Goal: Transaction & Acquisition: Purchase product/service

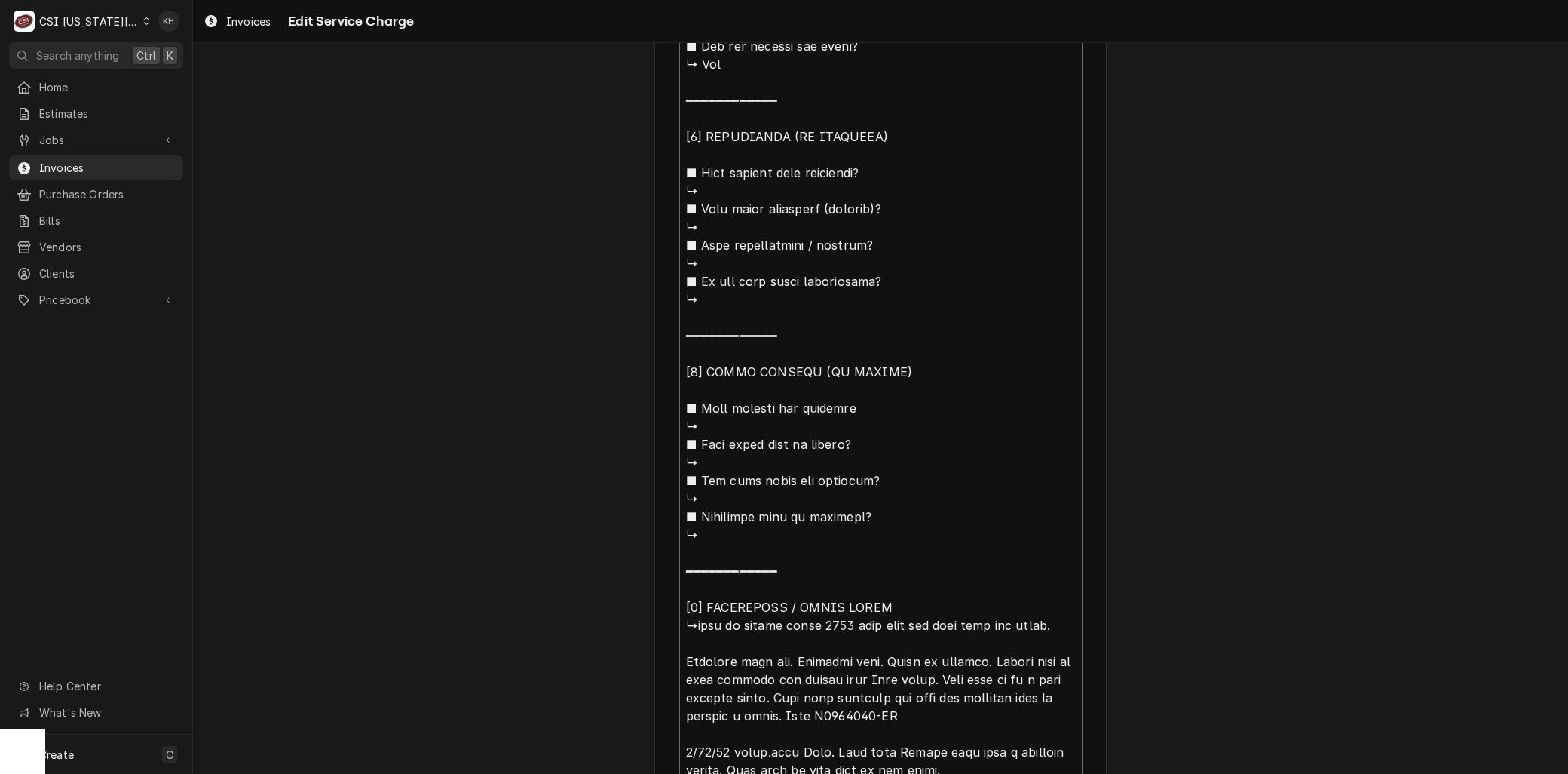
scroll to position [958, 0]
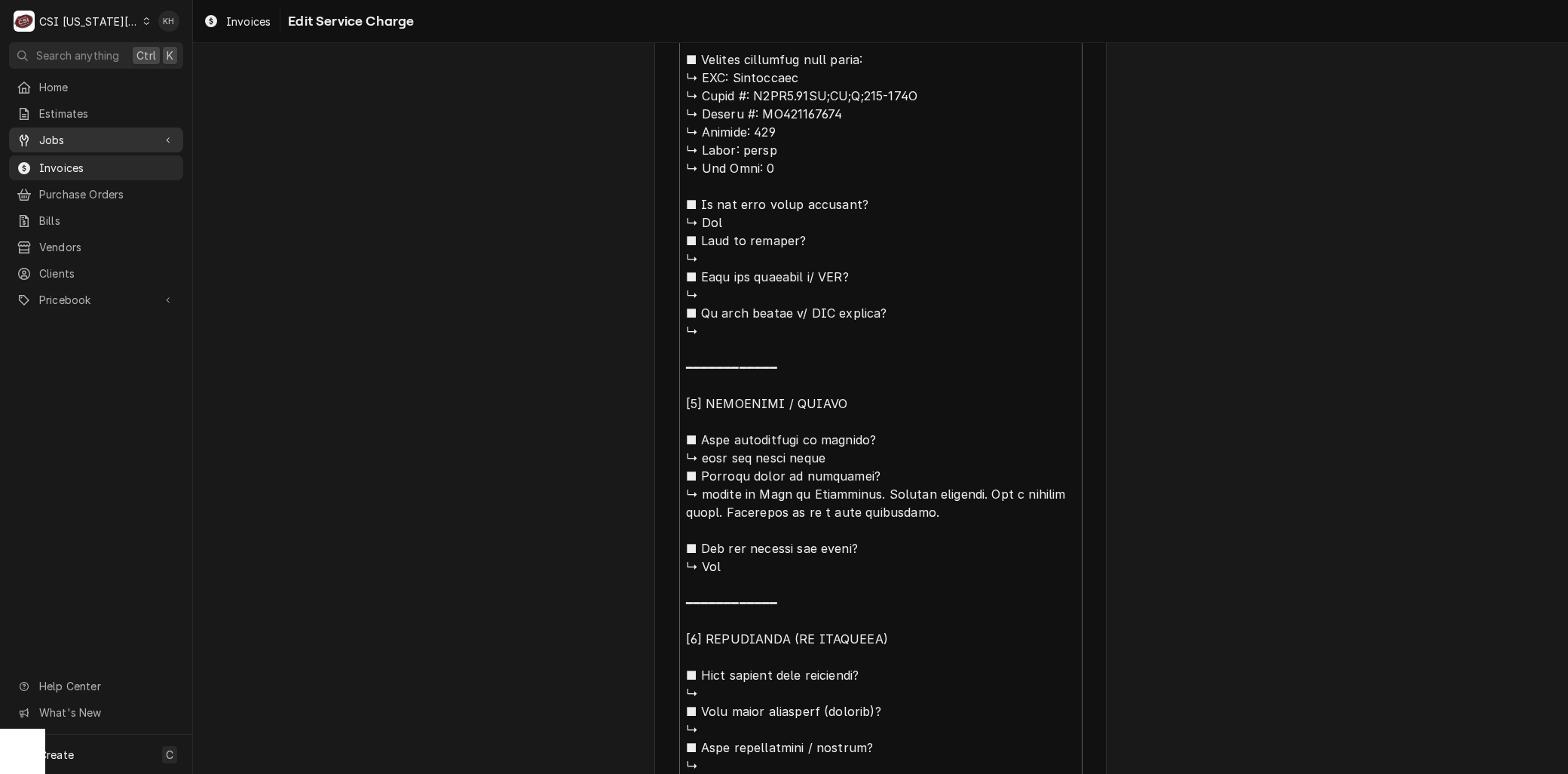
click at [49, 142] on span "Jobs" at bounding box center [96, 140] width 114 height 15
click at [59, 159] on span "Jobs" at bounding box center [108, 167] width 137 height 15
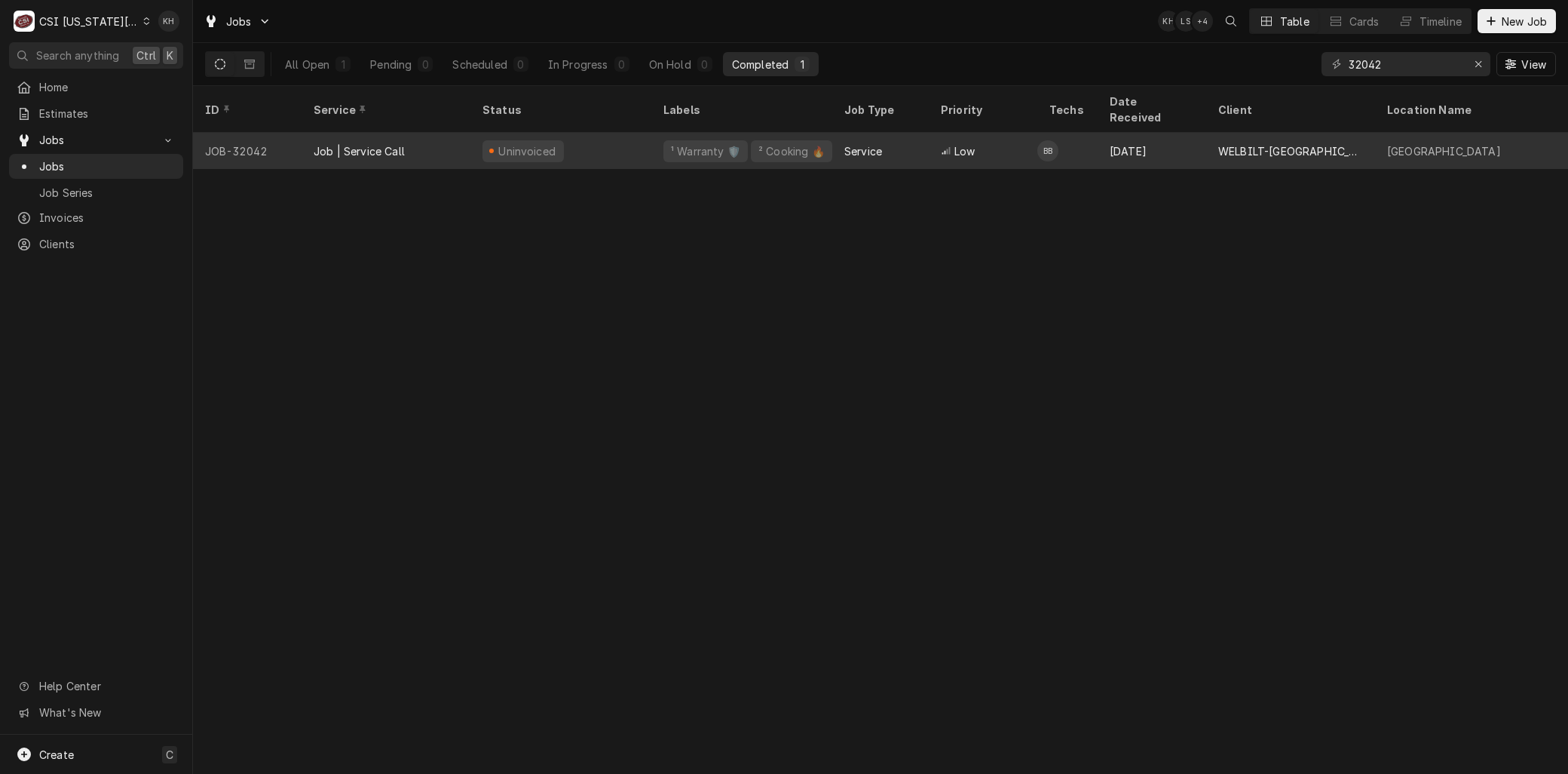
click at [411, 133] on div "Job | Service Call" at bounding box center [385, 151] width 168 height 37
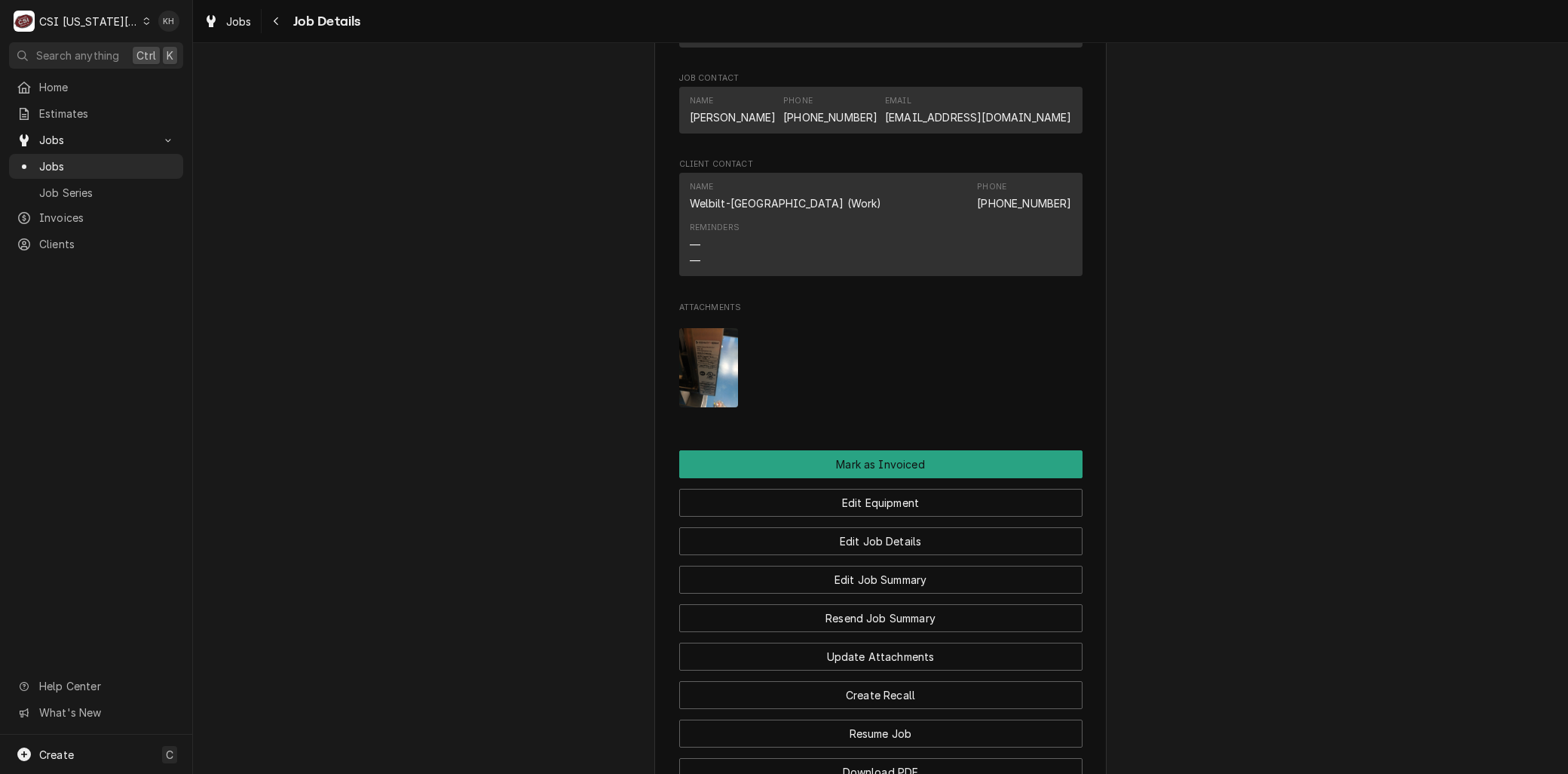
scroll to position [1712, 0]
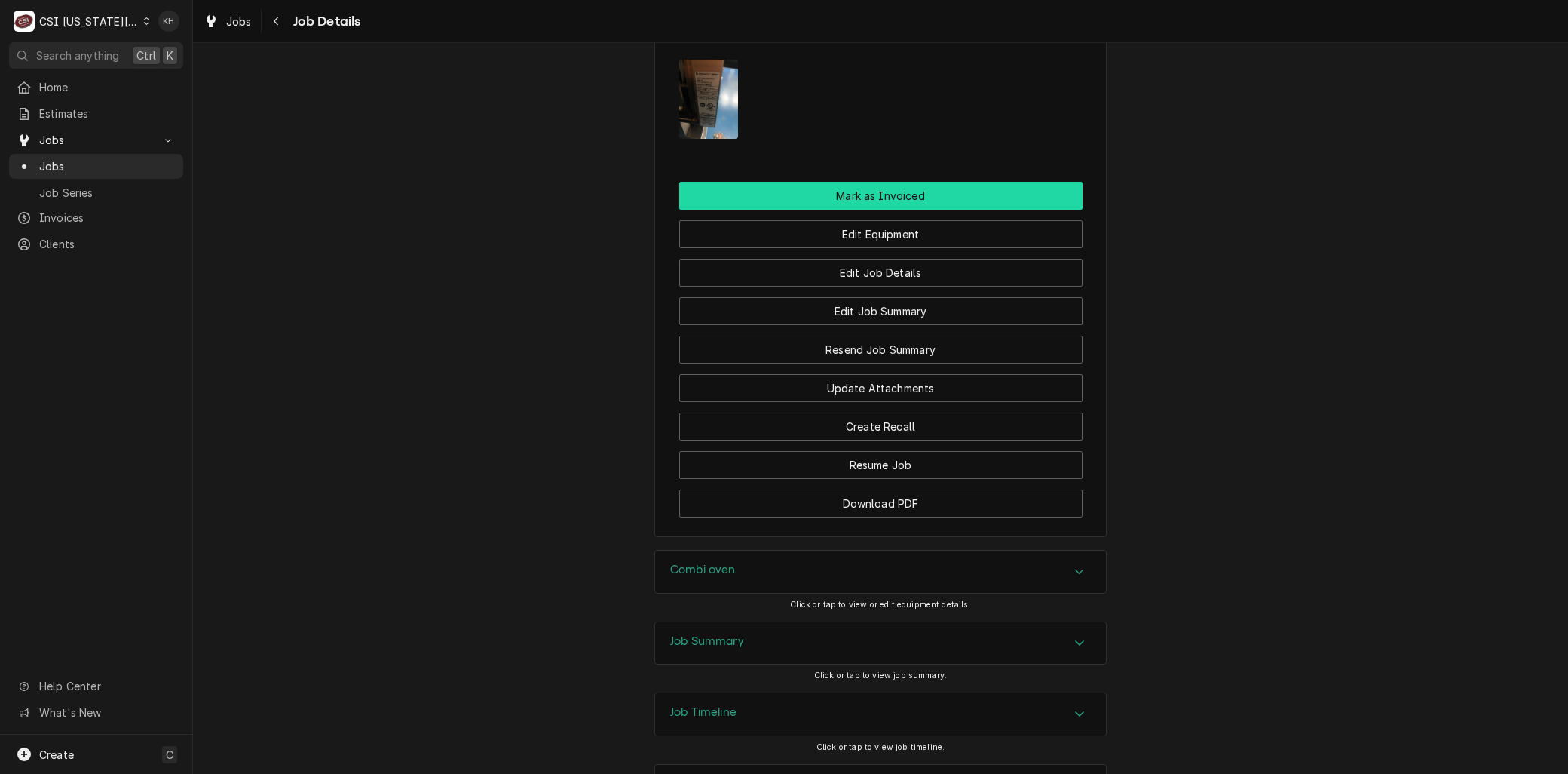
click at [854, 182] on button "Mark as Invoiced" at bounding box center [881, 195] width 403 height 28
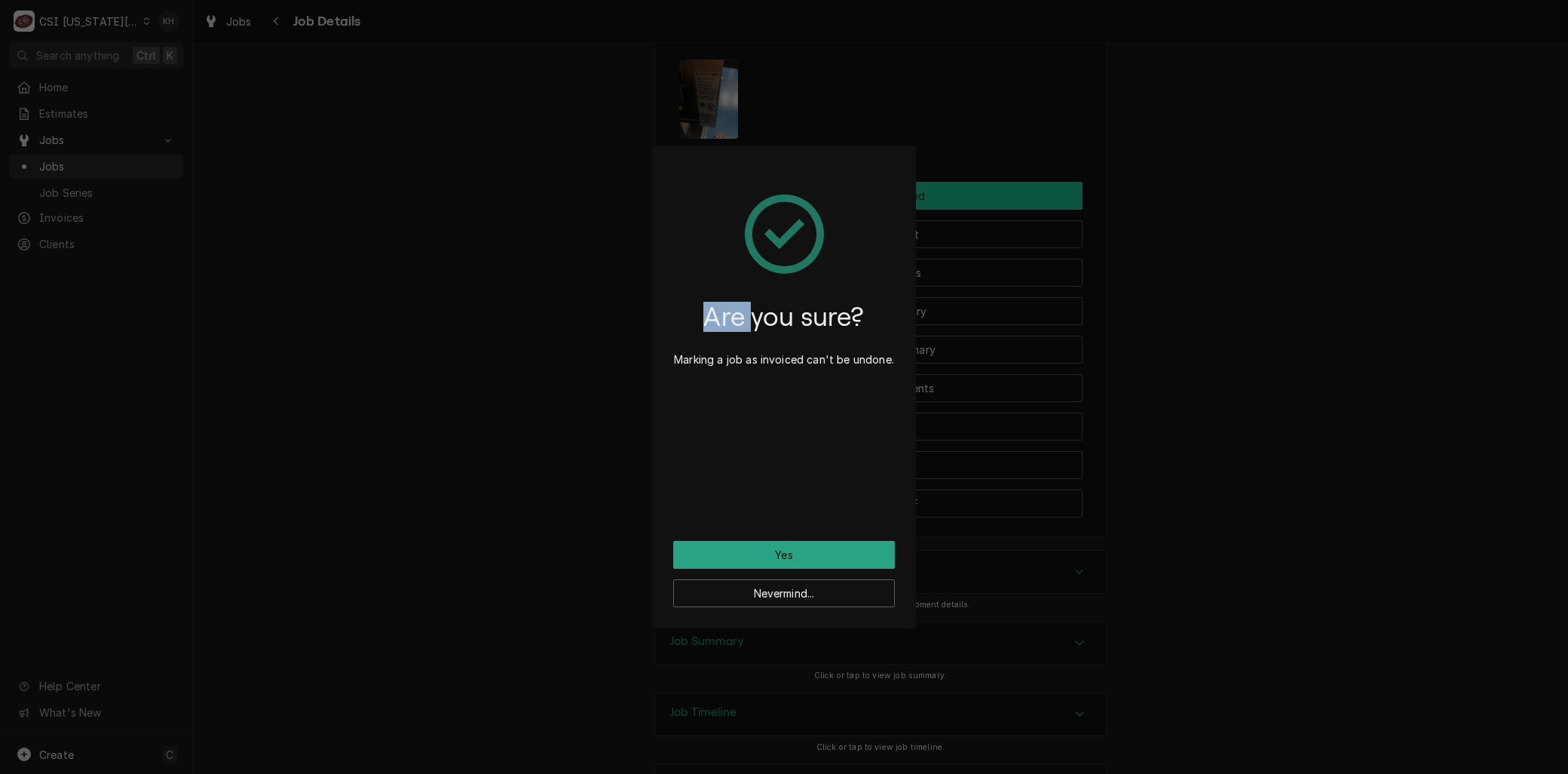
click at [854, 131] on div "Are you sure? Marking a job as invoiced can't be undone. Yes Nevermind..." at bounding box center [784, 387] width 1568 height 774
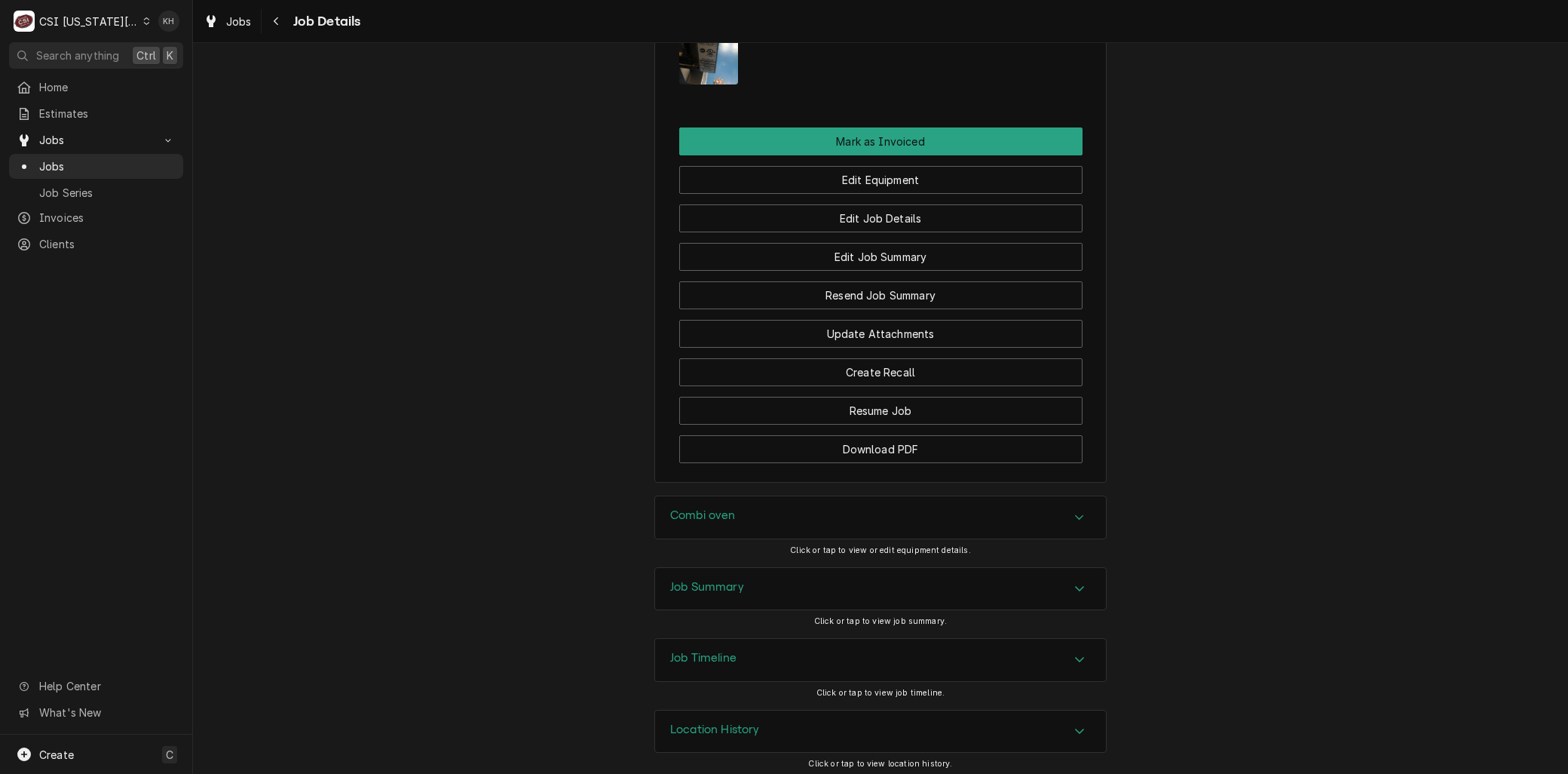
scroll to position [1792, 0]
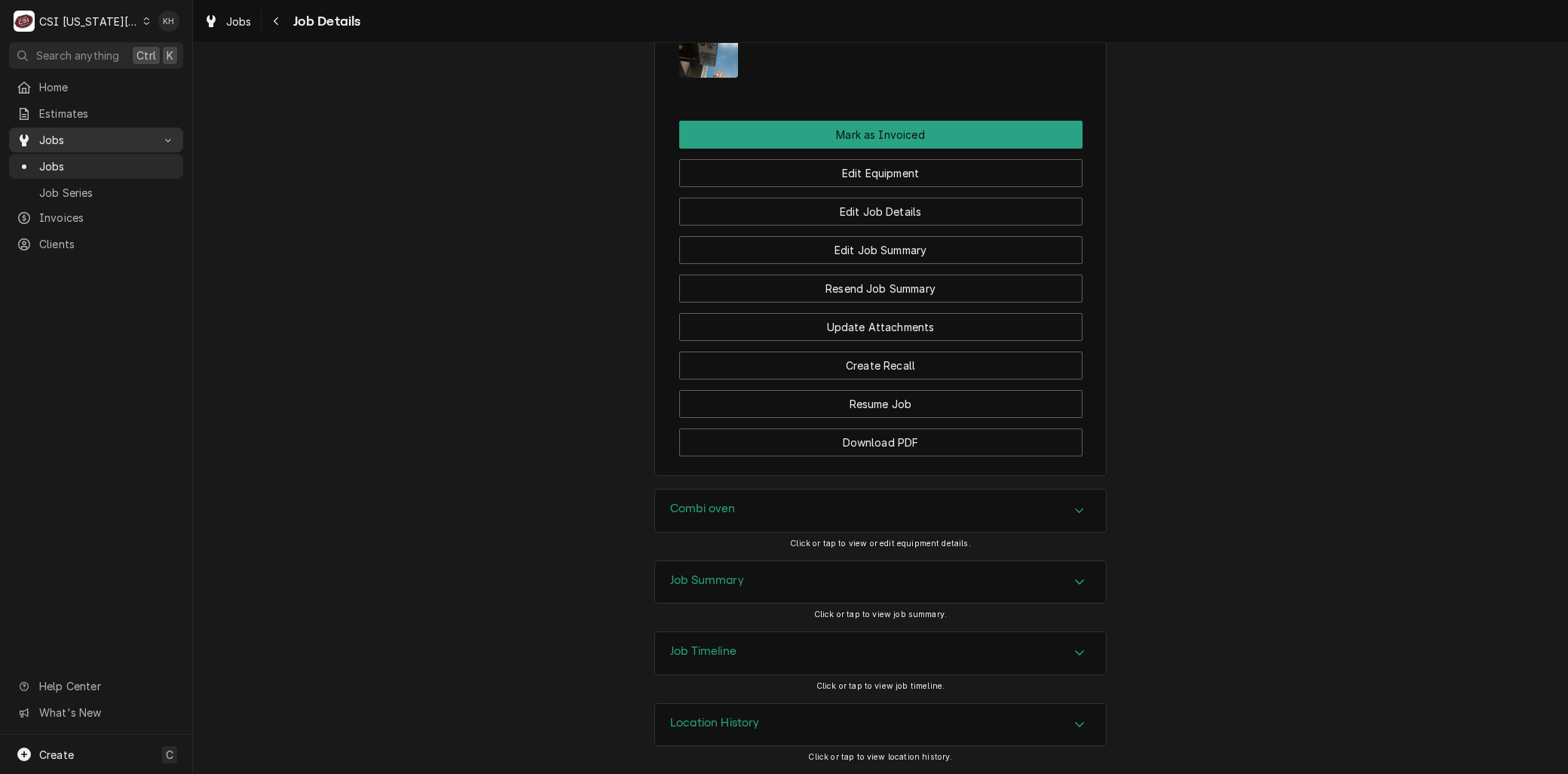
click at [58, 132] on span "Jobs" at bounding box center [96, 140] width 114 height 15
click at [58, 139] on span "Jobs" at bounding box center [96, 140] width 114 height 15
click at [58, 159] on span "Jobs" at bounding box center [108, 167] width 137 height 15
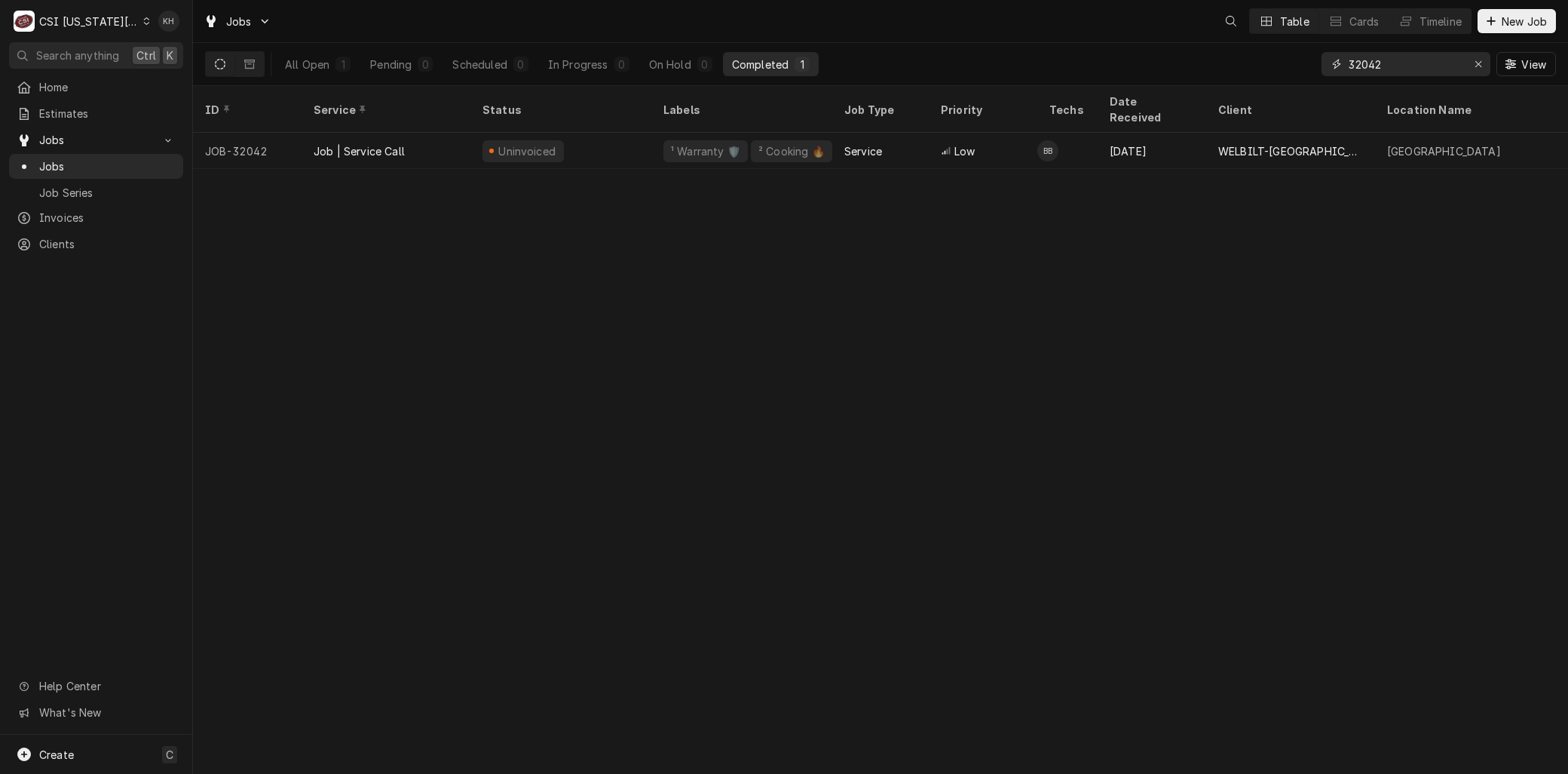
drag, startPoint x: 1403, startPoint y: 65, endPoint x: 1237, endPoint y: 56, distance: 166.2
click at [1237, 56] on div "All Open 1 Pending 0 Scheduled 0 In Progress 0 On Hold 0 Completed 1 32042 View" at bounding box center [881, 64] width 1351 height 42
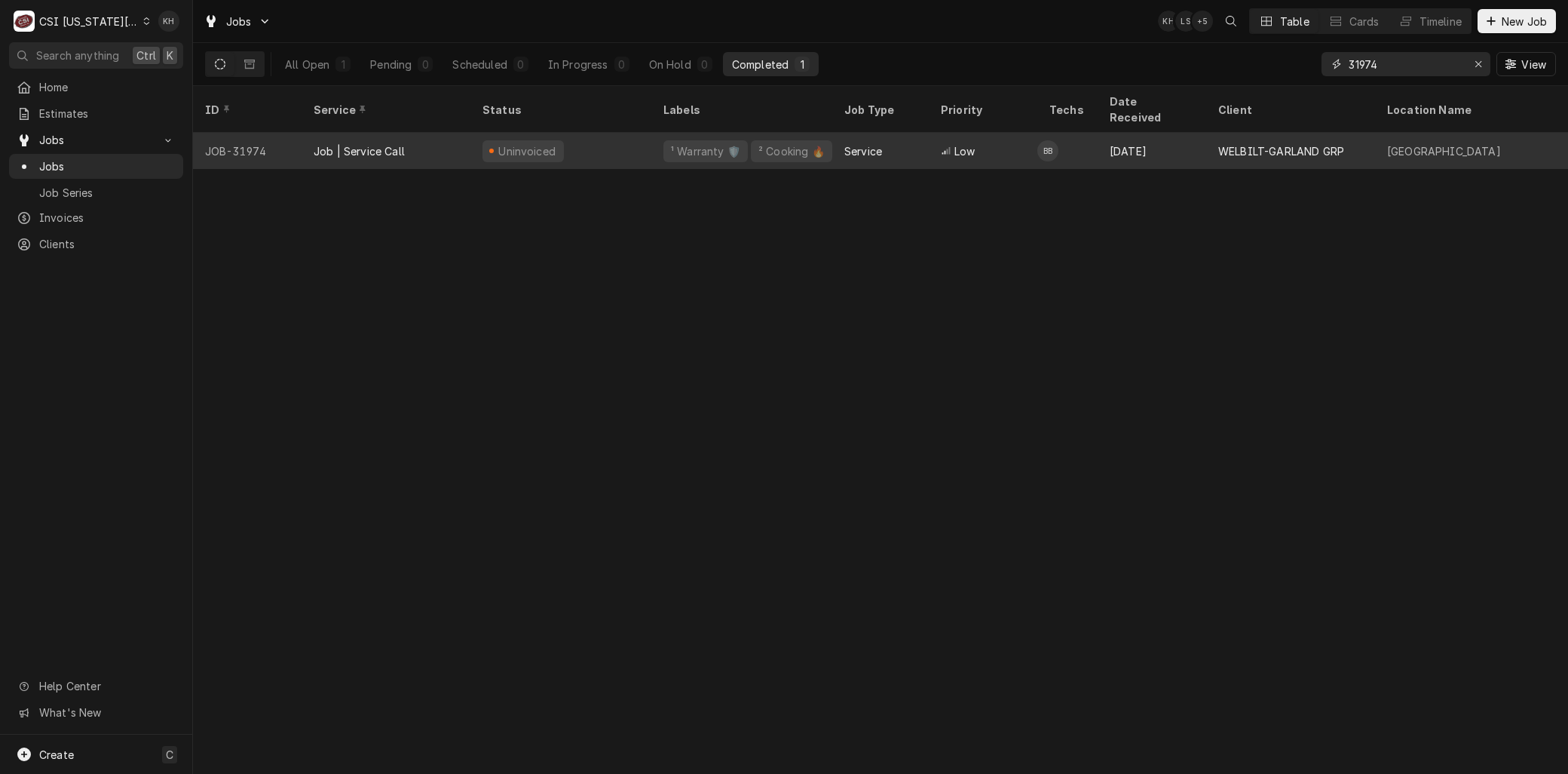
type input "31974"
click at [395, 143] on div "Job | Service Call" at bounding box center [359, 151] width 91 height 15
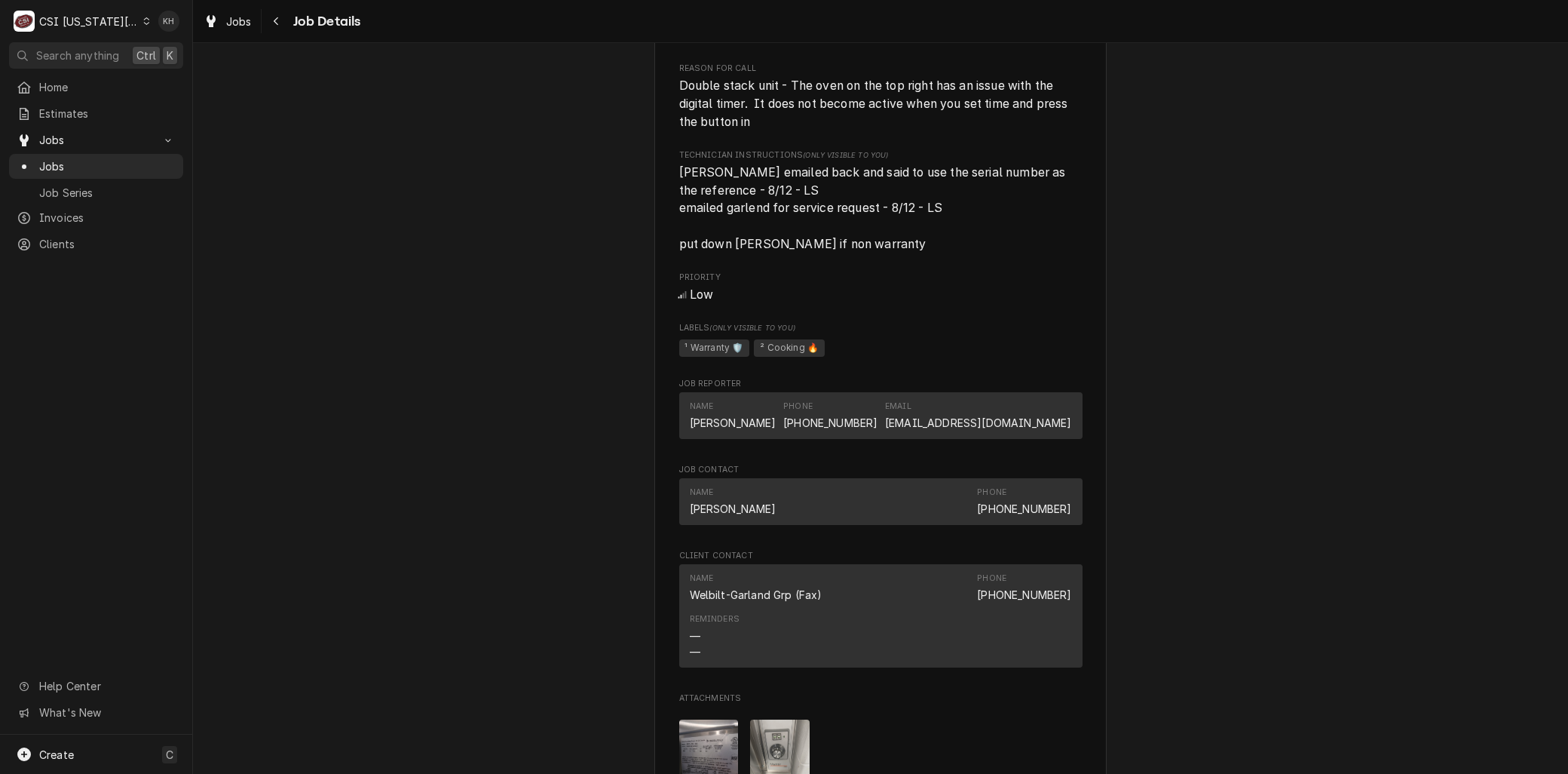
scroll to position [2178, 0]
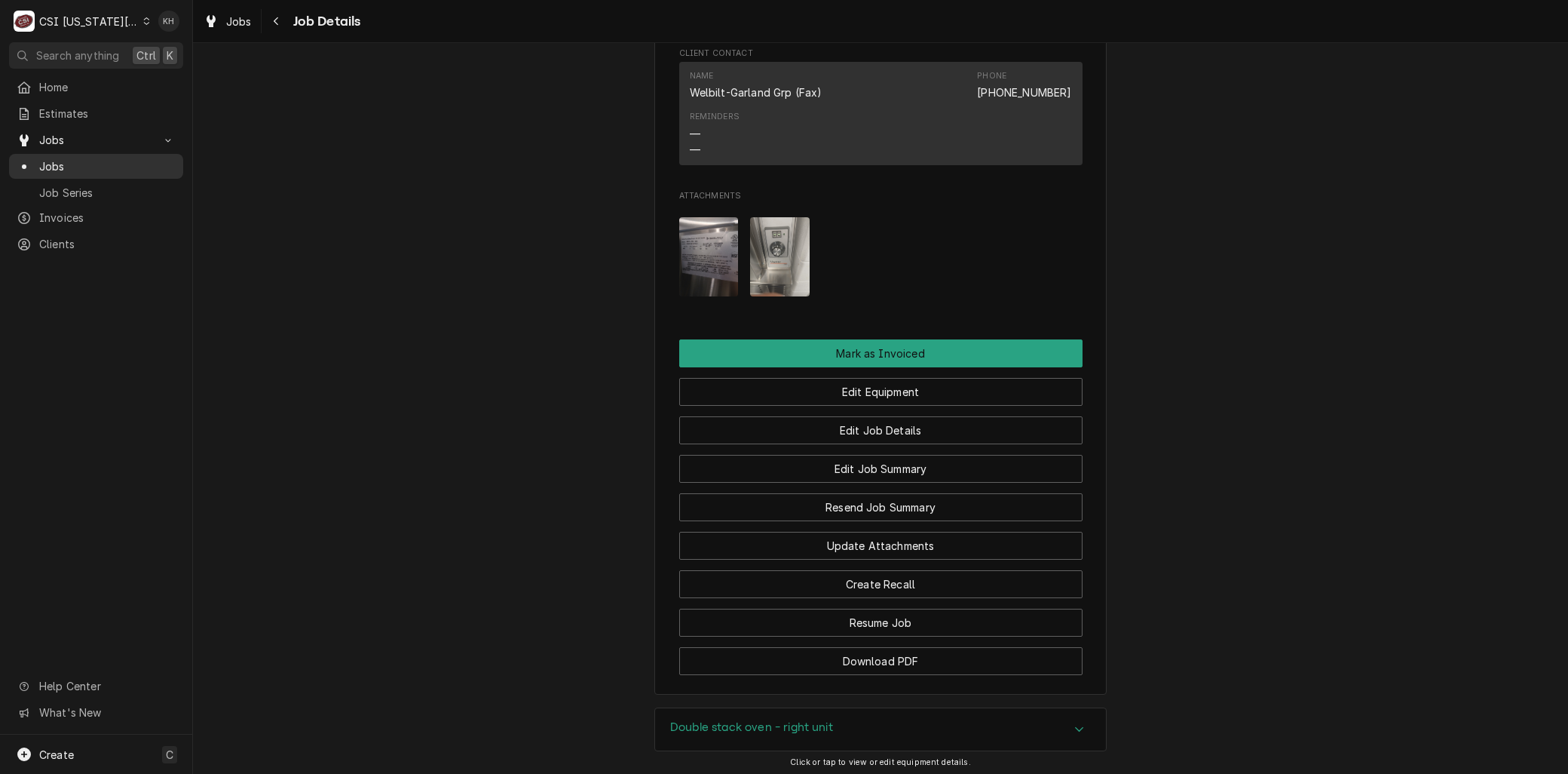
click at [55, 159] on span "Jobs" at bounding box center [108, 167] width 137 height 15
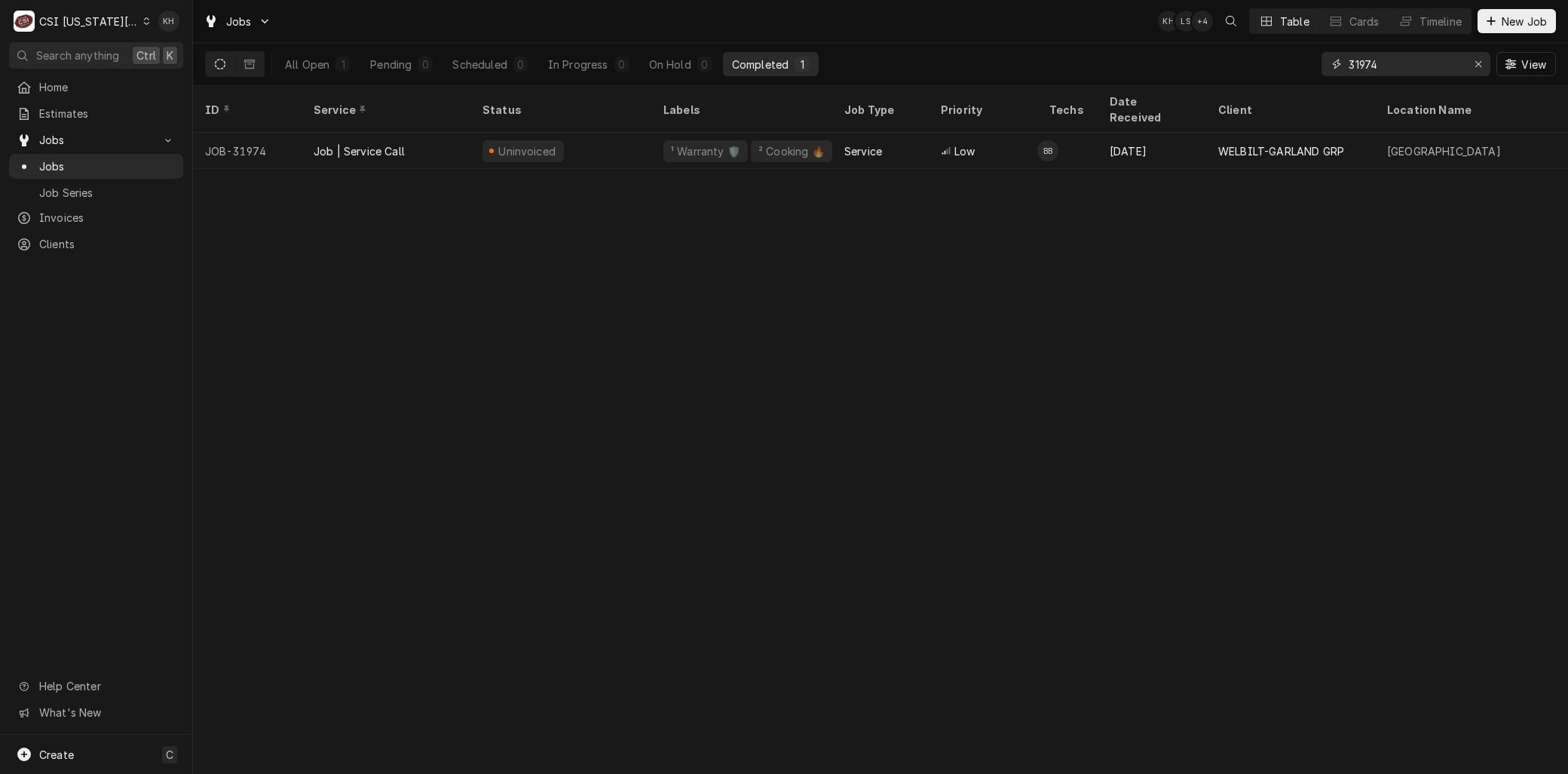
drag, startPoint x: 1399, startPoint y: 66, endPoint x: 1118, endPoint y: 72, distance: 281.1
click at [1118, 71] on div "All Open 1 Pending 0 Scheduled 0 In Progress 0 On Hold 0 Completed 1 31974 View" at bounding box center [881, 64] width 1351 height 42
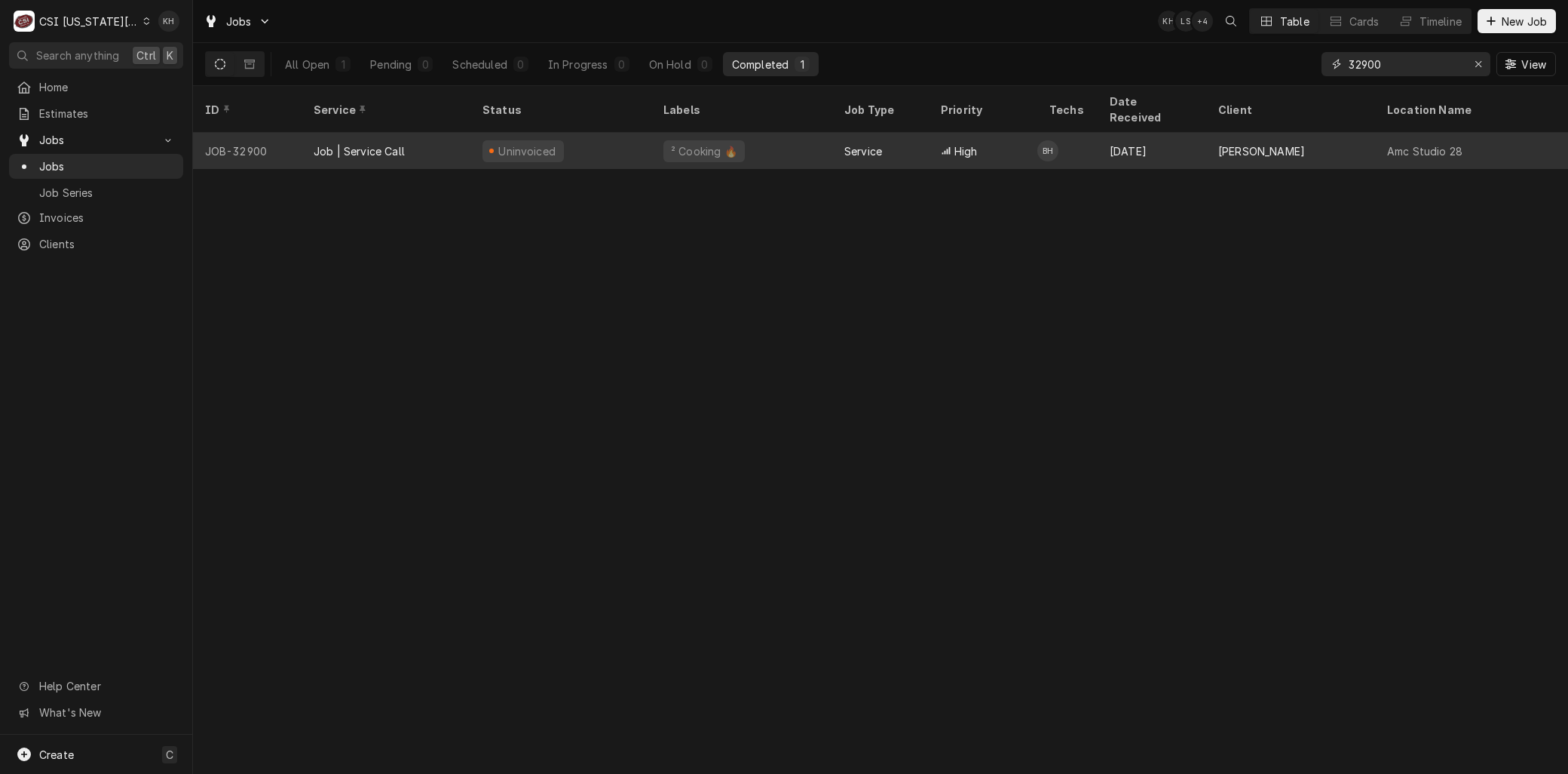
type input "32900"
click at [424, 133] on div "Job | Service Call" at bounding box center [385, 151] width 168 height 37
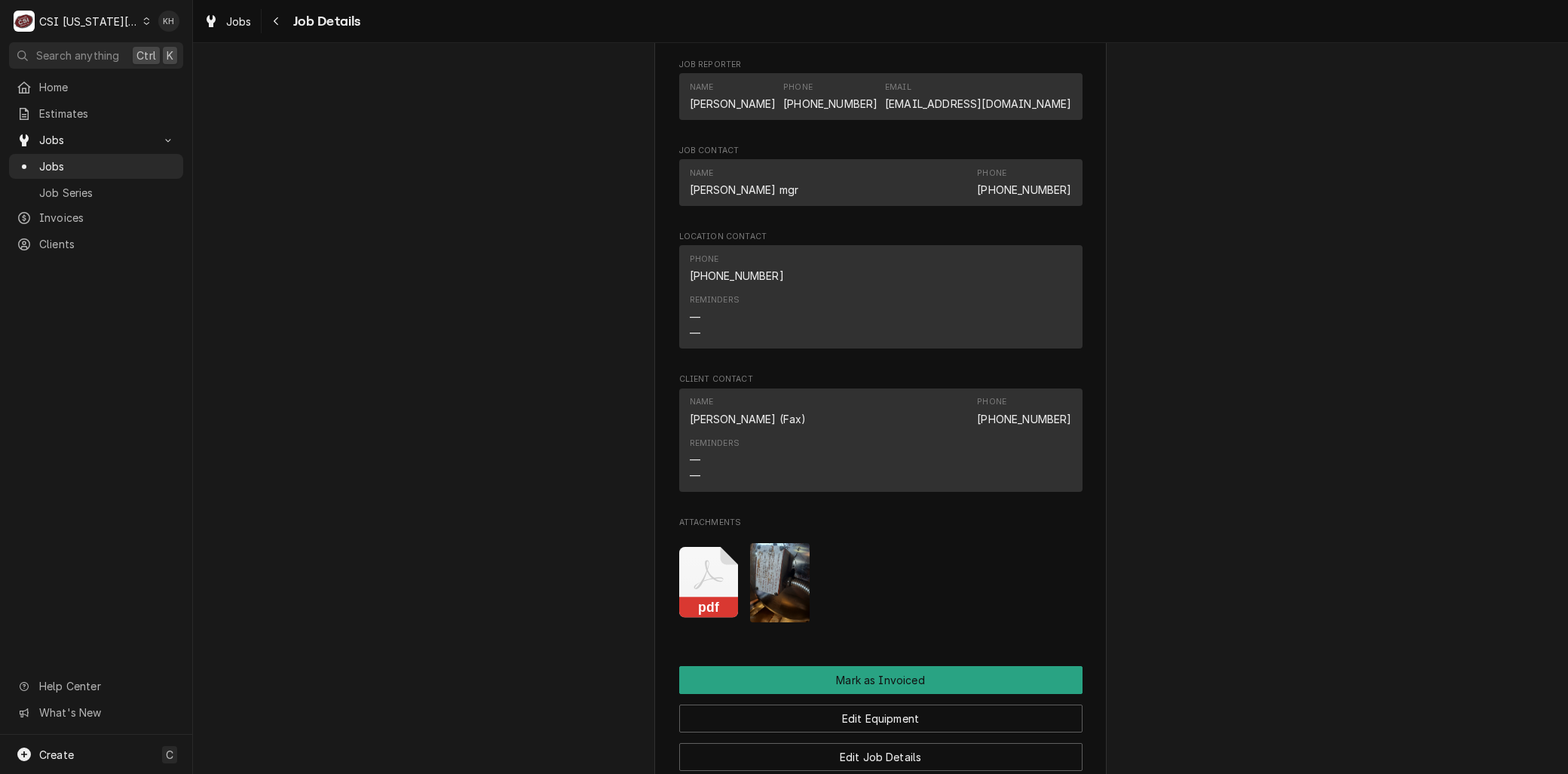
scroll to position [1424, 0]
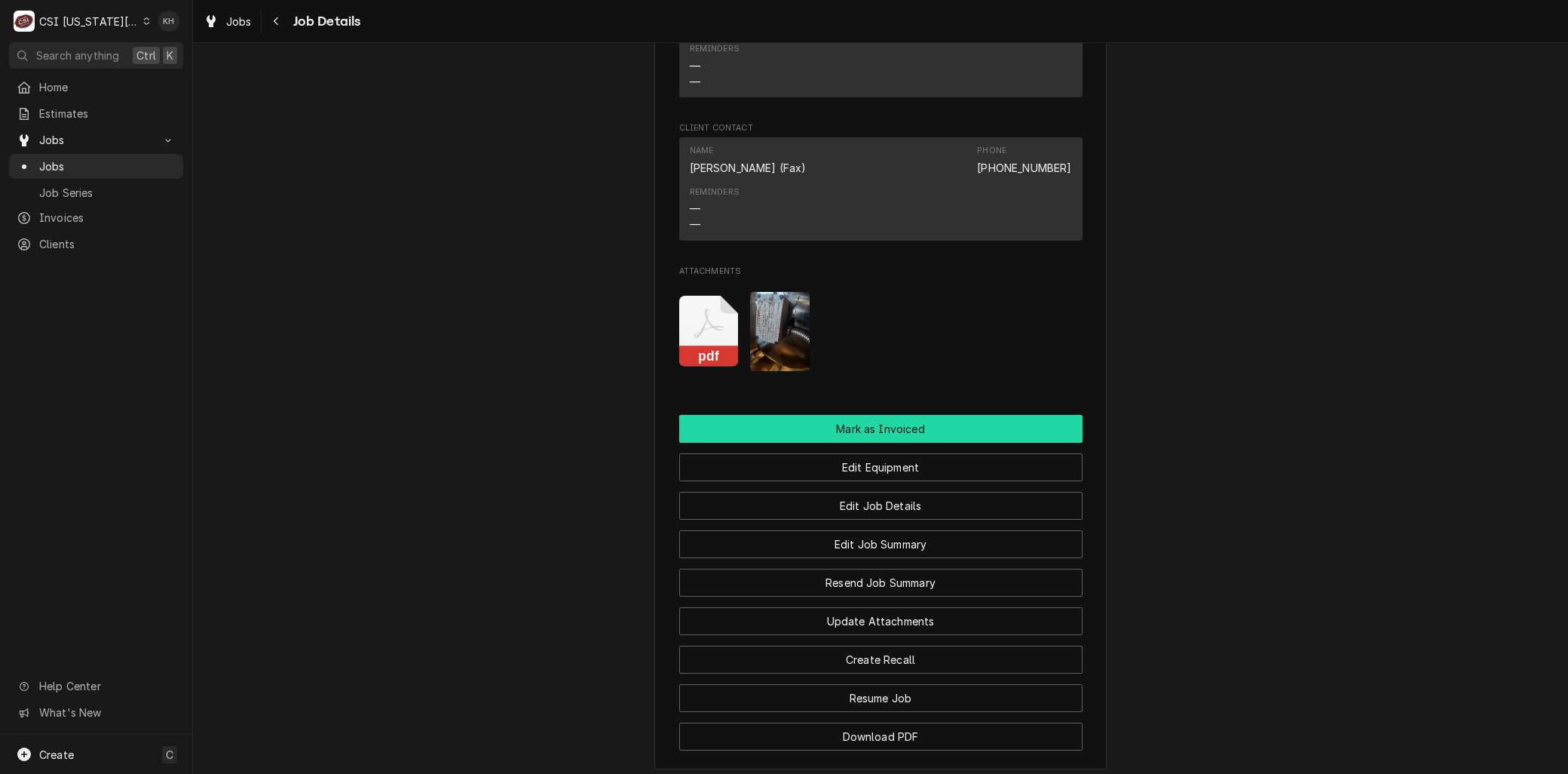
click at [764, 426] on button "Mark as Invoiced" at bounding box center [881, 428] width 403 height 28
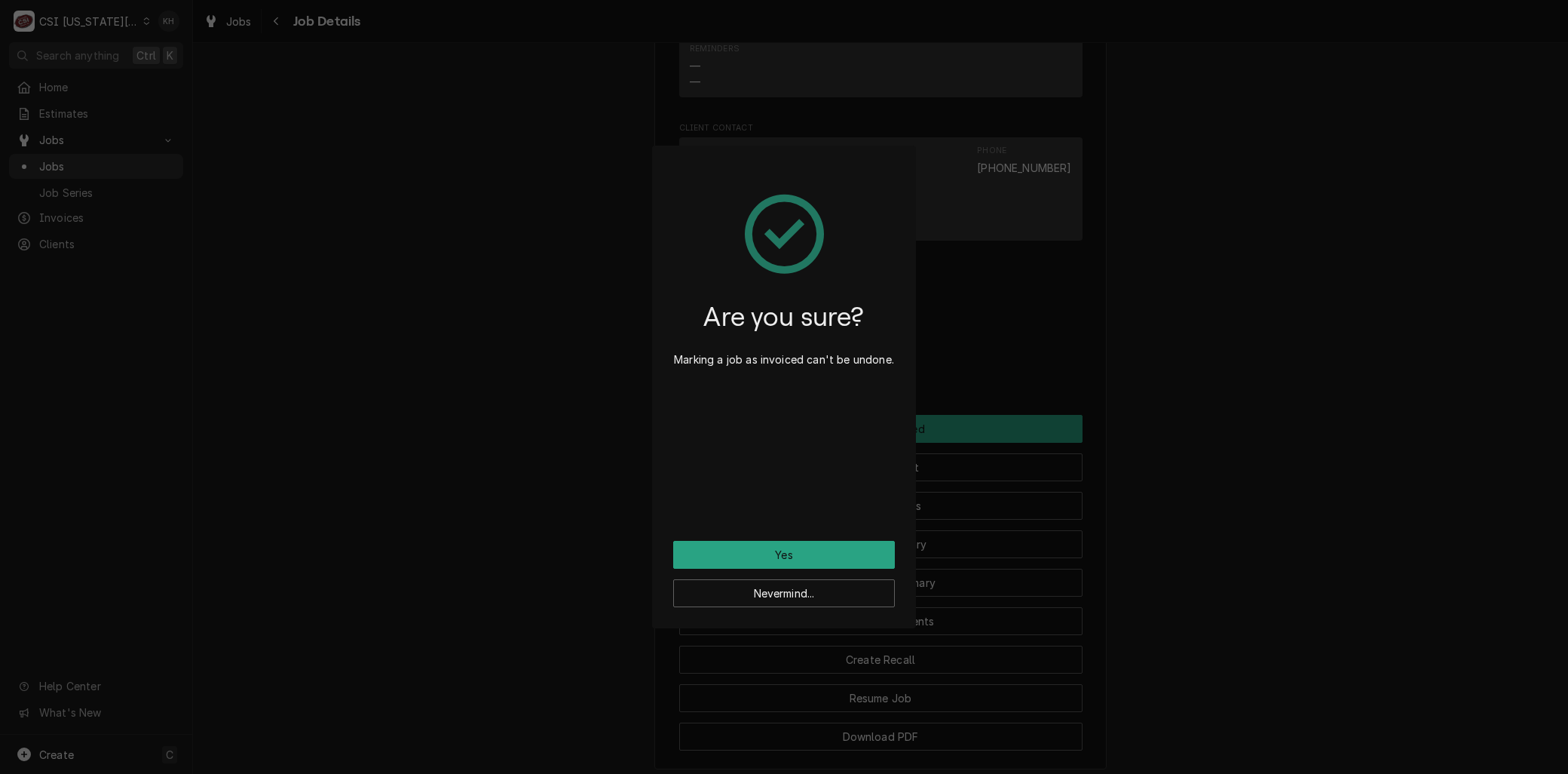
click at [415, 561] on div "Are you sure? Marking a job as invoiced can't be undone. Yes Nevermind..." at bounding box center [784, 387] width 1568 height 774
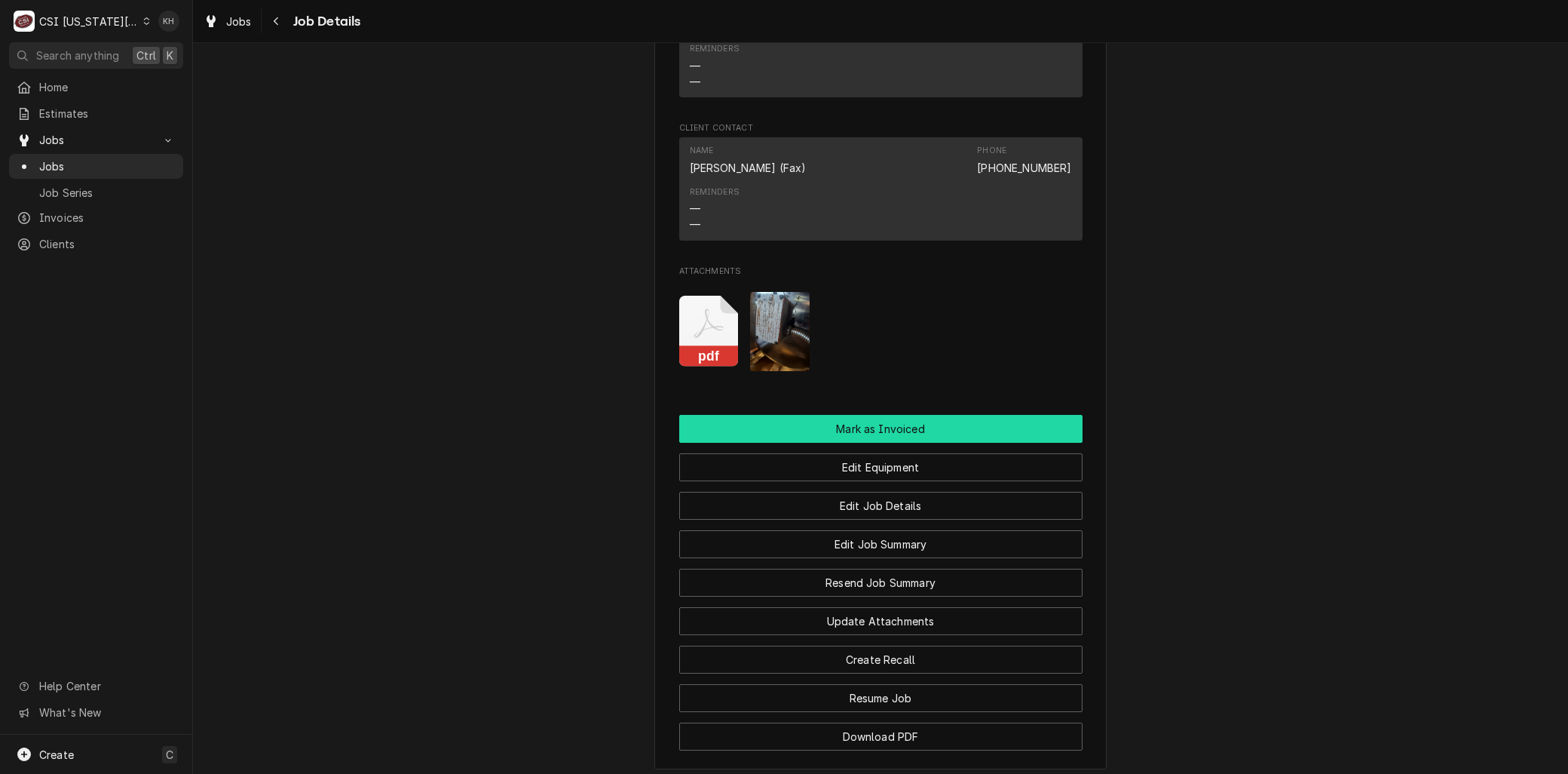
scroll to position [1717, 0]
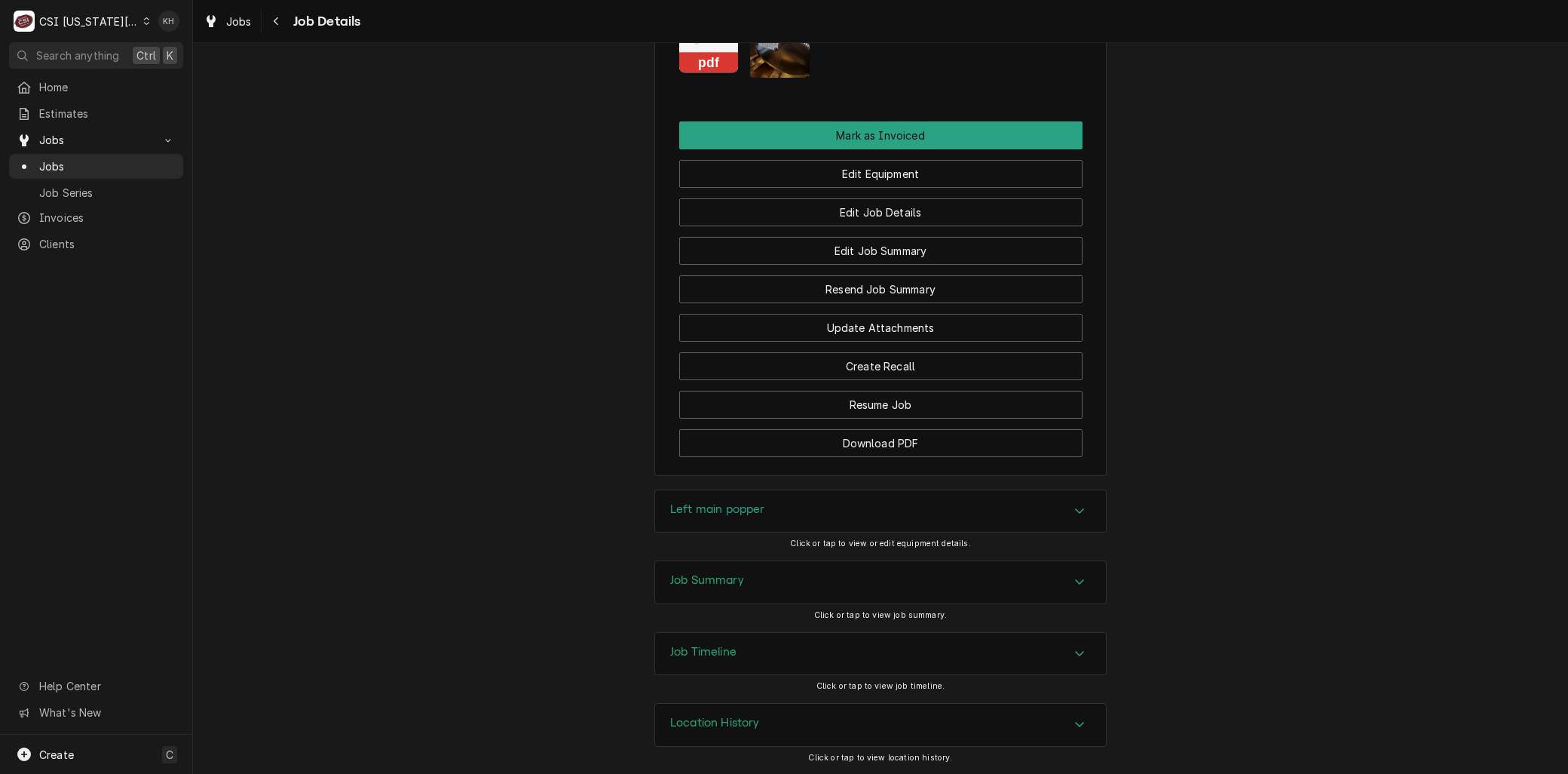
click at [688, 566] on div "Job Summary" at bounding box center [881, 582] width 450 height 42
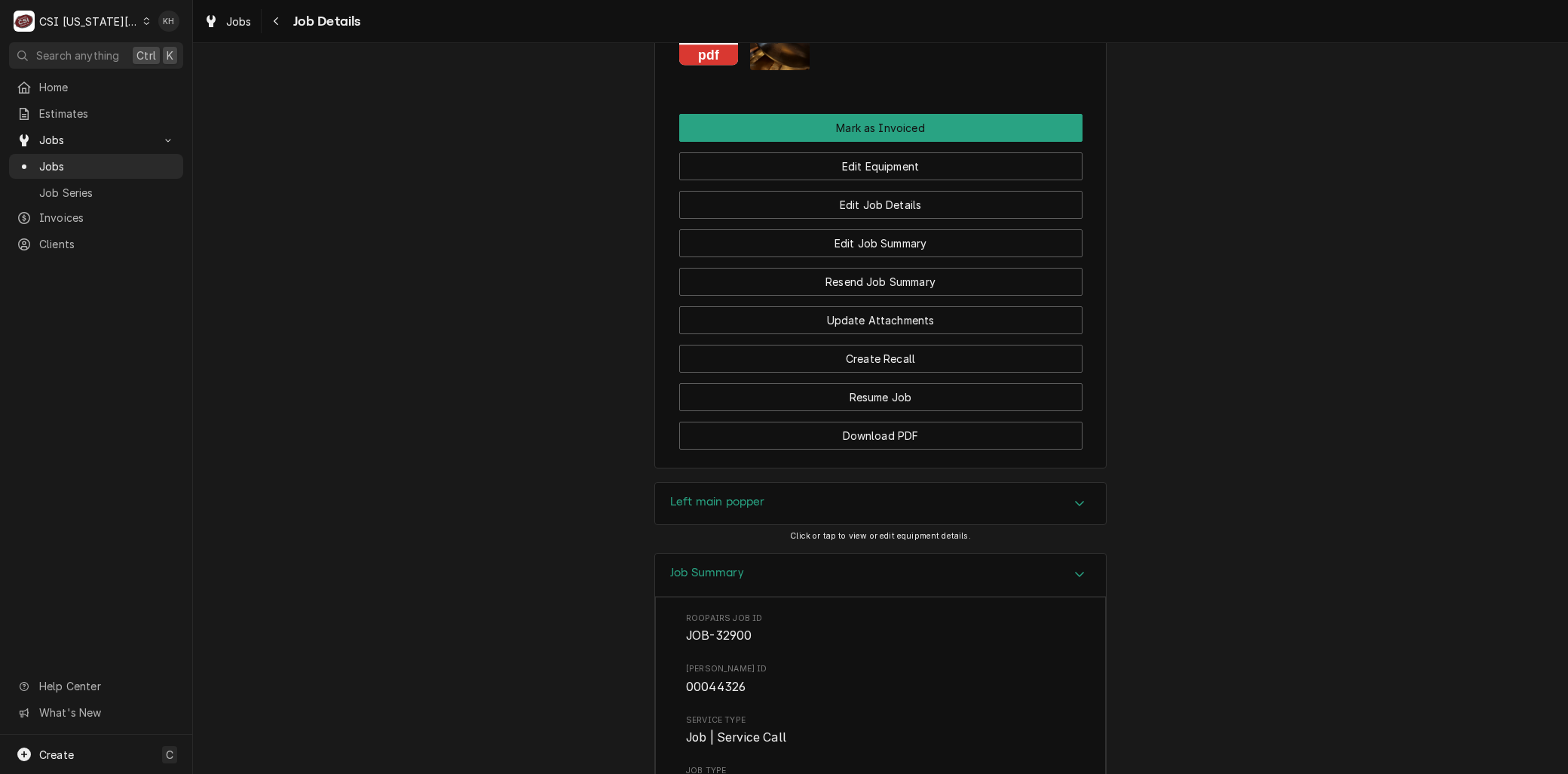
scroll to position [1927, 0]
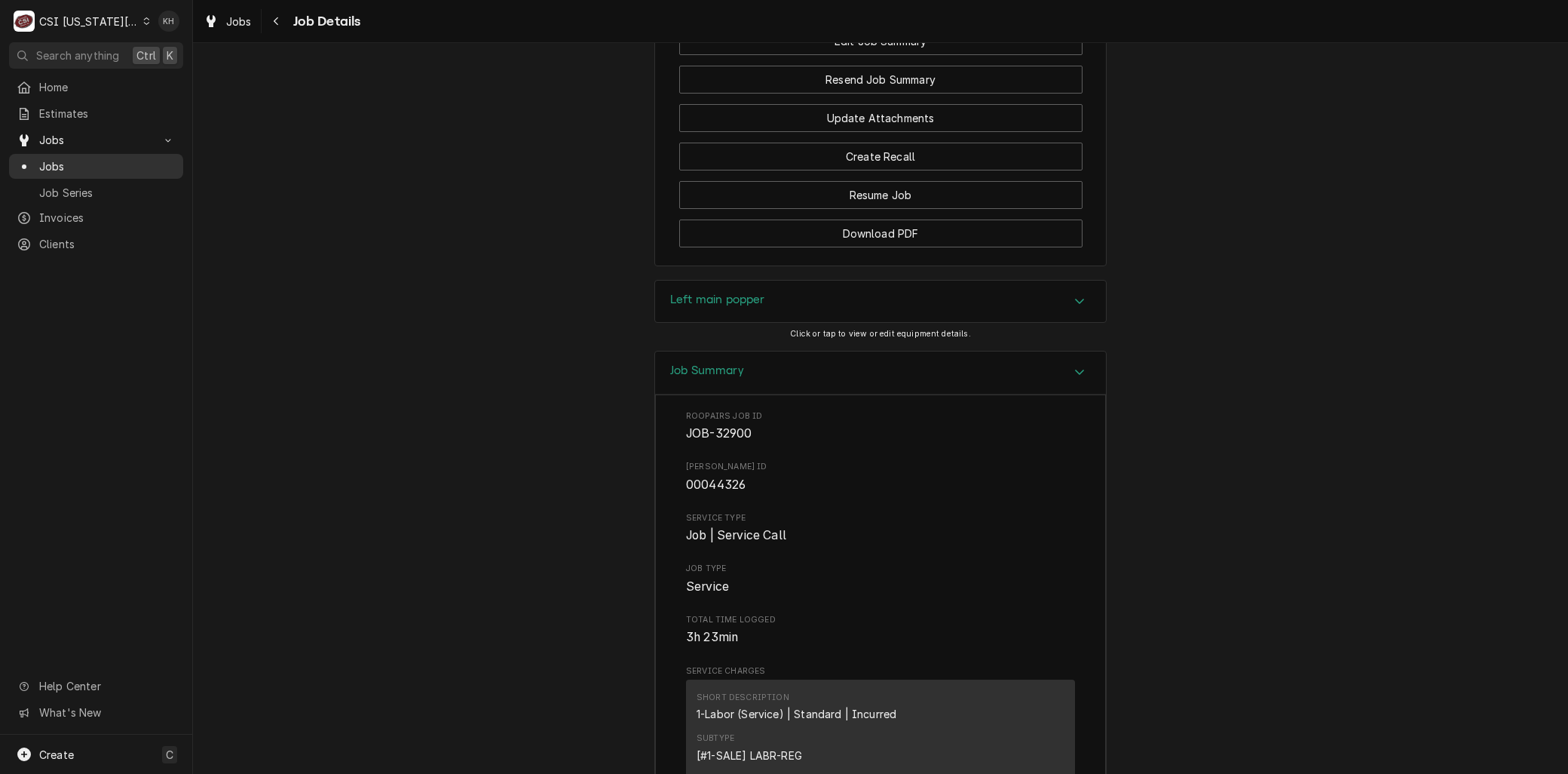
click at [56, 165] on span "Jobs" at bounding box center [108, 167] width 137 height 15
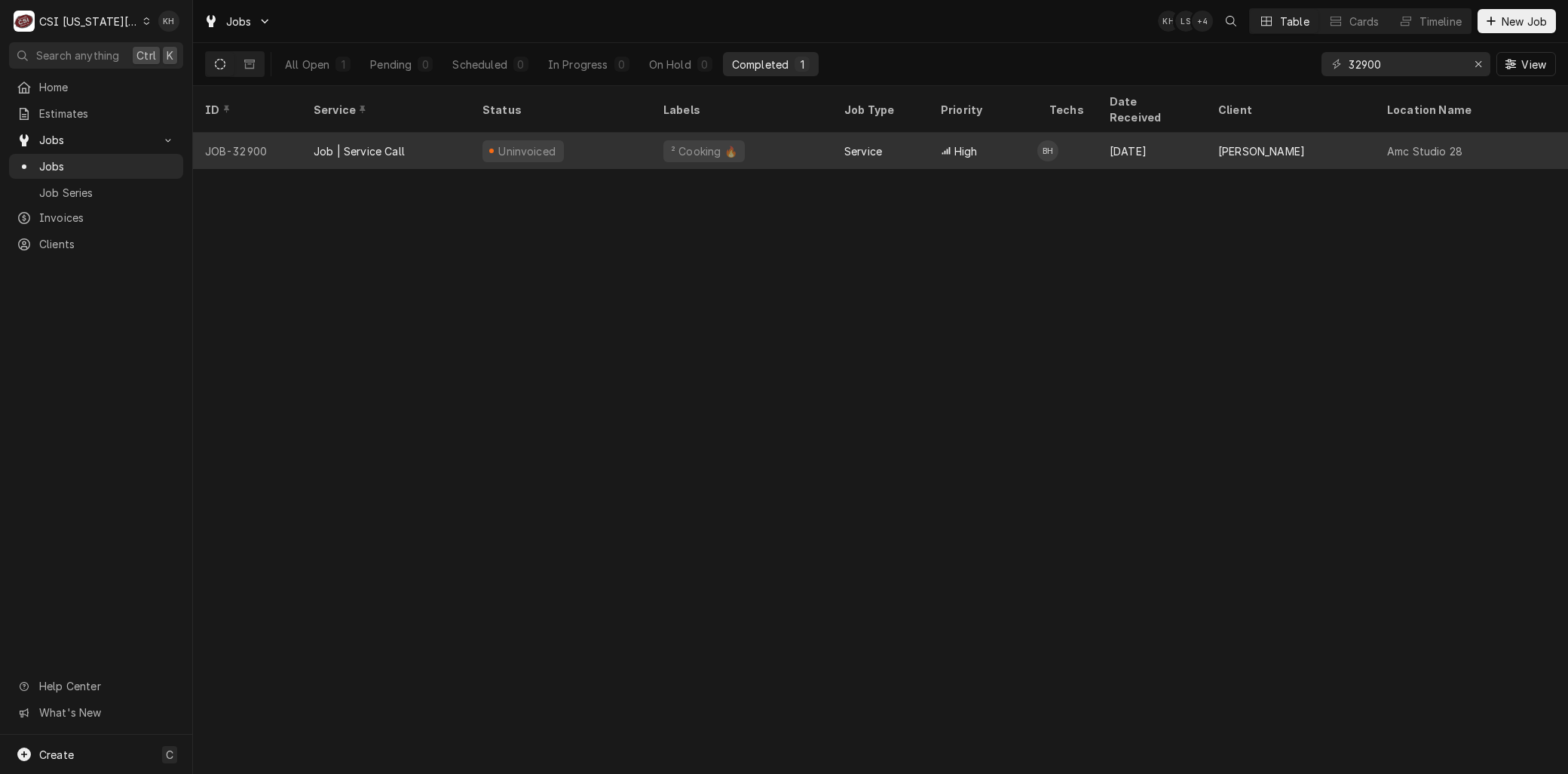
click at [420, 133] on div "Job | Service Call" at bounding box center [385, 151] width 168 height 37
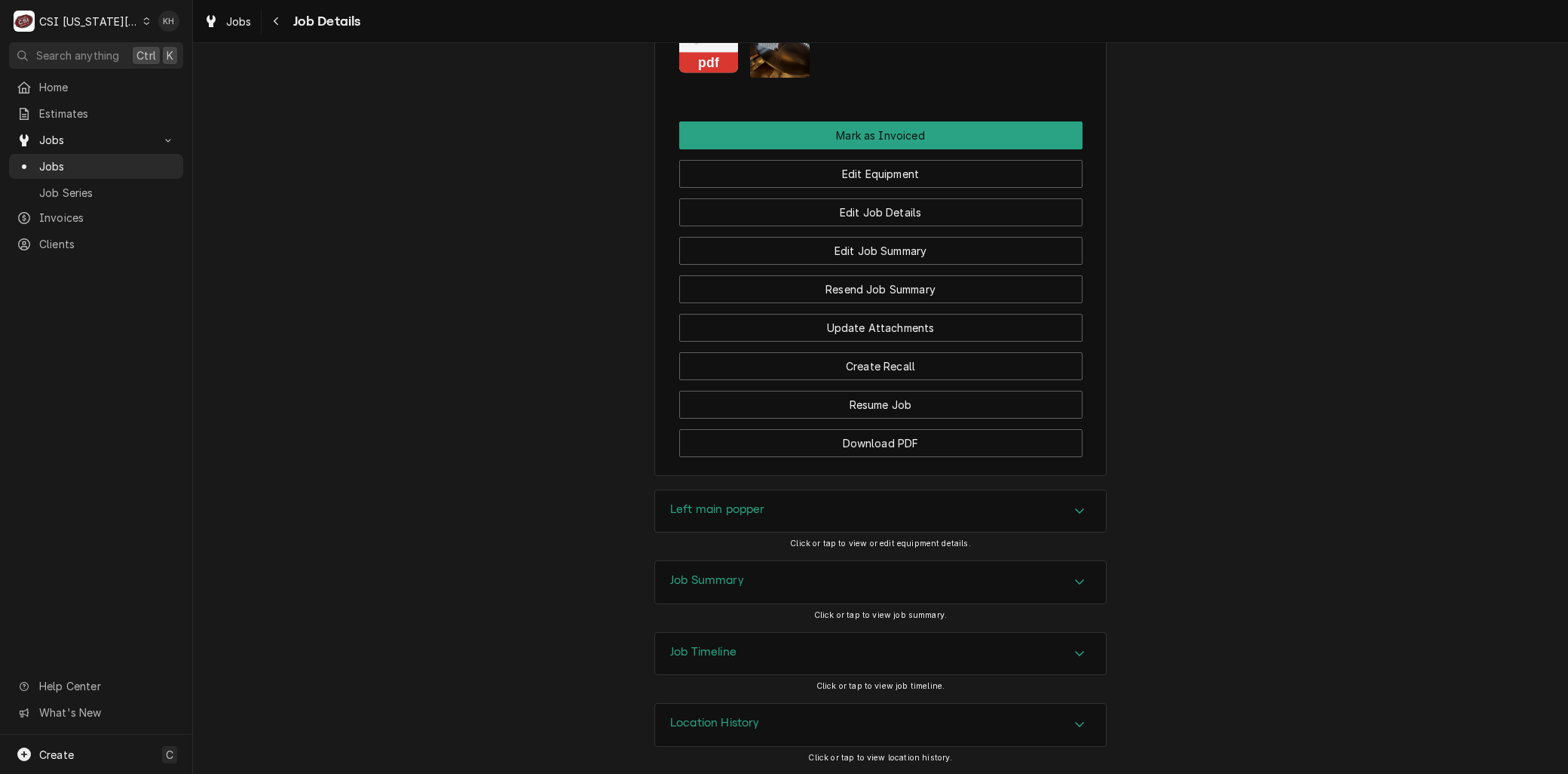
scroll to position [1467, 0]
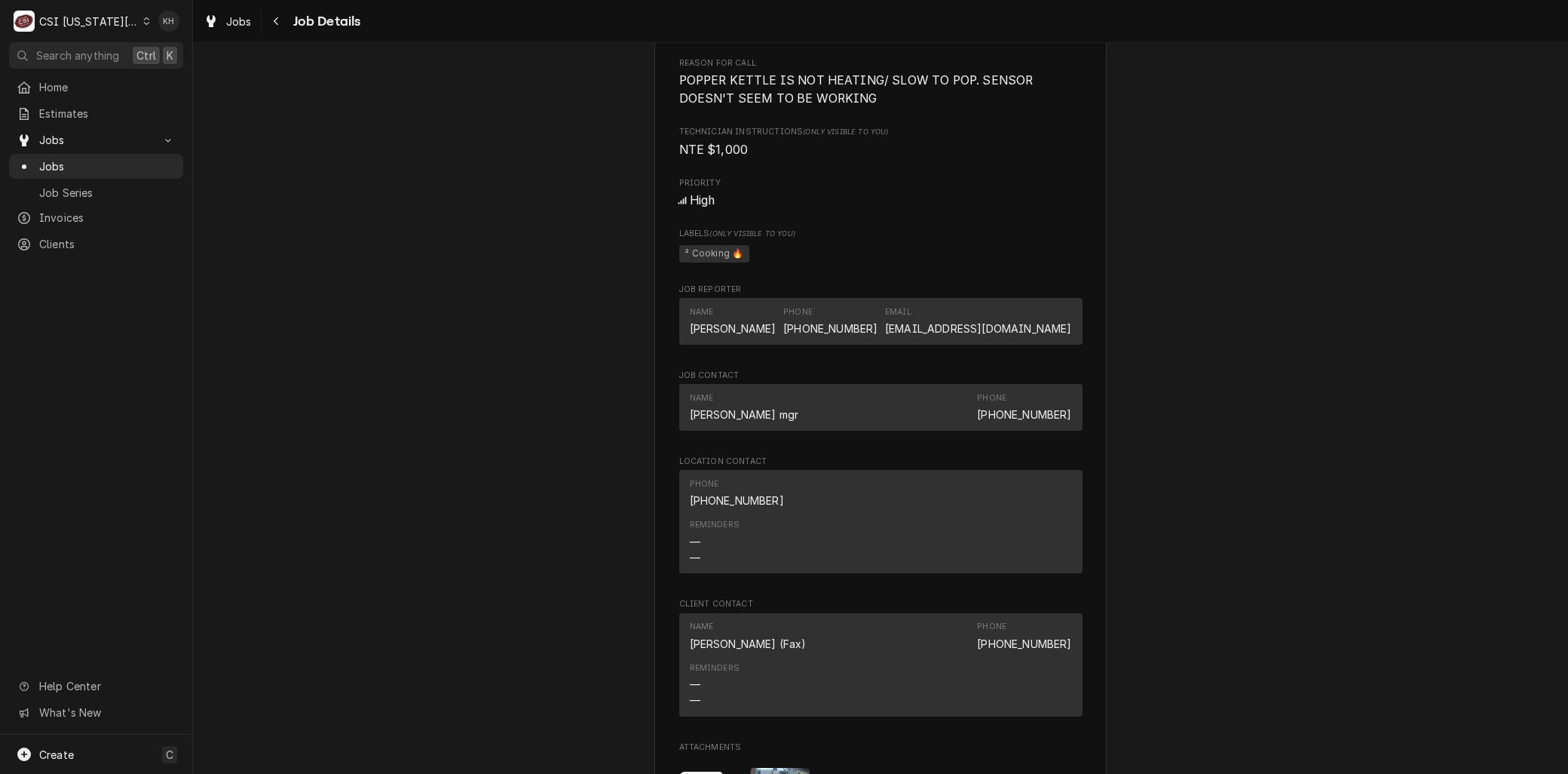
scroll to position [1173, 0]
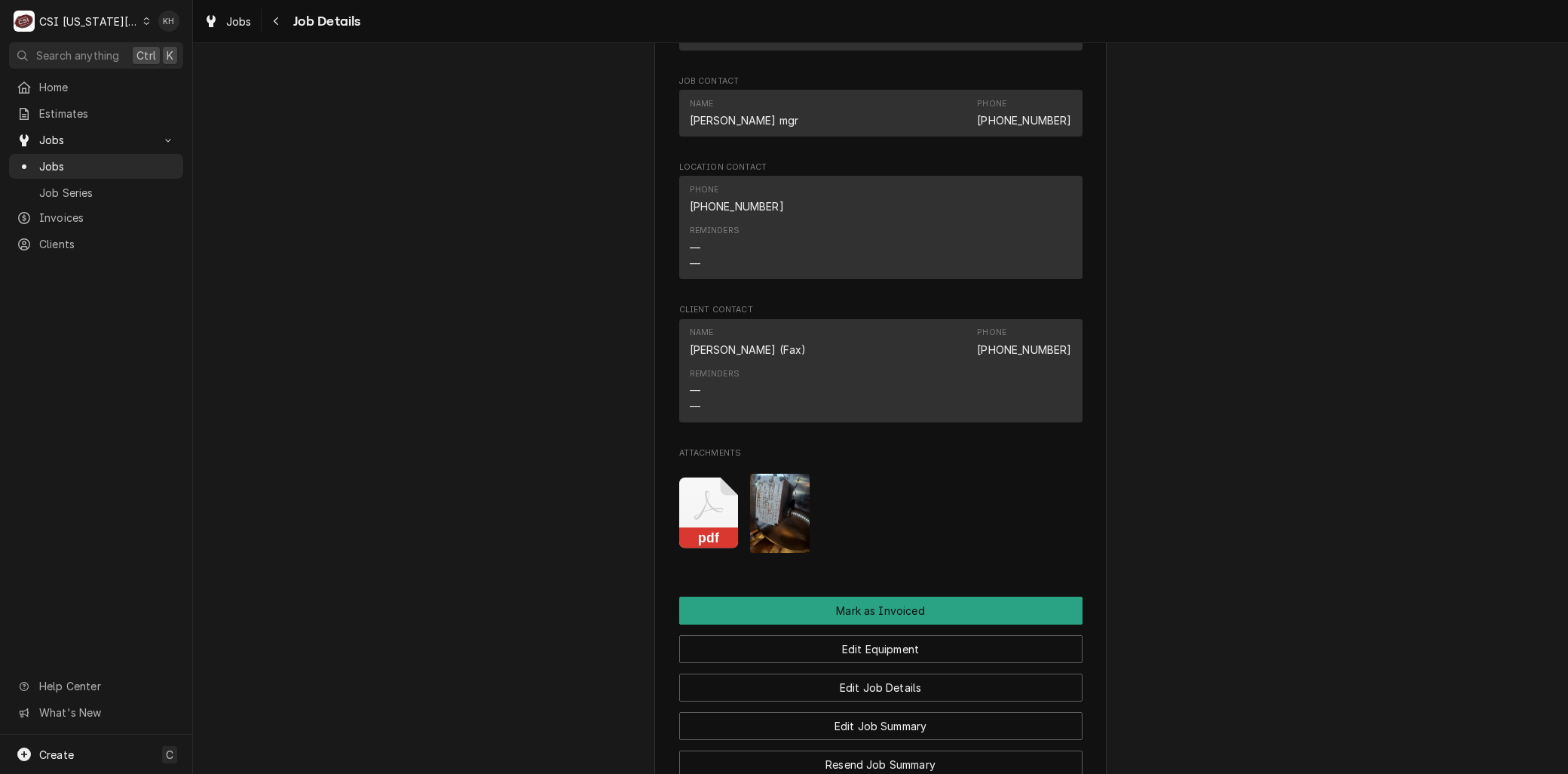
scroll to position [1256, 0]
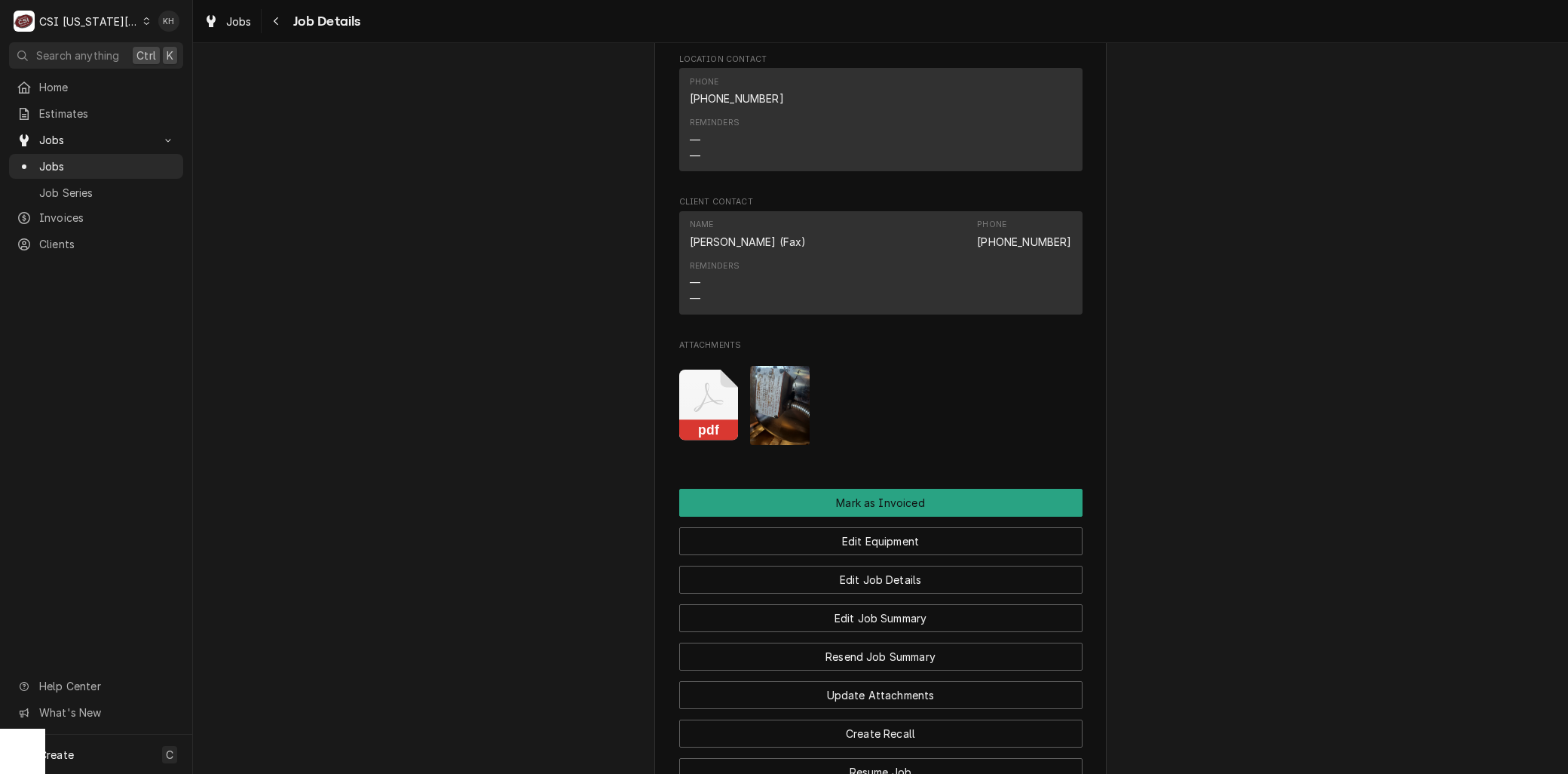
scroll to position [1509, 0]
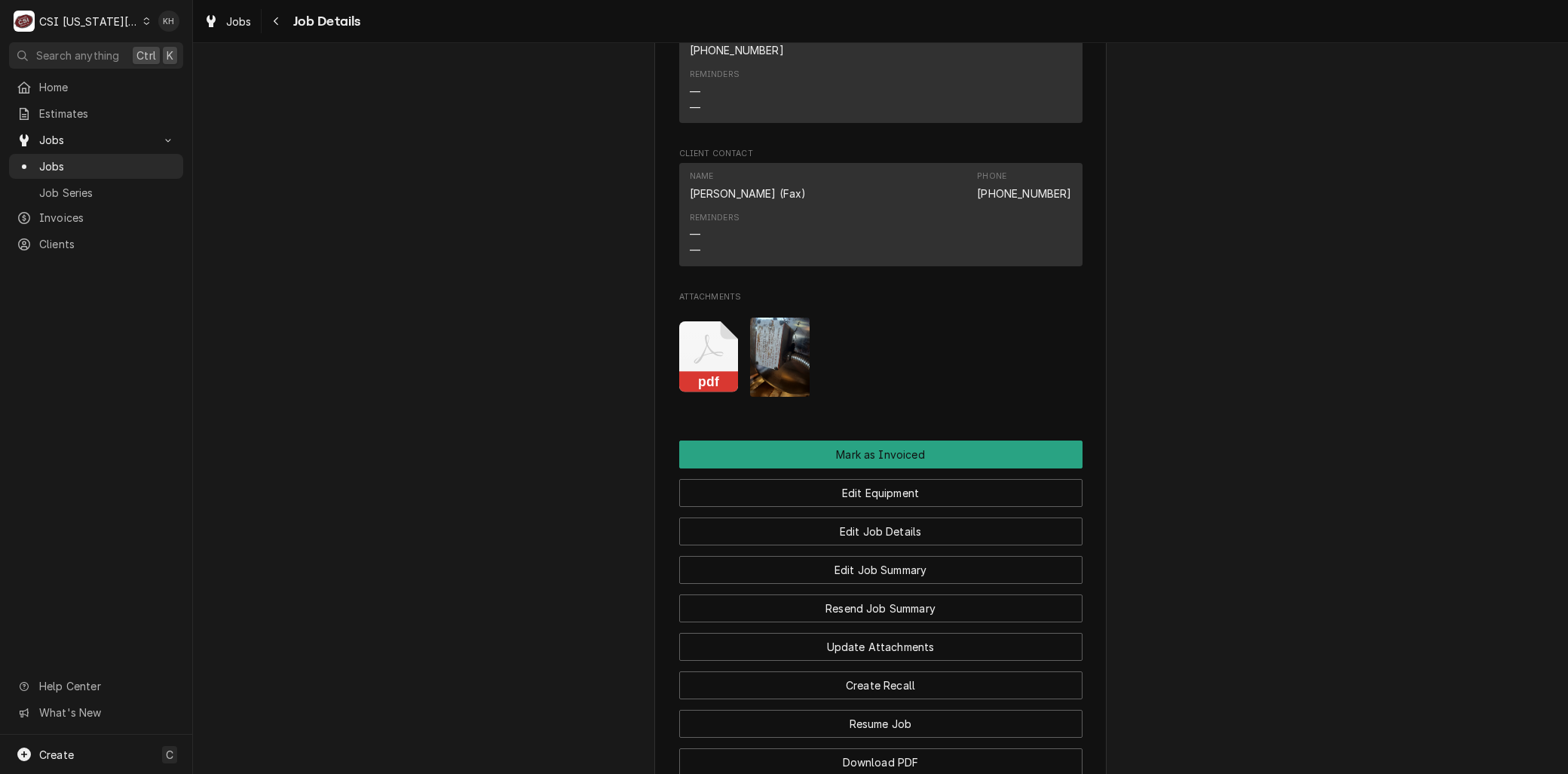
scroll to position [1424, 0]
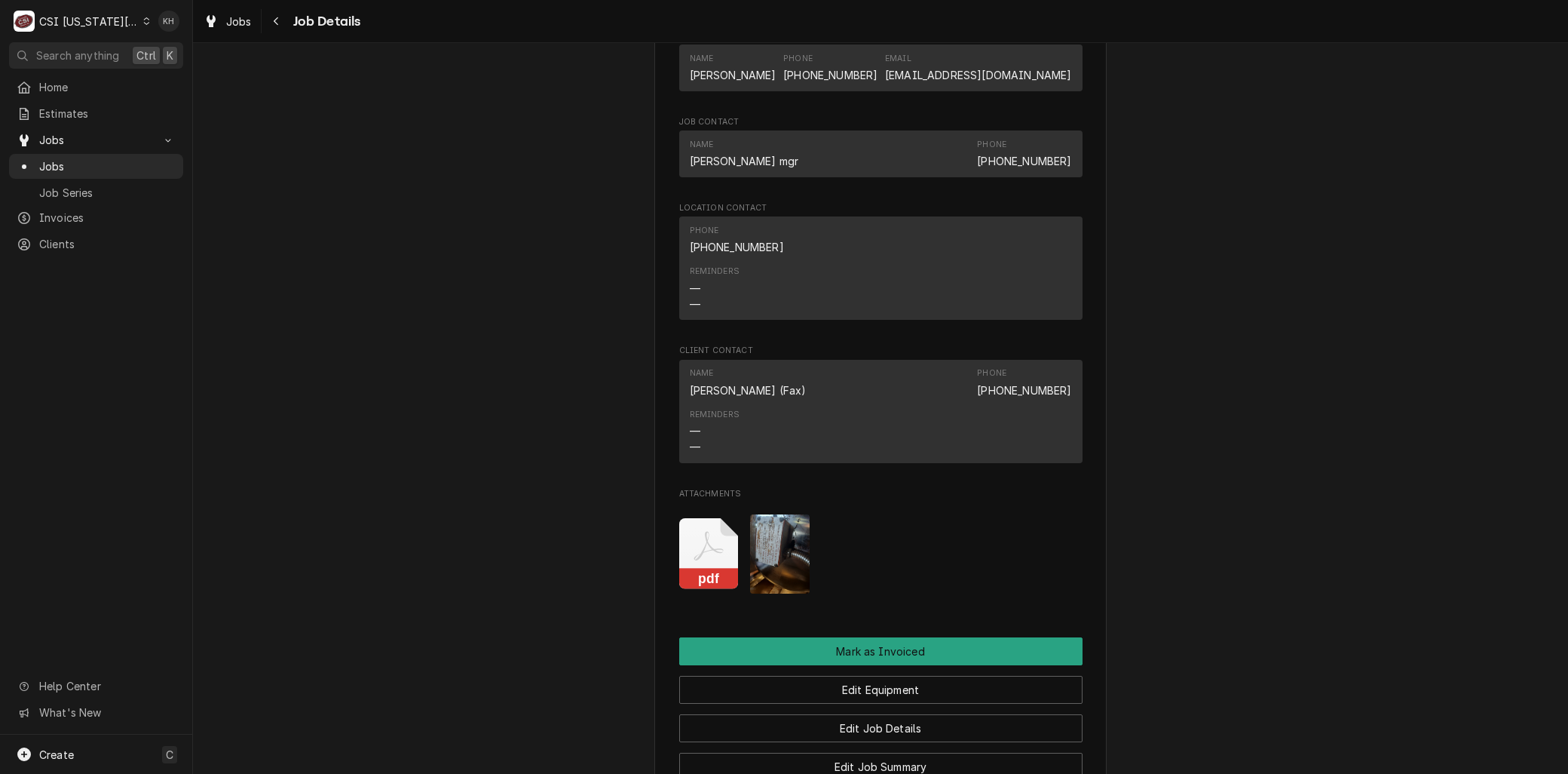
scroll to position [1173, 0]
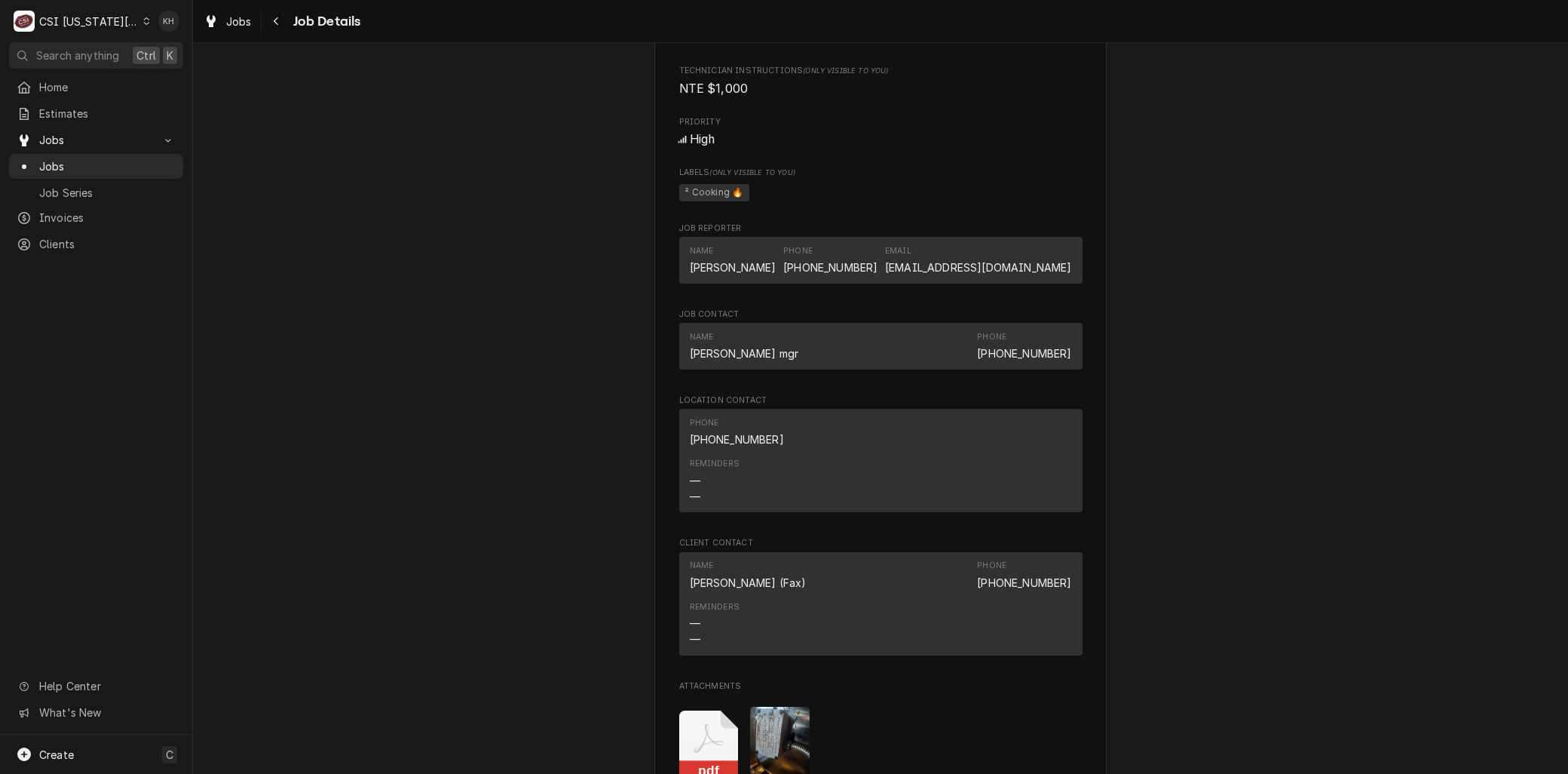
scroll to position [1256, 0]
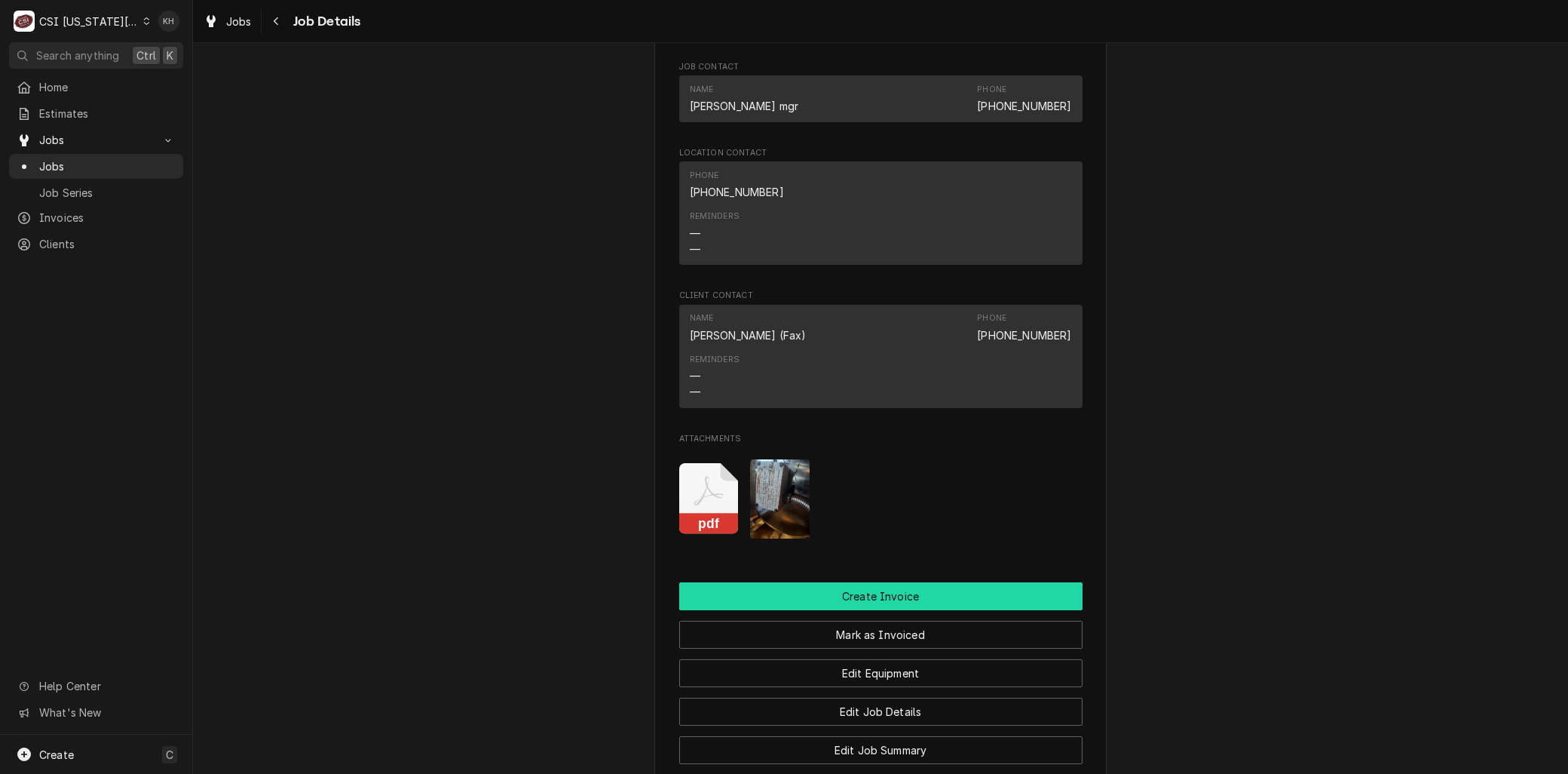
click at [900, 590] on button "Create Invoice" at bounding box center [881, 596] width 403 height 28
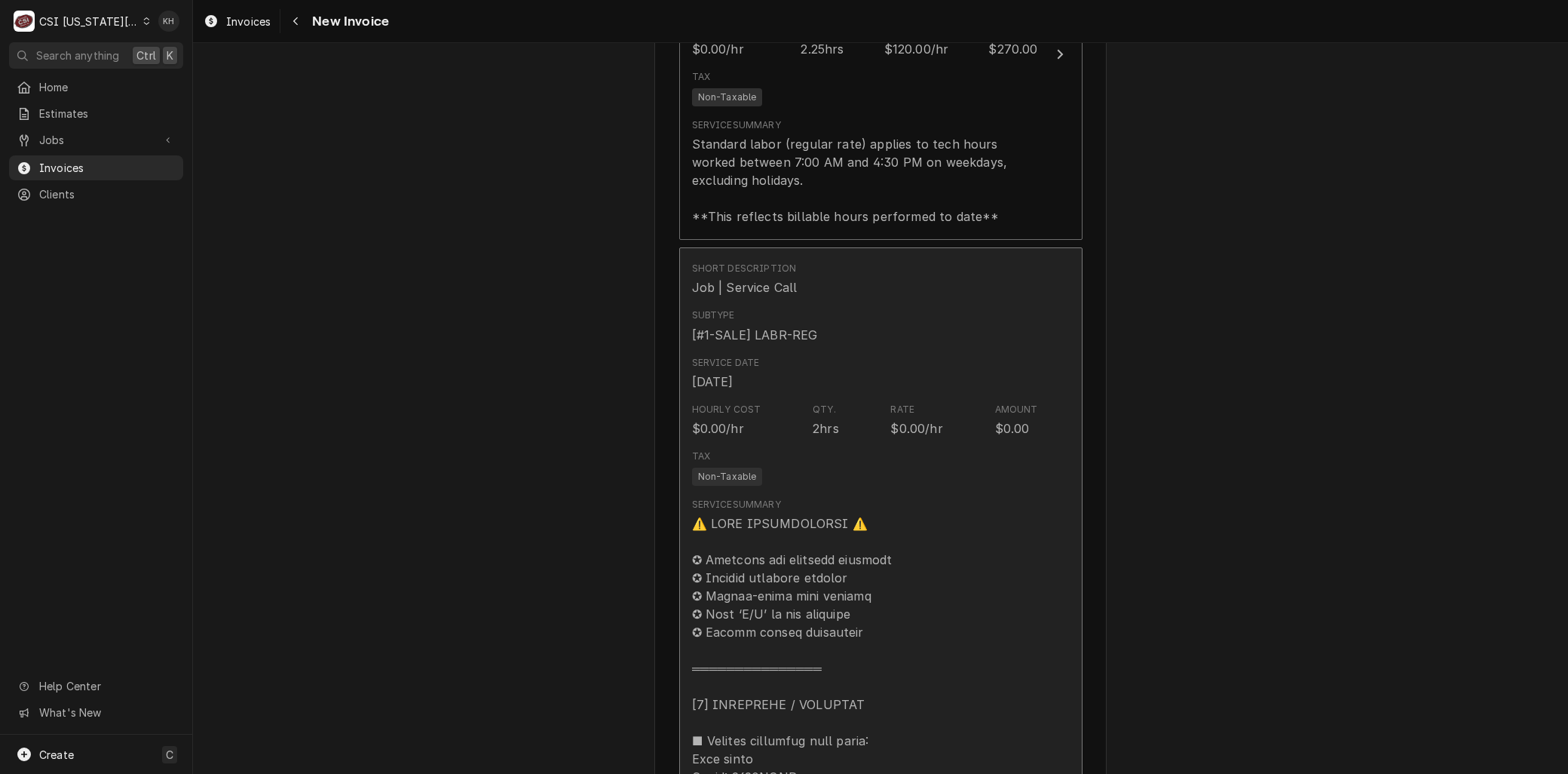
click at [887, 451] on div "Tax Non-Taxable" at bounding box center [865, 468] width 347 height 48
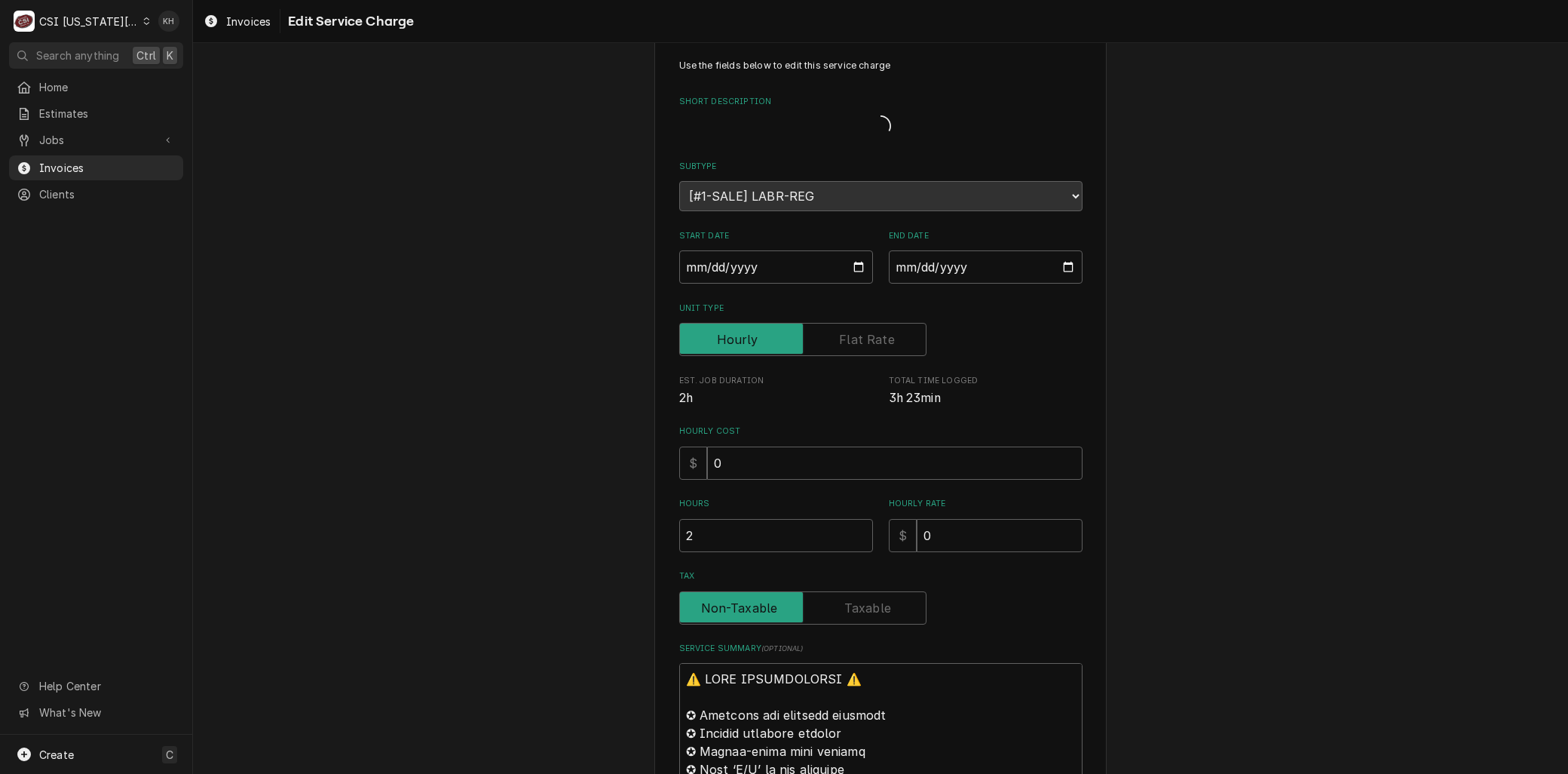
scroll to position [0, 0]
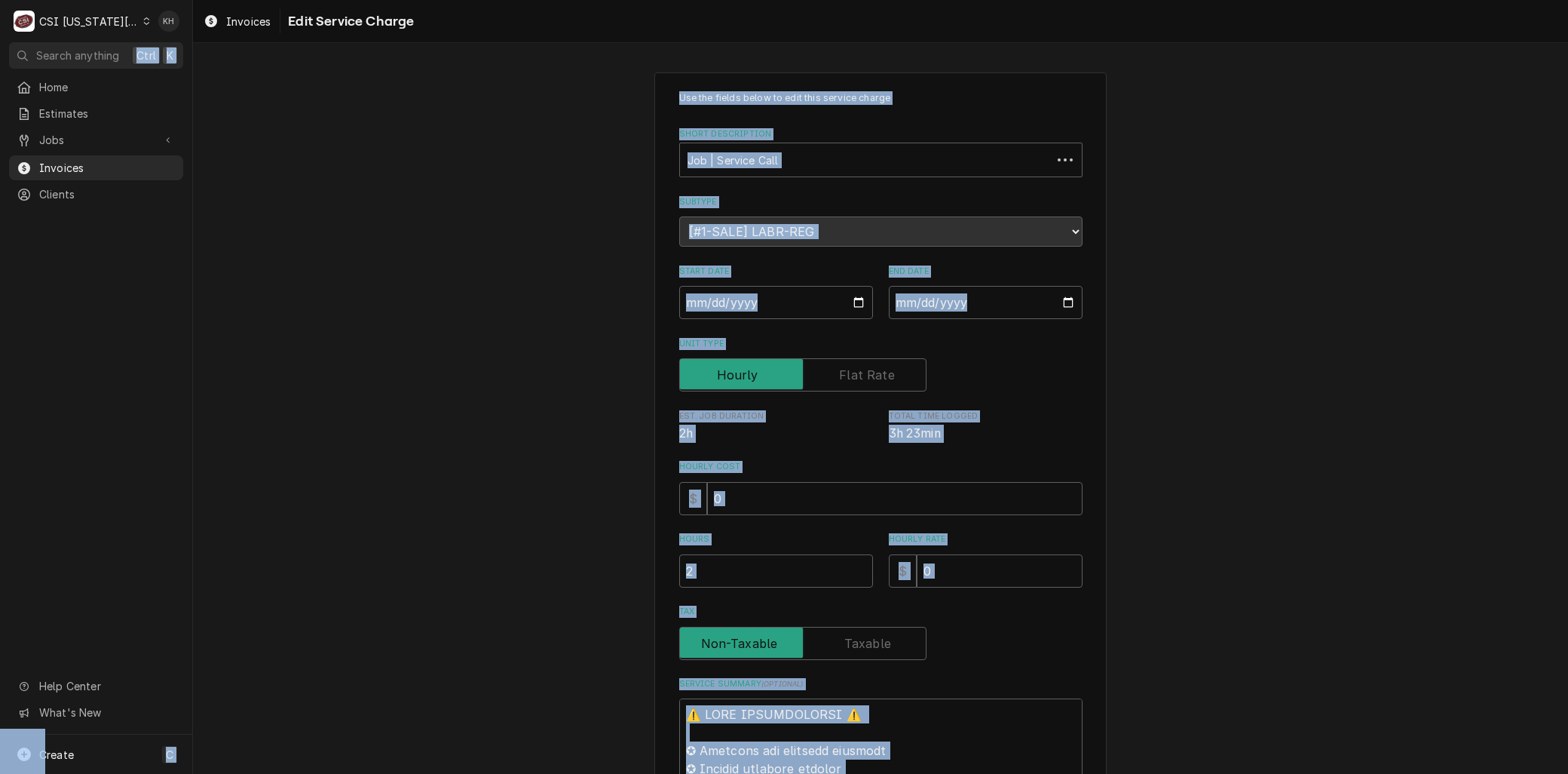
copy body "Ctrl K Home Estimates Jobs Jobs Job Series Invoices Clients Help Center What's …"
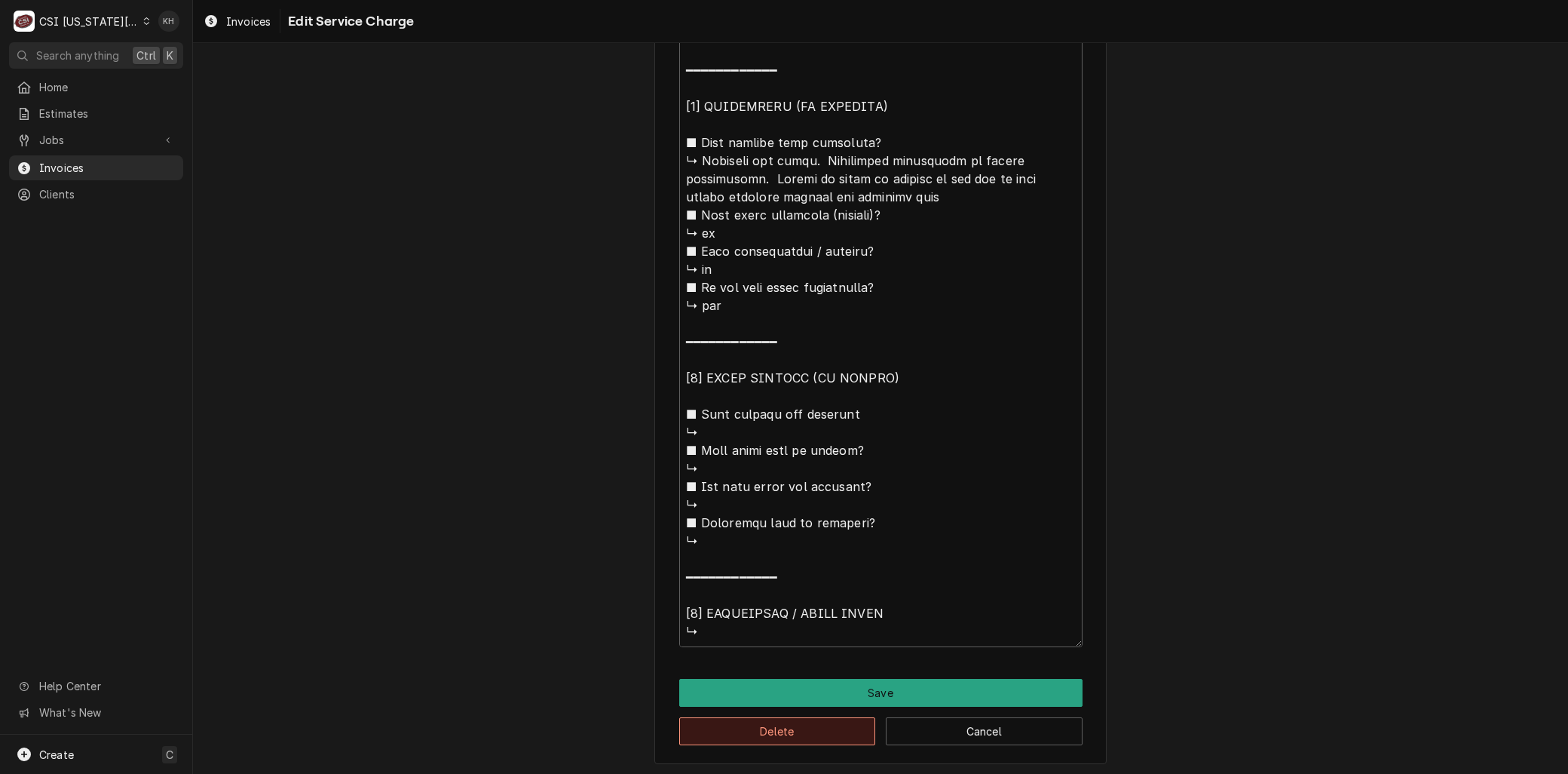
click at [698, 725] on button "Delete" at bounding box center [778, 731] width 196 height 28
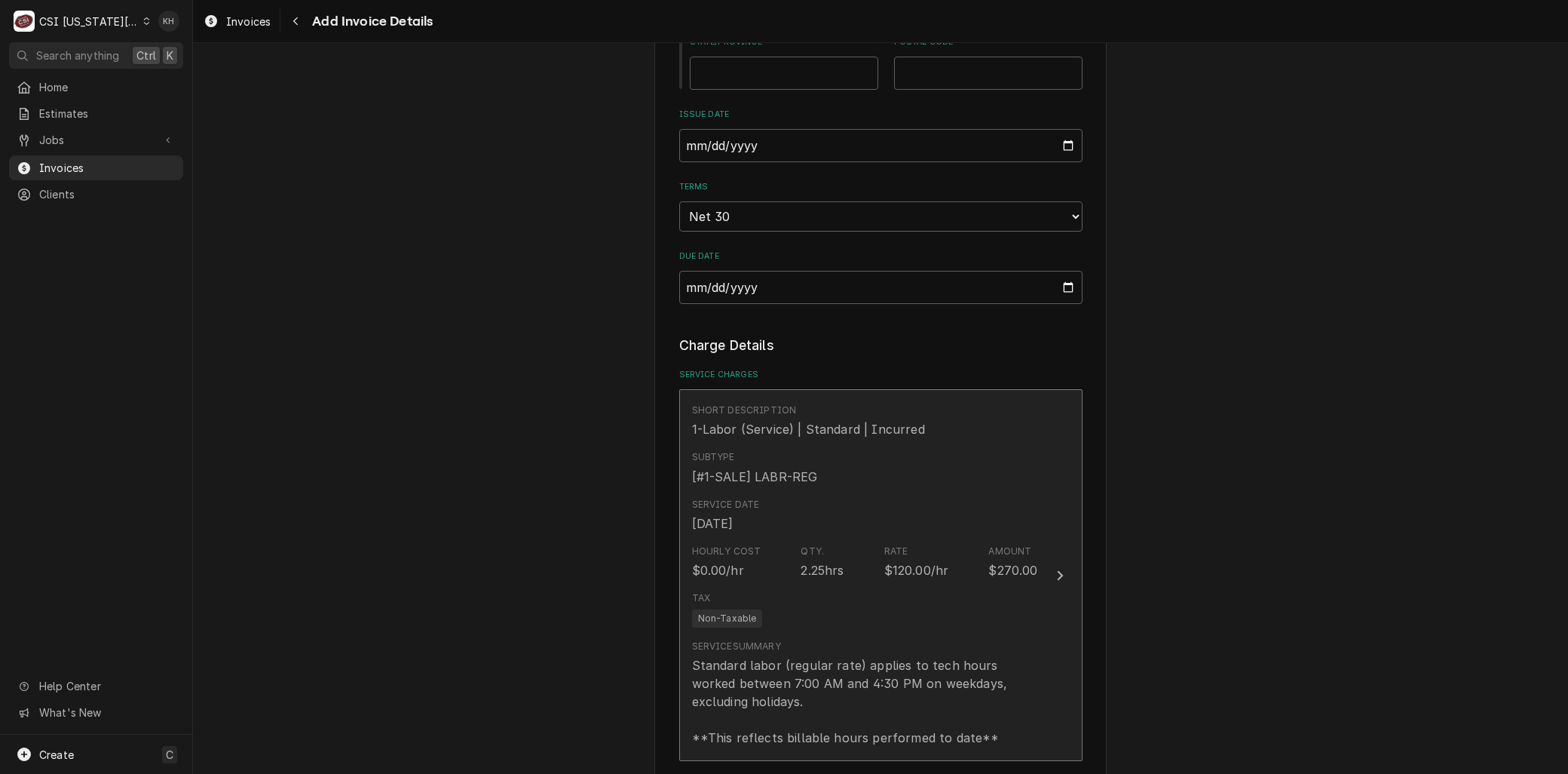
click at [782, 657] on div "Standard labor (regular rate) applies to tech hours worked between 7:00 AM and …" at bounding box center [865, 702] width 347 height 90
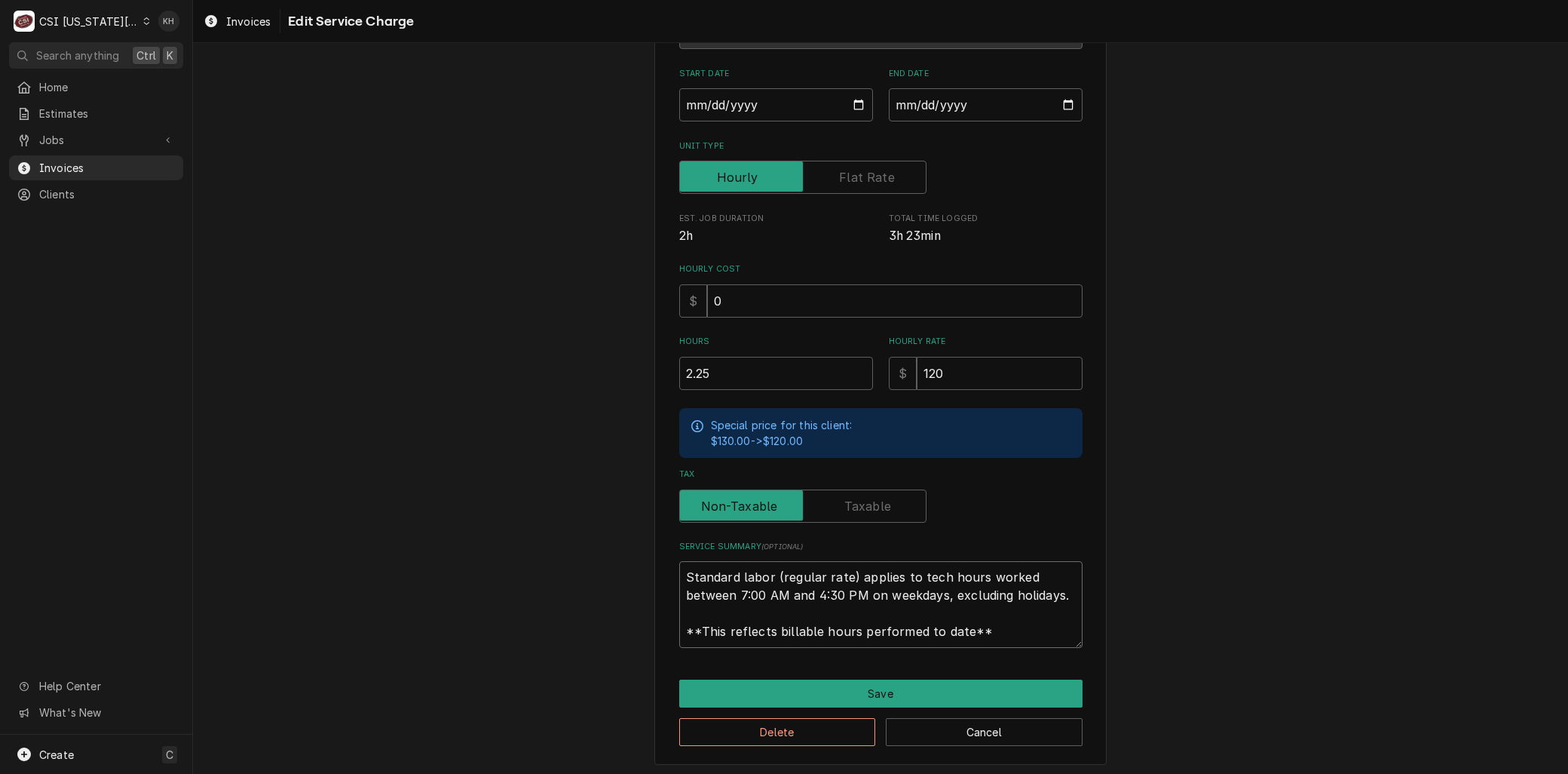
drag, startPoint x: 999, startPoint y: 631, endPoint x: 611, endPoint y: 513, distance: 405.5
click at [564, 514] on div "Use the fields below to edit this service charge Short Description 1-Labor (Ser…" at bounding box center [881, 320] width 1375 height 917
paste textarea "⚠️ 𝗙𝗢𝗥𝗠 𝗜𝗡𝗦𝗧𝗥𝗨𝗖𝗧𝗜𝗢𝗡𝗦 ⚠️ ✪ 𝗖𝗼𝗺𝗽𝗹𝗲𝘁𝗲 𝗮𝗹𝗹 𝗿𝗲𝗹𝗲𝘃𝗮𝗻𝘁 𝘀𝗲𝗰𝘁𝗶𝗼𝗻𝘀 ✪ 𝗣𝗿𝗼𝘃𝗶𝗱𝗲 𝗱𝗲𝘁𝗮𝗶𝗹𝗲𝗱 𝗮𝗻𝘀…"
type textarea "x"
type textarea "⚠️ 𝗙𝗢𝗥𝗠 𝗜𝗡𝗦𝗧𝗥𝗨𝗖𝗧𝗜𝗢𝗡𝗦 ⚠️ ✪ 𝗖𝗼𝗺𝗽𝗹𝗲𝘁𝗲 𝗮𝗹𝗹 𝗿𝗲𝗹𝗲𝘃𝗮𝗻𝘁 𝘀𝗲𝗰𝘁𝗶𝗼𝗻𝘀 ✪ 𝗣𝗿𝗼𝘃𝗶𝗱𝗲 𝗱𝗲𝘁𝗮𝗶𝗹𝗲𝗱 𝗮𝗻𝘀…"
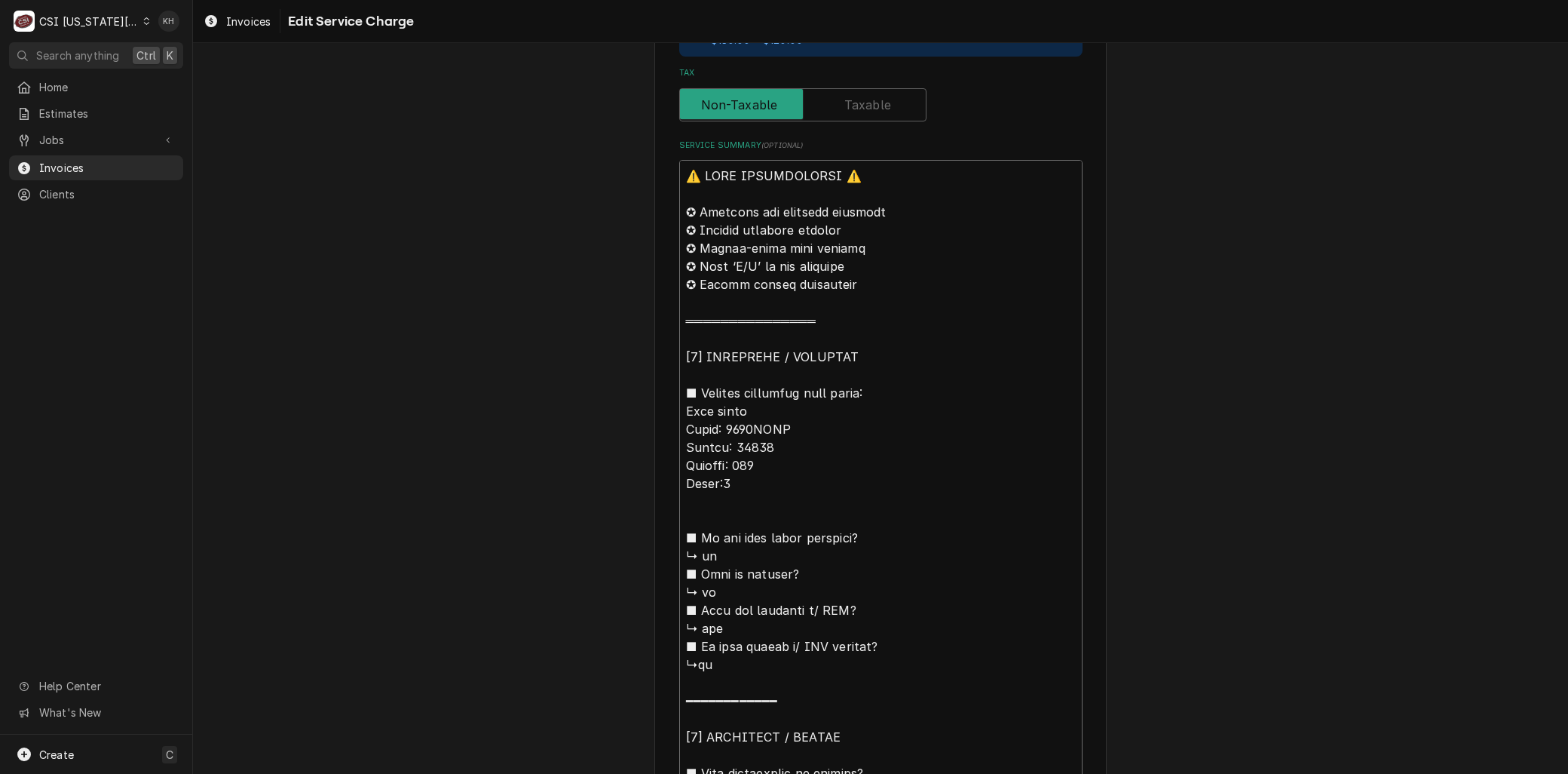
scroll to position [393, 0]
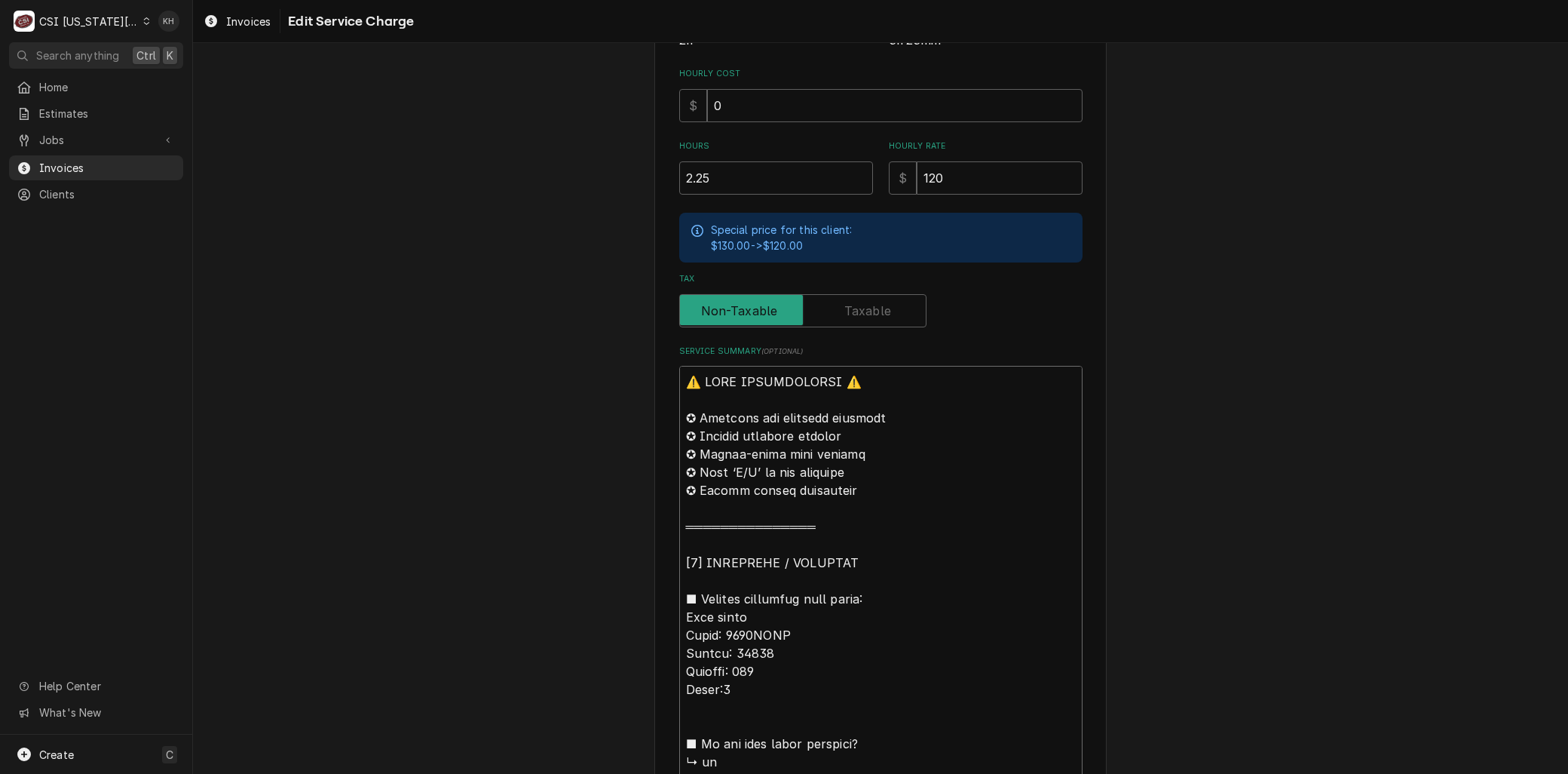
drag, startPoint x: 680, startPoint y: 613, endPoint x: 645, endPoint y: 377, distance: 238.6
type textarea "x"
type textarea "BGold medal Model: 2775HTUL Serial: 00782 Voltage: 240 Phase:1 ■ 𝗜𝘀 𝘁𝗵𝗲 𝘂𝗻𝗶𝘁 𝘂𝗻…"
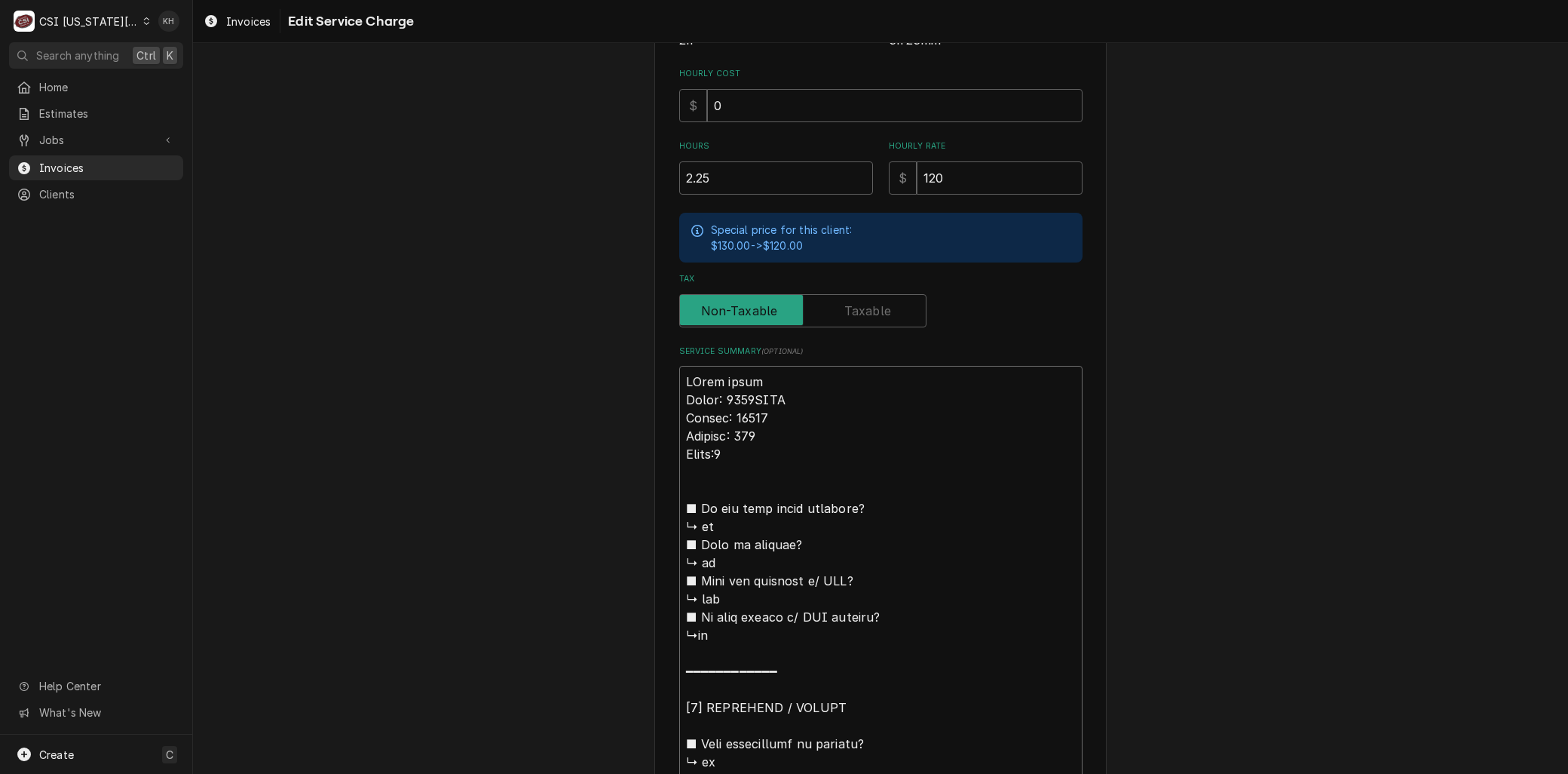
type textarea "x"
type textarea "BrGold medal Model: 2775HTUL Serial: 00782 Voltage: 240 Phase:1 ■ 𝗜𝘀 𝘁𝗵𝗲 𝘂𝗻𝗶𝘁 𝘂…"
type textarea "x"
type textarea "BraGold medal Model: 2775HTUL Serial: 00782 Voltage: 240 Phase:1 ■ 𝗜𝘀 𝘁𝗵𝗲 𝘂𝗻𝗶𝘁 …"
type textarea "x"
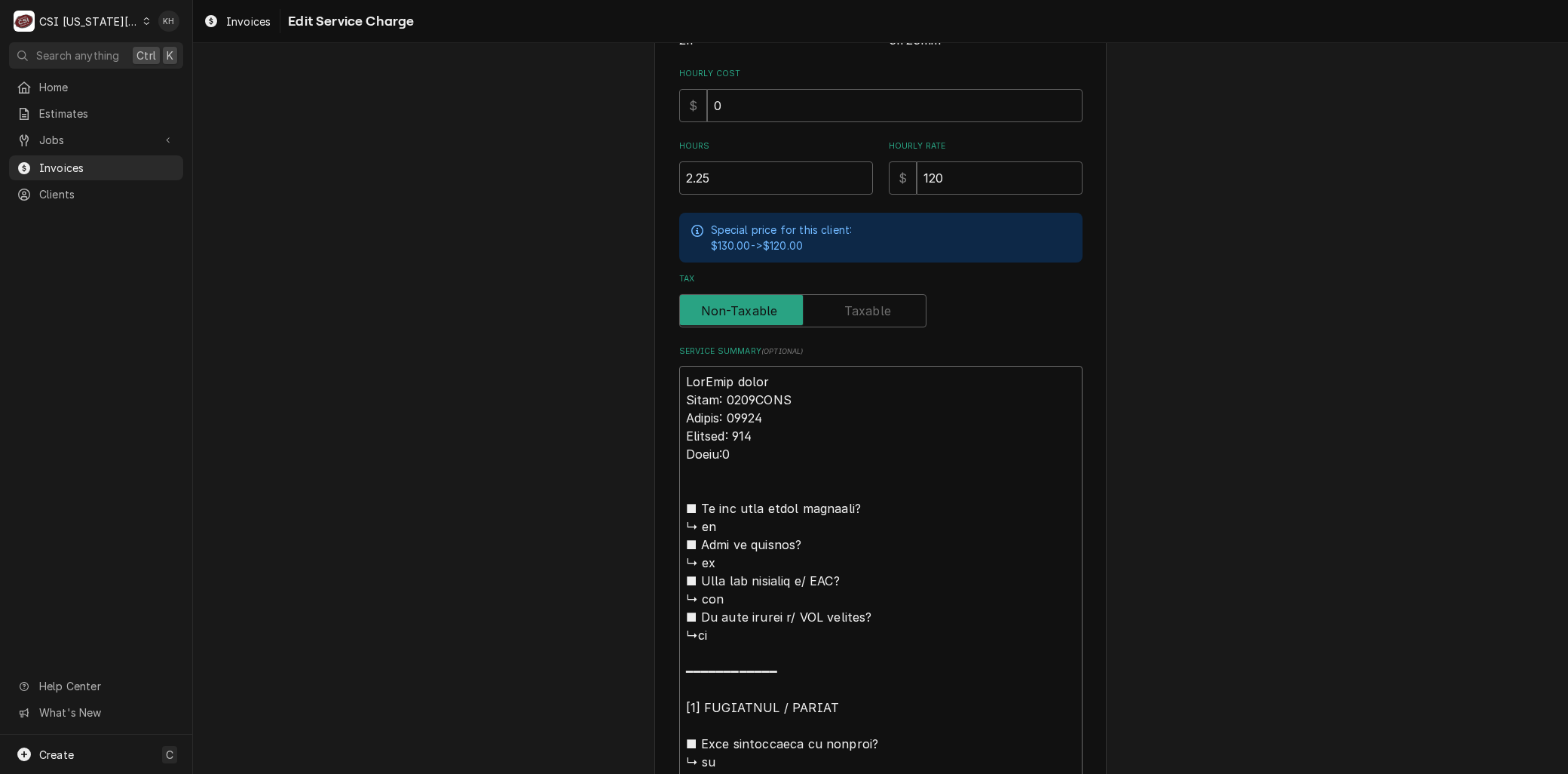
type textarea "BranGold medal Model: 2775HTUL Serial: 00782 Voltage: 240 Phase:1 ■ 𝗜𝘀 𝘁𝗵𝗲 𝘂𝗻𝗶𝘁…"
type textarea "x"
type textarea "BrandGold medal Model: 2775HTUL Serial: 00782 Voltage: 240 Phase:1 ■ 𝗜𝘀 𝘁𝗵𝗲 𝘂𝗻𝗶…"
type textarea "x"
type textarea "Brand:Gold medal Model: 2775HTUL Serial: 00782 Voltage: 240 Phase:1 ■ 𝗜𝘀 𝘁𝗵𝗲 𝘂𝗻…"
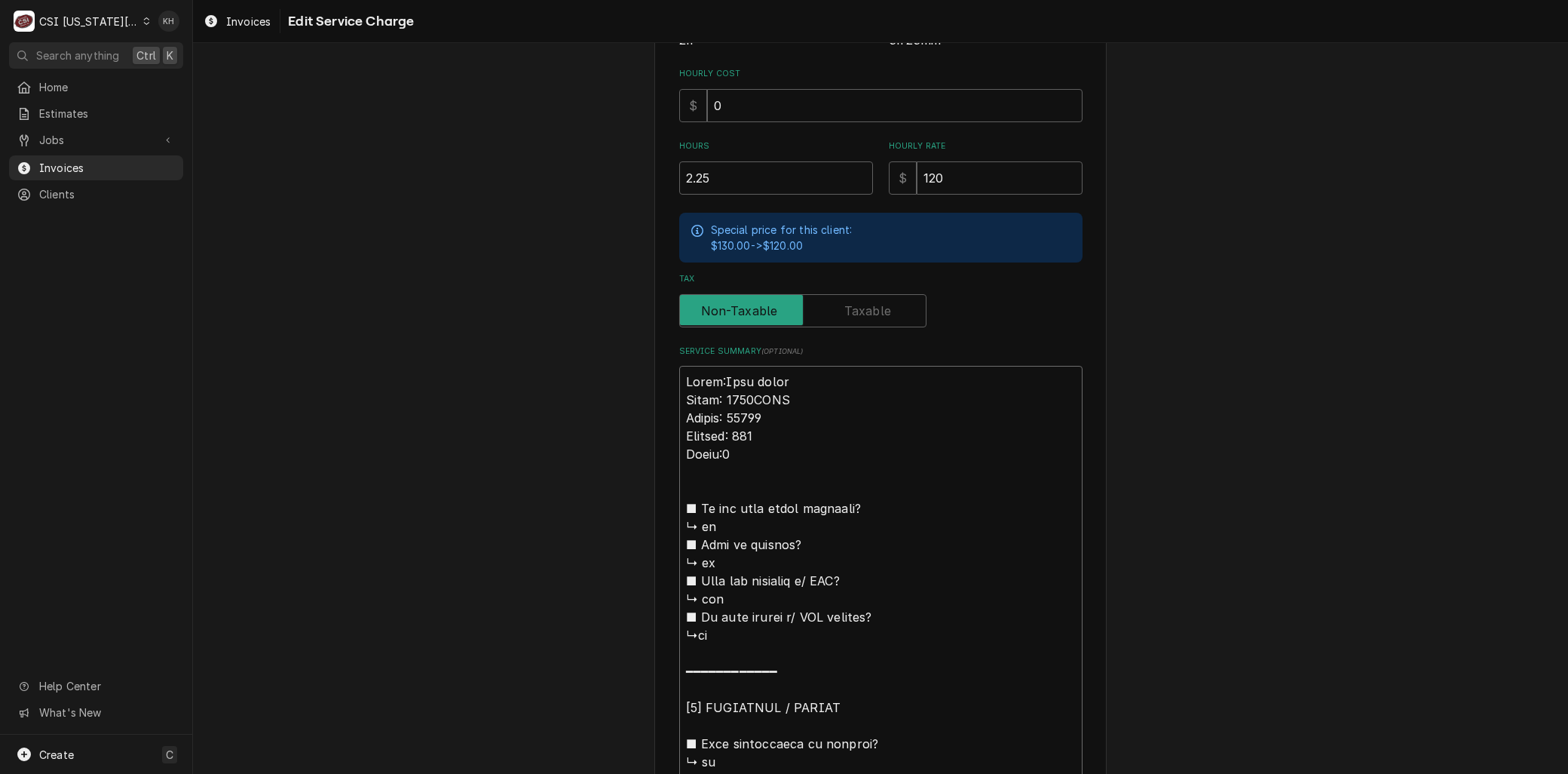
type textarea "x"
type textarea "Brand: Gold medal Model: 2775HTUL Serial: 00782 Voltage: 240 Phase:1 ■ 𝗜𝘀 𝘁𝗵𝗲 𝘂…"
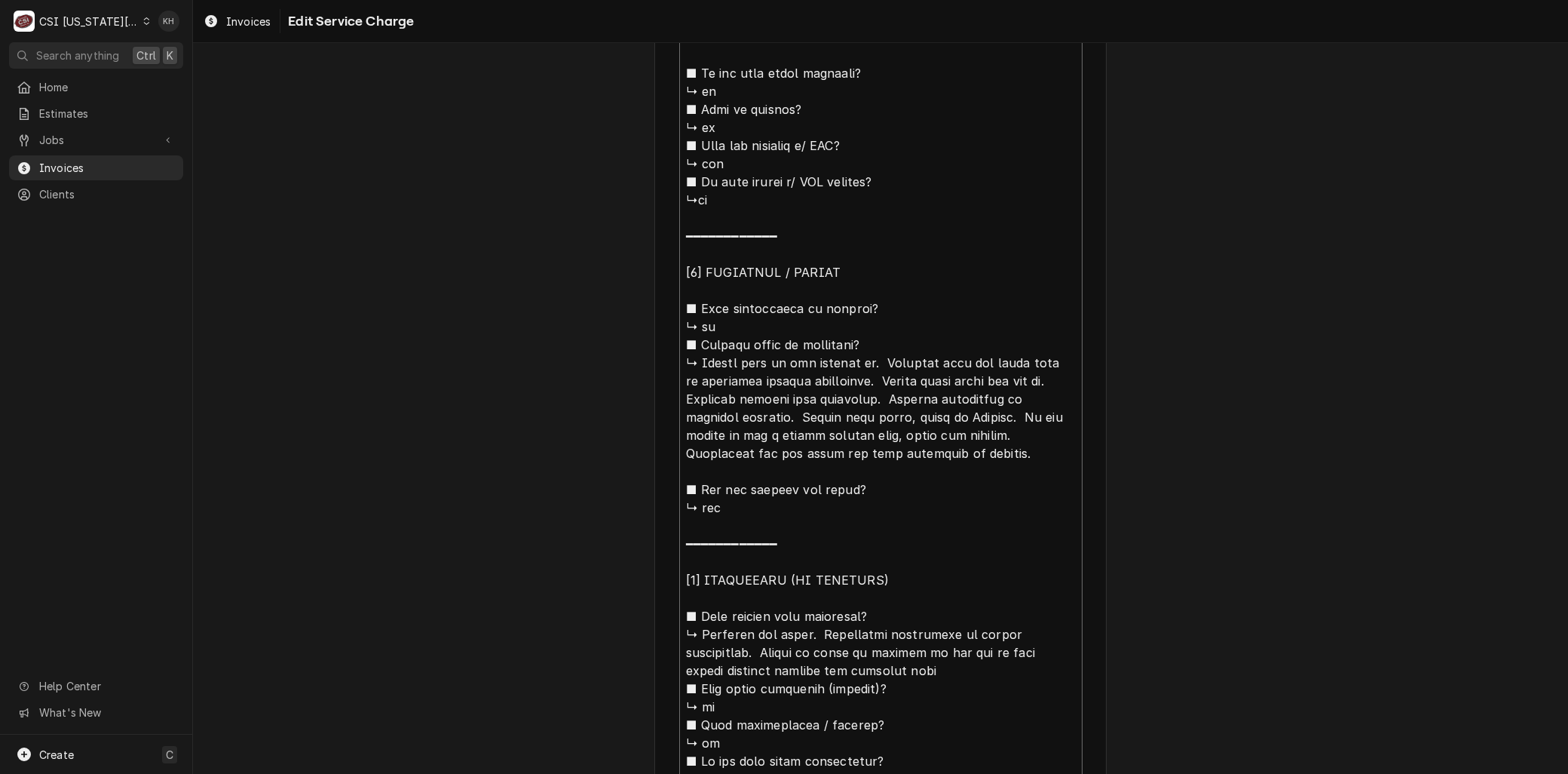
scroll to position [749, 0]
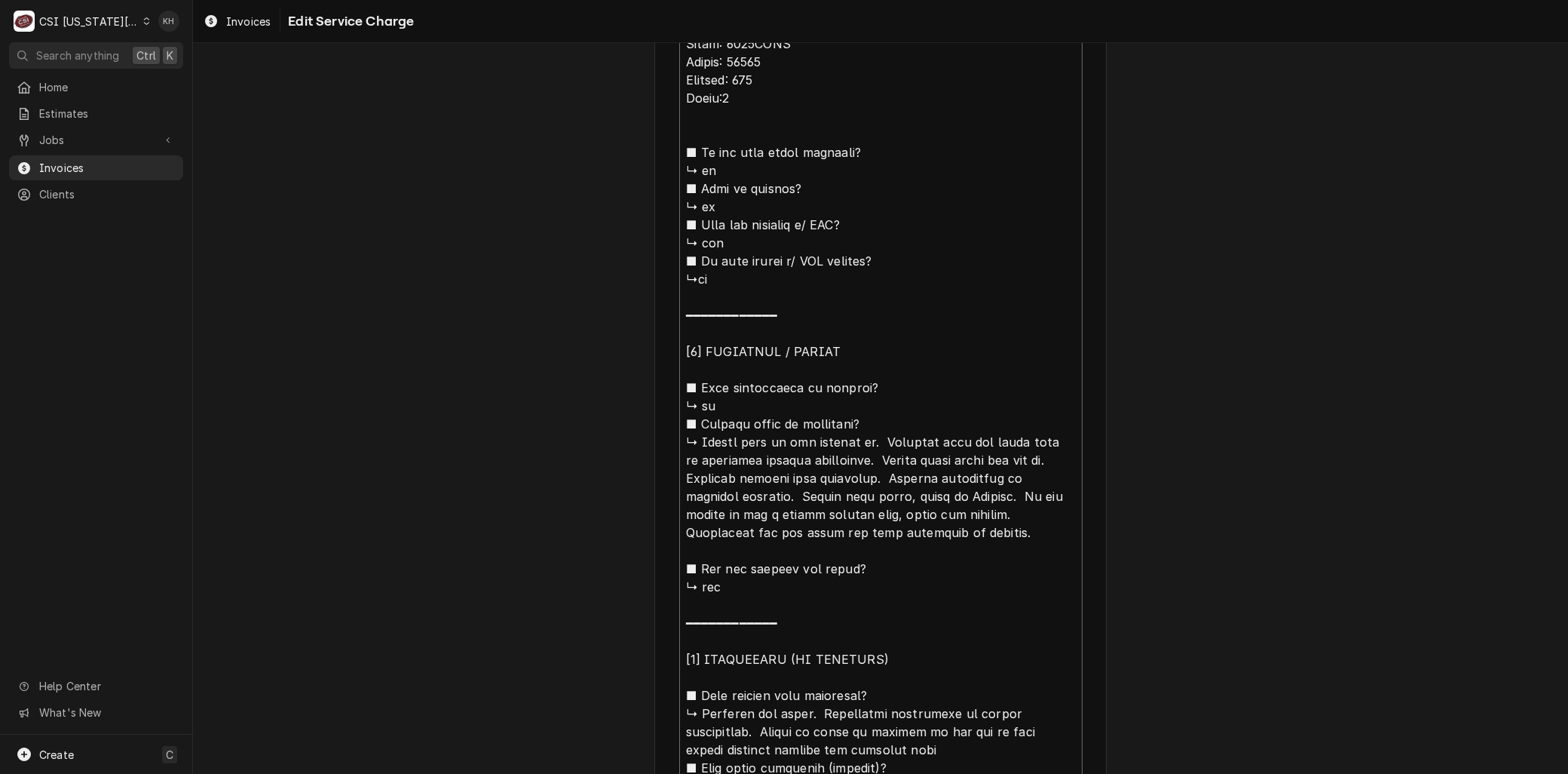
drag, startPoint x: 696, startPoint y: 291, endPoint x: 670, endPoint y: 78, distance: 214.6
click at [670, 78] on div "Use the fields below to edit this service charge Short Description 1-Labor (Ser…" at bounding box center [881, 321] width 452 height 1995
type textarea "x"
type textarea "Brand: Gold medal Model: 2775HTUL Serial: 00782 Popper heat is not turning on. …"
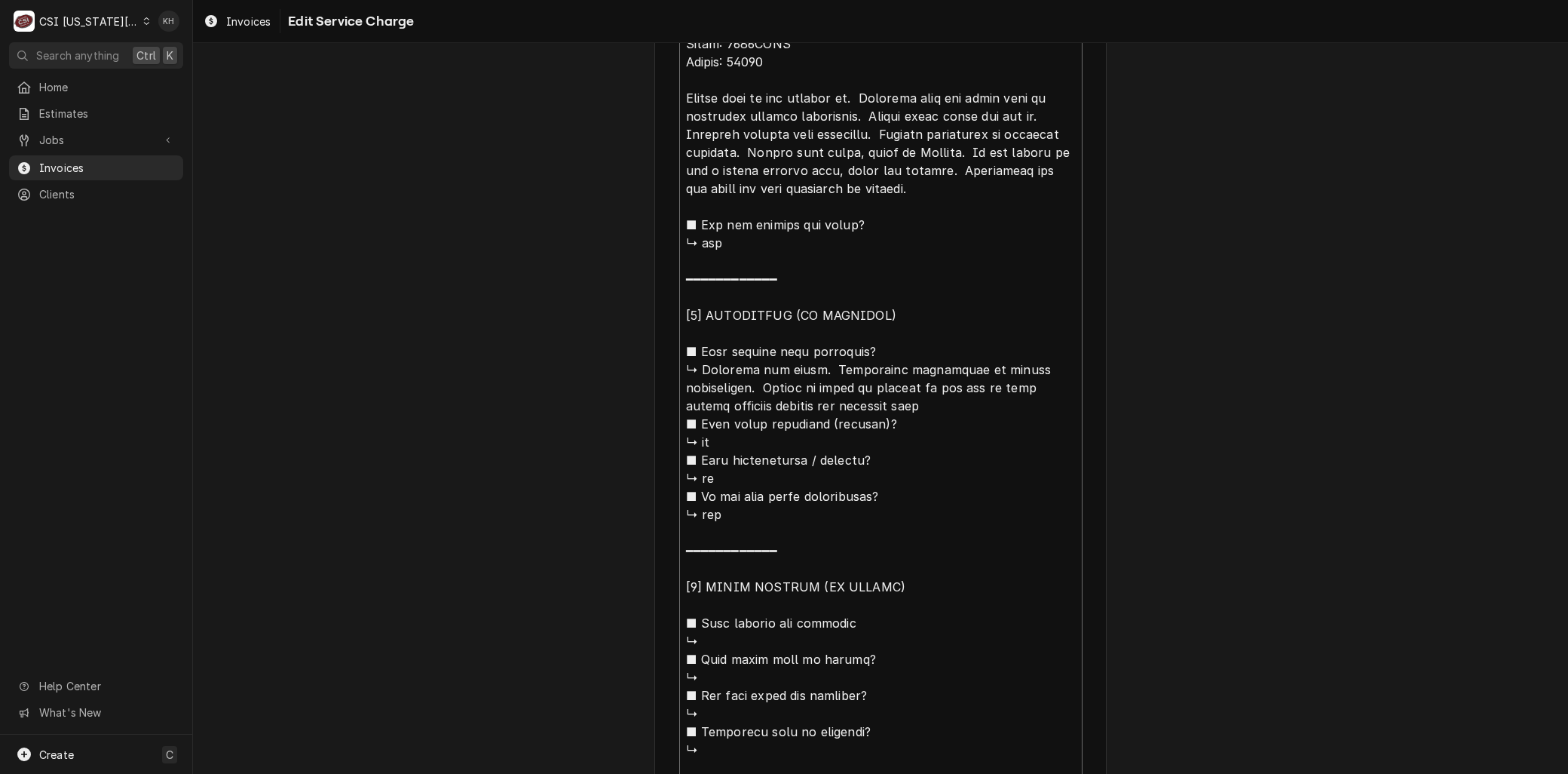
type textarea "x"
type textarea "Brand: Gold medal Model: 2775HTUL Serial: 00782 Popper heat is not turning on. …"
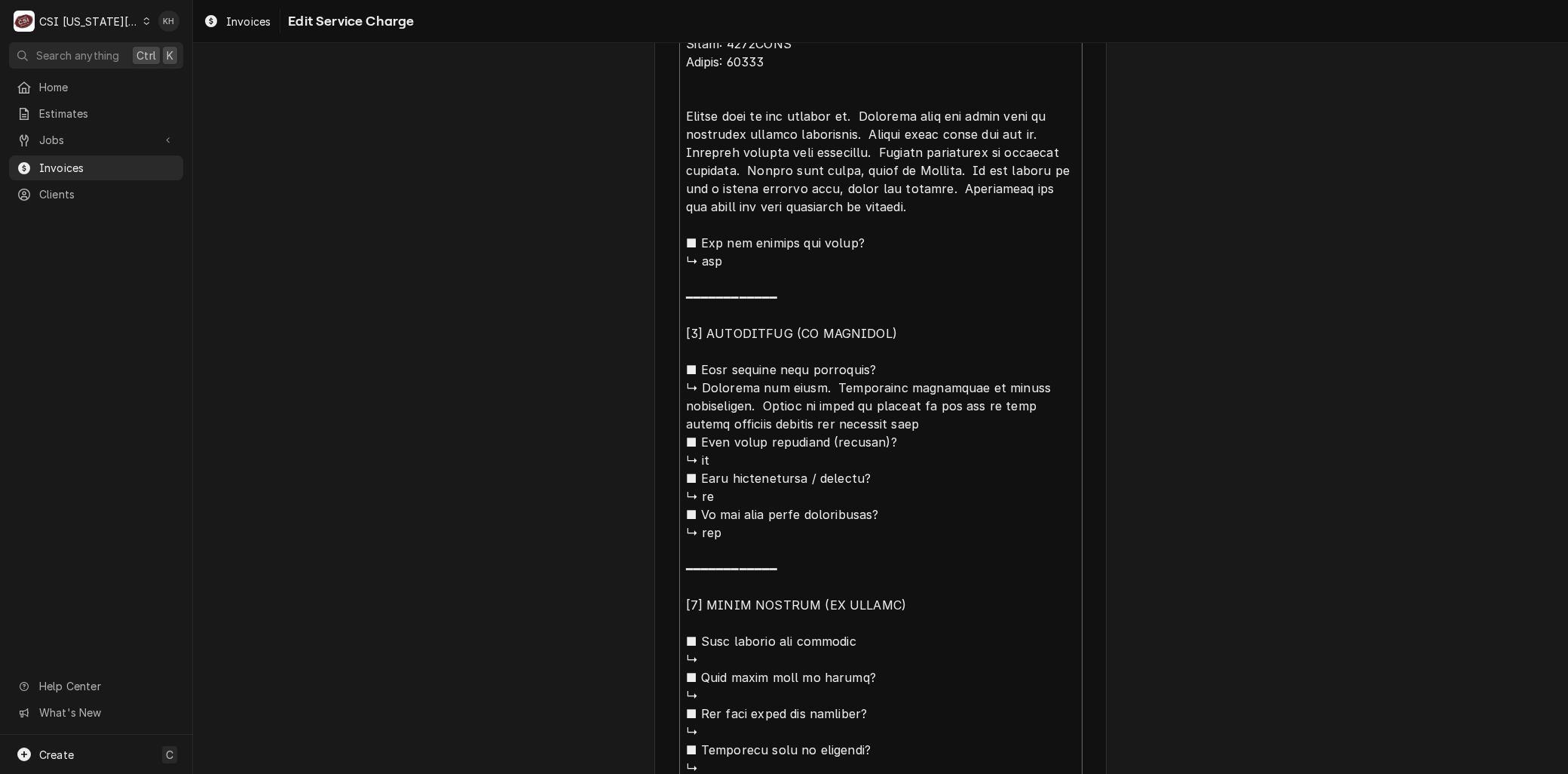
type textarea "x"
type textarea "Brand: Gold medal Model: 2775HTUL Serial: 00782 APopper heat is not turning on.…"
type textarea "x"
type textarea "Brand: Gold medal Model: 2775HTUL Serial: 00782 ArPopper heat is not turning on…"
type textarea "x"
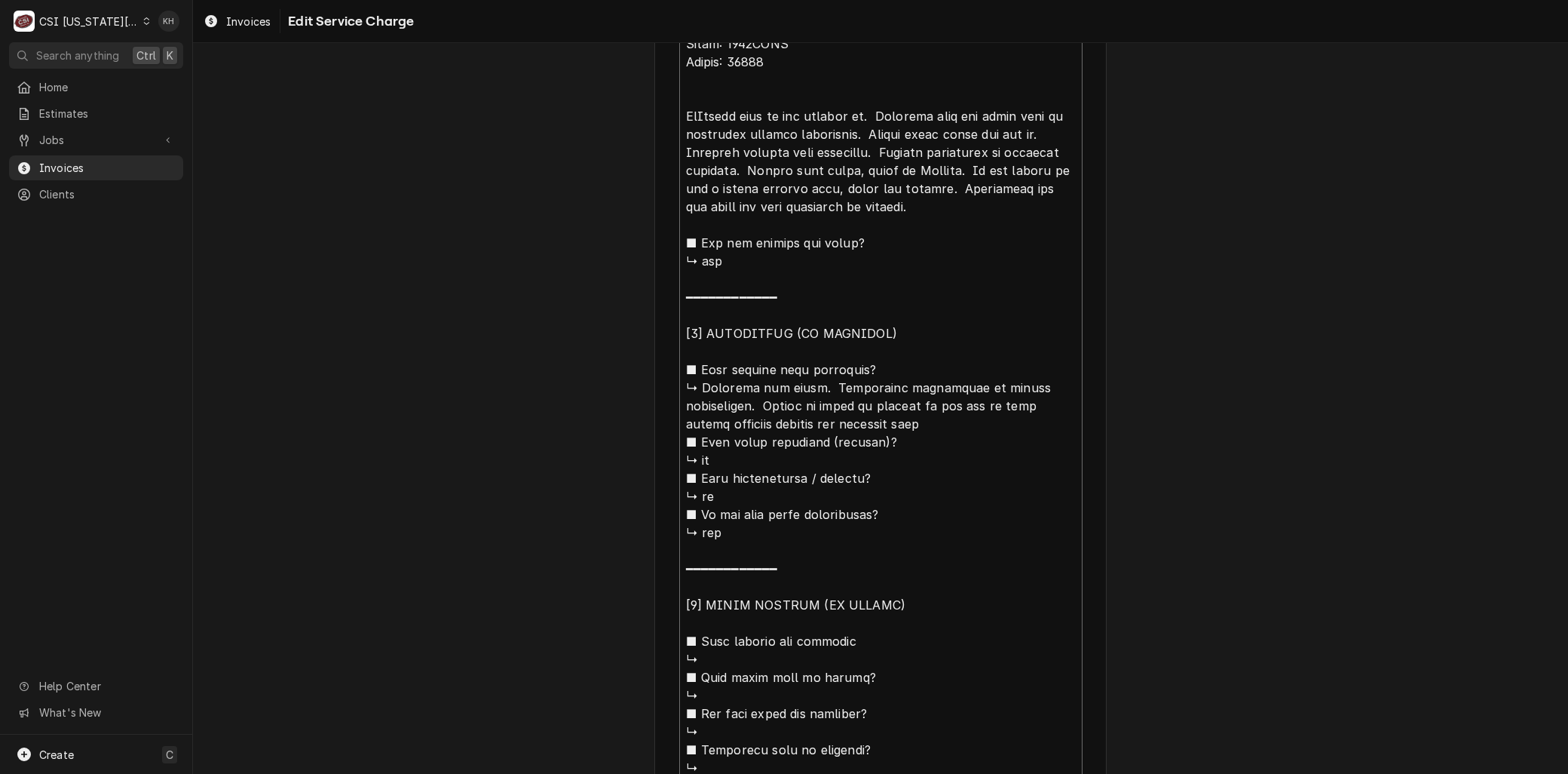
type textarea "Brand: Gold medal Model: 2775HTUL Serial: 00782 ArrPopper heat is not turning o…"
type textarea "x"
type textarea "Brand: Gold medal Model: 2775HTUL Serial: 00782 ArriPopper heat is not turning …"
type textarea "x"
type textarea "Brand: Gold medal Model: 2775HTUL Serial: 00782 ArrivPopper heat is not turning…"
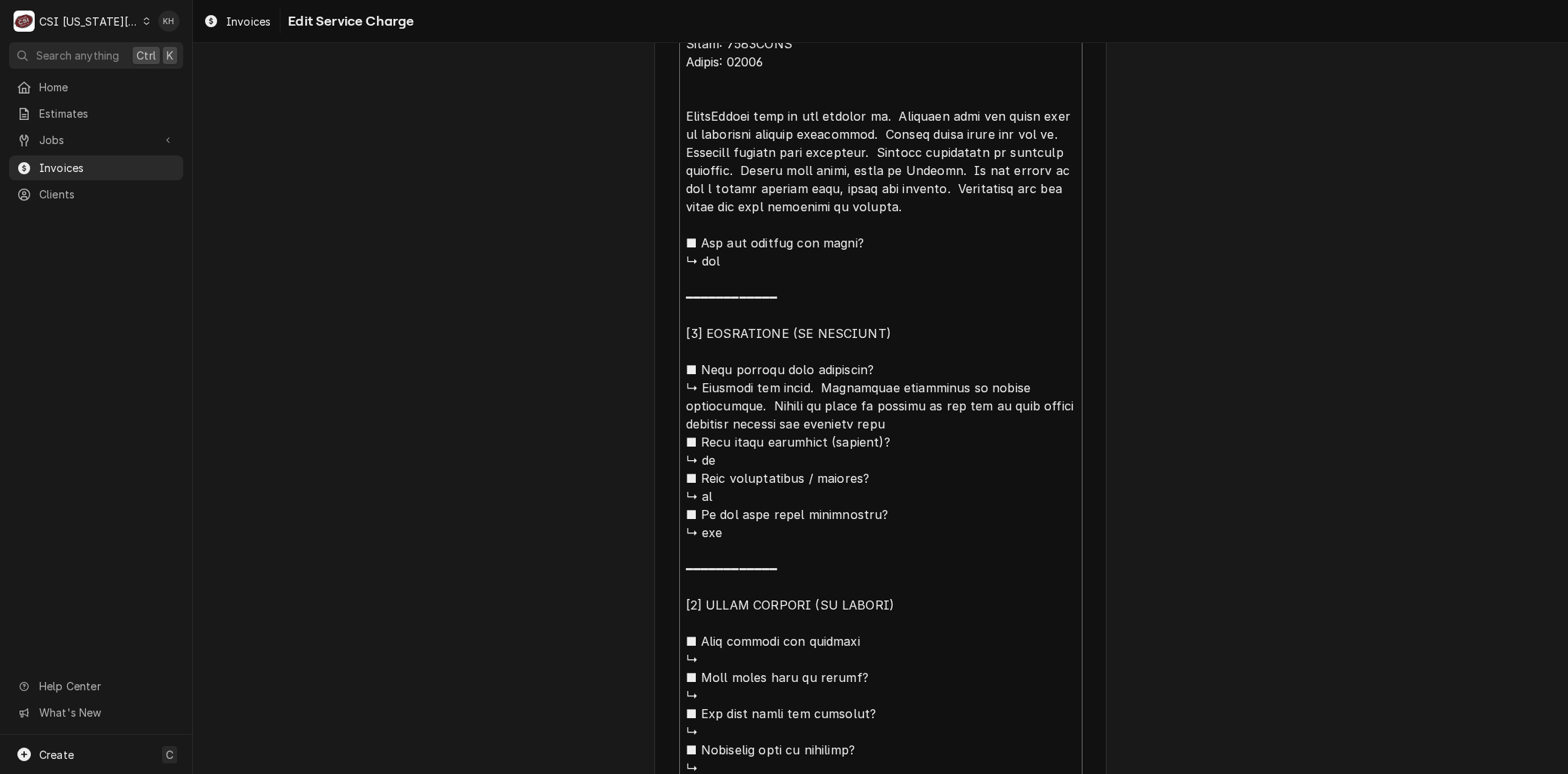
type textarea "x"
type textarea "Brand: Gold medal Model: 2775HTUL Serial: 00782 ArrivePopper heat is not turnin…"
type textarea "x"
type textarea "Brand: Gold medal Model: 2775HTUL Serial: 00782 ArrivedPopper heat is not turni…"
type textarea "x"
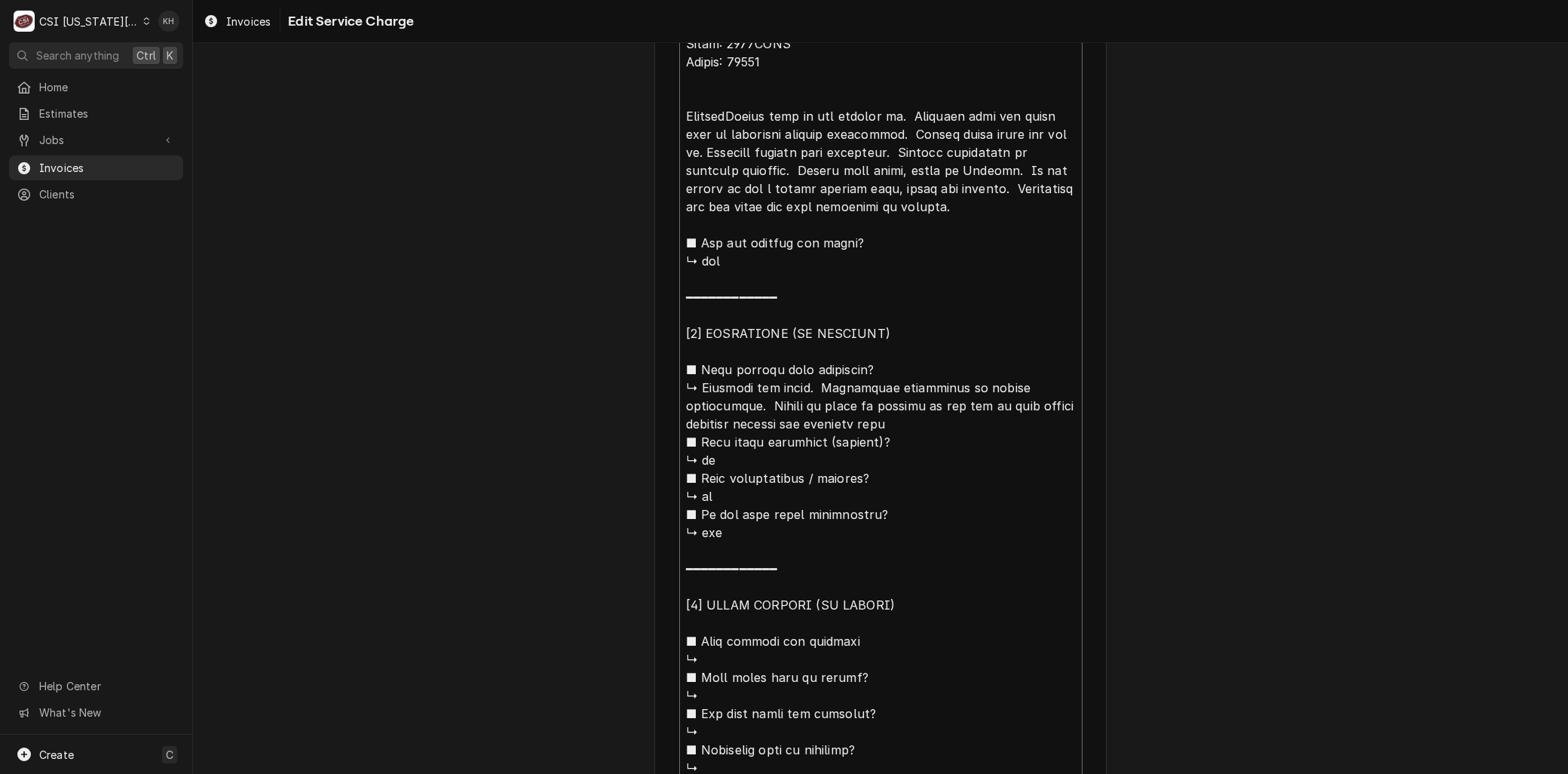
type textarea "Brand: Gold medal Model: 2775HTUL Serial: 00782 Arrived Popper heat is not turn…"
type textarea "x"
type textarea "Brand: Gold medal Model: 2775HTUL Serial: 00782 Arrived oPopper heat is not tur…"
type textarea "x"
type textarea "Brand: Gold medal Model: 2775HTUL Serial: 00782 Arrived onPopper heat is not tu…"
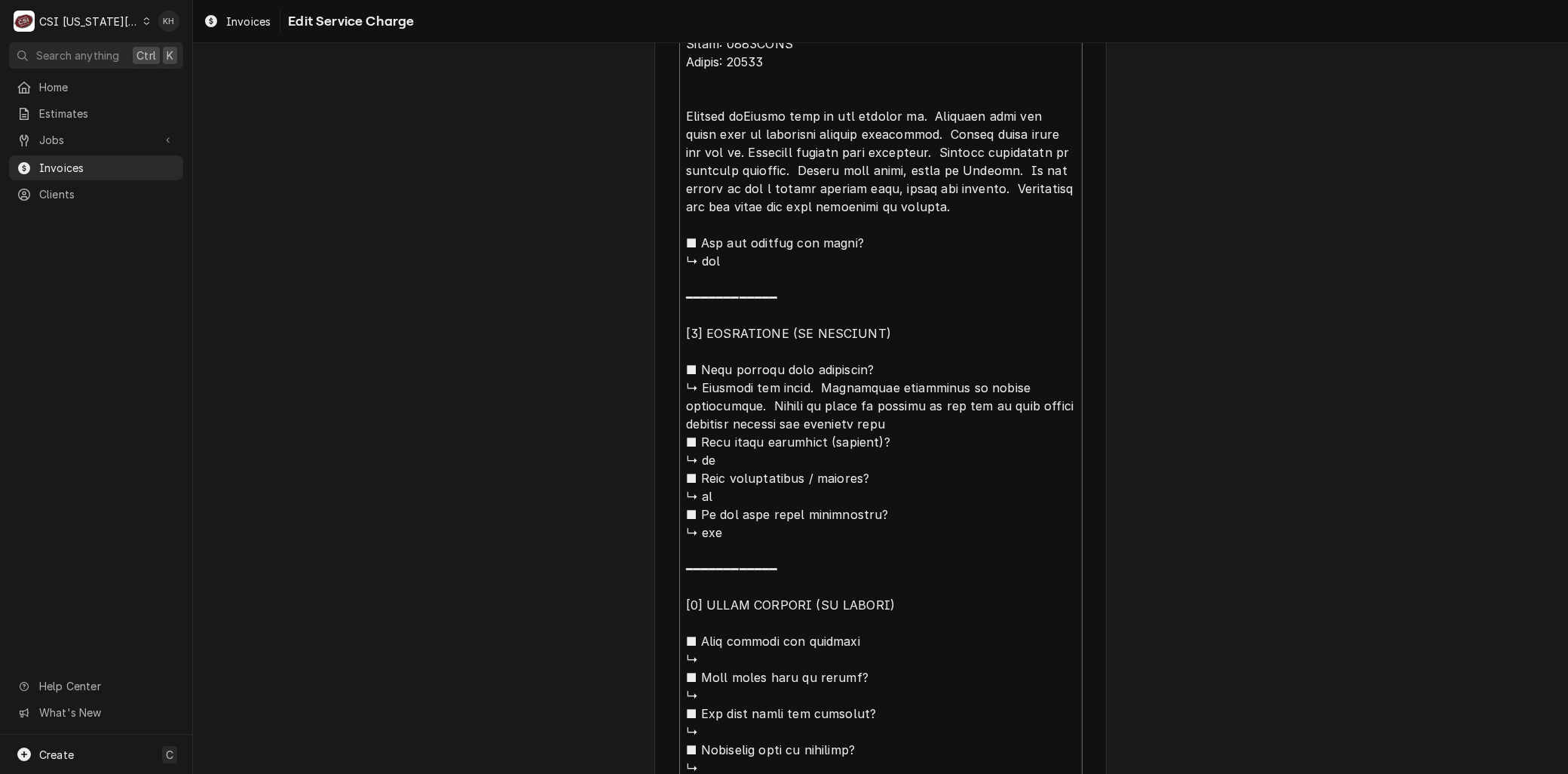
type textarea "x"
type textarea "Brand: Gold medal Model: 2775HTUL Serial: 00782 Arrived on Popper heat is not t…"
type textarea "x"
type textarea "Brand: Gold medal Model: 2775HTUL Serial: 00782 Arrived on sPopper heat is not …"
type textarea "x"
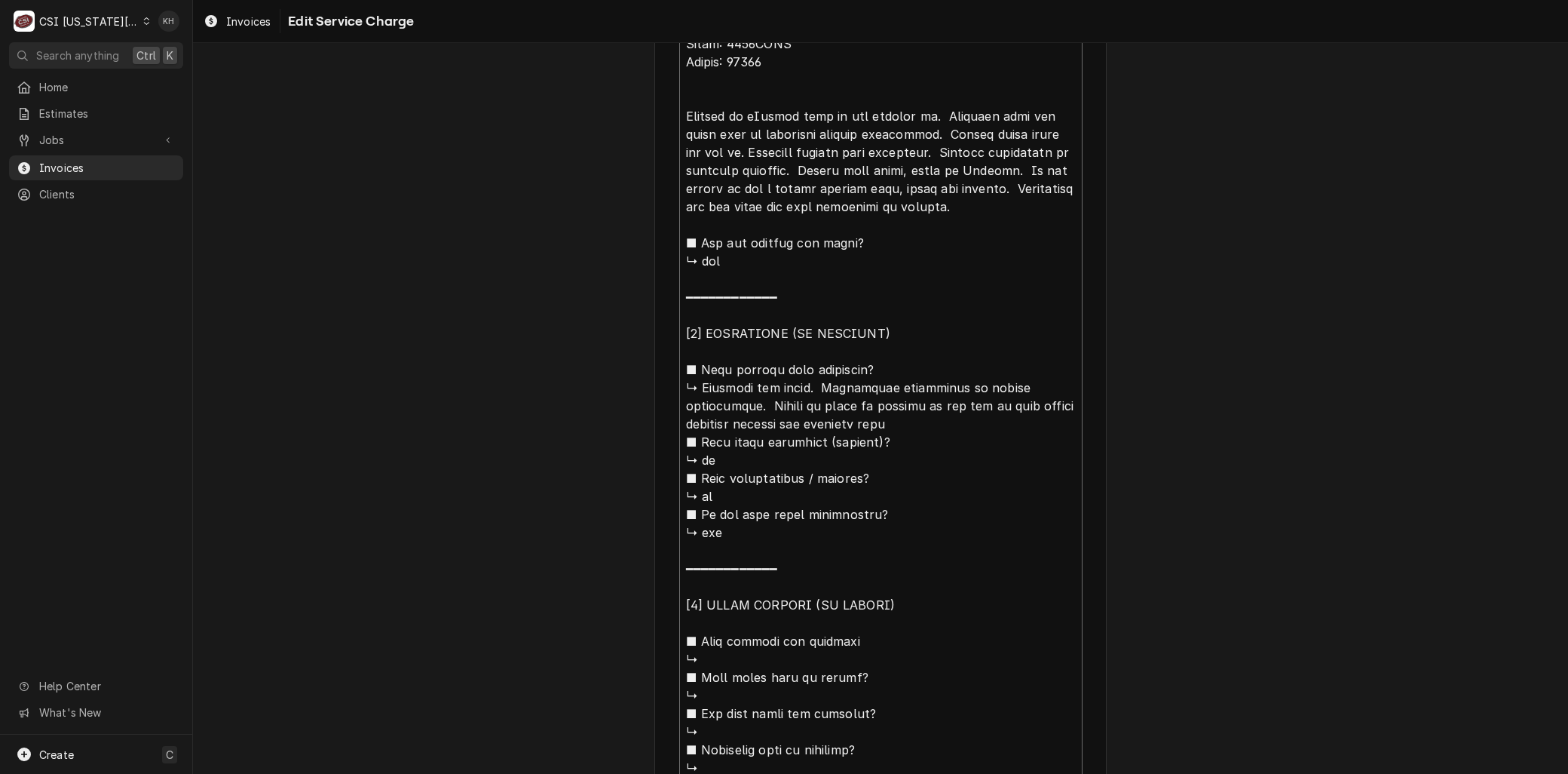
type textarea "Brand: Gold medal Model: 2775HTUL Serial: 00782 Arrived on soPopper heat is not…"
type textarea "x"
type textarea "Brand: Gold medal Model: 2775HTUL Serial: 00782 Arrived on sPopper heat is not …"
type textarea "x"
type textarea "Brand: Gold medal Model: 2775HTUL Serial: 00782 Arrived on siPopper heat is not…"
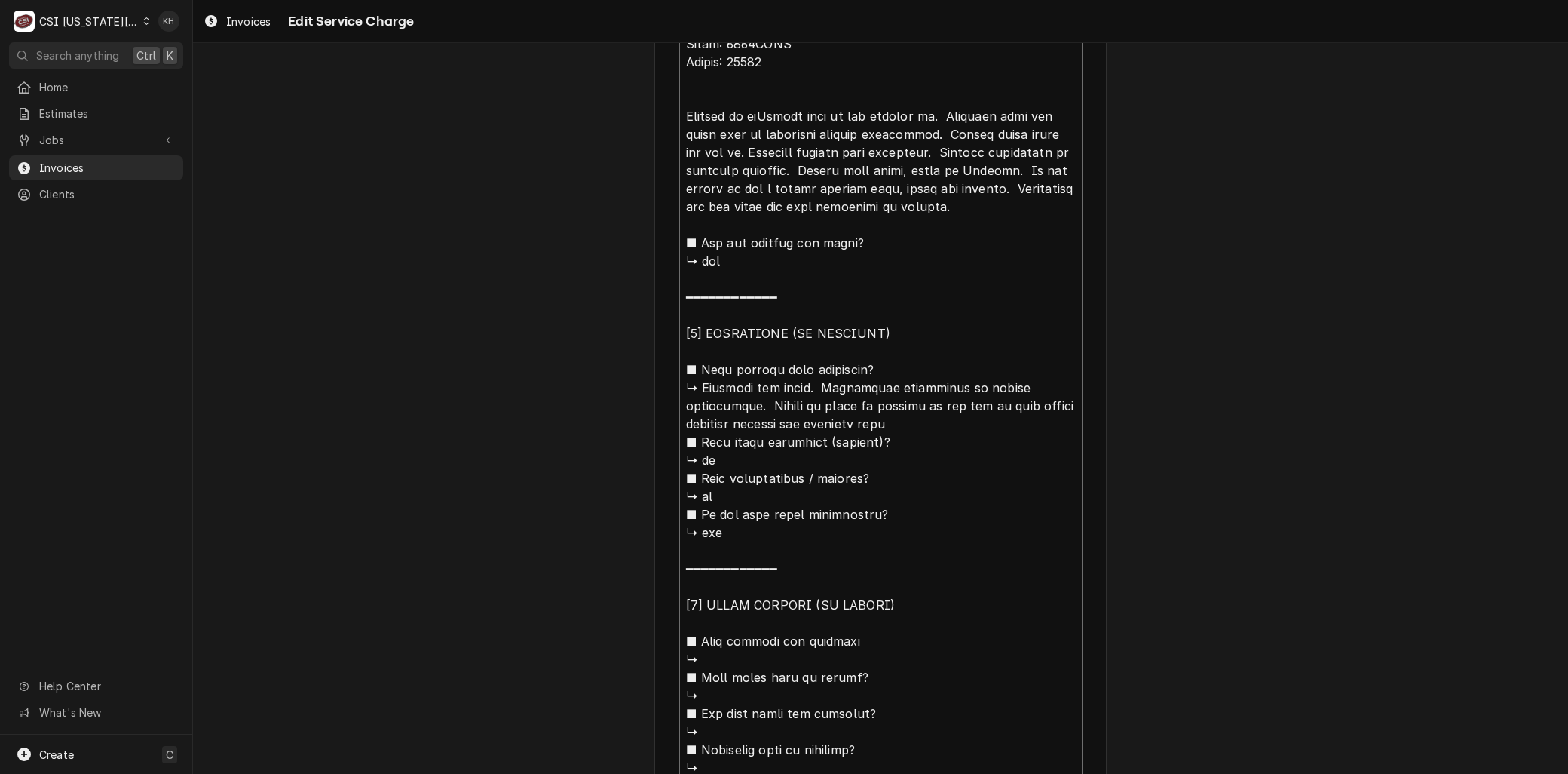
type textarea "x"
type textarea "Brand: Gold medal Model: 2775HTUL Serial: 00782 Arrived on sitPopper heat is no…"
type textarea "x"
type textarea "Brand: Gold medal Model: 2775HTUL Serial: 00782 Arrived on sitePopper heat is n…"
type textarea "x"
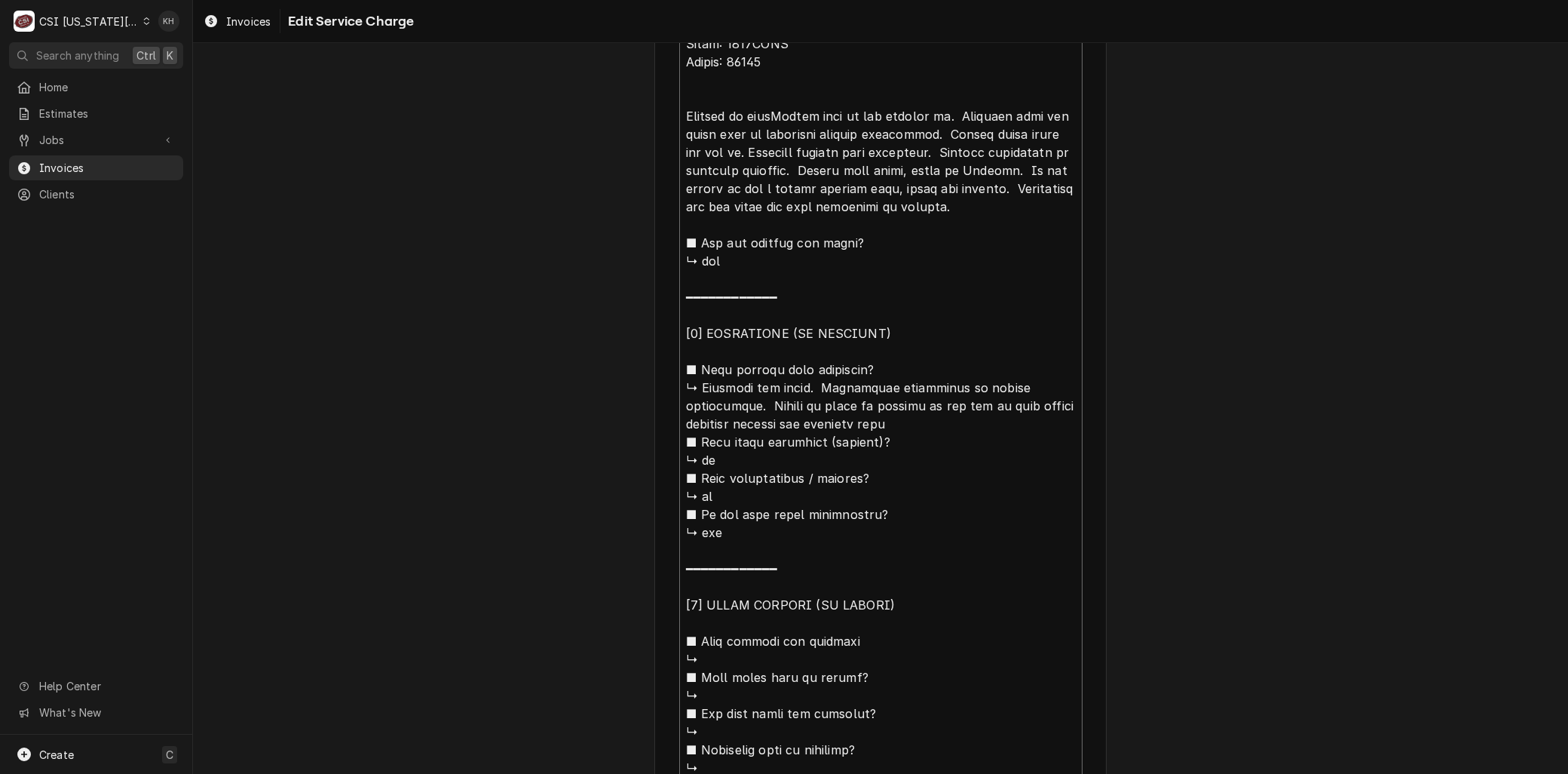
type textarea "Brand: Gold medal Model: 2775HTUL Serial: 00782 Arrived on site Popper heat is …"
type textarea "x"
type textarea "Brand: Gold medal Model: 2775HTUL Serial: 00782 Arrived on site fPopper heat is…"
type textarea "x"
type textarea "Brand: Gold medal Model: 2775HTUL Serial: 00782 Arrived on site forPopper heat …"
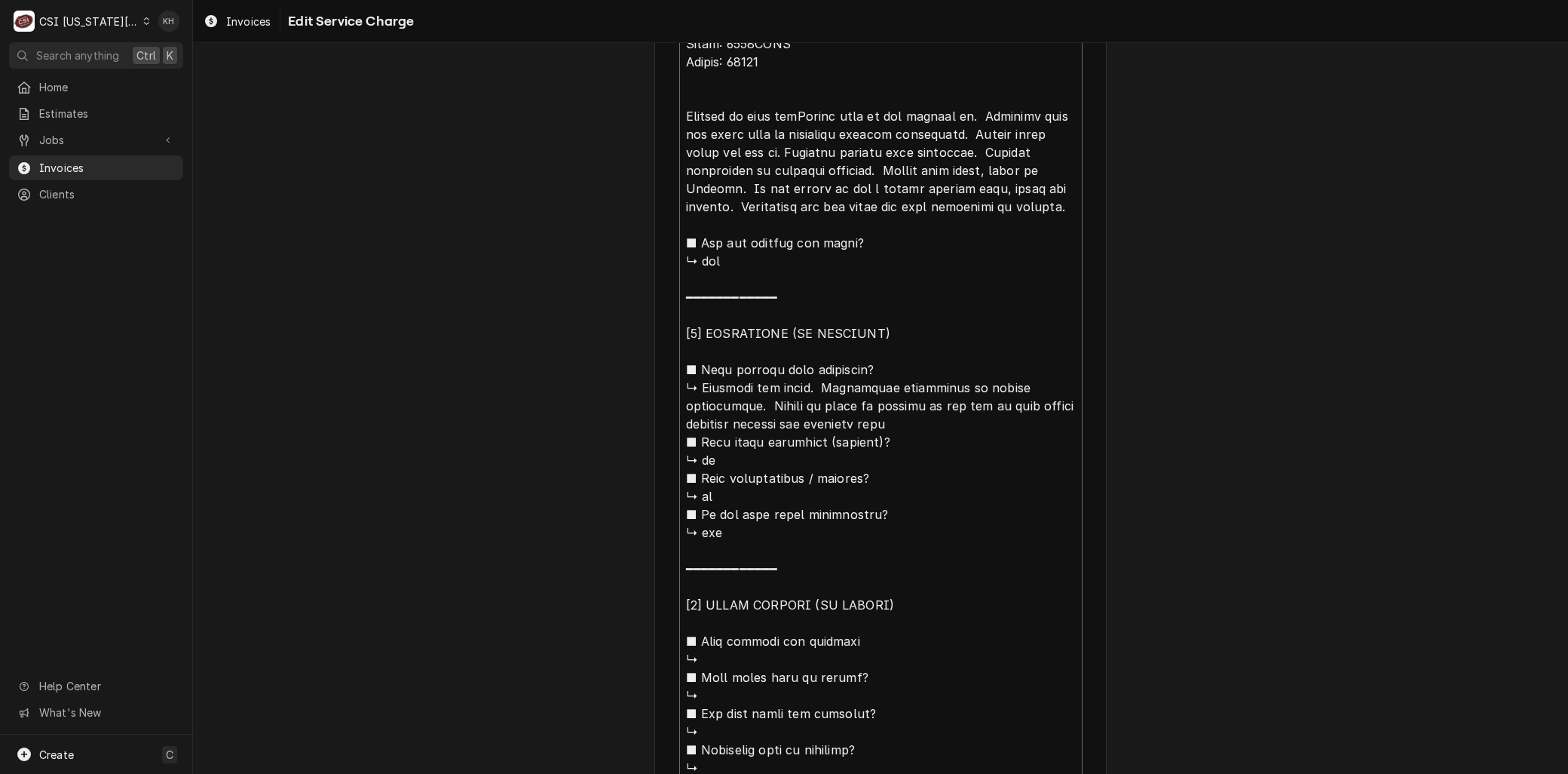
type textarea "x"
type textarea "Brand: Gold medal Model: 2775HTUL Serial: 00782 Arrived on site for Popper heat…"
type textarea "x"
type textarea "Brand: Gold medal Model: 2775HTUL Serial: 00782 Arrived on site for opper heat …"
type textarea "x"
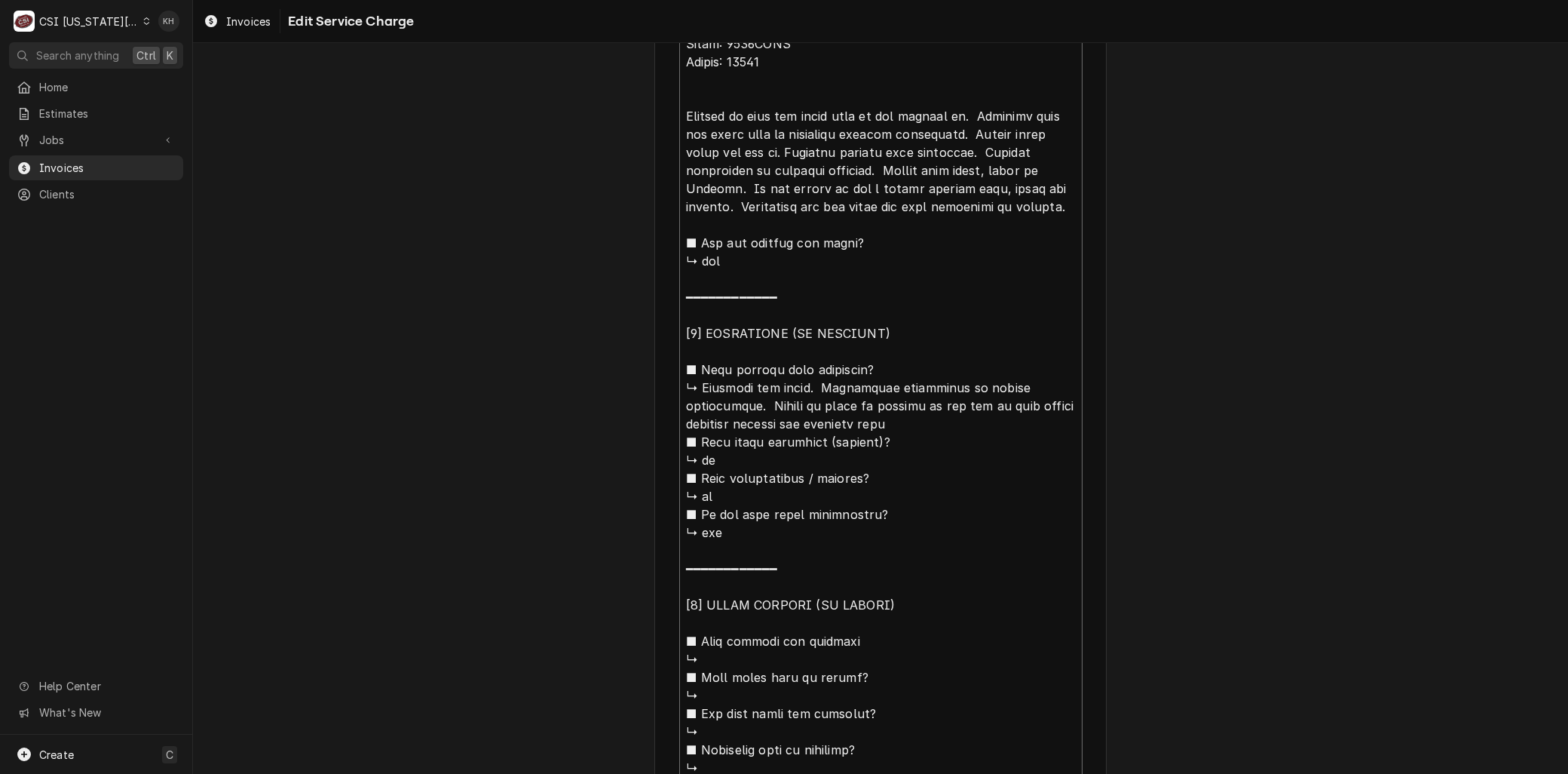
type textarea "Brand: Gold medal Model: 2775HTUL Serial: 00782 Arrived on site for popper heat…"
type textarea "x"
type textarea "Brand: Gold medal Model: 2775HTUL Serial: 00782 Arrived on site for popper heat…"
type textarea "x"
type textarea "Brand: Gold medal Model: 2775HTUL Serial: 00782 Arrived on site for popper heat…"
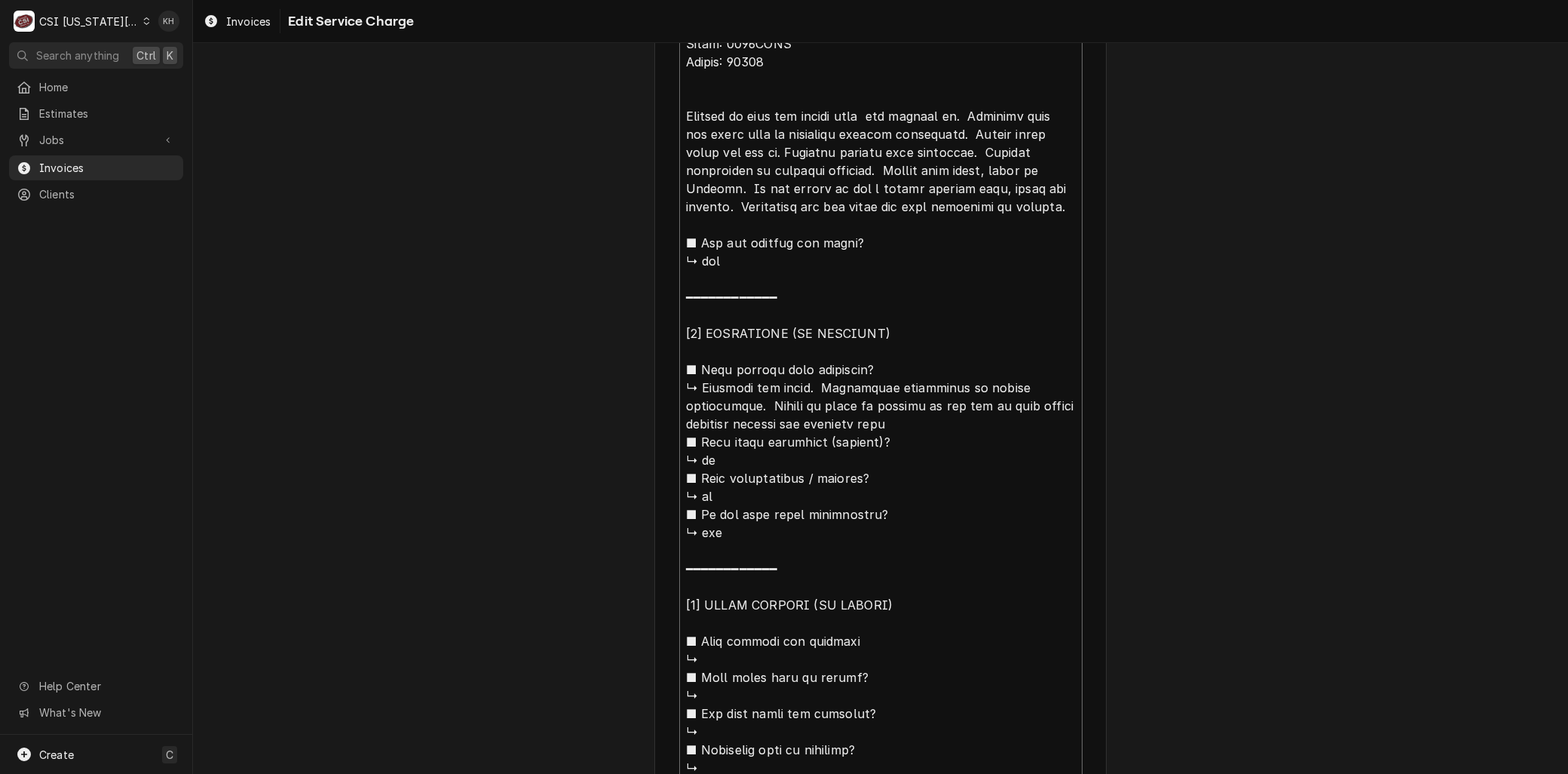
type textarea "x"
type textarea "Brand: Gold medal Model: 2775HTUL Serial: 00782 Arrived on site for popper heat…"
type textarea "x"
type textarea "Brand: Gold medal Model: 2775HTUL Serial: 00782 Arrived on site for popper heat…"
type textarea "x"
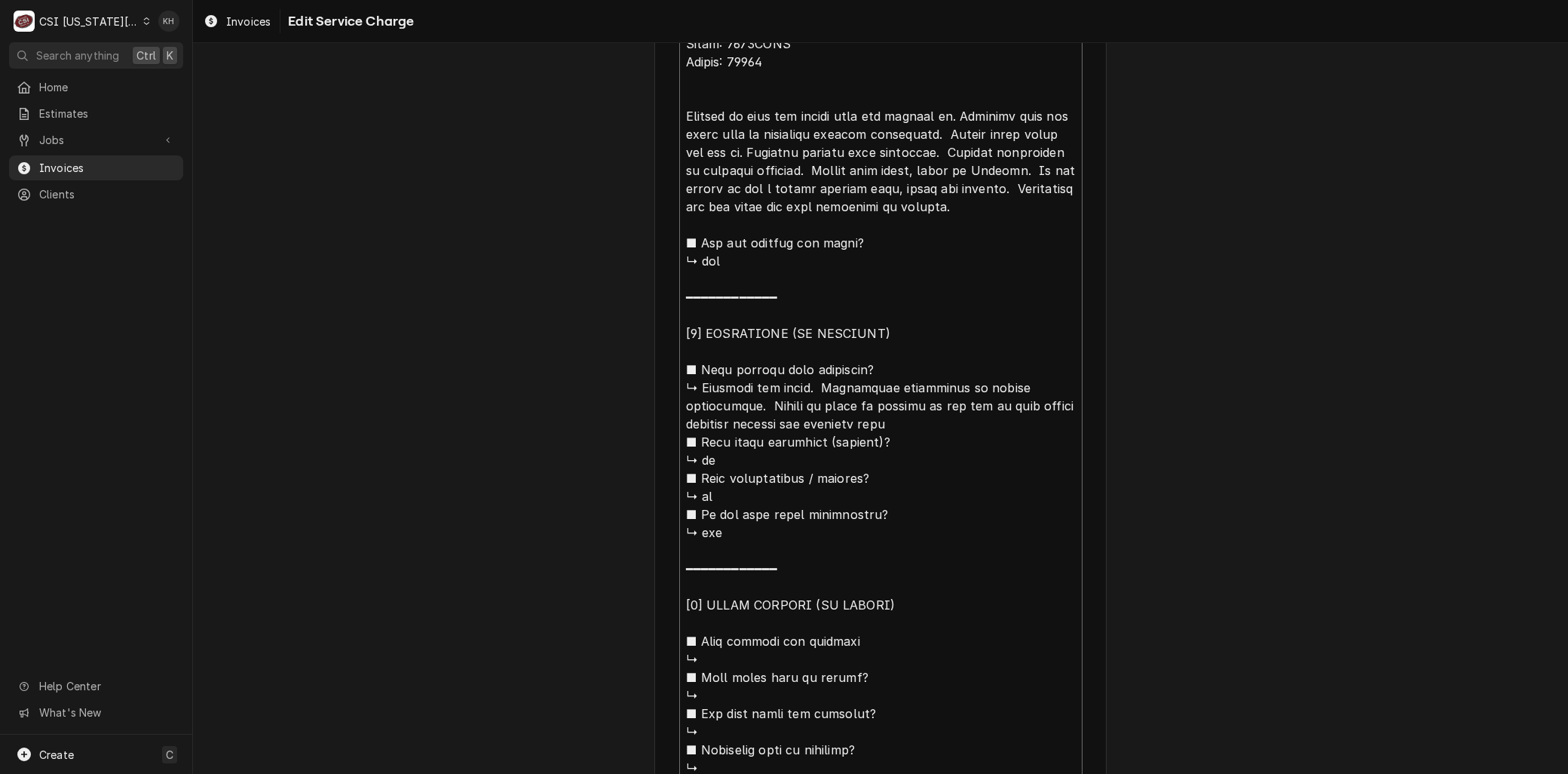
type textarea "Brand: Gold medal Model: 2775HTUL Serial: 00782 Arrived on site for popper heat…"
type textarea "x"
type textarea "Brand: Gold medal Model: 2775HTUL Serial: 00782 Arrived on site for popper heat…"
type textarea "x"
type textarea "Brand: Gold medal Model: 2775HTUL Serial: 00782 Arrived on site for popper heat…"
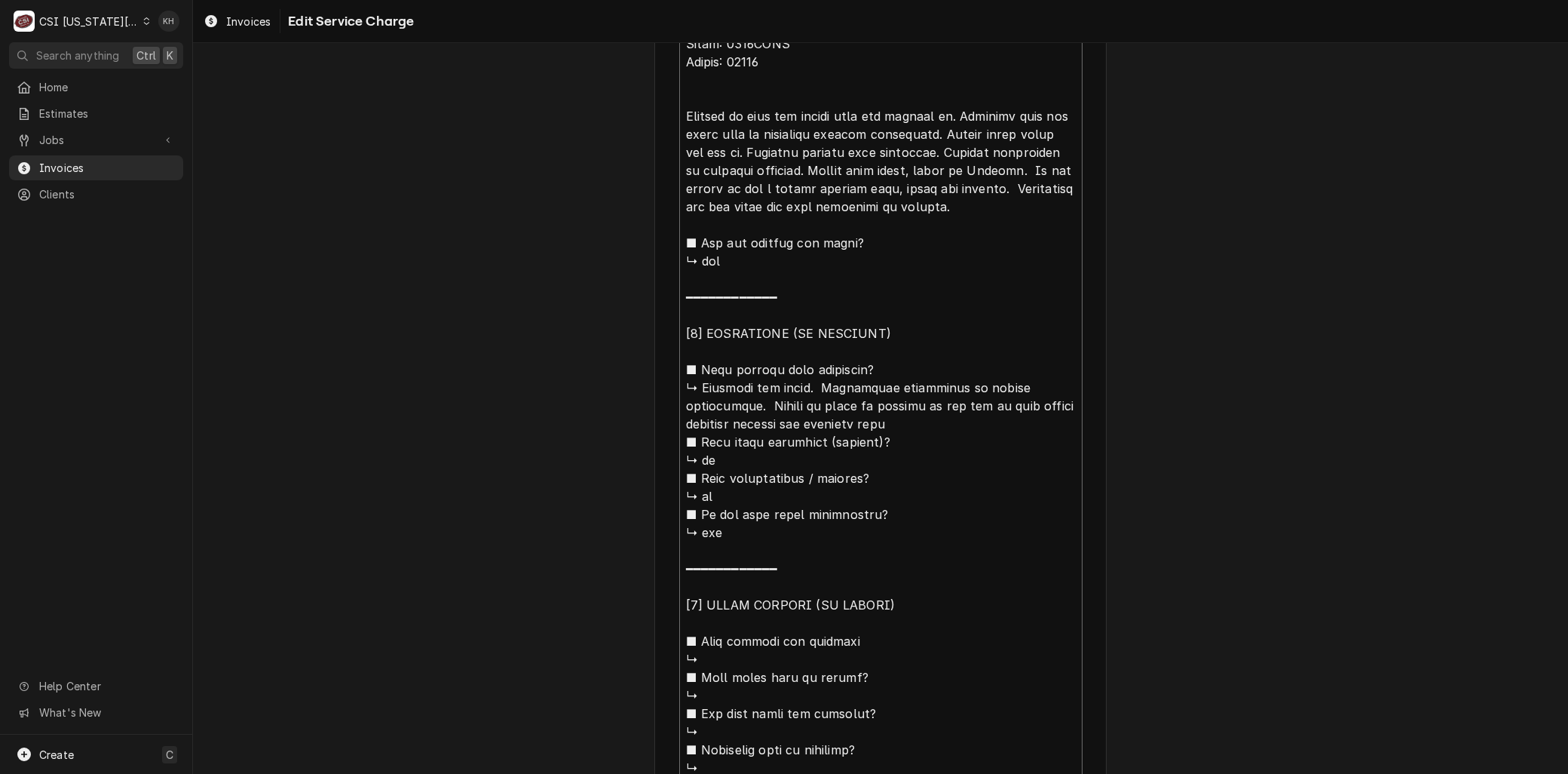
drag, startPoint x: 680, startPoint y: 200, endPoint x: 794, endPoint y: 164, distance: 119.5
click at [794, 164] on textarea "Service Summary ( optional )" at bounding box center [881, 442] width 403 height 864
type textarea "x"
type textarea "Brand: Gold medal Model: 2775HTUL Serial: 00782 Arrived on site for popper heat…"
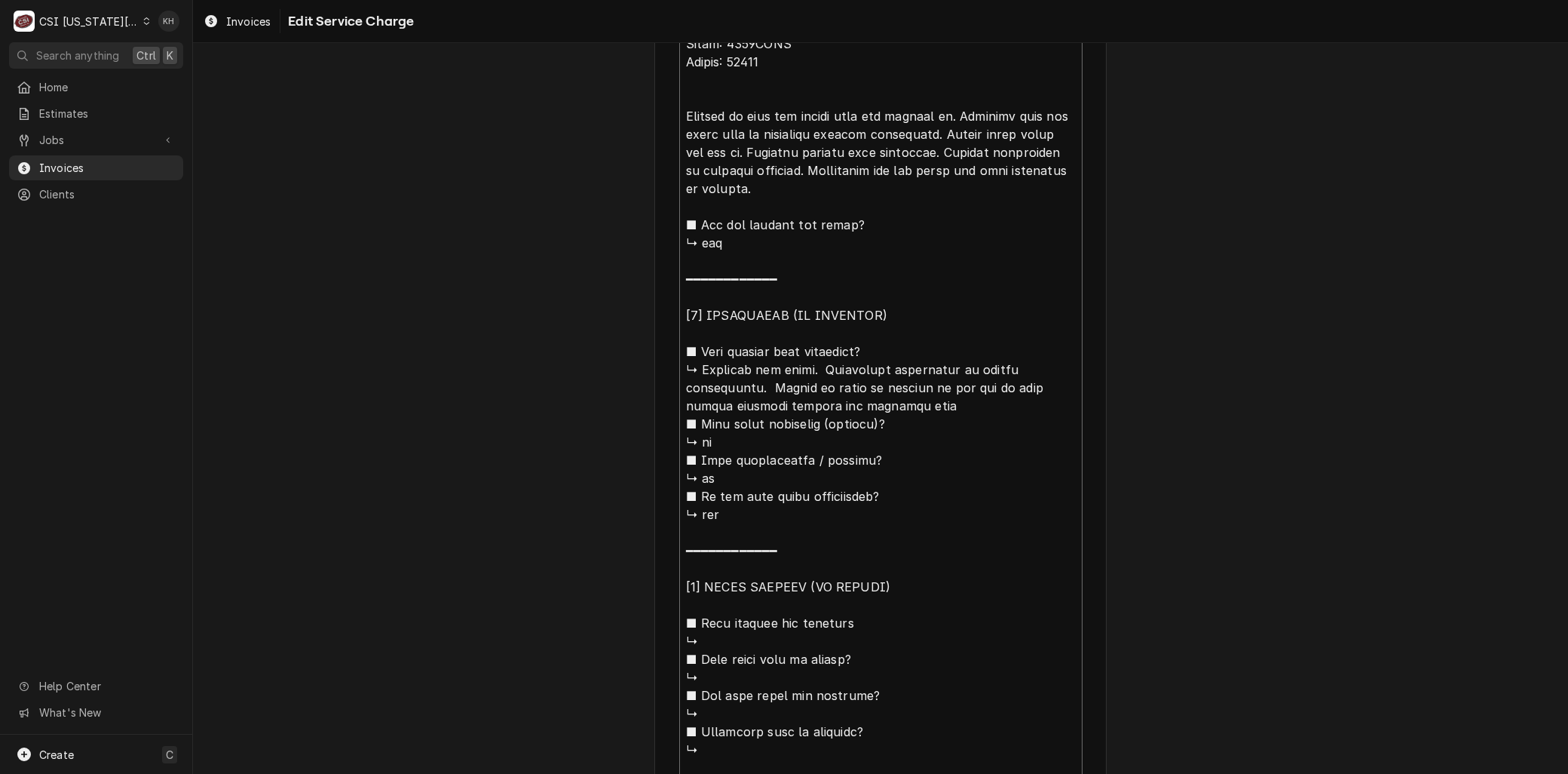
drag, startPoint x: 695, startPoint y: 368, endPoint x: 749, endPoint y: 182, distance: 193.7
click at [749, 182] on textarea "Service Summary ( optional )" at bounding box center [881, 432] width 403 height 846
type textarea "x"
type textarea "Brand: Gold medal Model: 2775HTUL Serial: 00782 Arrived on site for popper heat…"
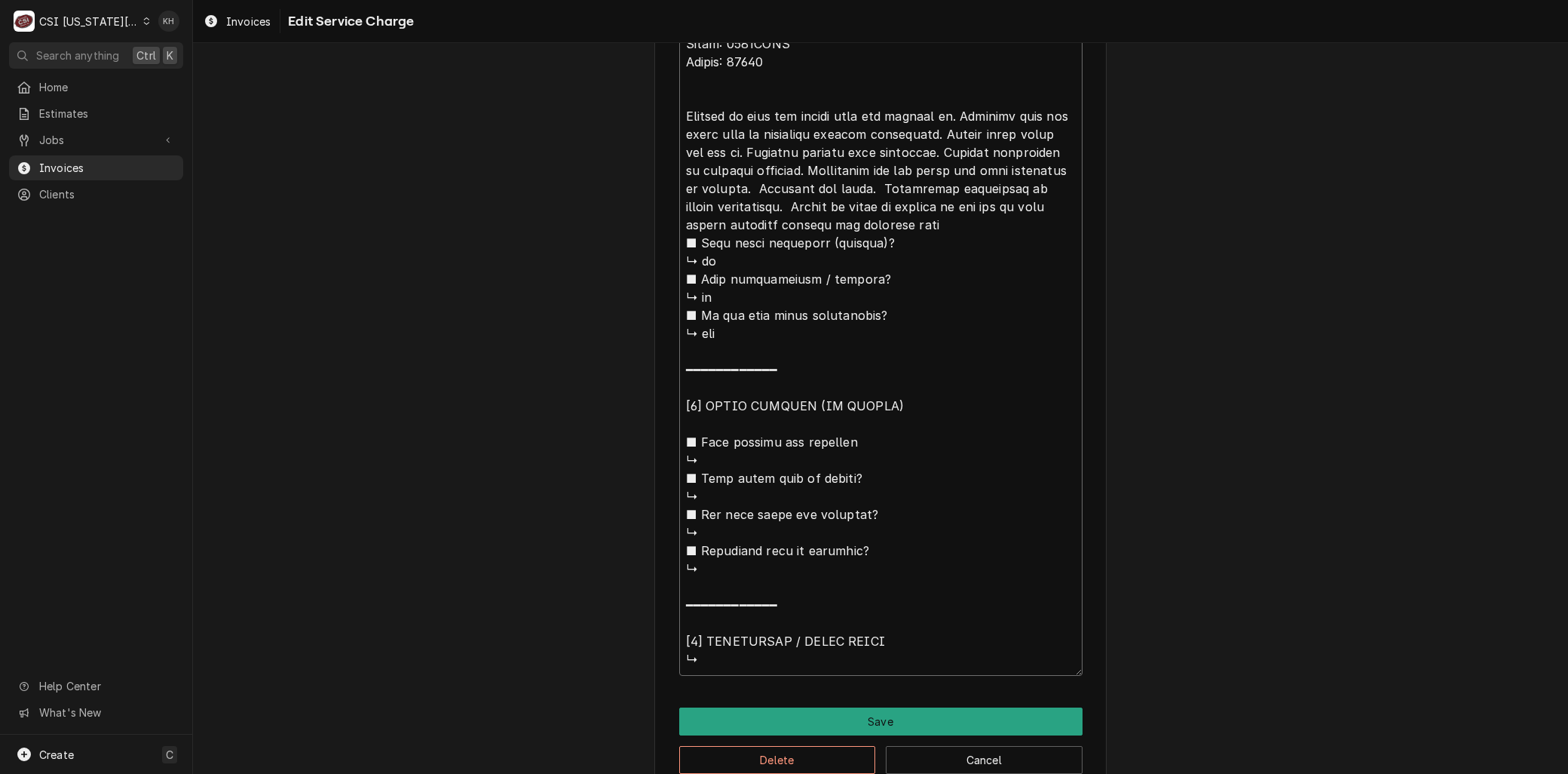
type textarea "x"
type textarea "Brand: Gold medal Model: 2775HTUL Serial: 00782 Arrived on site for popper heat…"
click at [851, 183] on textarea "Service Summary ( optional )" at bounding box center [881, 342] width 403 height 665
type textarea "x"
type textarea "Brand: Gold medal Model: 2775HTUL Serial: 00782 Arrived on site for popper heat…"
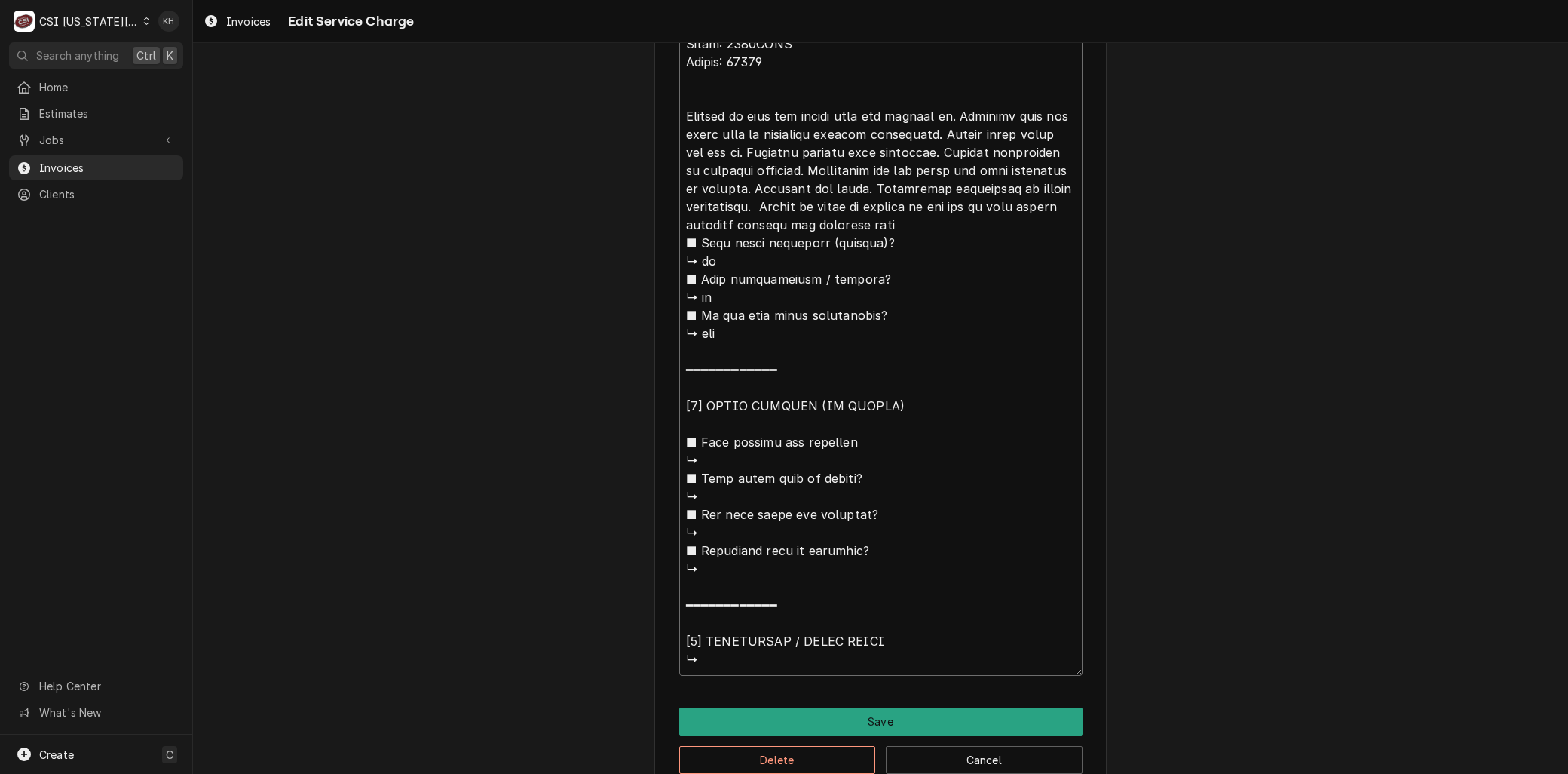
click at [752, 200] on textarea "Service Summary ( optional )" at bounding box center [881, 342] width 403 height 665
type textarea "x"
type textarea "Brand: Gold medal Model: 2775HTUL Serial: 00782 Arrived on site for popper heat…"
drag, startPoint x: 883, startPoint y: 220, endPoint x: 1018, endPoint y: 681, distance: 480.4
click at [1018, 682] on div "Use the fields below to edit this service charge Short Description 1-Labor (Ser…" at bounding box center [881, 58] width 452 height 1470
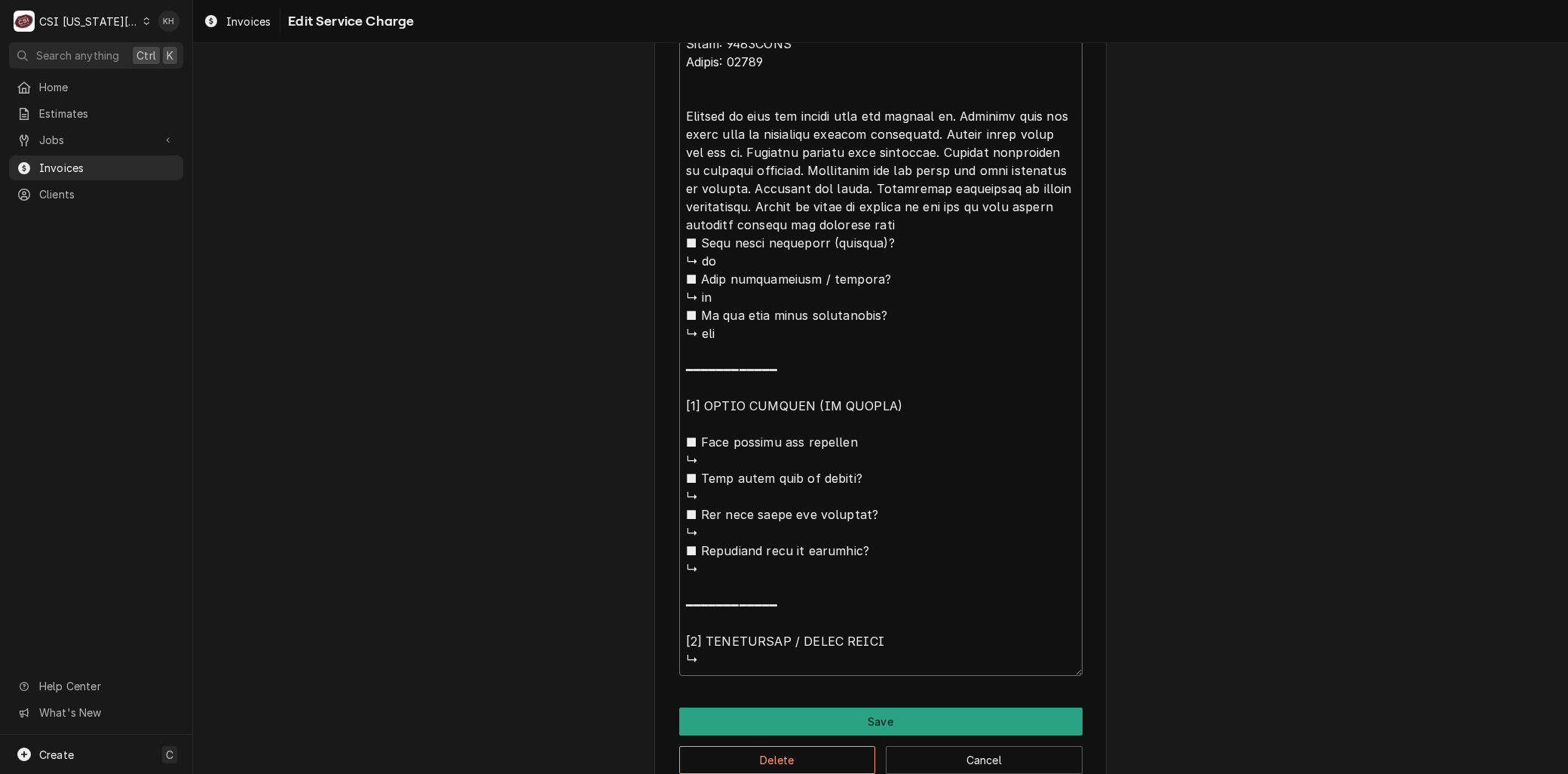
type textarea "x"
type textarea "Brand: Gold medal Model: 2775HTUL Serial: 00782 Arrived on site for popper heat…"
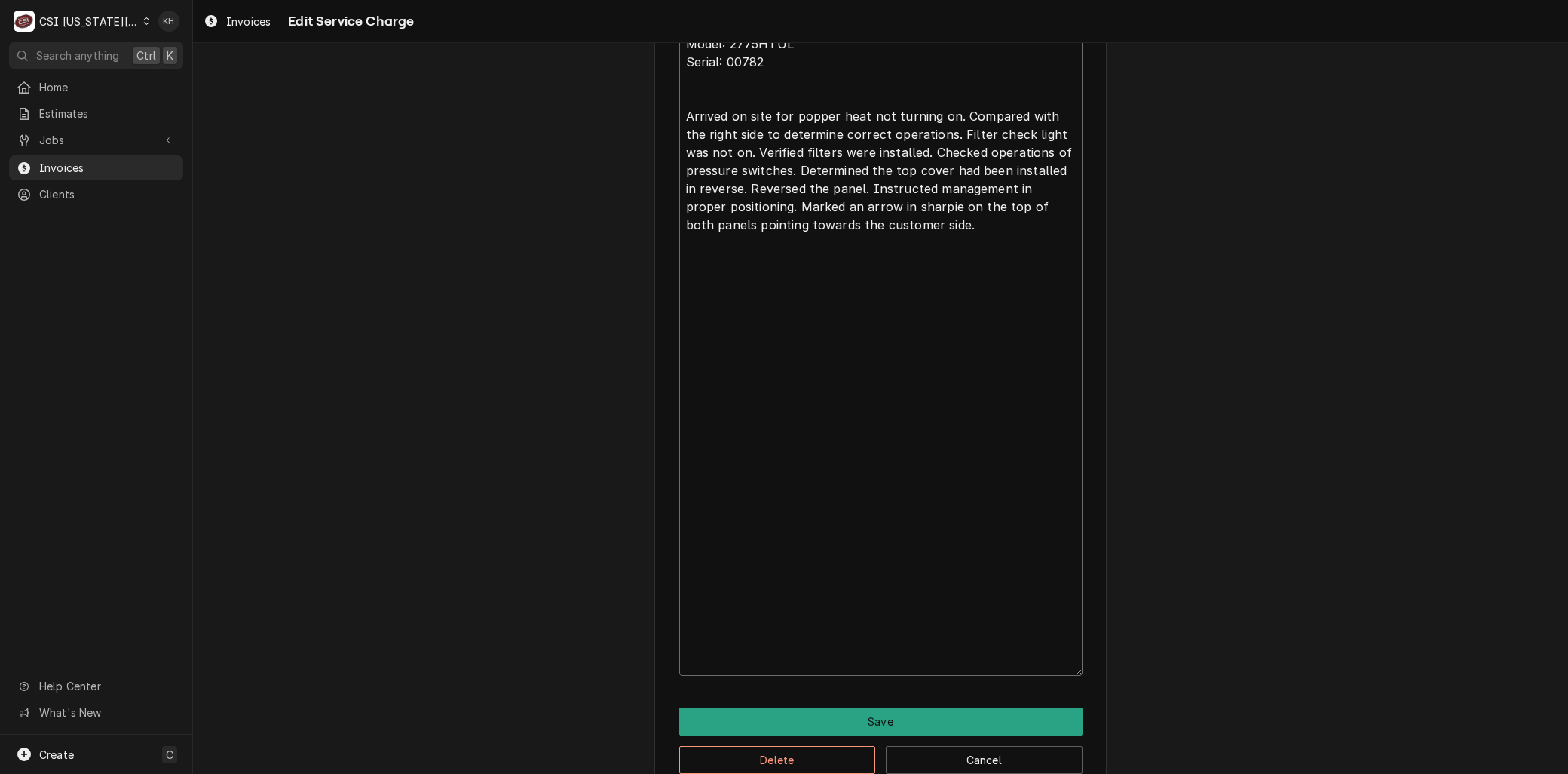
scroll to position [343, 0]
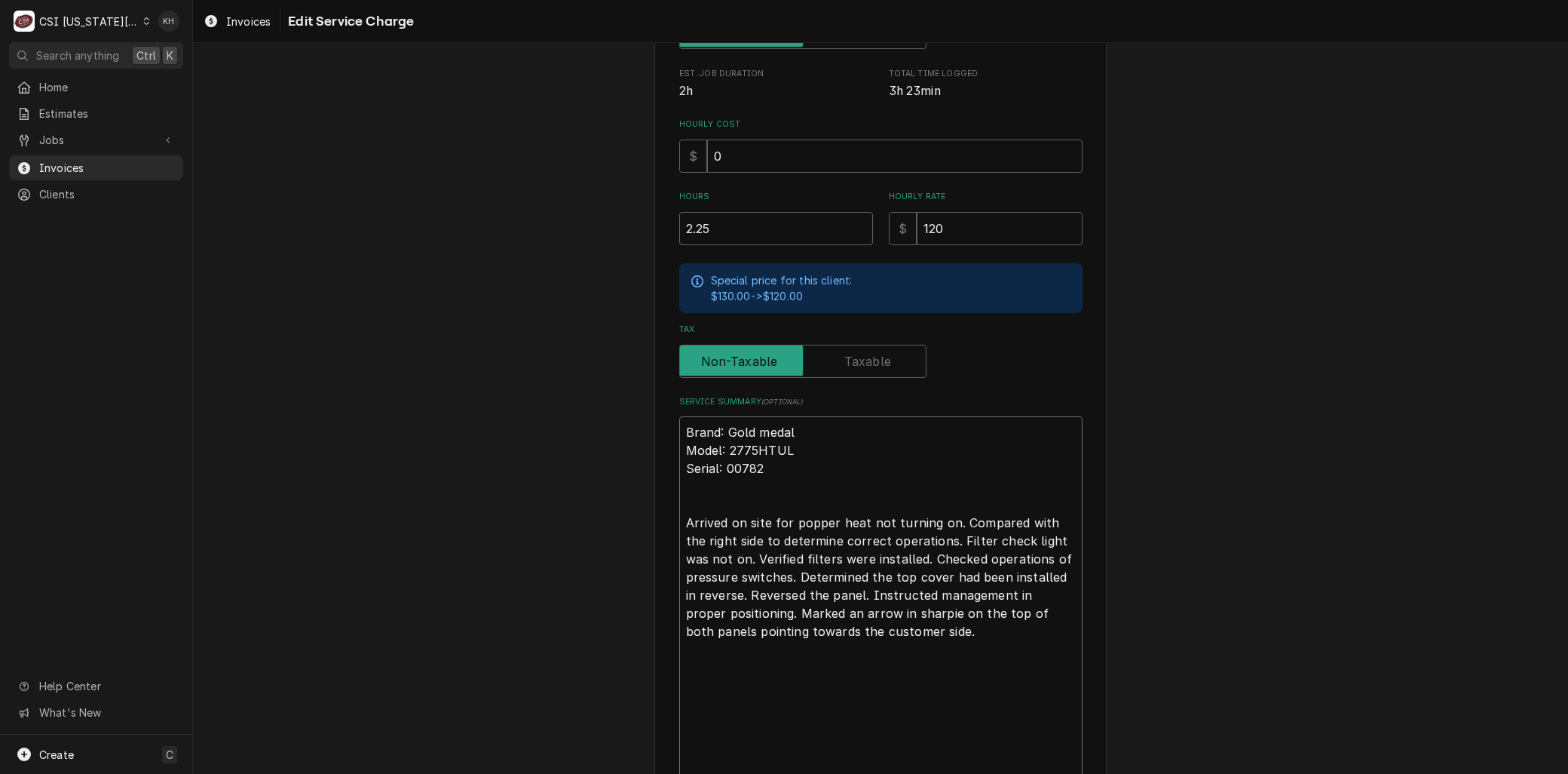
type textarea "x"
type textarea "Brand: Gold medal Model: 2775HTUL Serial: 00782 Arrived on site for popper heat…"
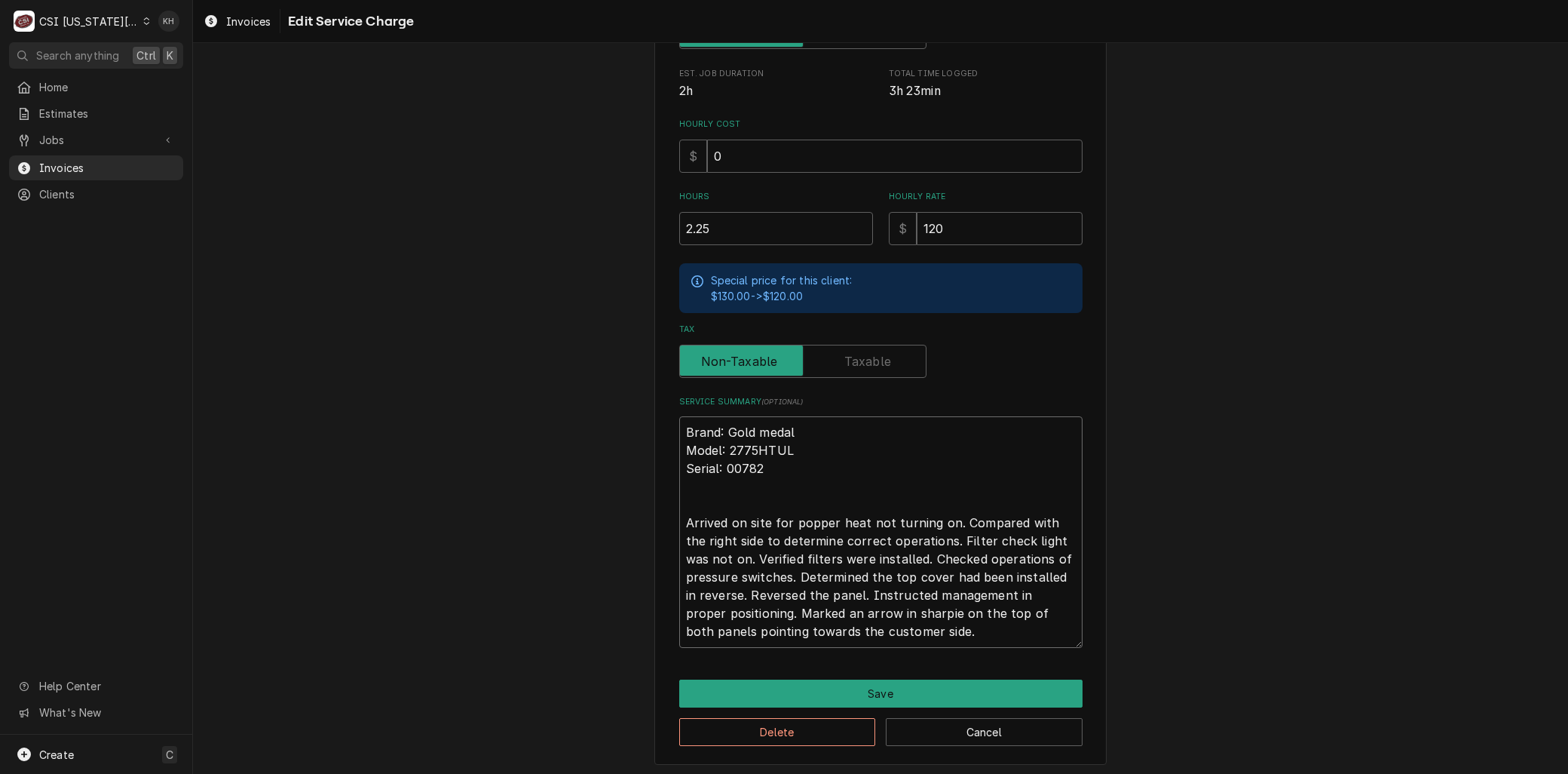
type textarea "x"
type textarea "Brand: Gold medal Model: 2775HTUL Serial: 00782 Arrived on site for popper heat…"
type textarea "x"
type textarea "Brand: Gold medal Model: 2775HTUL Serial: 00782 Arrived on site for popper heat…"
type textarea "x"
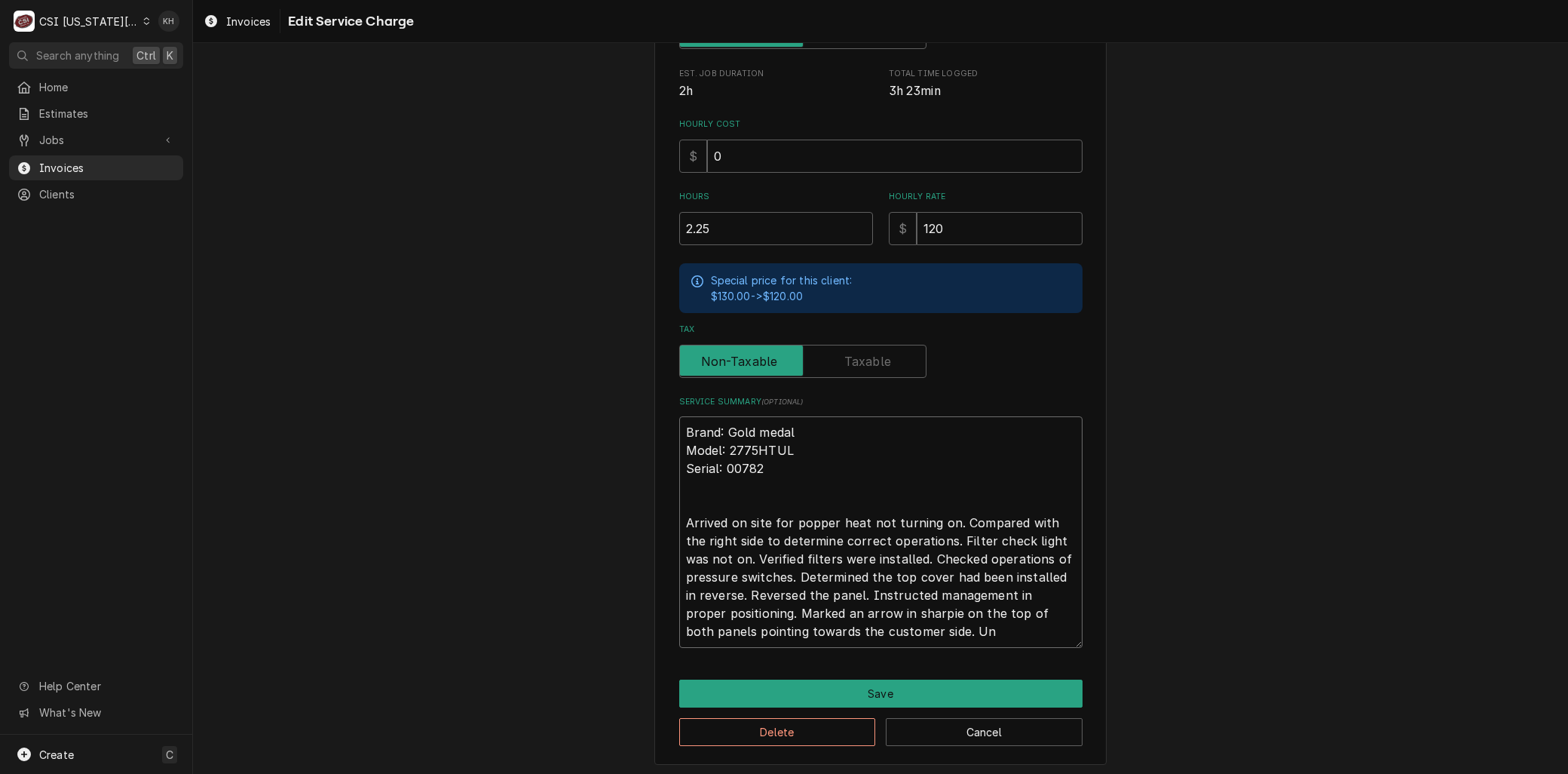
type textarea "Brand: Gold medal Model: 2775HTUL Serial: 00782 Arrived on site for popper heat…"
type textarea "x"
type textarea "Brand: Gold medal Model: 2775HTUL Serial: 00782 Arrived on site for popper heat…"
type textarea "x"
type textarea "Brand: Gold medal Model: 2775HTUL Serial: 00782 Arrived on site for popper heat…"
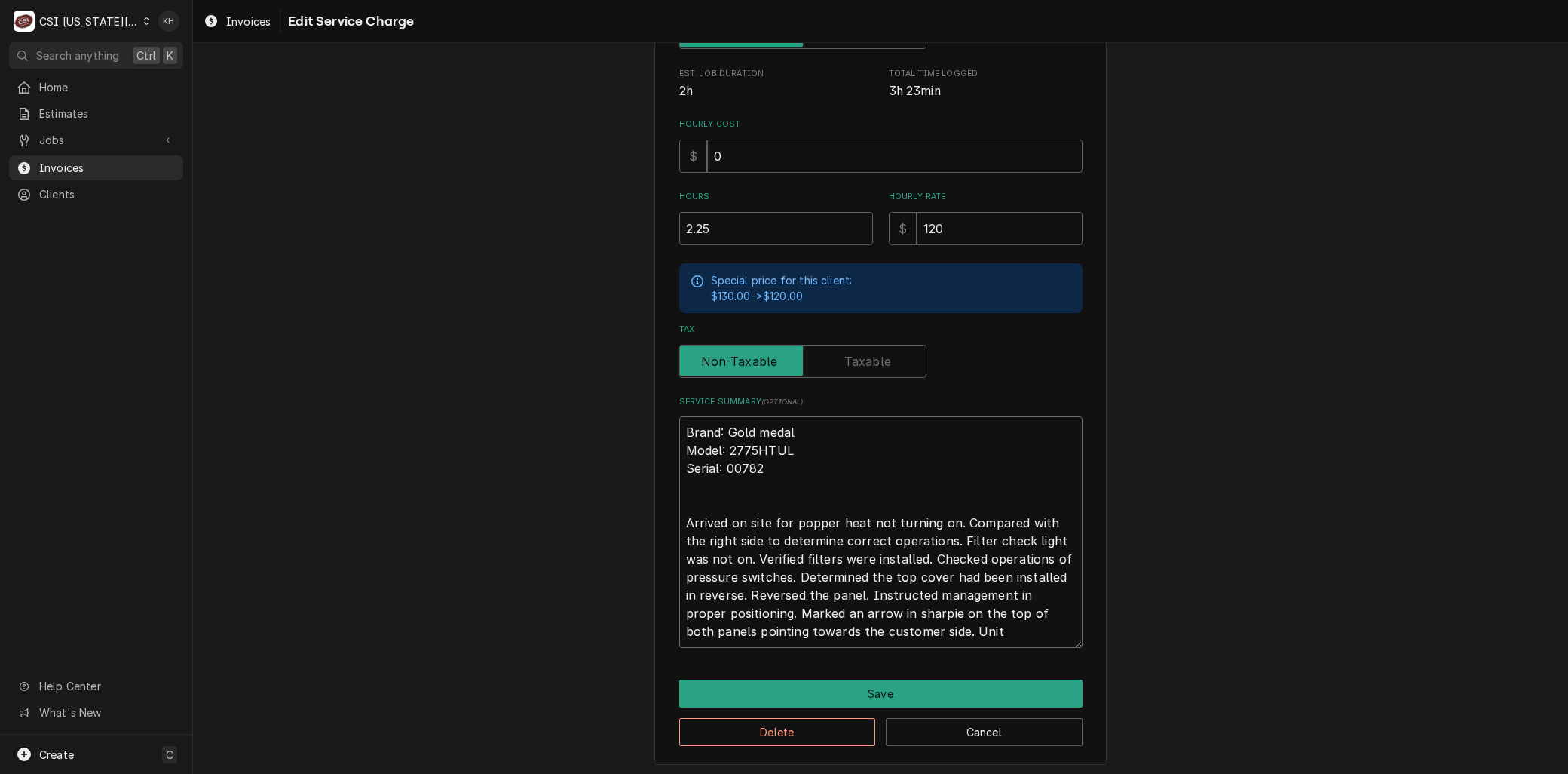
type textarea "x"
type textarea "Brand: Gold medal Model: 2775HTUL Serial: 00782 Arrived on site for popper heat…"
type textarea "x"
type textarea "Brand: Gold medal Model: 2775HTUL Serial: 00782 Arrived on site for popper heat…"
type textarea "x"
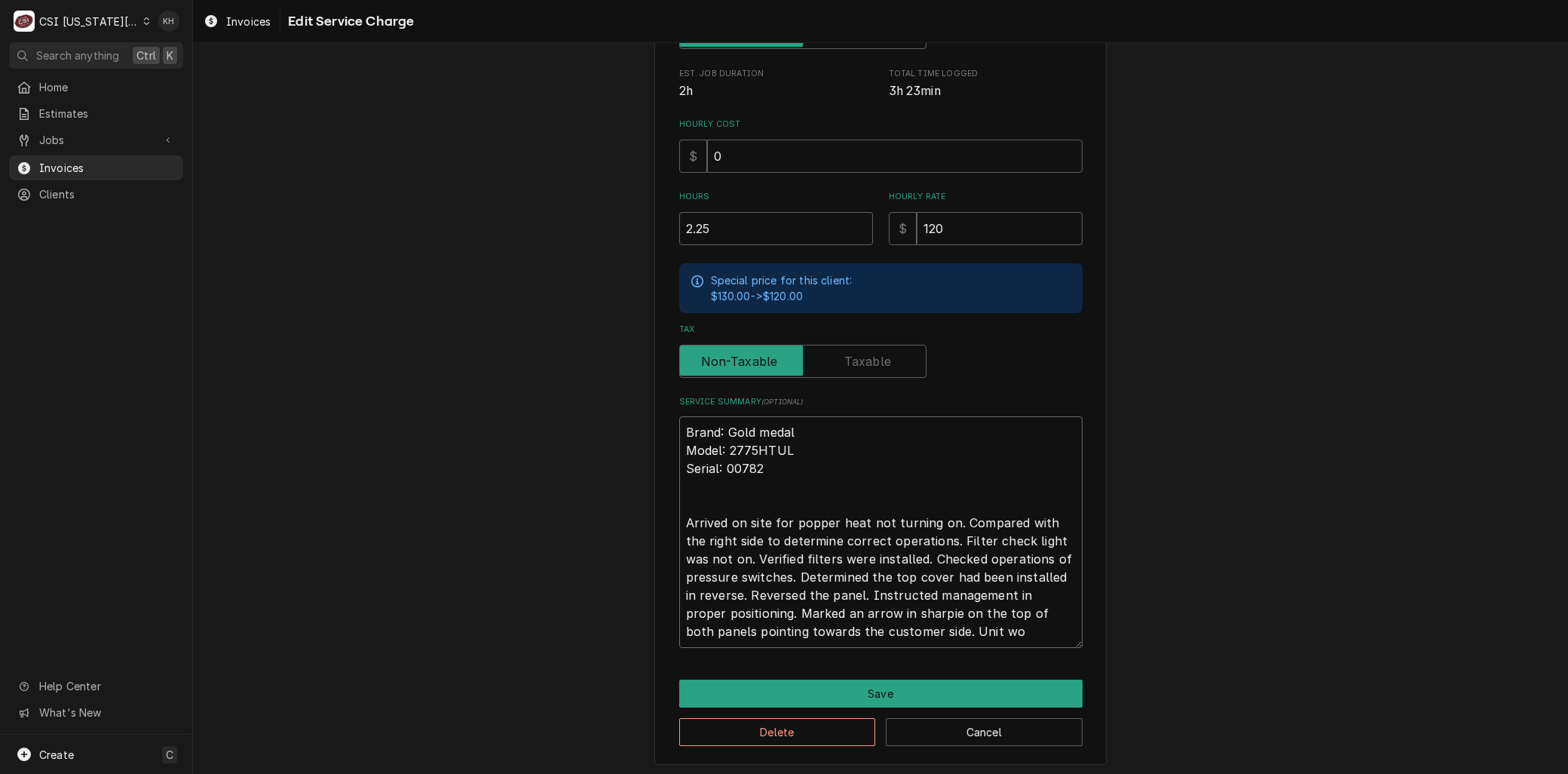
type textarea "Brand: Gold medal Model: 2775HTUL Serial: 00782 Arrived on site for popper heat…"
type textarea "x"
type textarea "Brand: Gold medal Model: 2775HTUL Serial: 00782 Arrived on site for popper heat…"
type textarea "x"
type textarea "Brand: Gold medal Model: 2775HTUL Serial: 00782 Arrived on site for popper heat…"
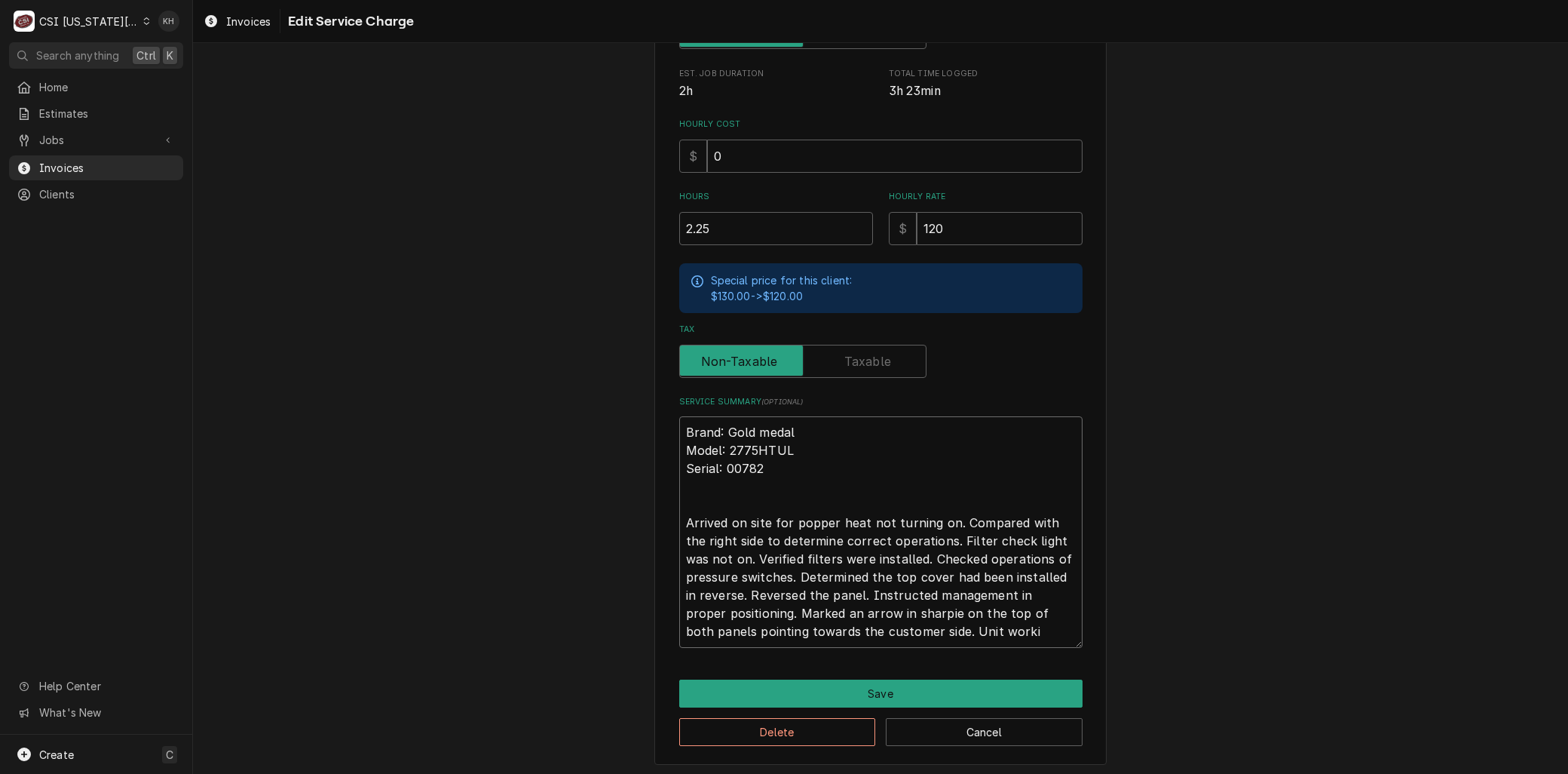
type textarea "x"
type textarea "Brand: Gold medal Model: 2775HTUL Serial: 00782 Arrived on site for popper heat…"
type textarea "x"
type textarea "Brand: Gold medal Model: 2775HTUL Serial: 00782 Arrived on site for popper heat…"
type textarea "x"
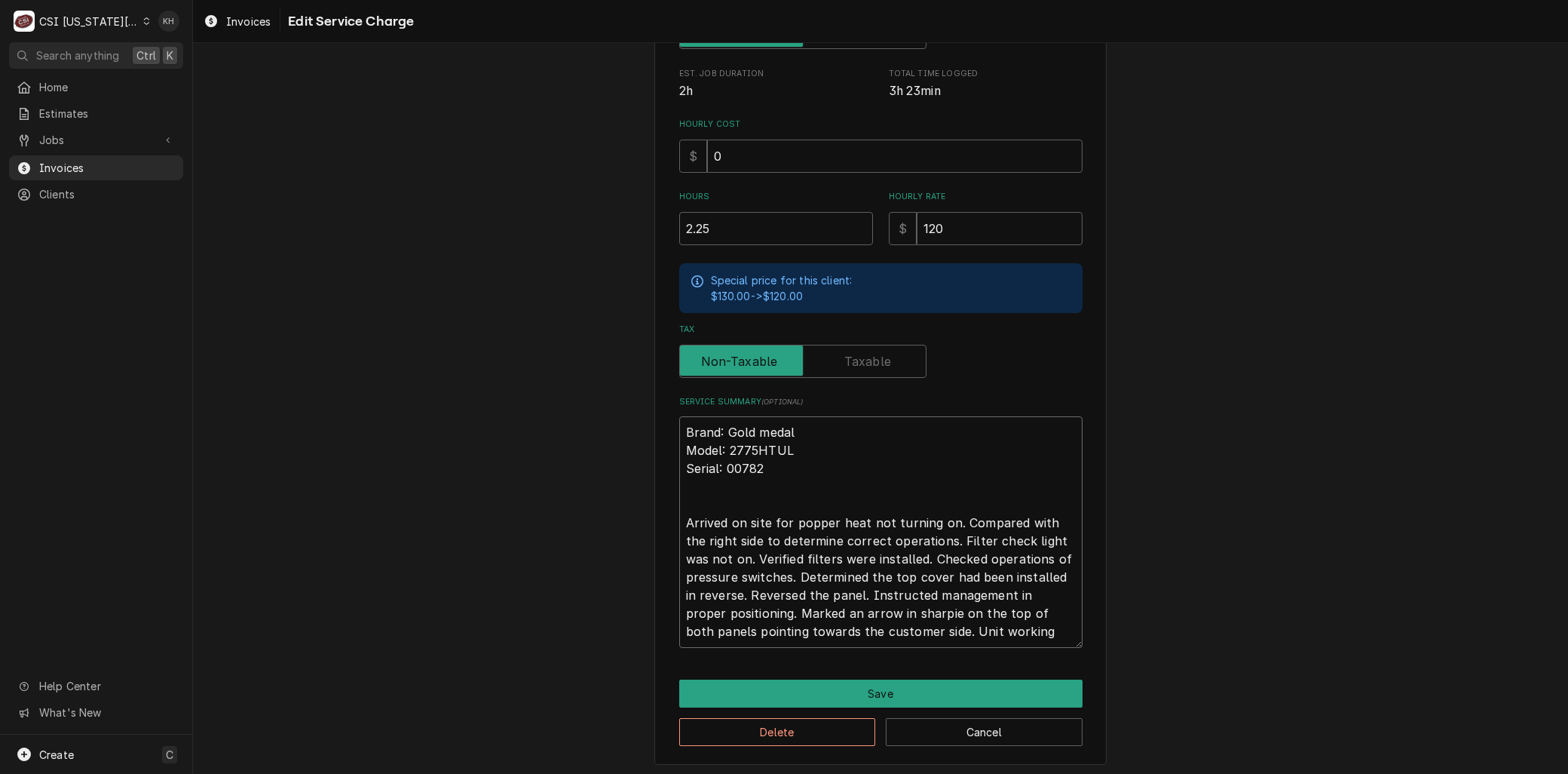
type textarea "Brand: Gold medal Model: 2775HTUL Serial: 00782 Arrived on site for popper heat…"
type textarea "x"
type textarea "Brand: Gold medal Model: 2775HTUL Serial: 00782 Arrived on site for popper heat…"
type textarea "x"
type textarea "Brand: Gold medal Model: 2775HTUL Serial: 00782 Arrived on site for popper heat…"
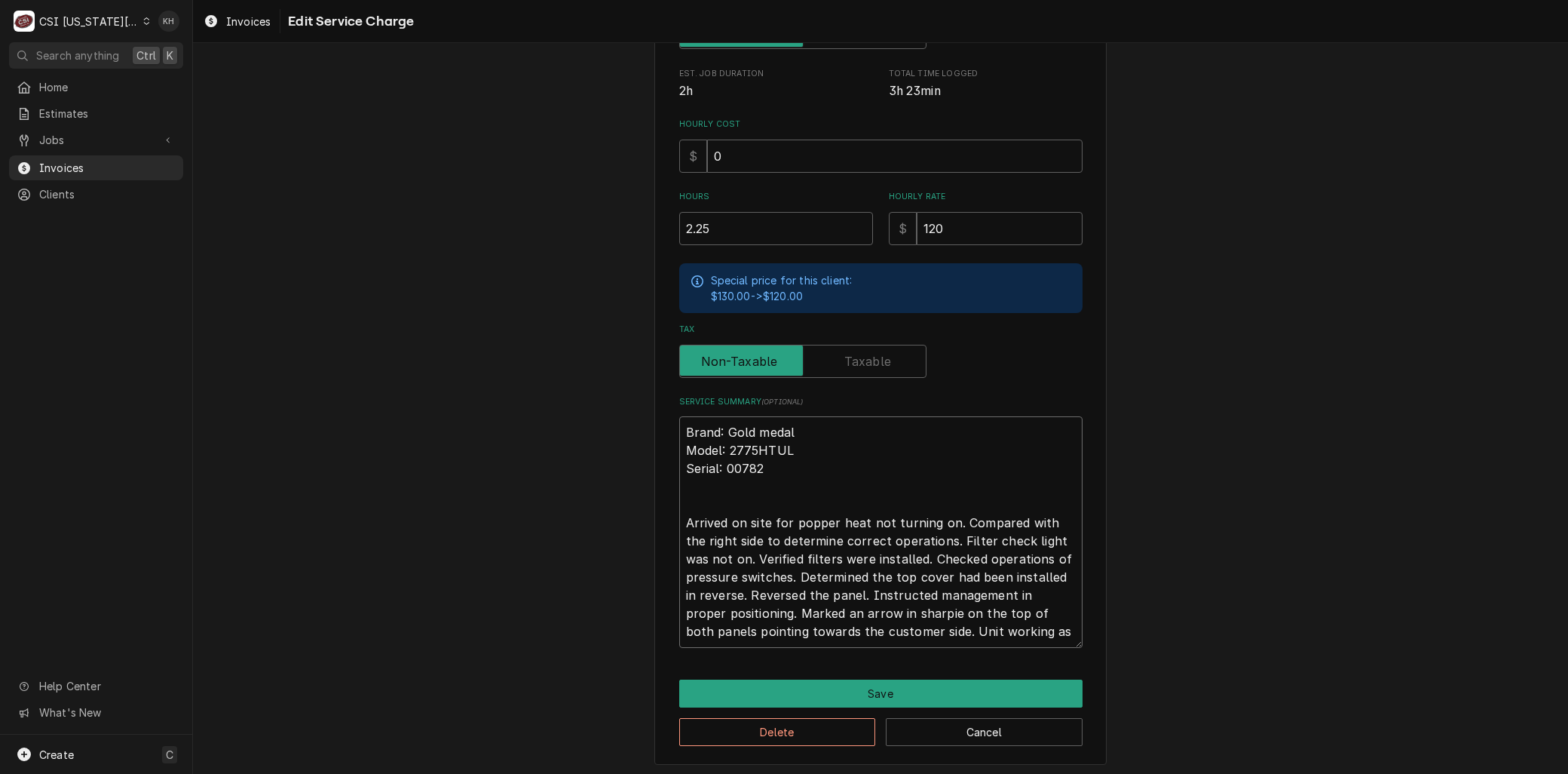
type textarea "x"
type textarea "Brand: Gold medal Model: 2775HTUL Serial: 00782 Arrived on site for popper heat…"
type textarea "x"
type textarea "Brand: Gold medal Model: 2775HTUL Serial: 00782 Arrived on site for popper heat…"
type textarea "x"
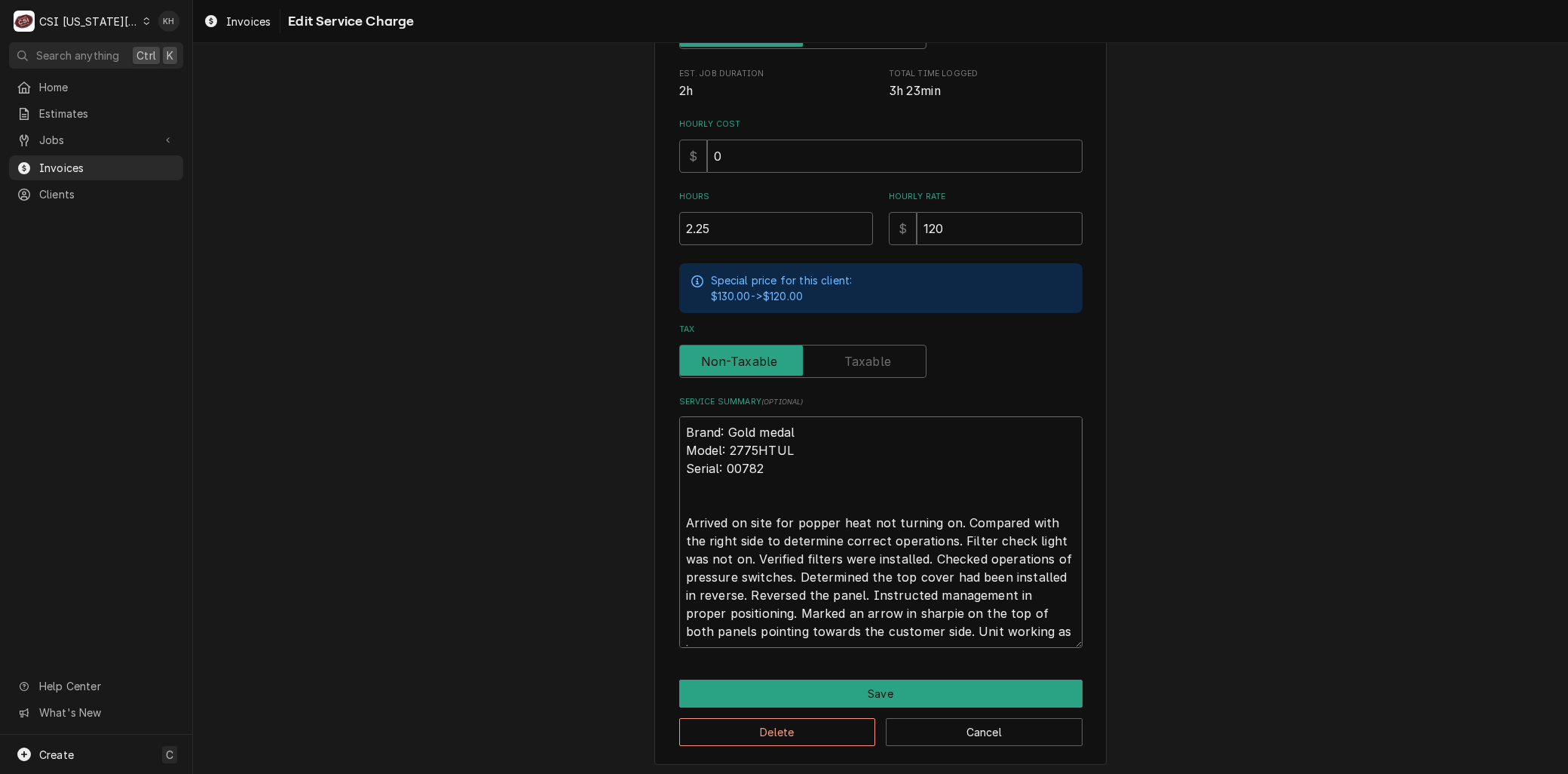
type textarea "Brand: Gold medal Model: 2775HTUL Serial: 00782 Arrived on site for popper heat…"
type textarea "x"
type textarea "Brand: Gold medal Model: 2775HTUL Serial: 00782 Arrived on site for popper heat…"
type textarea "x"
type textarea "Brand: Gold medal Model: 2775HTUL Serial: 00782 Arrived on site for popper heat…"
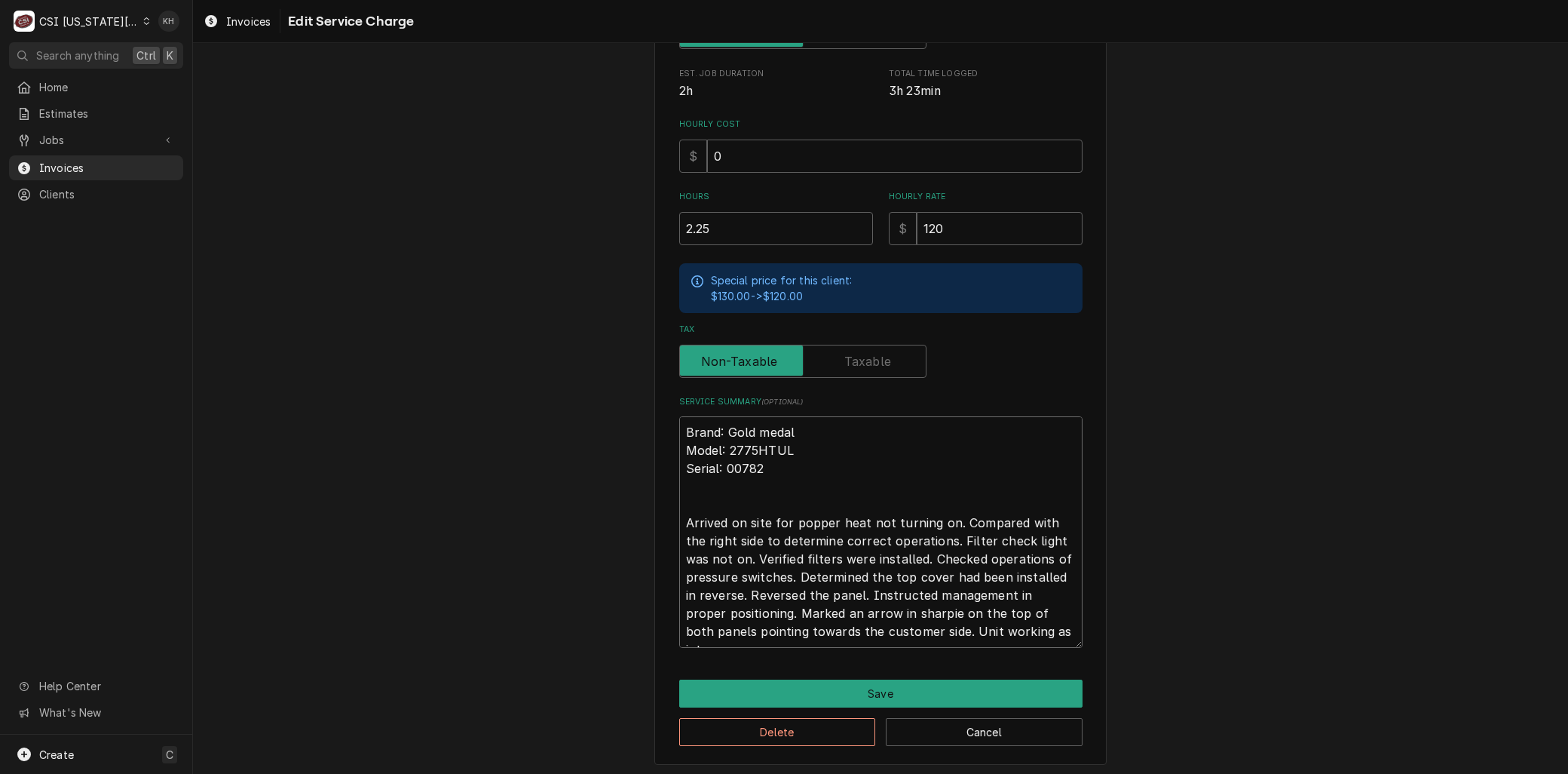
type textarea "x"
type textarea "Brand: Gold medal Model: 2775HTUL Serial: 00782 Arrived on site for popper heat…"
type textarea "x"
type textarea "Brand: Gold medal Model: 2775HTUL Serial: 00782 Arrived on site for popper heat…"
type textarea "x"
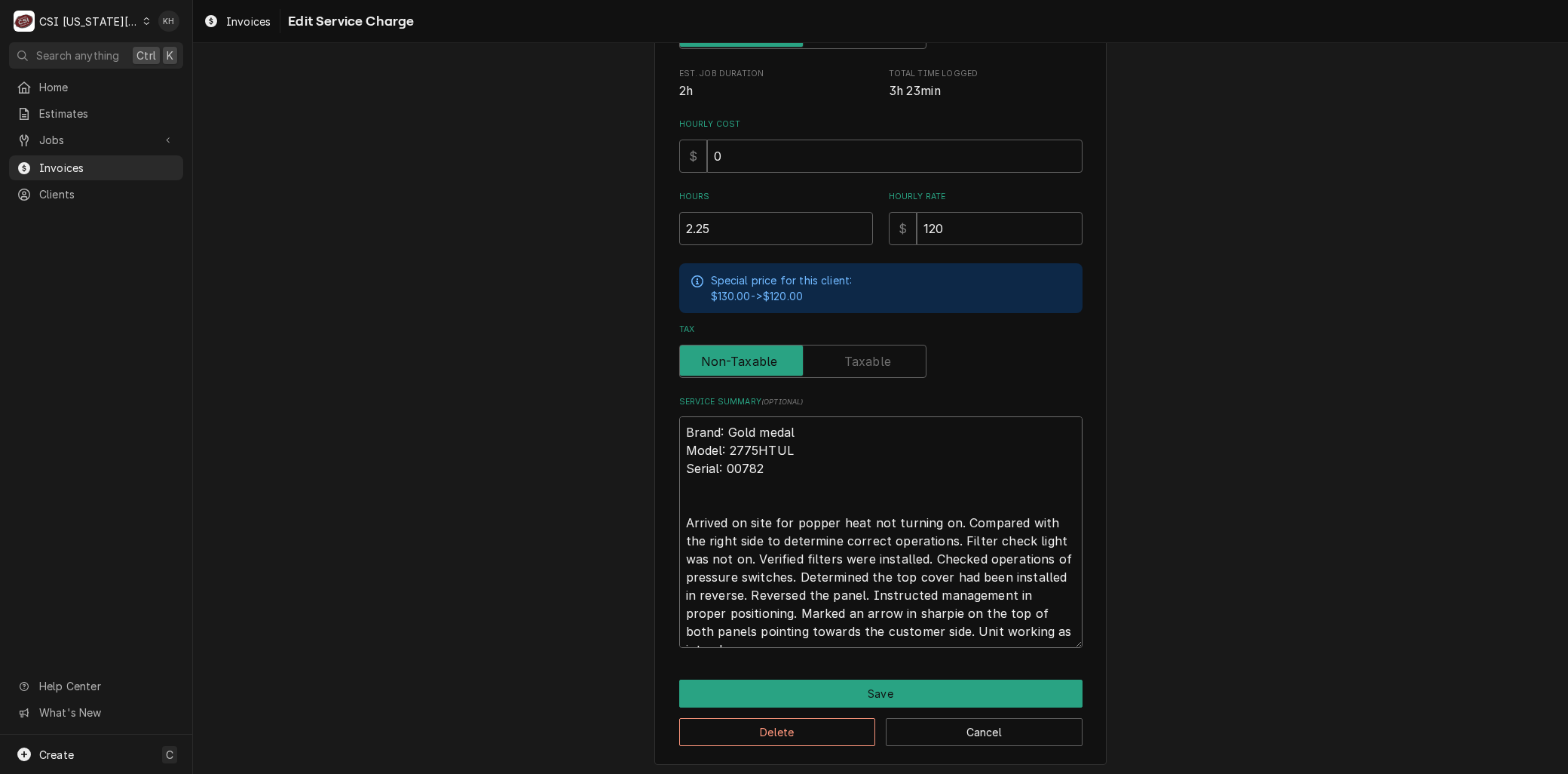
type textarea "Brand: Gold medal Model: 2775HTUL Serial: 00782 Arrived on site for popper heat…"
type textarea "x"
type textarea "Brand: Gold medal Model: 2775HTUL Serial: 00782 Arrived on site for popper heat…"
type textarea "x"
type textarea "Brand: Gold medal Model: 2775HTUL Serial: 00782 Arrived on site for popper heat…"
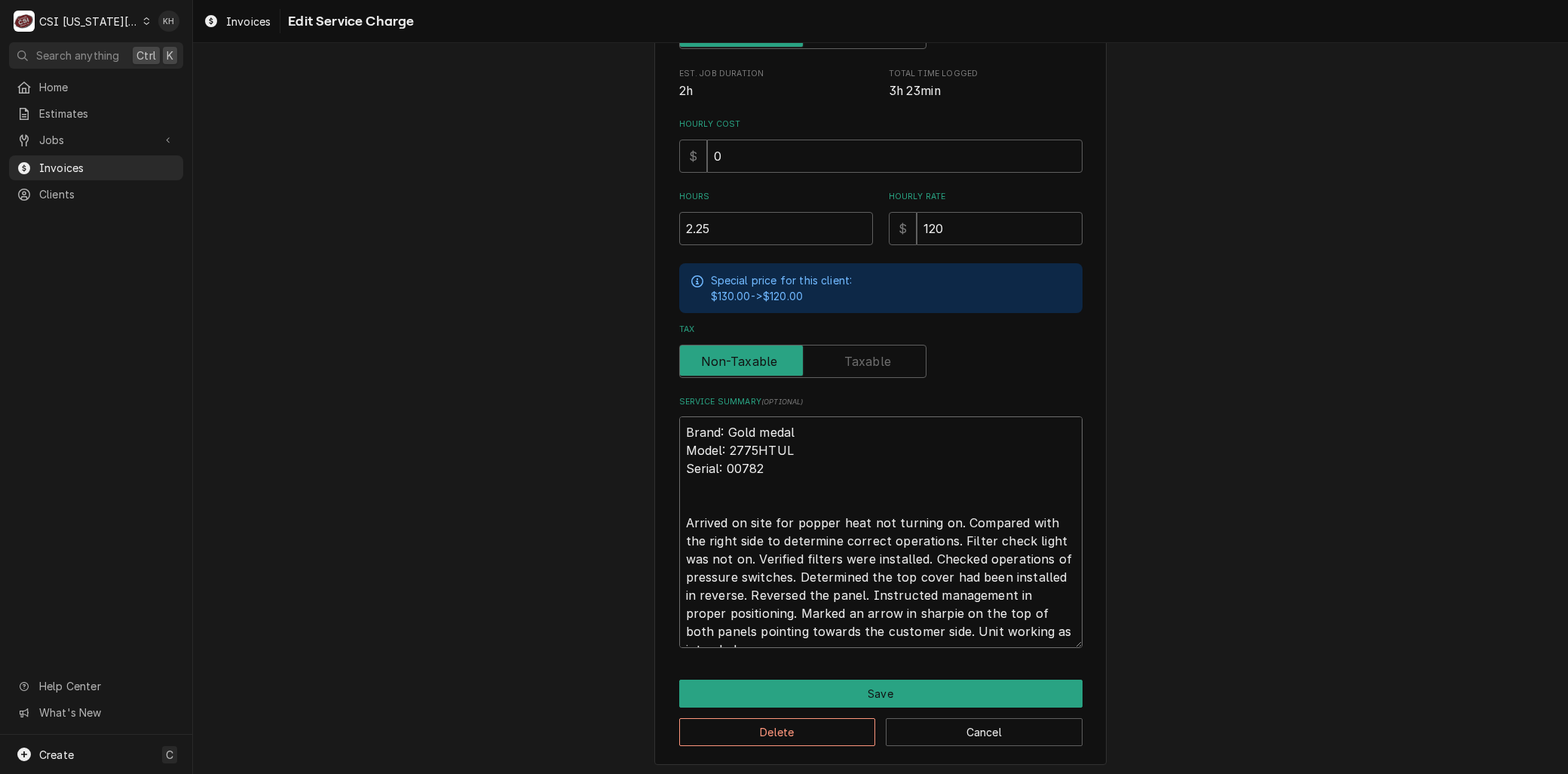
type textarea "x"
type textarea "Brand: Gold medal Model: 2775HTUL Serial: 00782 Arrived on site for popper heat…"
type textarea "x"
type textarea "Brand: Gold medal Model: 2775HTUL Serial: 00782 Arrived on site for popper heat…"
type textarea "x"
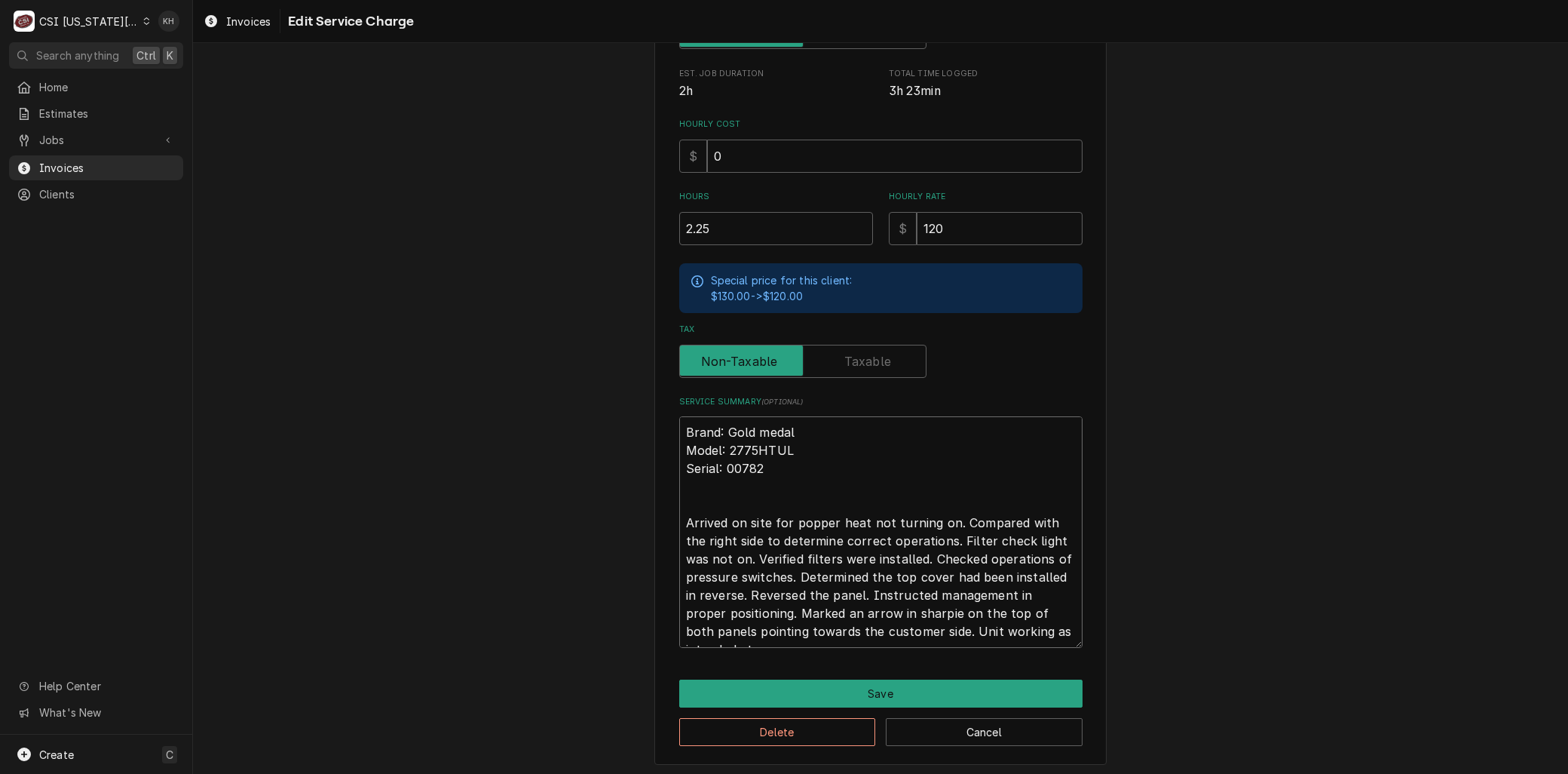
type textarea "Brand: Gold medal Model: 2775HTUL Serial: 00782 Arrived on site for popper heat…"
type textarea "x"
type textarea "Brand: Gold medal Model: 2775HTUL Serial: 00782 Arrived on site for popper heat…"
type textarea "x"
type textarea "Brand: Gold medal Model: 2775HTUL Serial: 00782 Arrived on site for popper heat…"
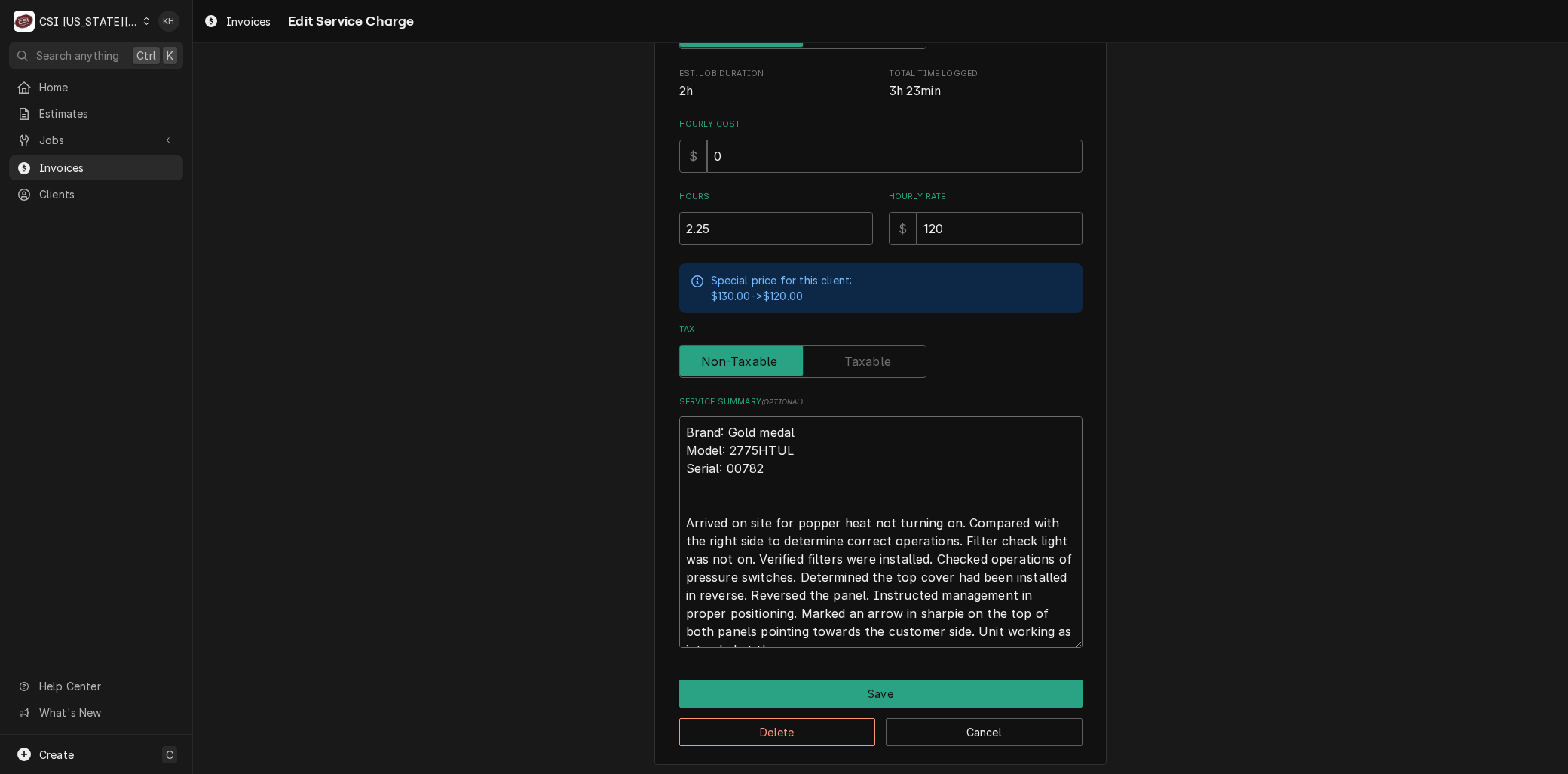
type textarea "x"
type textarea "Brand: Gold medal Model: 2775HTUL Serial: 00782 Arrived on site for popper heat…"
type textarea "x"
type textarea "Brand: Gold medal Model: 2775HTUL Serial: 00782 Arrived on site for popper heat…"
type textarea "x"
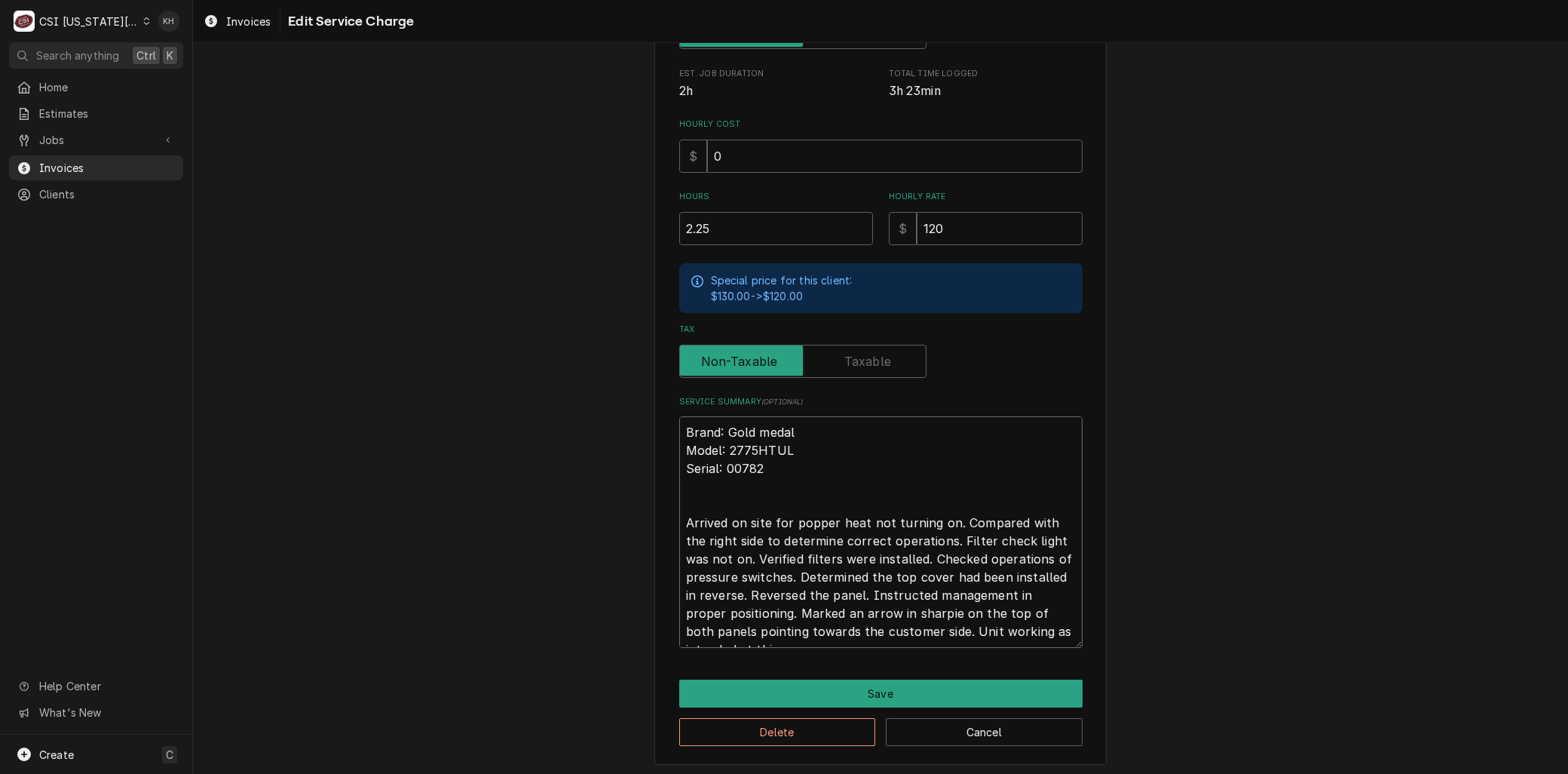
type textarea "Brand: Gold medal Model: 2775HTUL Serial: 00782 Arrived on site for popper heat…"
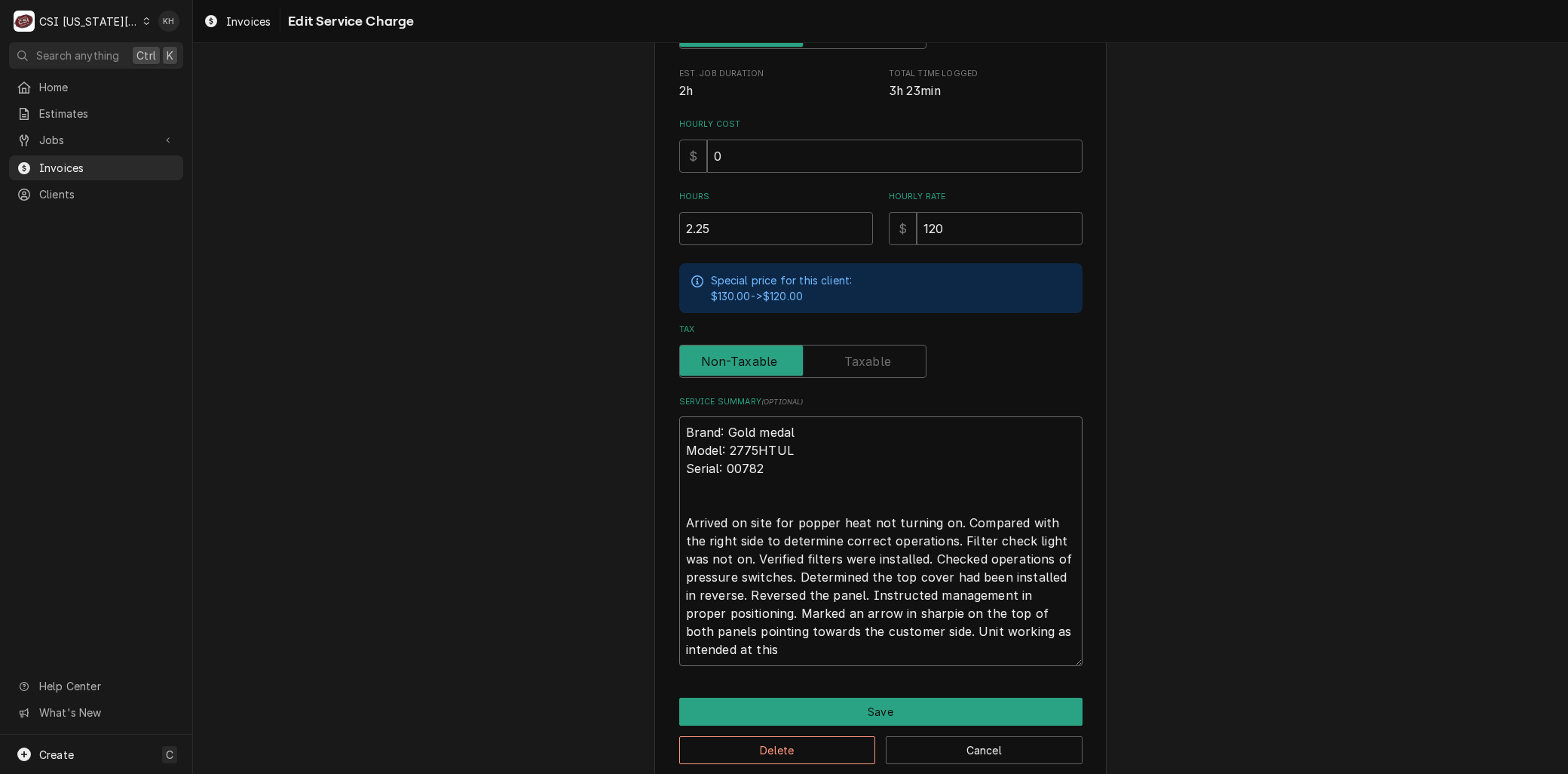
type textarea "x"
type textarea "Brand: Gold medal Model: 2775HTUL Serial: 00782 Arrived on site for popper heat…"
type textarea "x"
type textarea "Brand: Gold medal Model: 2775HTUL Serial: 00782 Arrived on site for popper heat…"
type textarea "x"
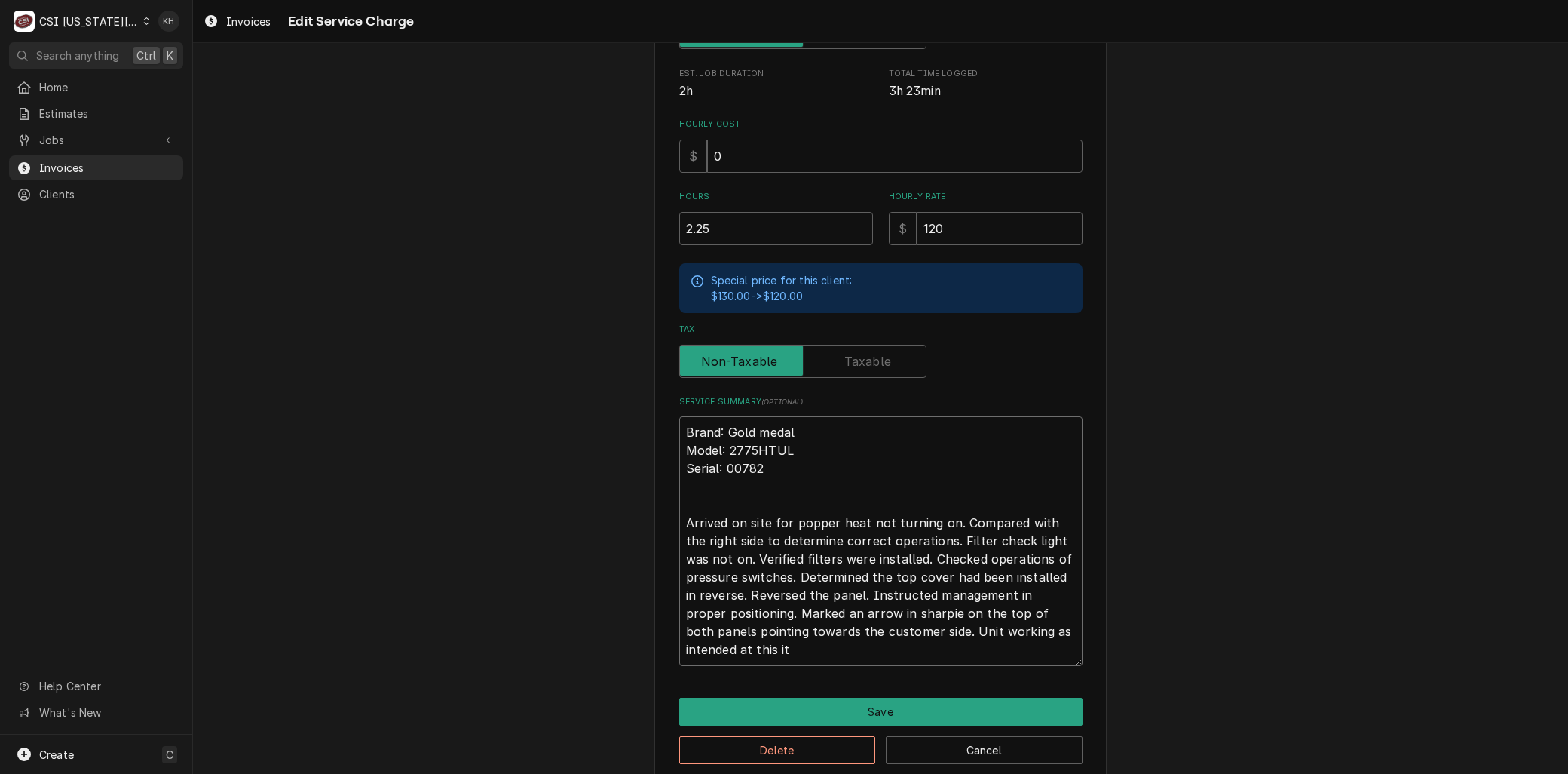
type textarea "Brand: Gold medal Model: 2775HTUL Serial: 00782 Arrived on site for popper heat…"
type textarea "x"
type textarea "Brand: Gold medal Model: 2775HTUL Serial: 00782 Arrived on site for popper heat…"
type textarea "x"
type textarea "Brand: Gold medal Model: 2775HTUL Serial: 00782 Arrived on site for popper heat…"
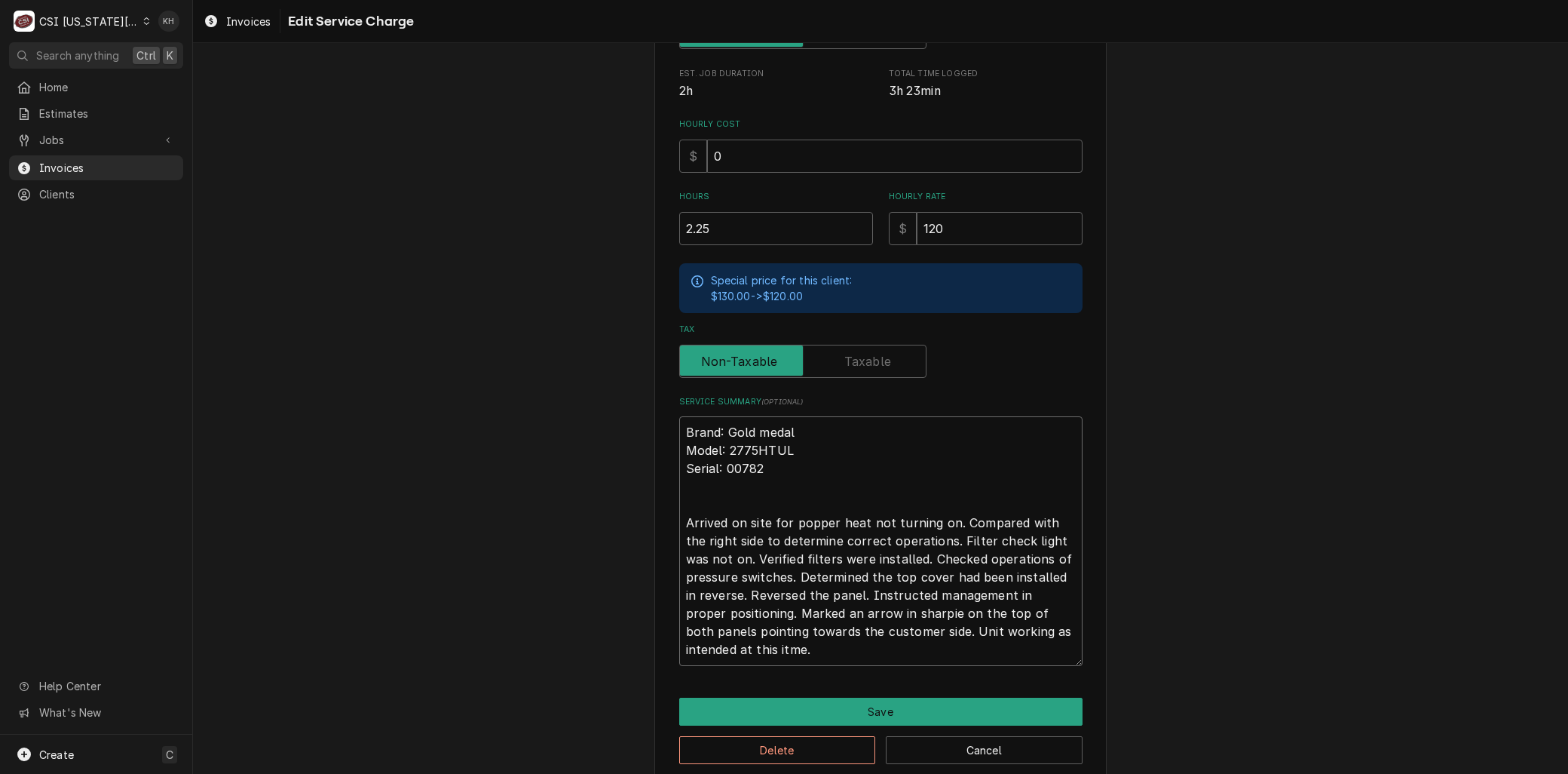
type textarea "x"
type textarea "Brand: Gold medal Model: 2775HTUL Serial: 00782 Arrived on site for popper heat…"
type textarea "x"
type textarea "Brand: Gold medal Model: 2775HTUL Serial: 00782 Arrived on site for popper heat…"
type textarea "x"
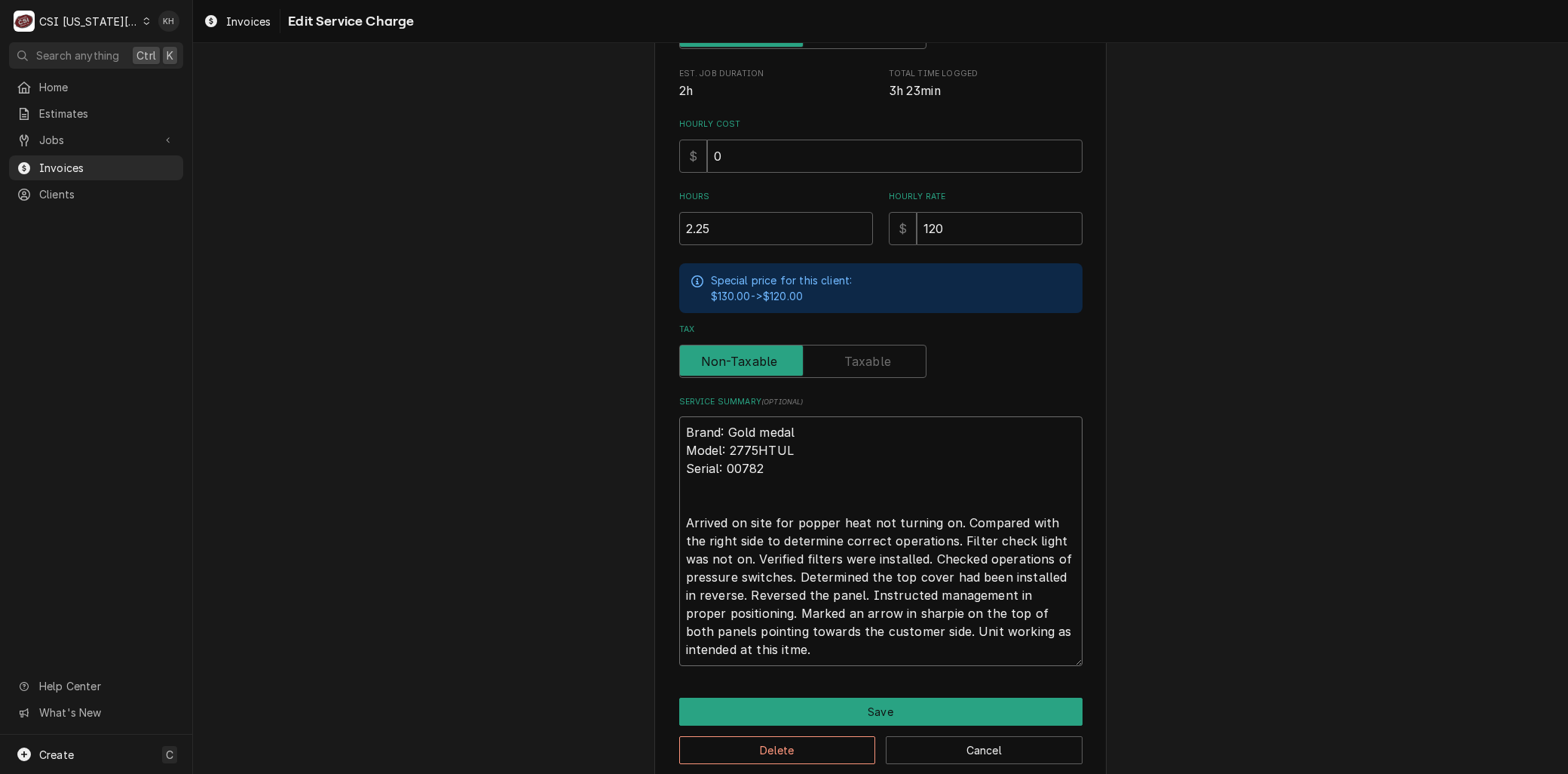
type textarea "Brand: Gold medal Model: 2775HTUL Serial: 00782 Arrived on site for popper heat…"
type textarea "x"
type textarea "Brand: Gold medal Model: 2775HTUL Serial: 00782 Arrived on site for popper heat…"
type textarea "x"
type textarea "Brand: Gold medal Model: 2775HTUL Serial: 00782 Arrived on site for popper heat…"
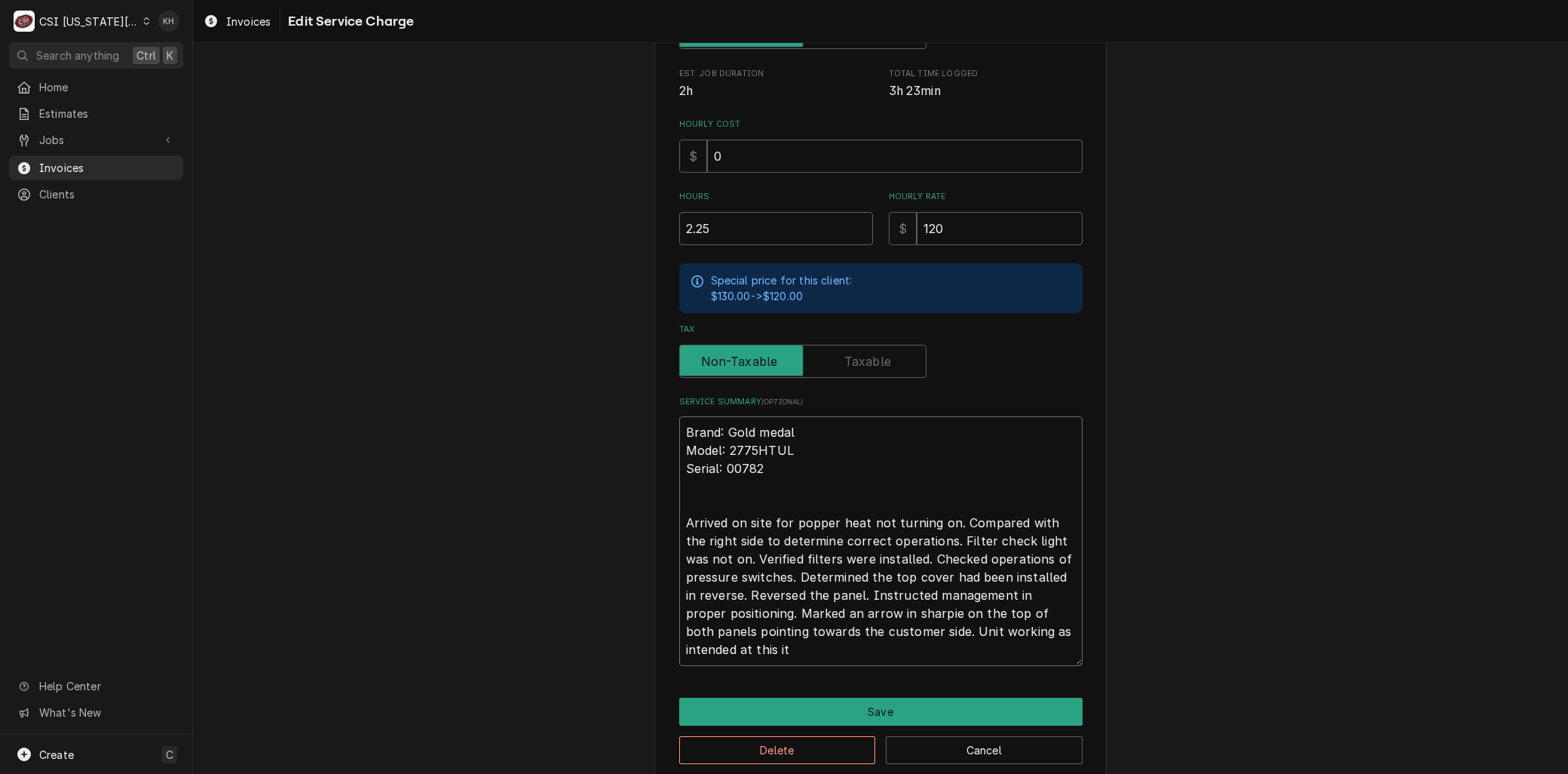
type textarea "x"
type textarea "Brand: Gold medal Model: 2775HTUL Serial: 00782 Arrived on site for popper heat…"
type textarea "x"
type textarea "Brand: Gold medal Model: 2775HTUL Serial: 00782 Arrived on site for popper heat…"
type textarea "x"
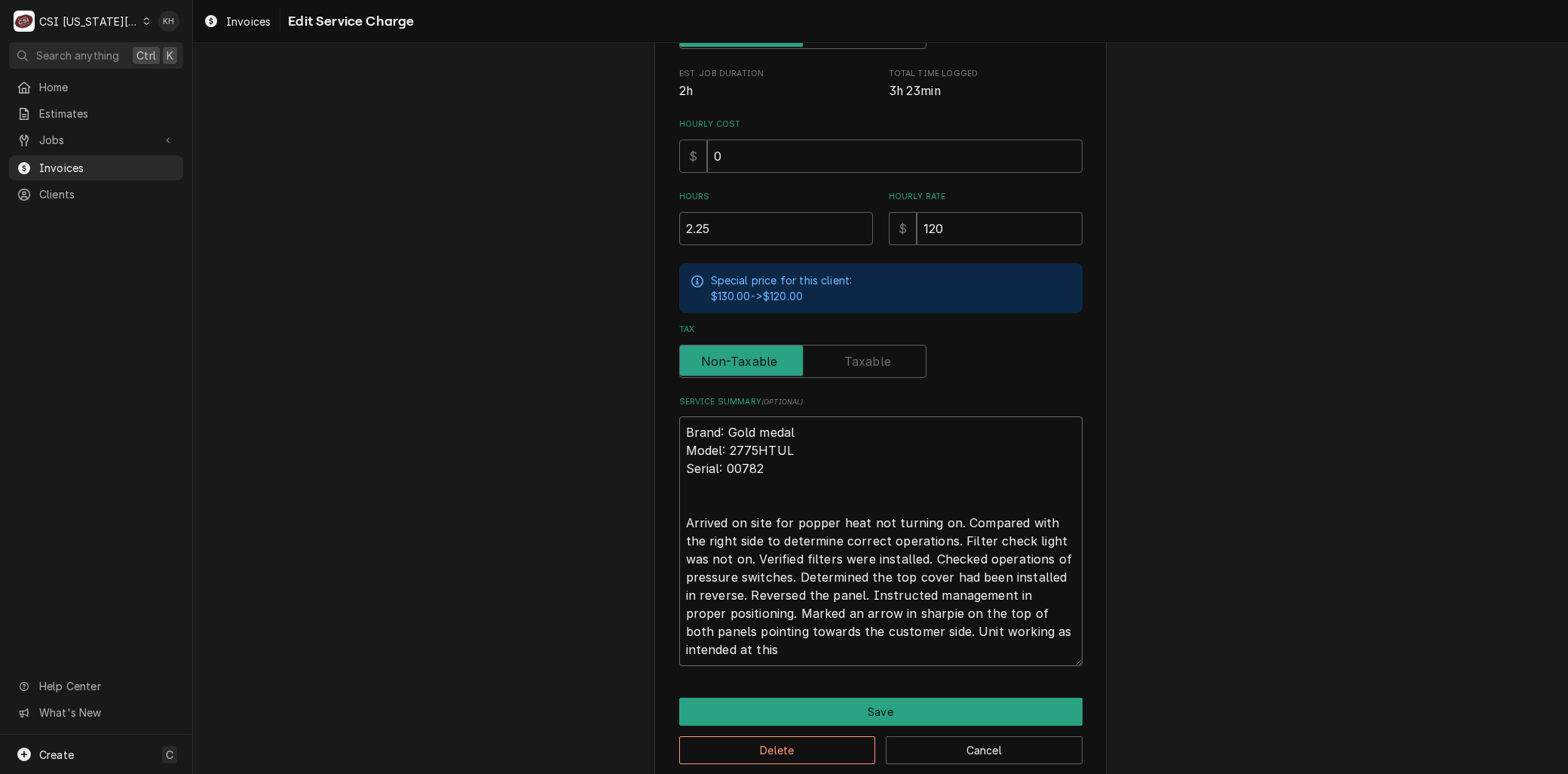
type textarea "Brand: Gold medal Model: 2775HTUL Serial: 00782 Arrived on site for popper heat…"
type textarea "x"
type textarea "Brand: Gold medal Model: 2775HTUL Serial: 00782 Arrived on site for popper heat…"
type textarea "x"
type textarea "Brand: Gold medal Model: 2775HTUL Serial: 00782 Arrived on site for popper heat…"
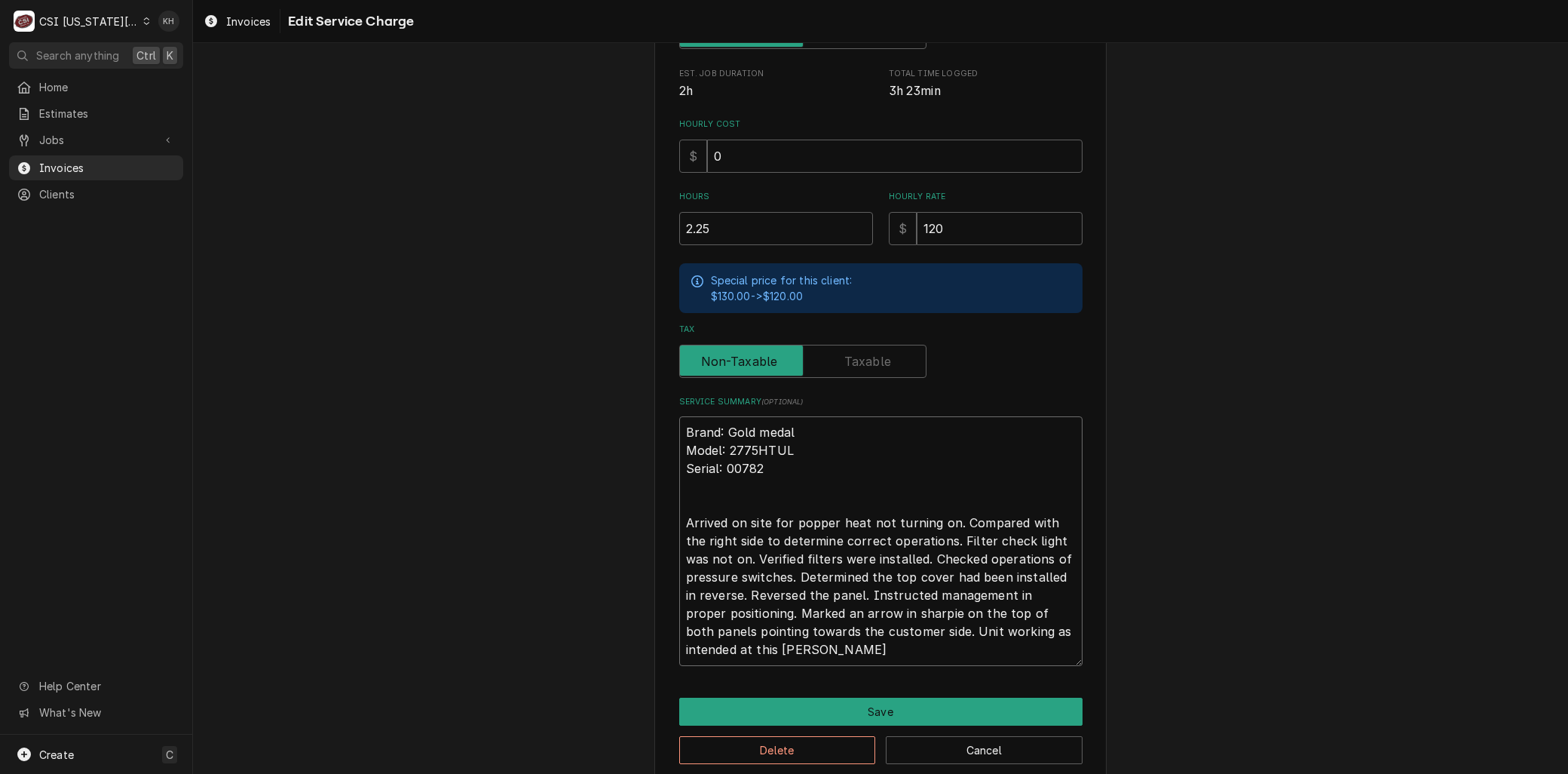
type textarea "x"
type textarea "Brand: Gold medal Model: 2775HTUL Serial: 00782 Arrived on site for popper heat…"
type textarea "x"
type textarea "Brand: Gold medal Model: 2775HTUL Serial: 00782 Arrived on site for popper heat…"
type textarea "x"
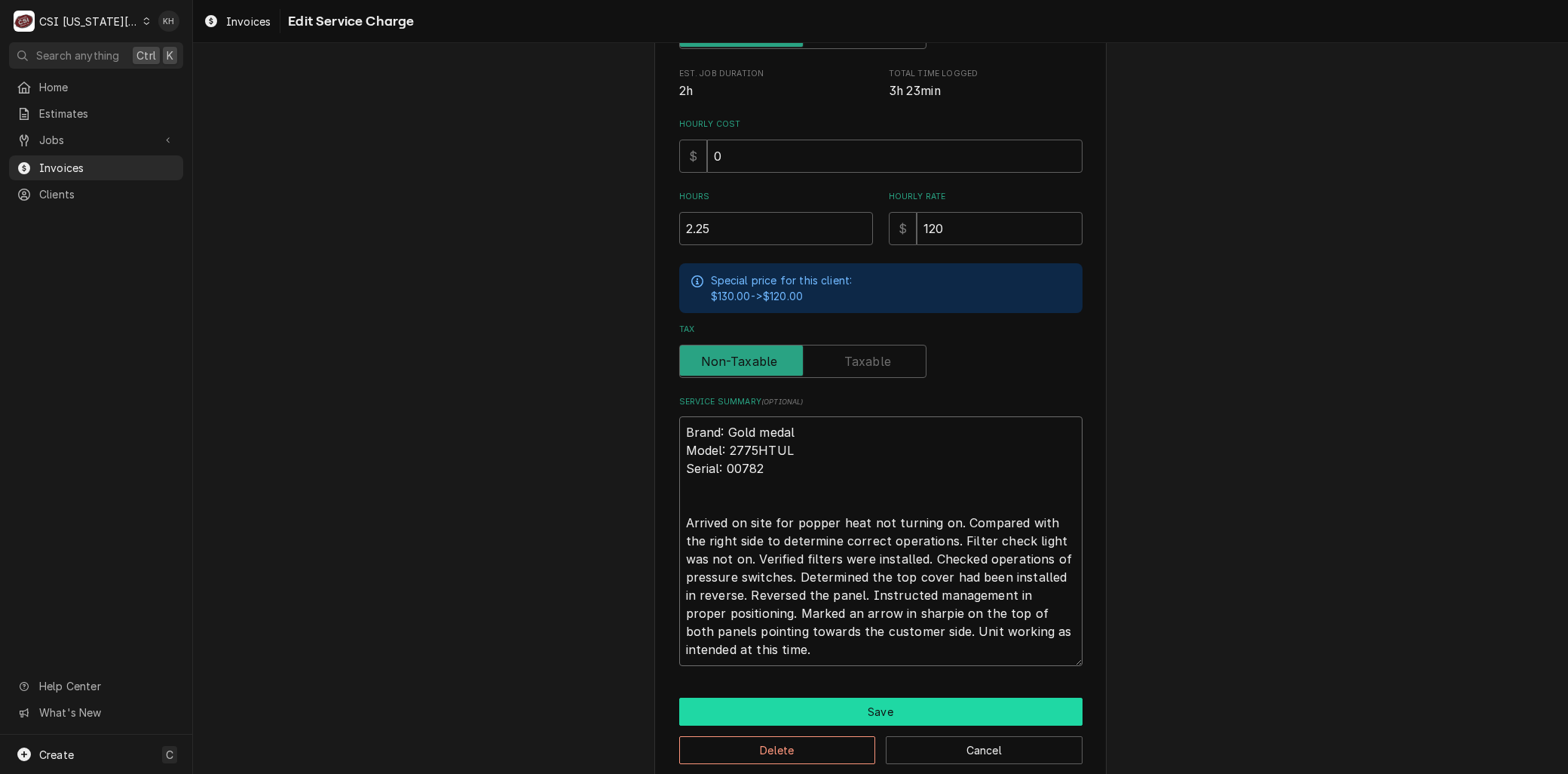
type textarea "Brand: Gold medal Model: 2775HTUL Serial: 00782 Arrived on site for popper heat…"
click at [924, 698] on button "Save" at bounding box center [881, 711] width 403 height 28
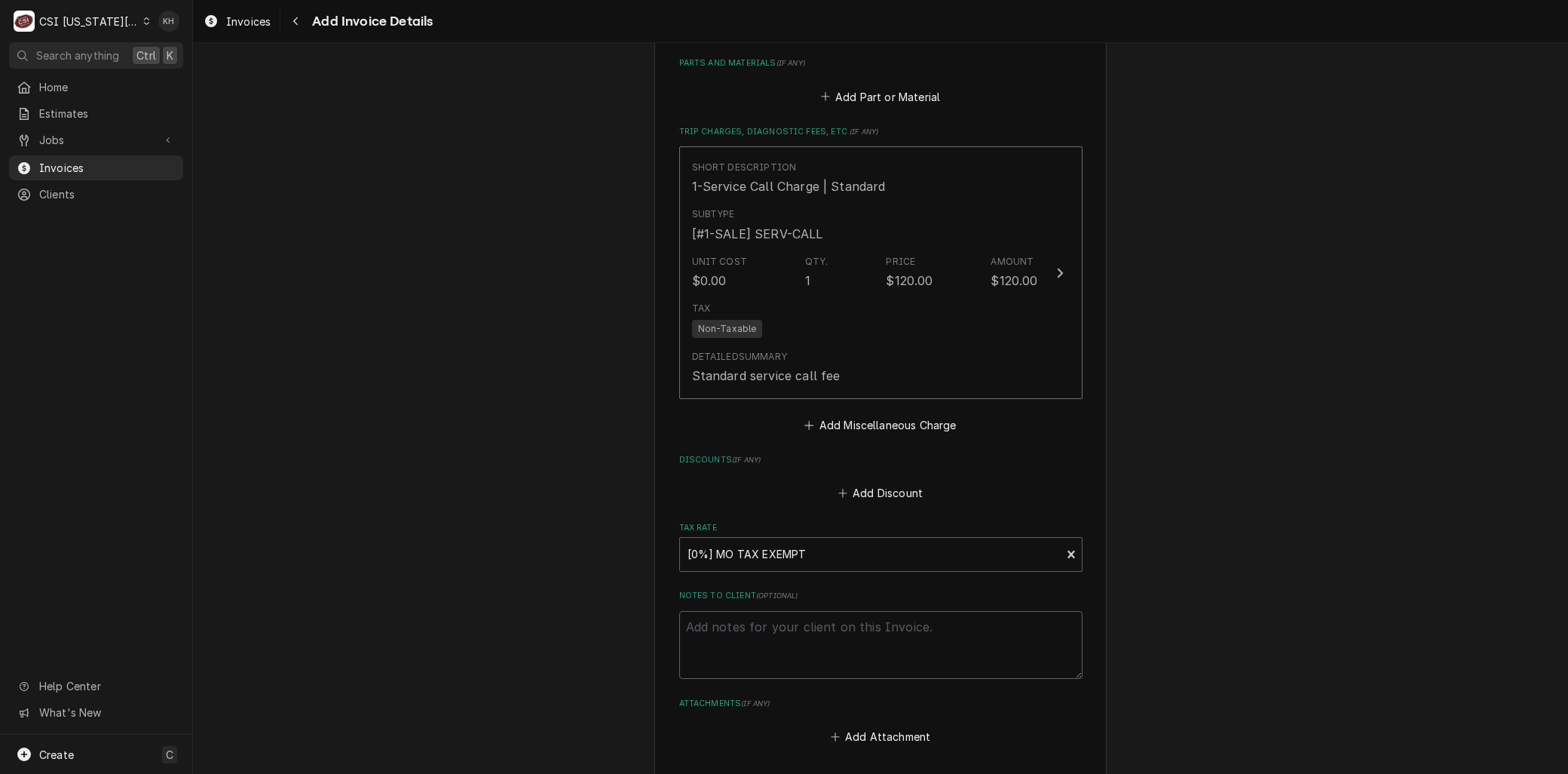
scroll to position [2331, 0]
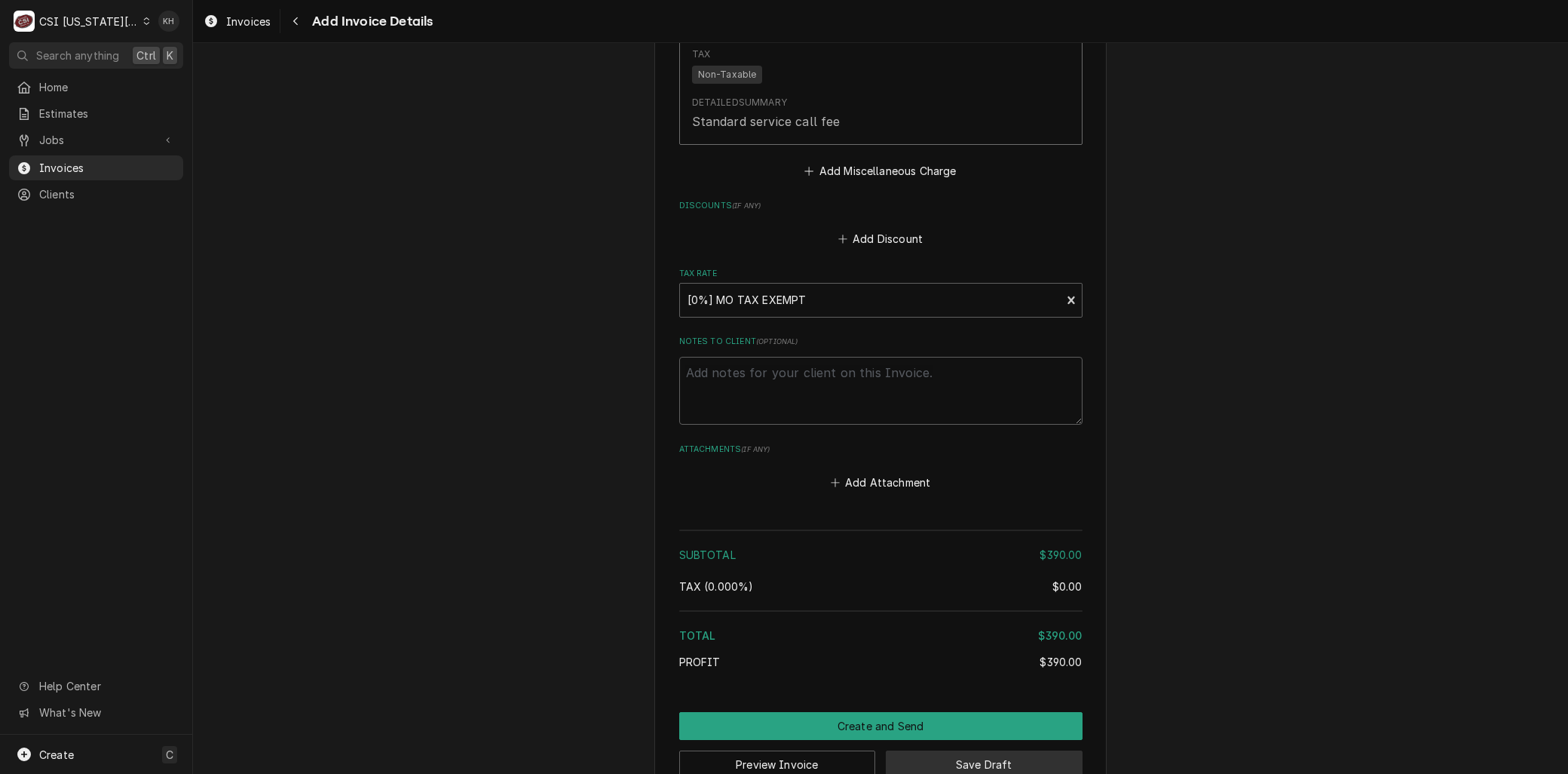
click at [944, 750] on button "Save Draft" at bounding box center [984, 763] width 196 height 28
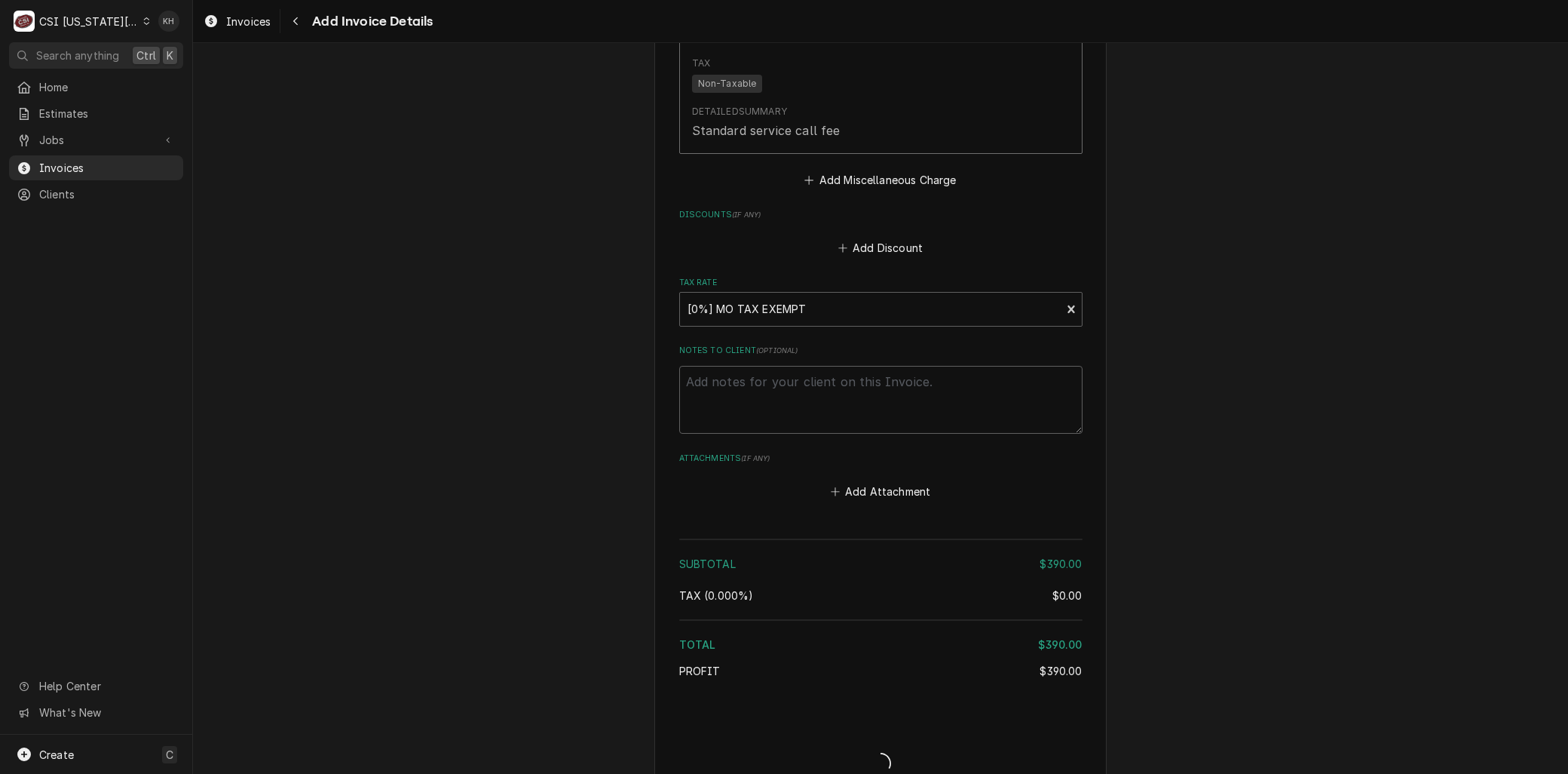
type textarea "x"
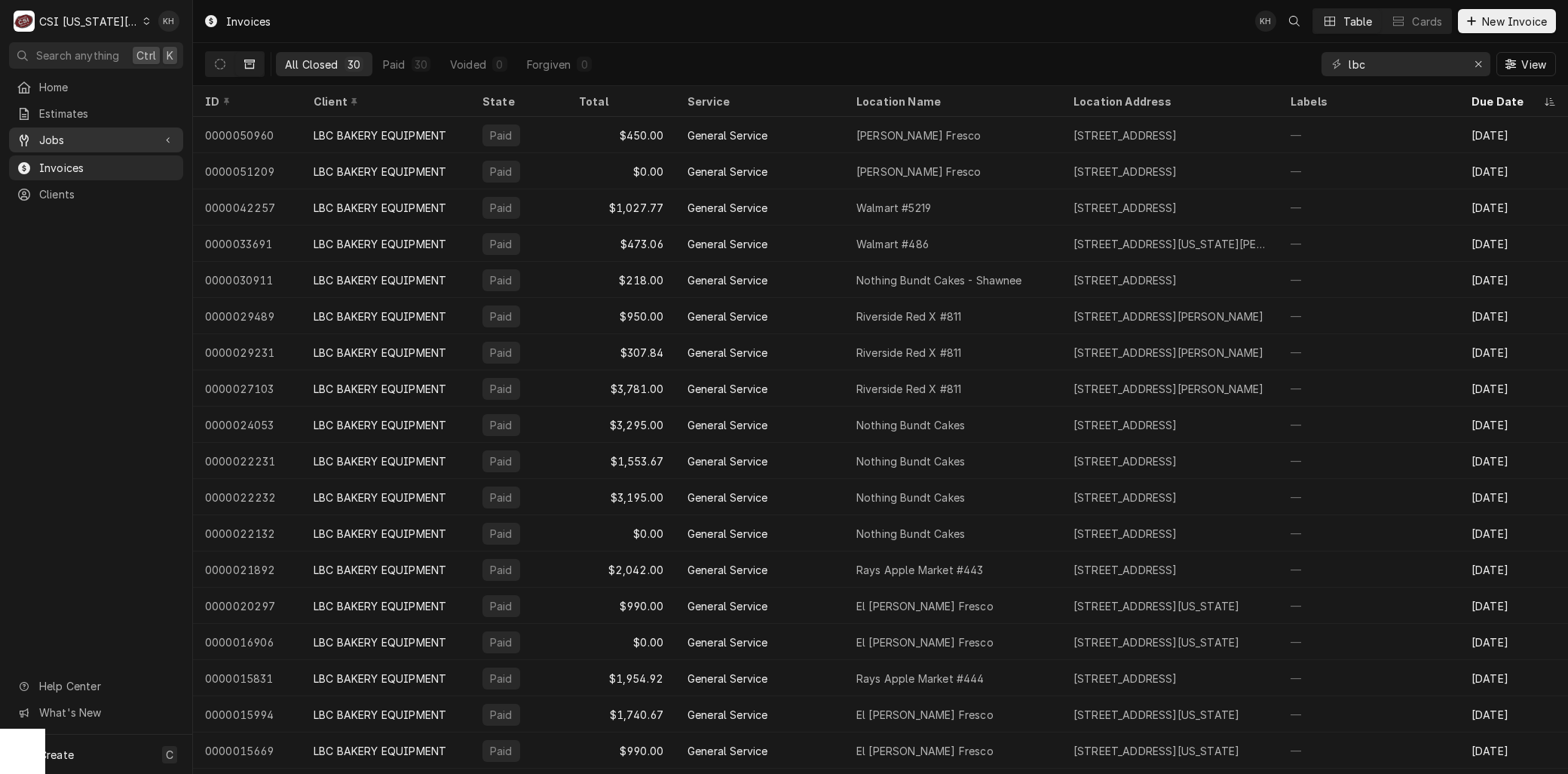
click at [55, 132] on span "Jobs" at bounding box center [96, 140] width 114 height 15
click at [59, 157] on div "Jobs" at bounding box center [96, 167] width 168 height 19
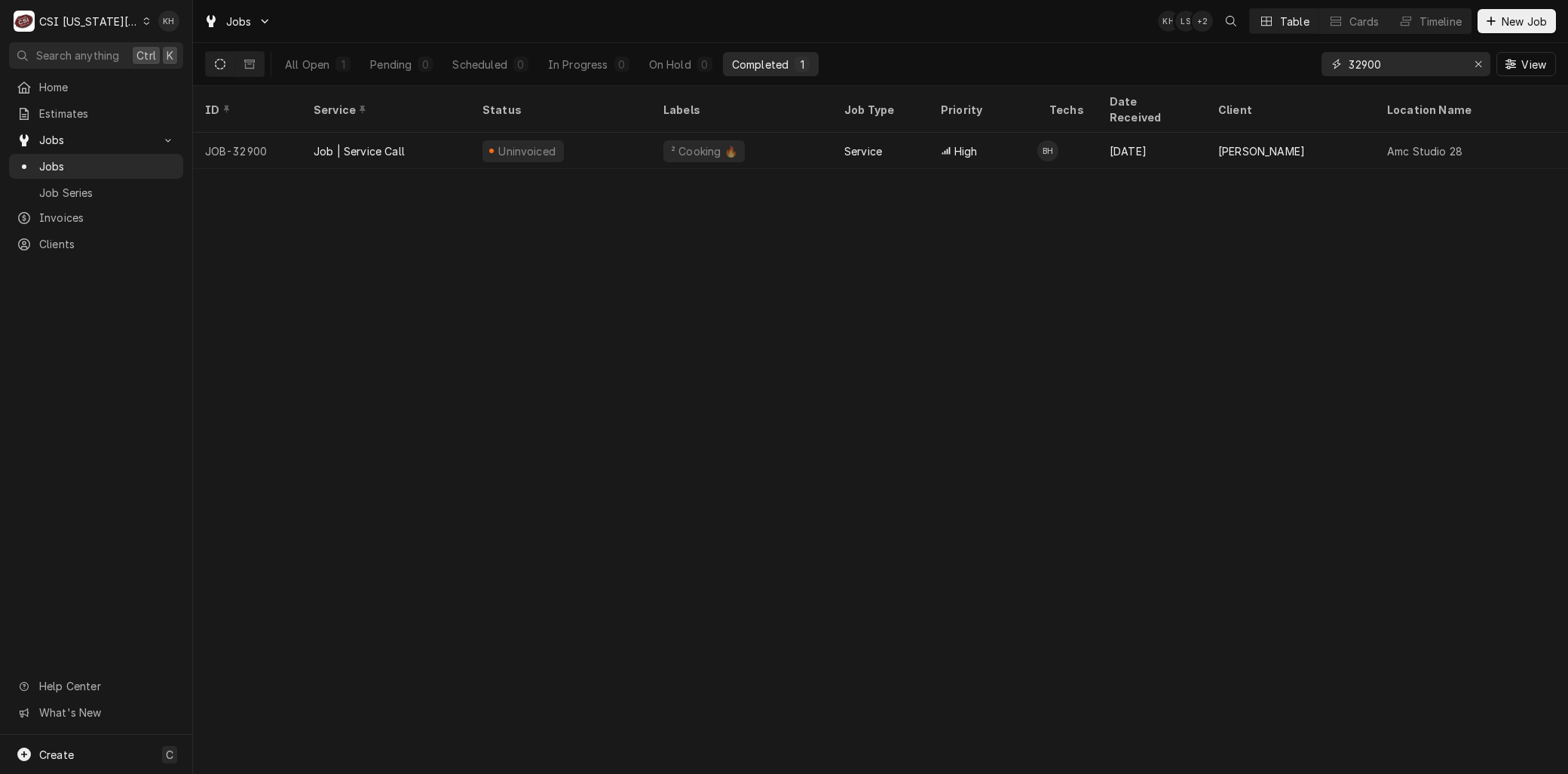
click at [1414, 65] on input "32900" at bounding box center [1405, 64] width 114 height 24
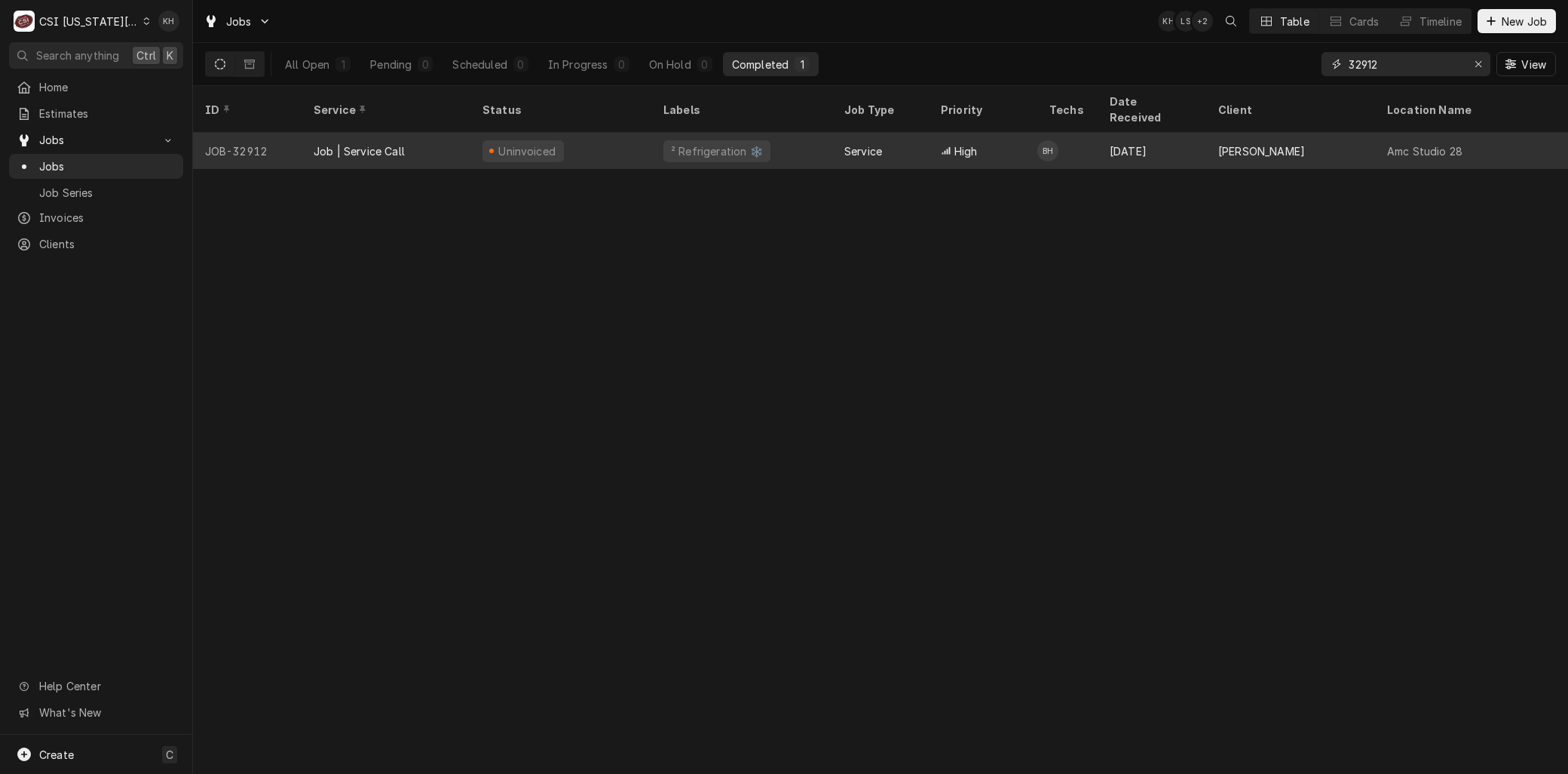
type input "32912"
click at [270, 133] on div "JOB-32912" at bounding box center [247, 151] width 109 height 37
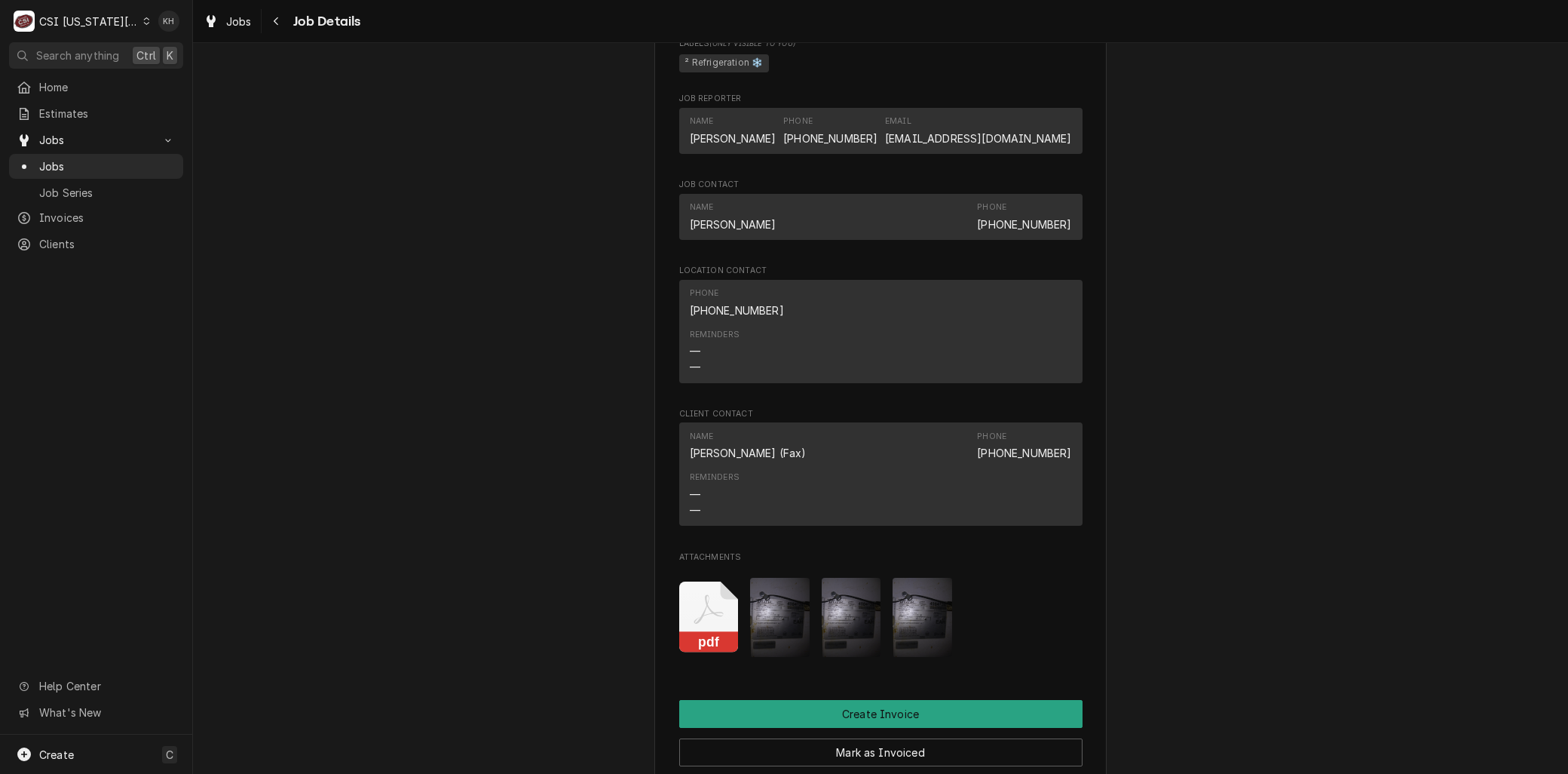
scroll to position [1592, 0]
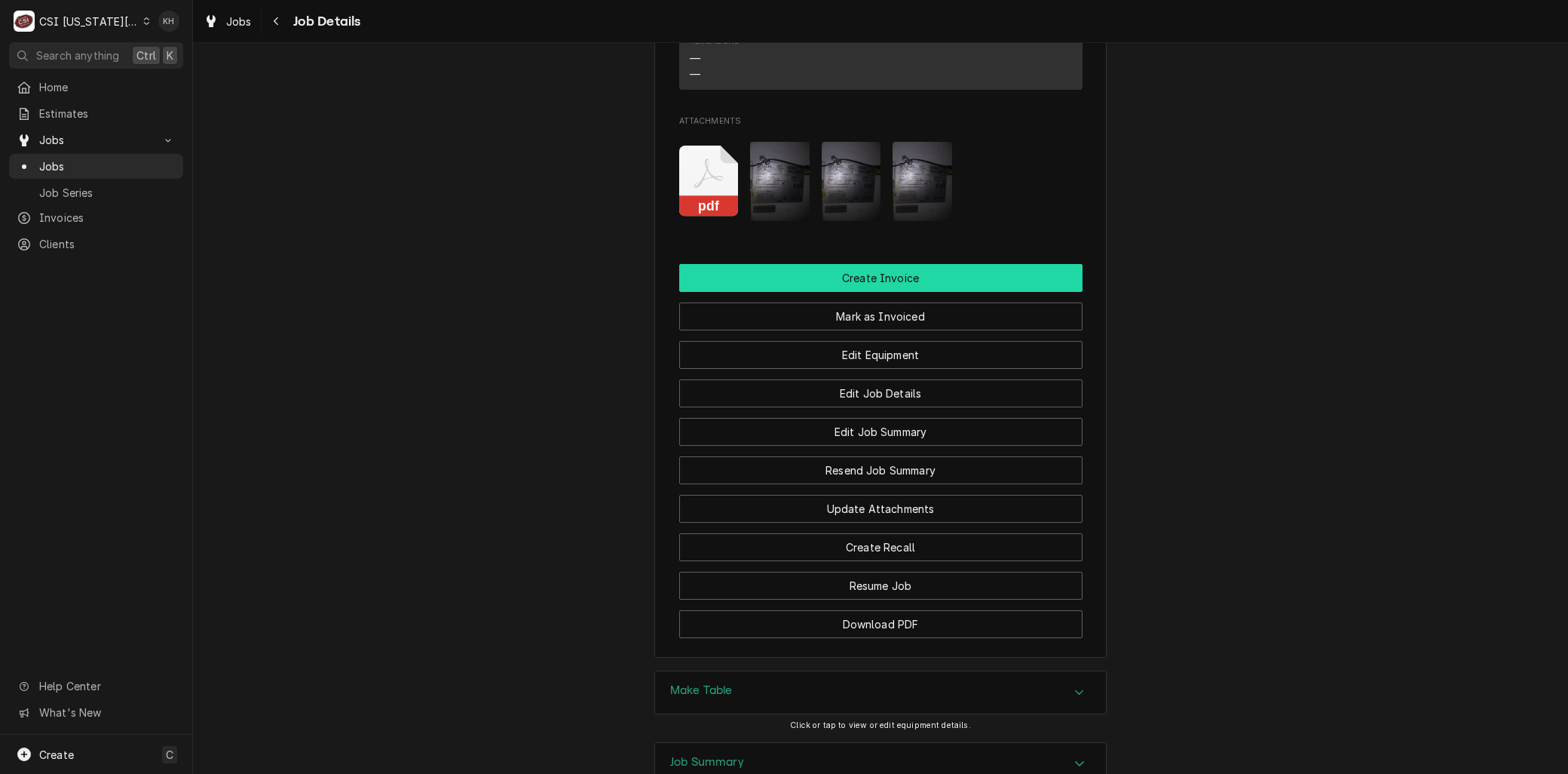
click at [867, 269] on button "Create Invoice" at bounding box center [881, 277] width 403 height 28
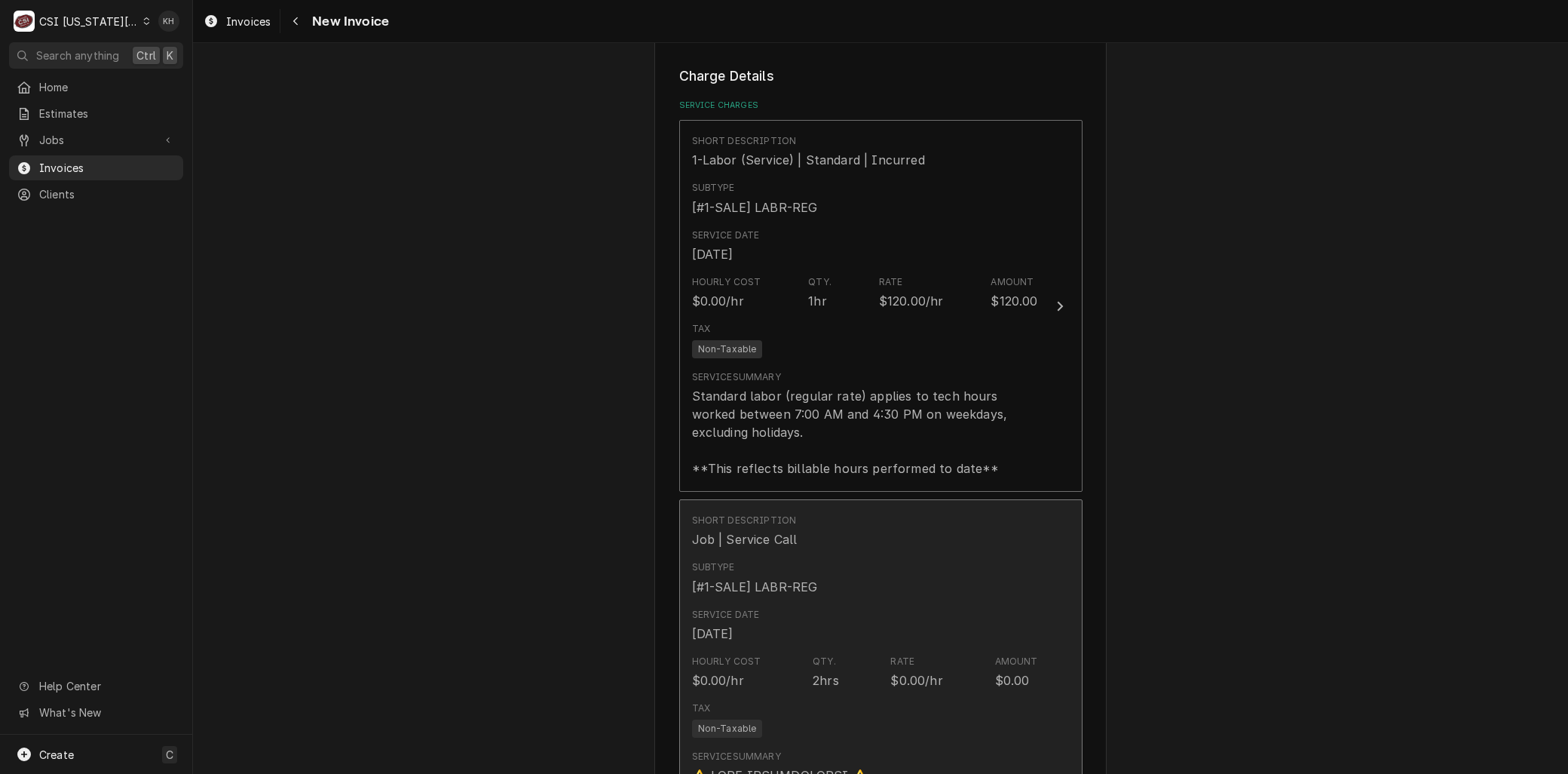
click at [759, 602] on div "Service Date Sep 22, 2025" at bounding box center [865, 625] width 347 height 47
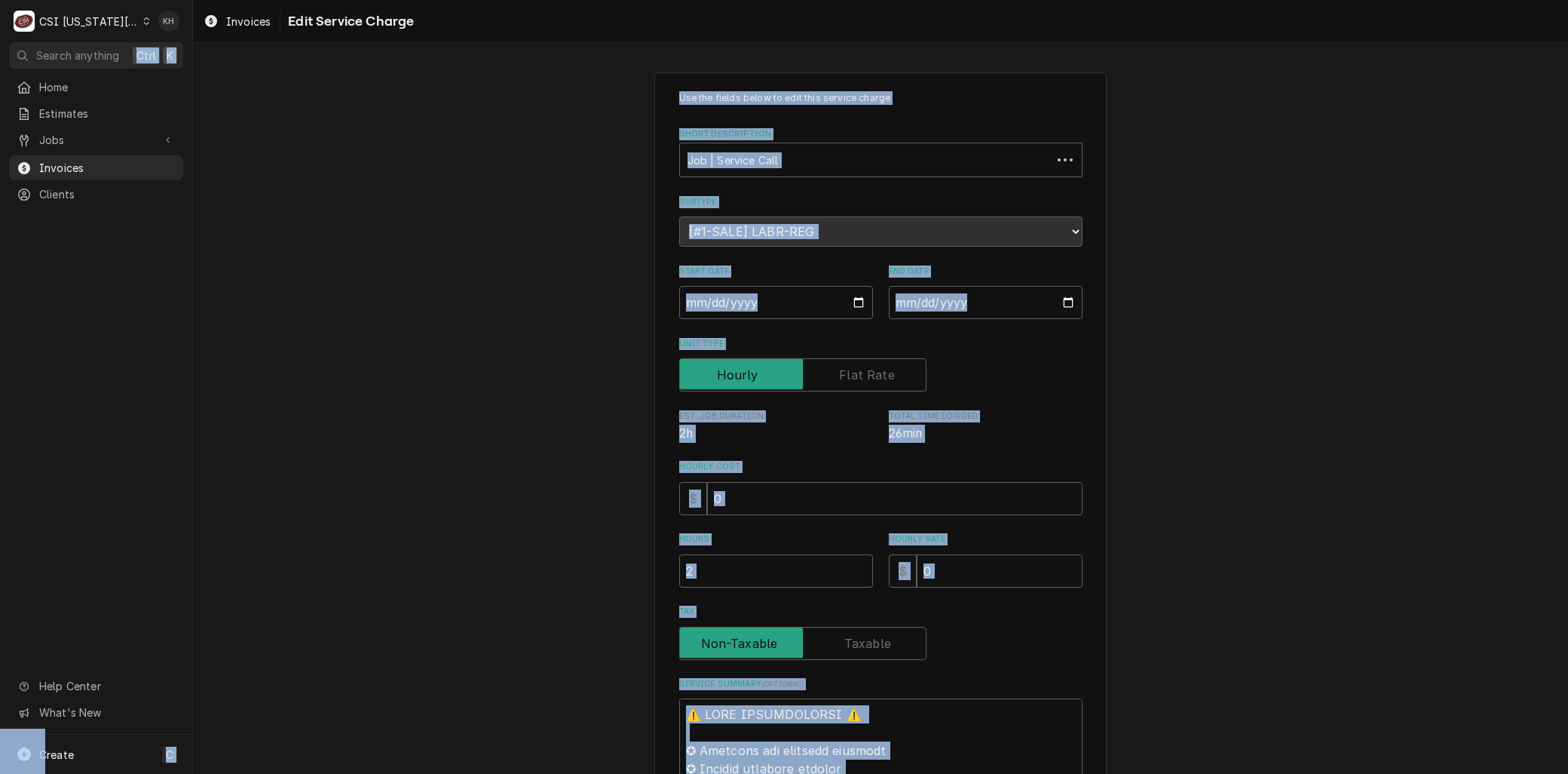
copy body "Ctrl K Home Estimates Jobs Jobs Job Series Invoices Clients Help Center What's …"
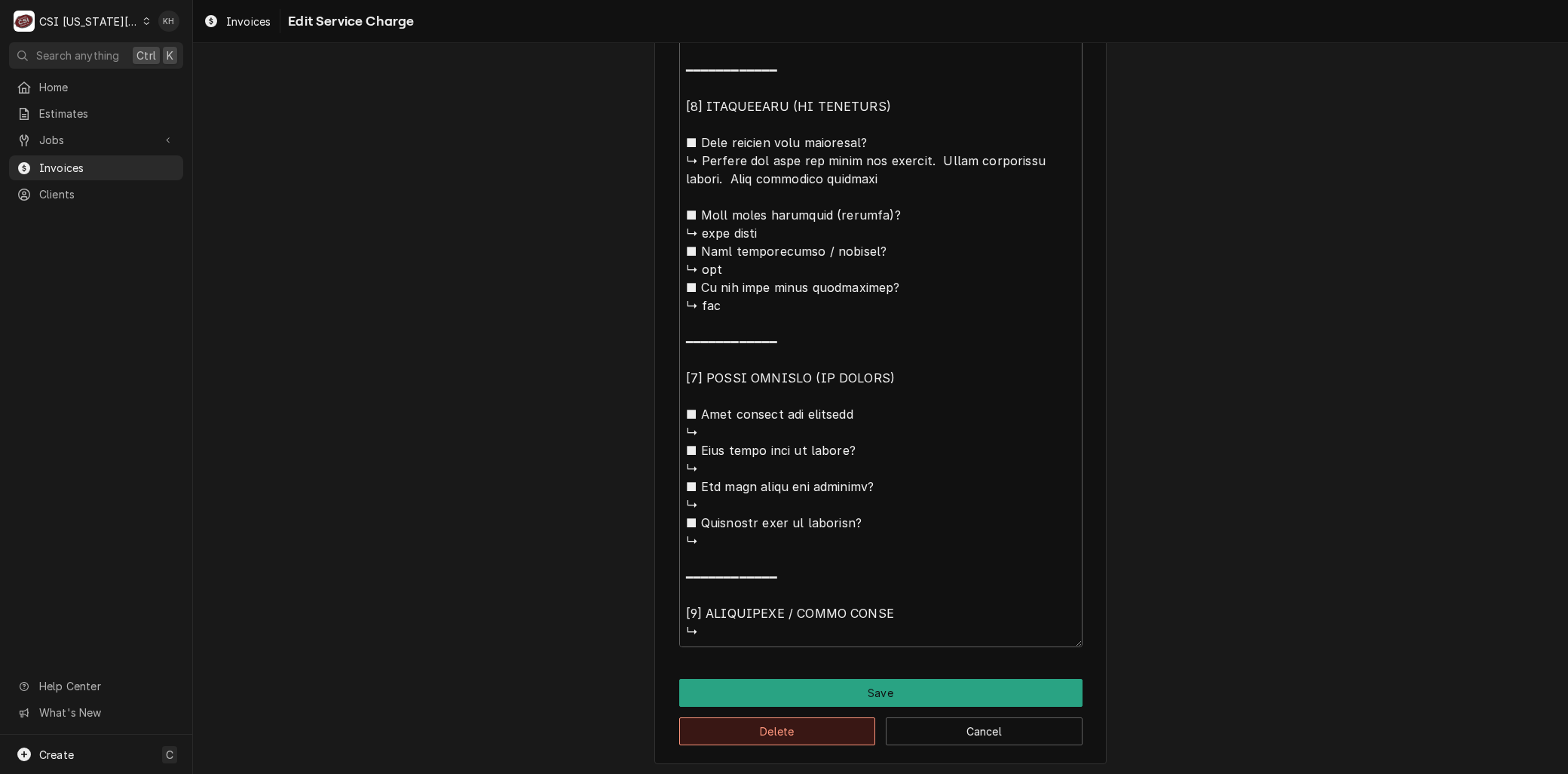
click at [727, 726] on button "Delete" at bounding box center [778, 731] width 196 height 28
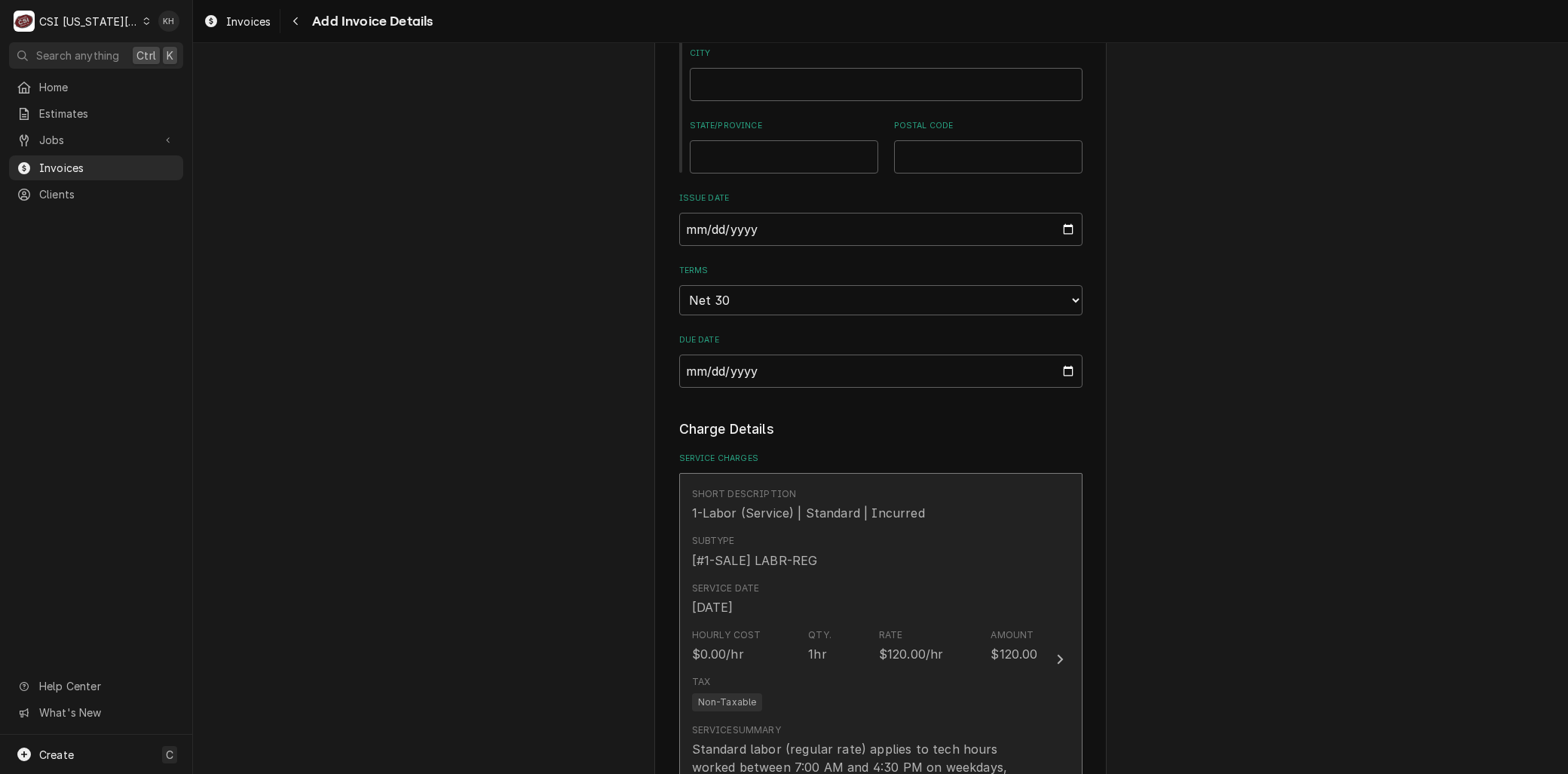
click at [771, 723] on div "Service Summary" at bounding box center [736, 730] width 89 height 13
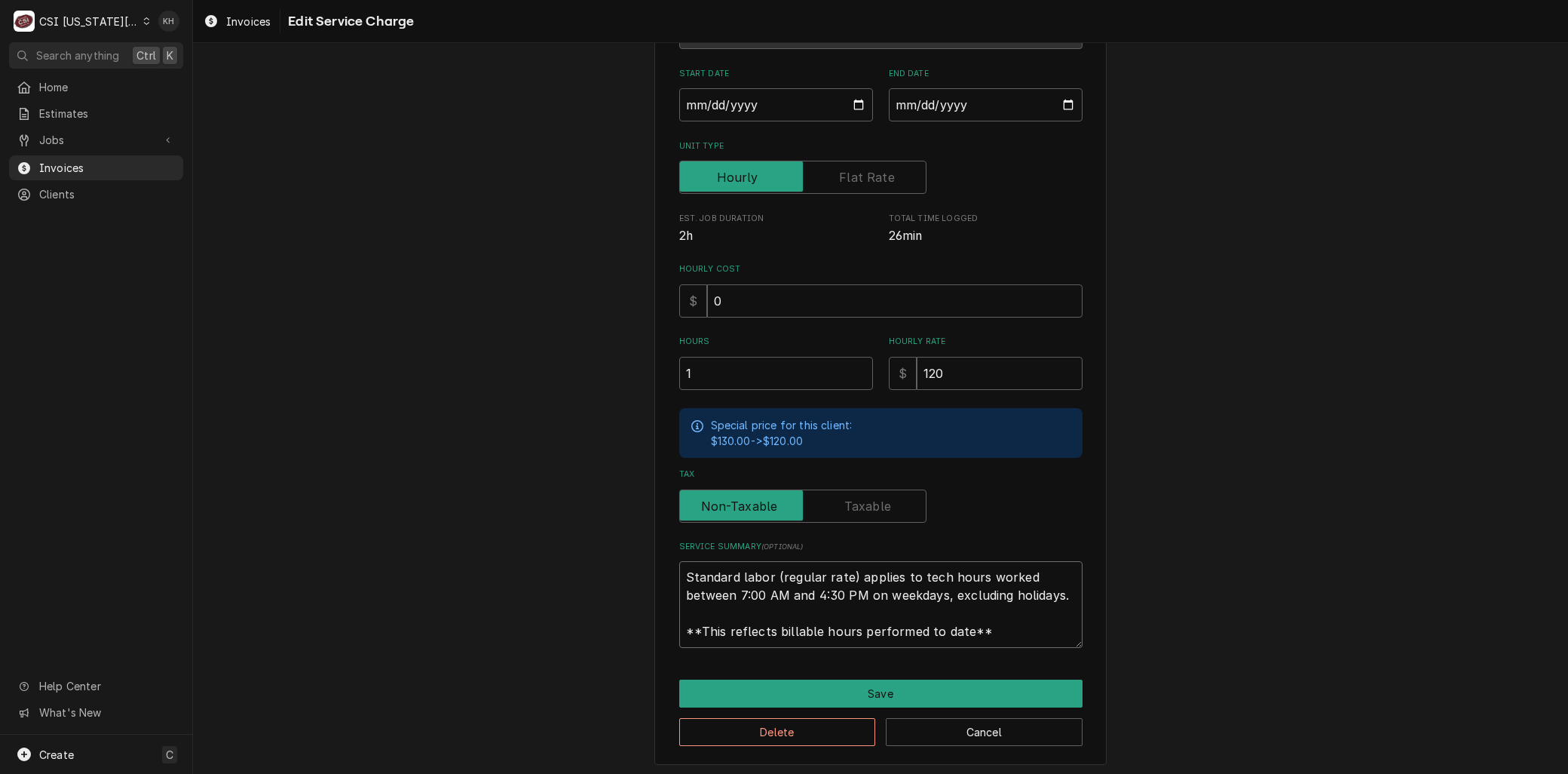
drag, startPoint x: 900, startPoint y: 620, endPoint x: 464, endPoint y: 446, distance: 469.4
click at [460, 448] on div "Use the fields below to edit this service charge Short Description 1-Labor (Ser…" at bounding box center [881, 320] width 1375 height 917
paste textarea "⚠️ 𝗙𝗢𝗥𝗠 𝗜𝗡𝗦𝗧𝗥𝗨𝗖𝗧𝗜𝗢𝗡𝗦 ⚠️ ✪ 𝗖𝗼𝗺𝗽𝗹𝗲𝘁𝗲 𝗮𝗹𝗹 𝗿𝗲𝗹𝗲𝘃𝗮𝗻𝘁 𝘀𝗲𝗰𝘁𝗶𝗼𝗻𝘀 ✪ 𝗣𝗿𝗼𝘃𝗶𝗱𝗲 𝗱𝗲𝘁𝗮𝗶𝗹𝗲𝗱 𝗮𝗻𝘀…"
type textarea "x"
type textarea "⚠️ 𝗙𝗢𝗥𝗠 𝗜𝗡𝗦𝗧𝗥𝗨𝗖𝗧𝗜𝗢𝗡𝗦 ⚠️ ✪ 𝗖𝗼𝗺𝗽𝗹𝗲𝘁𝗲 𝗮𝗹𝗹 𝗿𝗲𝗹𝗲𝘃𝗮𝗻𝘁 𝘀𝗲𝗰𝘁𝗶𝗼𝗻𝘀 ✪ 𝗣𝗿𝗼𝘃𝗶𝗱𝗲 𝗱𝗲𝘁𝗮𝗶𝗹𝗲𝗱 𝗮𝗻𝘀…"
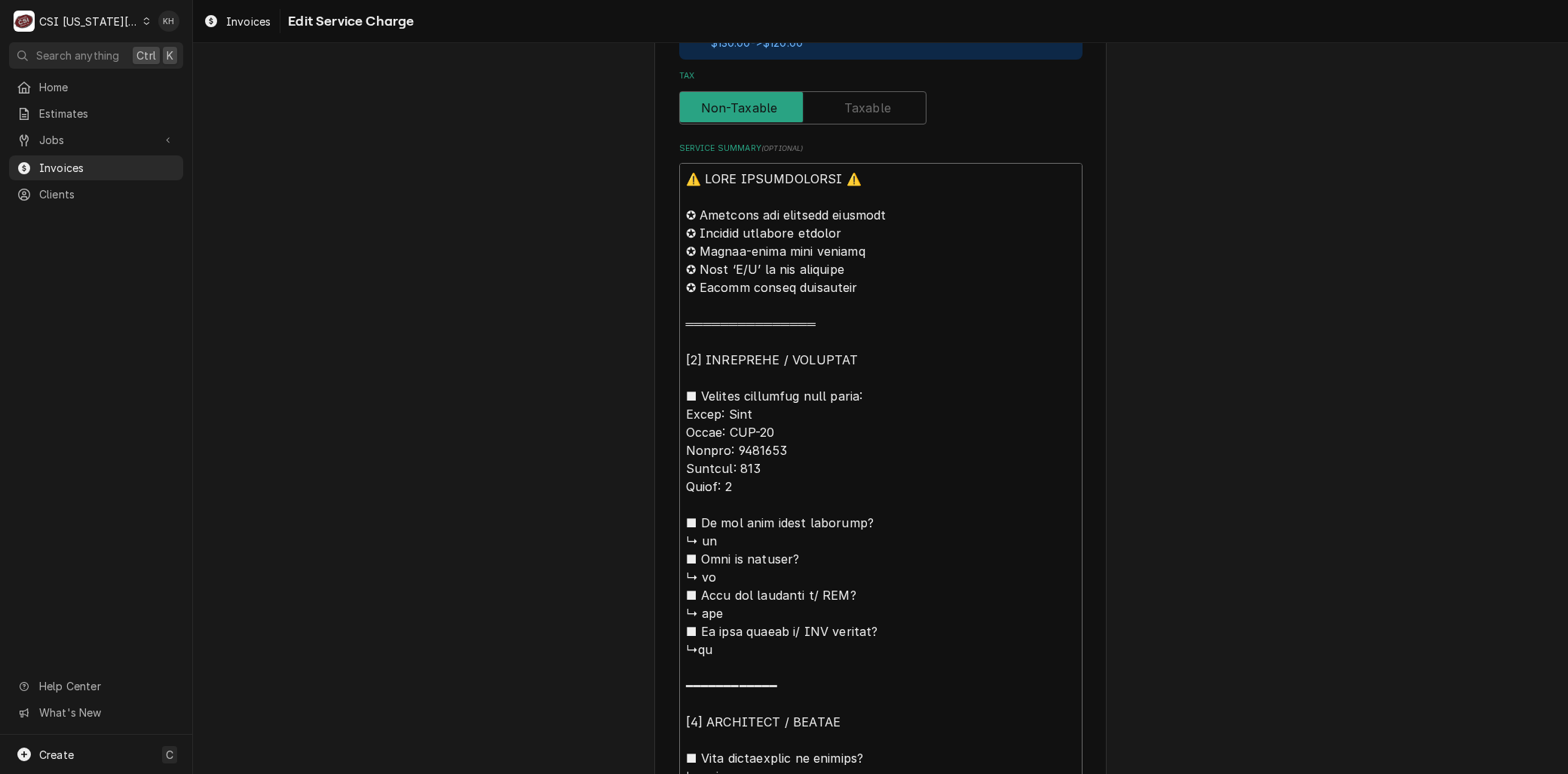
scroll to position [577, 0]
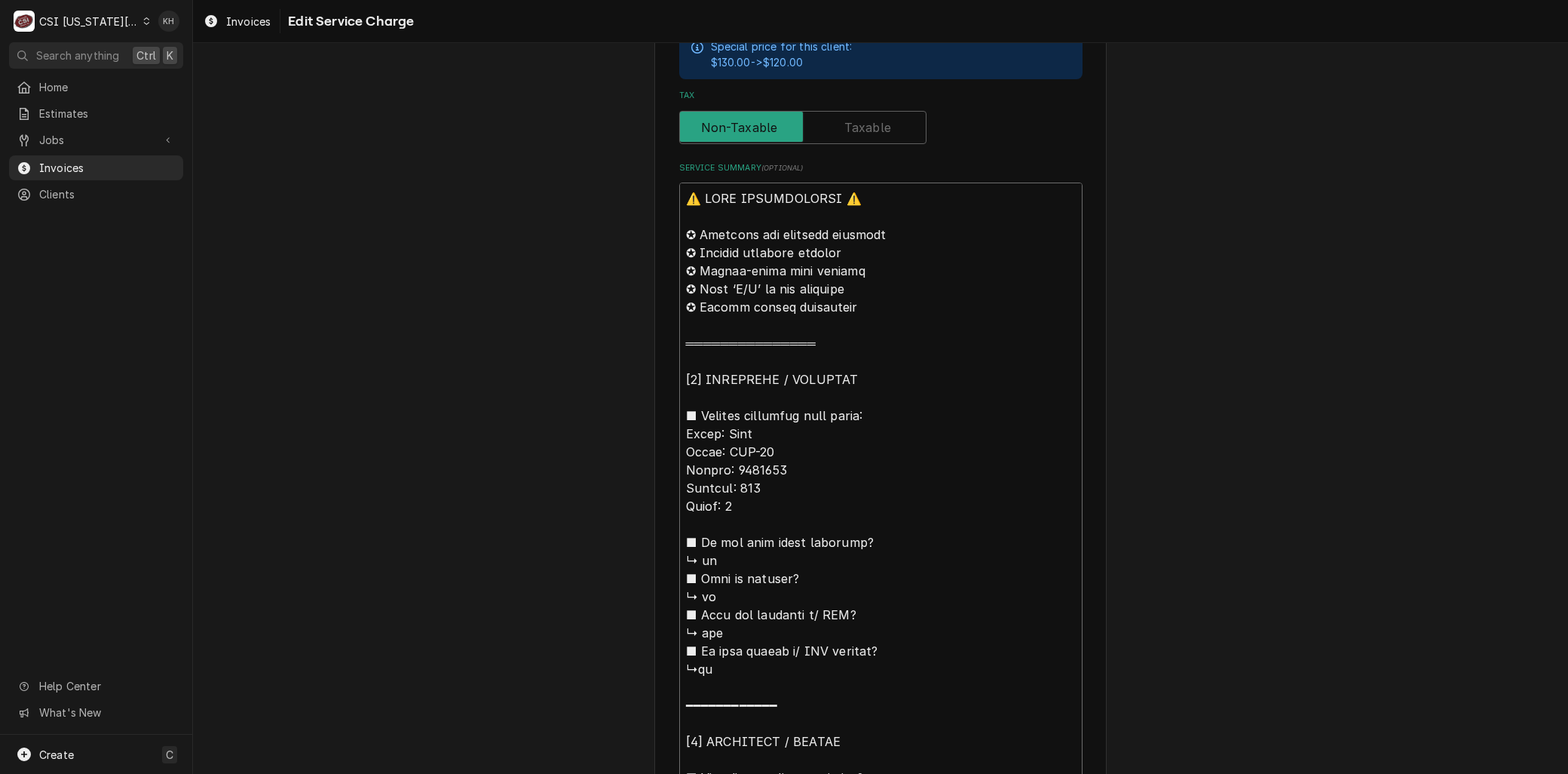
drag, startPoint x: 722, startPoint y: 367, endPoint x: 638, endPoint y: 151, distance: 231.8
click at [599, 76] on div "Use the fields below to edit this service charge Short Description 1-Labor (Ser…" at bounding box center [881, 565] width 1375 height 2165
drag, startPoint x: 861, startPoint y: 405, endPoint x: 506, endPoint y: 131, distance: 448.4
click at [510, 133] on div "Use the fields below to edit this service charge Short Description 1-Labor (Ser…" at bounding box center [881, 565] width 1375 height 2165
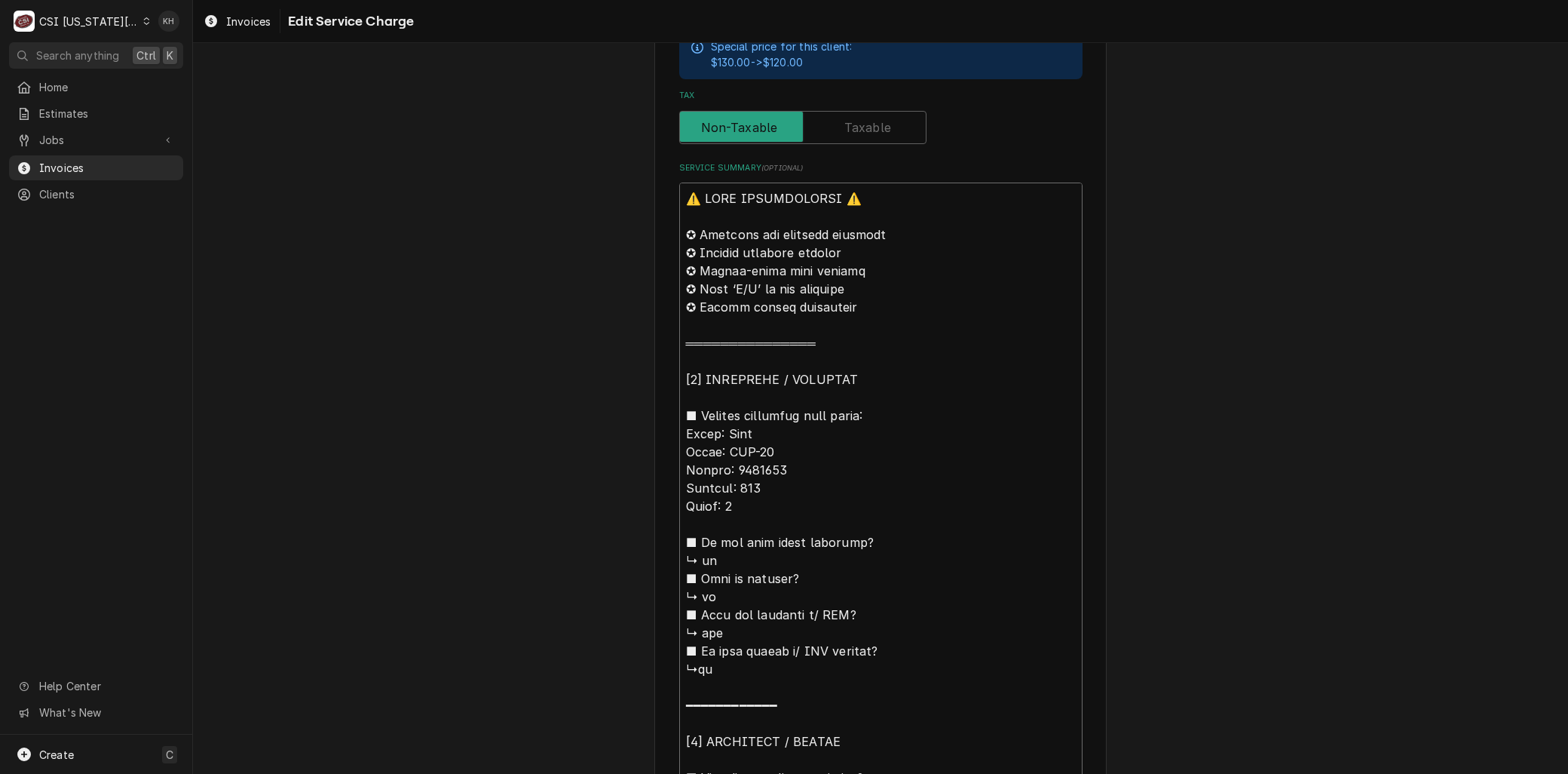
type textarea "x"
type textarea "Brand: True Model: TPP-93 Serial: 4984134 Voltage: 115 Phase: 1 ■ 𝗜𝘀 𝘁𝗵𝗲 𝘂𝗻𝗶𝘁 𝘂…"
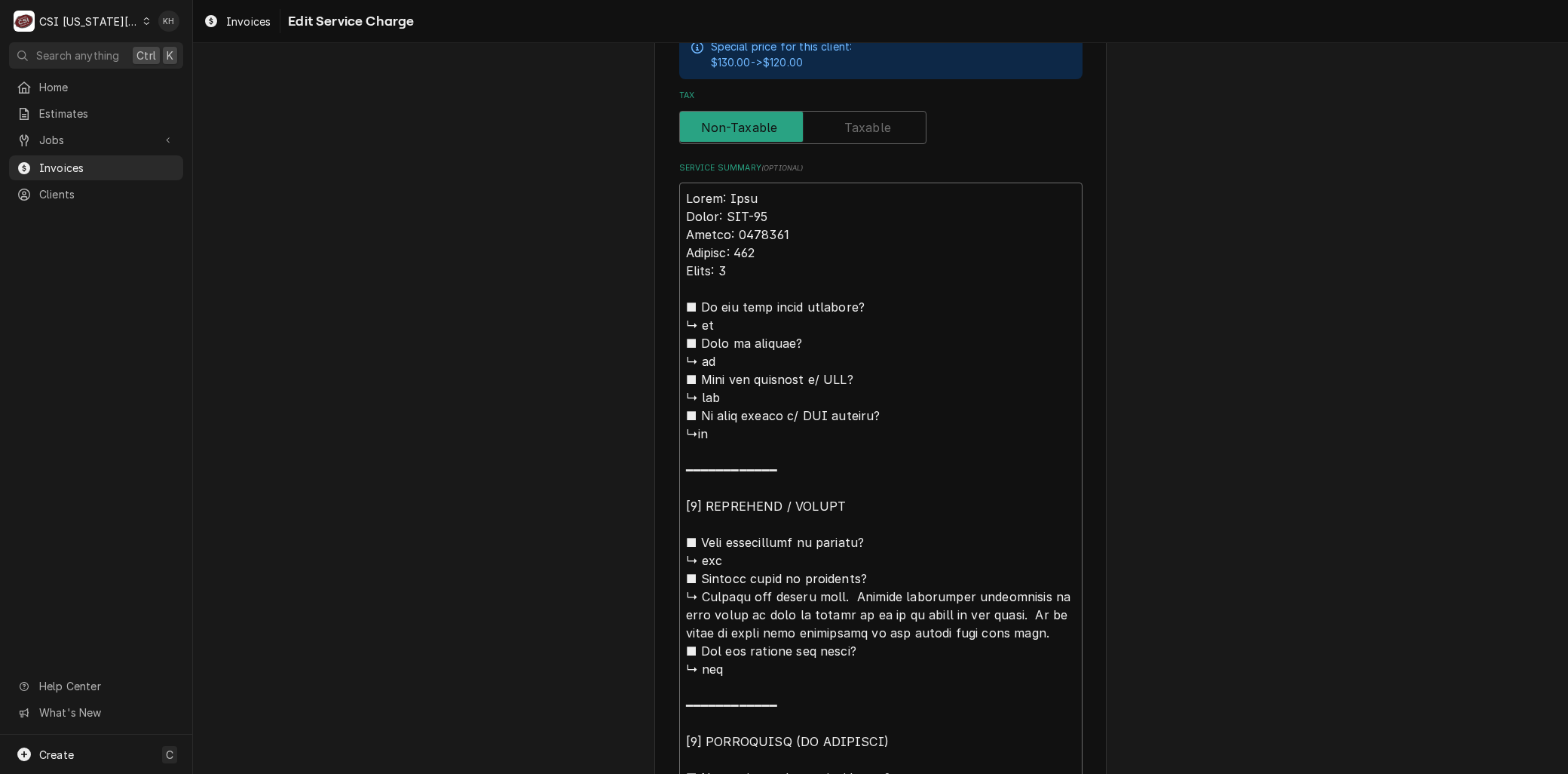
type textarea "x"
type textarea "Brand: True Model: TPP-93 Serial: 4984134 Voltage: 115 Phase: 1 ■ 𝗜𝘀 𝘁𝗵𝗲 𝘂𝗻𝗶𝘁 𝘂…"
drag, startPoint x: 700, startPoint y: 593, endPoint x: 620, endPoint y: 254, distance: 348.3
click at [620, 254] on div "Use the fields below to edit this service charge Short Description 1-Labor (Ser…" at bounding box center [881, 448] width 1375 height 1930
type textarea "x"
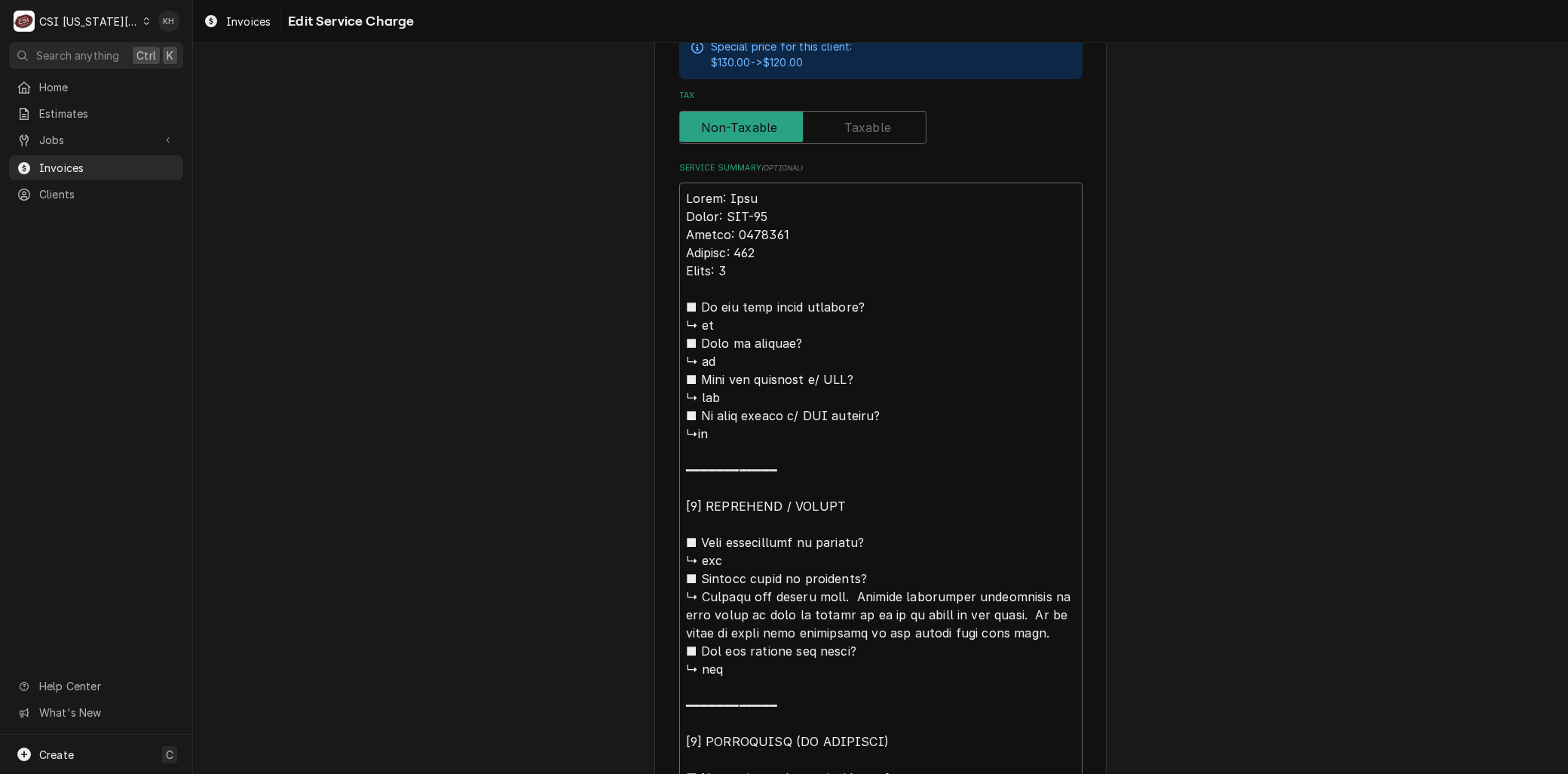
type textarea "Brand: True Model: TPP-93 Serial: 4984134 hecked the cooler over. Advised facil…"
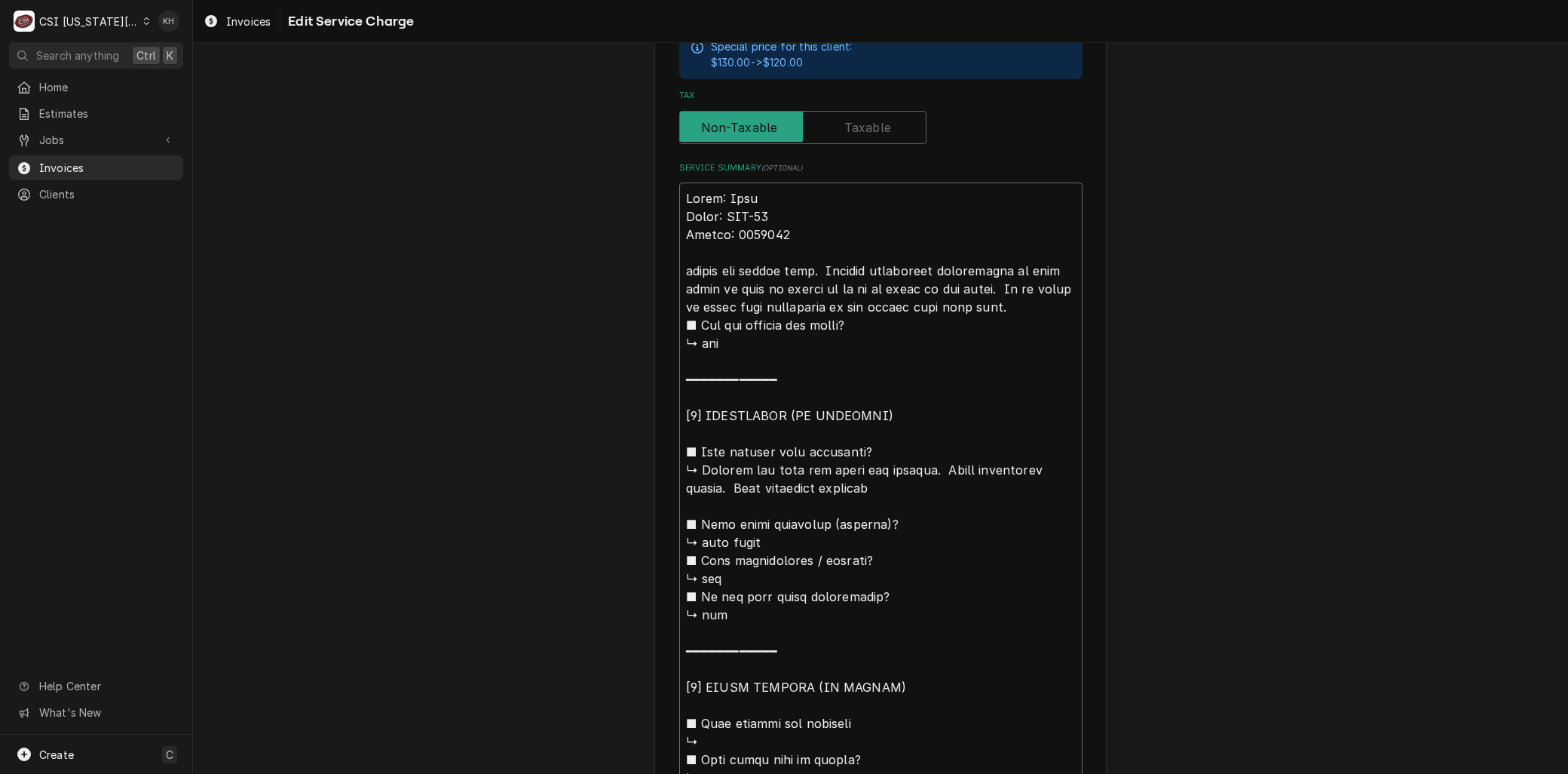
type textarea "x"
type textarea "Brand: True Model: TPP-93 Serial: 4984134 hecked the cooler over. Advised facil…"
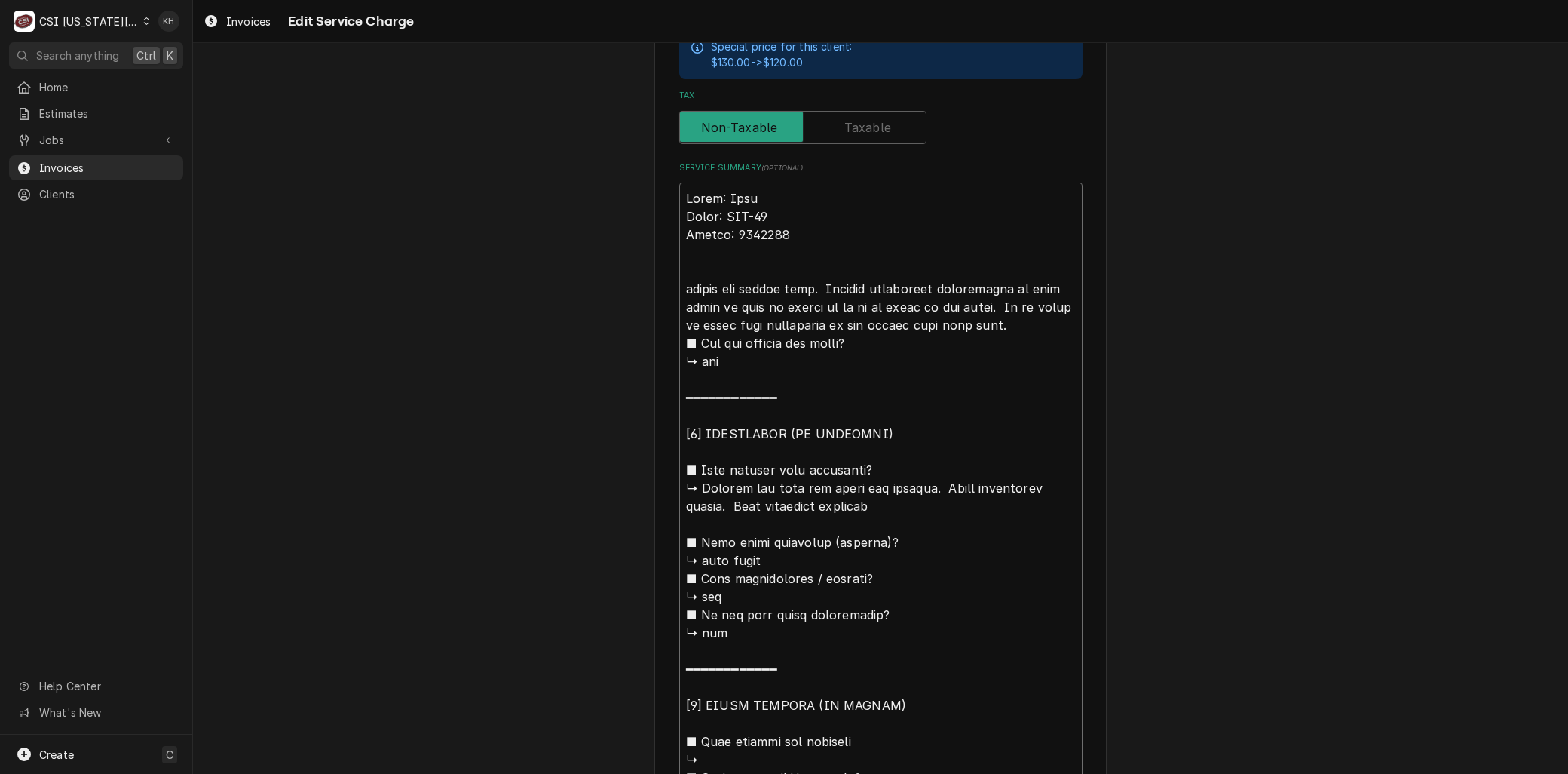
type textarea "x"
type textarea "Brand: True Model: TPP-93 Serial: 4984134 Ahecked the cooler over. Advised faci…"
type textarea "x"
type textarea "Brand: True Model: TPP-93 Serial: 4984134 Arhecked the cooler over. Advised fac…"
type textarea "x"
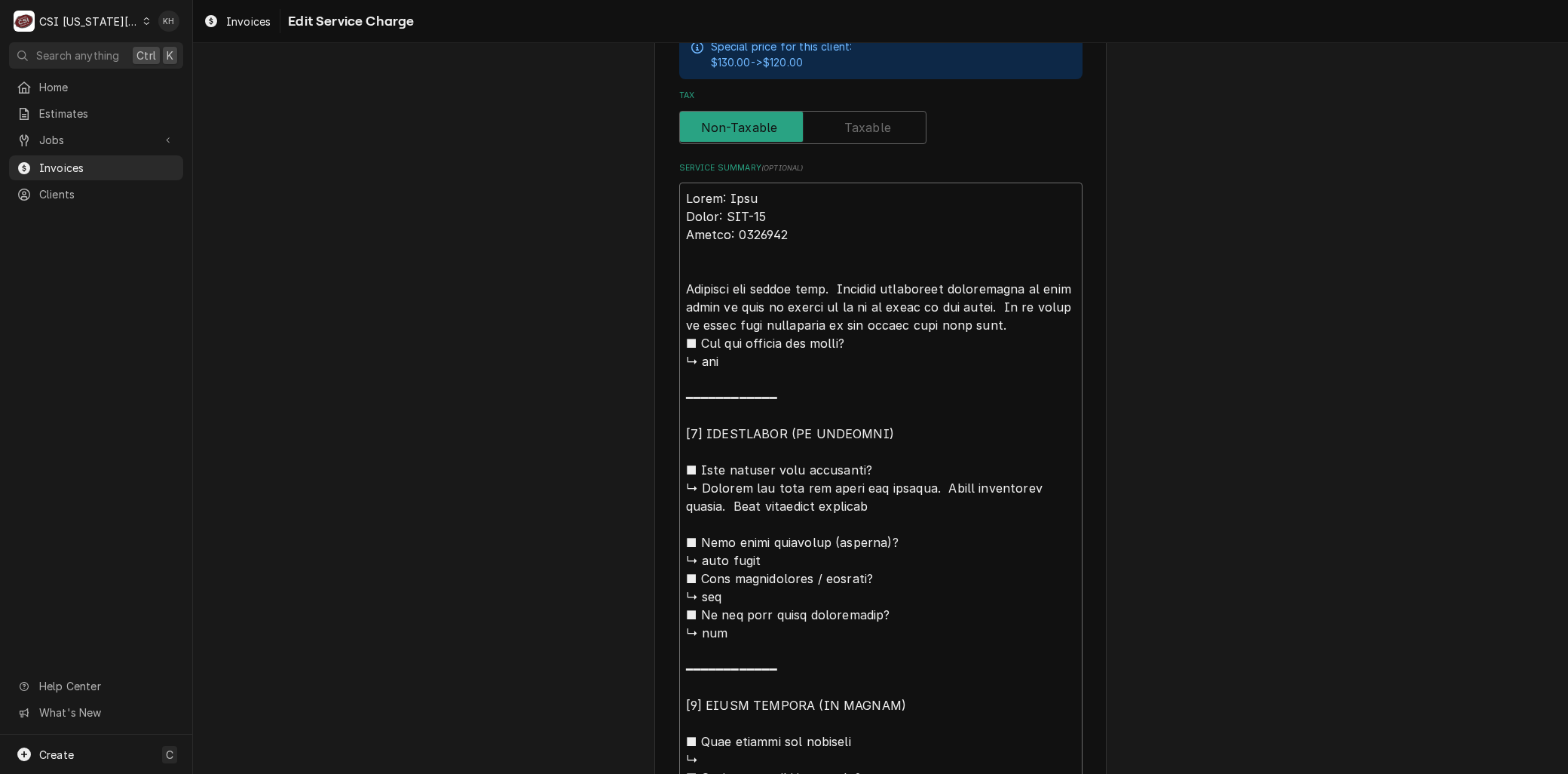
type textarea "Brand: True Model: TPP-93 Serial: 4984134 Arrhecked the cooler over. Advised fa…"
type textarea "x"
type textarea "Brand: True Model: TPP-93 Serial: 4984134 Arrihecked the cooler over. Advised f…"
type textarea "x"
type textarea "Brand: True Model: TPP-93 Serial: 4984134 Arrivhecked the cooler over. Advised …"
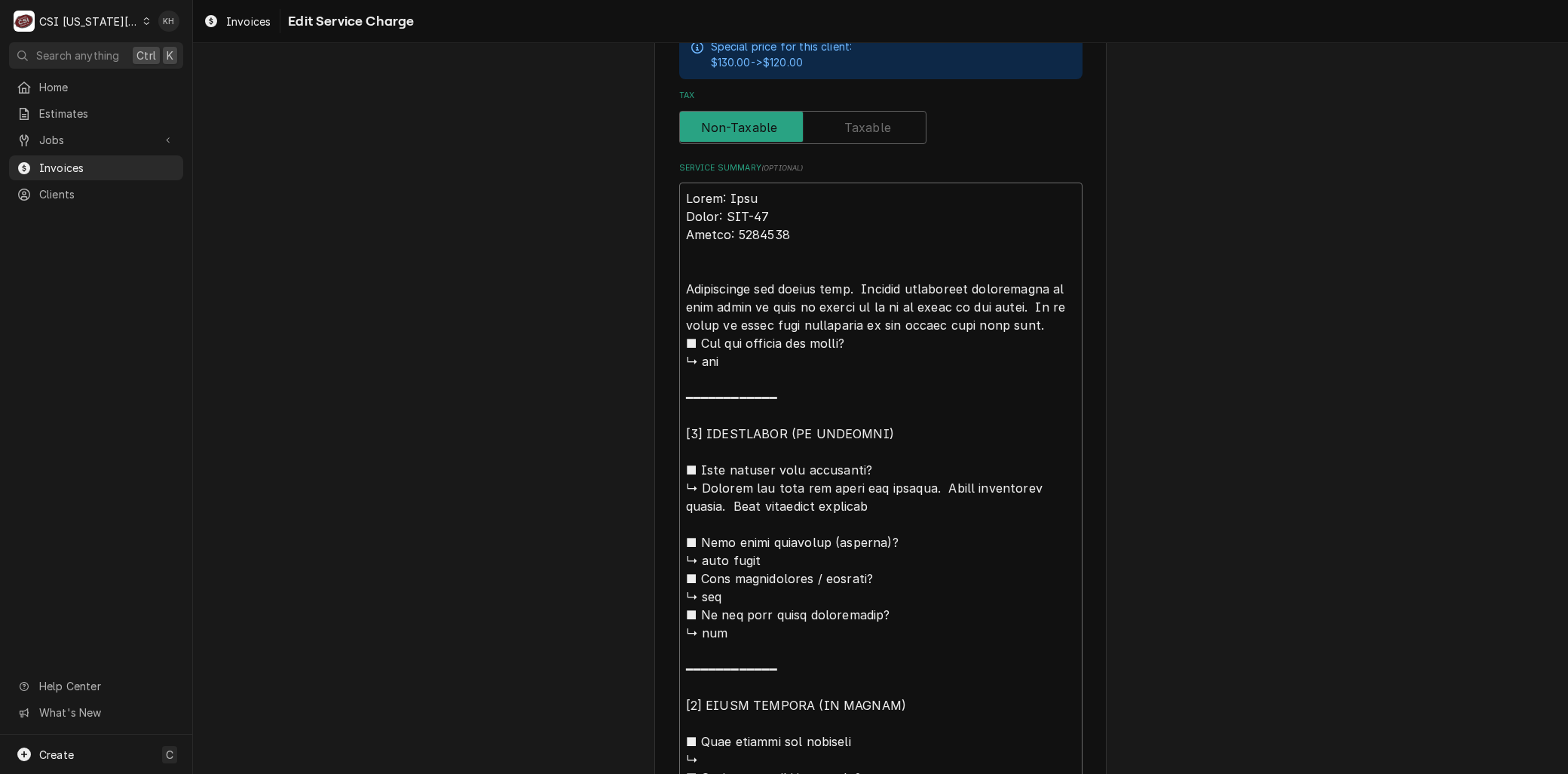
type textarea "x"
type textarea "Brand: True Model: TPP-93 Serial: 4984134 Arrivehecked the cooler over. Advised…"
type textarea "x"
type textarea "Brand: True Model: TPP-93 Serial: 4984134 Arrivedhecked the cooler over. Advise…"
type textarea "x"
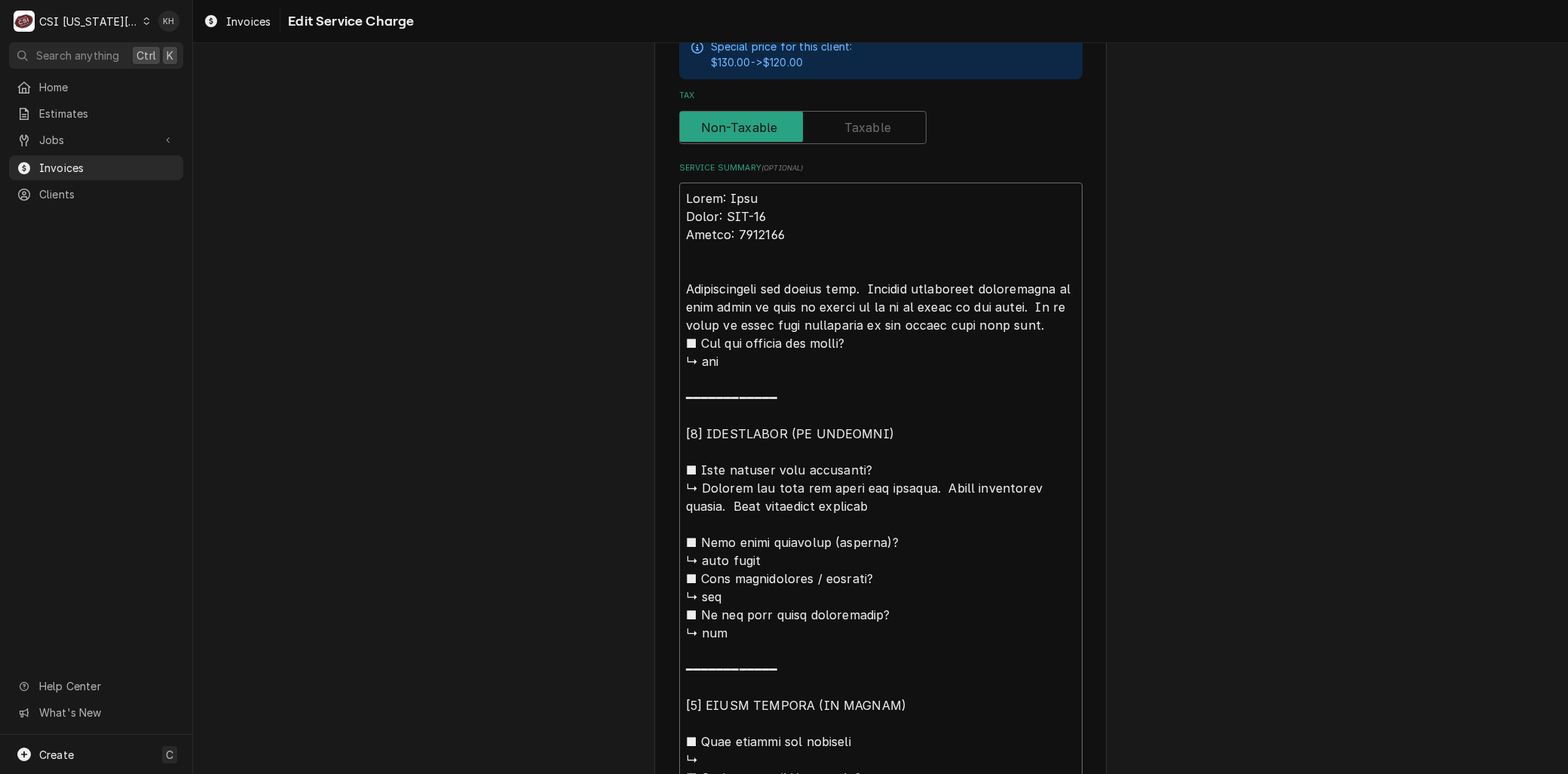
type textarea "Brand: True Model: TPP-93 Serial: 4984134 Arrived hecked the cooler over. Advis…"
type textarea "x"
type textarea "Brand: True Model: TPP-93 Serial: 4984134 Arrived ohecked the cooler over. Advi…"
type textarea "x"
type textarea "Brand: True Model: TPP-93 Serial: 4984134 Arrived onhecked the cooler over. Adv…"
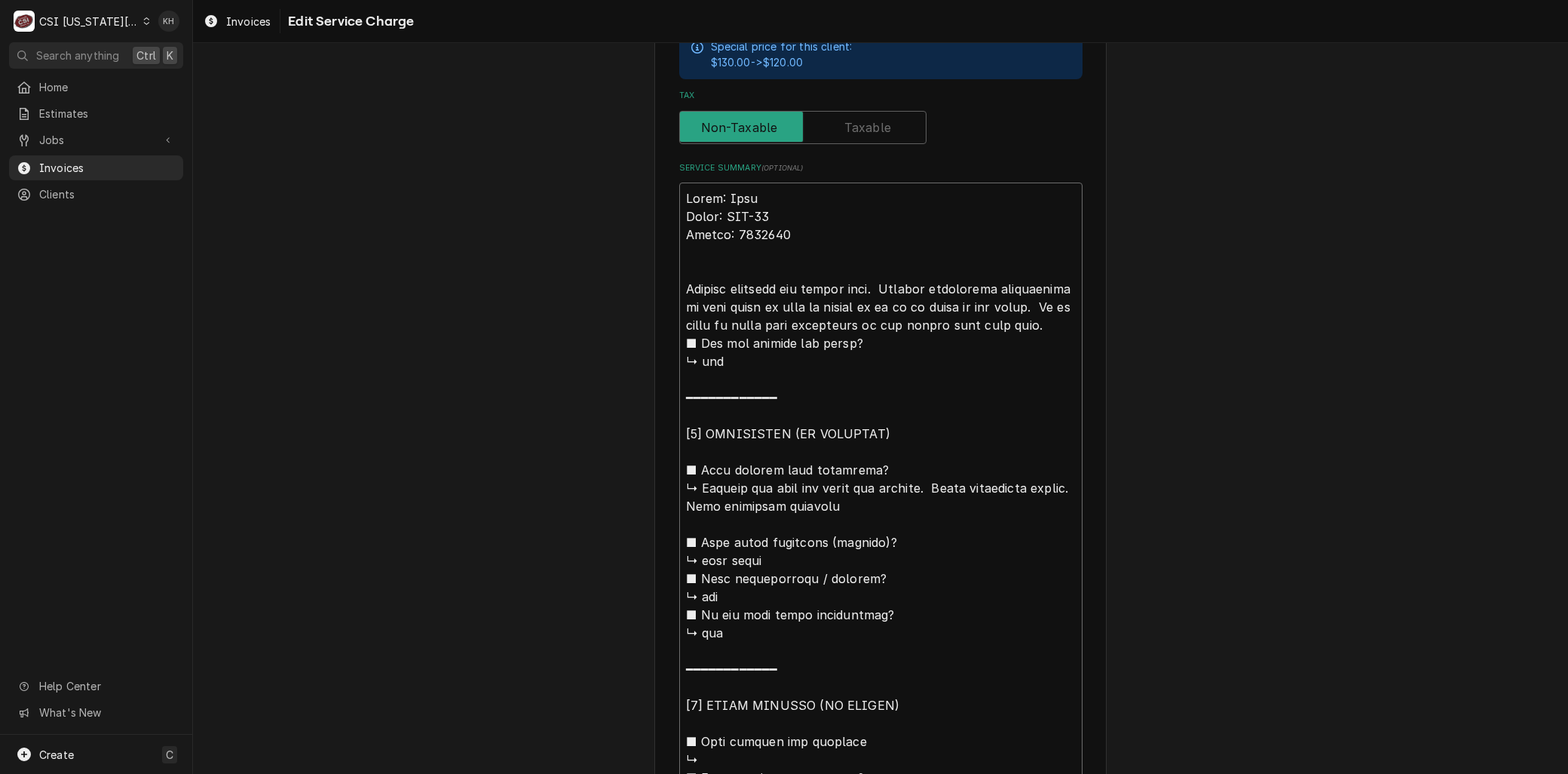
type textarea "x"
type textarea "Brand: True Model: TPP-93 Serial: 4984134 Arrived on hecked the cooler over. Ad…"
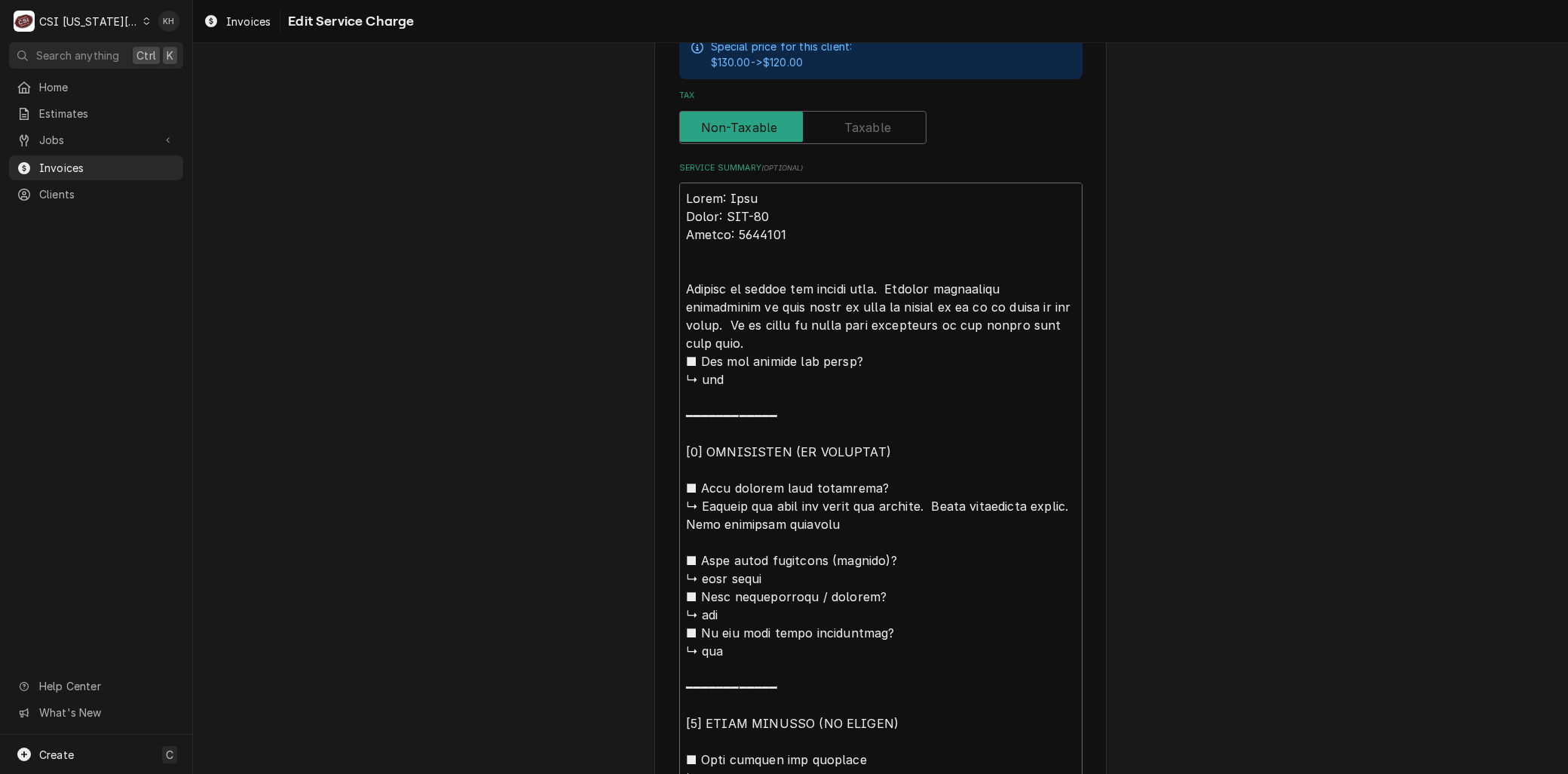
type textarea "x"
type textarea "Brand: True Model: TPP-93 Serial: 4984134 Arrived on shecked the cooler over. A…"
type textarea "x"
type textarea "Brand: True Model: TPP-93 Serial: 4984134 Arrived on sihecked the cooler over. …"
type textarea "x"
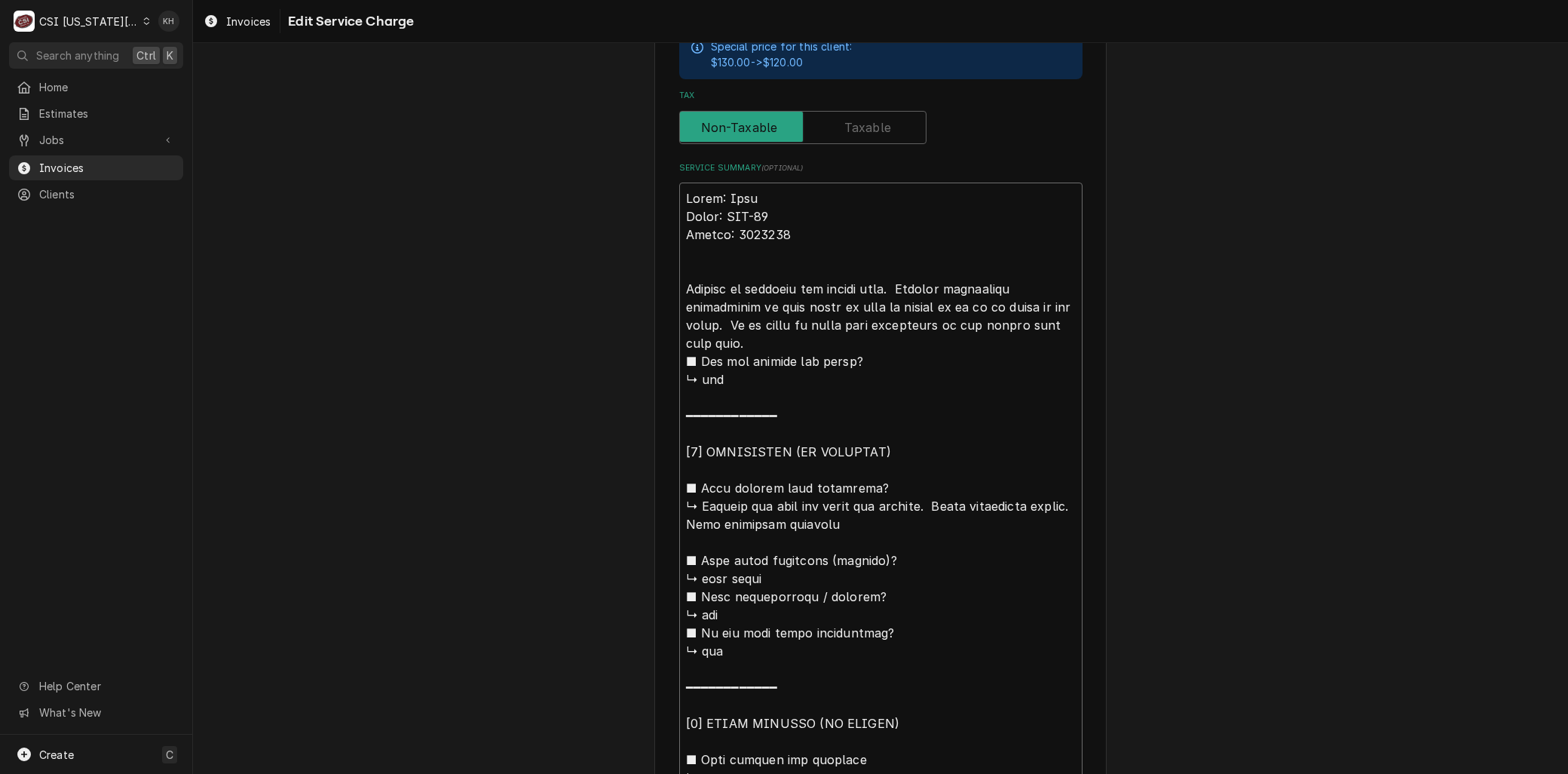
type textarea "Brand: True Model: TPP-93 Serial: 4984134 Arrived on sithecked the cooler over.…"
type textarea "x"
type textarea "Brand: True Model: TPP-93 Serial: 4984134 Arrived on sitehecked the cooler over…"
type textarea "x"
type textarea "Brand: True Model: TPP-93 Serial: 4984134 Arrived on site,hecked the cooler ove…"
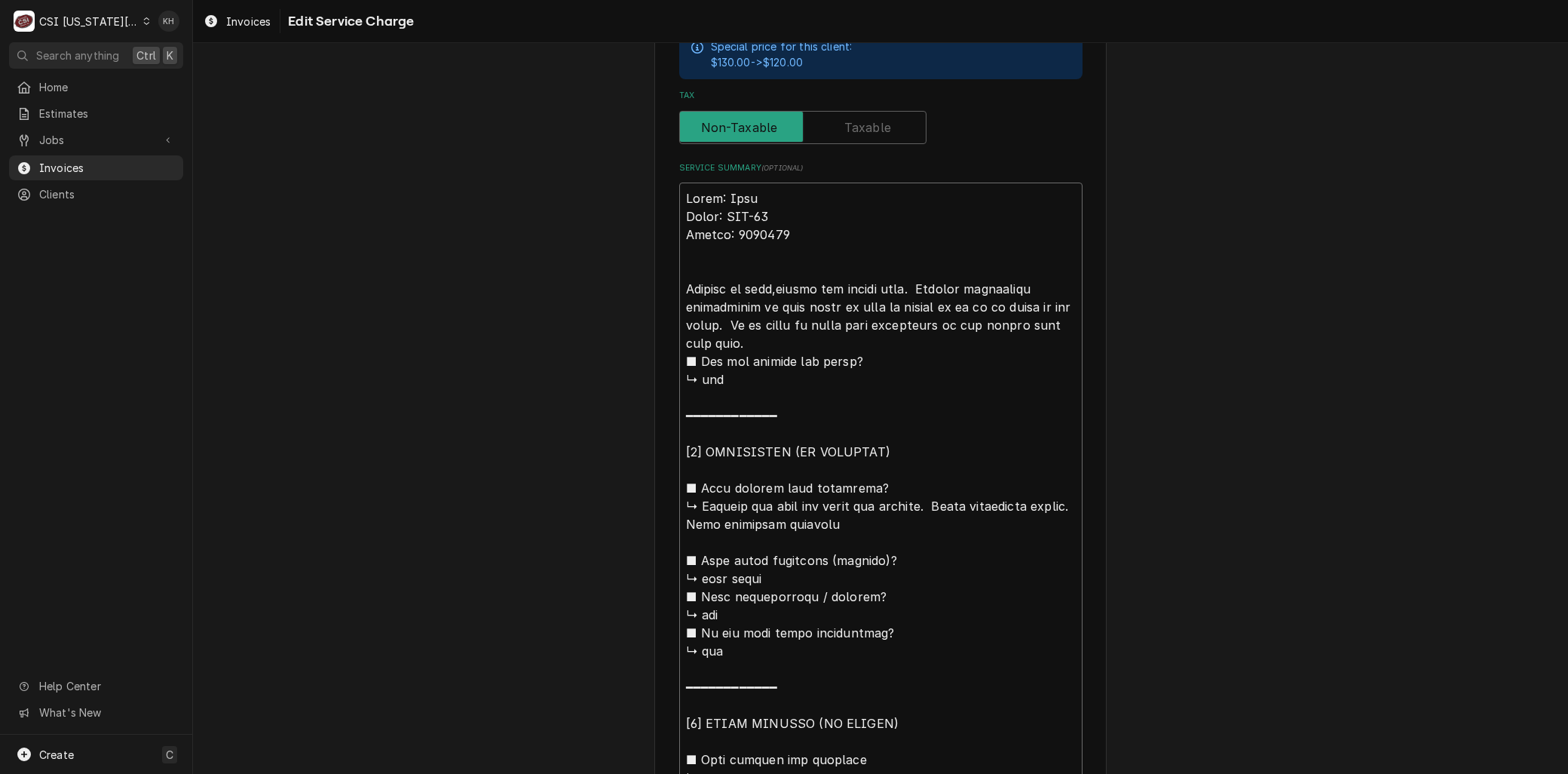
type textarea "x"
type textarea "Brand: True Model: TPP-93 Serial: 4984134 Arrived on site, hecked the cooler ov…"
type textarea "x"
type textarea "Brand: True Model: TPP-93 Serial: 4984134 Arrived on site, checked the cooler o…"
drag, startPoint x: 884, startPoint y: 283, endPoint x: 916, endPoint y: 283, distance: 32.0
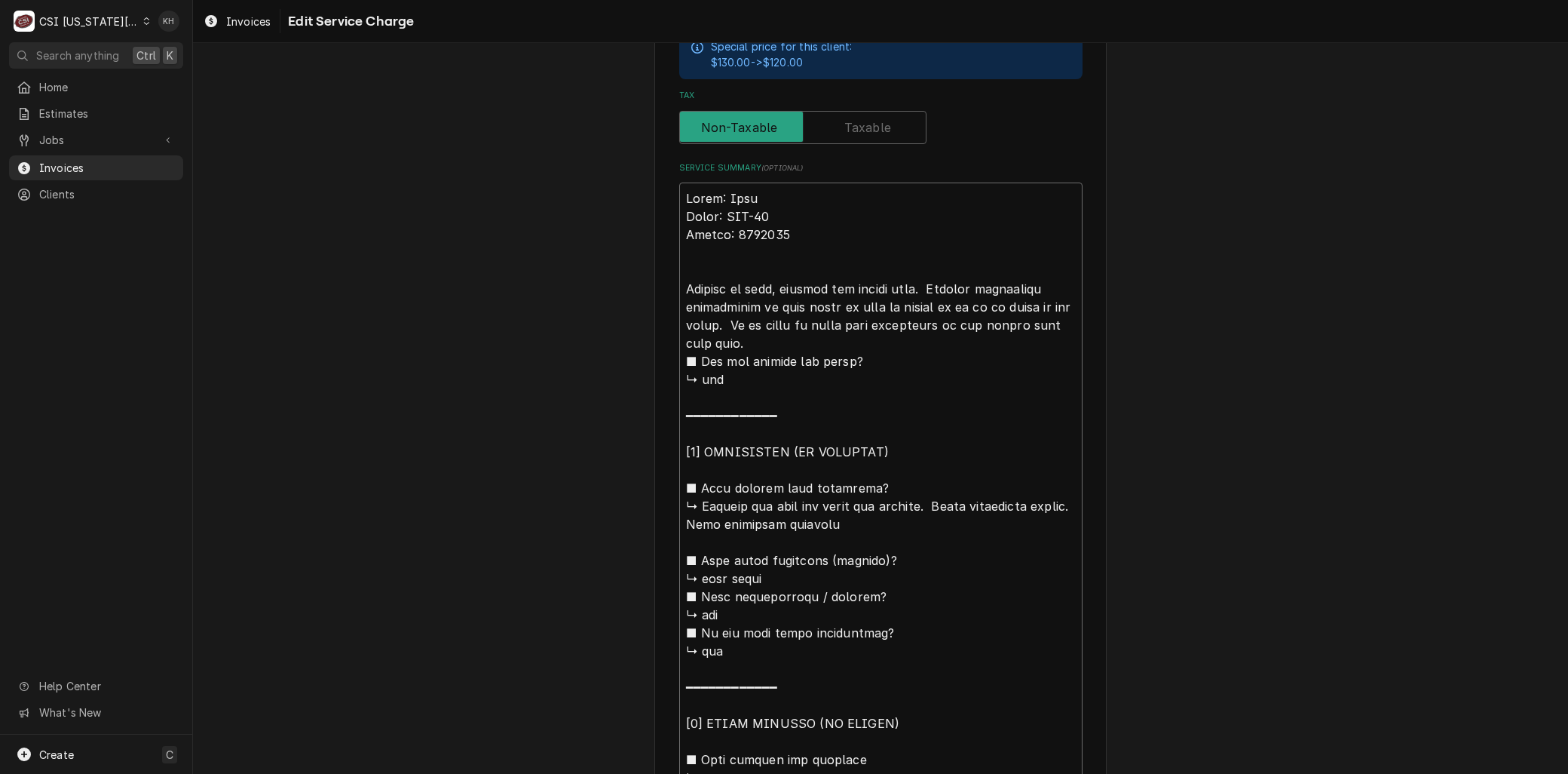
click at [916, 283] on textarea "Service Summary ( optional )" at bounding box center [881, 587] width 403 height 810
type textarea "x"
type textarea "Brand: True Model: TPP-93 Serial: 4984134 Arrived on site, checked the cooler A…"
type textarea "x"
type textarea "Brand: True Model: TPP-93 Serial: 4984134 Arrived on site, checked the cooler h…"
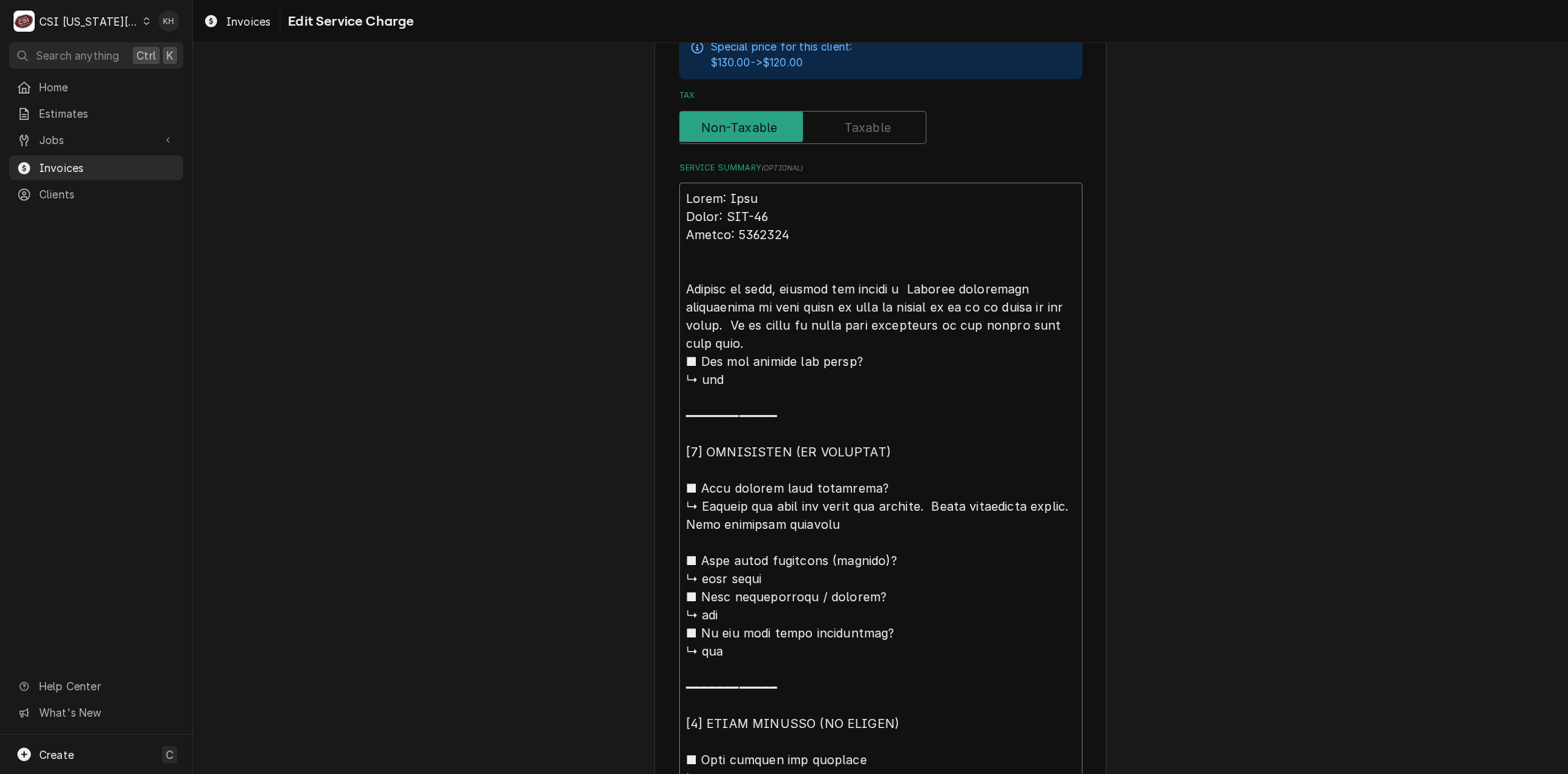
type textarea "x"
type textarea "Brand: True Model: TPP-93 Serial: 4984134 Arrived on site, checked the cooler h…"
type textarea "x"
type textarea "Brand: True Model: TPP-93 Serial: 4984134 Arrived on site, checked the cooler h…"
type textarea "x"
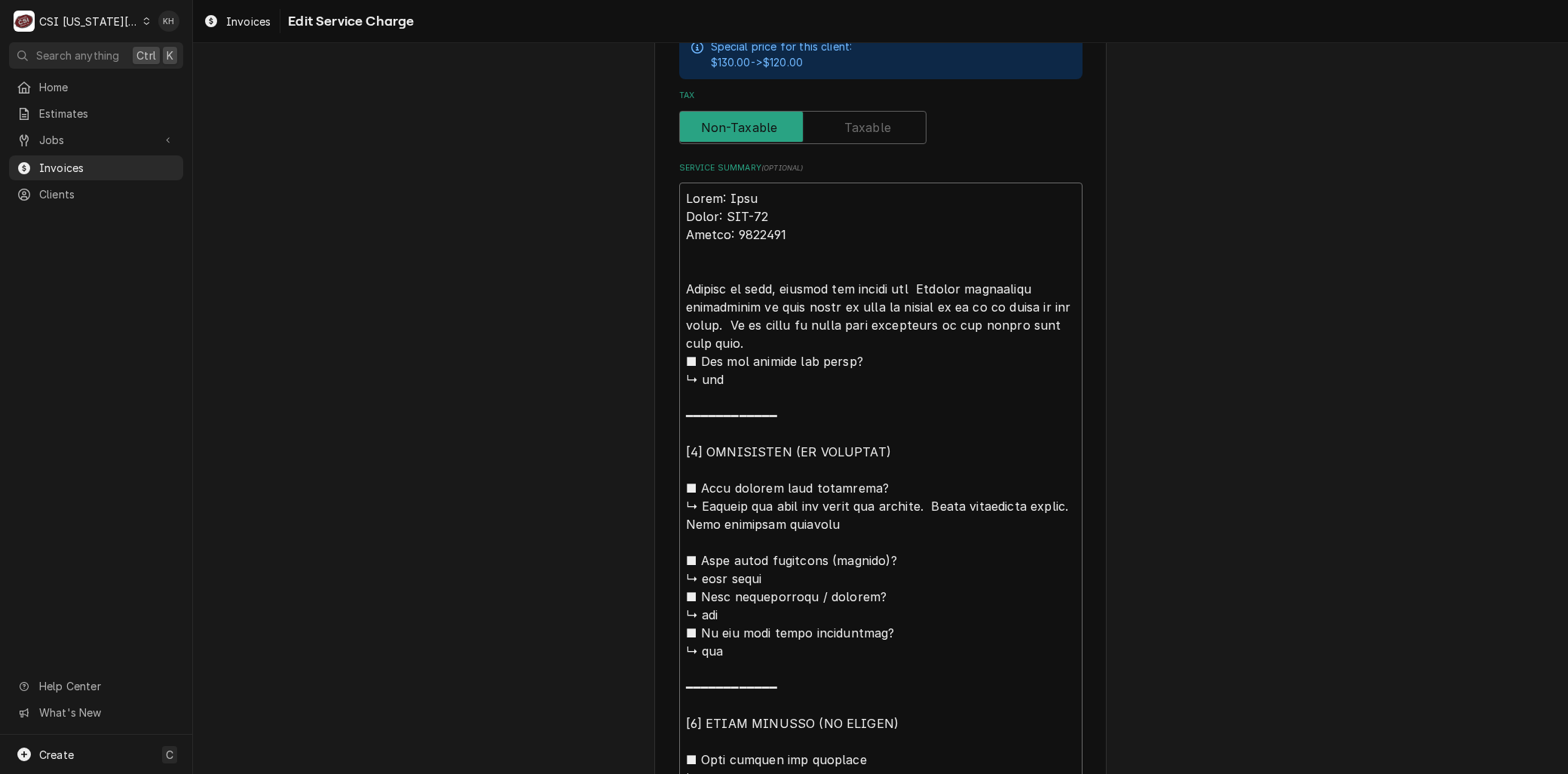
type textarea "Brand: True Model: TPP-93 Serial: 4984134 Arrived on site, checked the cooler h…"
type textarea "x"
type textarea "Brand: True Model: TPP-93 Serial: 4984134 Arrived on site, checked the cooler h…"
type textarea "x"
type textarea "Brand: True Model: TPP-93 Serial: 4984134 Arrived on site, checked the cooler h…"
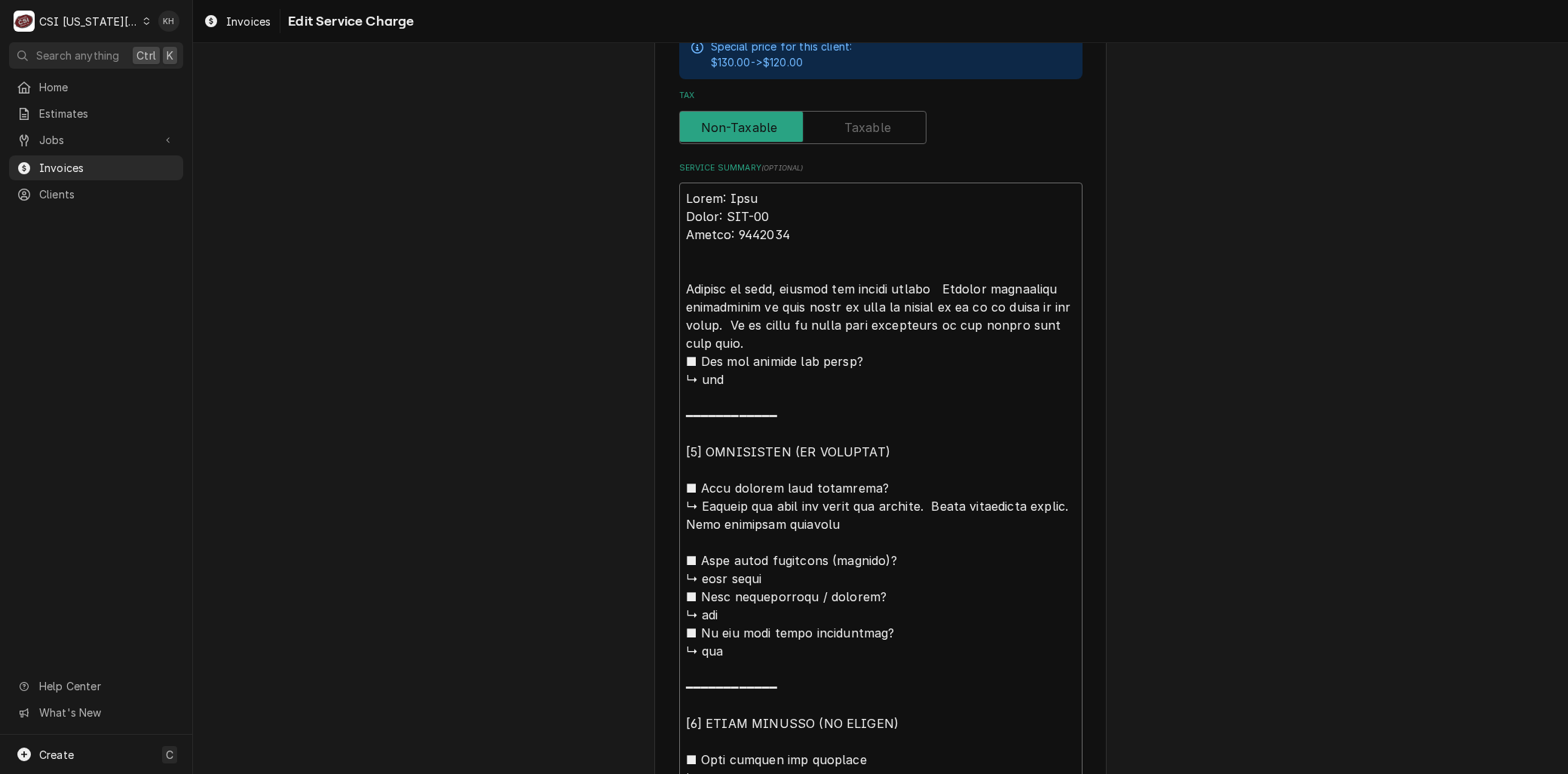
type textarea "x"
type textarea "Brand: True Model: TPP-93 Serial: 4984134 Arrived on site, checked the cooler h…"
type textarea "x"
type textarea "Brand: True Model: TPP-93 Serial: 4984134 Arrived on site, checked the cooler h…"
type textarea "x"
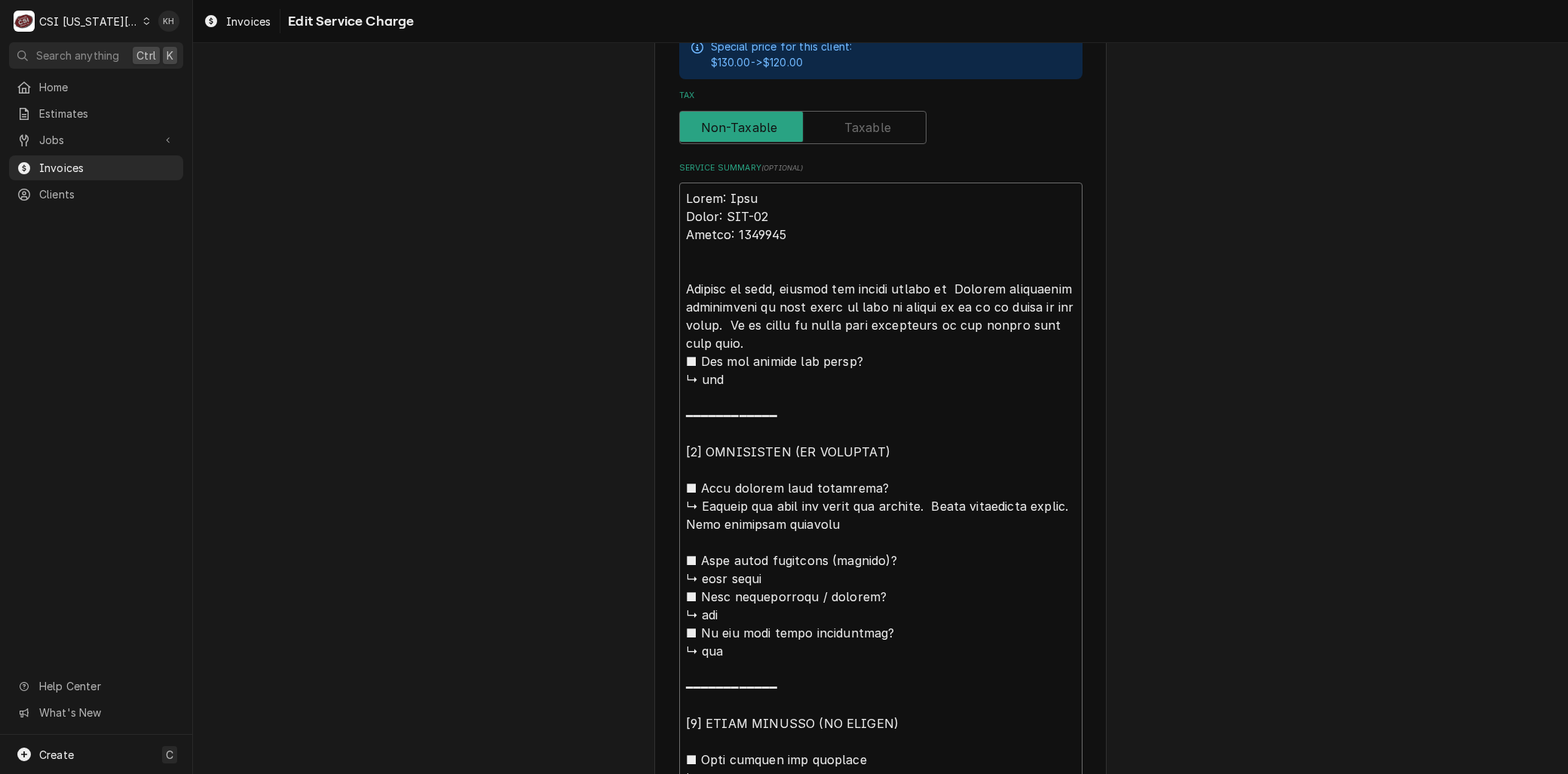
type textarea "Brand: True Model: TPP-93 Serial: 4984134 Arrived on site, checked the cooler h…"
type textarea "x"
type textarea "Brand: True Model: TPP-93 Serial: 4984134 Arrived on site, checked the cooler h…"
type textarea "x"
type textarea "Brand: True Model: TPP-93 Serial: 4984134 Arrived on site, checked the cooler h…"
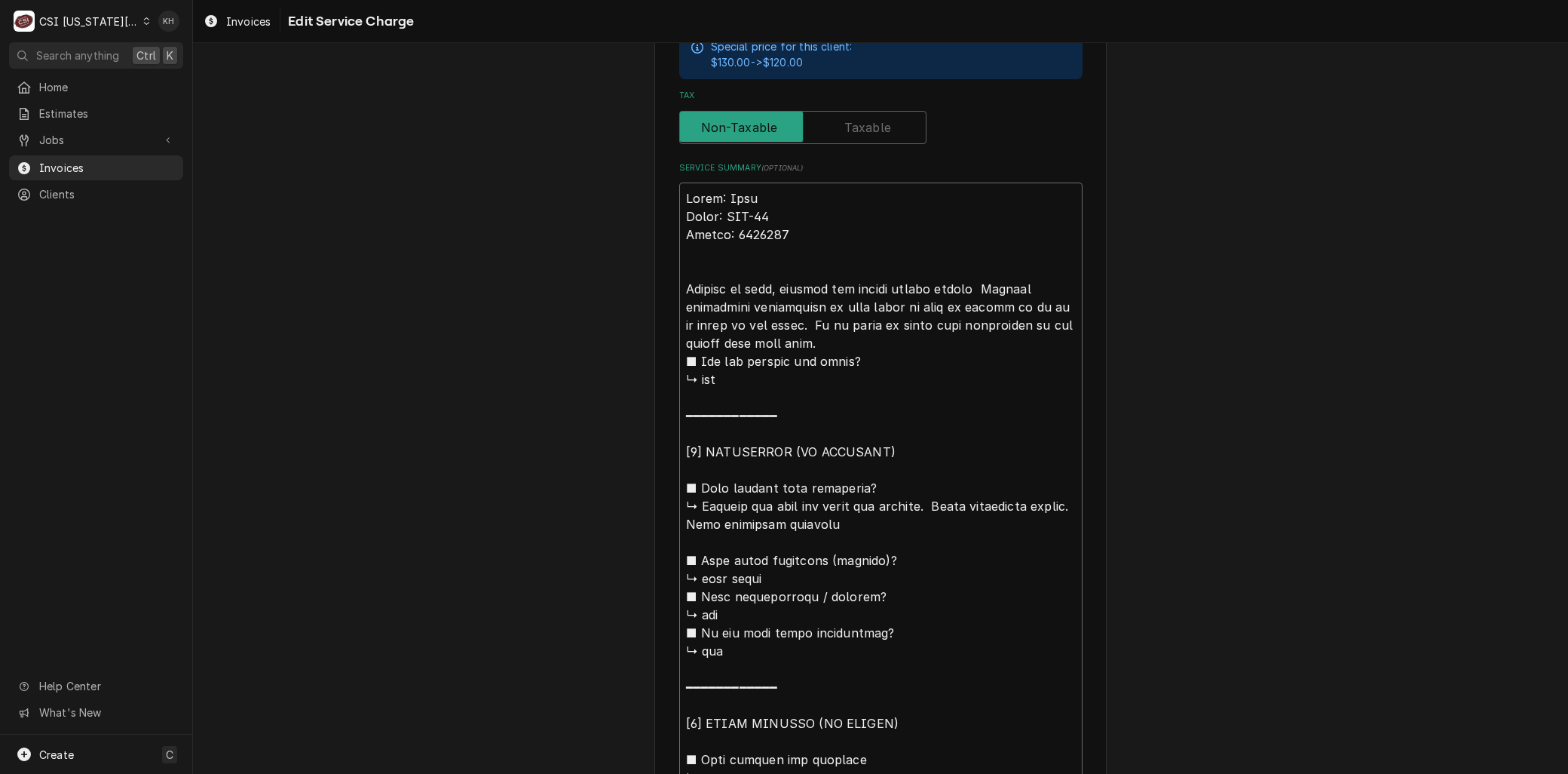
type textarea "x"
type textarea "Brand: True Model: TPP-93 Serial: 4984134 Arrived on site, checked the cooler h…"
type textarea "x"
type textarea "Brand: True Model: TPP-93 Serial: 4984134 Arrived on site, checked the cooler h…"
click at [787, 320] on textarea "Service Summary ( optional )" at bounding box center [881, 587] width 403 height 810
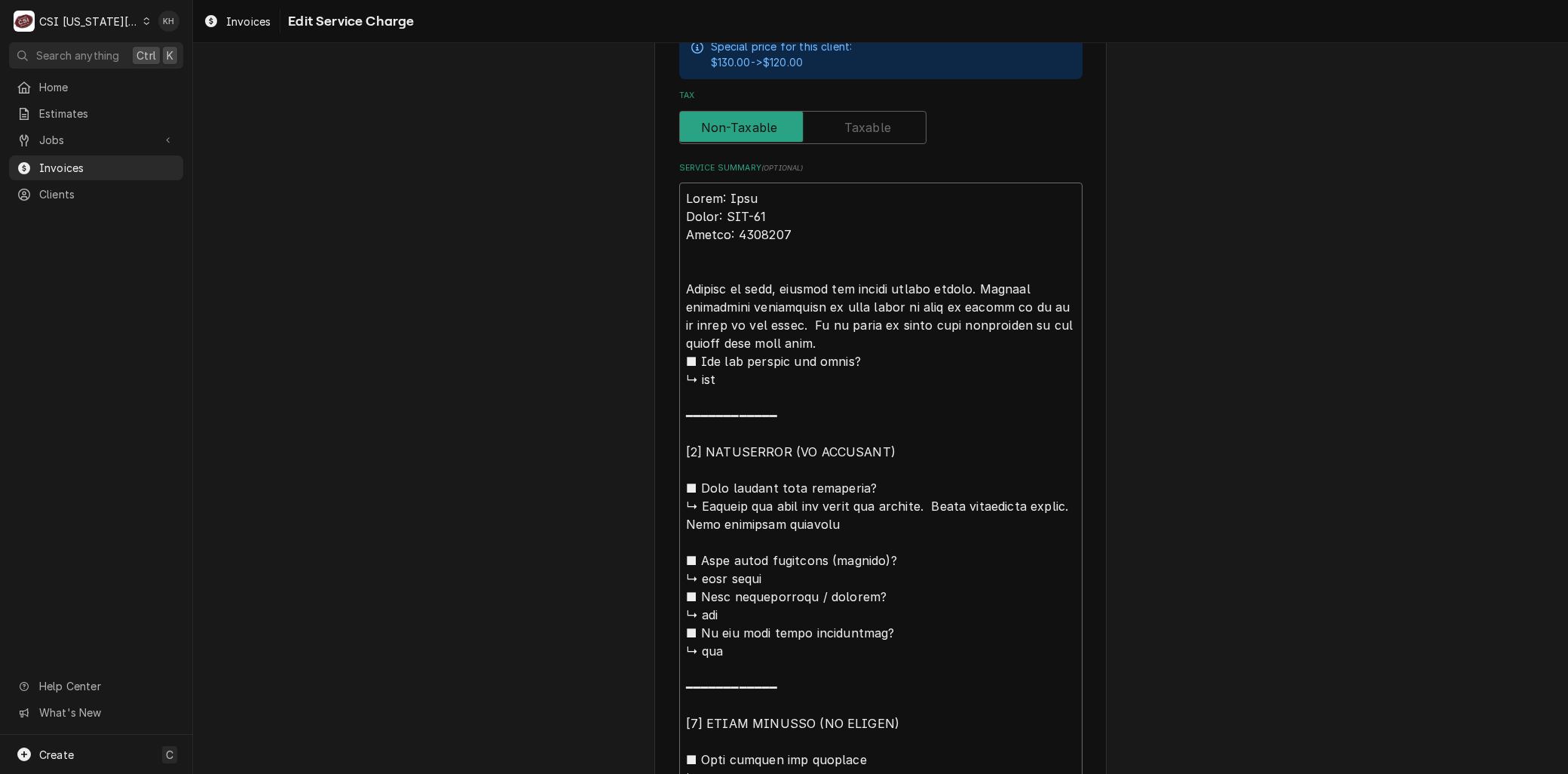
type textarea "x"
type textarea "Brand: True Model: TPP-93 Serial: 4984134 Arrived on site, checked the cooler h…"
drag, startPoint x: 837, startPoint y: 336, endPoint x: 695, endPoint y: 500, distance: 216.9
click at [695, 500] on textarea "Service Summary ( optional )" at bounding box center [881, 587] width 403 height 810
type textarea "x"
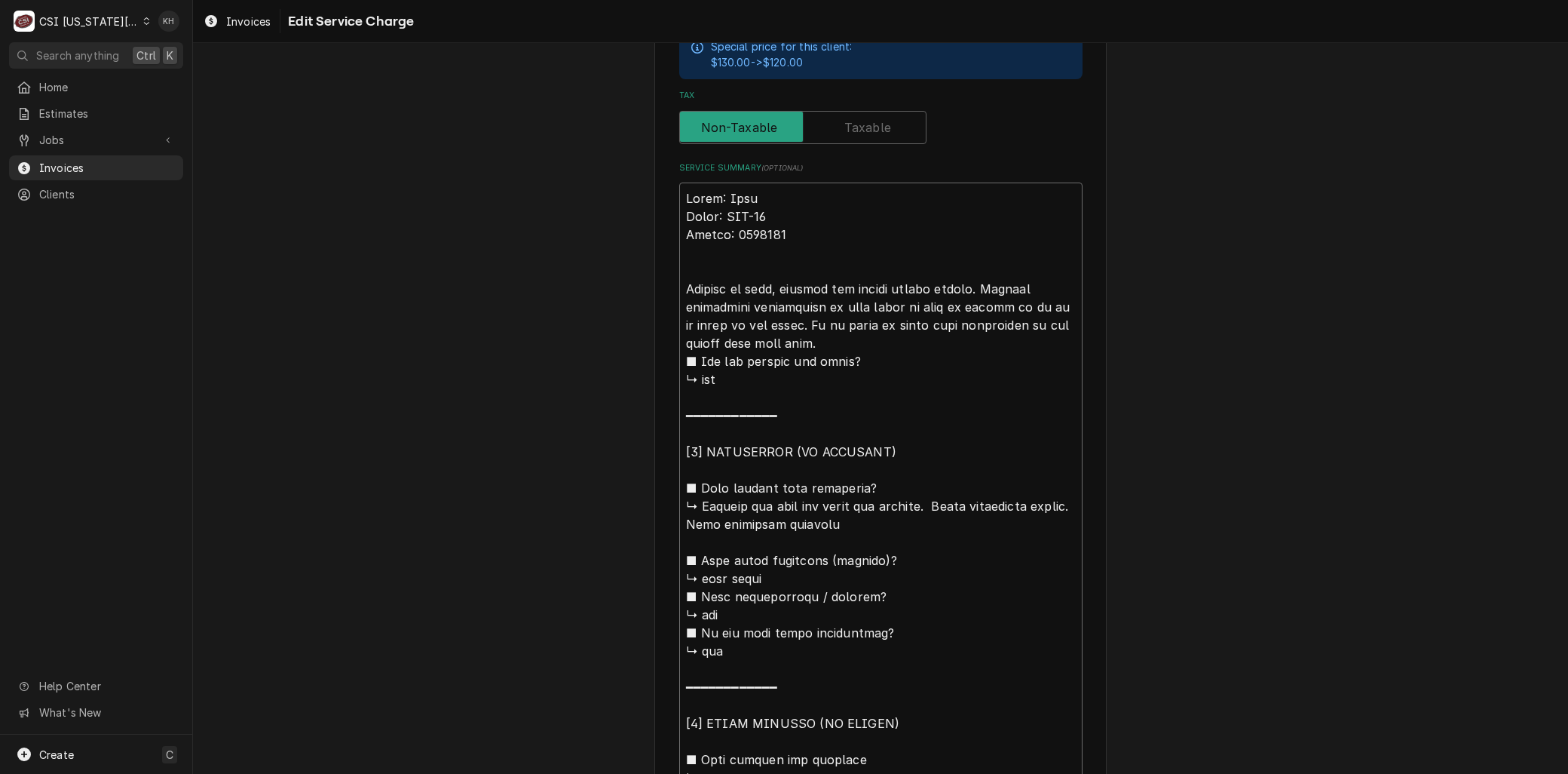
type textarea "Brand: True Model: TPP-93 Serial: 4984134 Arrived on site, checked the cooler h…"
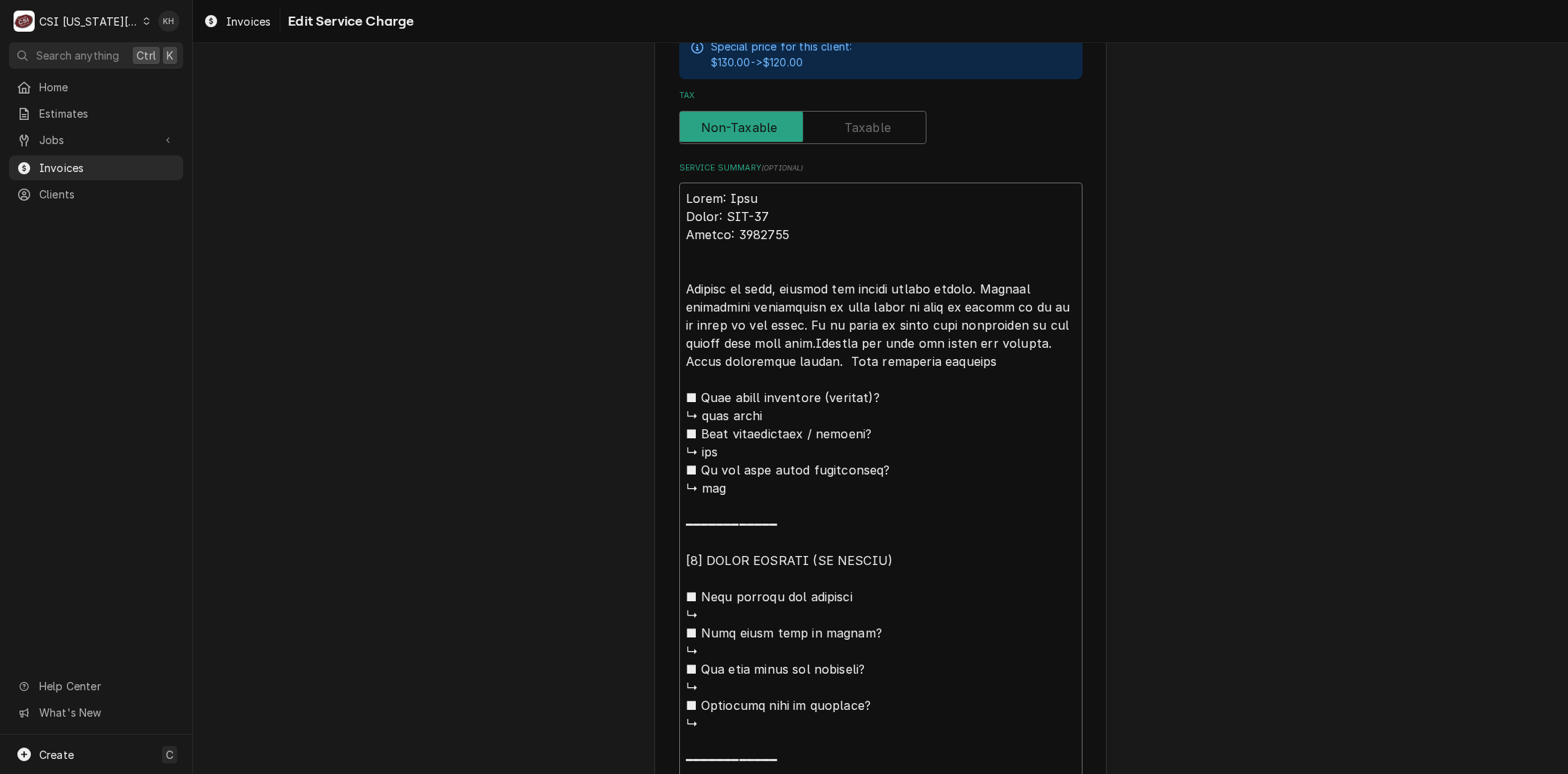
type textarea "x"
type textarea "Brand: True Model: TPP-93 Serial: 4984134 Arrived on site, checked the cooler h…"
drag, startPoint x: 956, startPoint y: 341, endPoint x: 1030, endPoint y: 343, distance: 74.0
click at [1030, 343] on textarea "Service Summary ( optional )" at bounding box center [881, 506] width 403 height 647
type textarea "x"
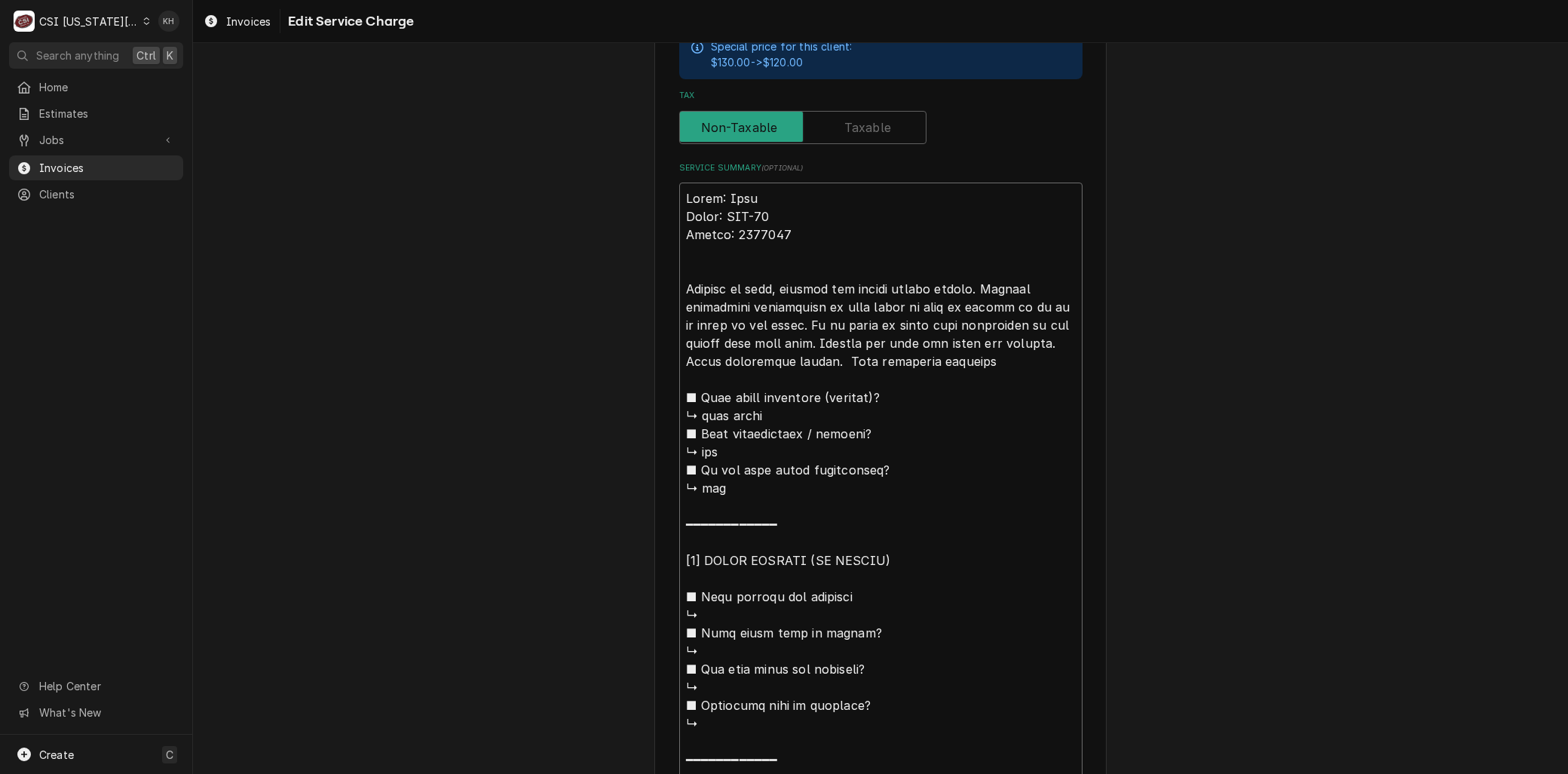
type textarea "Brand: True Model: TPP-93 Serial: 4984134 Arrived on site, checked the cooler h…"
type textarea "x"
type textarea "Brand: True Model: TPP-93 Serial: 4984134 Arrived on site, checked the cooler h…"
type textarea "x"
type textarea "Brand: True Model: TPP-93 Serial: 4984134 Arrived on site, checked the cooler h…"
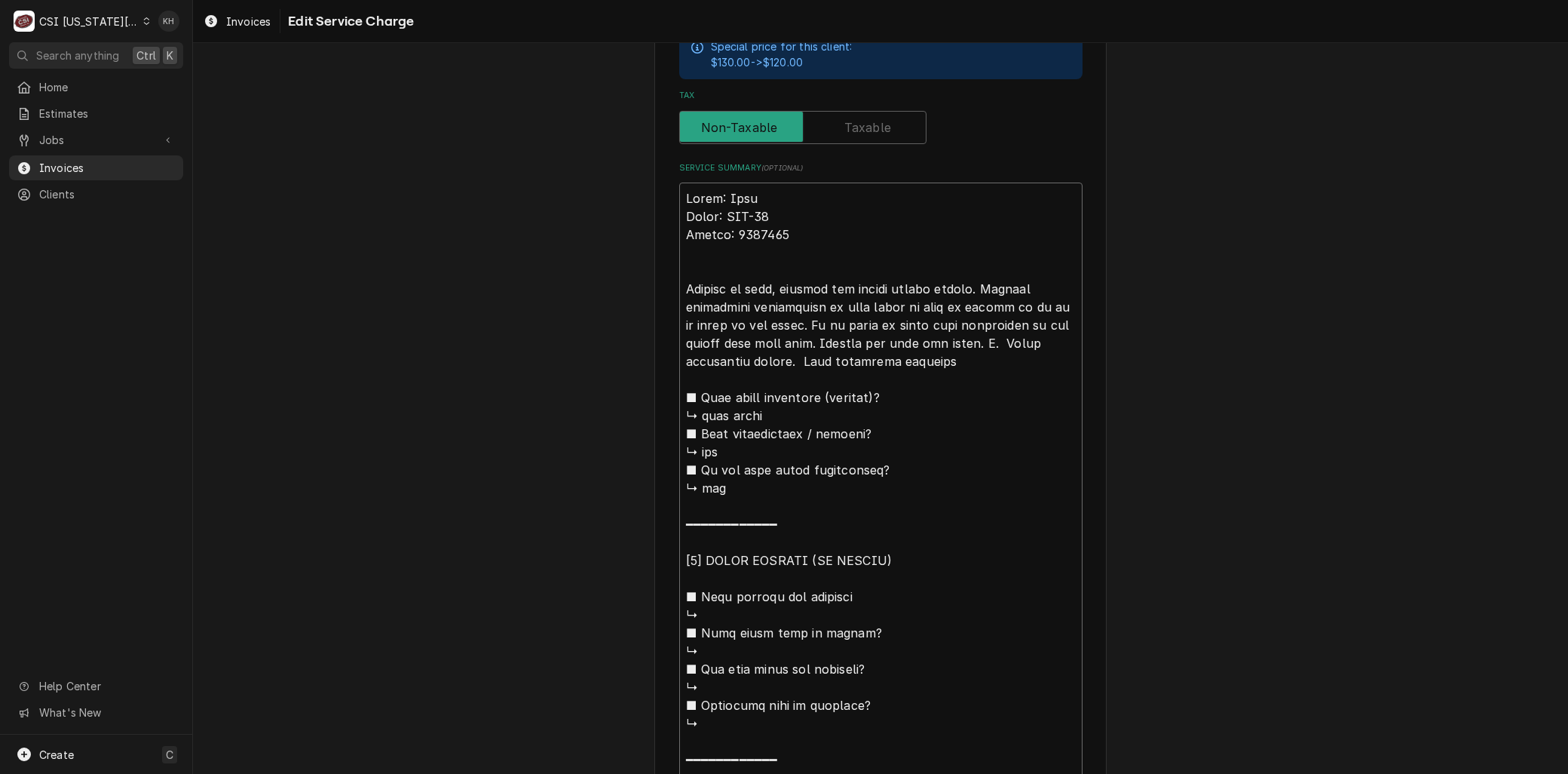
type textarea "x"
type textarea "Brand: True Model: TPP-93 Serial: 4984134 Arrived on site, checked the cooler h…"
type textarea "x"
type textarea "Brand: True Model: TPP-93 Serial: 4984134 Arrived on site, checked the cooler h…"
type textarea "x"
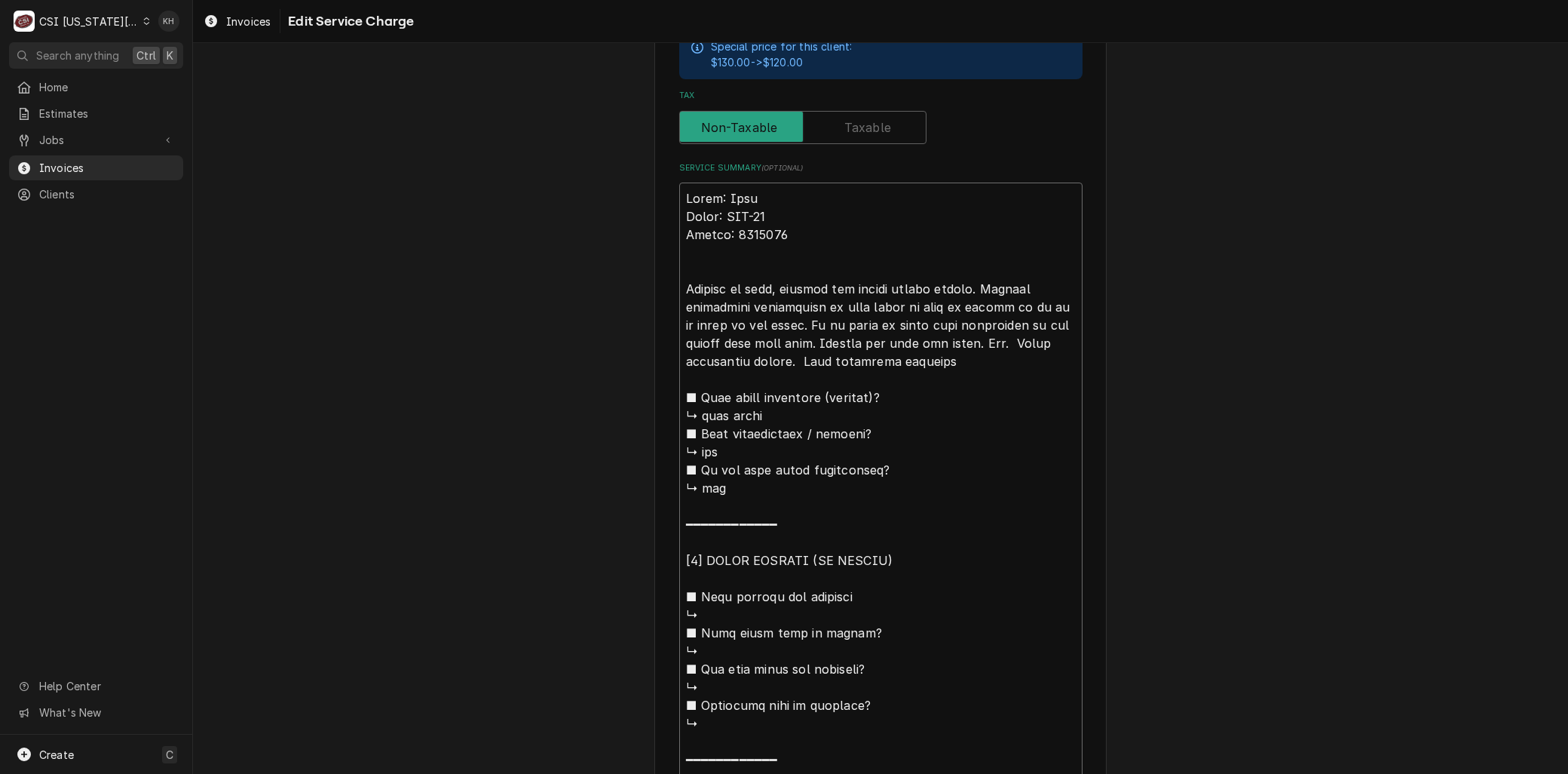
type textarea "Brand: True Model: TPP-93 Serial: 4984134 Arrived on site, checked the cooler h…"
type textarea "x"
type textarea "Brand: True Model: TPP-93 Serial: 4984134 Arrived on site, checked the cooler h…"
type textarea "x"
type textarea "Brand: True Model: TPP-93 Serial: 4984134 Arrived on site, checked the cooler h…"
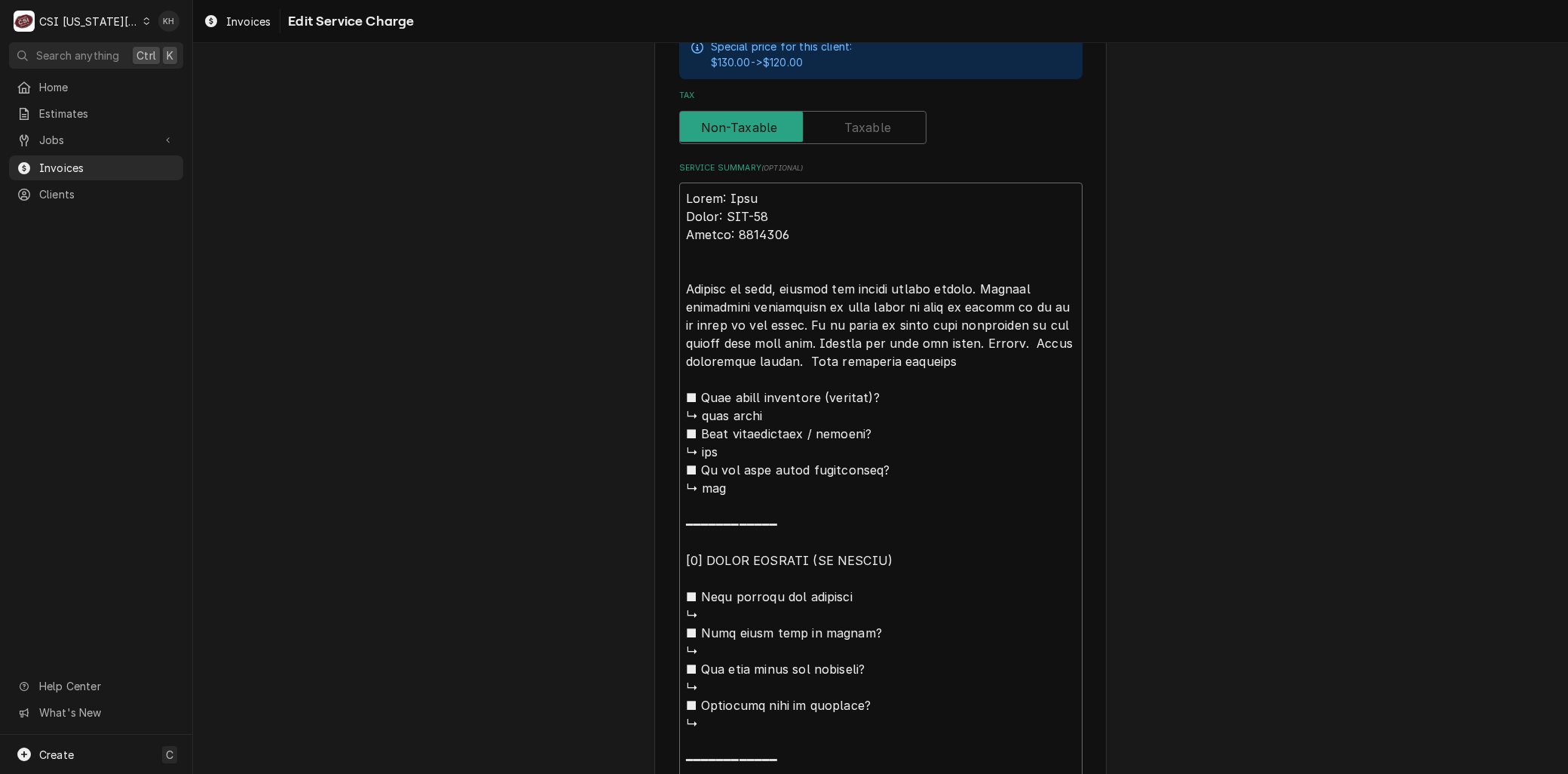
type textarea "x"
type textarea "Brand: True Model: TPP-93 Serial: 4984134 Arrived on site, checked the cooler h…"
type textarea "x"
type textarea "Brand: True Model: TPP-93 Serial: 4984134 Arrived on site, checked the cooler h…"
type textarea "x"
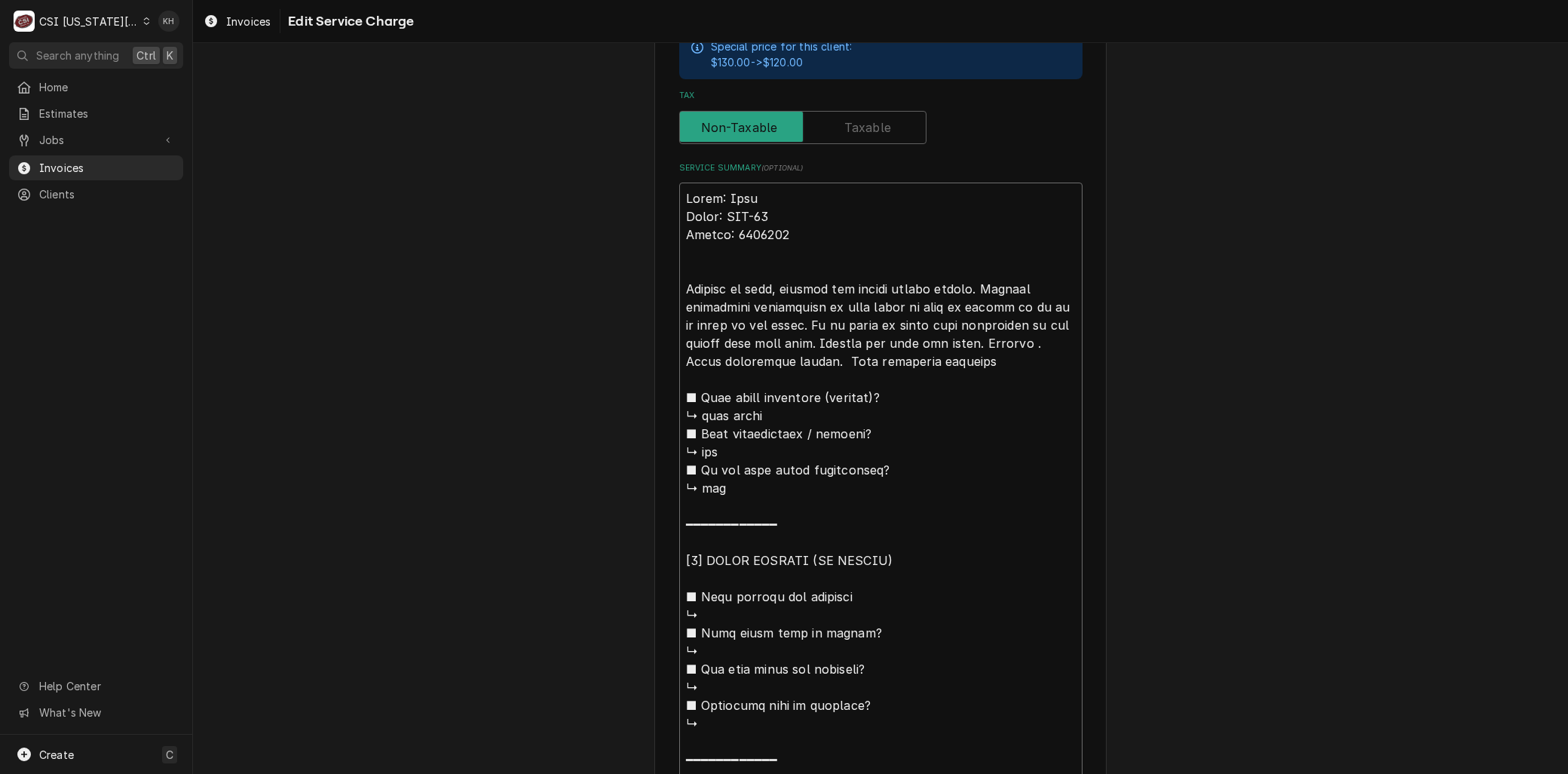
type textarea "Brand: True Model: TPP-93 Serial: 4984134 Arrived on site, checked the cooler h…"
type textarea "x"
type textarea "Brand: True Model: TPP-93 Serial: 4984134 Arrived on site, checked the cooler h…"
type textarea "x"
type textarea "Brand: True Model: TPP-93 Serial: 4984134 Arrived on site, checked the cooler h…"
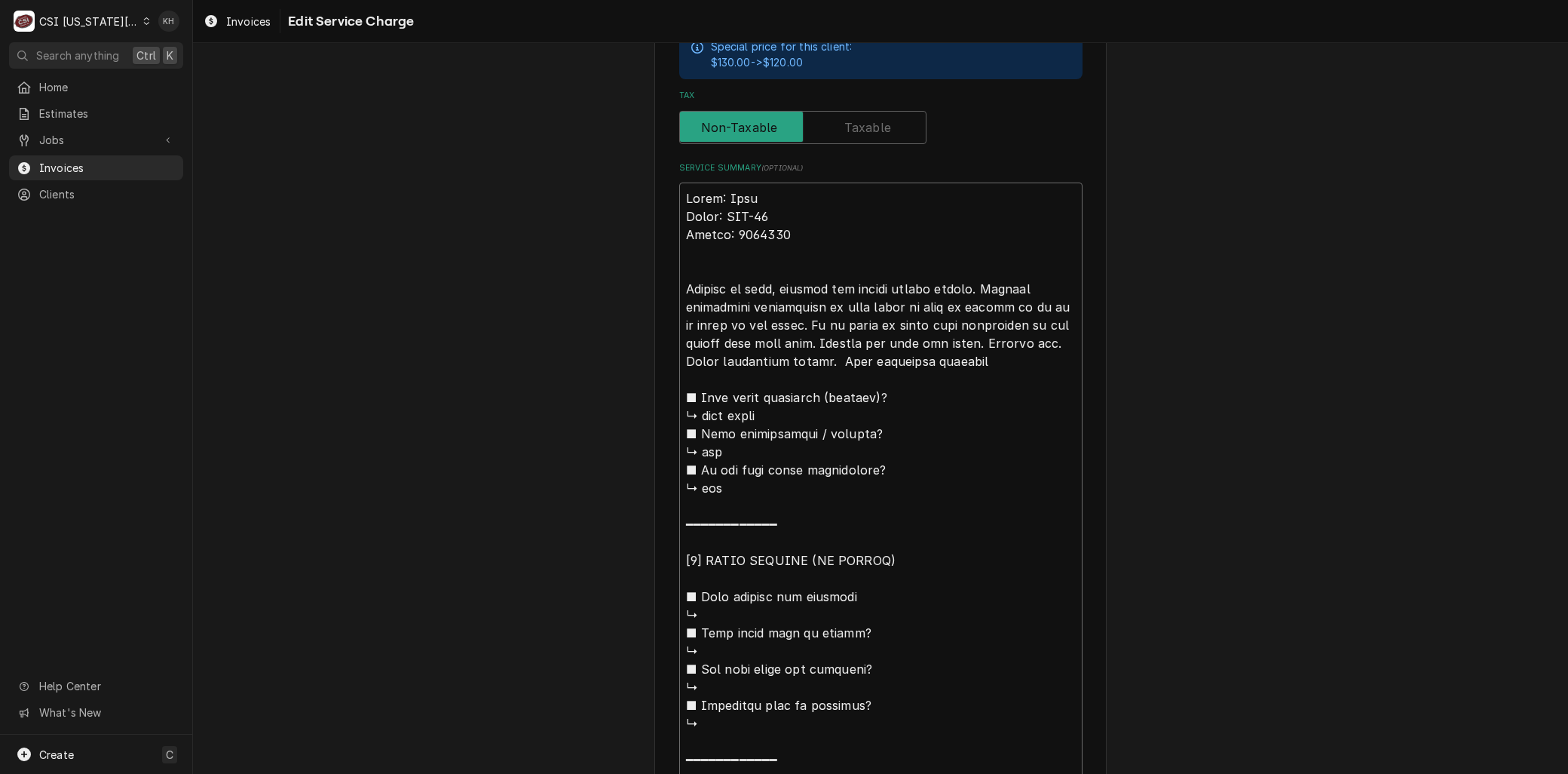
type textarea "x"
type textarea "Brand: True Model: TPP-93 Serial: 4984134 Arrived on site, checked the cooler h…"
click at [820, 355] on textarea "Service Summary ( optional )" at bounding box center [881, 506] width 403 height 647
type textarea "x"
type textarea "Brand: True Model: TPP-93 Serial: 4984134 Arrived on site, checked the cooler h…"
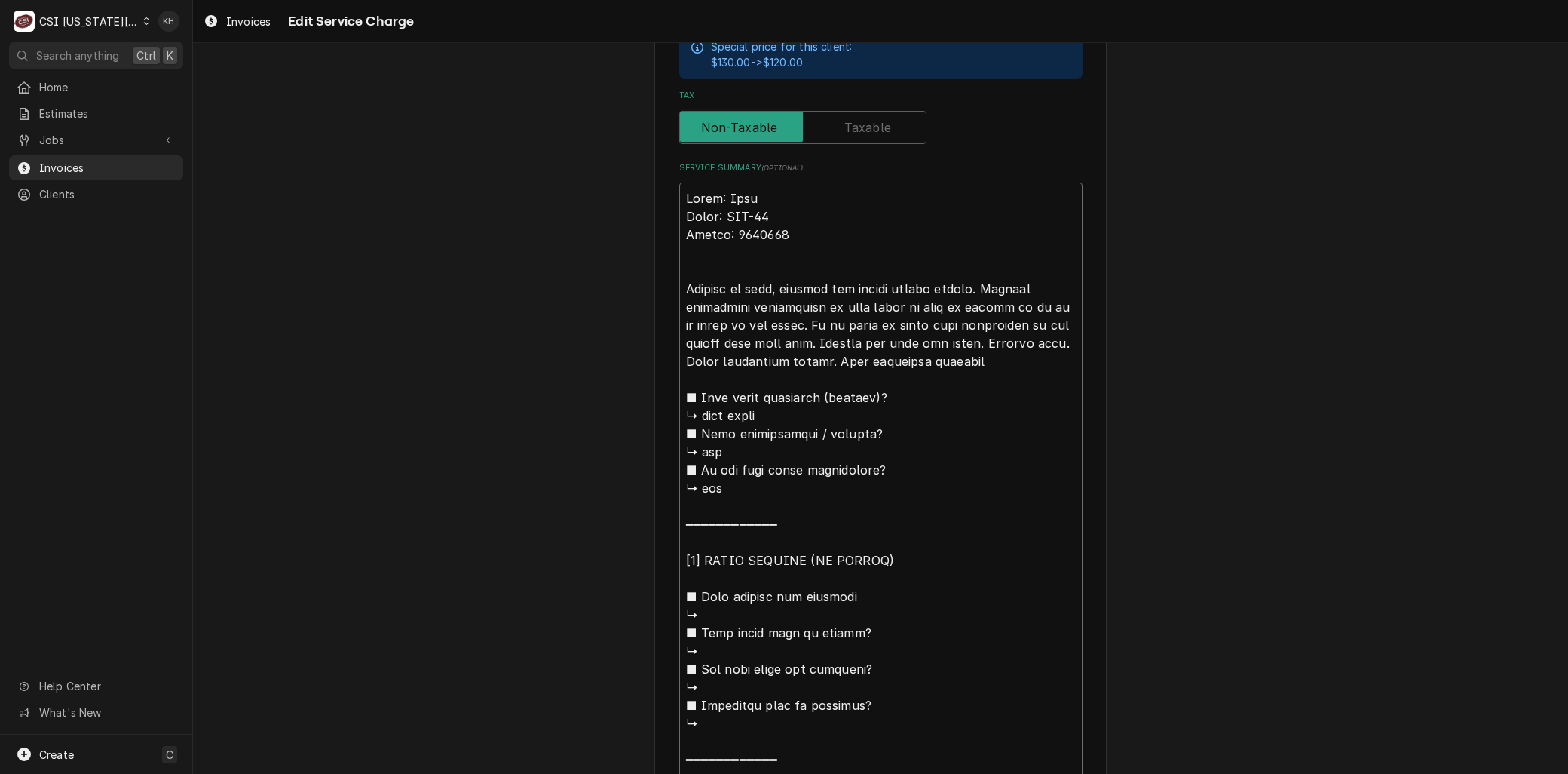
click at [960, 364] on textarea "Service Summary ( optional )" at bounding box center [881, 506] width 403 height 647
type textarea "x"
type textarea "Brand: True Model: TPP-93 Serial: 4984134 Arrived on site, checked the cooler h…"
type textarea "x"
type textarea "Brand: True Model: TPP-93 Serial: 4984134 Arrived on site, checked the cooler h…"
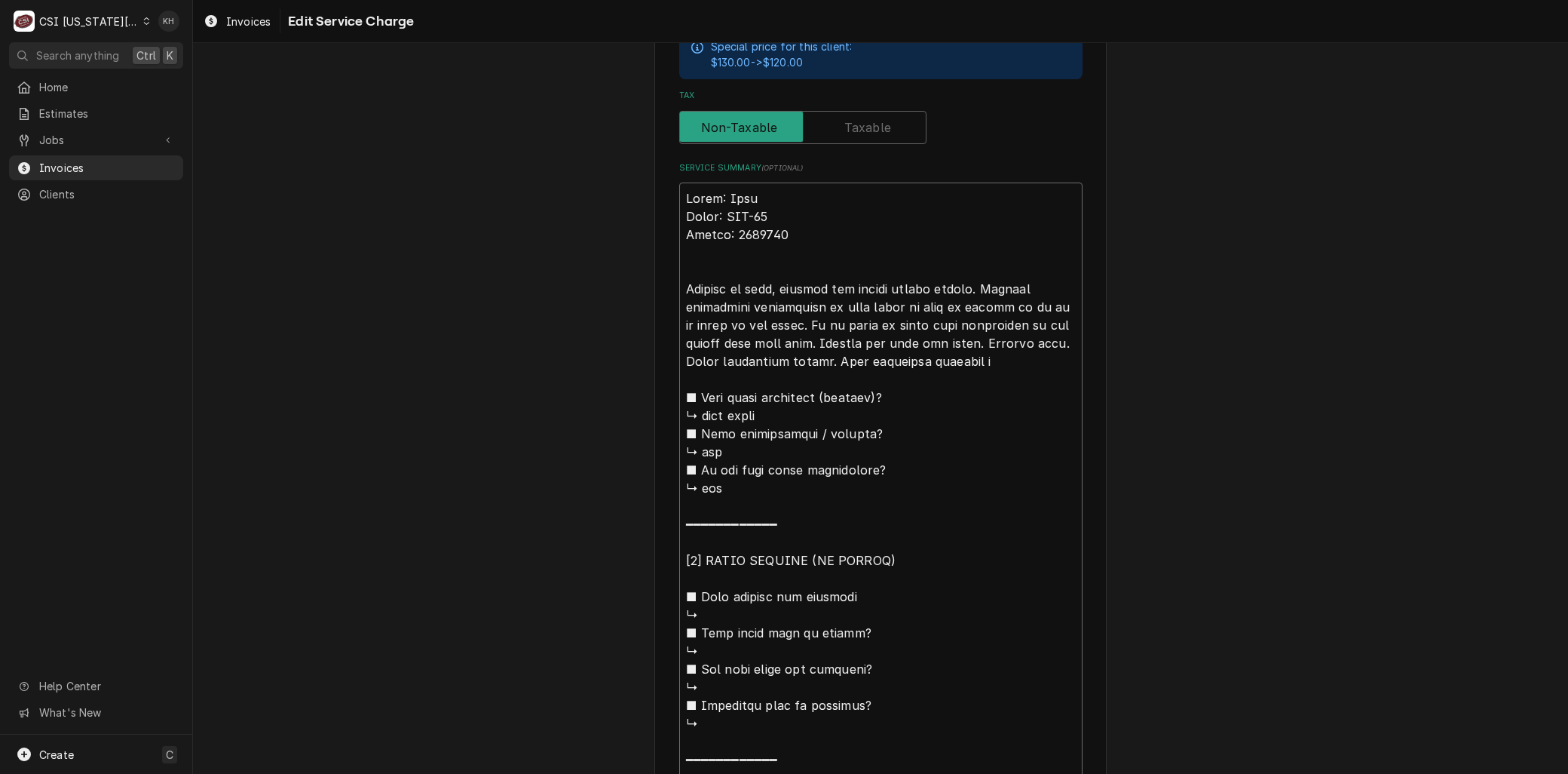
type textarea "x"
type textarea "Brand: True Model: TPP-93 Serial: 4984134 Arrived on site, checked the cooler h…"
type textarea "x"
type textarea "Brand: True Model: TPP-93 Serial: 4984134 Arrived on site, checked the cooler h…"
type textarea "x"
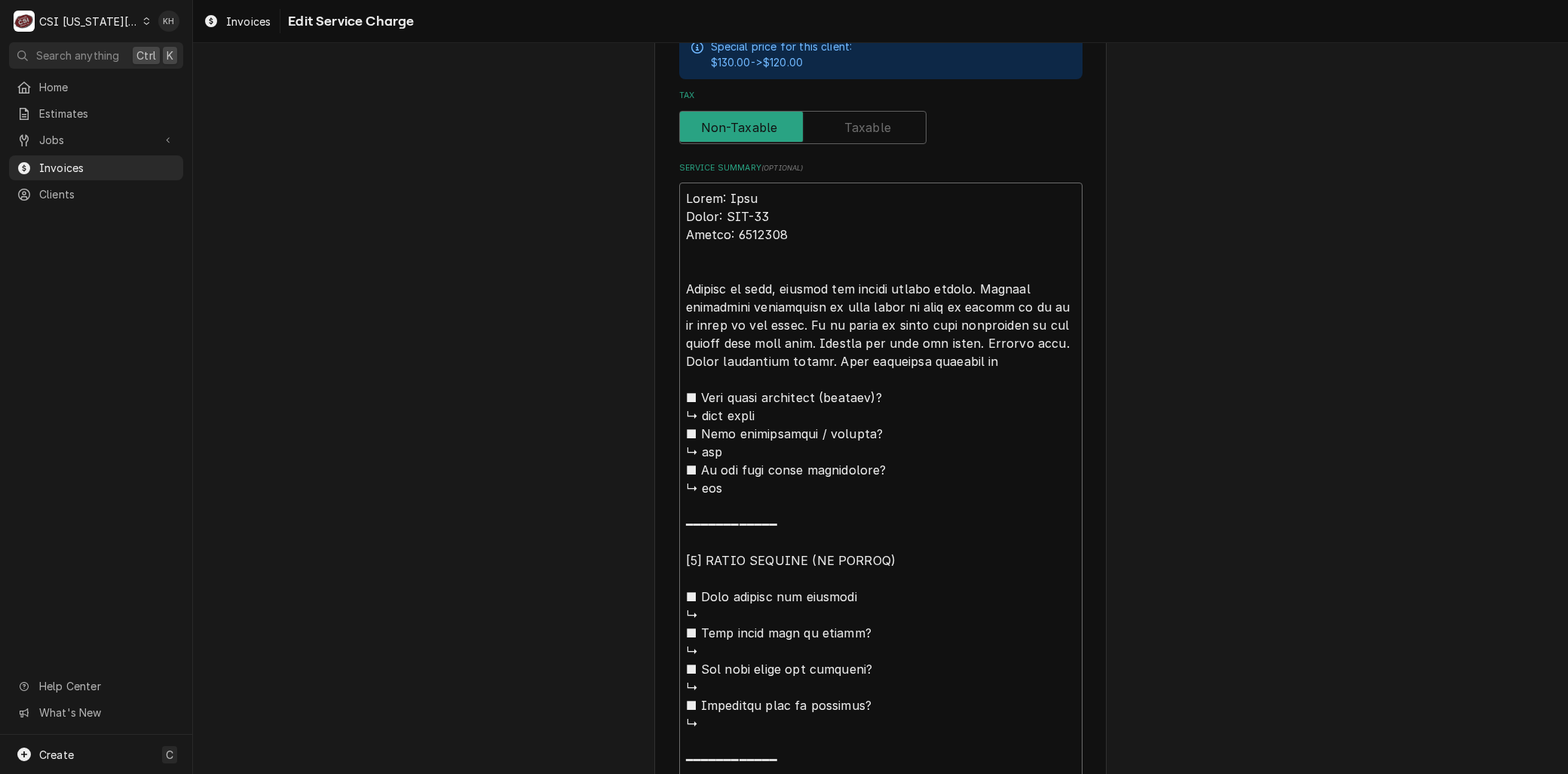
type textarea "Brand: True Model: TPP-93 Serial: 4984134 Arrived on site, checked the cooler h…"
type textarea "x"
type textarea "Brand: True Model: TPP-93 Serial: 4984134 Arrived on site, checked the cooler h…"
type textarea "x"
type textarea "Brand: True Model: TPP-93 Serial: 4984134 Arrived on site, checked the cooler h…"
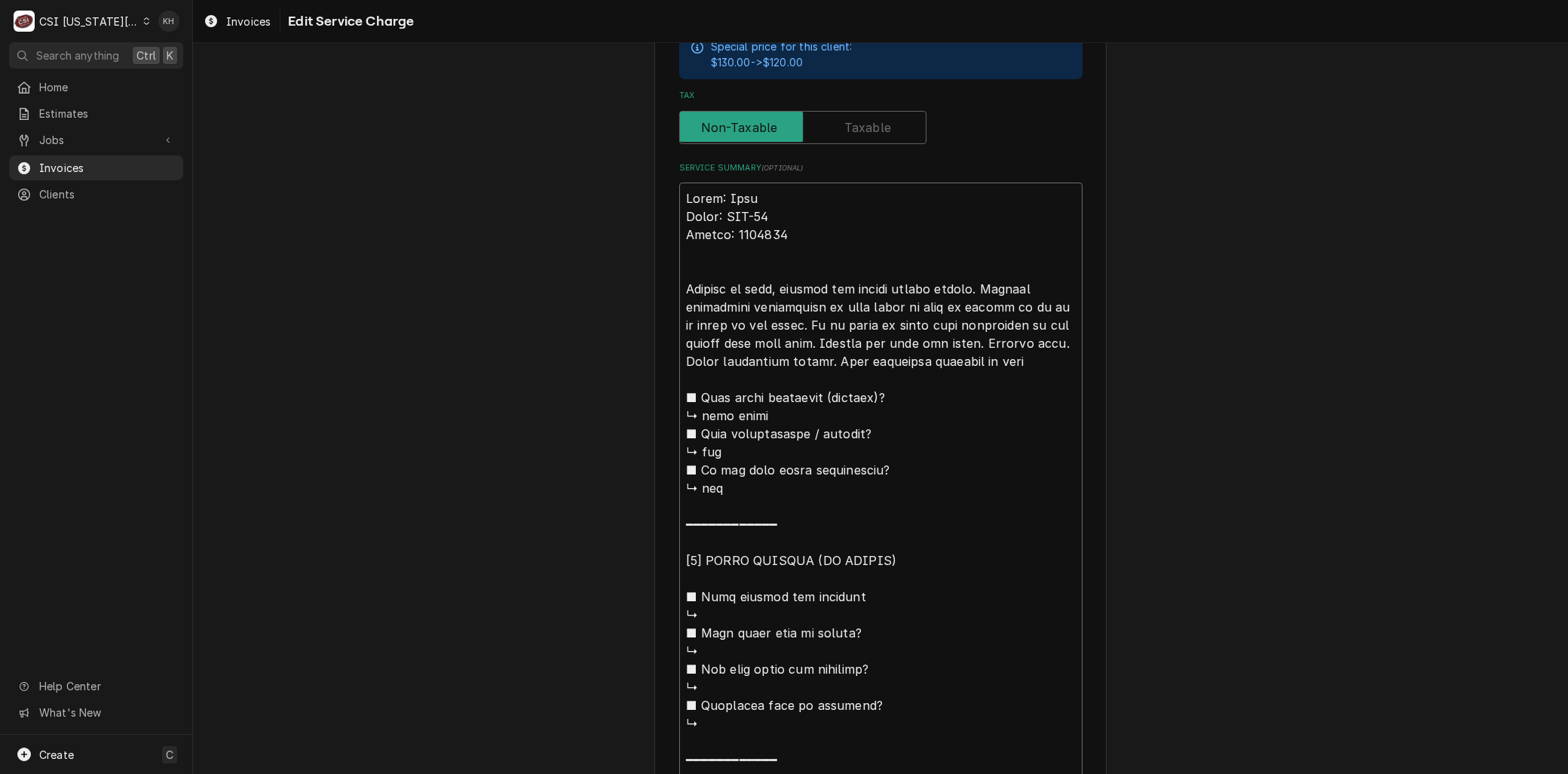
type textarea "x"
type textarea "Brand: True Model: TPP-93 Serial: 4984134 Arrived on site, checked the cooler h…"
type textarea "x"
type textarea "Brand: True Model: TPP-93 Serial: 4984134 Arrived on site, checked the cooler h…"
type textarea "x"
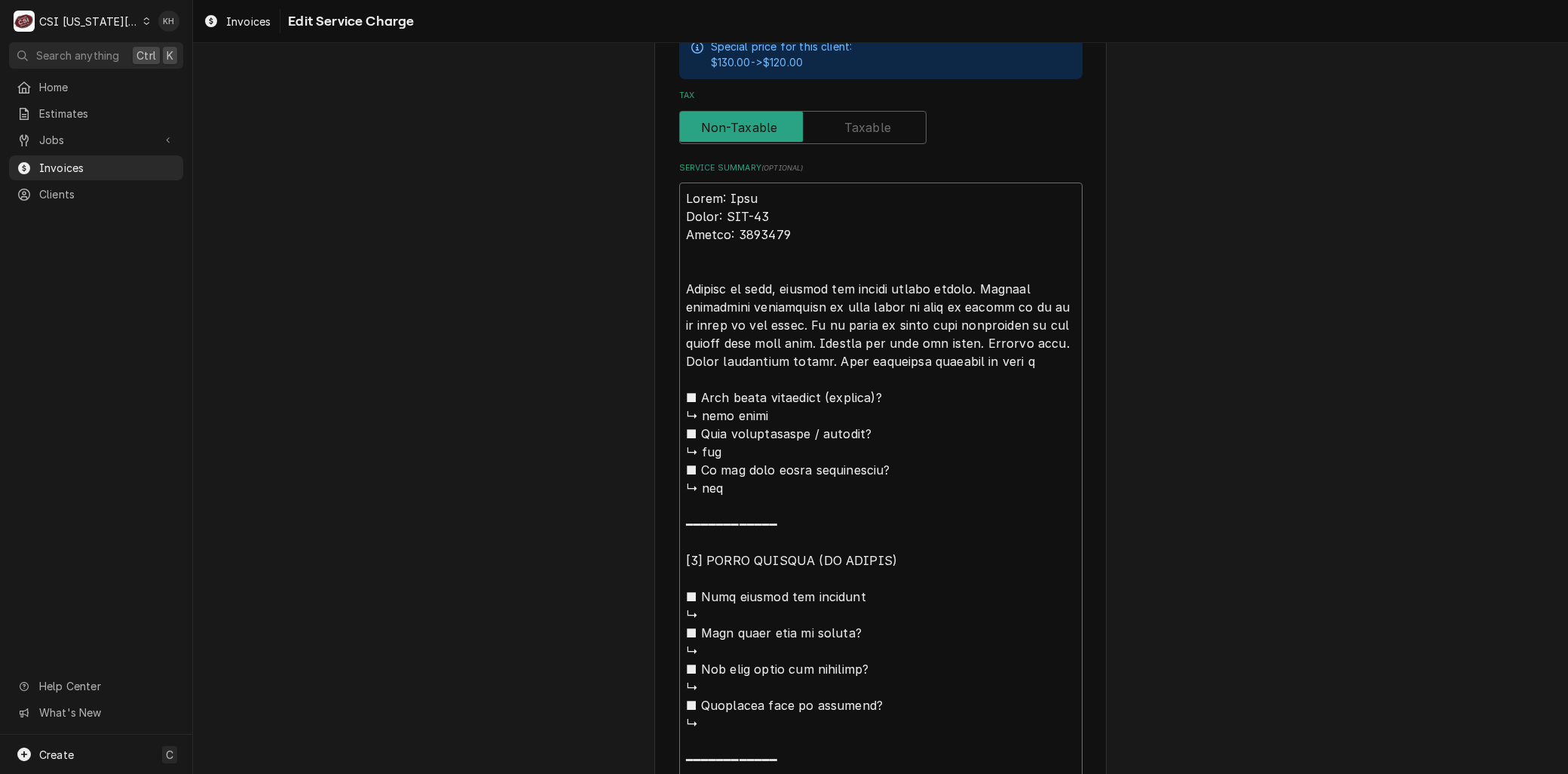
type textarea "Brand: True Model: TPP-93 Serial: 4984134 Arrived on site, checked the cooler h…"
type textarea "x"
type textarea "Brand: True Model: TPP-93 Serial: 4984134 Arrived on site, checked the cooler h…"
type textarea "x"
type textarea "Brand: True Model: TPP-93 Serial: 4984134 Arrived on site, checked the cooler h…"
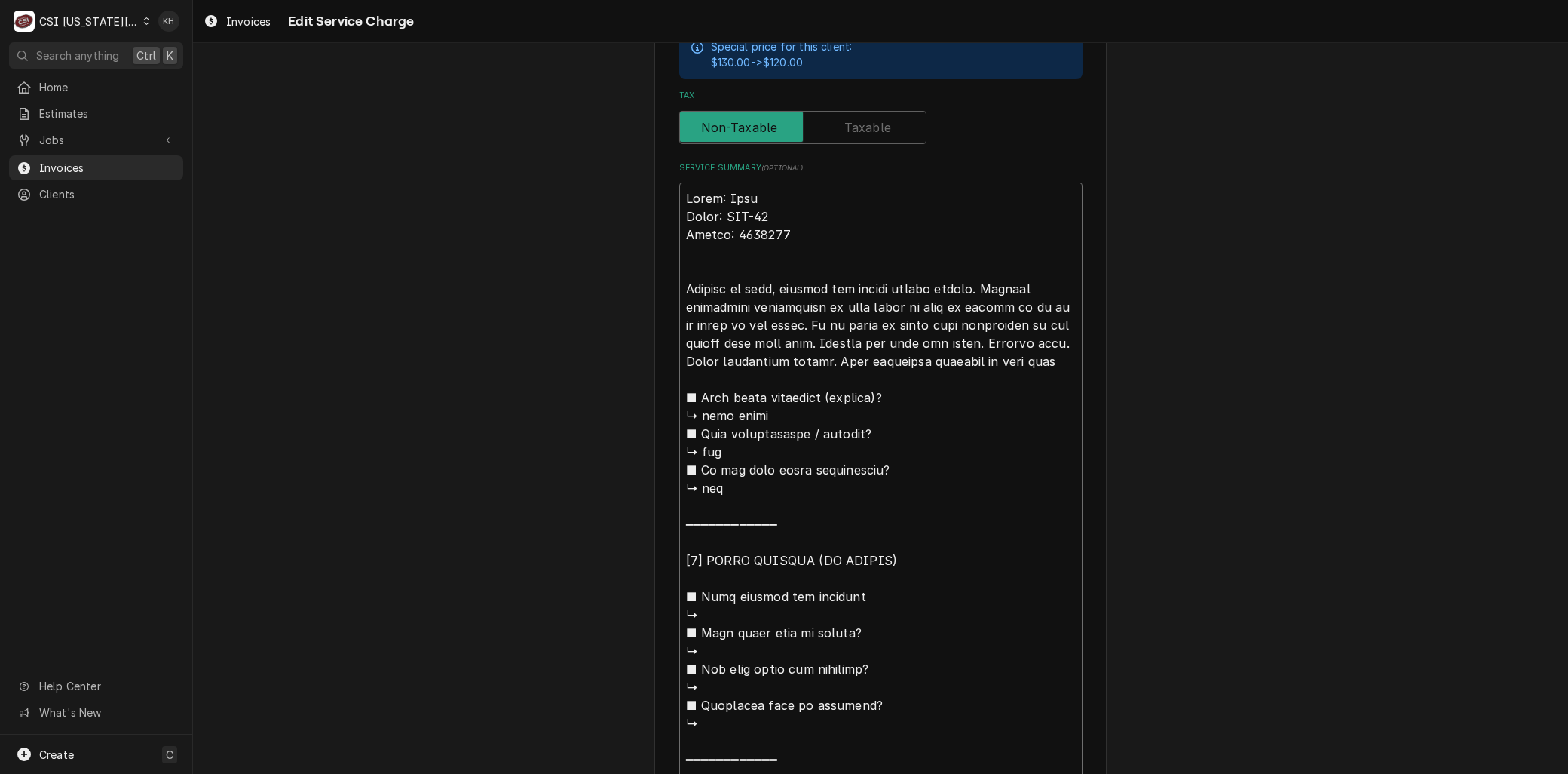
type textarea "x"
type textarea "Brand: True Model: TPP-93 Serial: 4984134 Arrived on site, checked the cooler h…"
type textarea "x"
type textarea "Brand: True Model: TPP-93 Serial: 4984134 Arrived on site, checked the cooler h…"
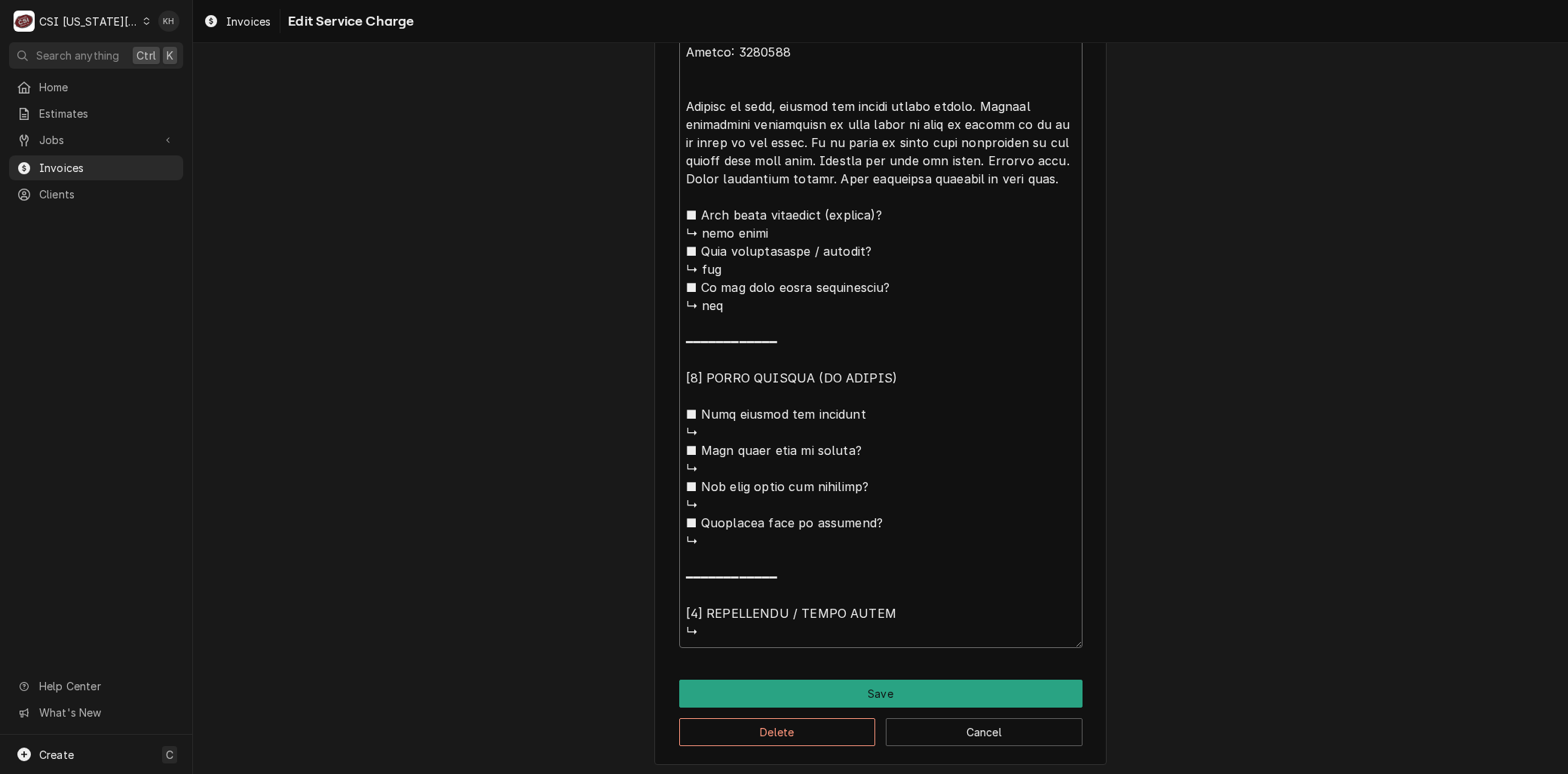
drag, startPoint x: 1022, startPoint y: 352, endPoint x: 1118, endPoint y: 816, distance: 473.8
click at [1118, 773] on html "C CSI Kansas City KH Search anything Ctrl K Home Estimates Jobs Jobs Job Series…" at bounding box center [784, 387] width 1568 height 774
type textarea "x"
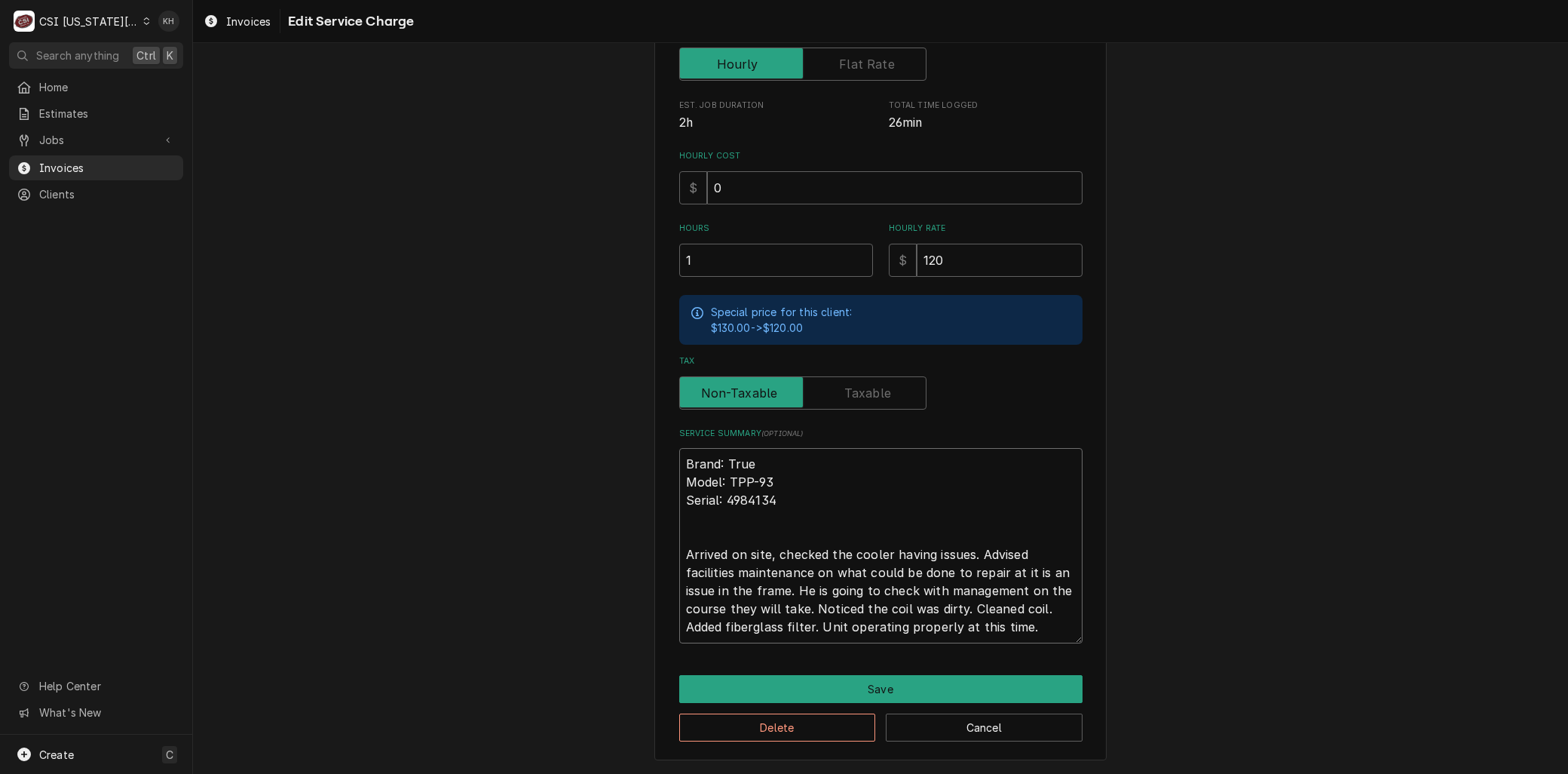
scroll to position [306, 0]
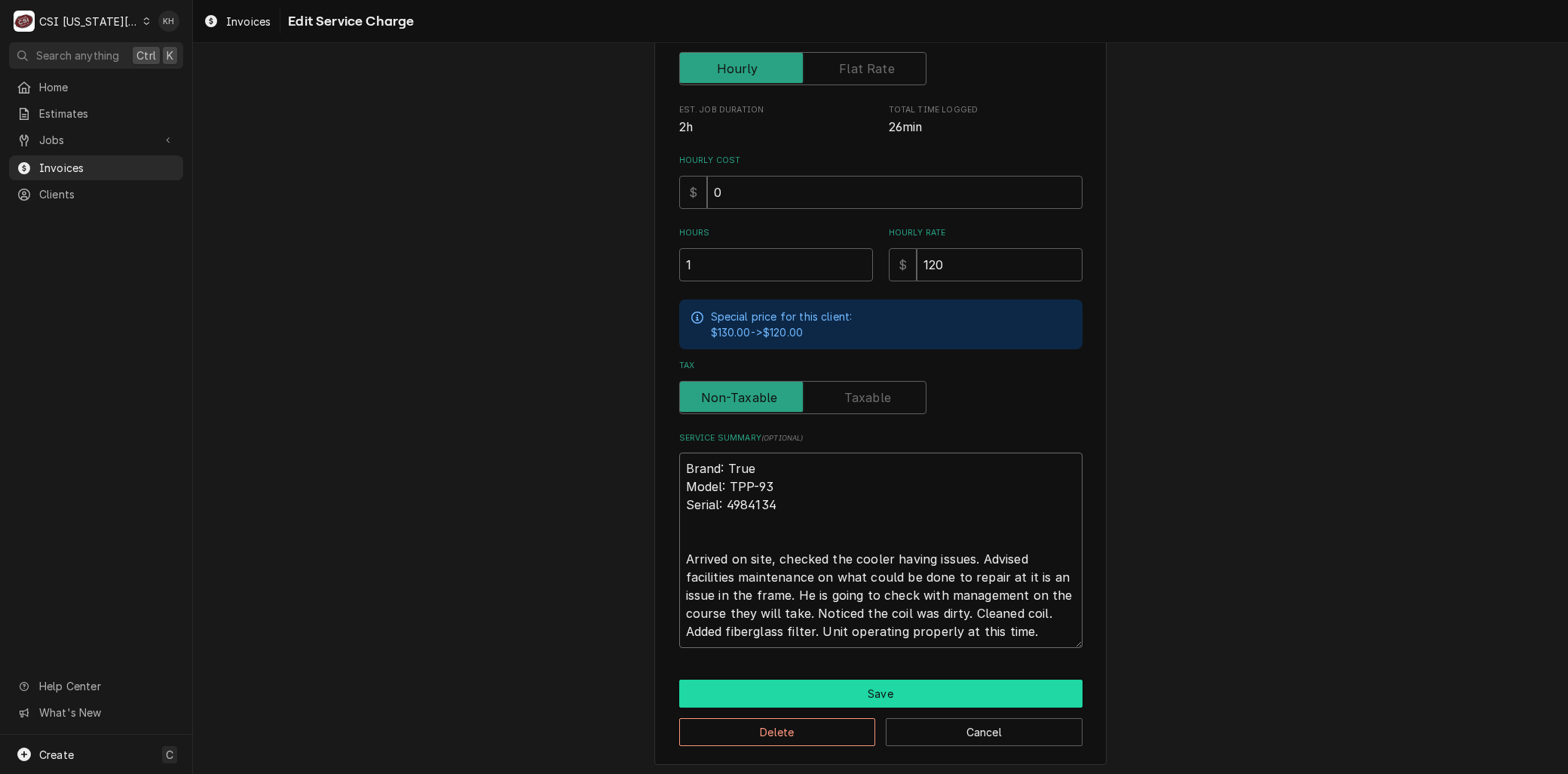
type textarea "Brand: True Model: TPP-93 Serial: 4984134 Arrived on site, checked the cooler h…"
click at [913, 690] on button "Save" at bounding box center [881, 693] width 403 height 28
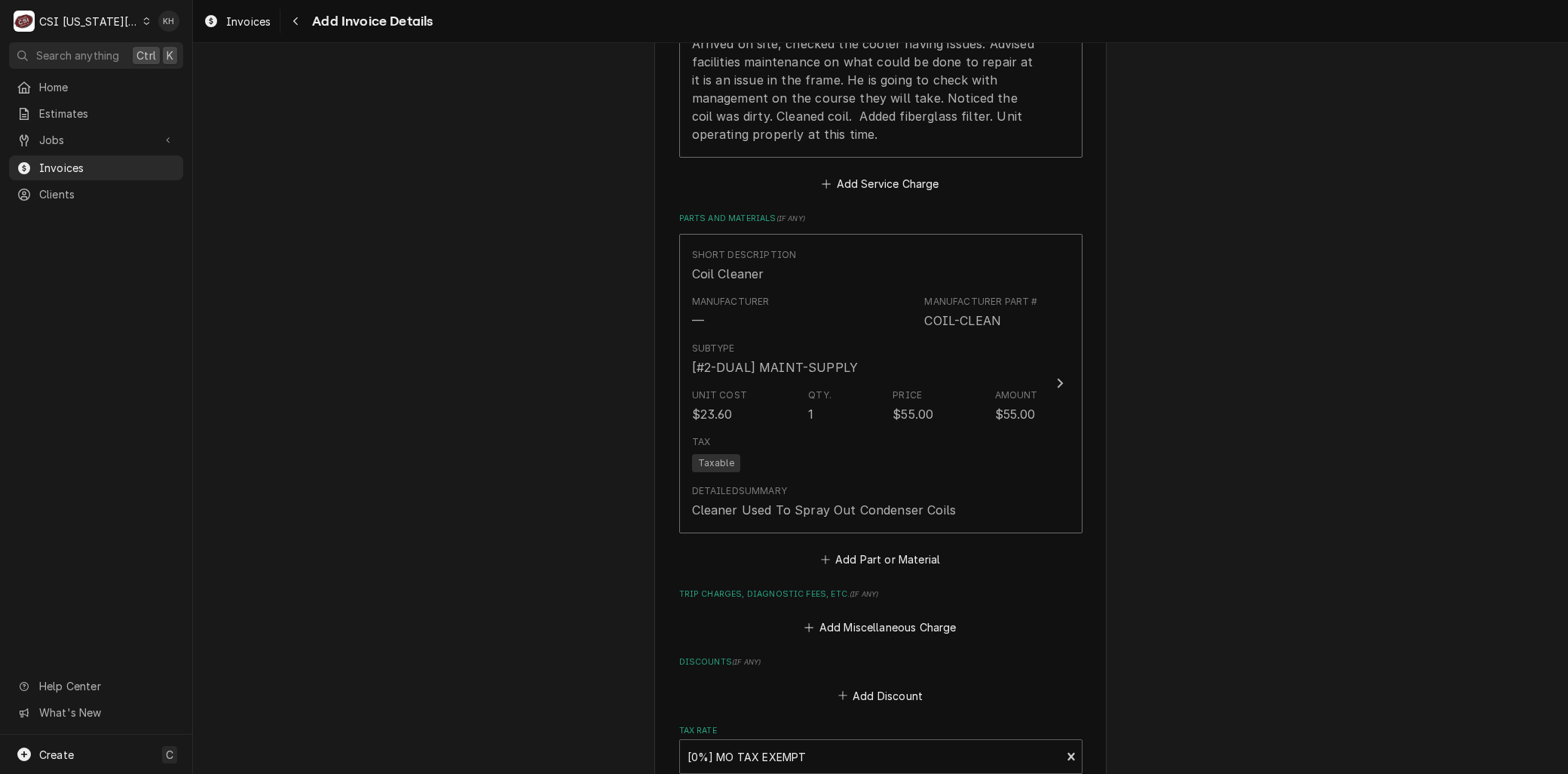
scroll to position [2059, 0]
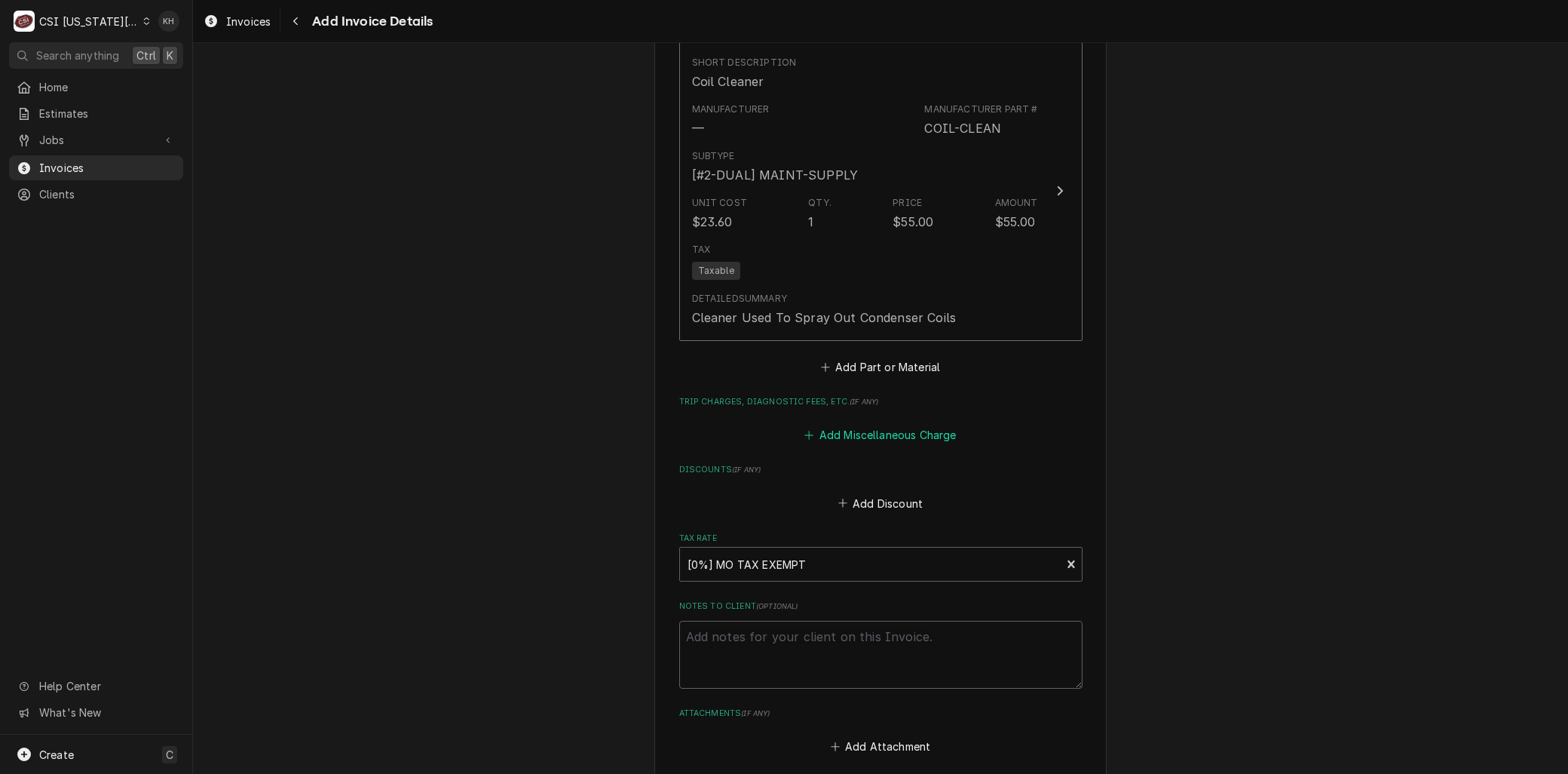
click at [841, 425] on button "Add Miscellaneous Charge" at bounding box center [881, 435] width 157 height 21
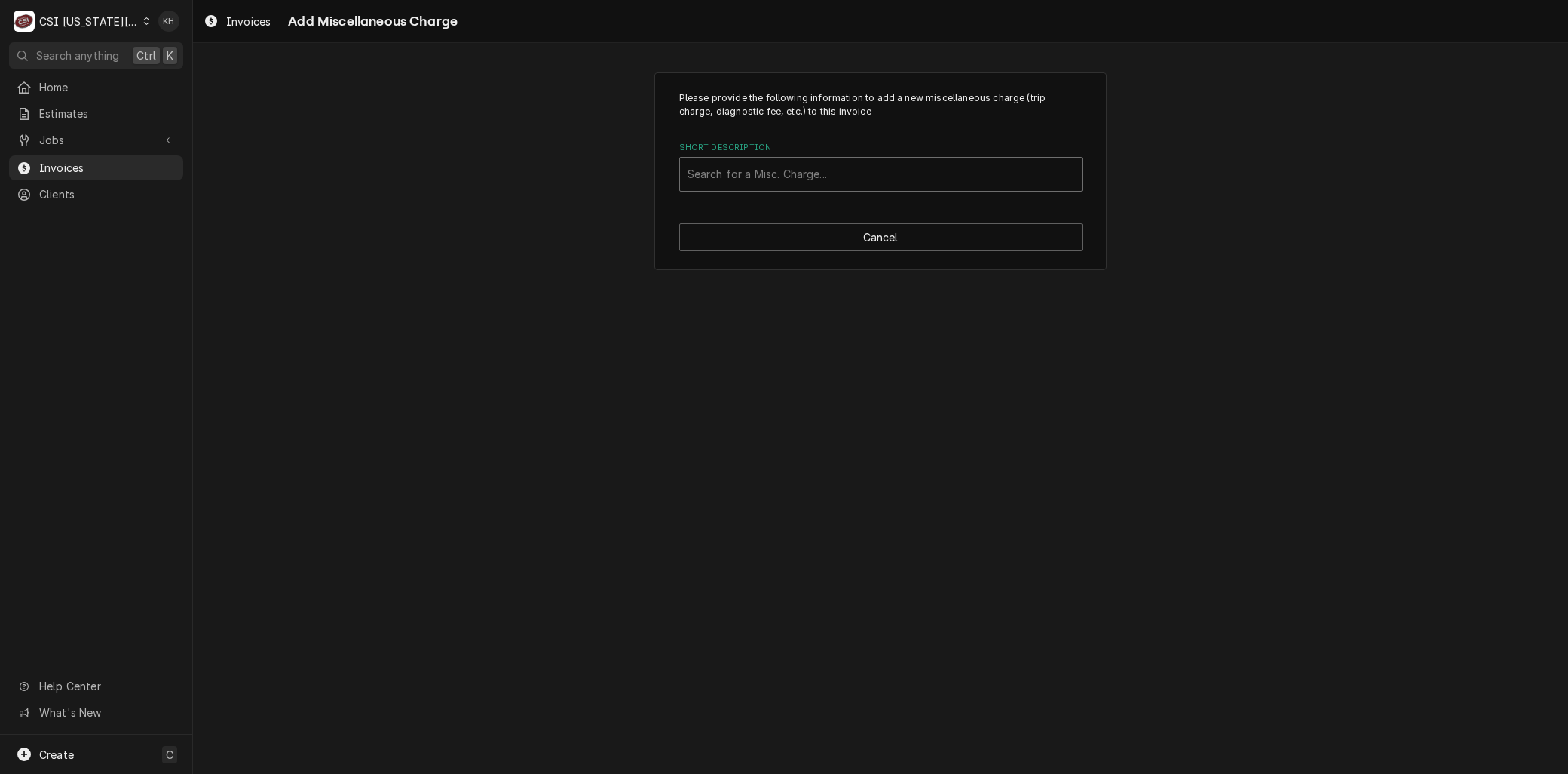
click at [760, 183] on div "Short Description" at bounding box center [881, 174] width 387 height 27
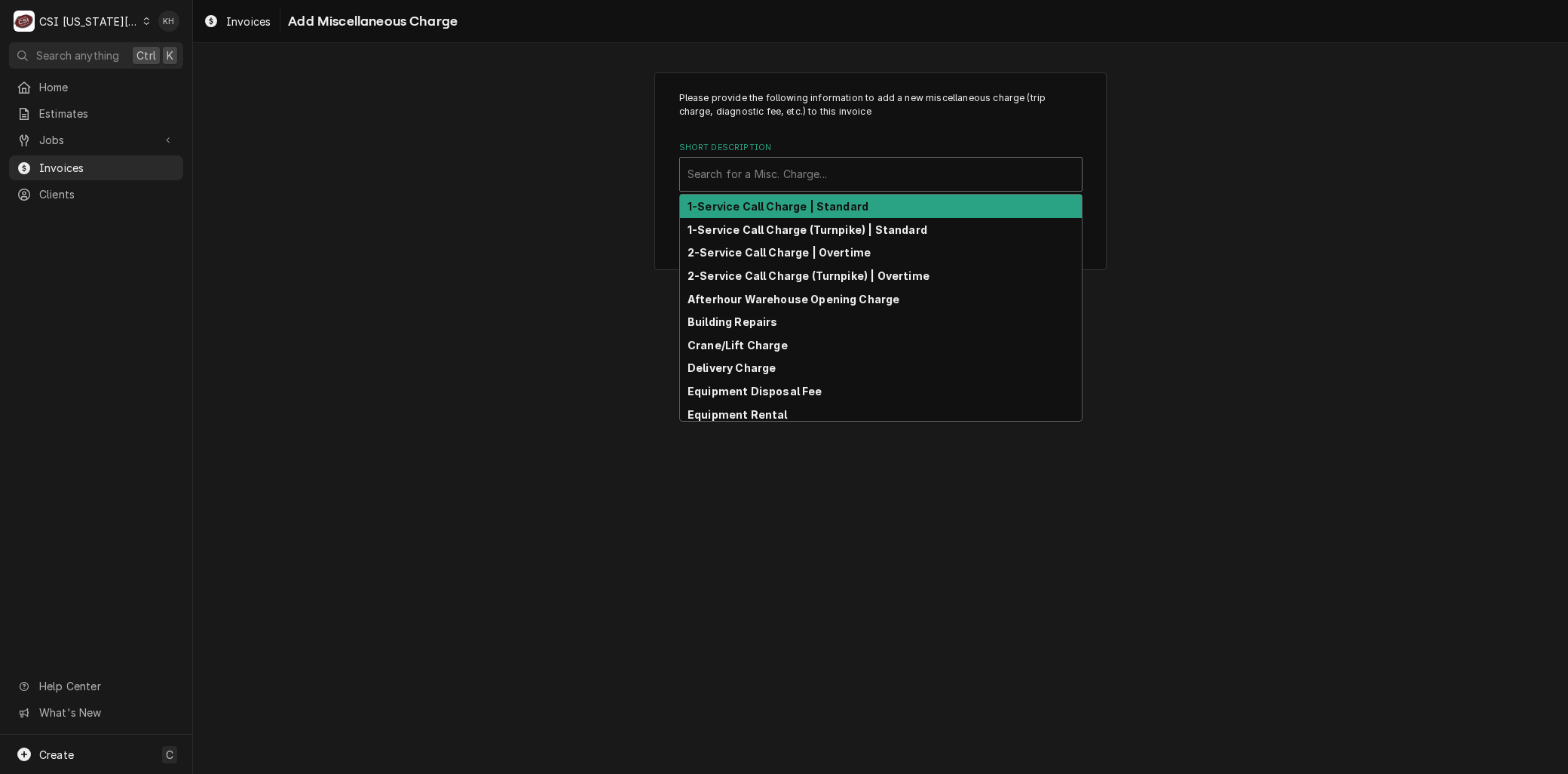
click at [756, 209] on strong "1-Service Call Charge | Standard" at bounding box center [778, 206] width 181 height 13
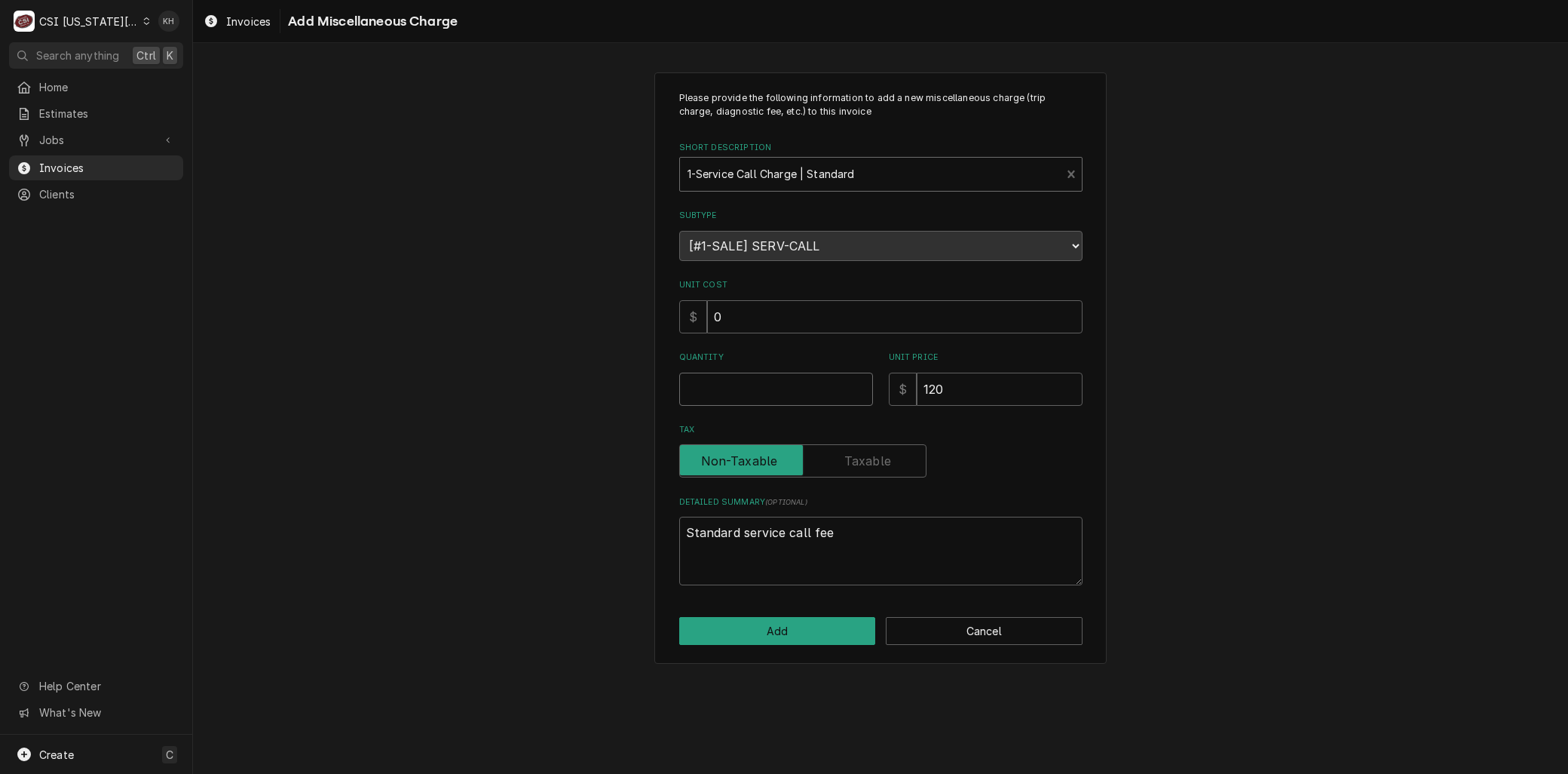
click at [728, 373] on input "Quantity" at bounding box center [776, 389] width 193 height 33
type textarea "x"
type input "1"
click at [722, 622] on button "Add" at bounding box center [778, 631] width 196 height 28
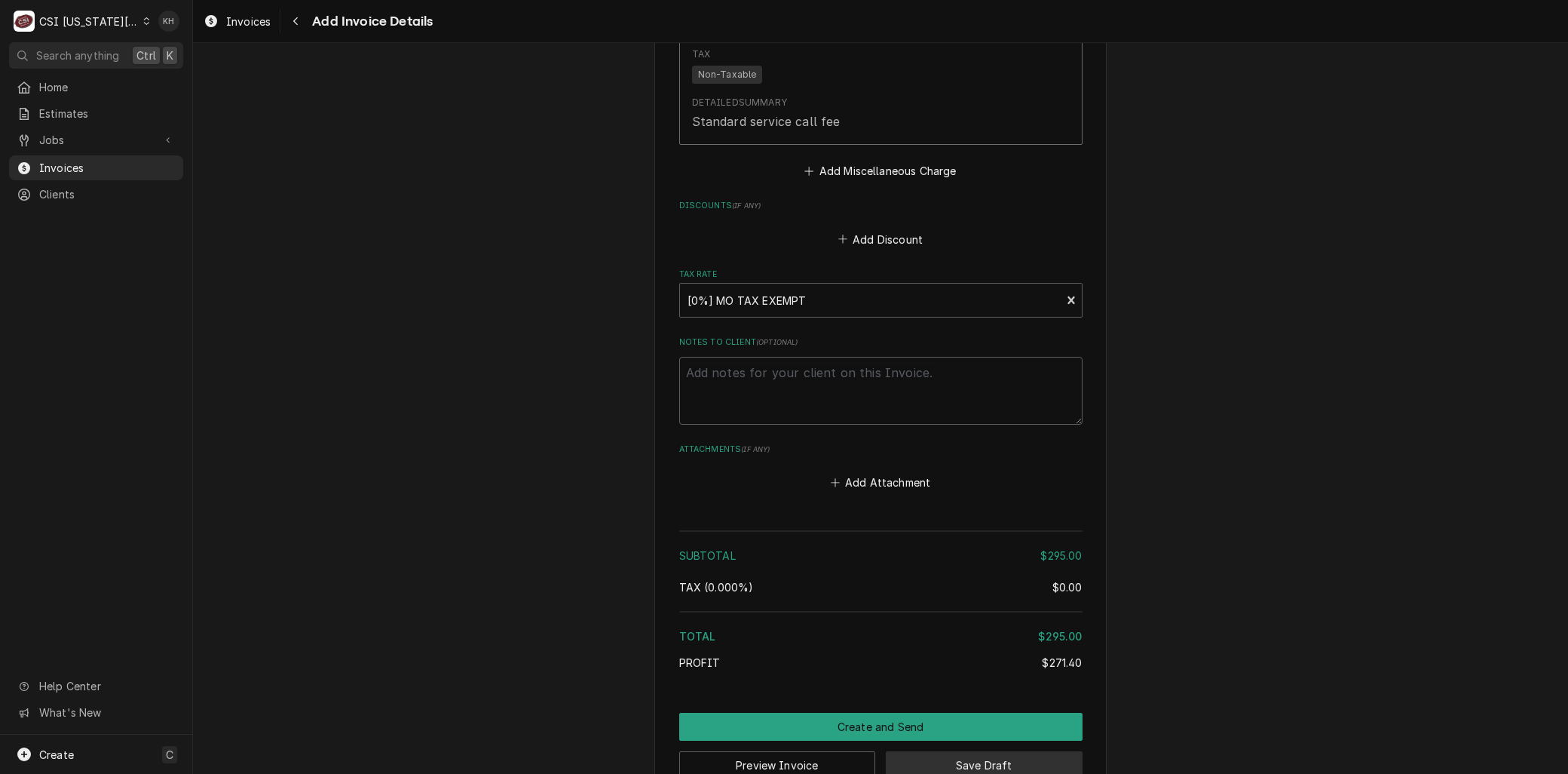
click at [933, 751] on button "Save Draft" at bounding box center [984, 764] width 196 height 28
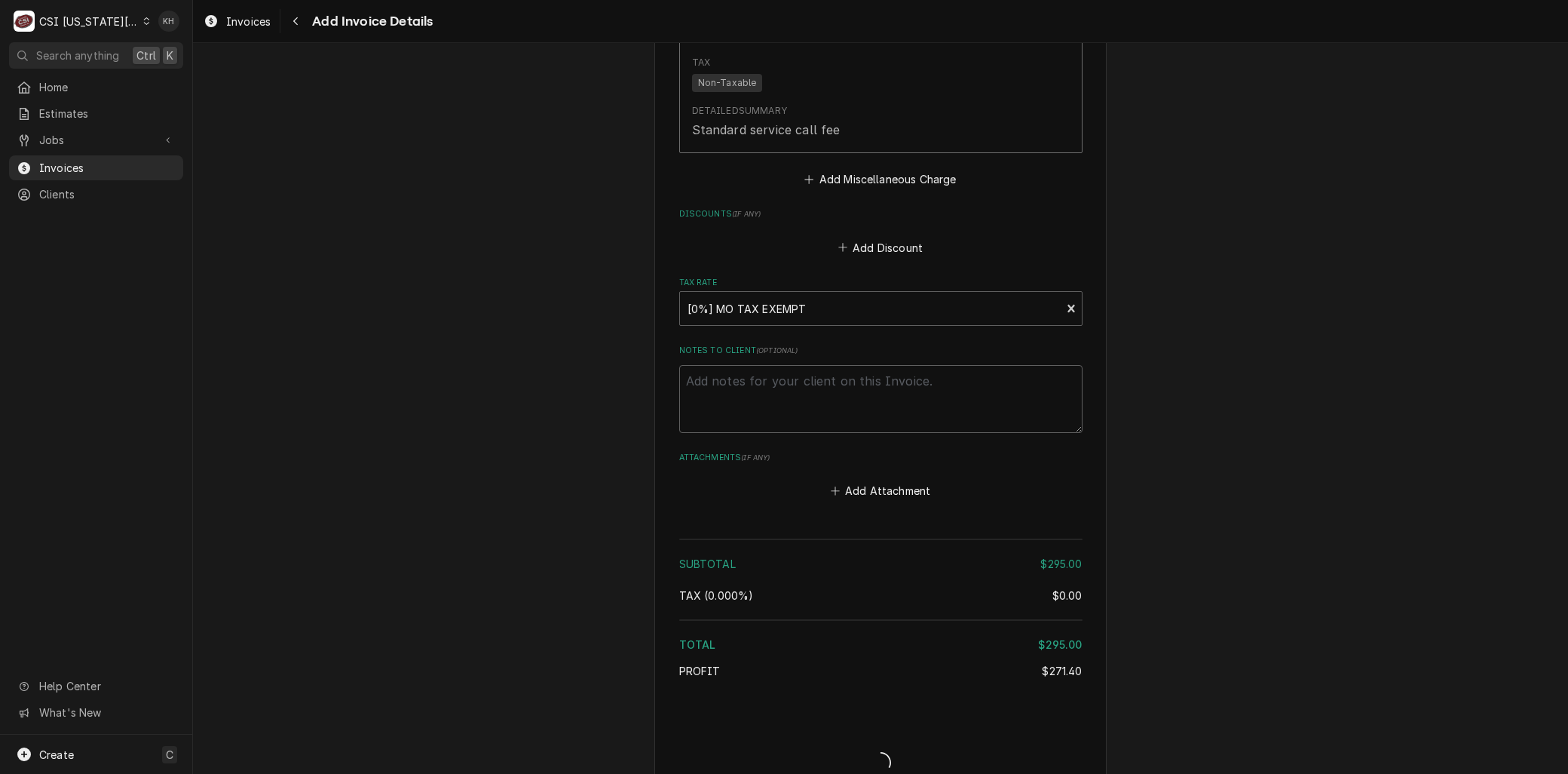
type textarea "x"
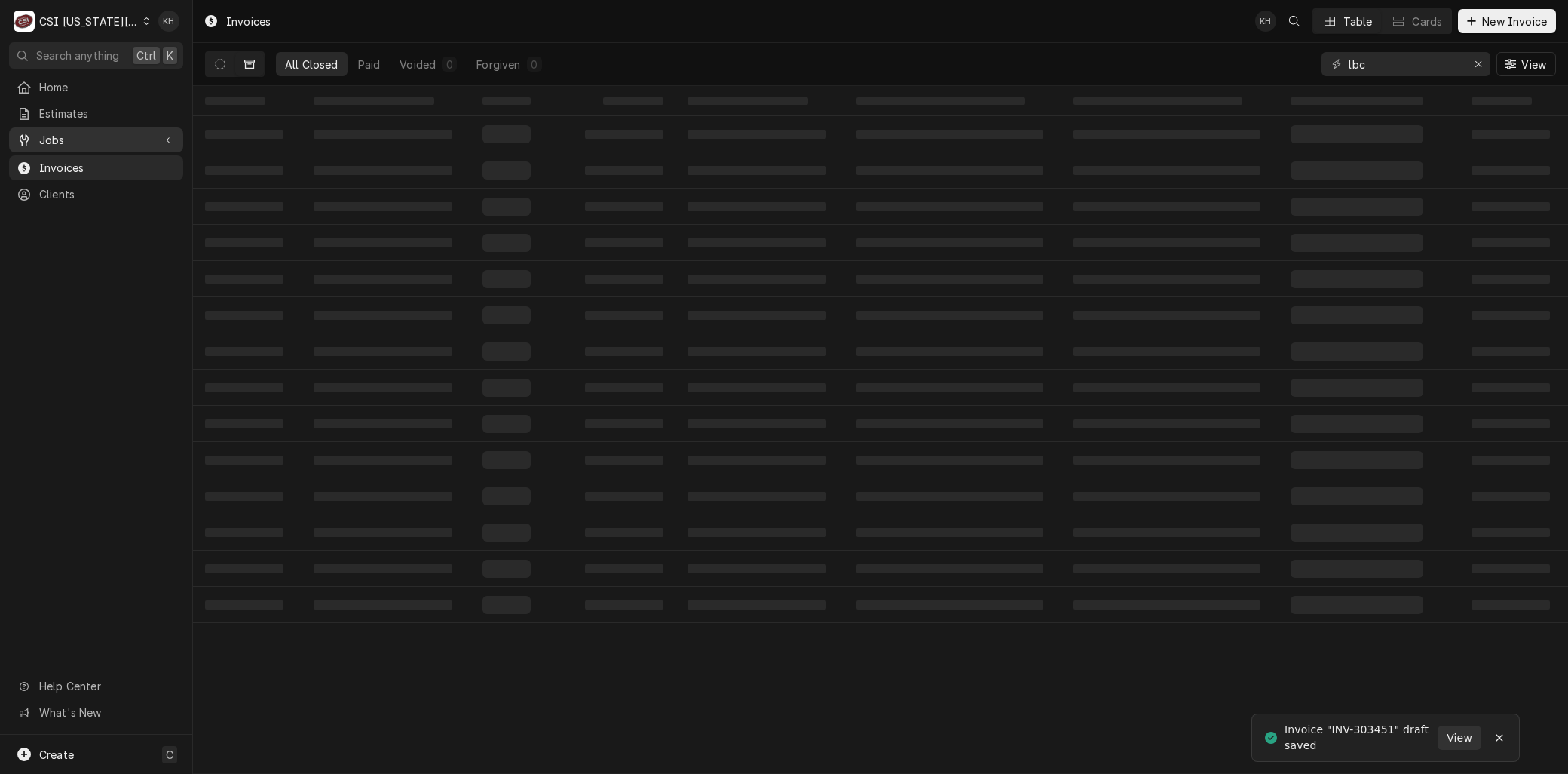
drag, startPoint x: 59, startPoint y: 129, endPoint x: 58, endPoint y: 142, distance: 13.0
click at [59, 132] on span "Jobs" at bounding box center [96, 140] width 114 height 15
click at [58, 162] on span "Jobs" at bounding box center [108, 167] width 137 height 15
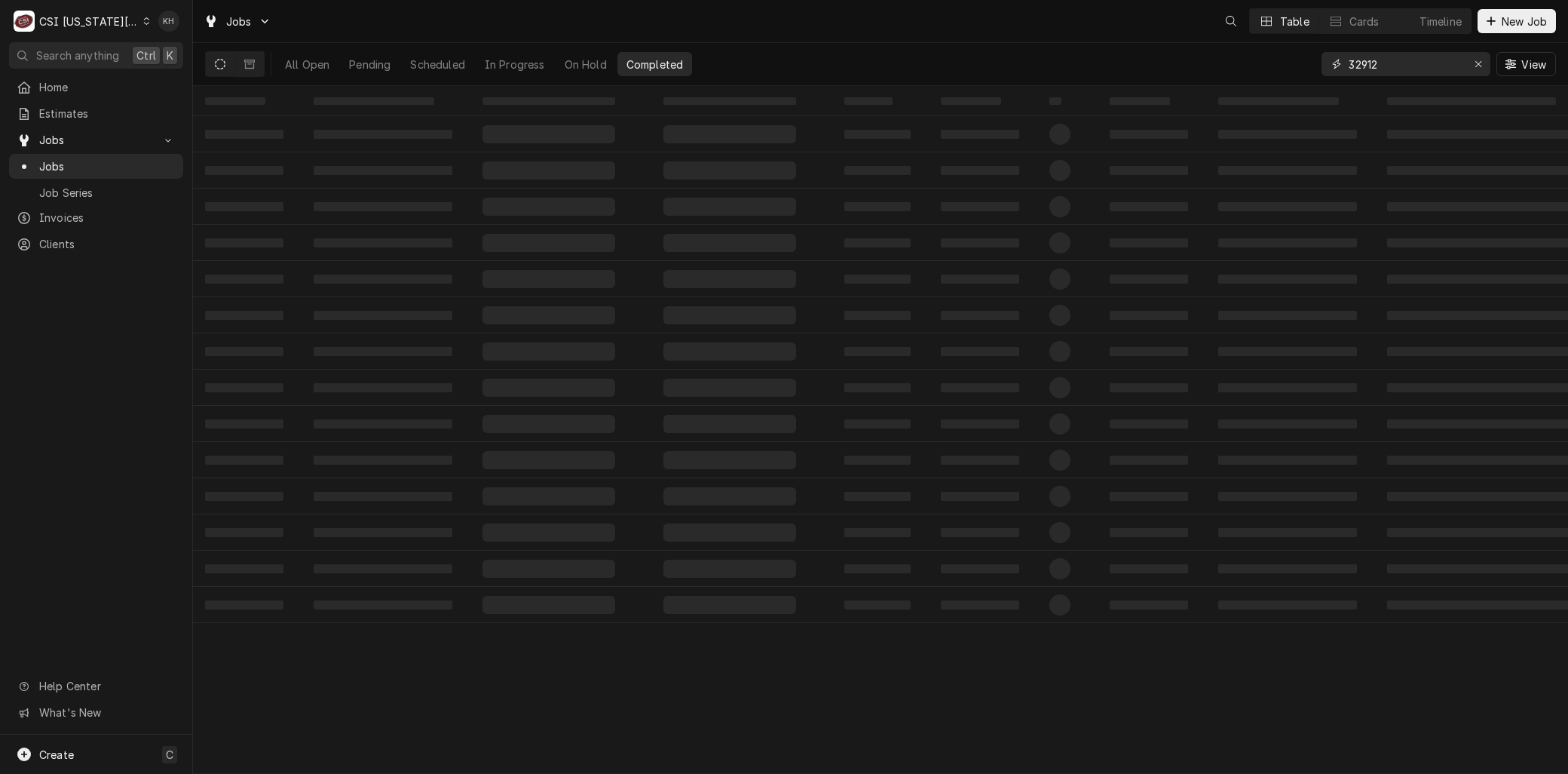
drag, startPoint x: 0, startPoint y: 0, endPoint x: 1280, endPoint y: 61, distance: 1281.5
click at [1284, 61] on div "All Open Pending Scheduled In Progress On Hold Completed 32912 View" at bounding box center [881, 64] width 1351 height 42
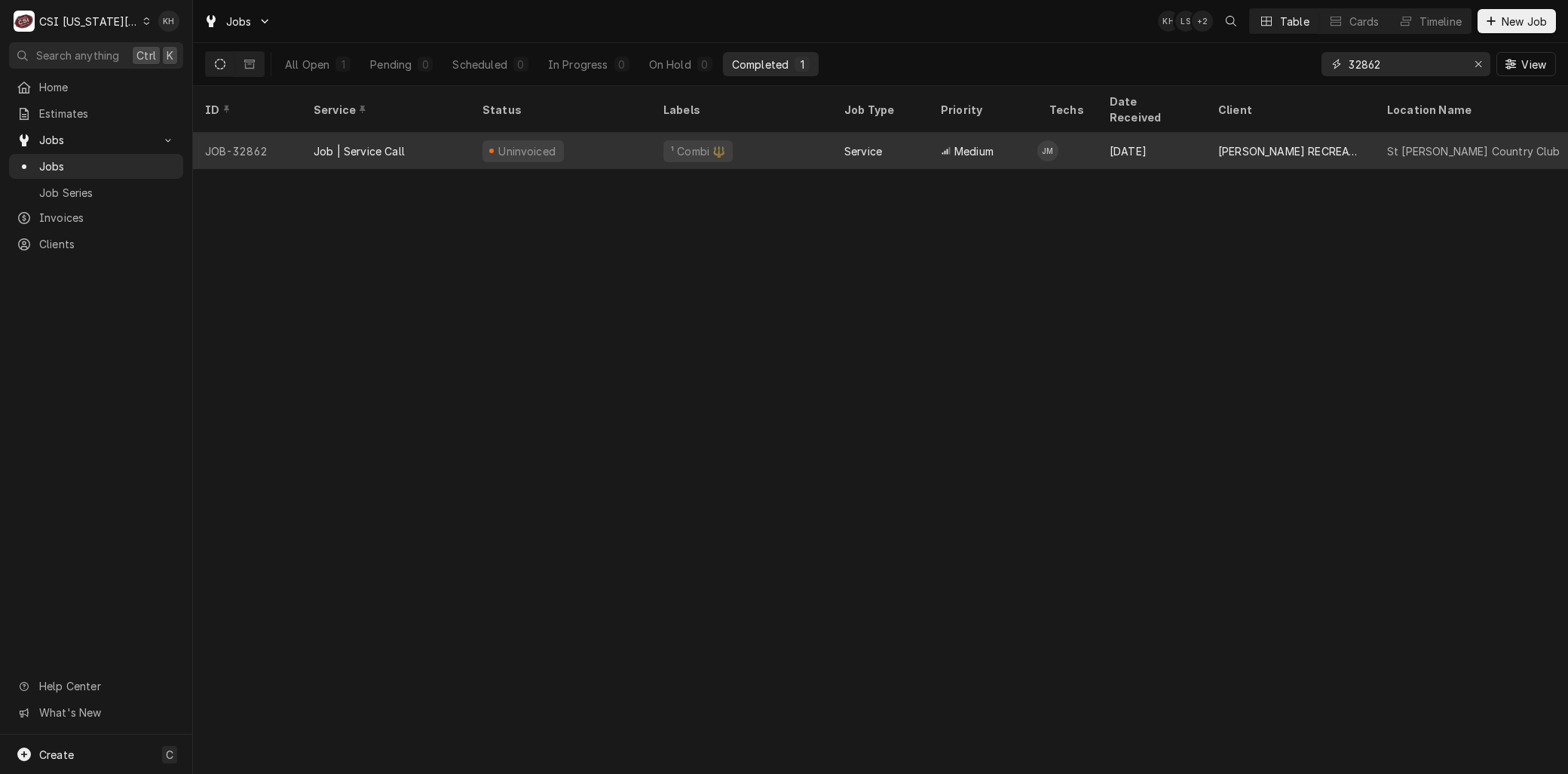
type input "32862"
click at [403, 143] on div "Job | Service Call" at bounding box center [359, 151] width 91 height 15
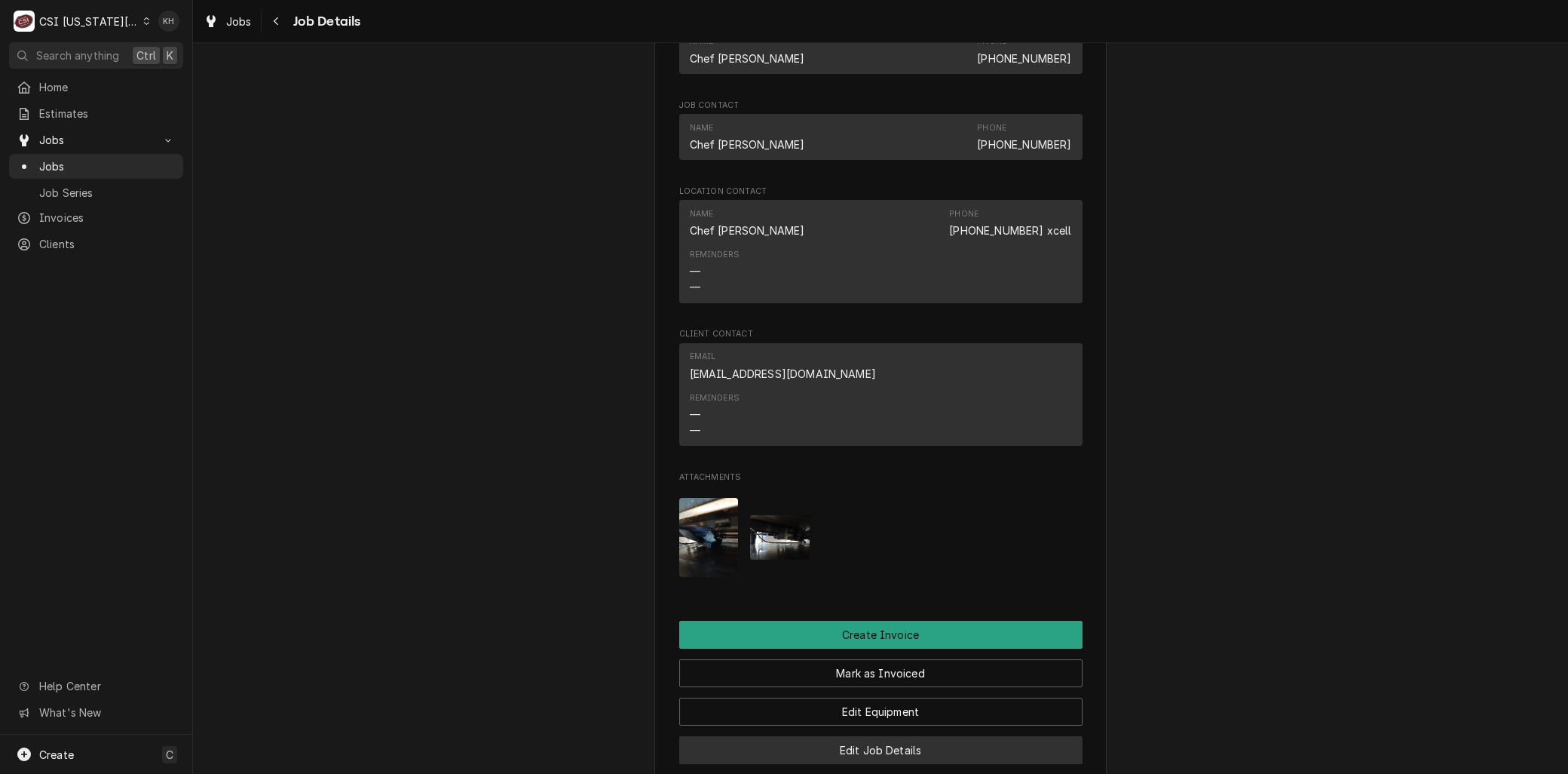
scroll to position [1089, 0]
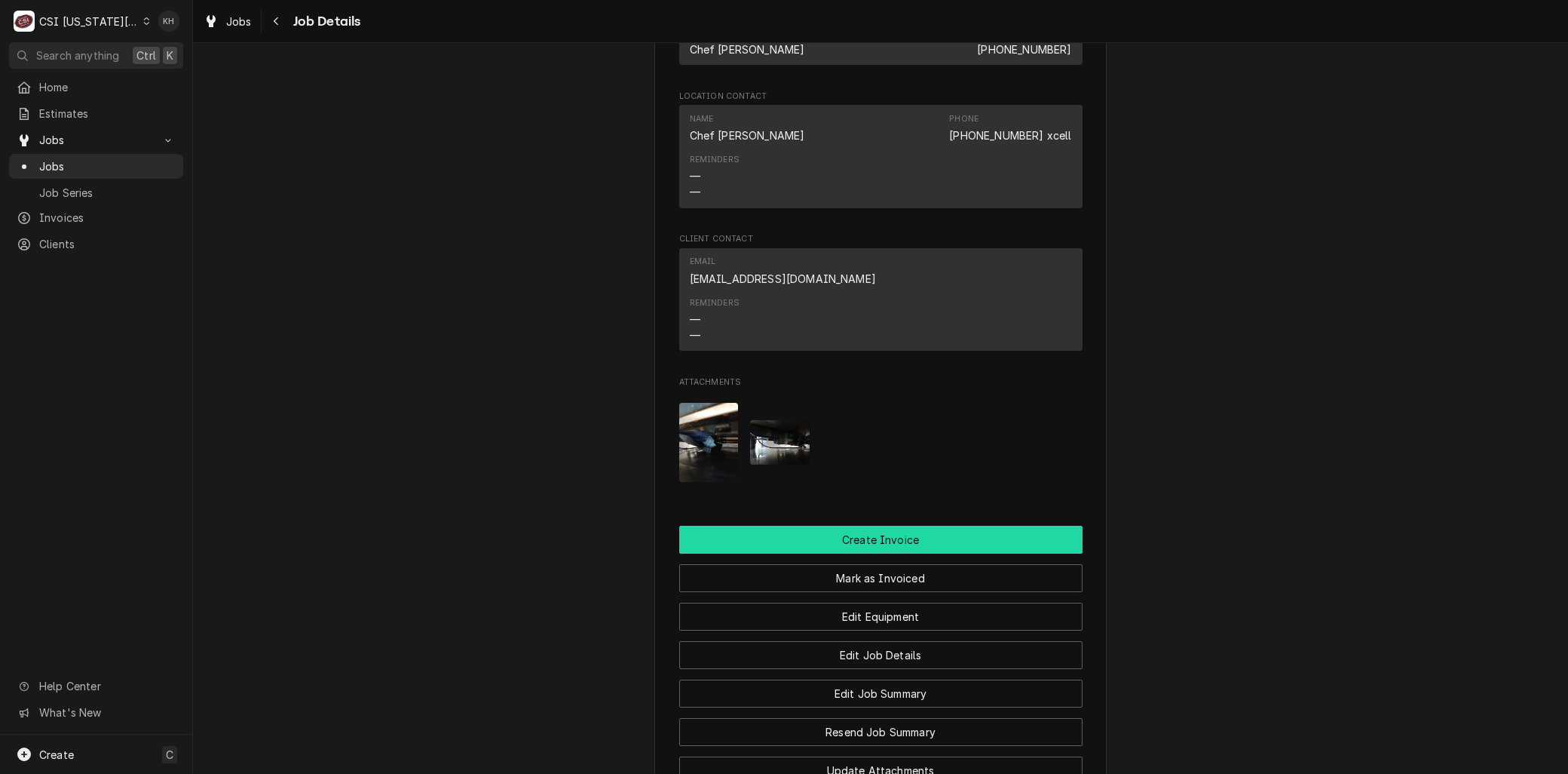
click at [858, 554] on button "Create Invoice" at bounding box center [881, 539] width 403 height 28
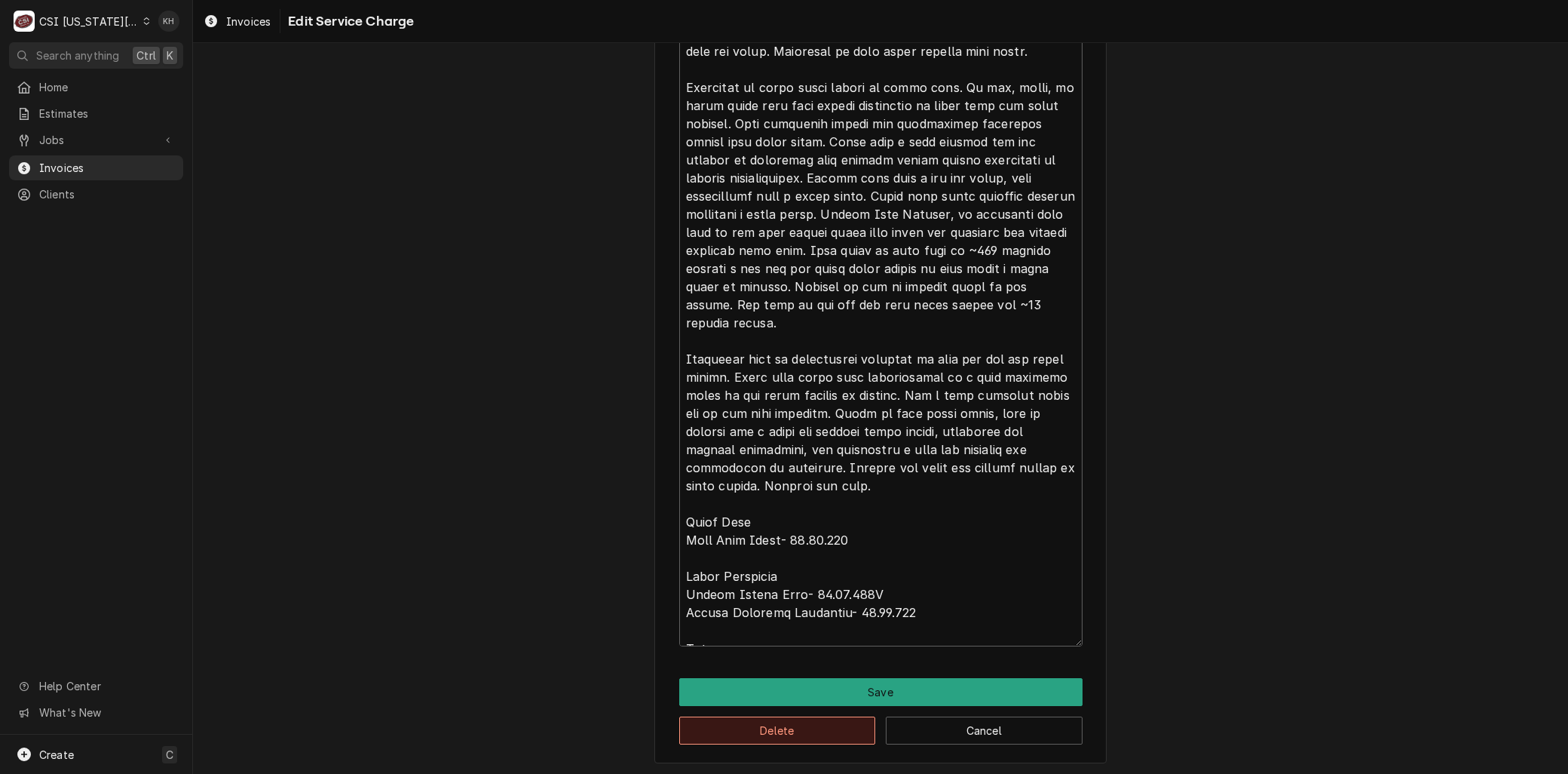
click at [733, 729] on button "Delete" at bounding box center [778, 730] width 196 height 28
type textarea "x"
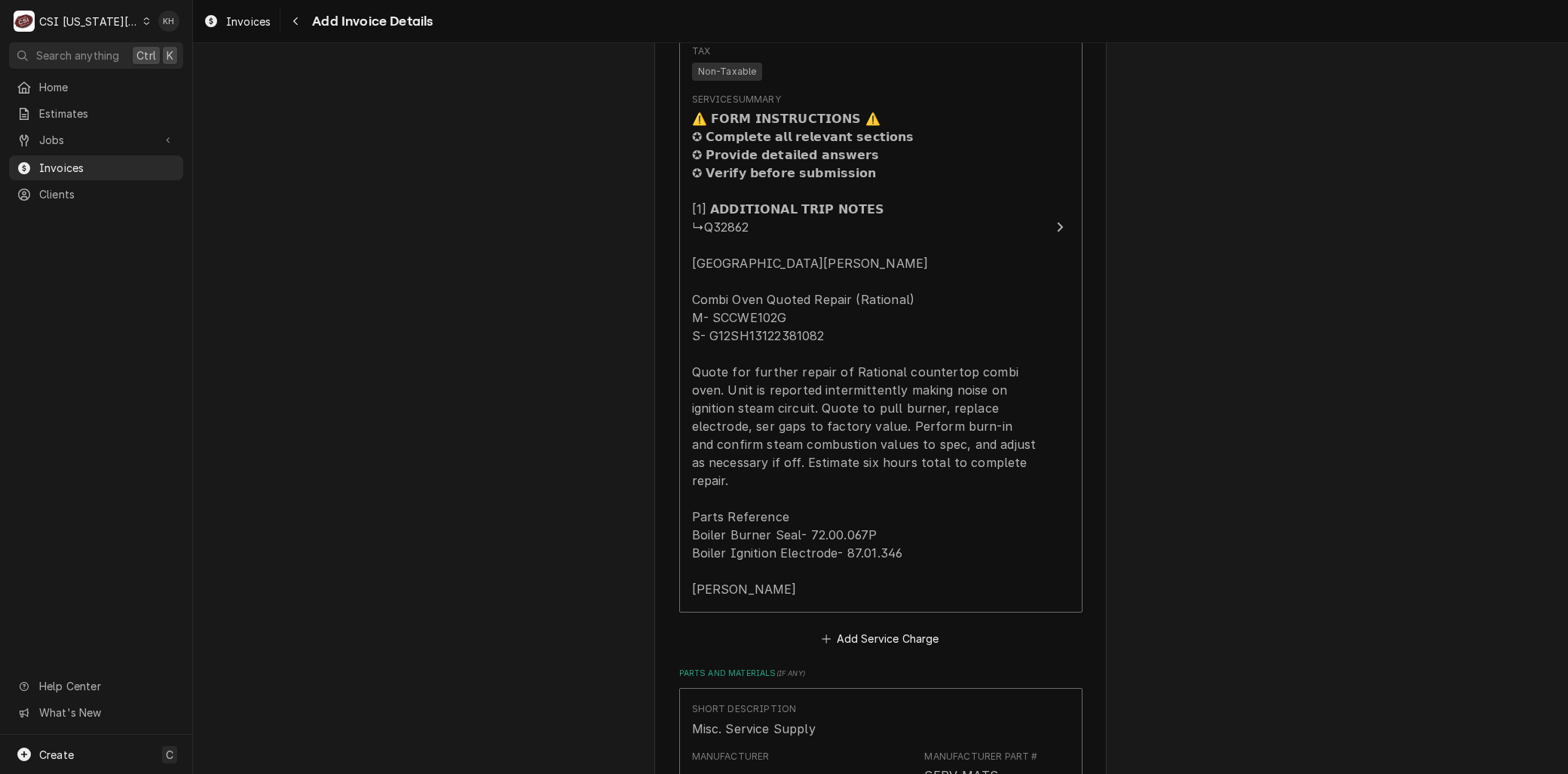
scroll to position [1910, 0]
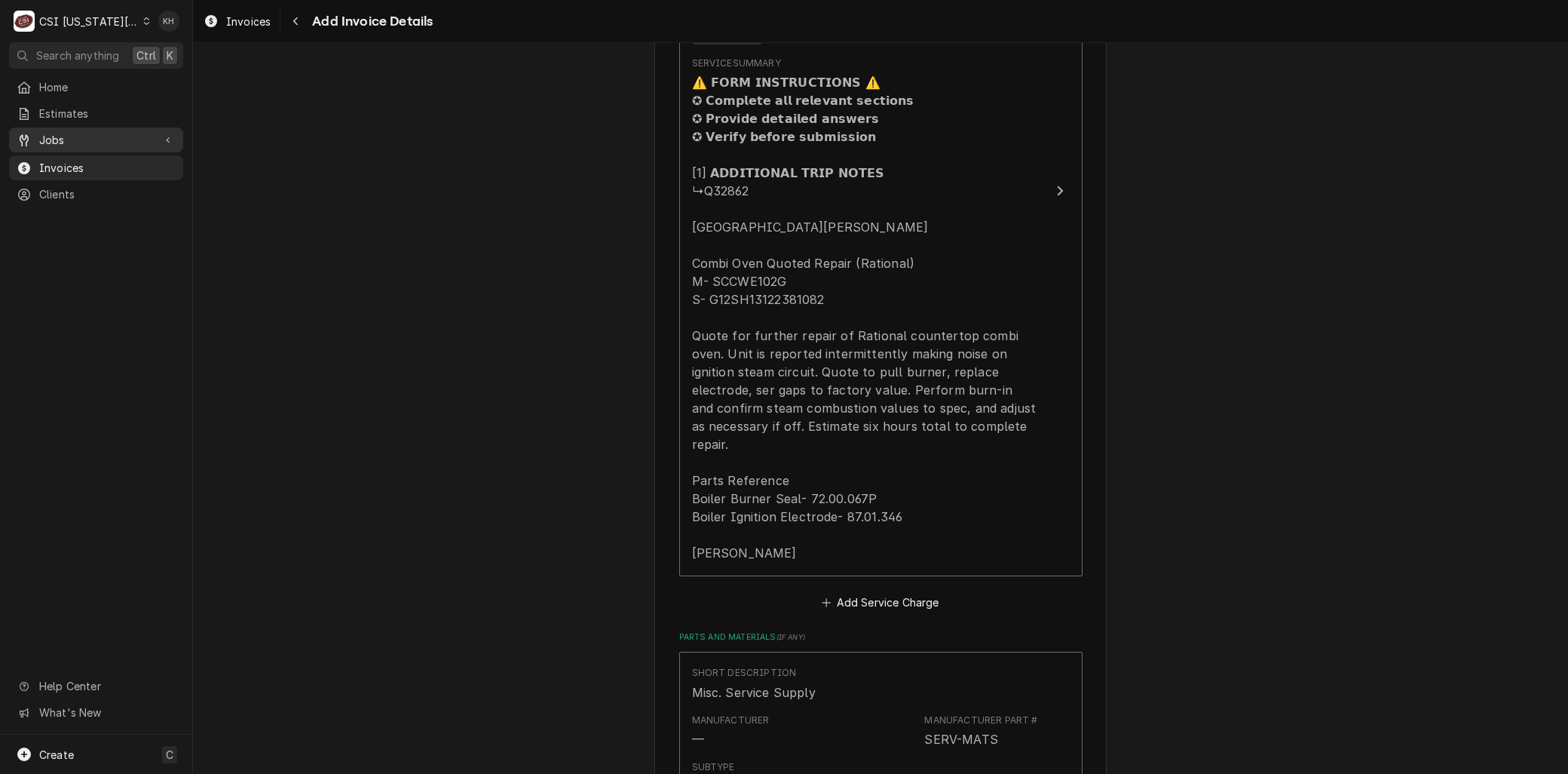
drag, startPoint x: 36, startPoint y: 134, endPoint x: 51, endPoint y: 146, distance: 19.2
click at [37, 136] on div "Jobs" at bounding box center [85, 140] width 137 height 15
click at [75, 159] on span "Jobs" at bounding box center [108, 167] width 137 height 15
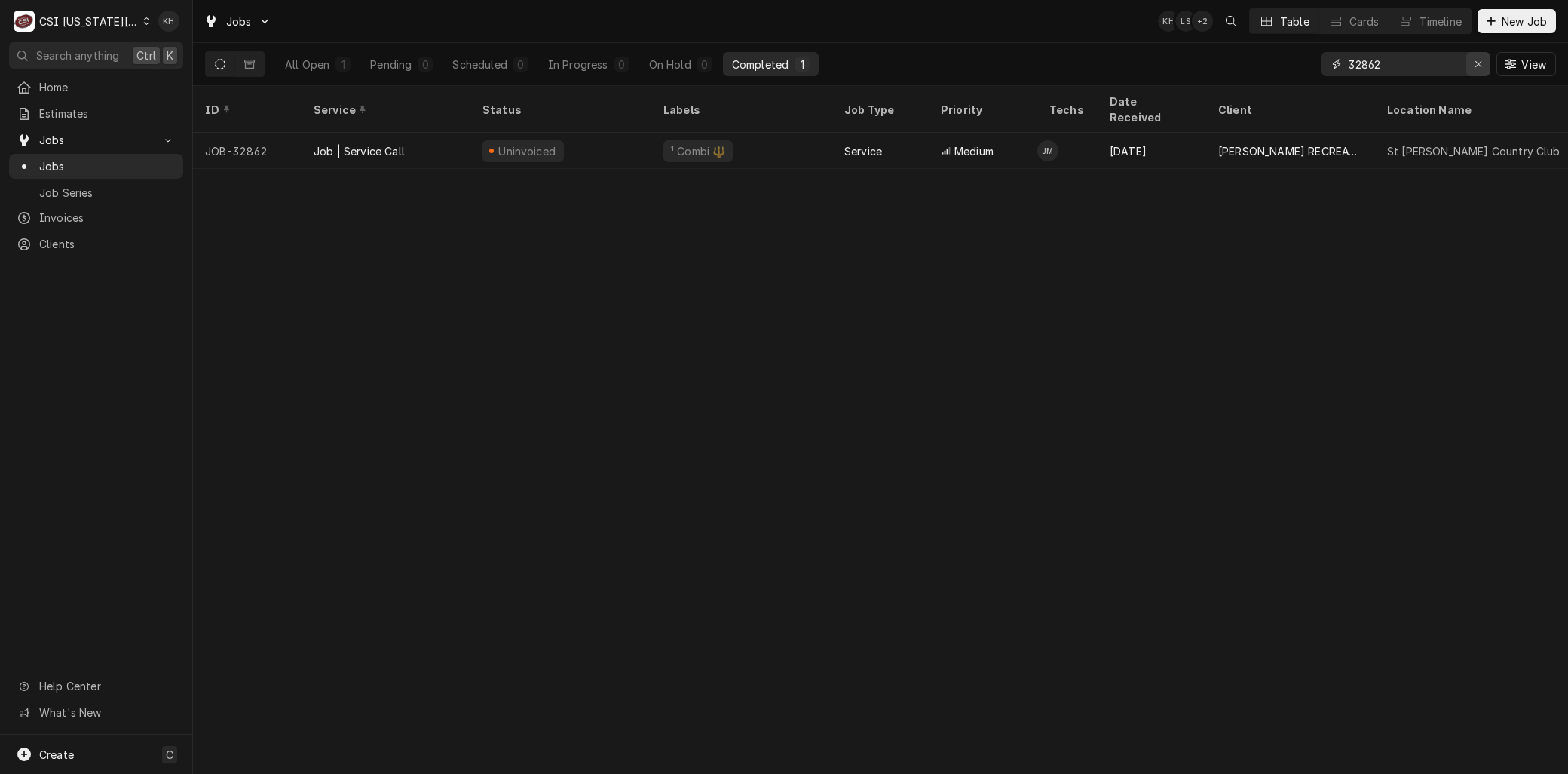
click at [1478, 64] on icon "Erase input" at bounding box center [1478, 64] width 6 height 6
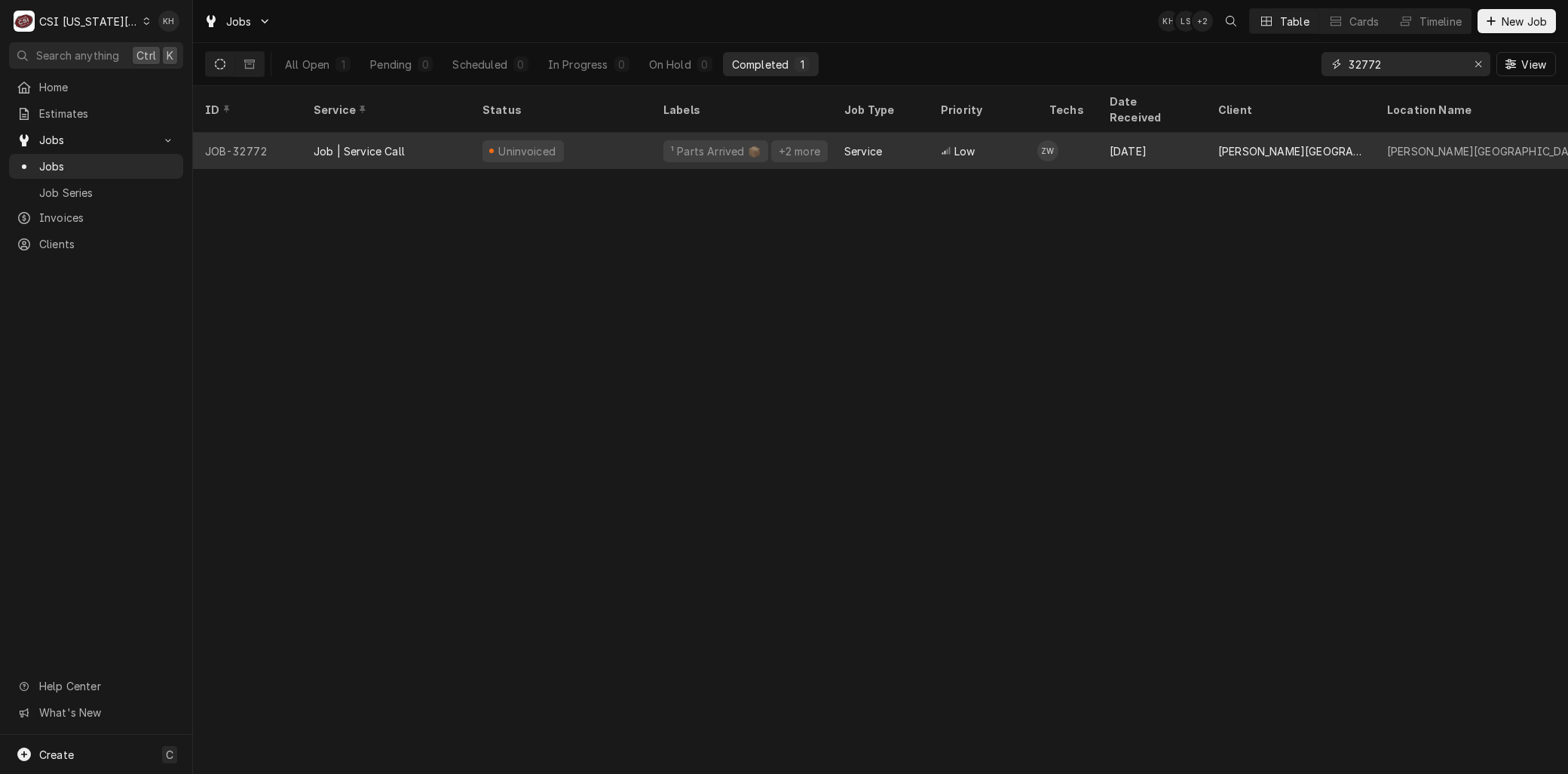
type input "32772"
click at [336, 143] on div "Job | Service Call" at bounding box center [359, 151] width 91 height 15
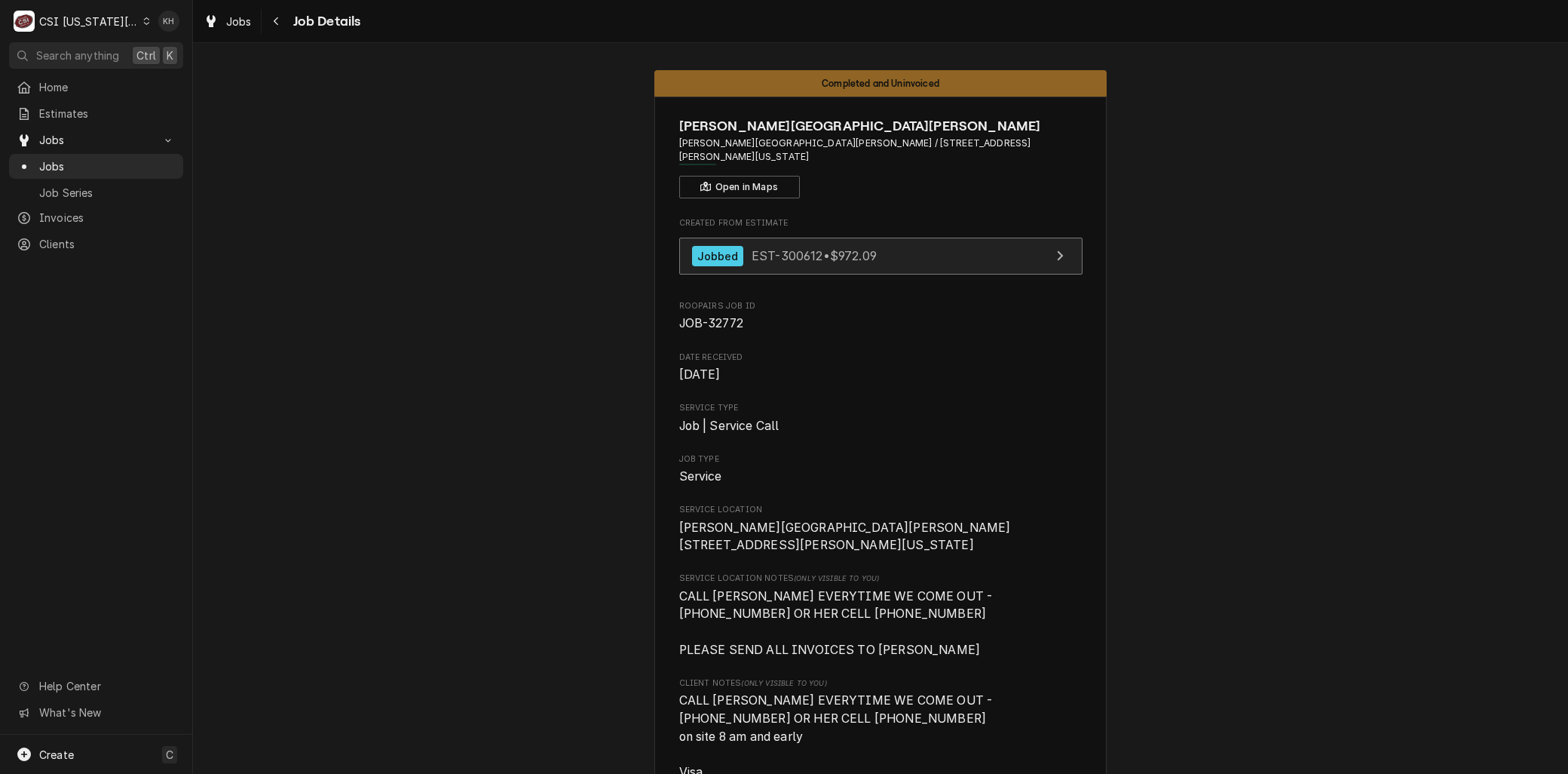
click at [832, 253] on link "Jobbed EST-300612 • $972.09" at bounding box center [881, 256] width 403 height 37
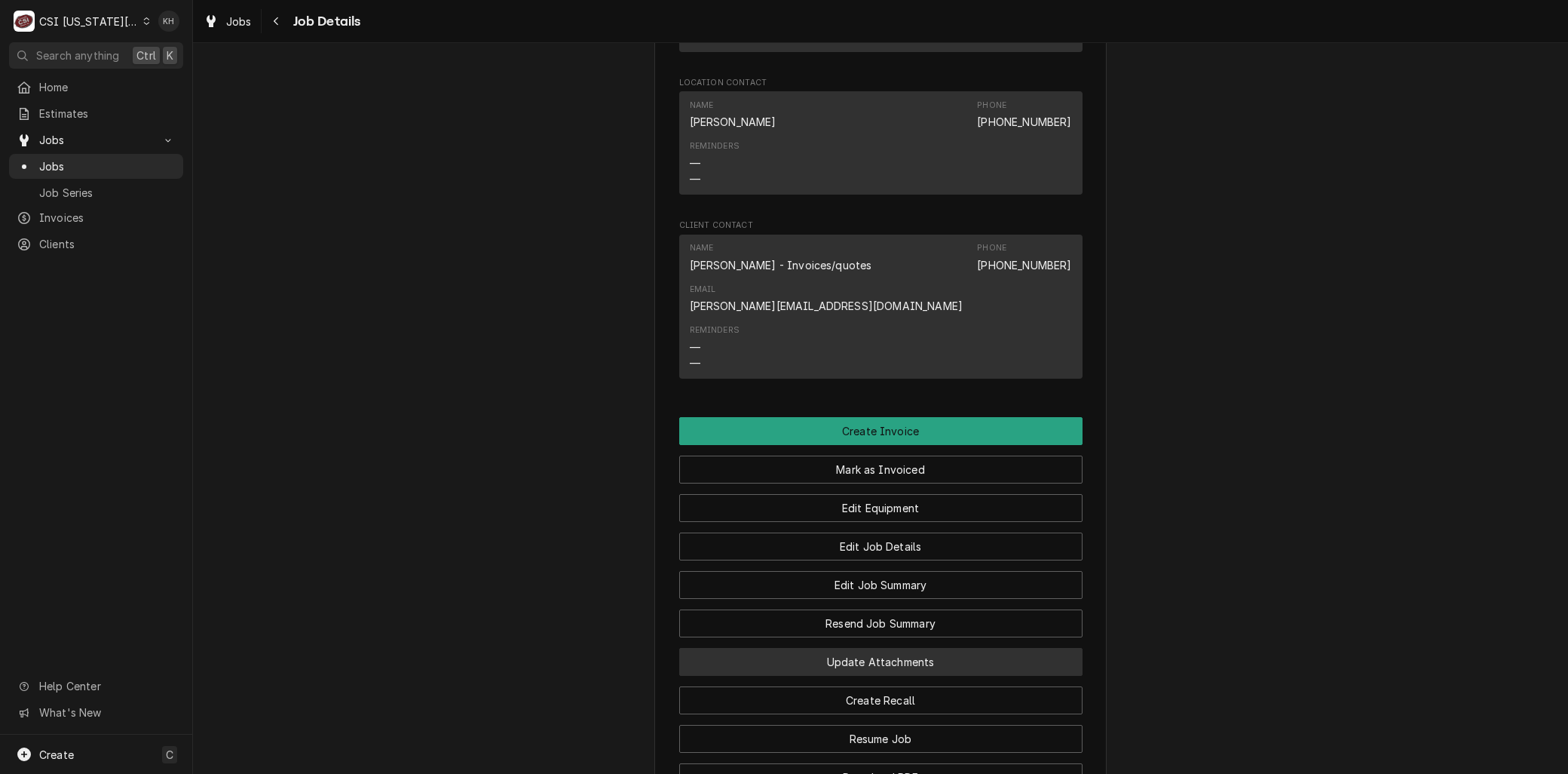
scroll to position [1944, 0]
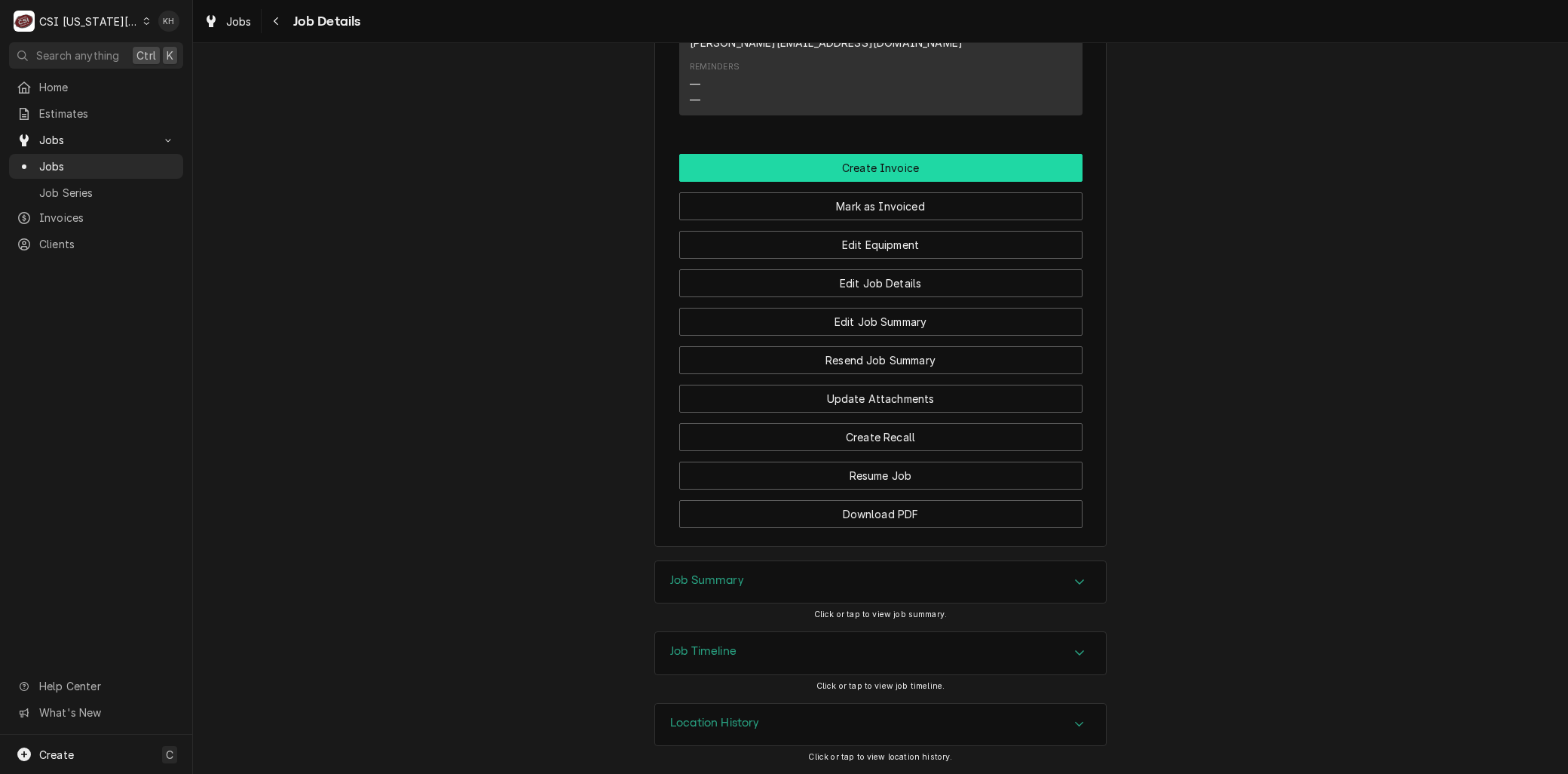
click at [840, 168] on button "Create Invoice" at bounding box center [881, 168] width 403 height 28
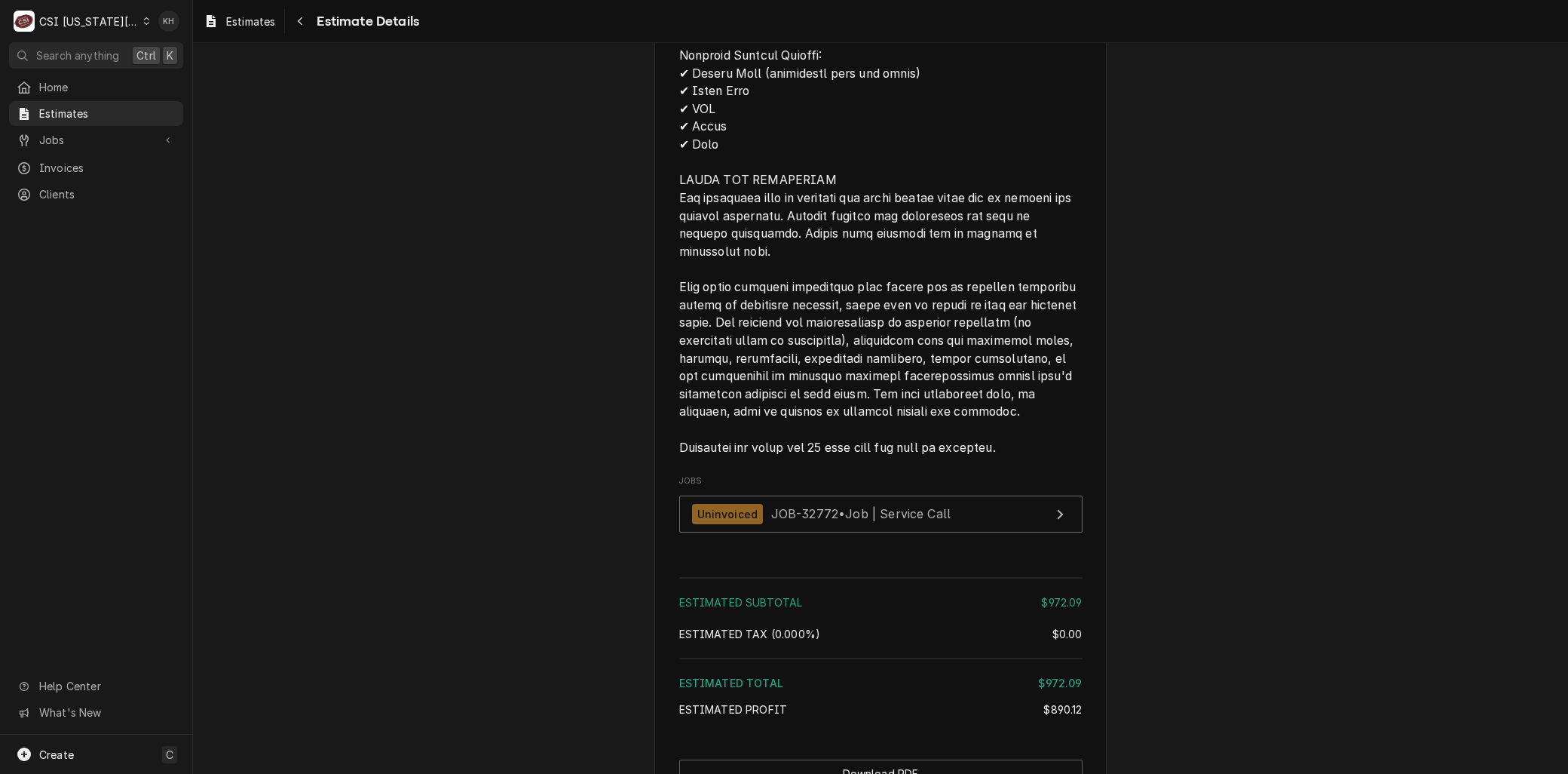
scroll to position [3195, 0]
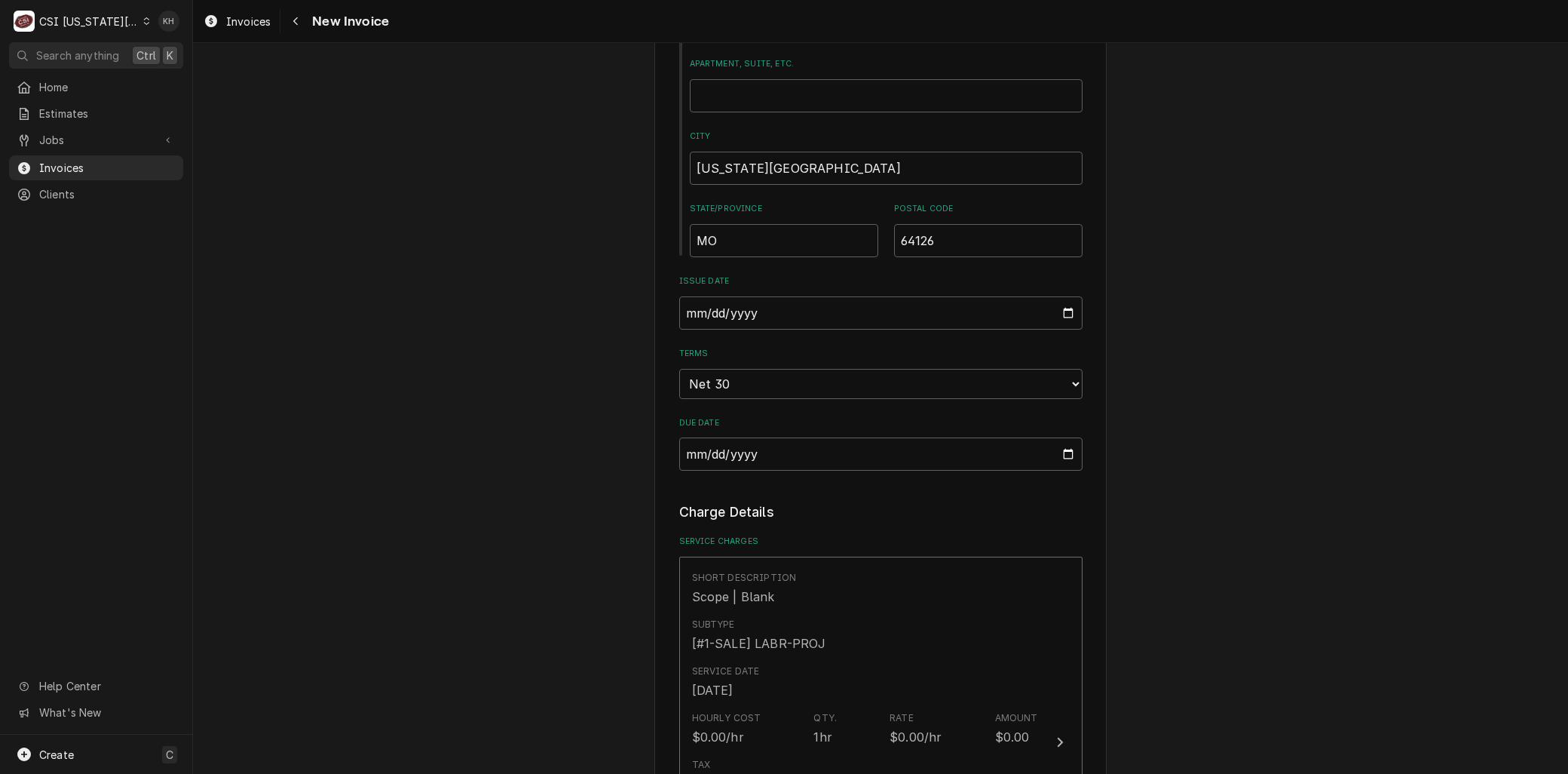
scroll to position [3788, 0]
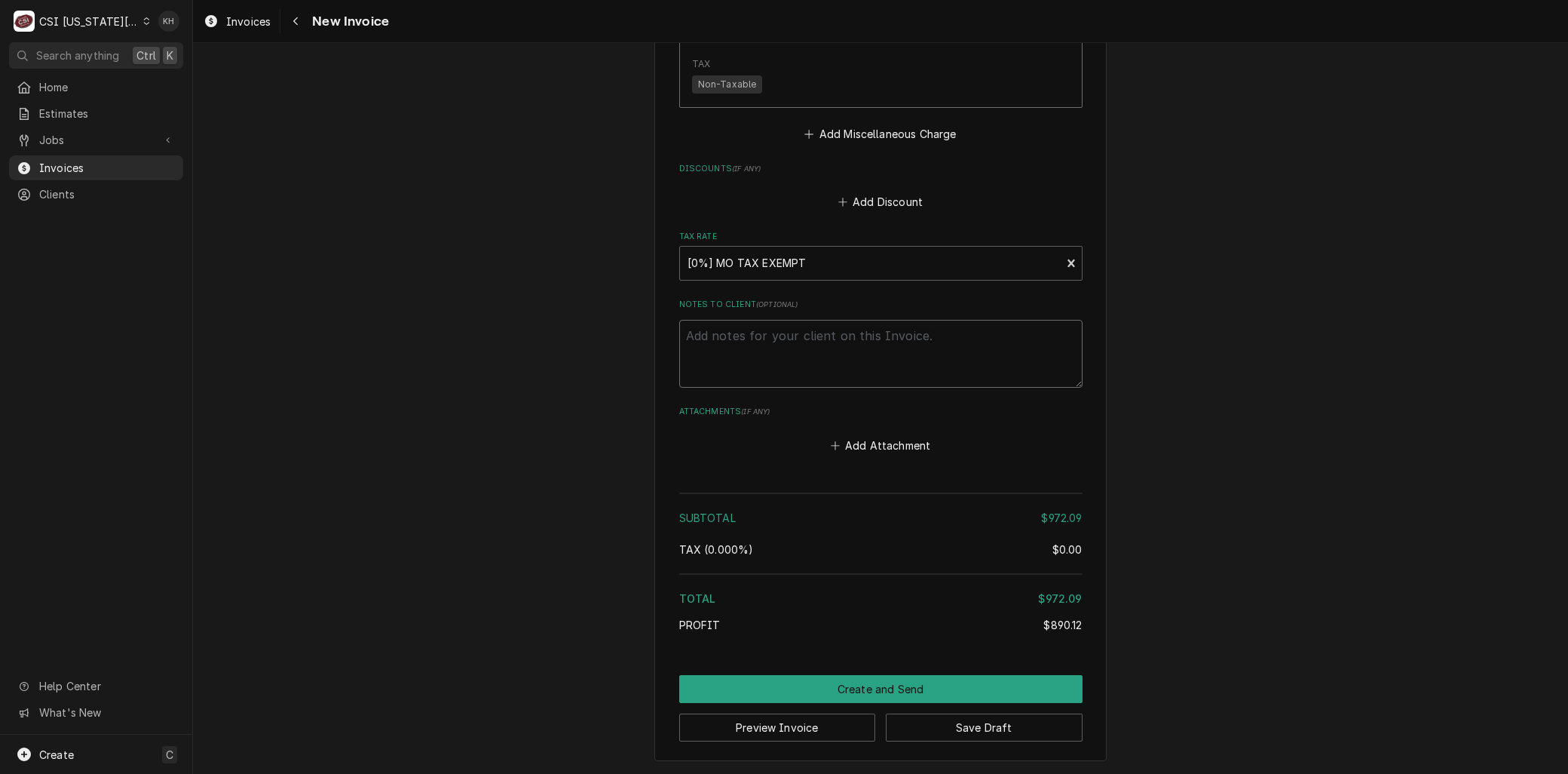
click at [855, 365] on textarea "Notes to Client ( optional )" at bounding box center [881, 353] width 403 height 68
type textarea "x"
type textarea "W"
type textarea "x"
type textarea "Wor"
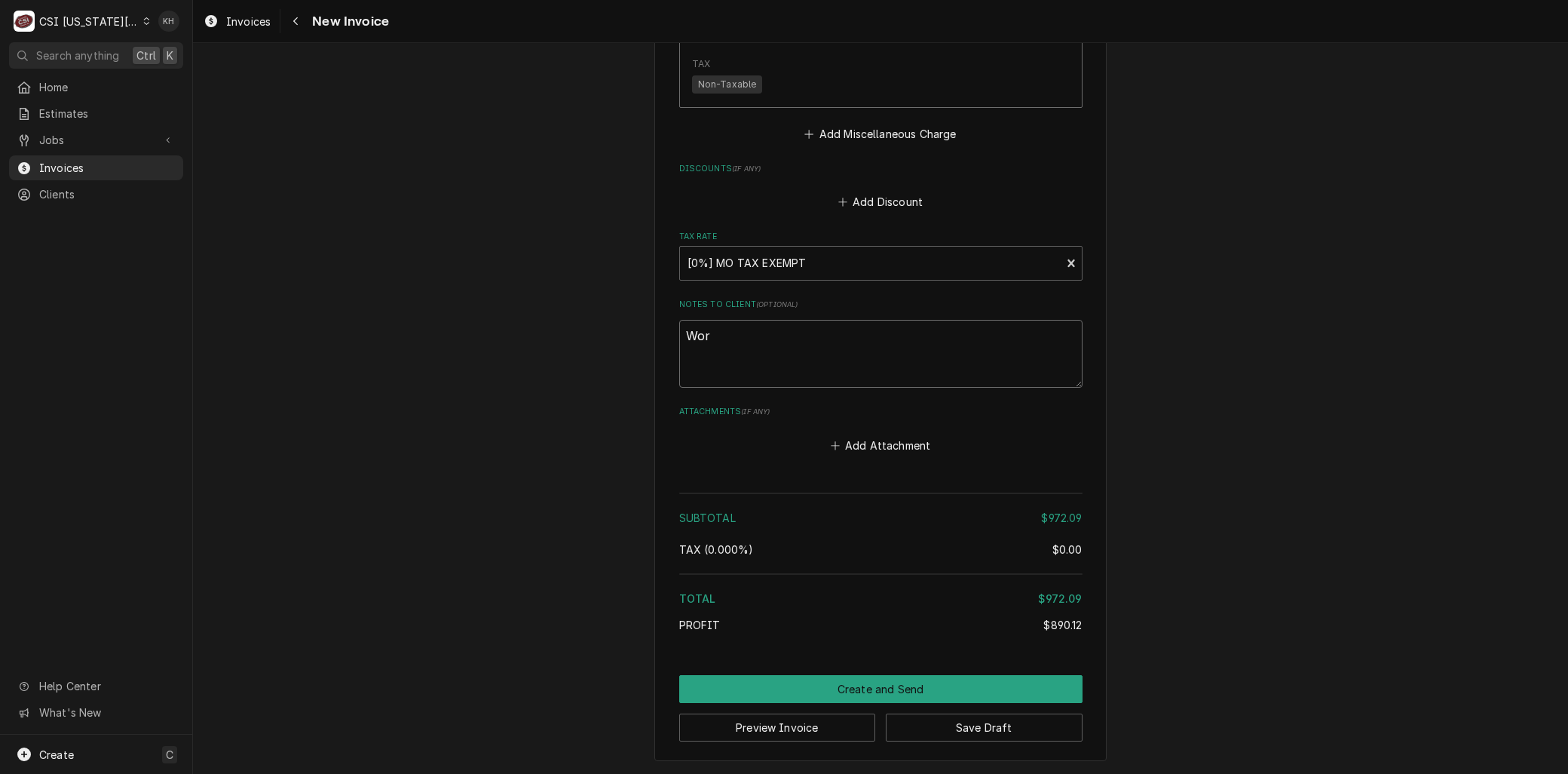
type textarea "x"
type textarea "Work"
type textarea "x"
type textarea "Work"
type textarea "x"
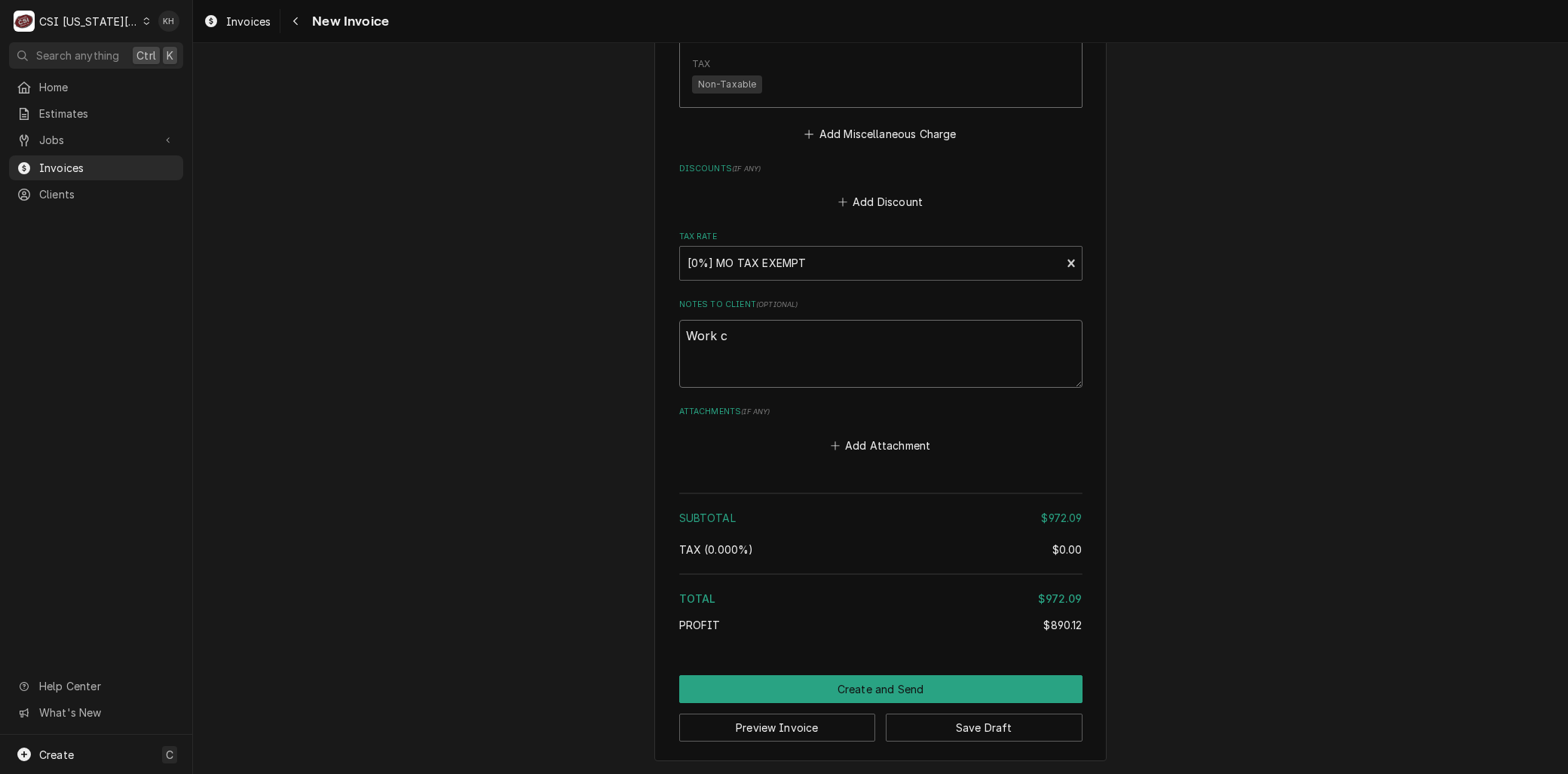
type textarea "Work co"
type textarea "x"
type textarea "Work com"
type textarea "x"
type textarea "Work comp"
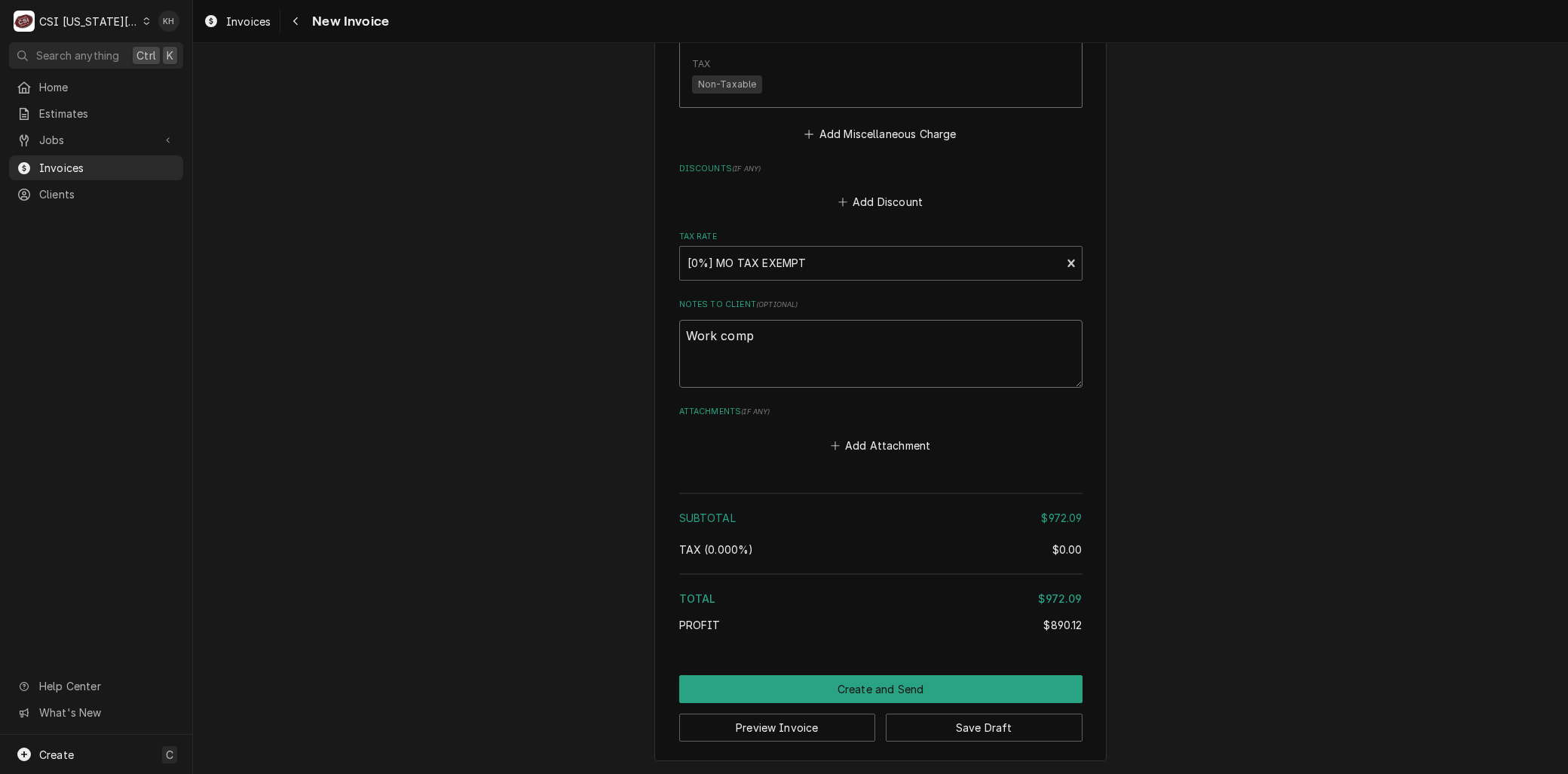
type textarea "x"
type textarea "Work comple"
type textarea "x"
type textarea "Work complete"
type textarea "x"
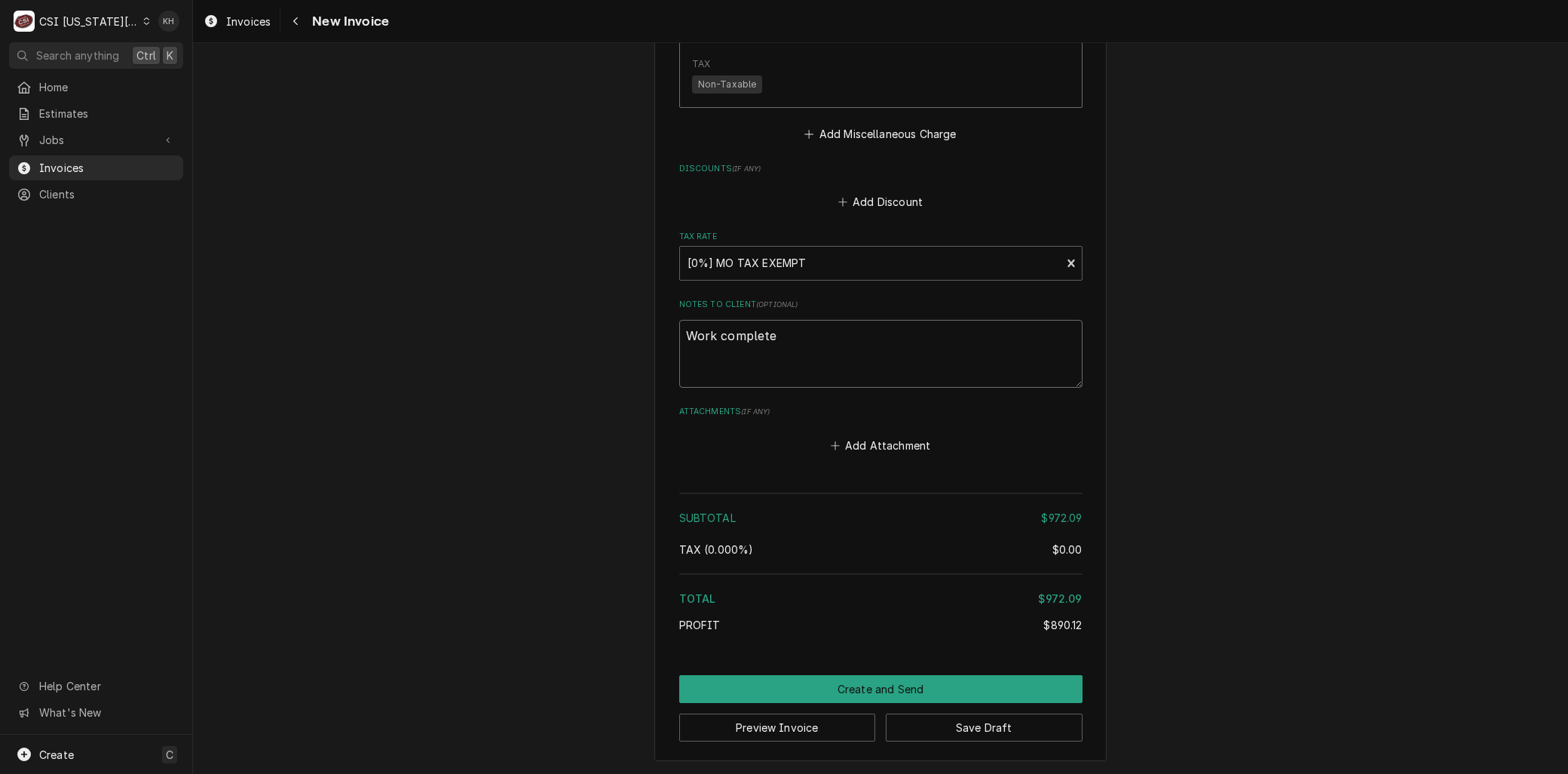
type textarea "Work completed"
type textarea "x"
type textarea "Work completed"
type textarea "x"
type textarea "Work completed p"
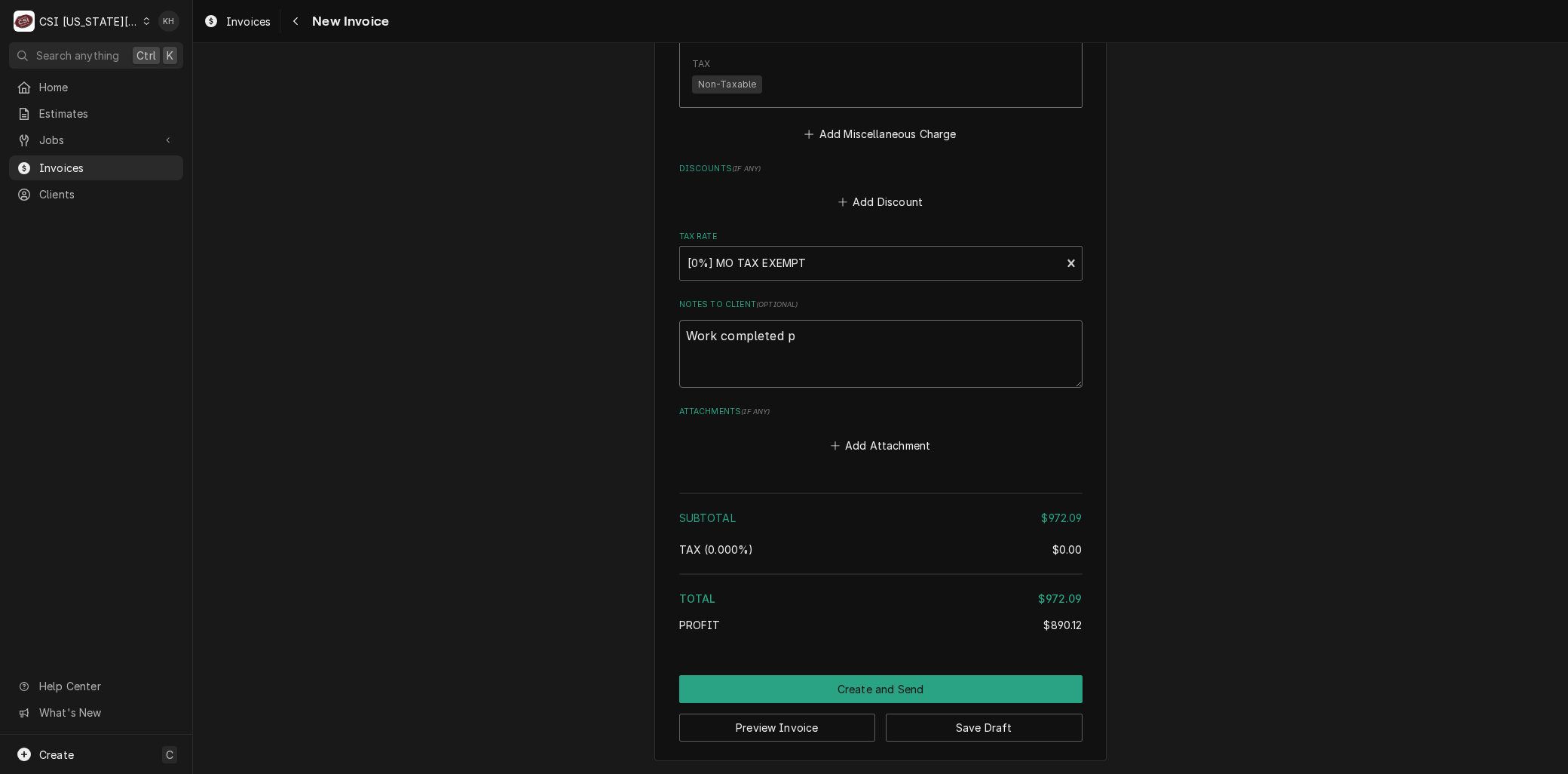
type textarea "x"
type textarea "Work completed pe"
type textarea "x"
type textarea "Work completed per"
type textarea "x"
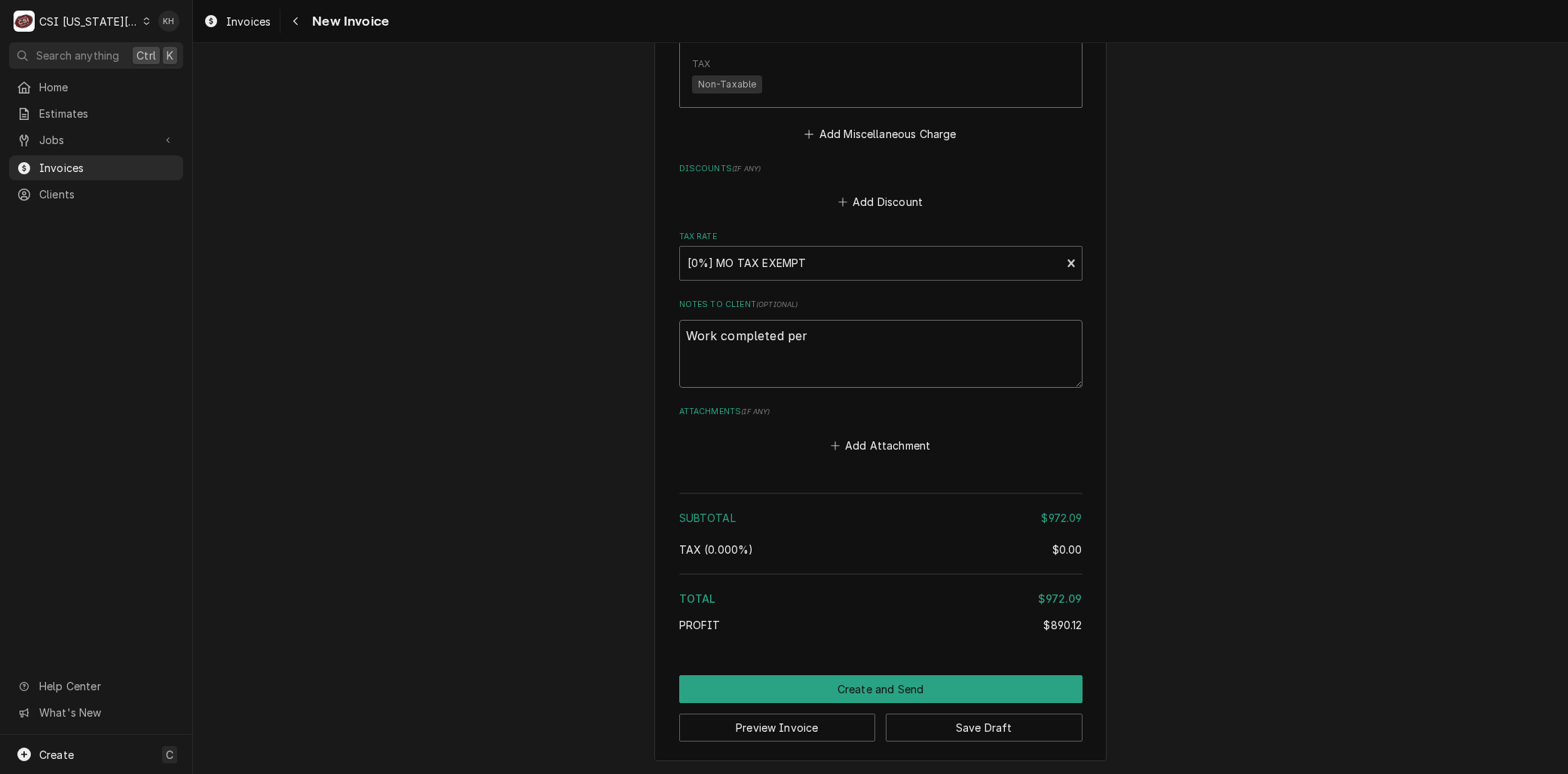
type textarea "Work completed per"
type textarea "x"
type textarea "Work completed per q"
type textarea "x"
type textarea "Work completed per qu"
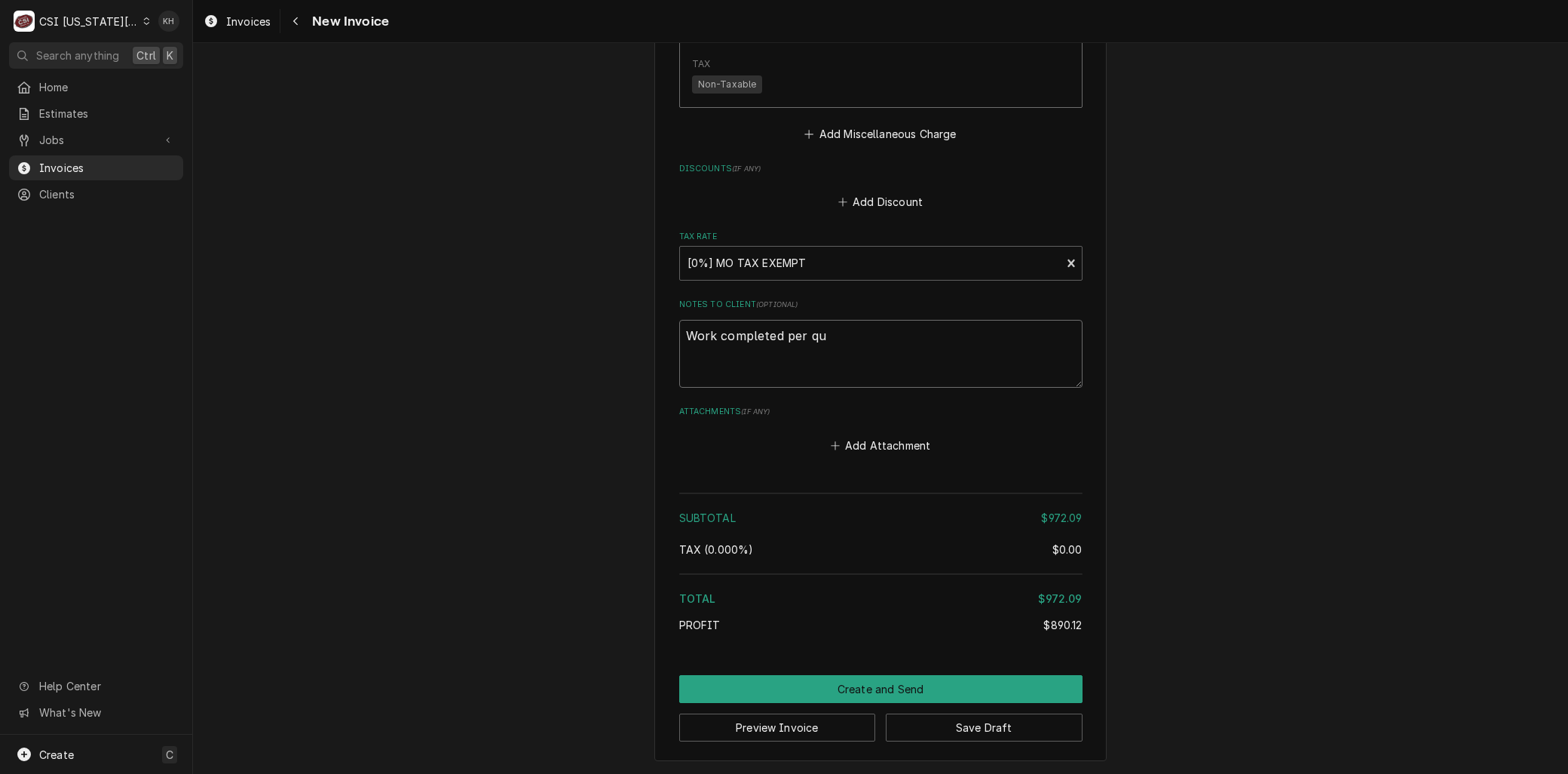
type textarea "x"
type textarea "Work completed per quo"
type textarea "x"
type textarea "Work completed per quot"
type textarea "x"
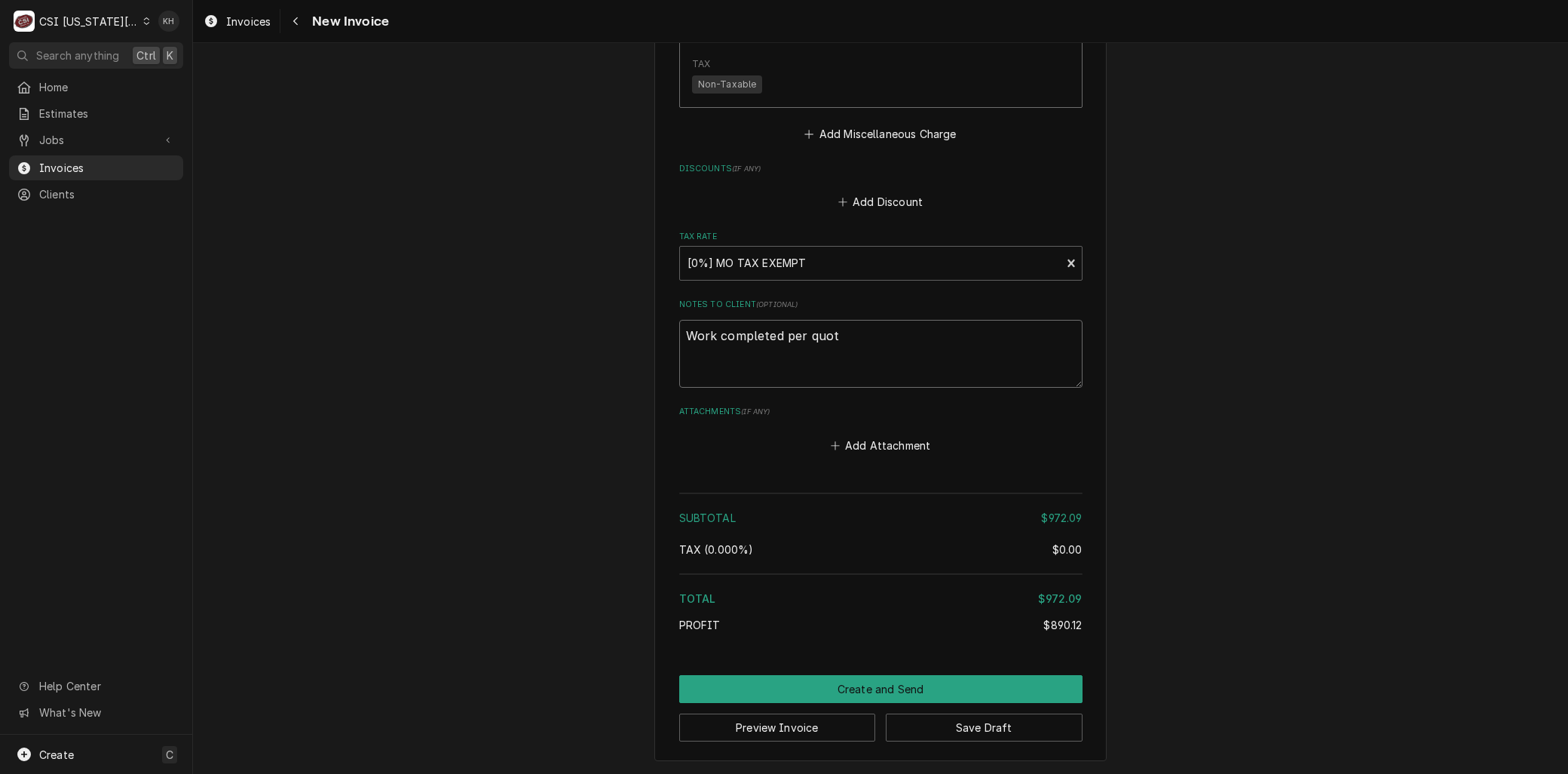
type textarea "Work completed per quote"
type textarea "x"
type textarea "Work completed per quote"
type textarea "x"
type textarea "Work completed per quote 30"
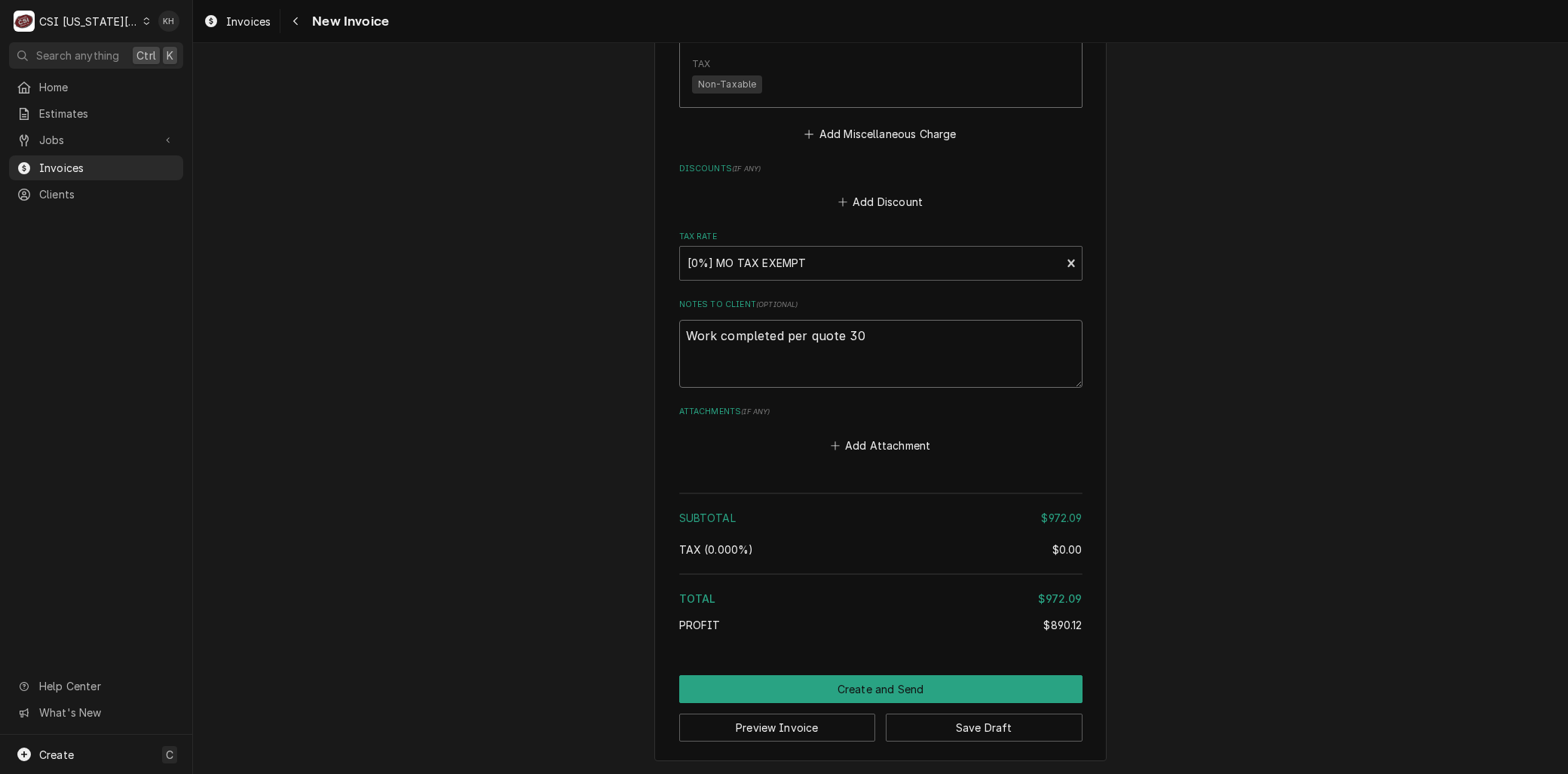
type textarea "x"
type textarea "Work completed per quote 300"
type textarea "x"
type textarea "Work completed per quote 3006"
type textarea "x"
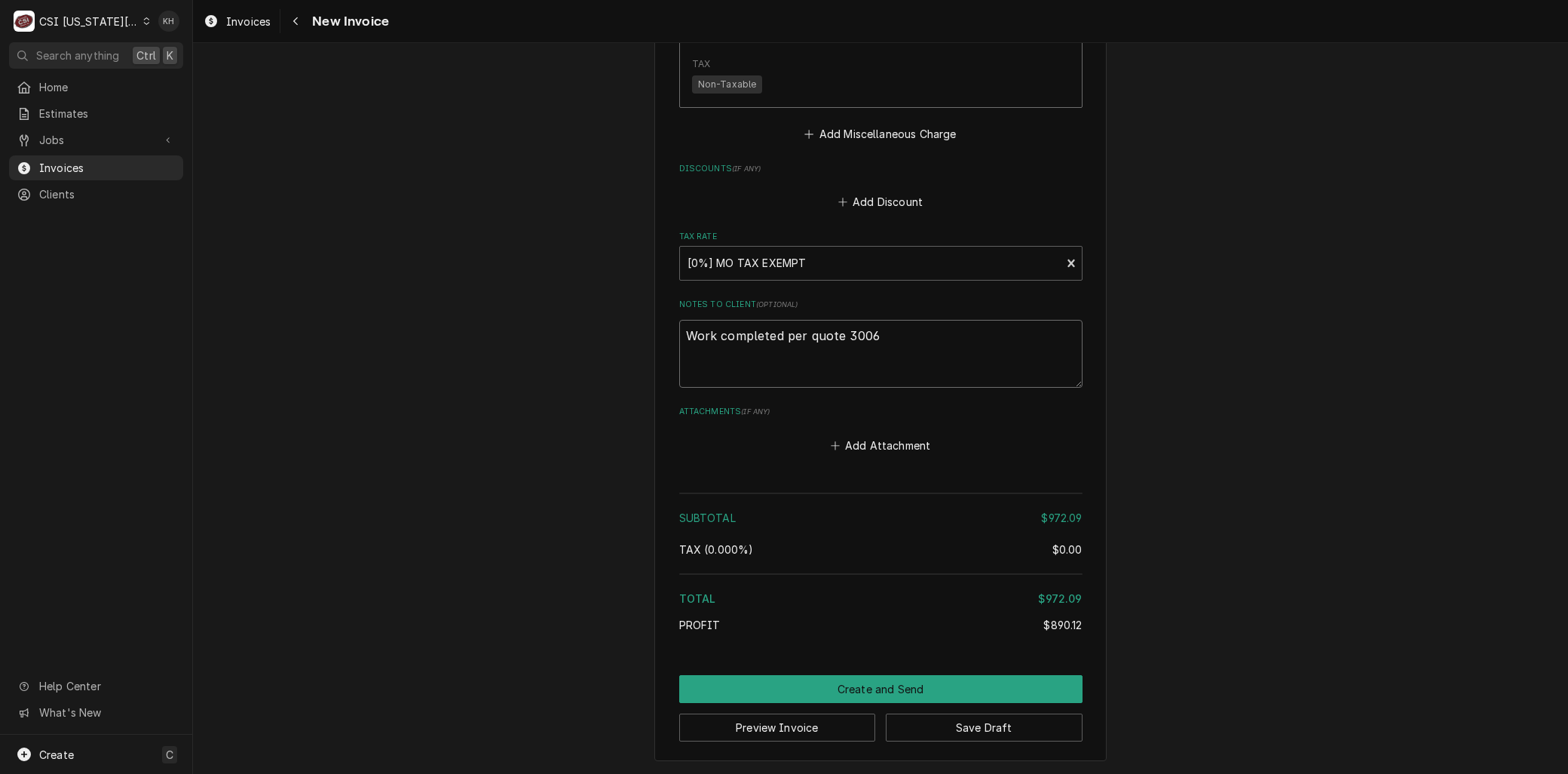
type textarea "Work completed per quote 30061"
type textarea "x"
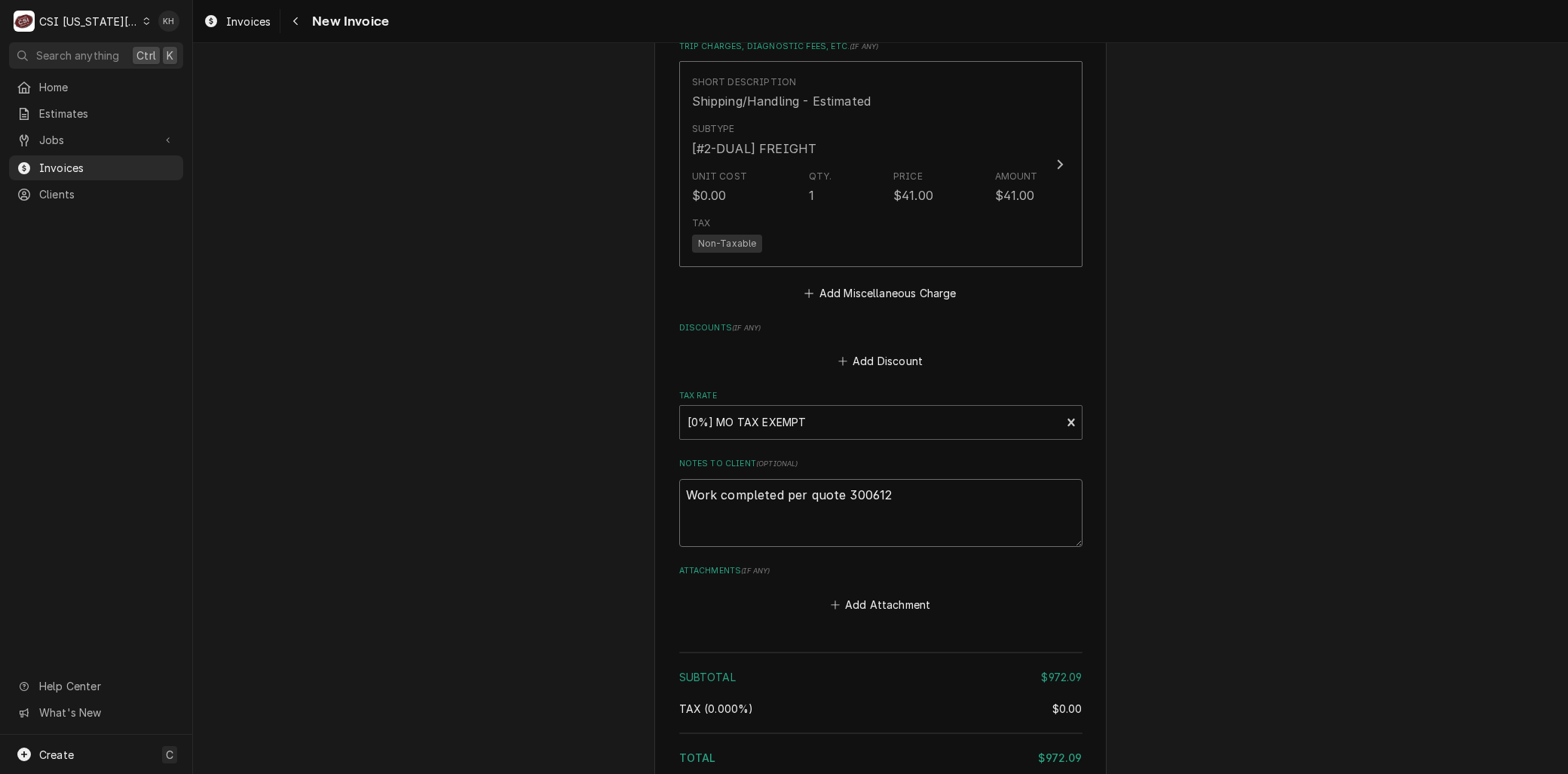
scroll to position [3368, 0]
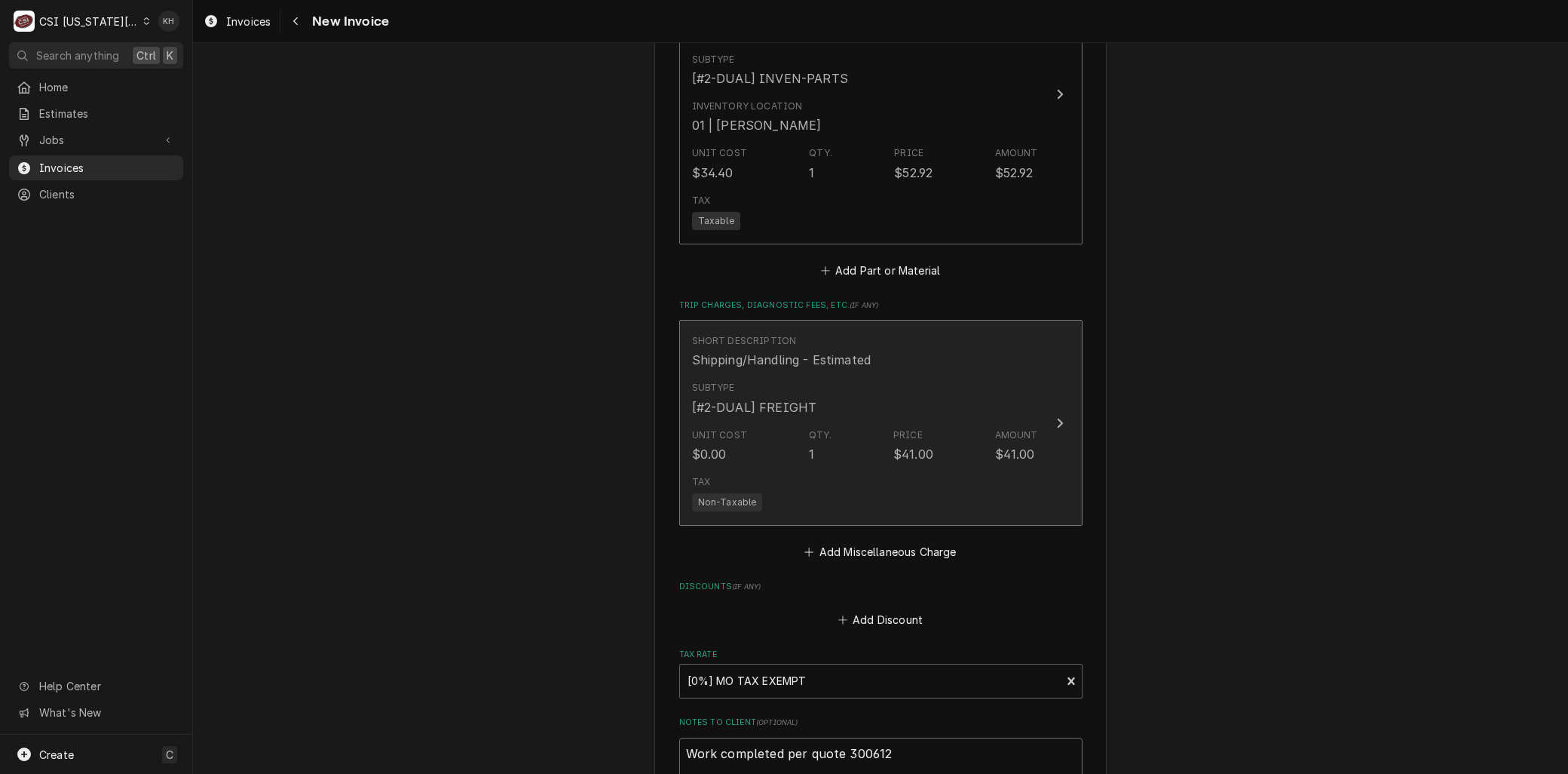
type textarea "Work completed per quote 300612"
click at [692, 400] on div "[#2-DUAL] FREIGHT" at bounding box center [755, 407] width 125 height 18
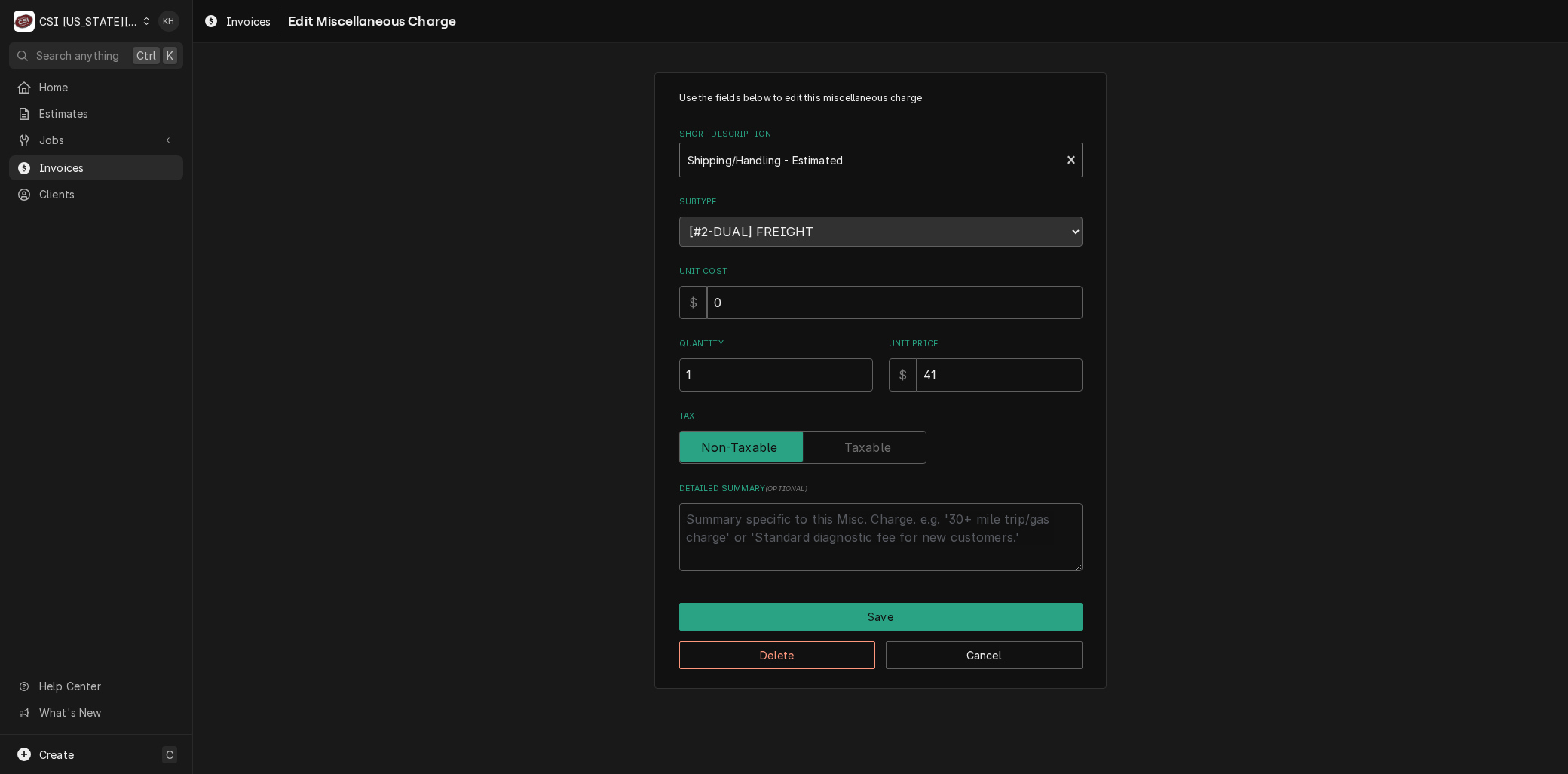
type textarea "x"
click at [745, 166] on div "Short Description" at bounding box center [870, 160] width 367 height 27
type input "ship"
drag, startPoint x: 939, startPoint y: 365, endPoint x: 865, endPoint y: 349, distance: 75.7
click at [864, 355] on div "Quantity 1 Unit Price $ 0" at bounding box center [881, 365] width 403 height 54
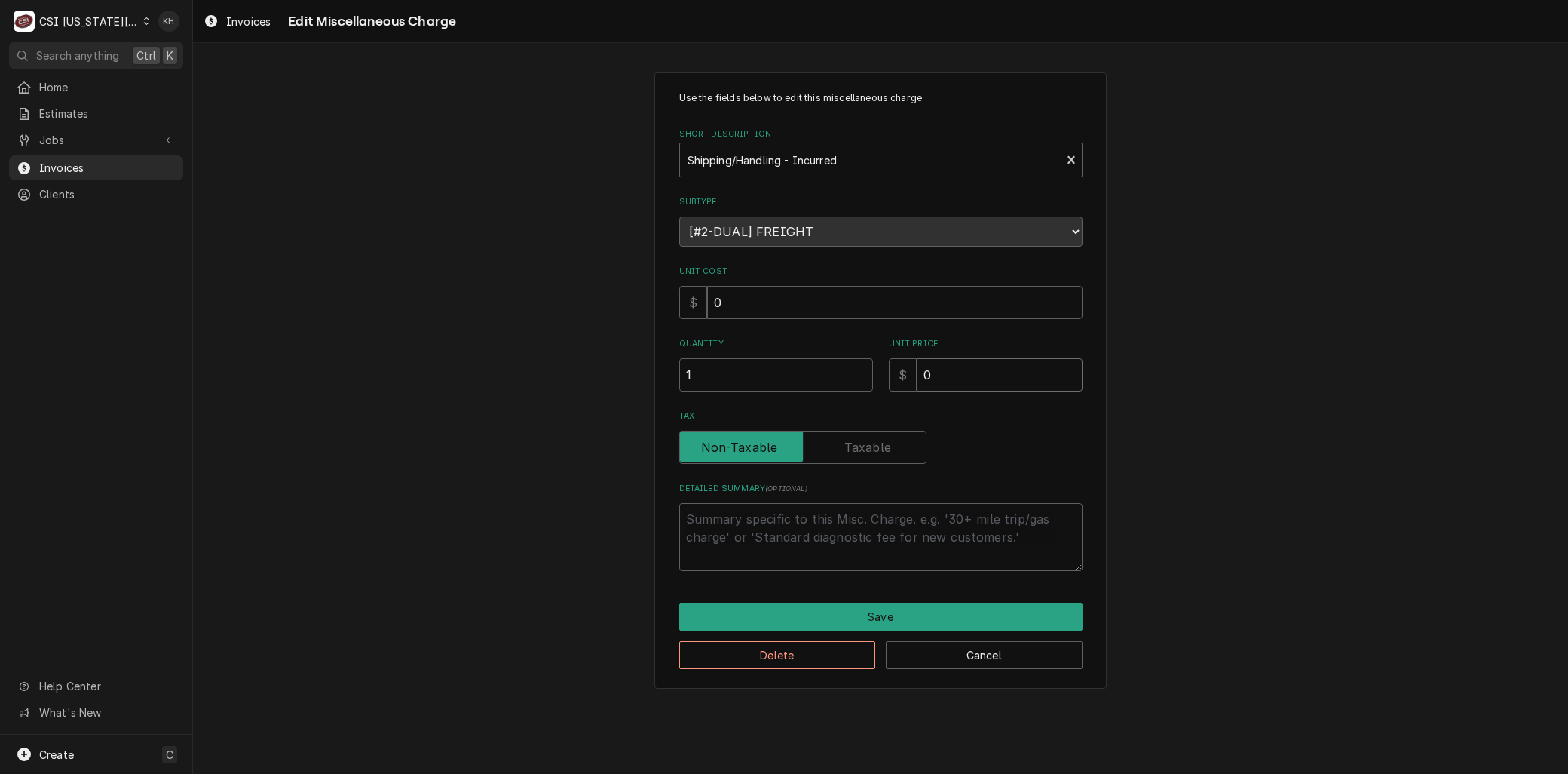
type textarea "x"
type input "4"
type textarea "x"
type input "41"
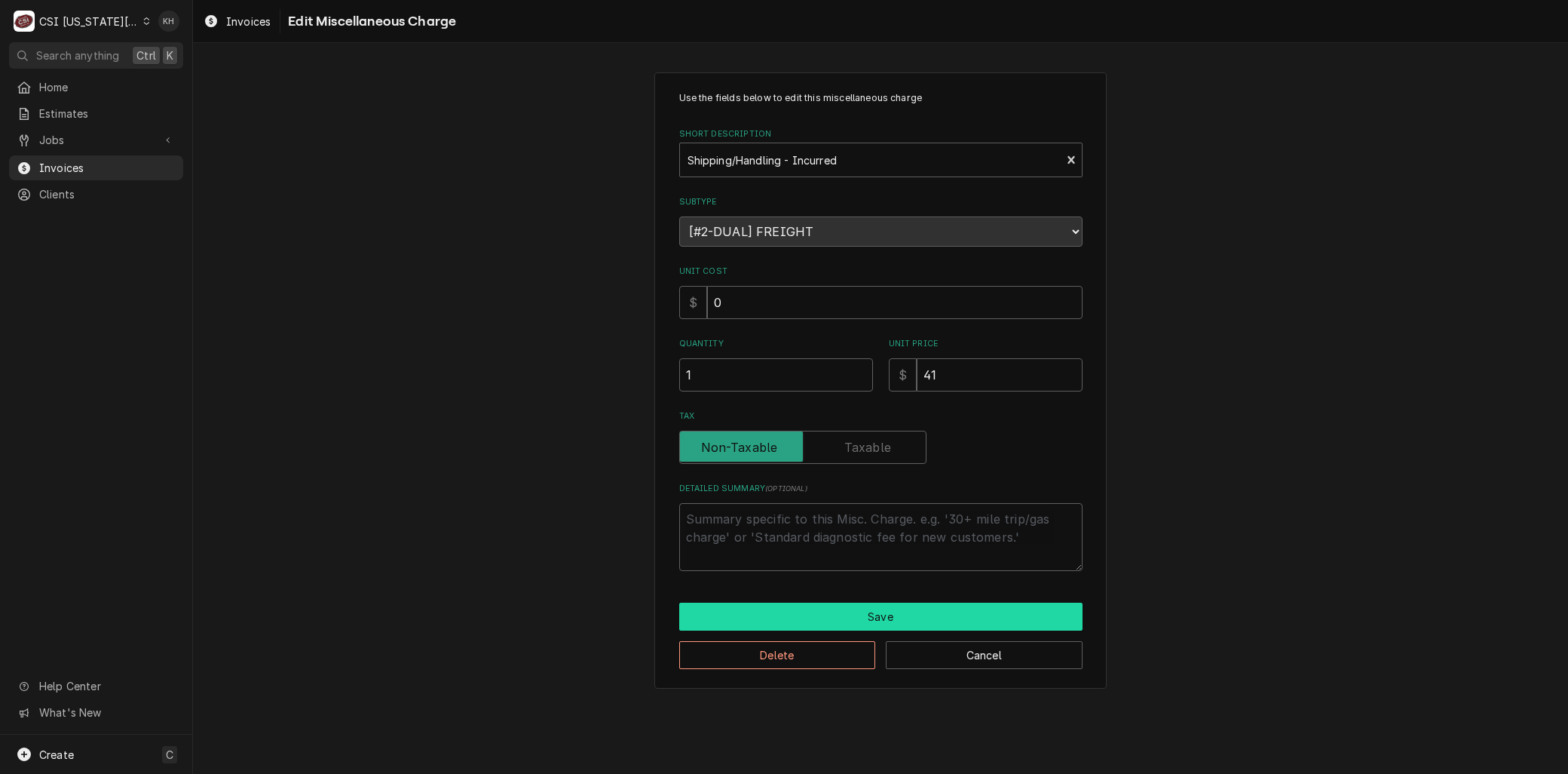
click at [916, 611] on button "Save" at bounding box center [881, 616] width 403 height 28
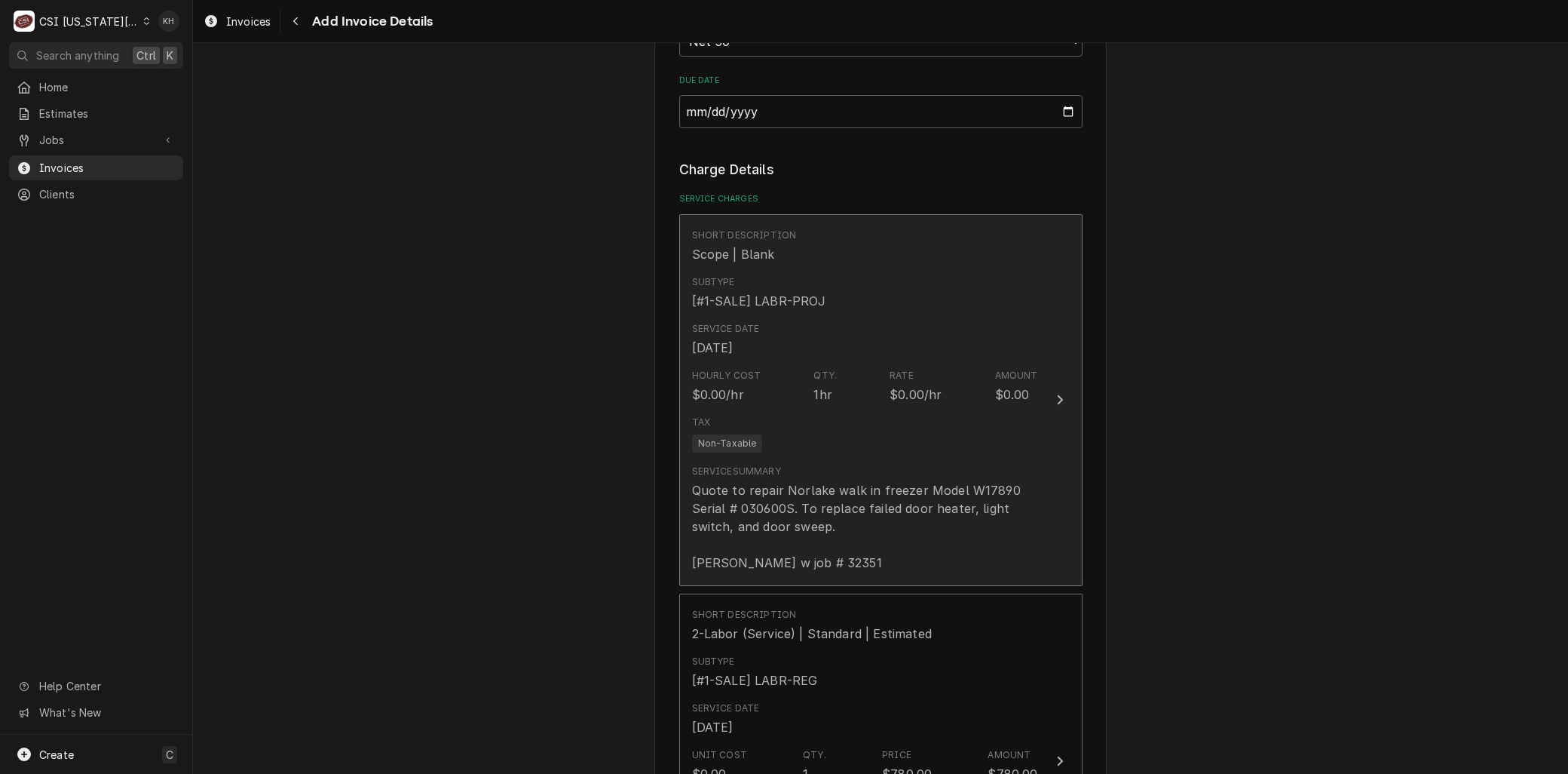
click at [899, 544] on div "Quote to repair Norlake walk in freezer Model W17890 Serial # 030600S. To repla…" at bounding box center [865, 527] width 347 height 90
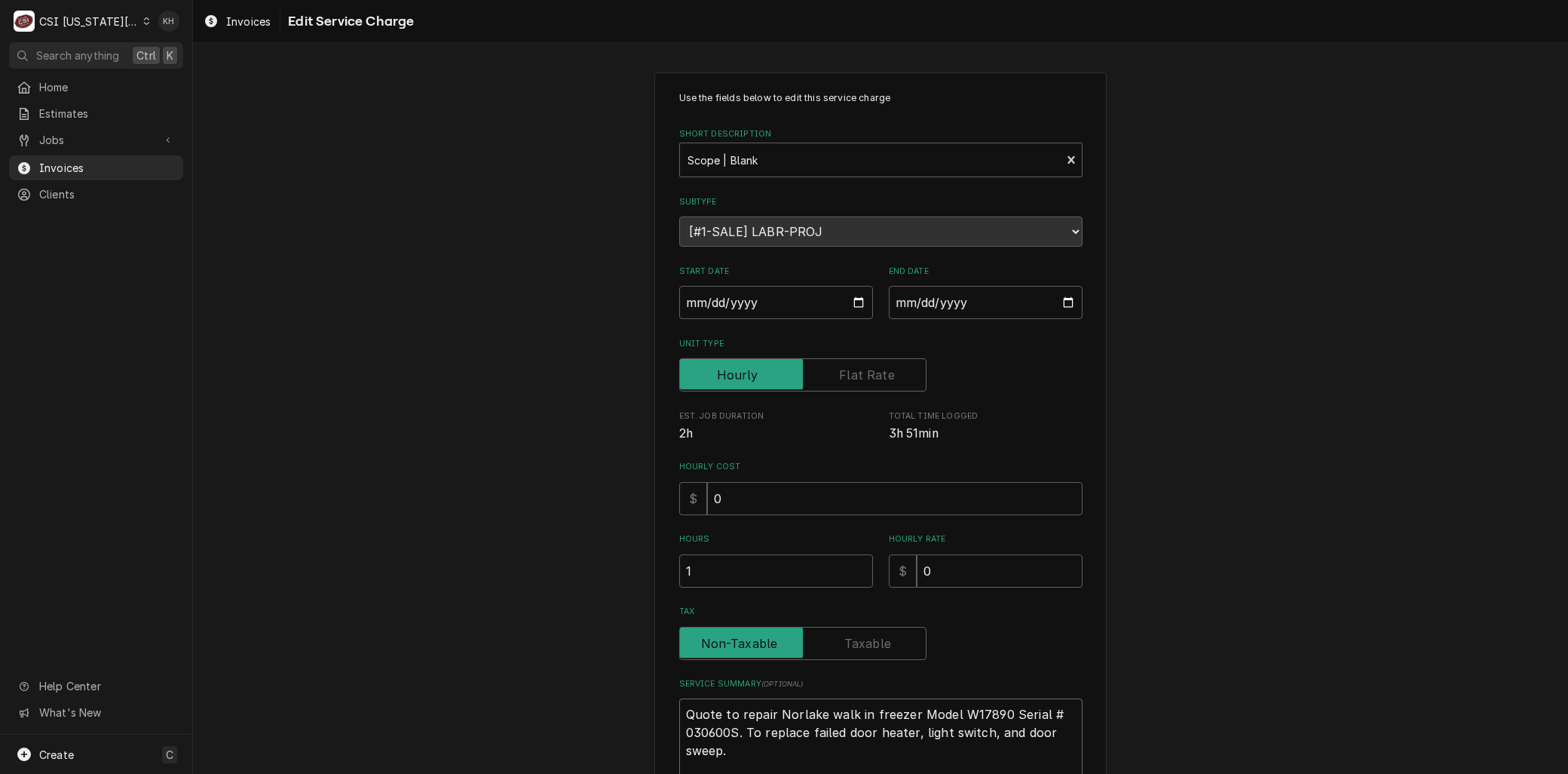
click at [828, 740] on textarea "Quote to repair Norlake walk in freezer Model W17890 Serial # 030600S. To repla…" at bounding box center [881, 750] width 403 height 104
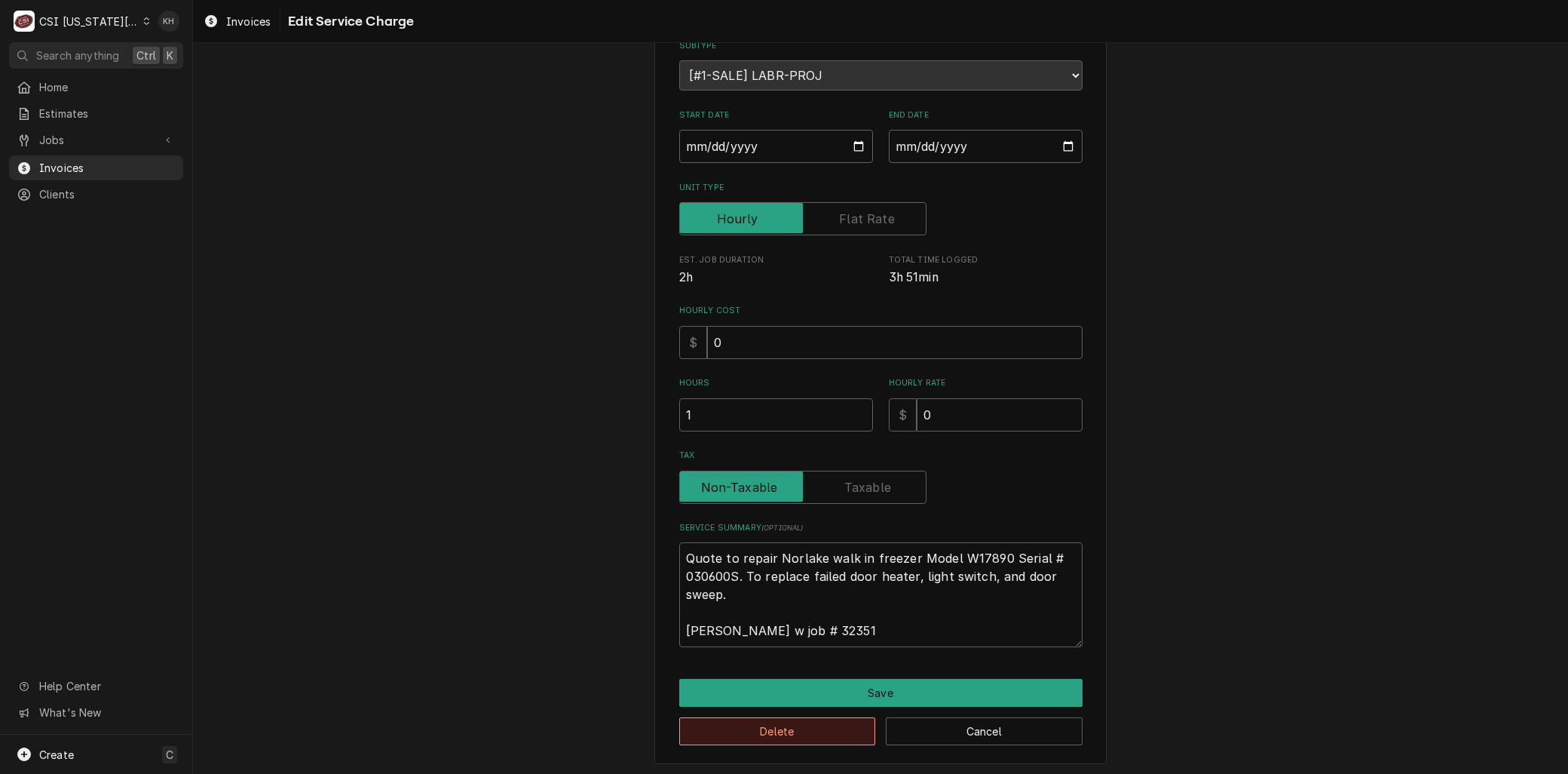
click at [797, 736] on button "Delete" at bounding box center [778, 731] width 196 height 28
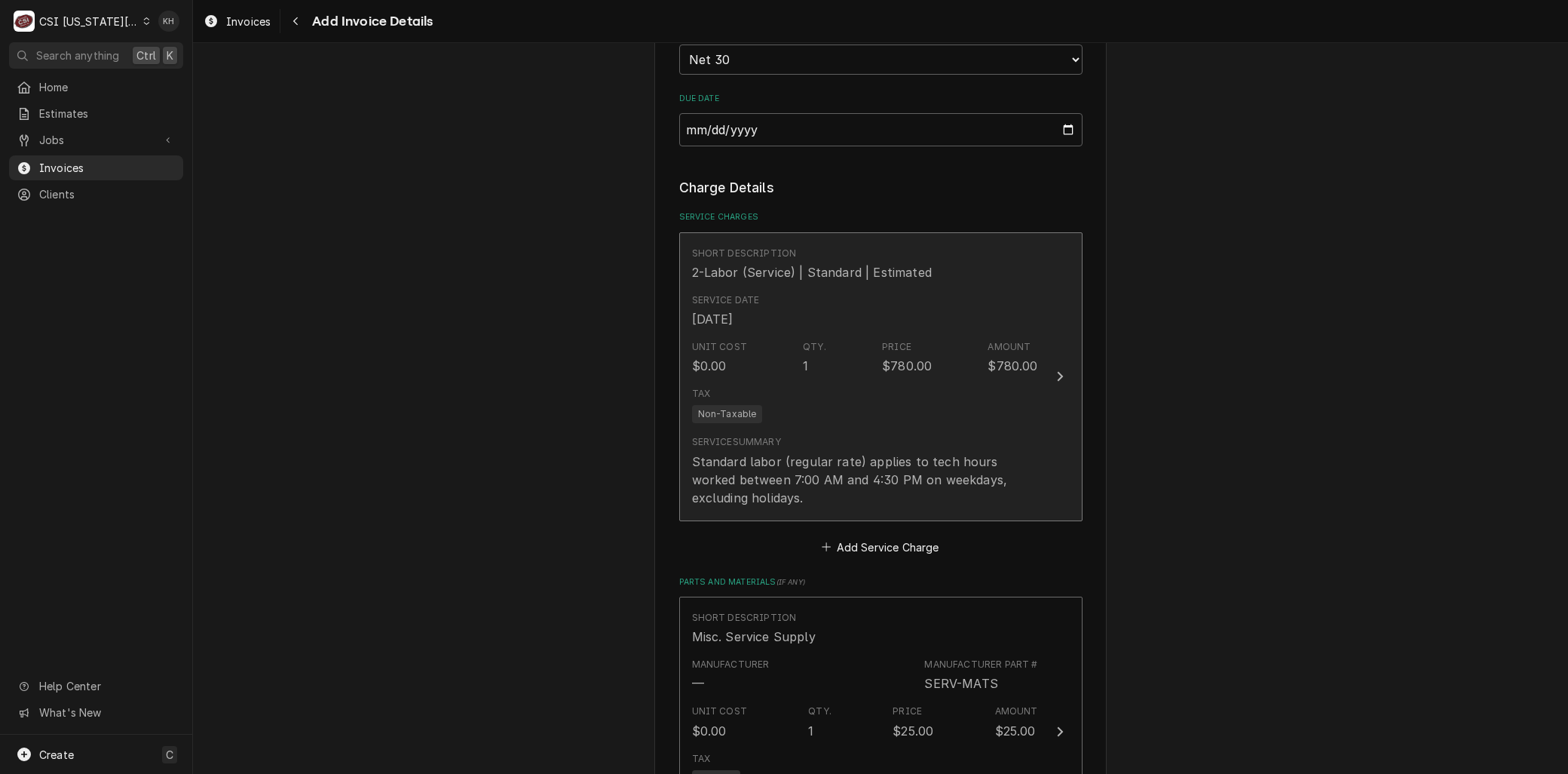
scroll to position [1352, 0]
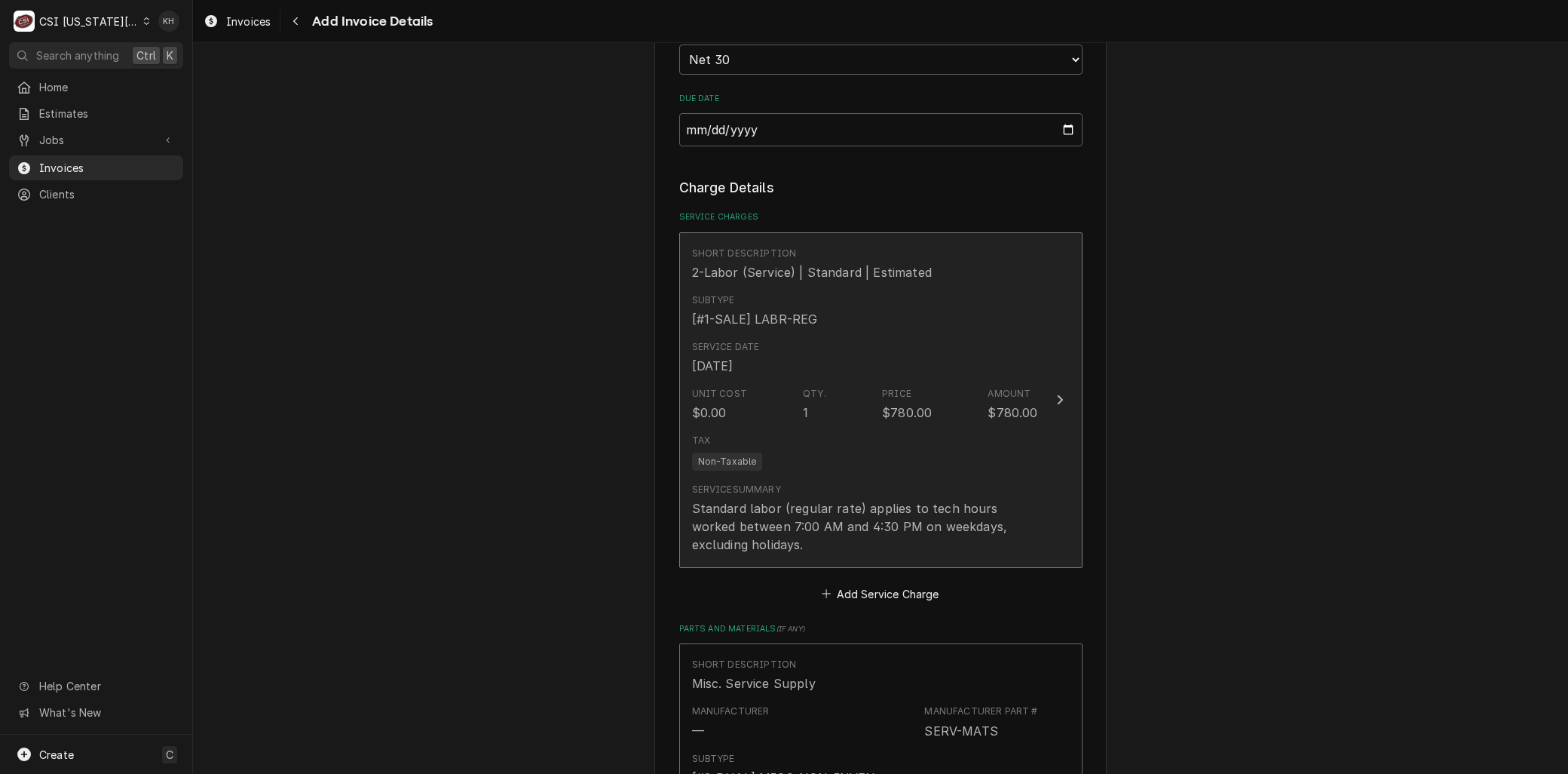
click at [816, 413] on div "Qty. 1" at bounding box center [814, 404] width 23 height 35
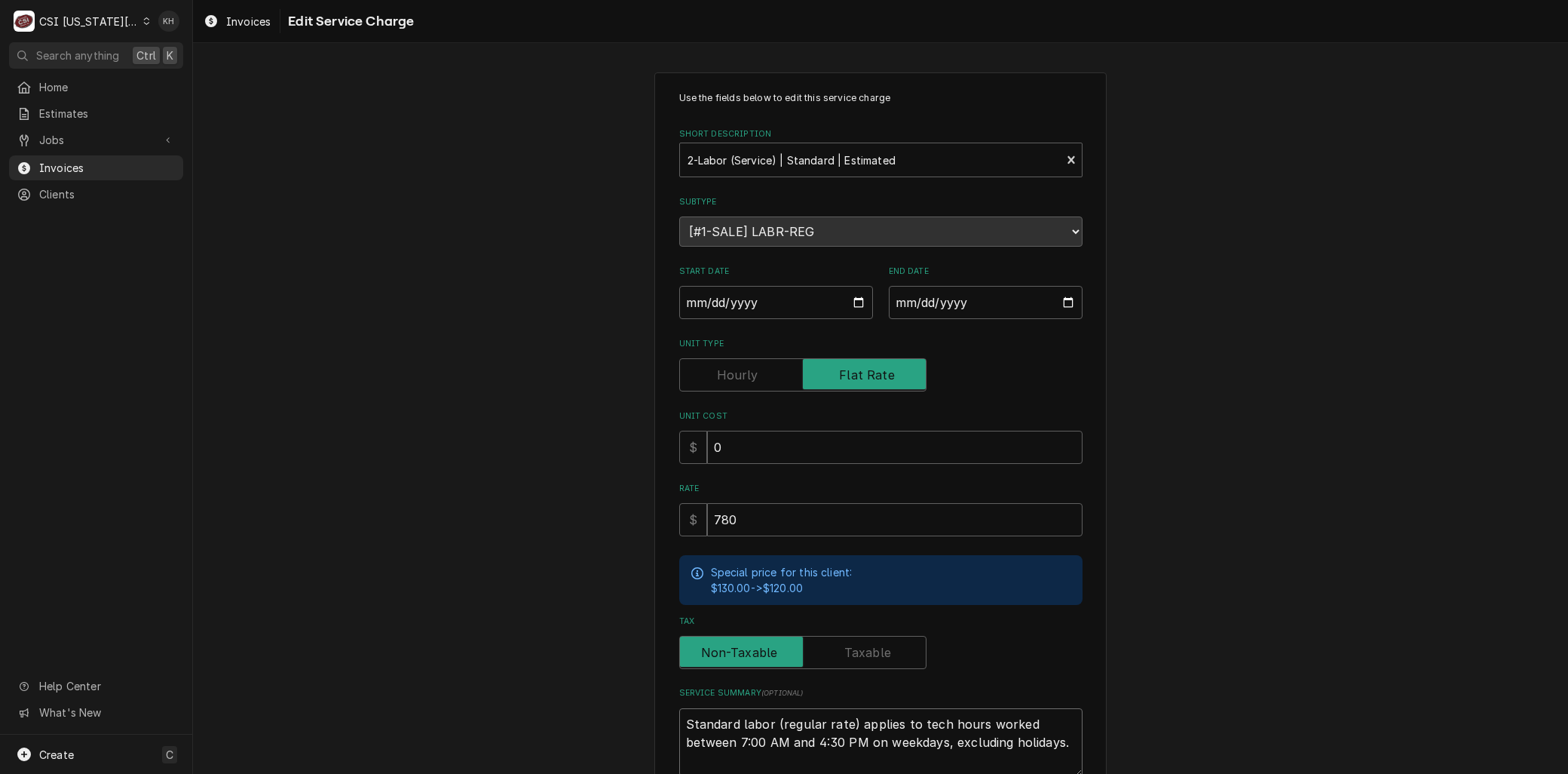
drag, startPoint x: 1058, startPoint y: 740, endPoint x: 431, endPoint y: 609, distance: 640.5
click at [433, 611] on div "Use the fields below to edit this service charge Short Description 2-Labor (Ser…" at bounding box center [881, 482] width 1375 height 848
paste textarea "Quote to repair Norlake walk in freezer Model W17890 Serial # 030600S. To repla…"
type textarea "x"
type textarea "Quote to repair Norlake walk in freezer Model W17890 Serial # 030600S. To repla…"
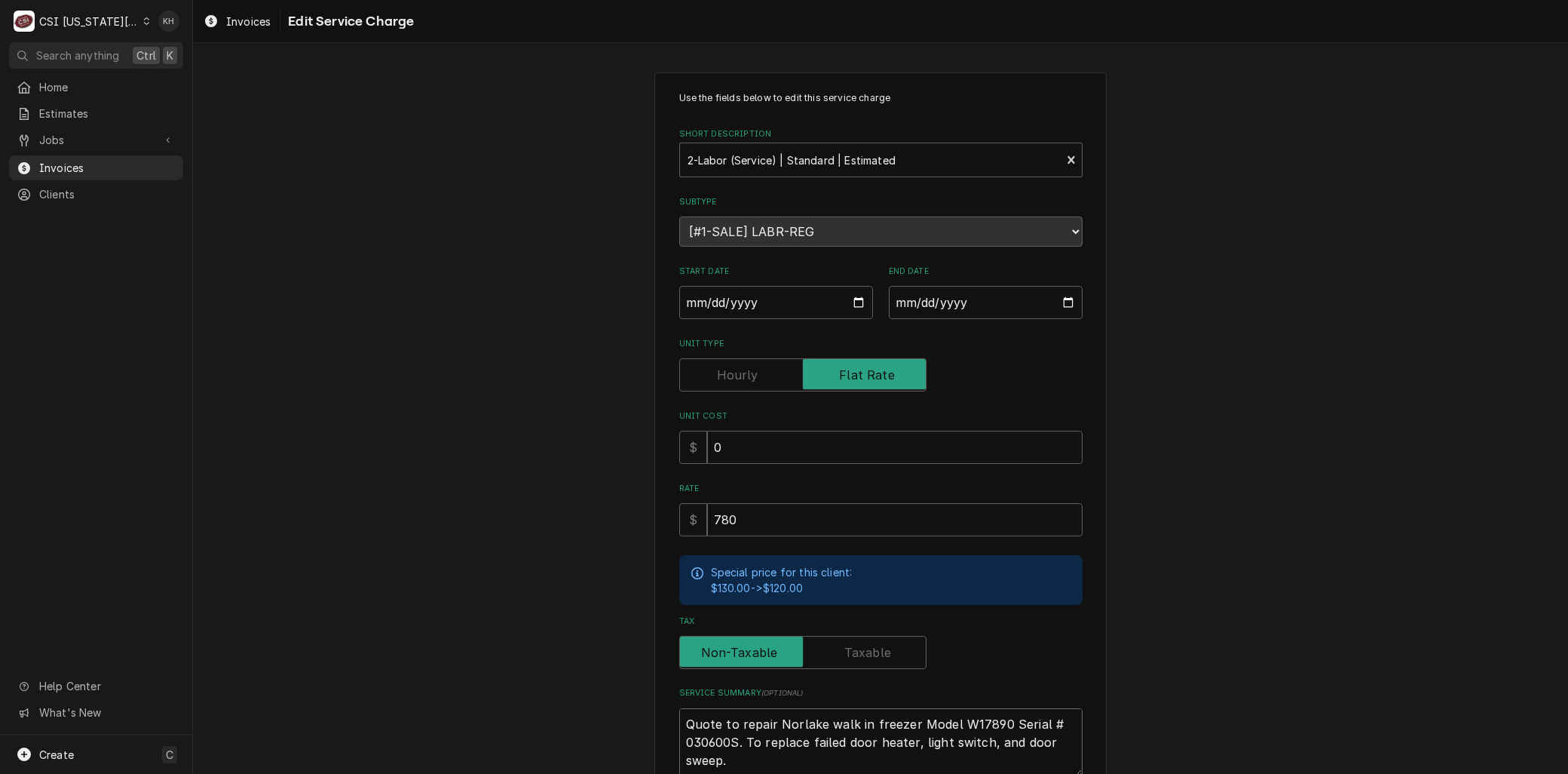
scroll to position [26, 0]
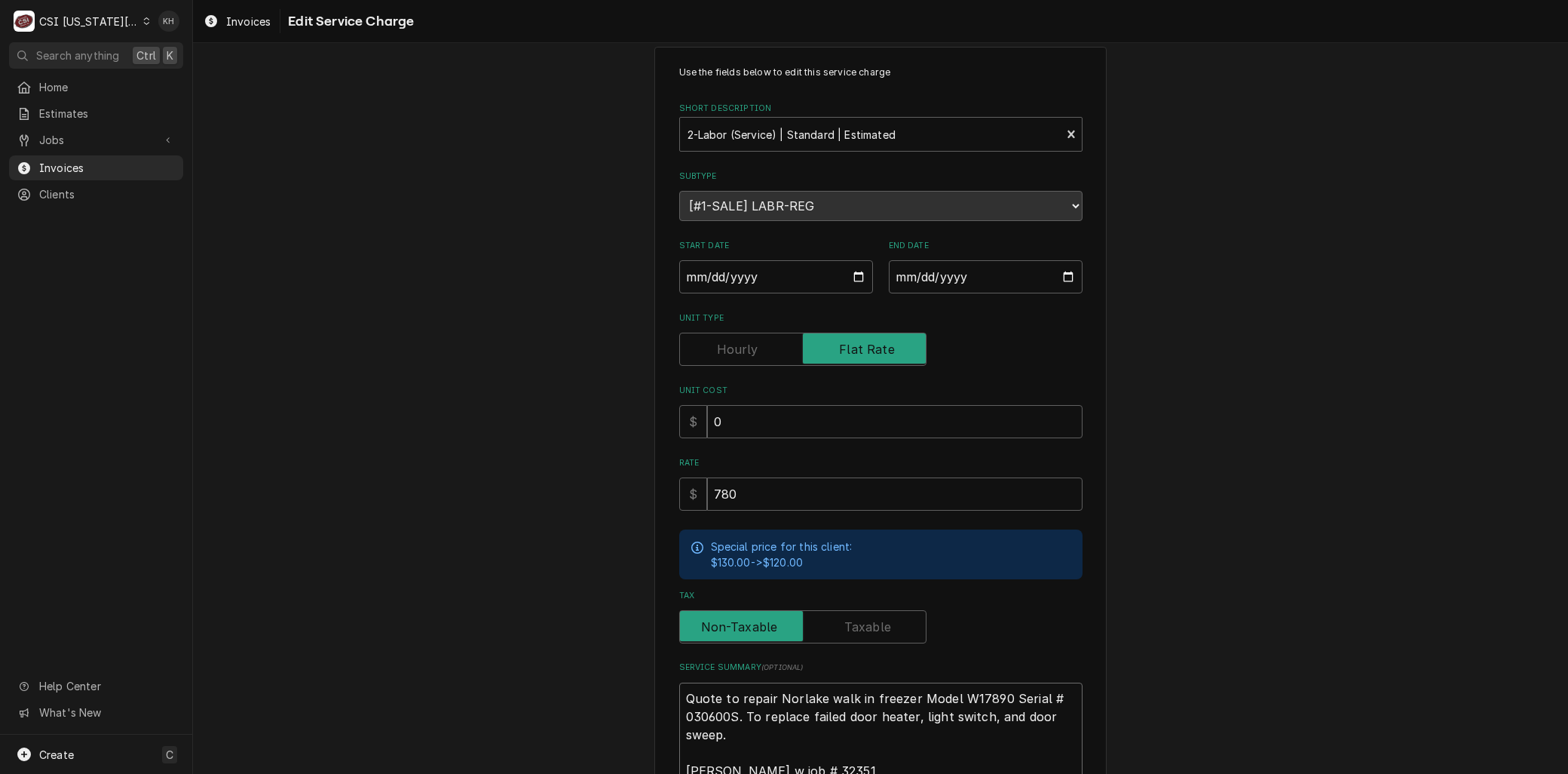
drag, startPoint x: 715, startPoint y: 695, endPoint x: 537, endPoint y: 631, distance: 189.2
click at [554, 662] on div "Use the fields below to edit this service charge Short Description 2-Labor (Ser…" at bounding box center [881, 475] width 1375 height 884
type textarea "x"
type textarea "L to repair Norlake walk in freezer Model W17890 Serial # 030600S. To replace f…"
type textarea "x"
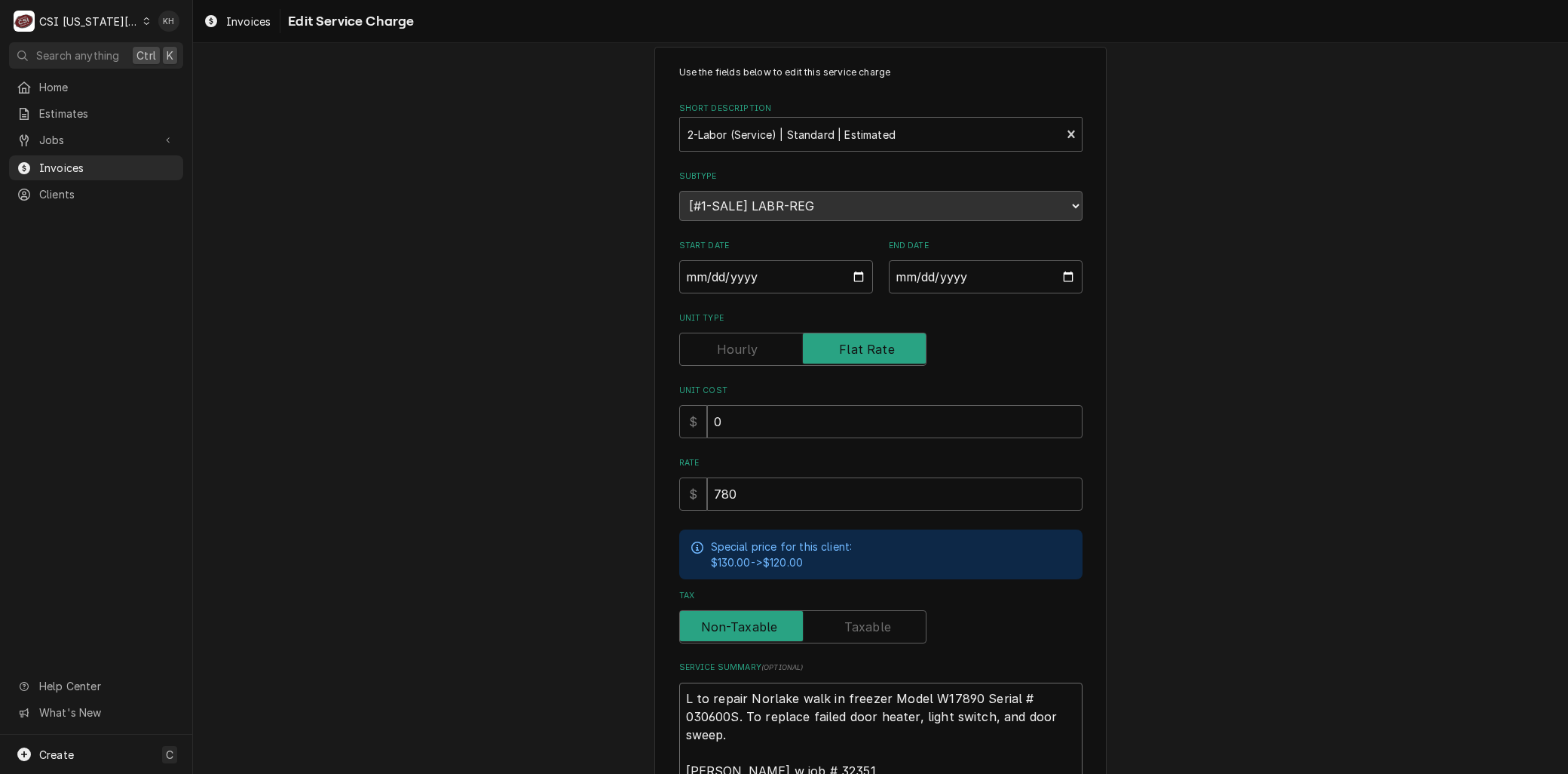
type textarea "La to repair Norlake walk in freezer Model W17890 Serial # 030600S. To replace …"
type textarea "x"
type textarea "Lab to repair Norlake walk in freezer Model W17890 Serial # 030600S. To replace…"
type textarea "x"
type textarea "Labo to repair Norlake walk in freezer Model W17890 Serial # 030600S. To replac…"
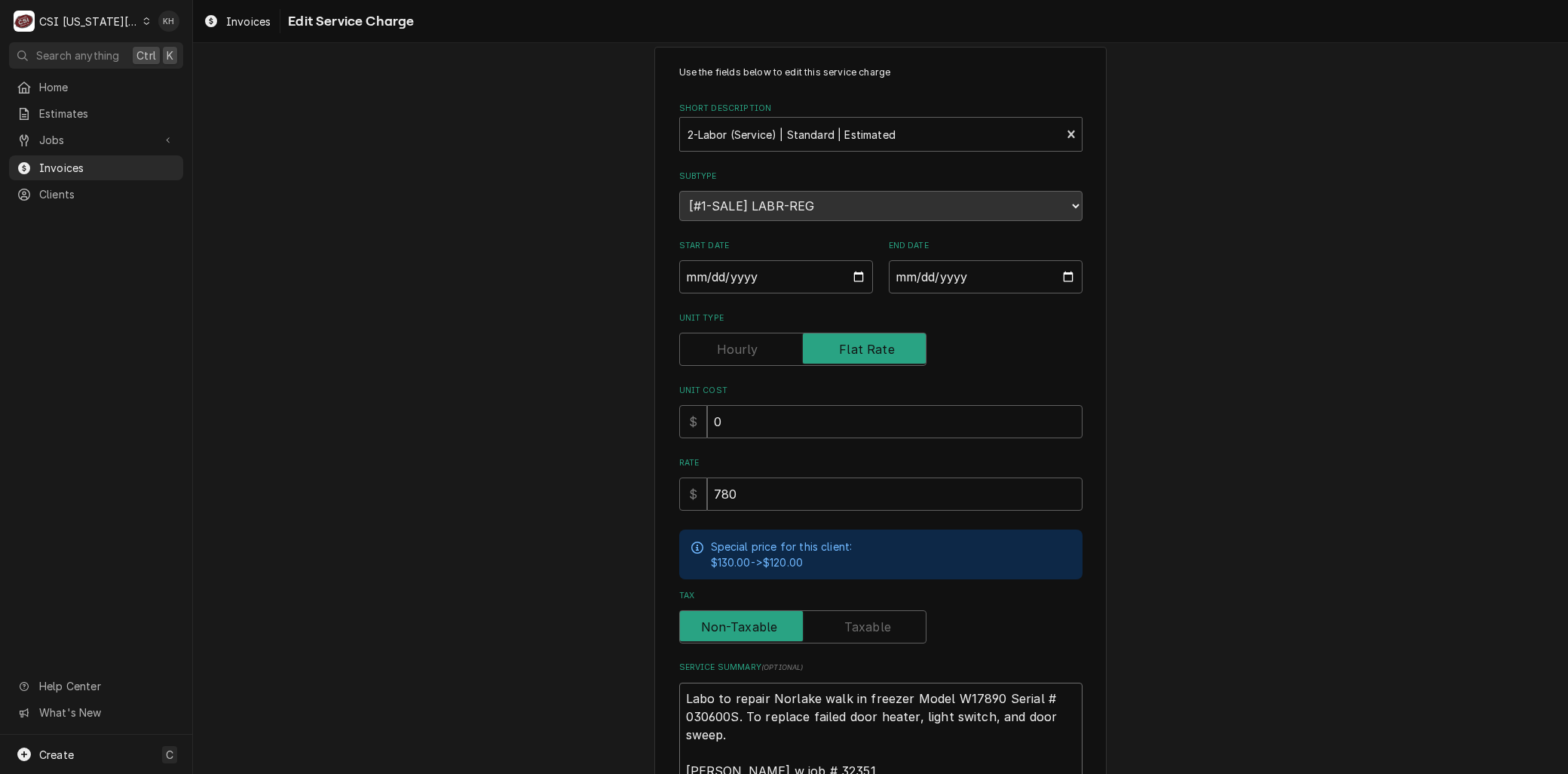
type textarea "x"
type textarea "Labor to repair Norlake walk in freezer Model W17890 Serial # 030600S. To repla…"
drag, startPoint x: 758, startPoint y: 710, endPoint x: 718, endPoint y: 735, distance: 47.2
click at [718, 735] on textarea "Labor to repair Norlake walk in freezer Model W17890 Serial # 030600S. To repla…" at bounding box center [881, 735] width 403 height 104
type textarea "x"
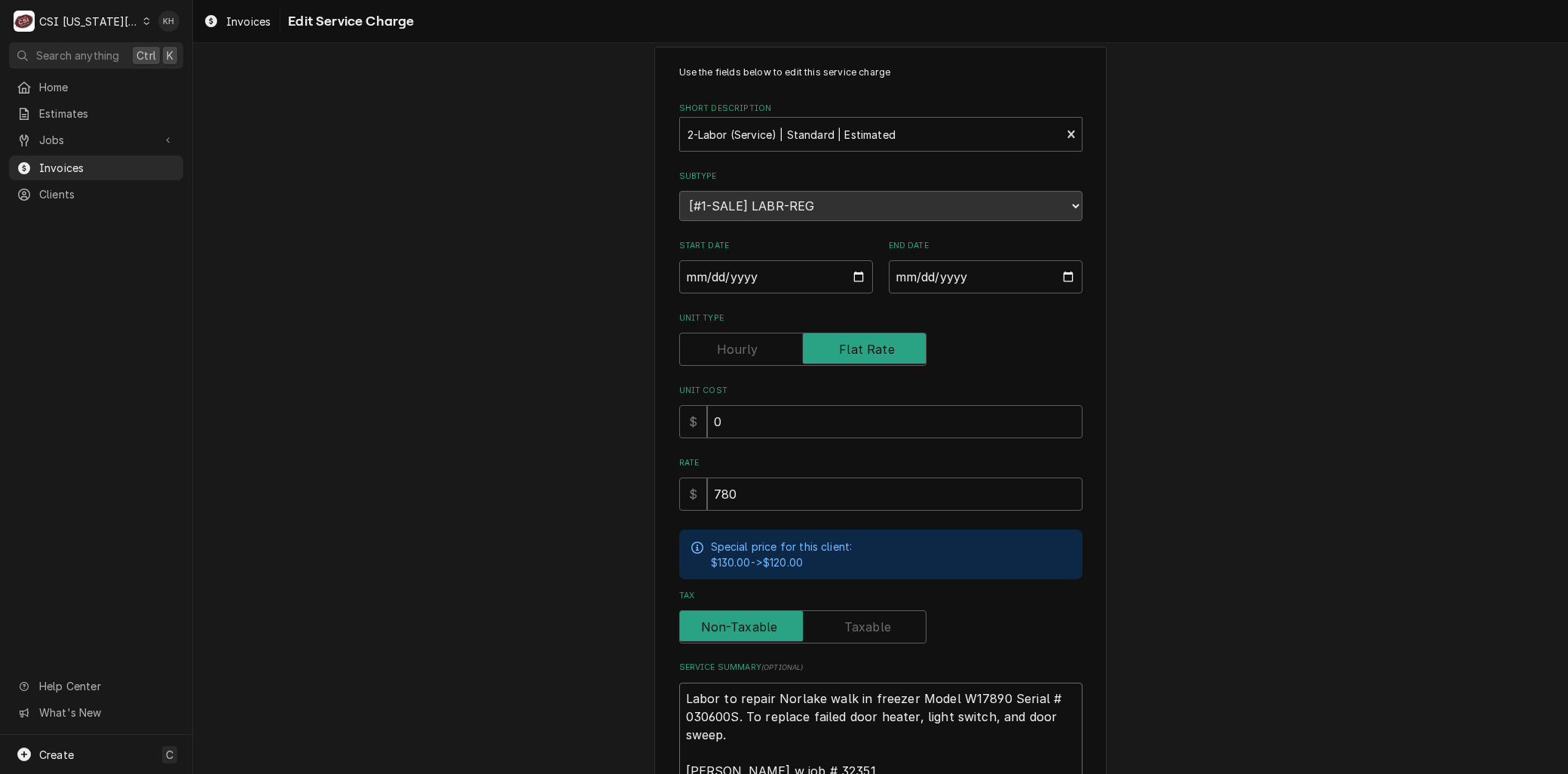
type textarea "Labor to repair Norlake walk in freezer Model W17890 Serial # 030600S. To . Zac…"
type textarea "x"
type textarea "Labor to repair Norlake walk in freezer Model W17890 Serial # 030600S. To Zach …"
type textarea "x"
type textarea "Labor to repair Norlake walk in freezer Model W17890 Serial # 030600S. To Zach …"
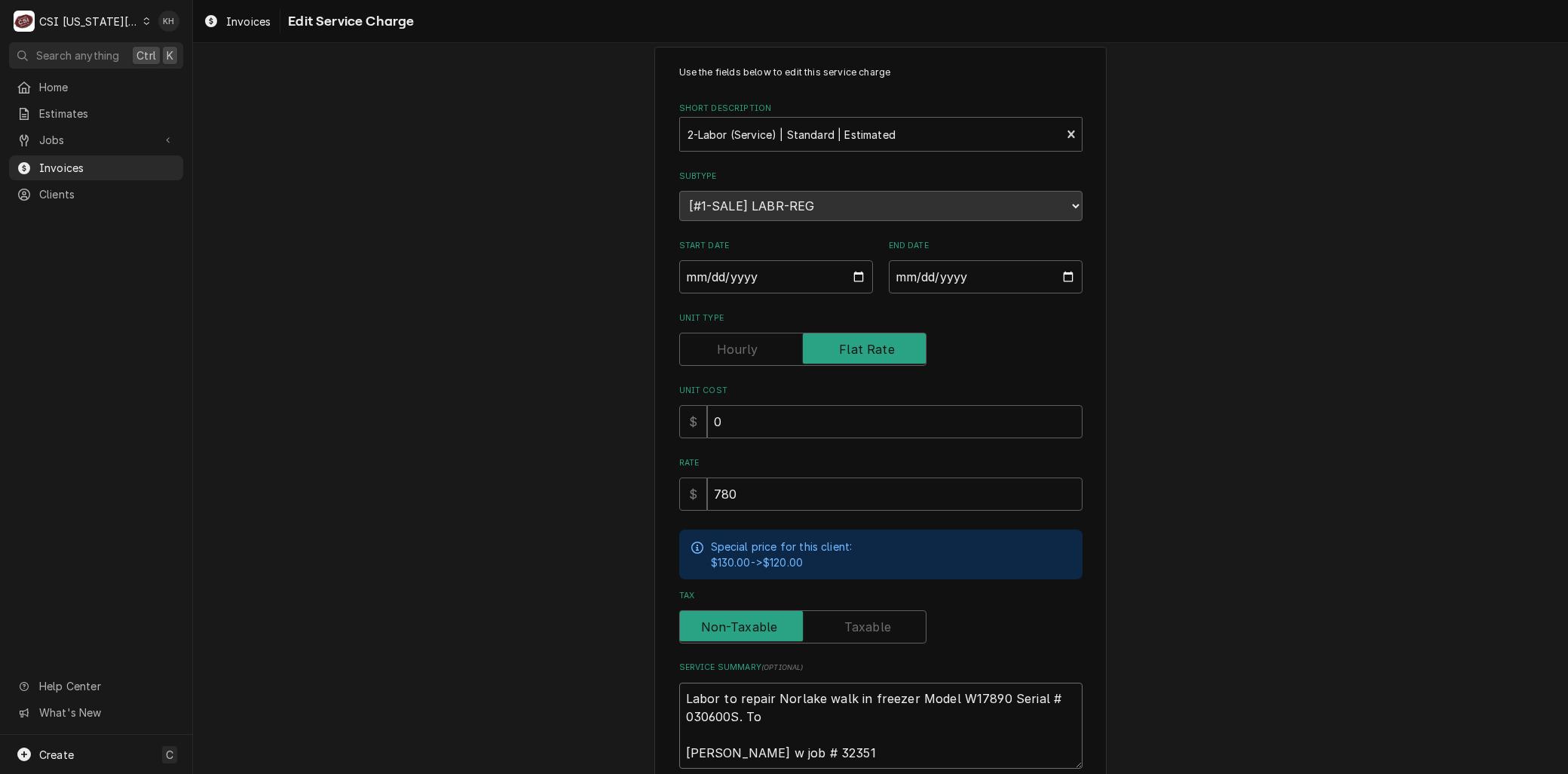
type textarea "x"
type textarea "Labor to repair Norlake walk in freezer Model W17890 Serial # 030600S. T Zach w…"
type textarea "x"
type textarea "Labor to repair Norlake walk in freezer Model W17890 Serial # 030600S. Zach w j…"
type textarea "x"
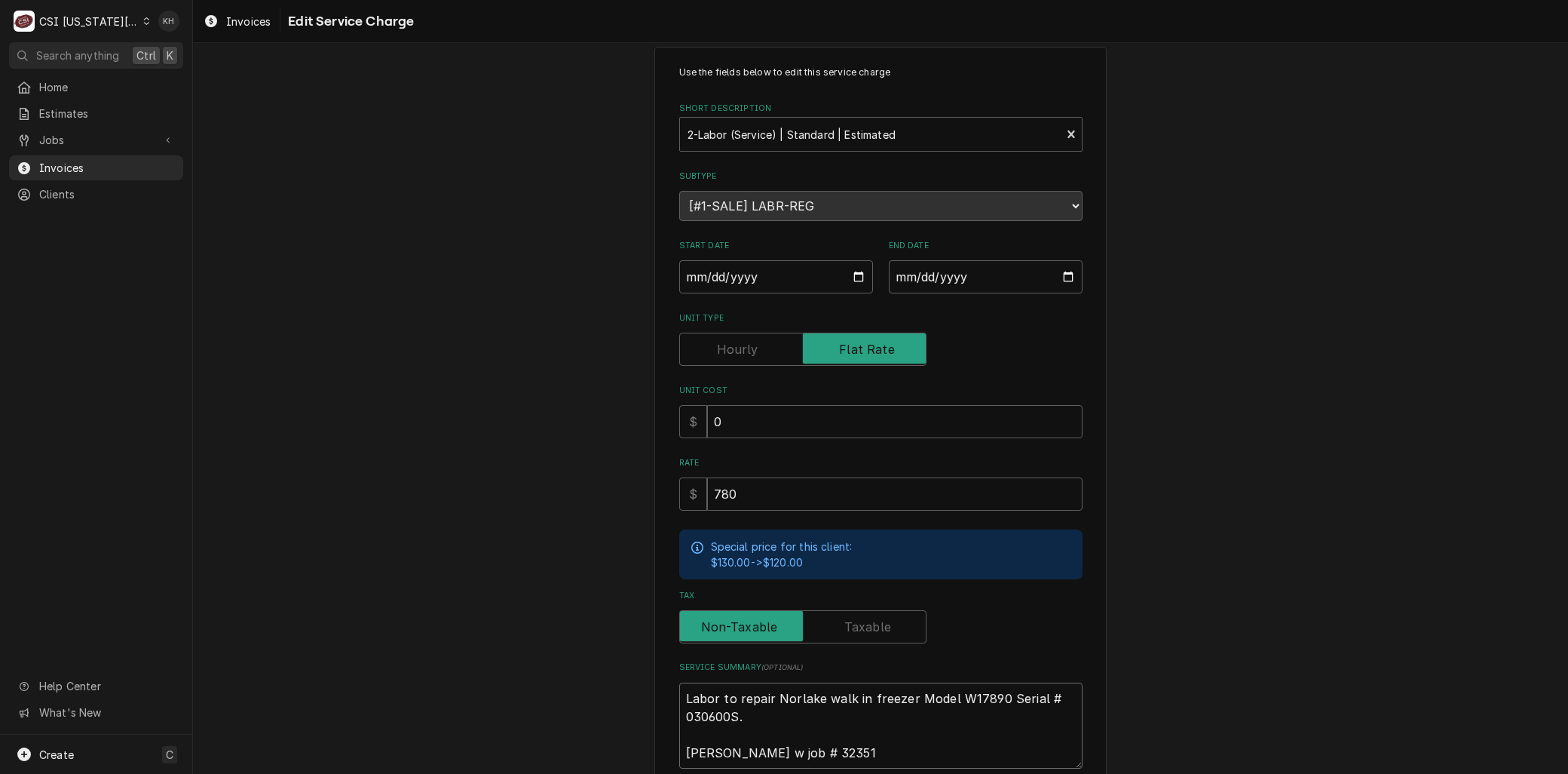
type textarea "Labor to repair Norlake walk in freezer Model W17890 Serial # 030600S. Zach w j…"
type textarea "x"
type textarea "Labor to repair Norlake walk in freezer Model W17890 Serial # 030600S Zach w jo…"
type textarea "x"
type textarea "Labor to repair Norlake walk in freezer Model W17890 Serial # 030600S Zach w jo…"
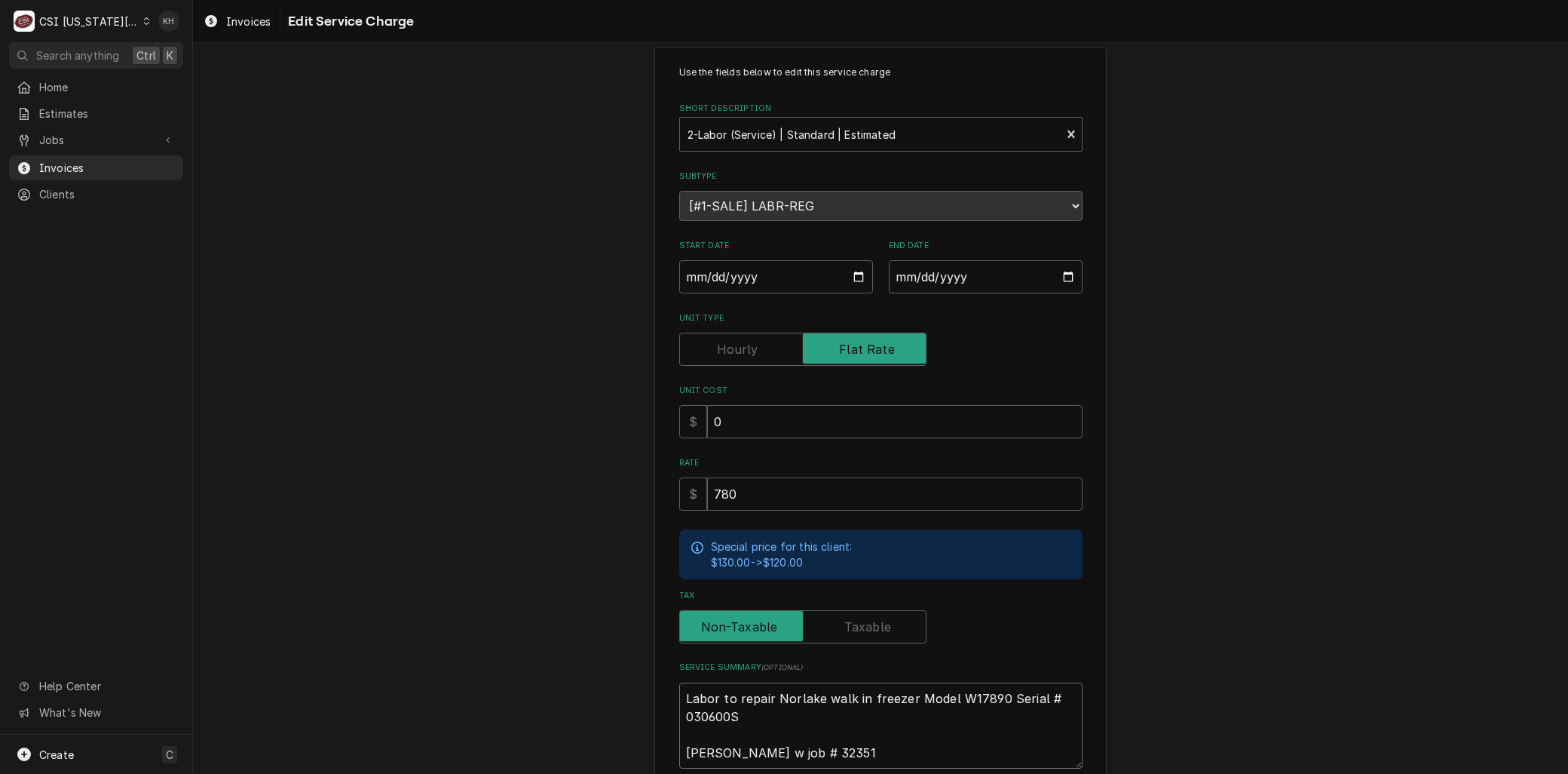
type textarea "x"
type textarea "Labor to repair Norlake walk in freezer Model W17890 Serial # 030600S p Zach w …"
type textarea "x"
type textarea "Labor to repair Norlake walk in freezer Model W17890 Serial # 030600S pe Zach w…"
type textarea "x"
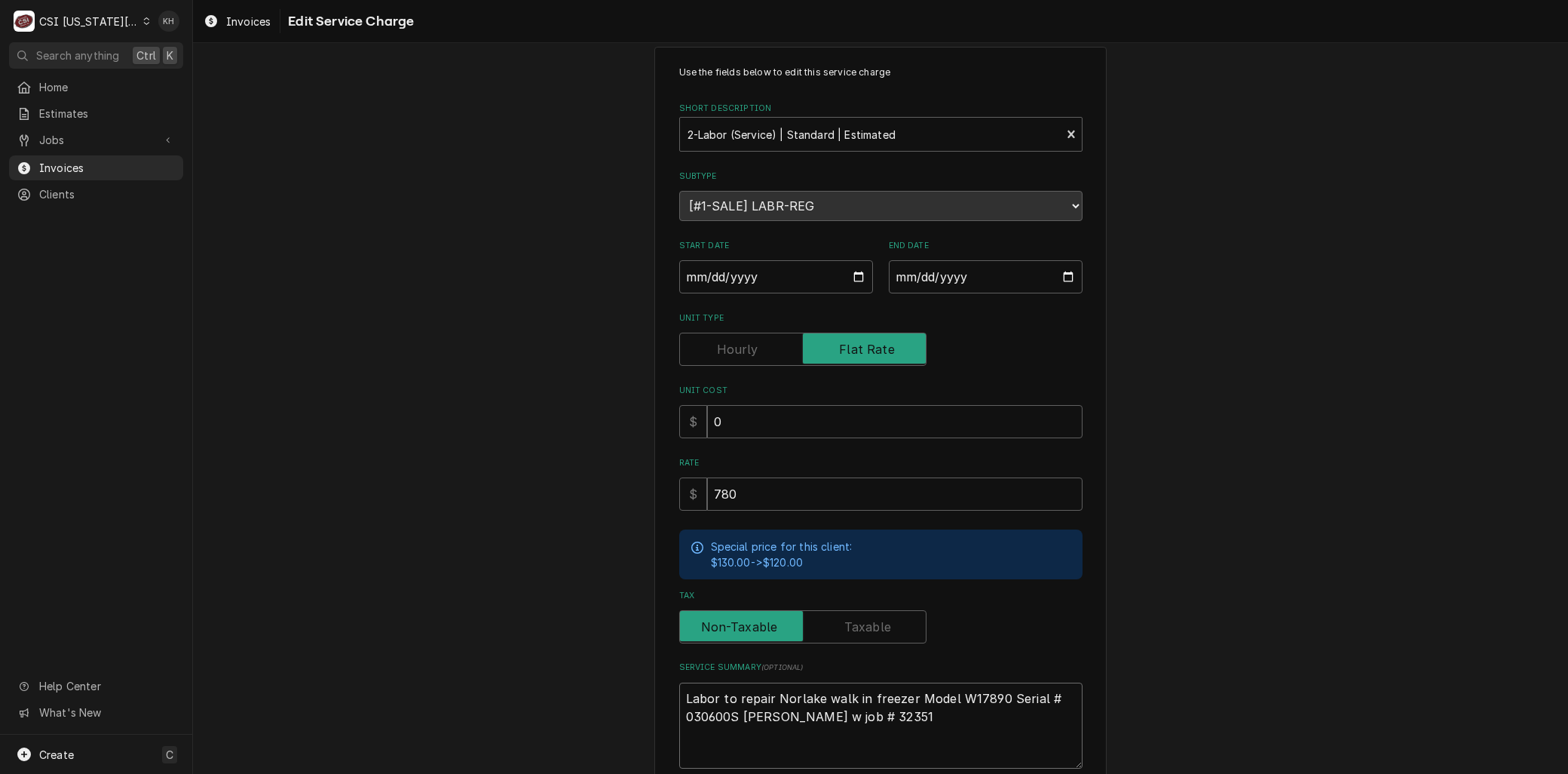
type textarea "Labor to repair Norlake walk in freezer Model W17890 Serial # 030600S per Zach …"
type textarea "x"
type textarea "Labor to repair Norlake walk in freezer Model W17890 Serial # 030600S per Zach …"
type textarea "x"
type textarea "Labor to repair Norlake walk in freezer Model W17890 Serial # 030600S per q Zac…"
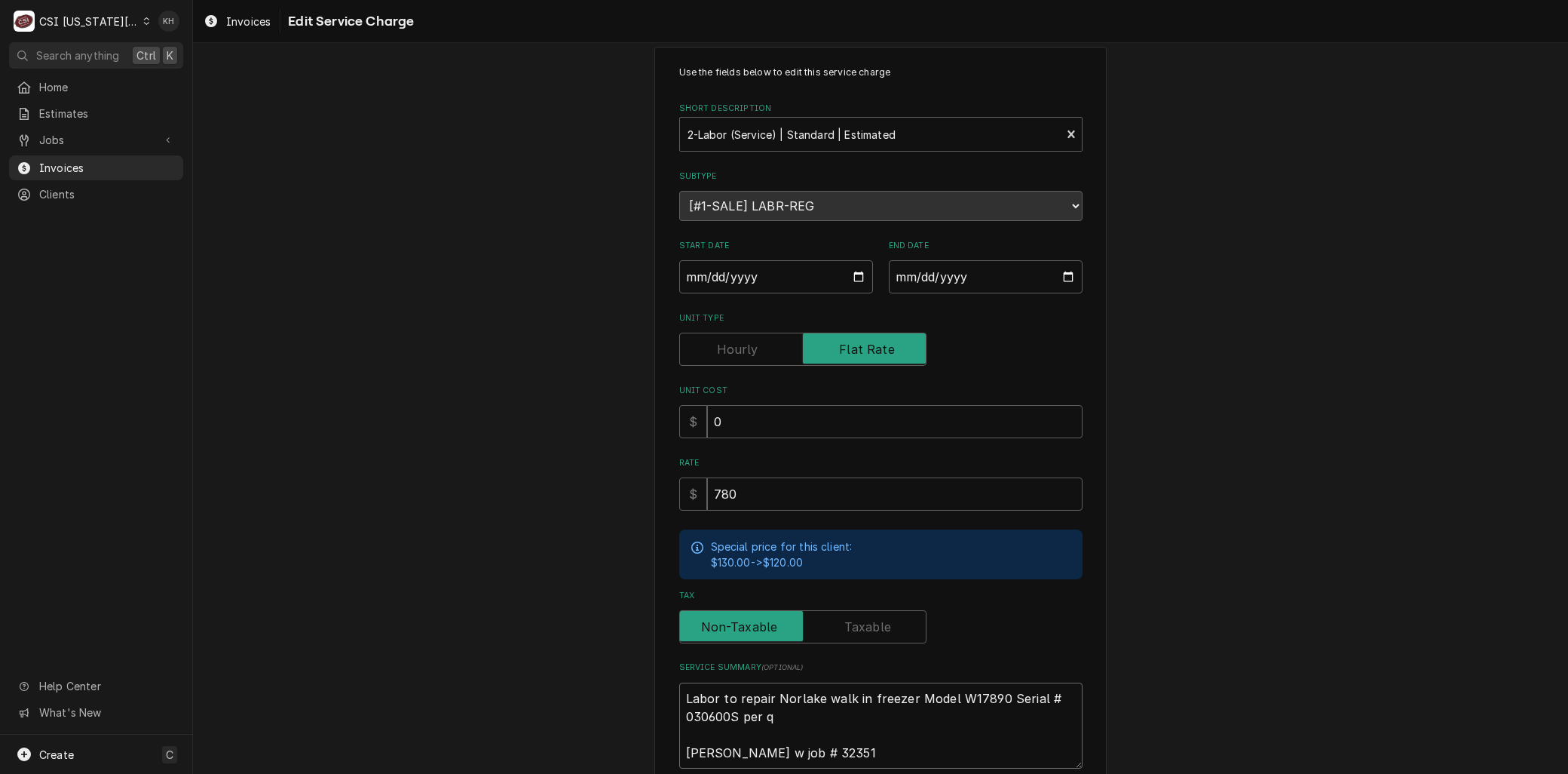
type textarea "x"
type textarea "Labor to repair Norlake walk in freezer Model W17890 Serial # 030600S per qu Za…"
type textarea "x"
type textarea "Labor to repair Norlake walk in freezer Model W17890 Serial # 030600S per quo Z…"
type textarea "x"
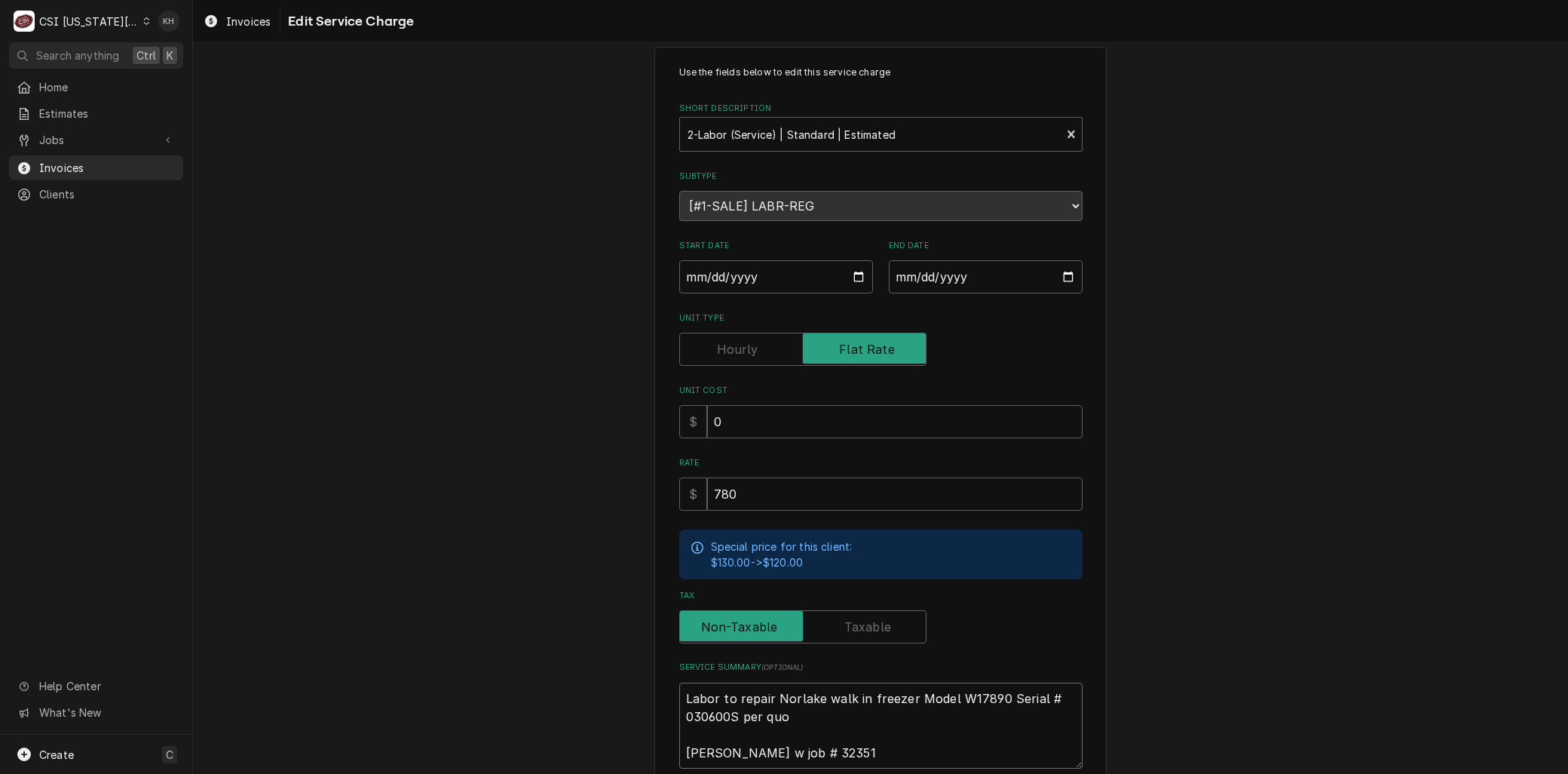
type textarea "Labor to repair Norlake walk in freezer Model W17890 Serial # 030600S per quot …"
type textarea "x"
type textarea "Labor to repair Norlake walk in freezer Model W17890 Serial # 030600S per quote…"
type textarea "x"
type textarea "Labor to repair Norlake walk in freezer Model W17890 Serial # 030600S per quote…"
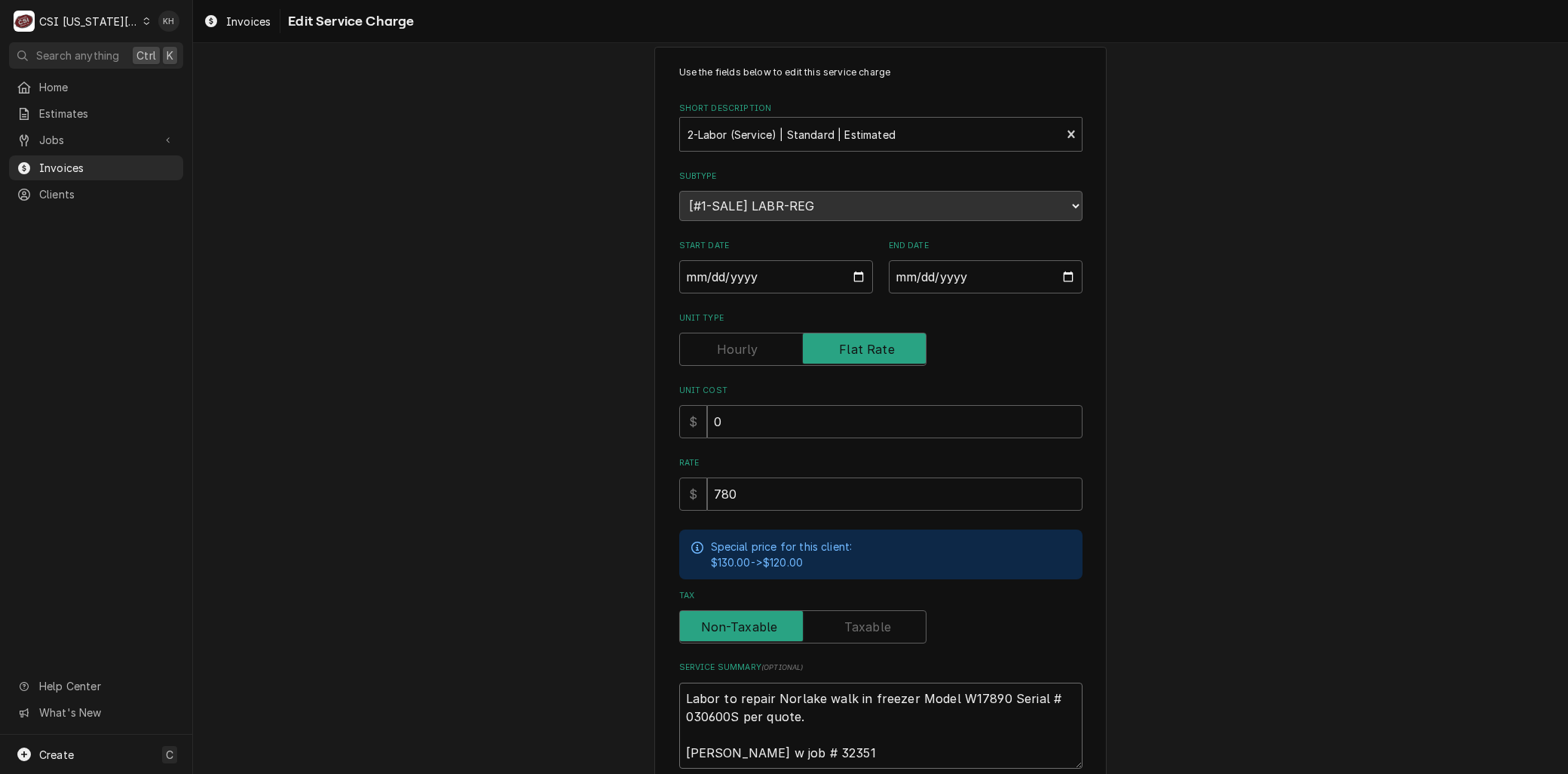
type textarea "x"
type textarea "Labor to repair Norlake walk in freezer Model W17890 Serial # 030600S per quote…"
type textarea "x"
type textarea "Labor to repai Norlake walk in freezer Model W17890 Serial # 030600S per quote.…"
type textarea "x"
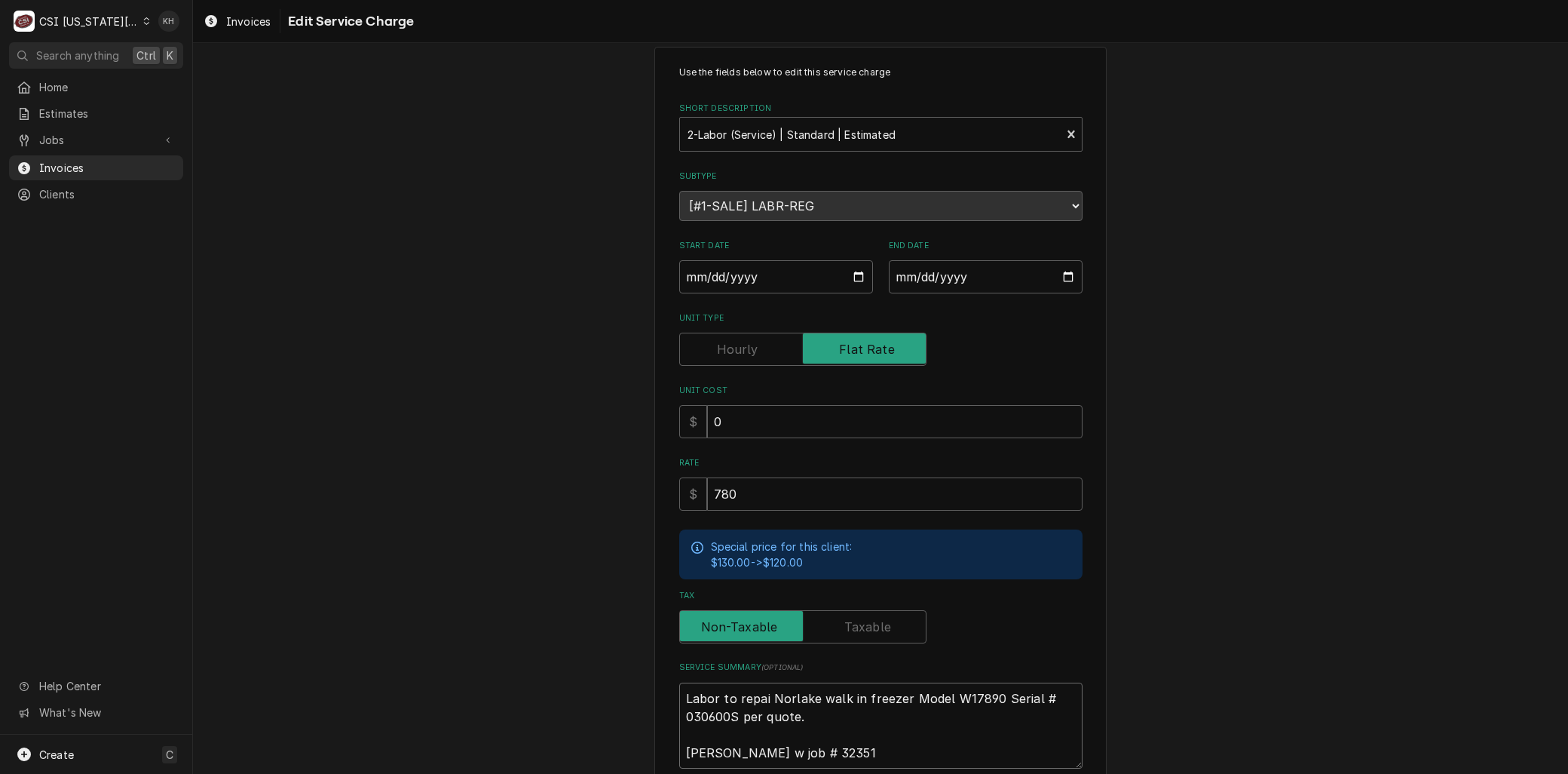
type textarea "Labor to repa Norlake walk in freezer Model W17890 Serial # 030600S per quote. …"
type textarea "x"
type textarea "Labor to rep Norlake walk in freezer Model W17890 Serial # 030600S per quote. Z…"
type textarea "x"
type textarea "Labor to re Norlake walk in freezer Model W17890 Serial # 030600S per quote. Za…"
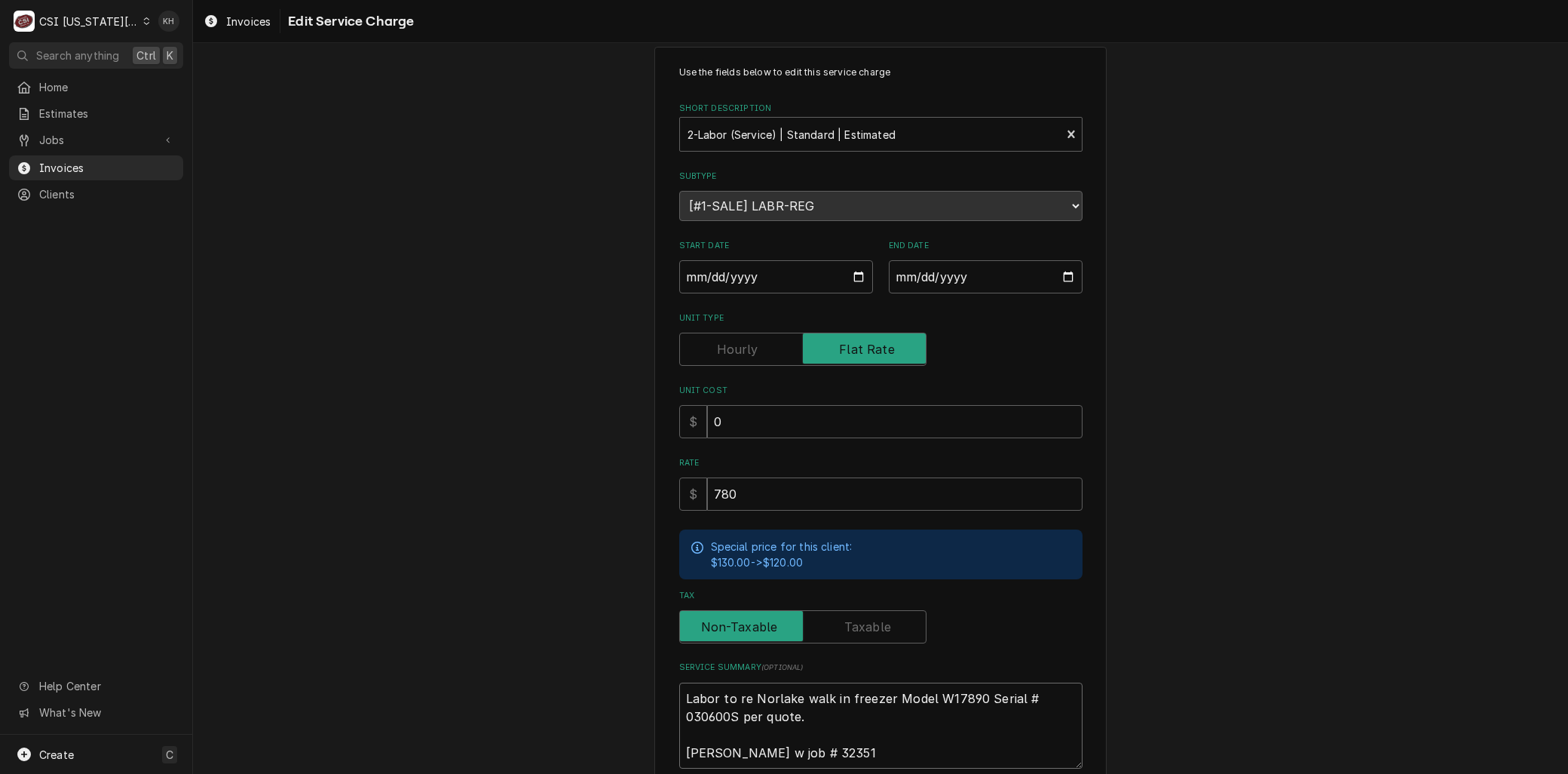
type textarea "x"
type textarea "Labor to r Norlake walk in freezer Model W17890 Serial # 030600S per quote. Zac…"
type textarea "x"
type textarea "Labor to Norlake walk in freezer Model W17890 Serial # 030600S per quote. Zach …"
paste textarea "replace failed door heater, light switch, and door sweep"
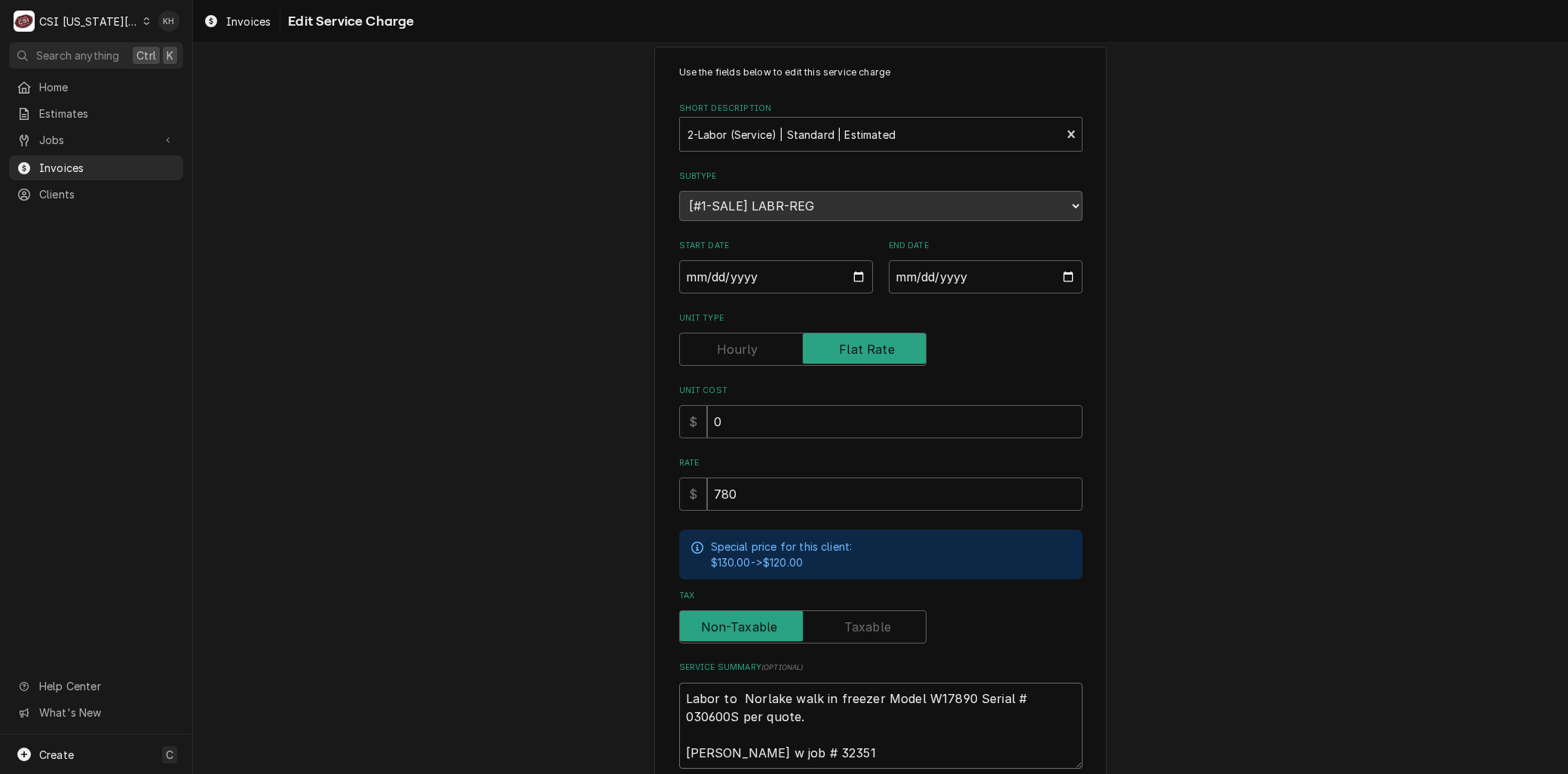
type textarea "x"
type textarea "Labor to replace failed door heater, light switch, and door sweep Norlake walk …"
type textarea "x"
type textarea "Labor to replace failed door heater, light switch, and door sweep Norlake walk …"
type textarea "x"
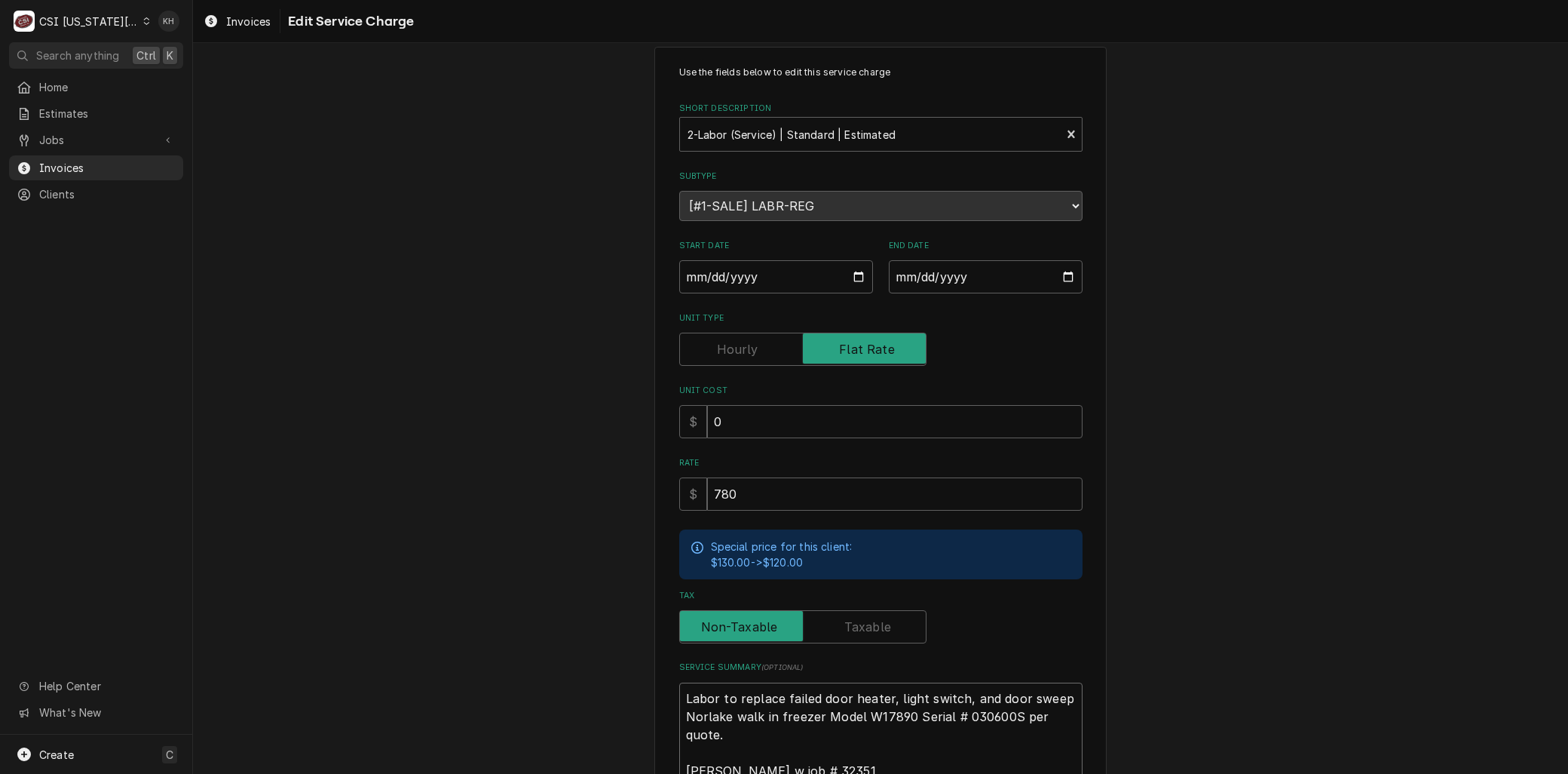
type textarea "Labor to replace failed door heater, light switch, and door sweep o Norlake wal…"
type textarea "x"
type textarea "Labor to replace failed door heater, light switch, and door sweep on Norlake wa…"
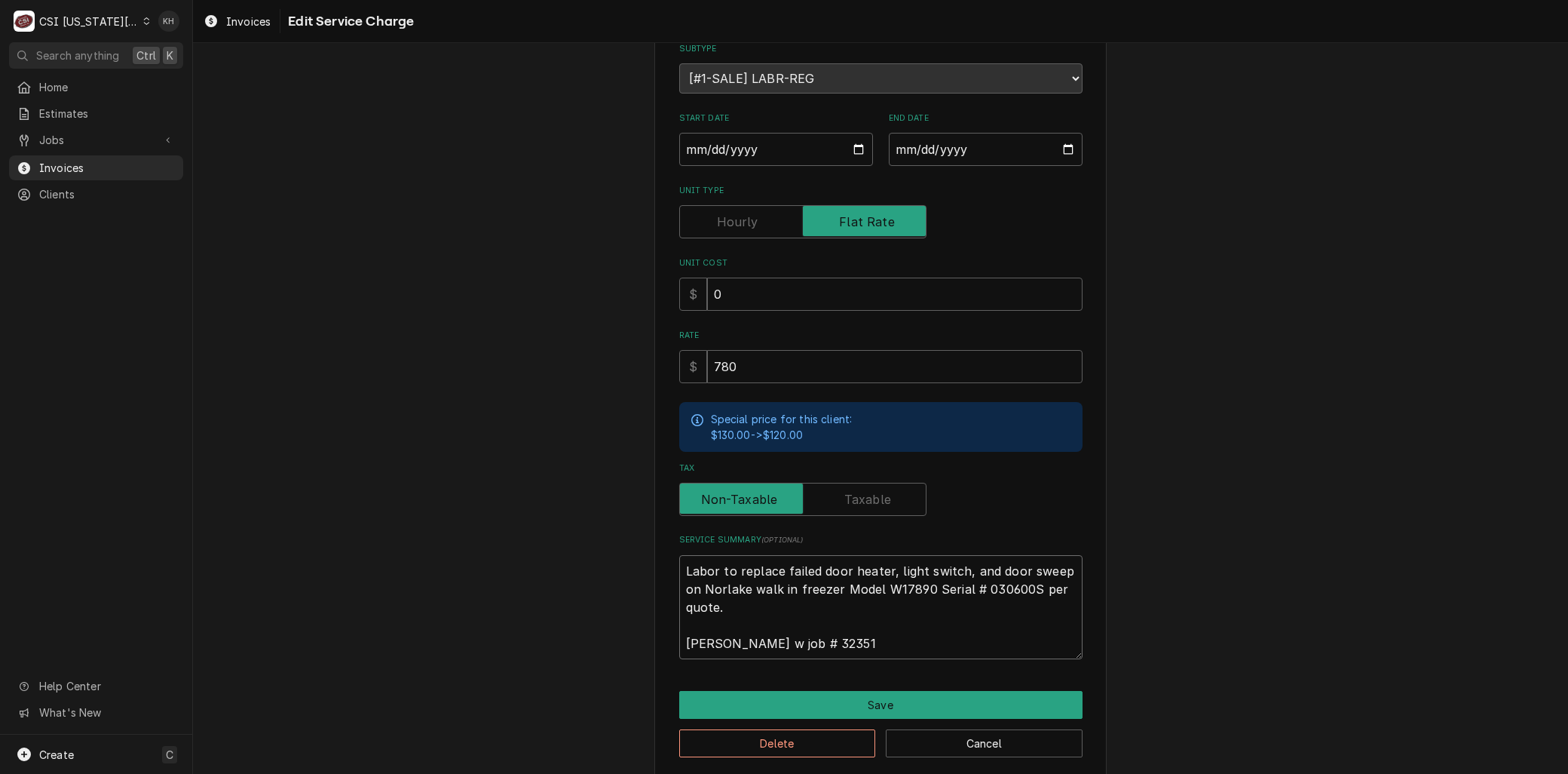
scroll to position [165, 0]
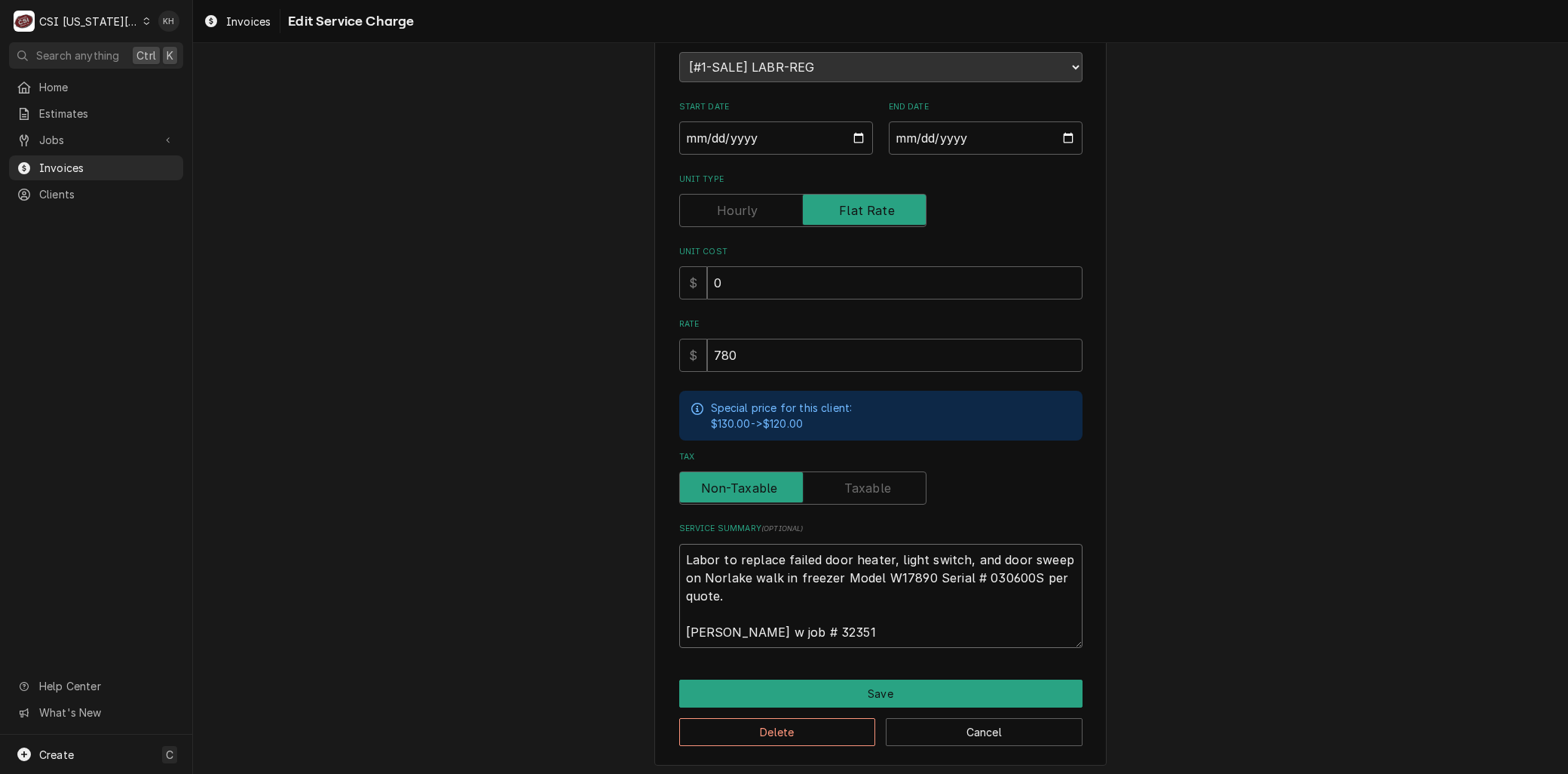
drag, startPoint x: 788, startPoint y: 629, endPoint x: 667, endPoint y: 622, distance: 121.2
click at [667, 628] on div "Use the fields below to edit this service charge Short Description 2-Labor (Ser…" at bounding box center [881, 336] width 452 height 858
type textarea "x"
type textarea "Labor to replace failed door heater, light switch, and door sweep on Norlake wa…"
type textarea "x"
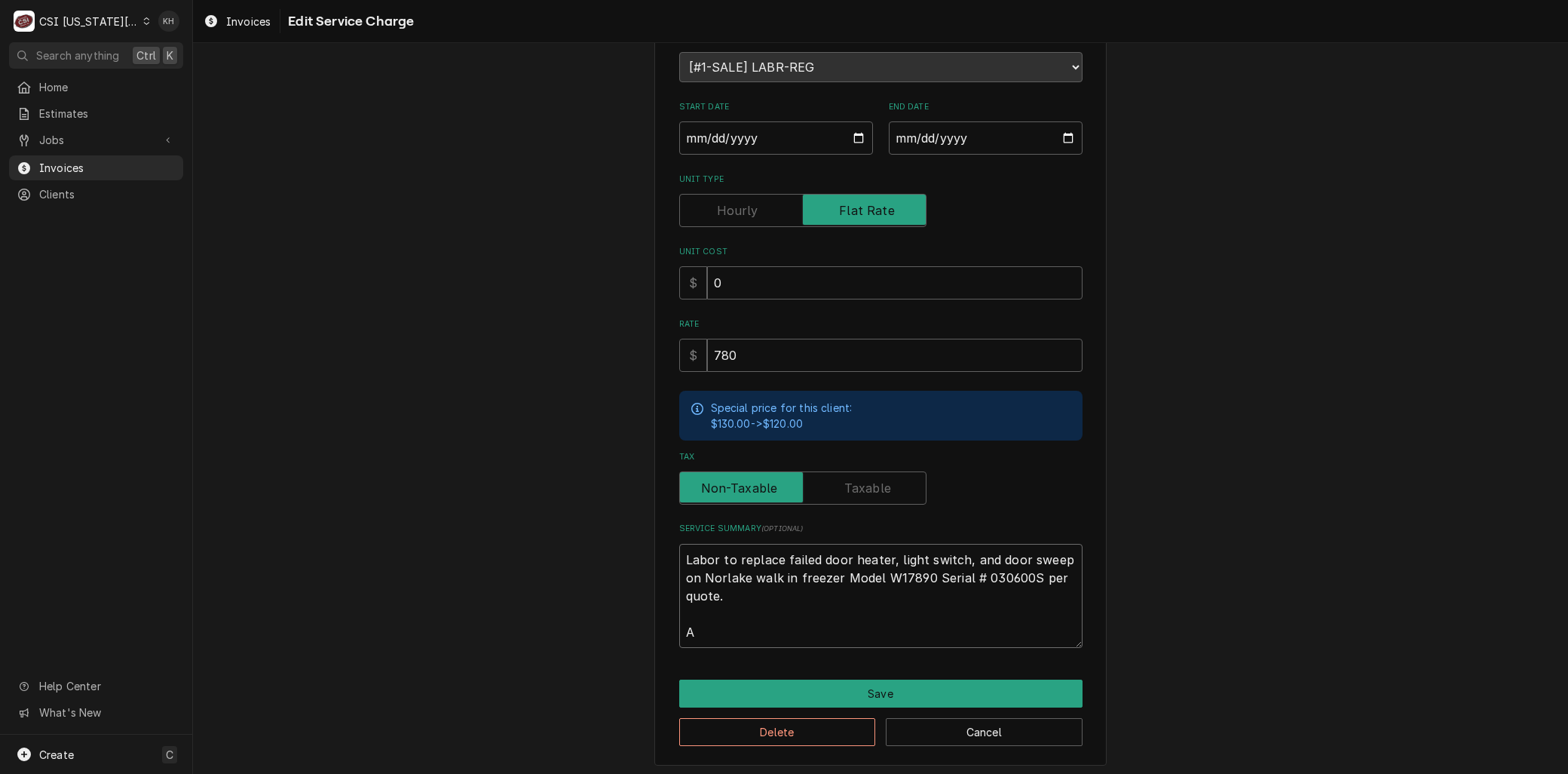
type textarea "Labor to replace failed door heater, light switch, and door sweep on Norlake wa…"
type textarea "x"
type textarea "Labor to replace failed door heater, light switch, and door sweep on Norlake wa…"
type textarea "x"
type textarea "Labor to replace failed door heater, light switch, and door sweep on Norlake wa…"
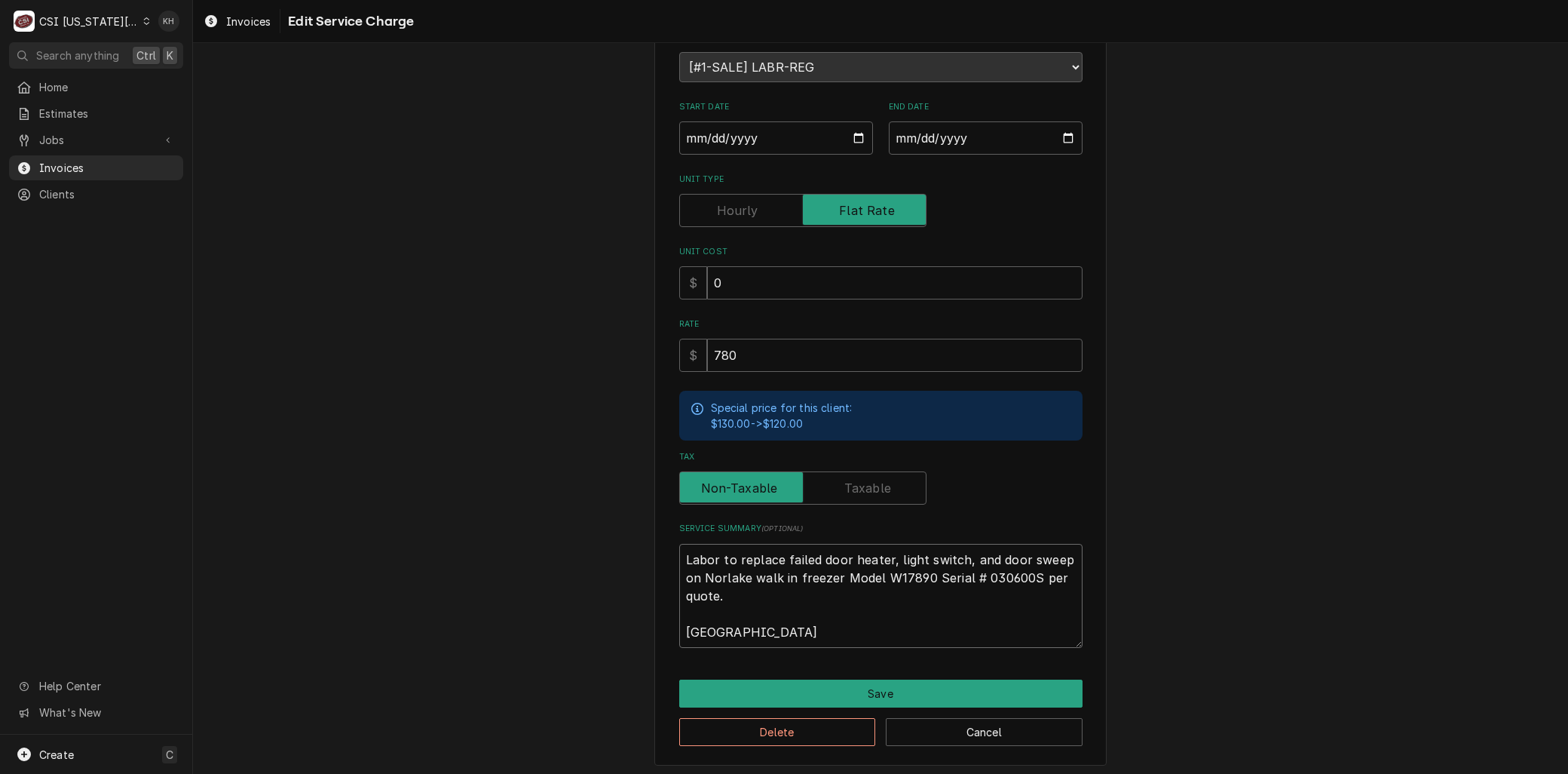
type textarea "x"
type textarea "Labor to replace failed door heater, light switch, and door sweep on Norlake wa…"
type textarea "x"
type textarea "Labor to replace failed door heater, light switch, and door sweep on Norlake wa…"
type textarea "x"
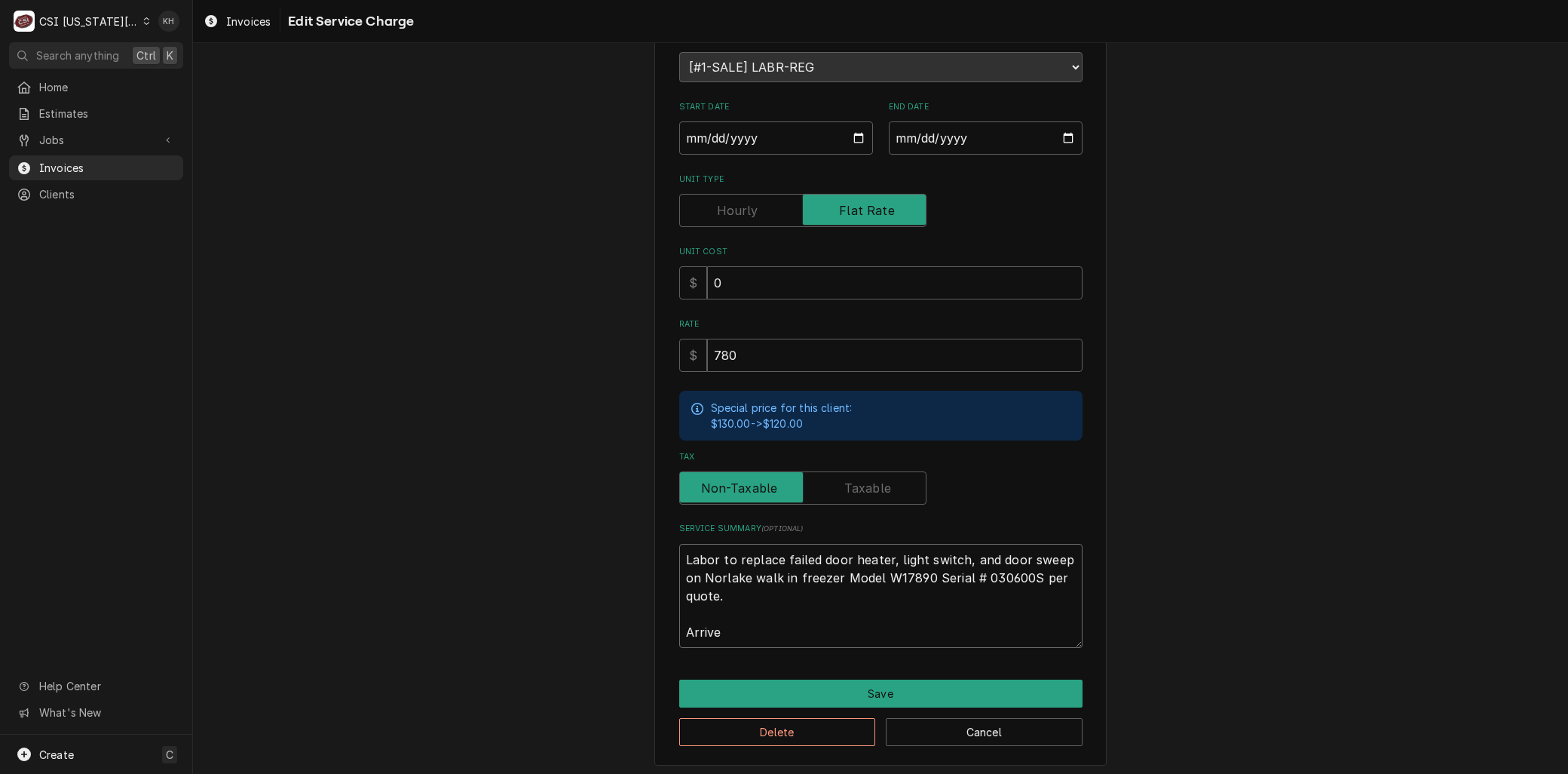
type textarea "Labor to replace failed door heater, light switch, and door sweep on Norlake wa…"
type textarea "x"
type textarea "Labor to replace failed door heater, light switch, and door sweep on Norlake wa…"
type textarea "x"
type textarea "Labor to replace failed door heater, light switch, and door sweep on Norlake wa…"
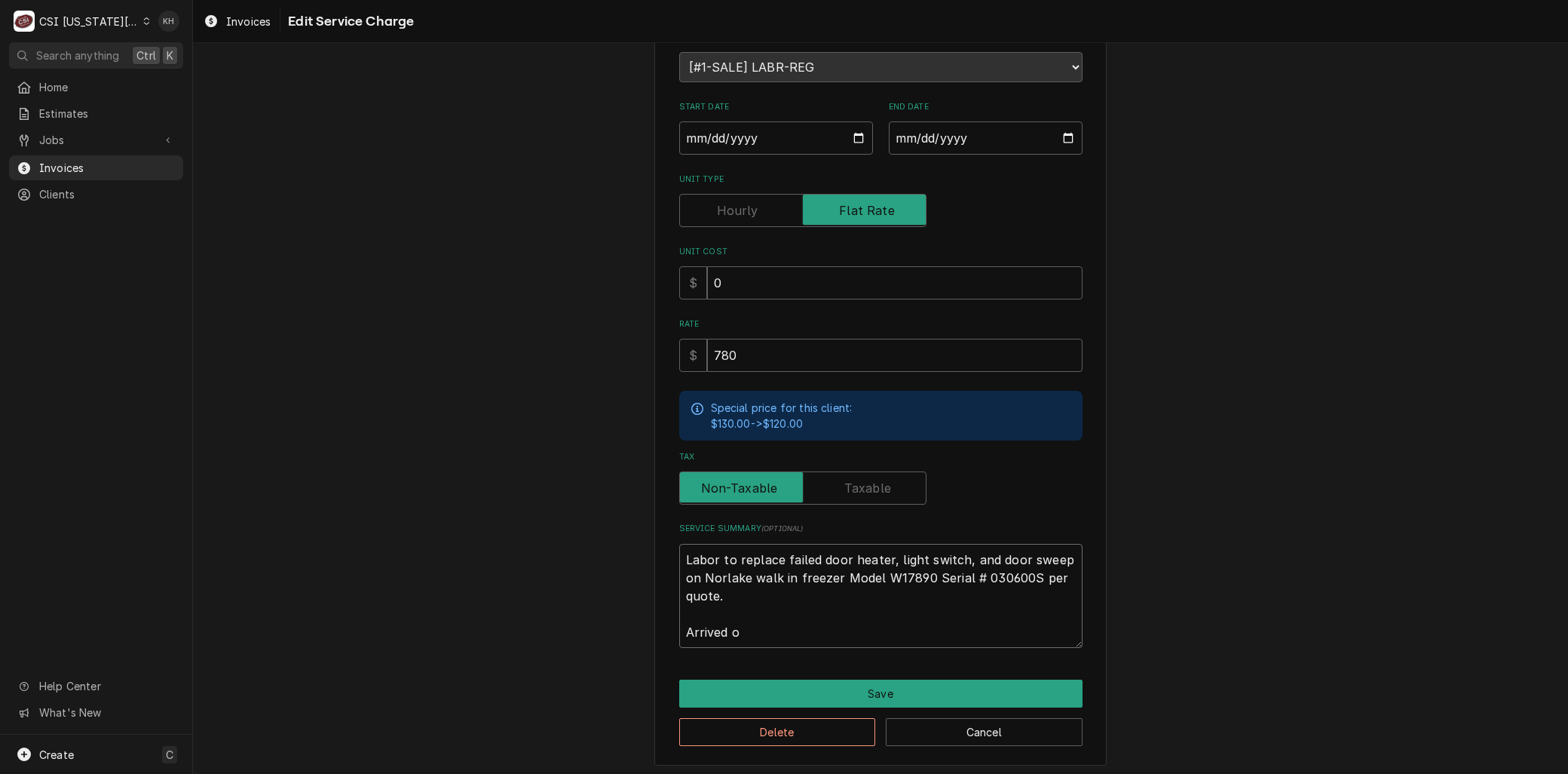
type textarea "x"
type textarea "Labor to replace failed door heater, light switch, and door sweep on Norlake wa…"
type textarea "x"
type textarea "Labor to replace failed door heater, light switch, and door sweep on Norlake wa…"
type textarea "x"
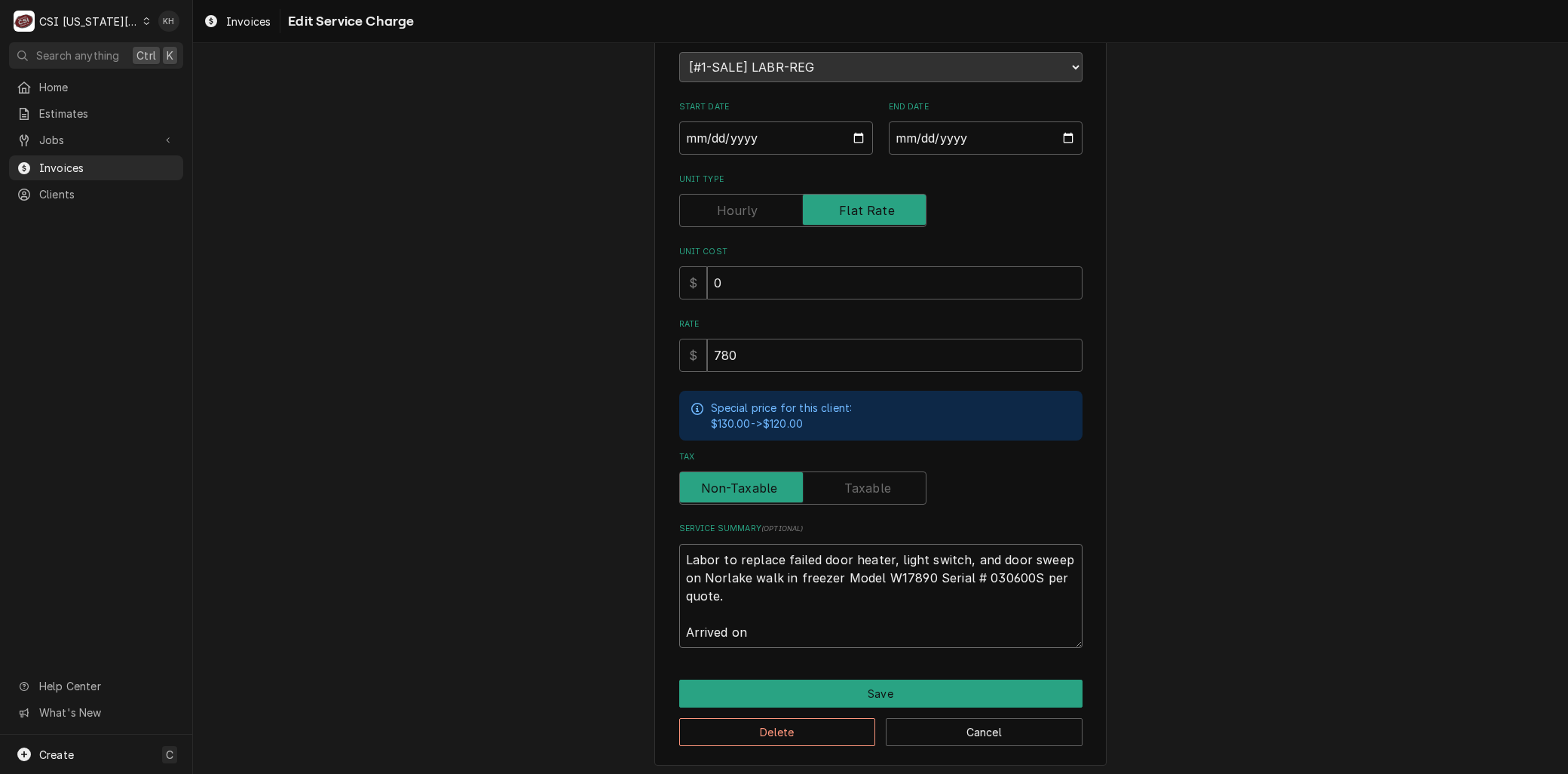
type textarea "Labor to replace failed door heater, light switch, and door sweep on Norlake wa…"
type textarea "x"
type textarea "Labor to replace failed door heater, light switch, and door sweep on Norlake wa…"
type textarea "x"
type textarea "Labor to replace failed door heater, light switch, and door sweep on Norlake wa…"
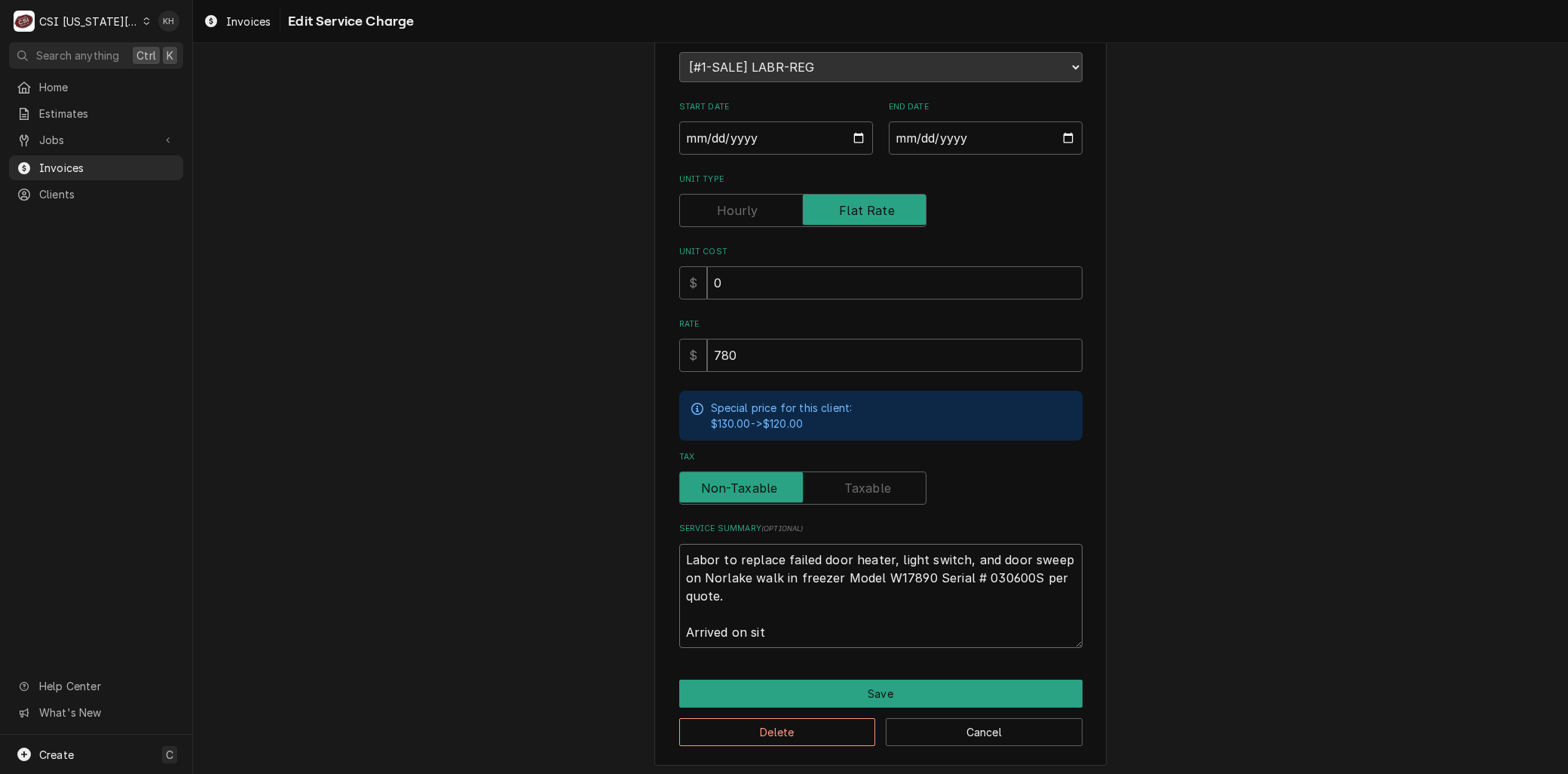
type textarea "x"
type textarea "Labor to replace failed door heater, light switch, and door sweep on Norlake wa…"
type textarea "x"
type textarea "Labor to replace failed door heater, light switch, and door sweep on Norlake wa…"
type textarea "x"
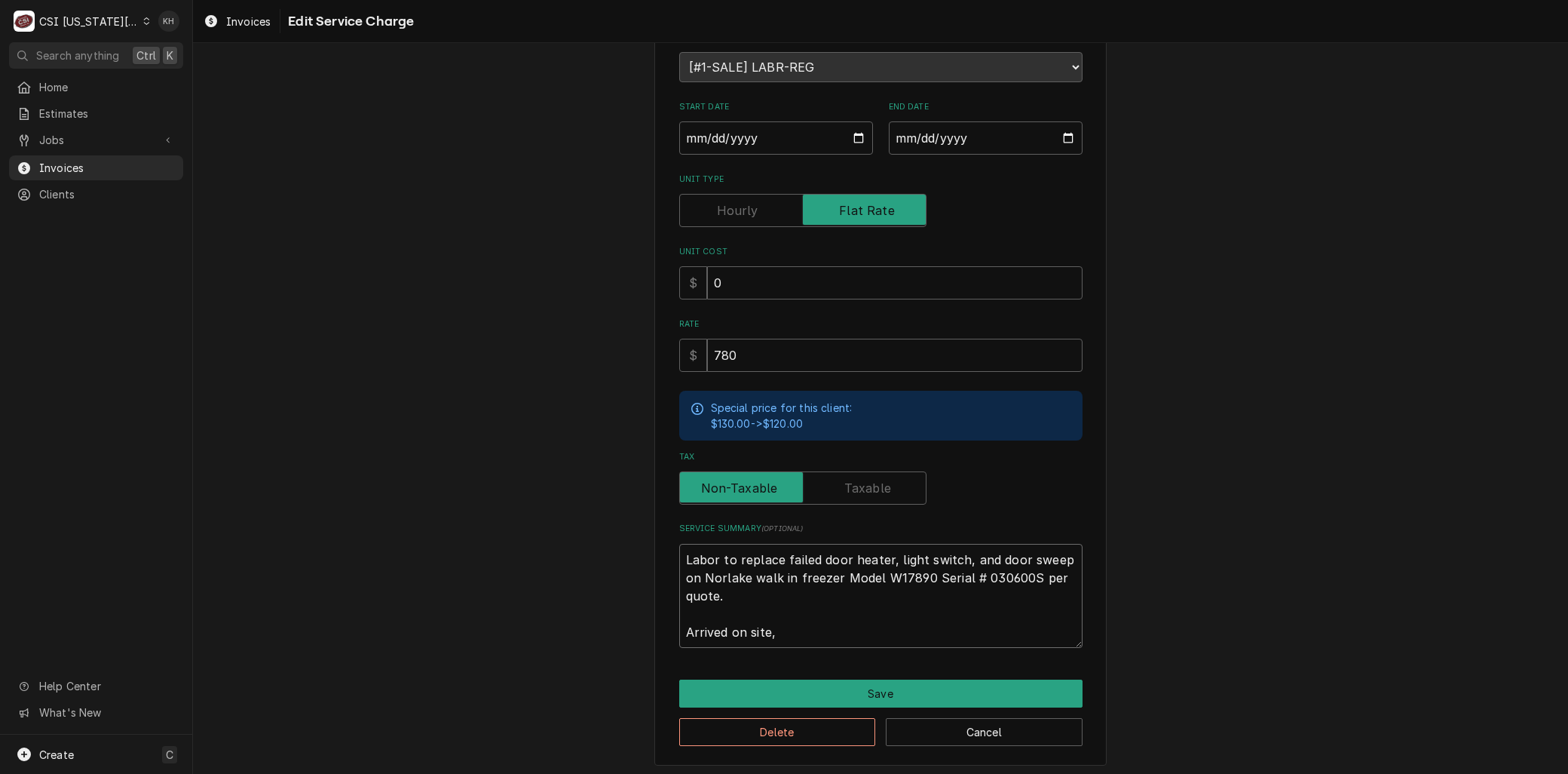
type textarea "Labor to replace failed door heater, light switch, and door sweep on Norlake wa…"
type textarea "x"
type textarea "Labor to replace failed door heater, light switch, and door sweep on Norlake wa…"
type textarea "x"
type textarea "Labor to replace failed door heater, light switch, and door sweep on Norlake wa…"
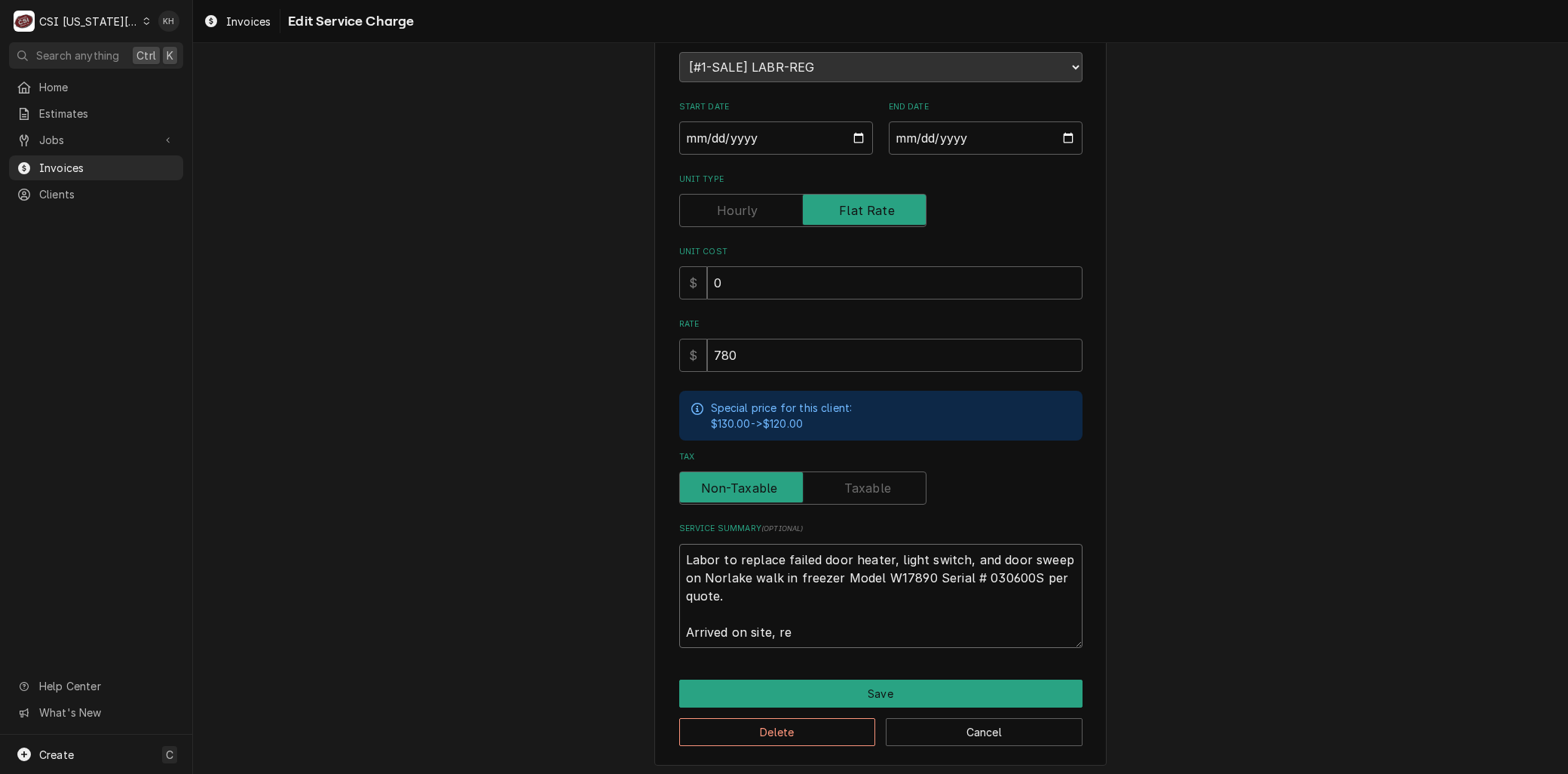
type textarea "x"
type textarea "Labor to replace failed door heater, light switch, and door sweep on Norlake wa…"
type textarea "x"
type textarea "Labor to replace failed door heater, light switch, and door sweep on Norlake wa…"
type textarea "x"
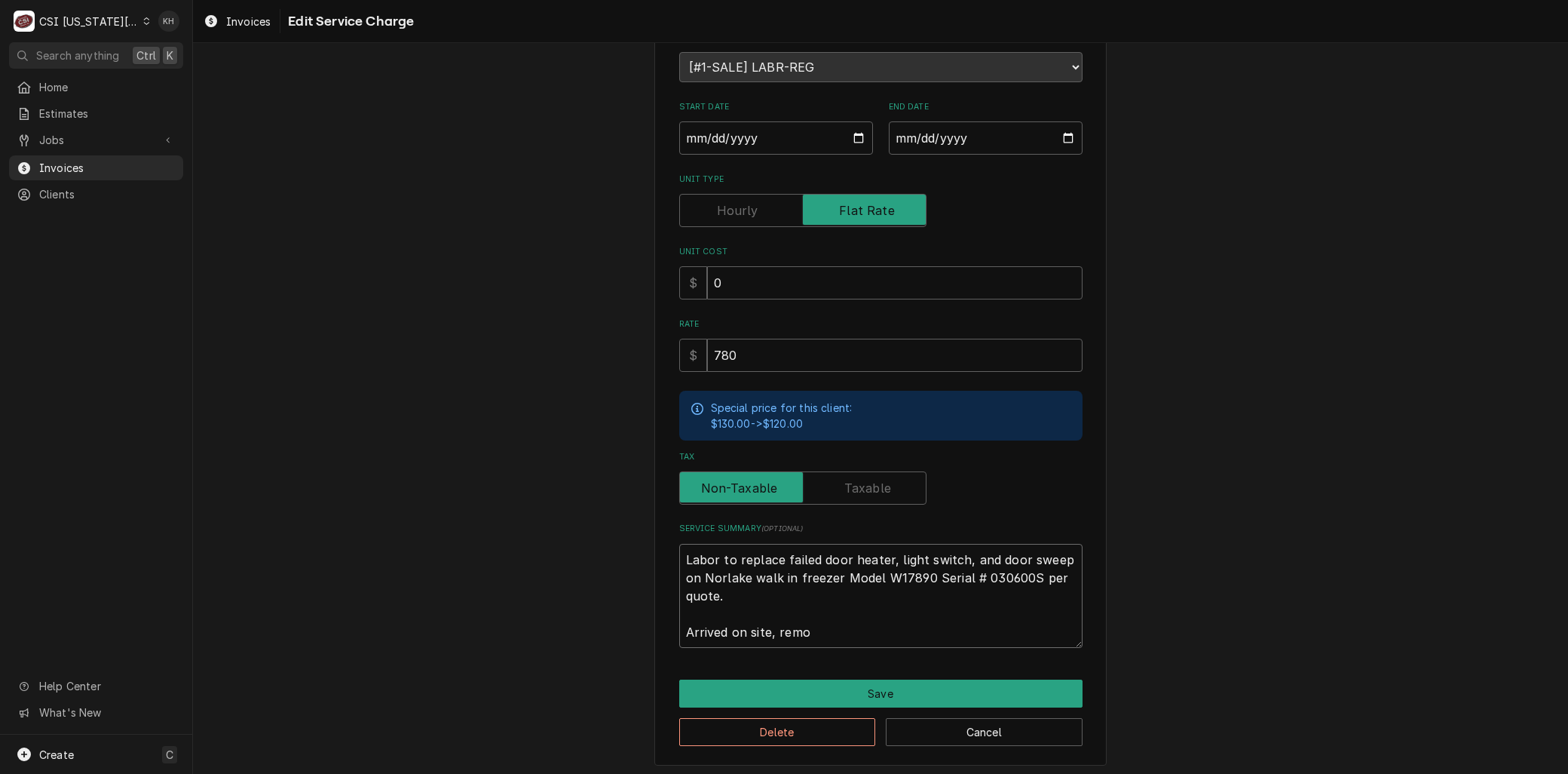
type textarea "Labor to replace failed door heater, light switch, and door sweep on Norlake wa…"
type textarea "x"
type textarea "Labor to replace failed door heater, light switch, and door sweep on Norlake wa…"
type textarea "x"
type textarea "Labor to replace failed door heater, light switch, and door sweep on Norlake wa…"
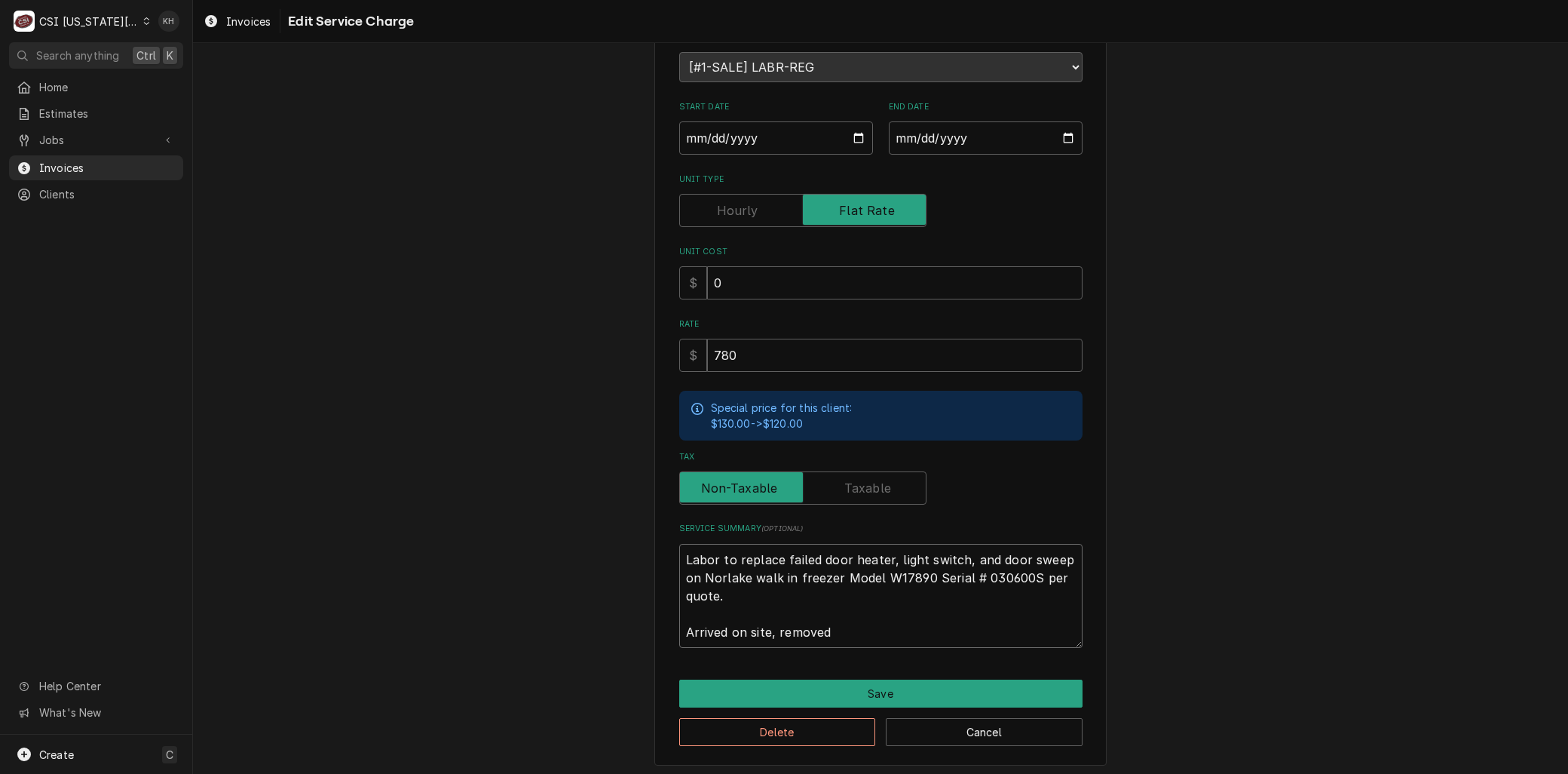
type textarea "x"
type textarea "Labor to replace failed door heater, light switch, and door sweep on Norlake wa…"
type textarea "x"
type textarea "Labor to replace failed door heater, light switch, and door sweep on Norlake wa…"
type textarea "x"
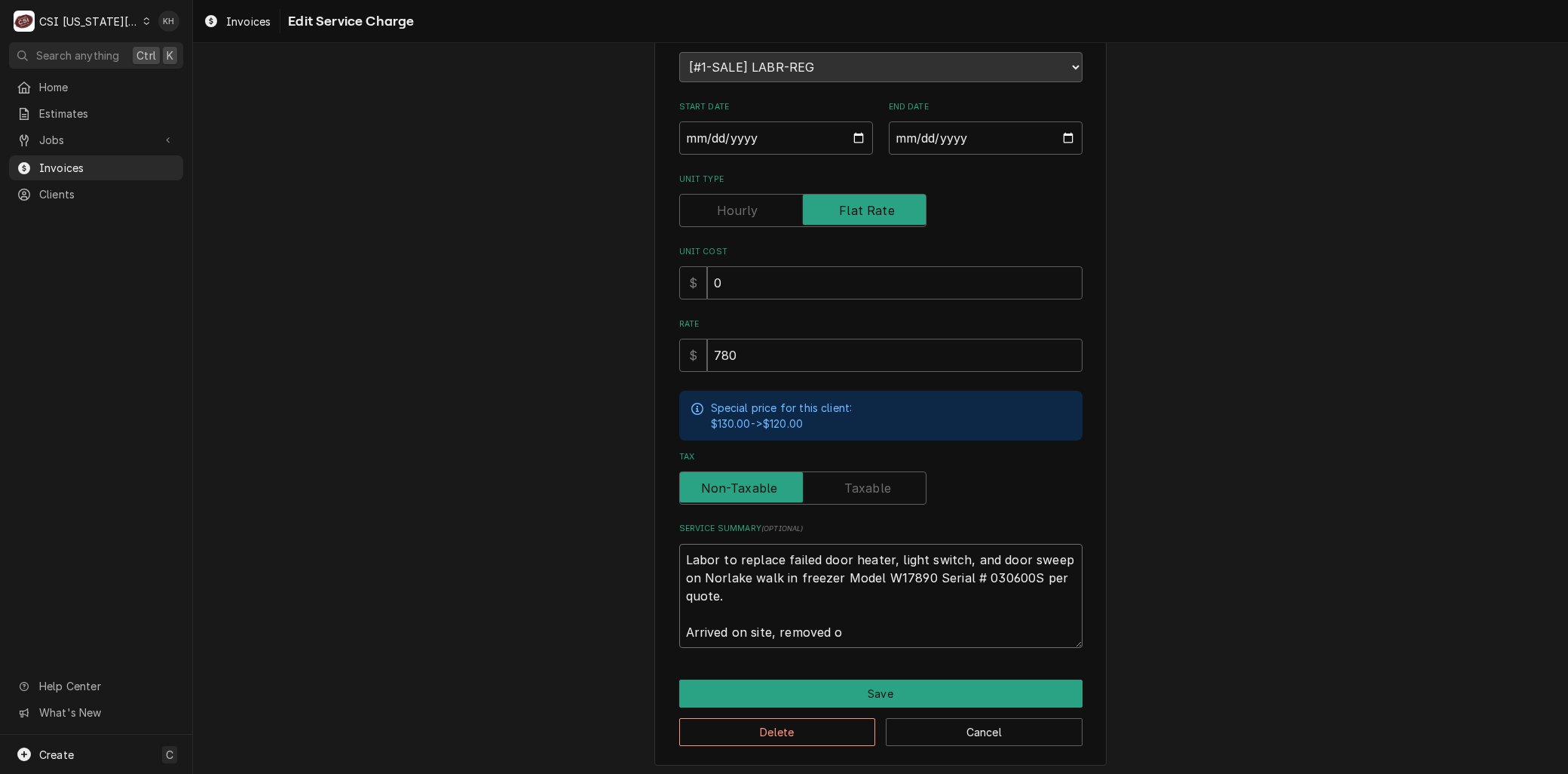
type textarea "Labor to replace failed door heater, light switch, and door sweep on Norlake wa…"
type textarea "x"
type textarea "Labor to replace failed door heater, light switch, and door sweep on Norlake wa…"
type textarea "x"
type textarea "Labor to replace failed door heater, light switch, and door sweep on Norlake wa…"
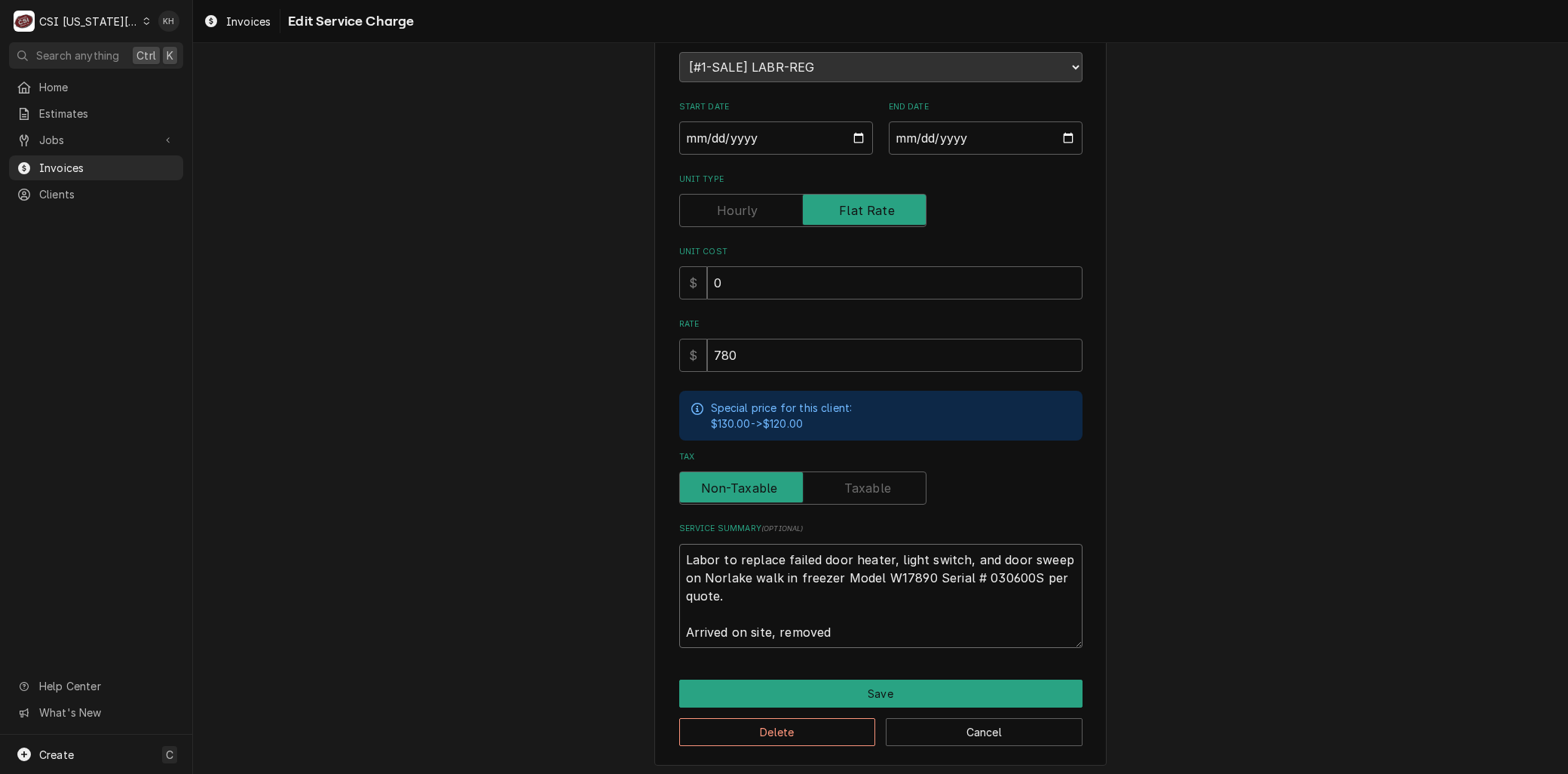
type textarea "x"
type textarea "Labor to replace failed door heater, light switch, and door sweep on Norlake wa…"
type textarea "x"
type textarea "Labor to replace failed door heater, light switch, and door sweep on Norlake wa…"
type textarea "x"
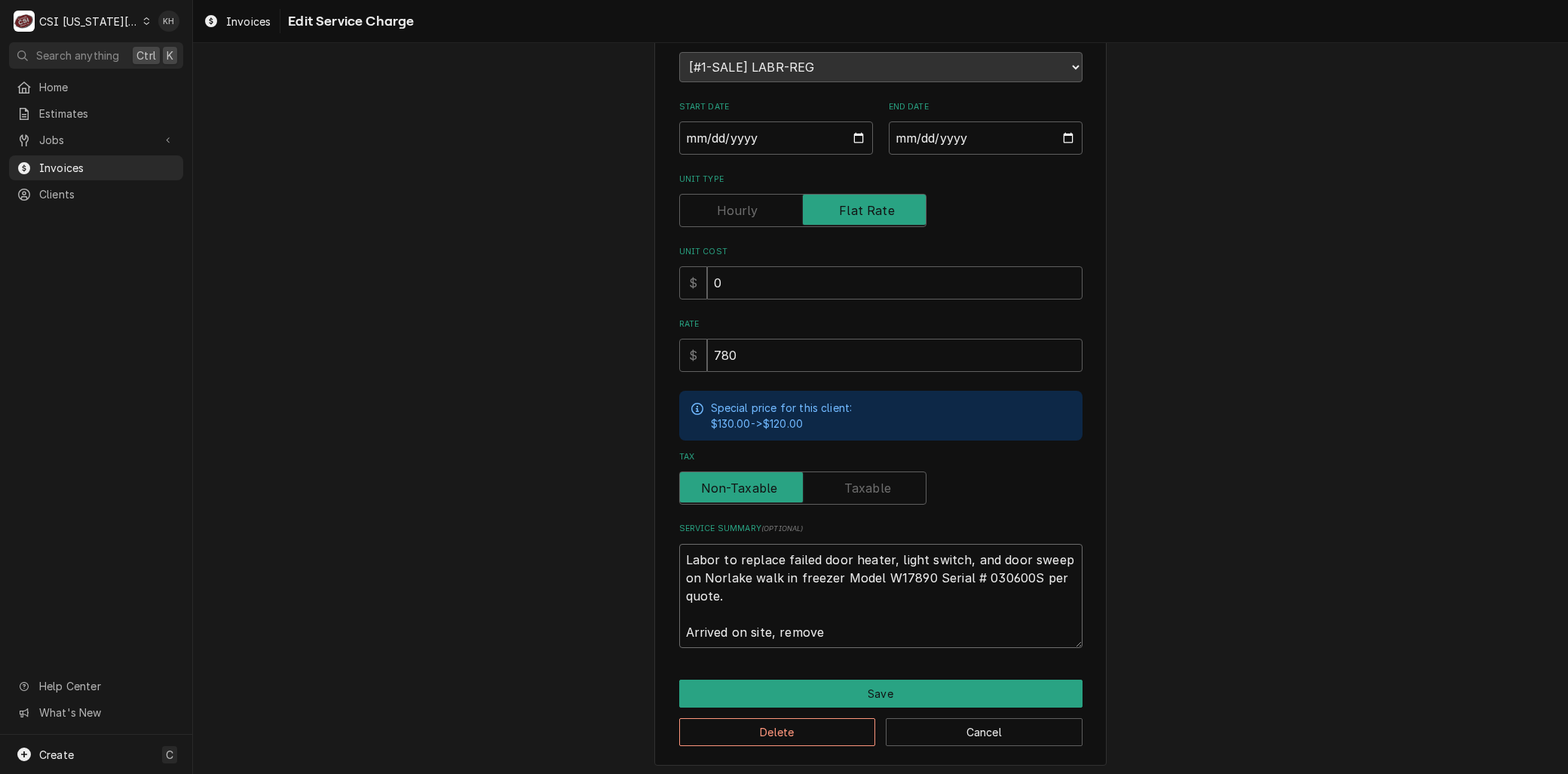
type textarea "Labor to replace failed door heater, light switch, and door sweep on Norlake wa…"
type textarea "x"
type textarea "Labor to replace failed door heater, light switch, and door sweep on Norlake wa…"
type textarea "x"
type textarea "Labor to replace failed door heater, light switch, and door sweep on Norlake wa…"
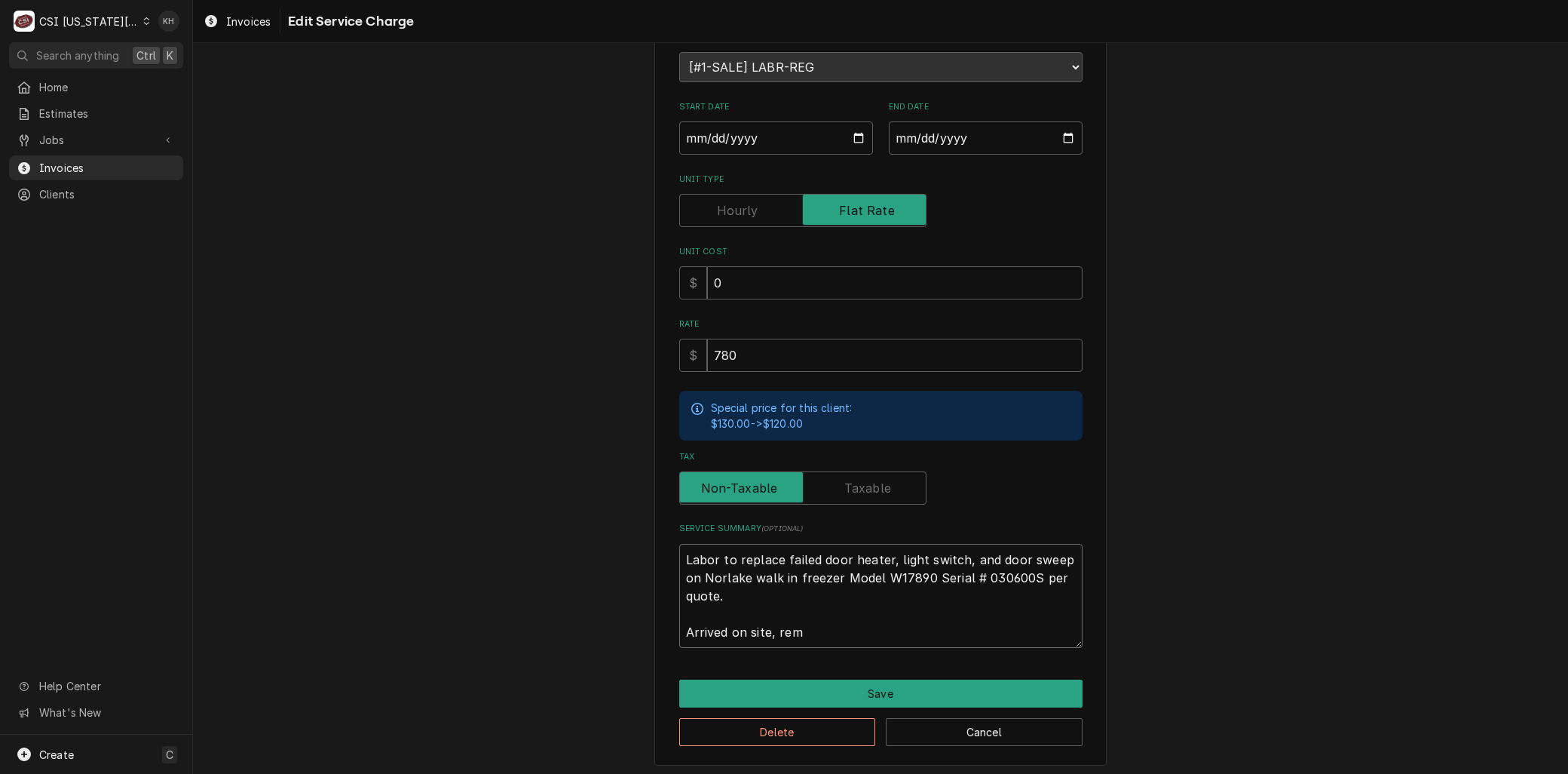
type textarea "x"
type textarea "Labor to replace failed door heater, light switch, and door sweep on Norlake wa…"
type textarea "x"
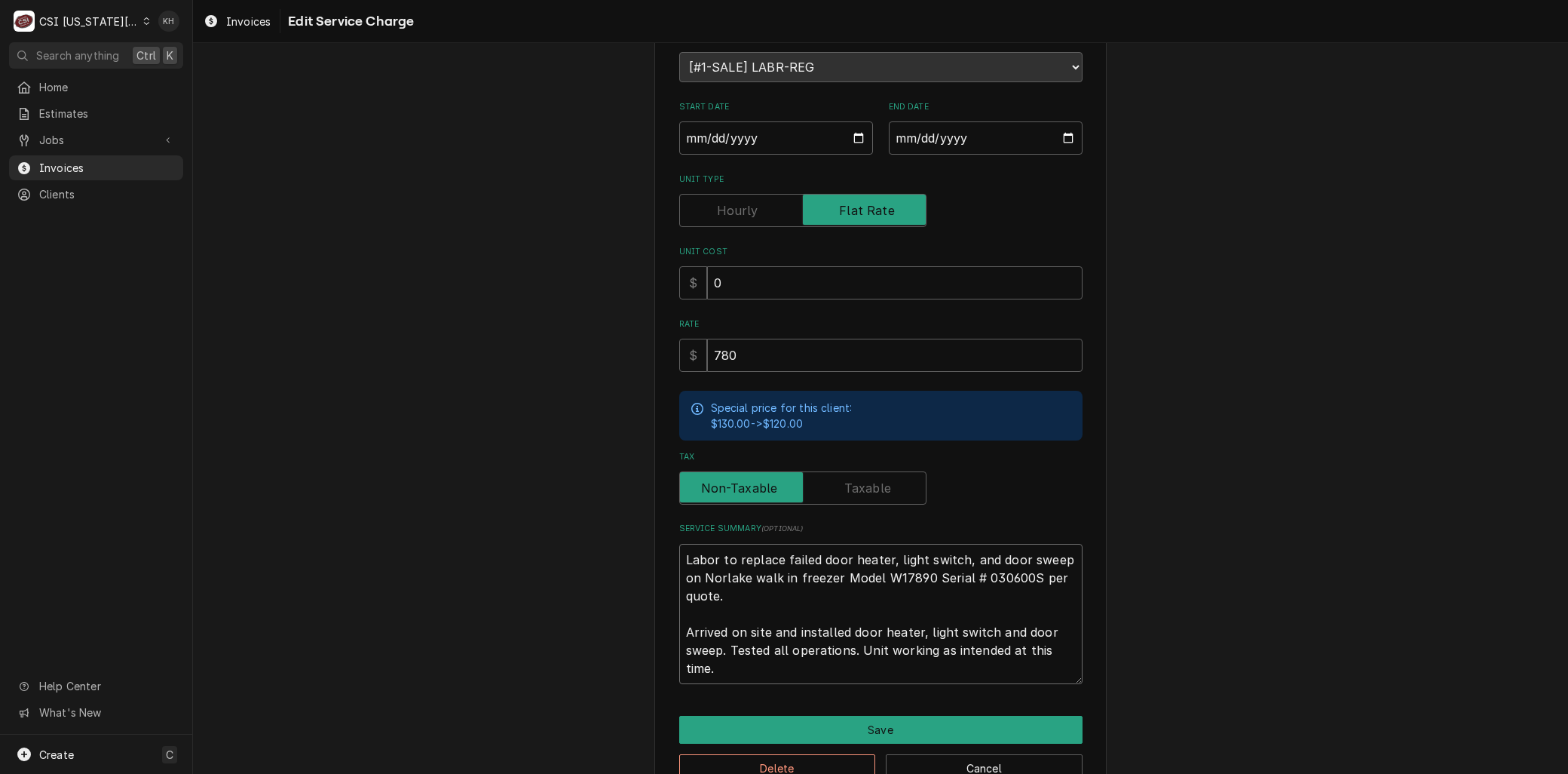
click at [681, 608] on textarea "Labor to replace failed door heater, light switch, and door sweep on Norlake wa…" at bounding box center [881, 614] width 403 height 141
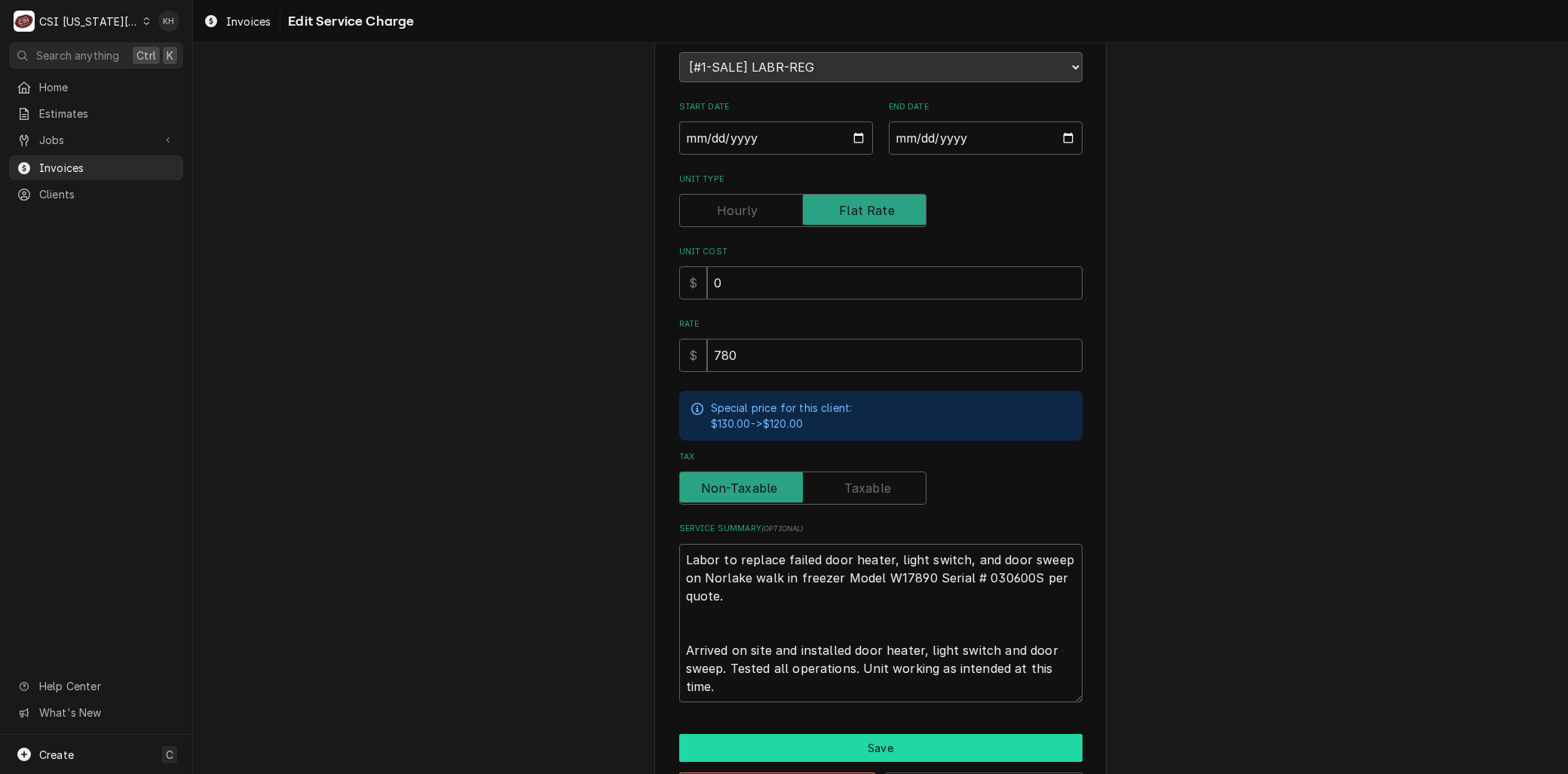
click at [926, 745] on button "Save" at bounding box center [881, 747] width 403 height 28
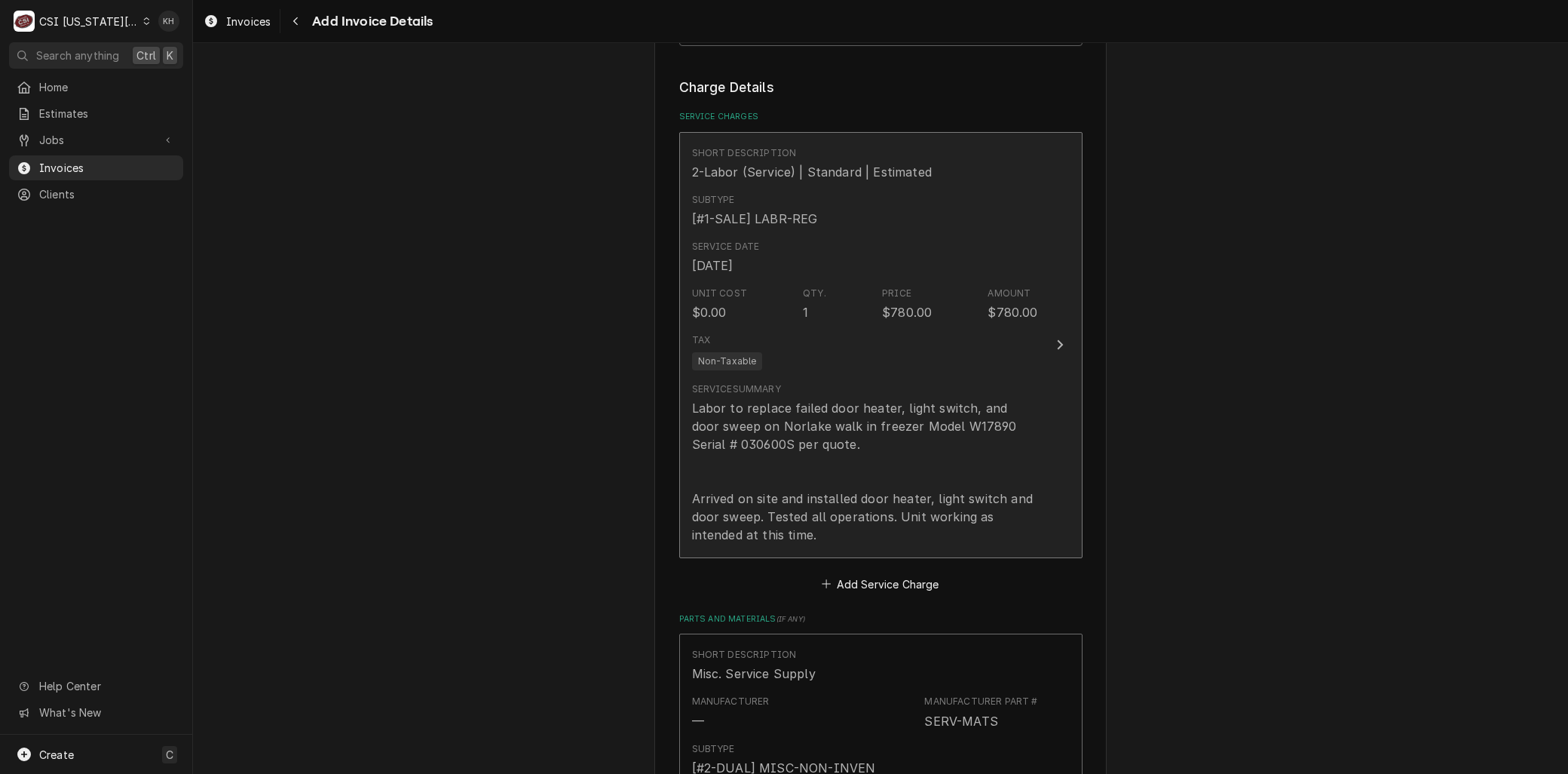
scroll to position [1250, 0]
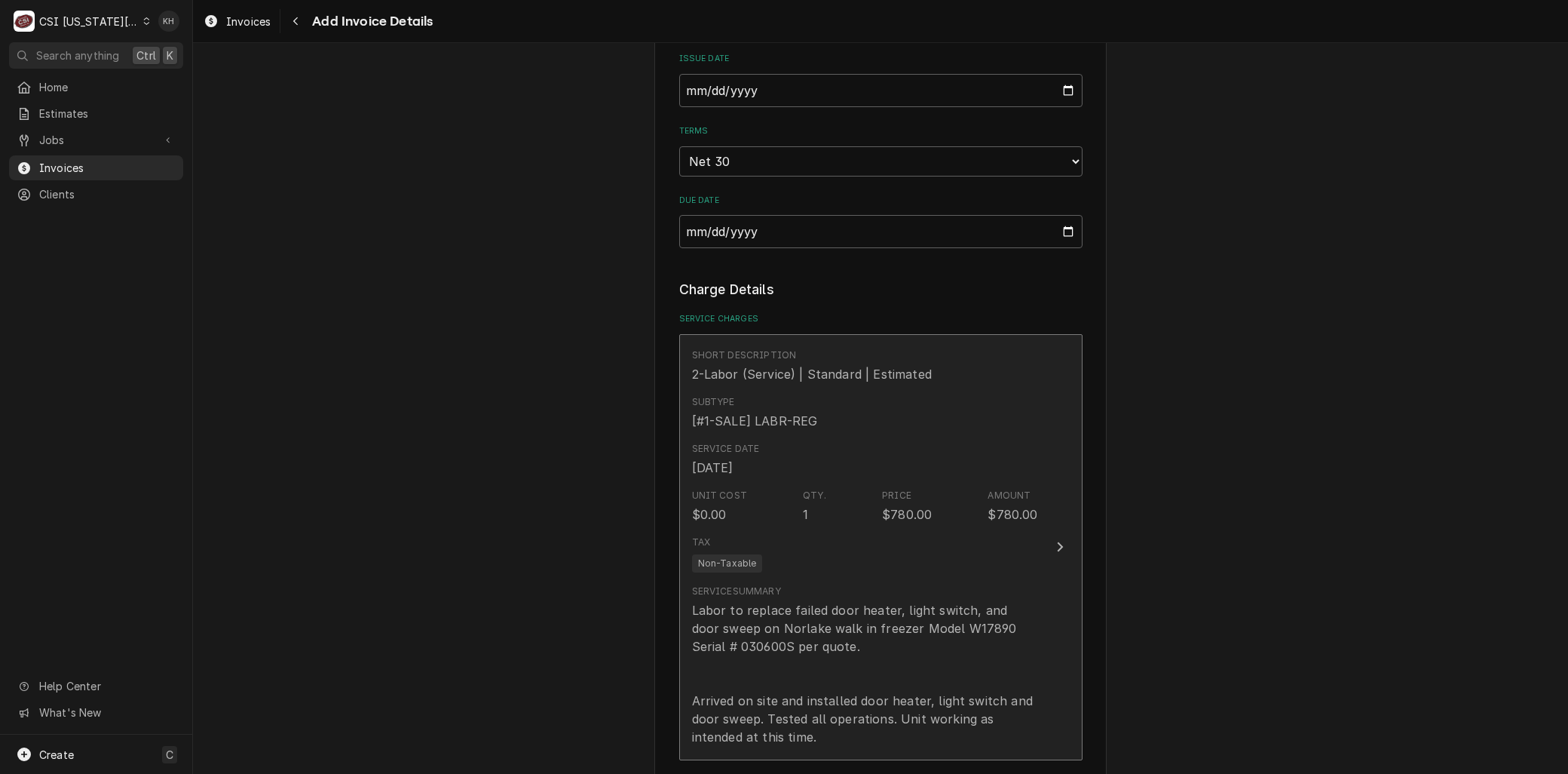
click at [892, 500] on div "Price" at bounding box center [897, 496] width 30 height 13
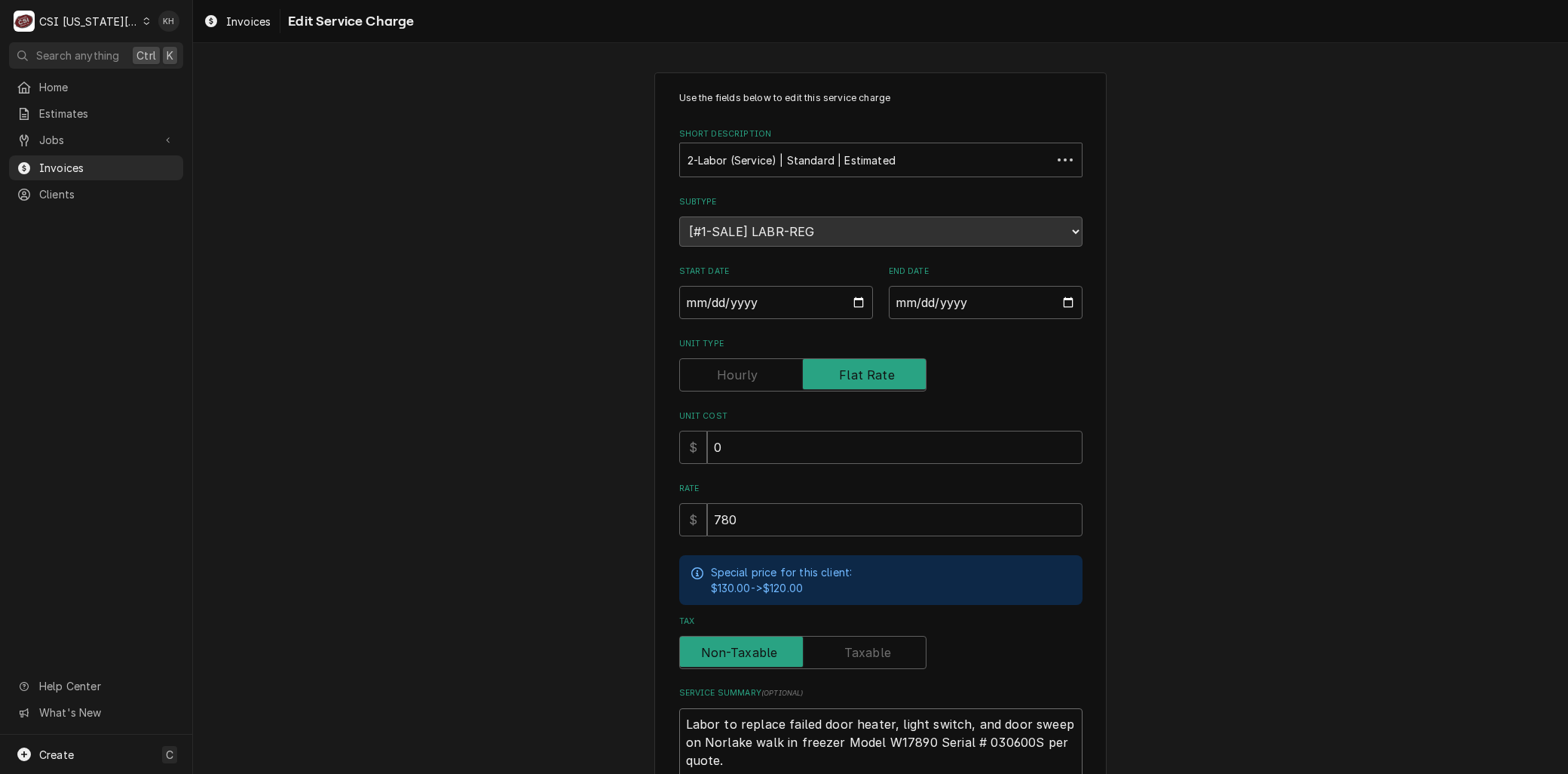
click at [817, 727] on textarea "Labor to replace failed door heater, light switch, and door sweep on Norlake wa…" at bounding box center [881, 787] width 403 height 159
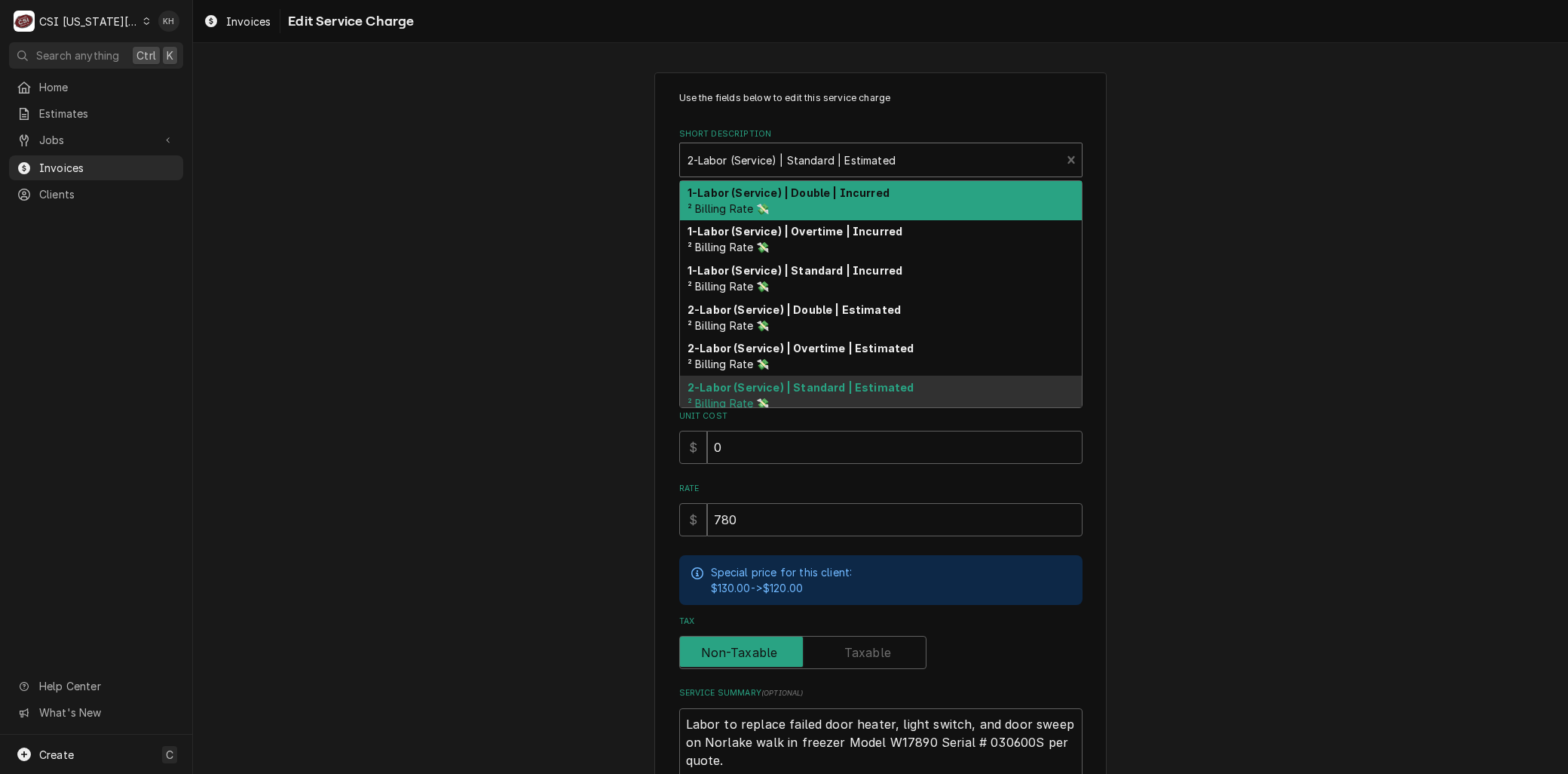
click at [810, 148] on div "Short Description" at bounding box center [870, 160] width 367 height 27
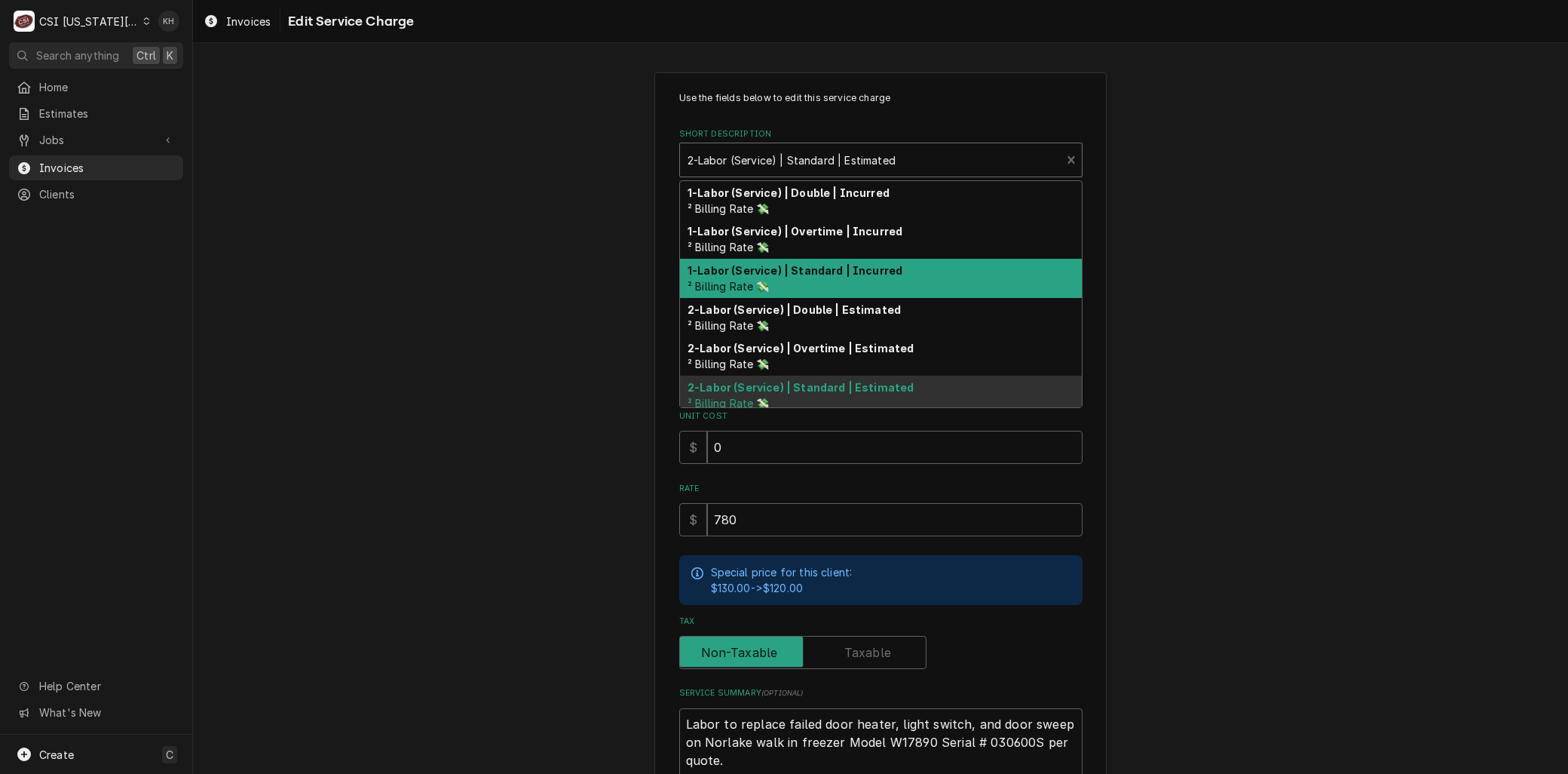
click at [811, 266] on strong "1-Labor (Service) | Standard | Incurred" at bounding box center [794, 270] width 215 height 13
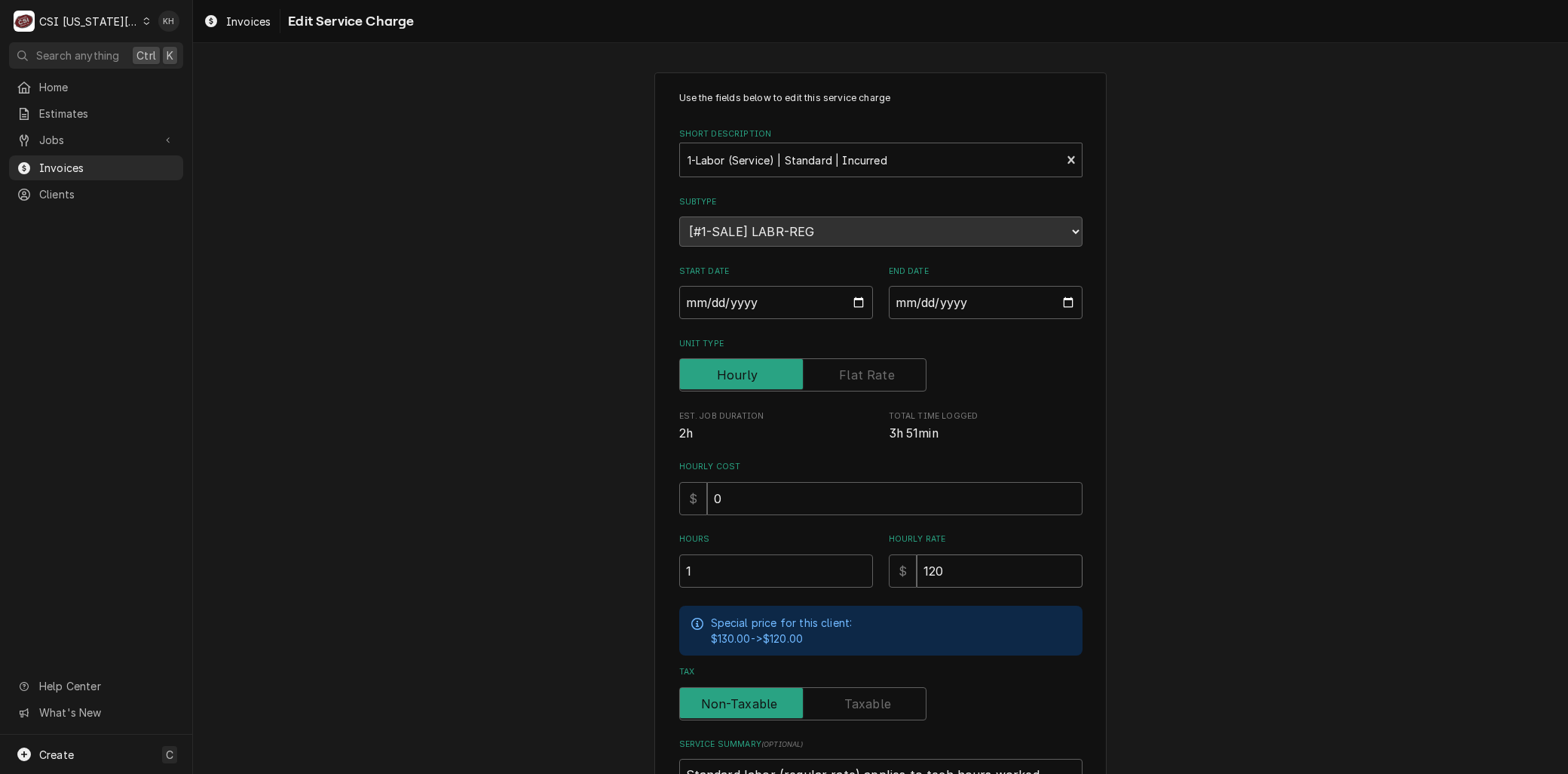
drag, startPoint x: 956, startPoint y: 568, endPoint x: 834, endPoint y: 558, distance: 122.4
click at [834, 558] on div "Hours 1 Hourly Rate $ 120" at bounding box center [881, 560] width 403 height 54
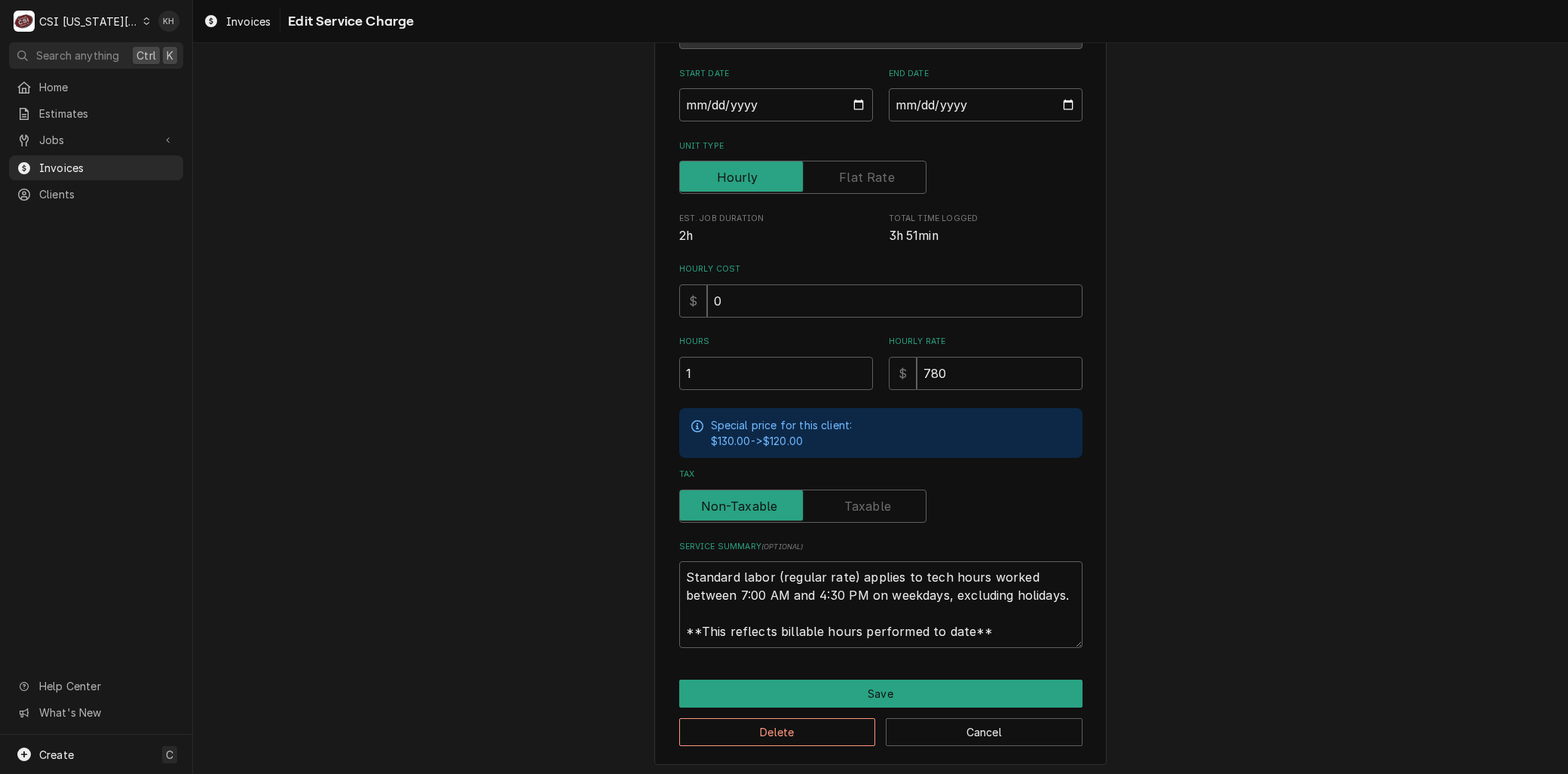
click at [839, 168] on label "Unit Type" at bounding box center [803, 177] width 247 height 33
click at [839, 168] on input "Unit Type" at bounding box center [803, 177] width 234 height 33
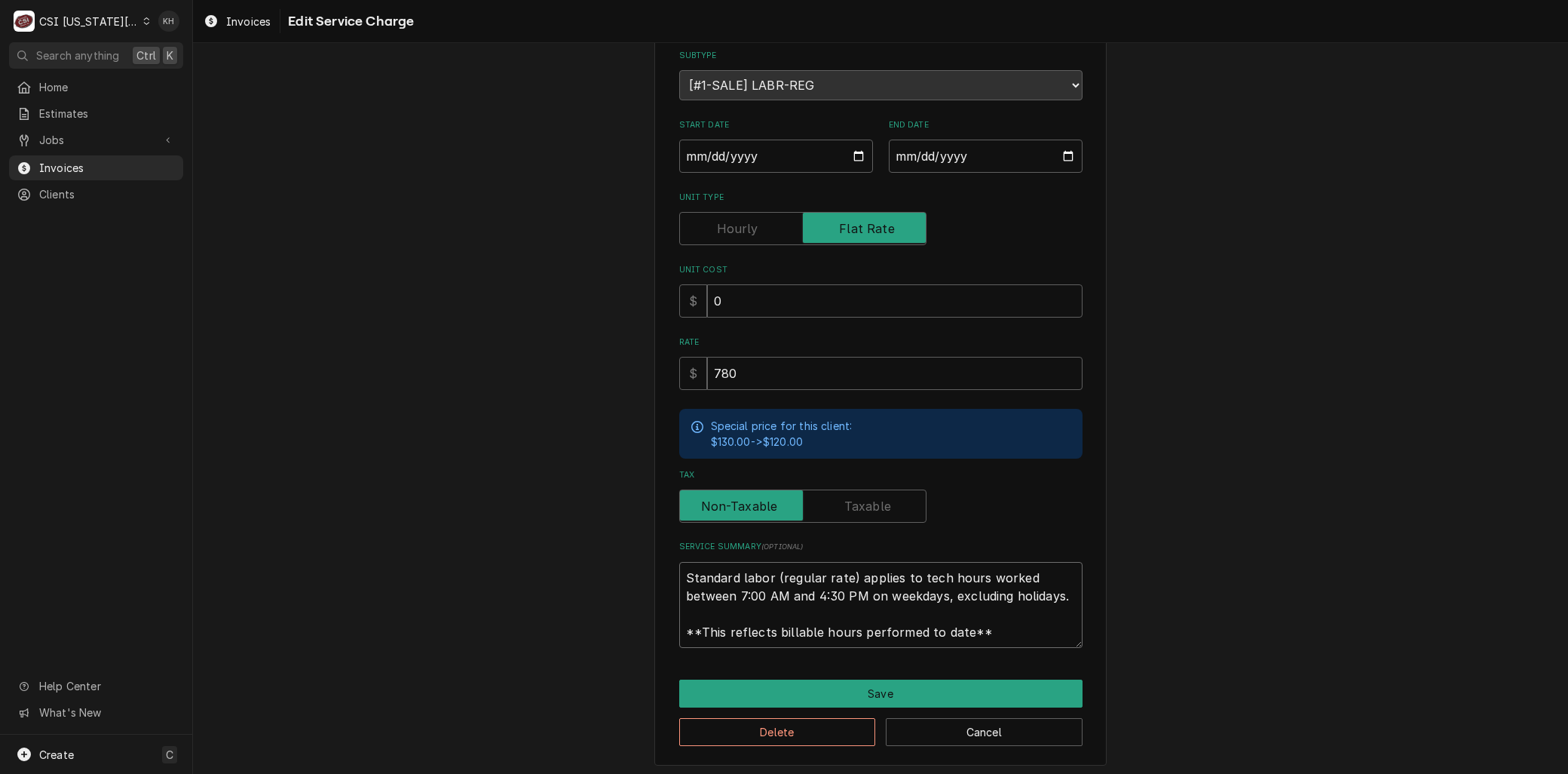
drag, startPoint x: 993, startPoint y: 631, endPoint x: 368, endPoint y: 421, distance: 659.3
click at [368, 421] on div "Use the fields below to edit this service charge Short Description 1-Labor (Ser…" at bounding box center [881, 345] width 1375 height 865
paste textarea "Labor to replace failed door heater, light switch, and door sweep on Norlake wa…"
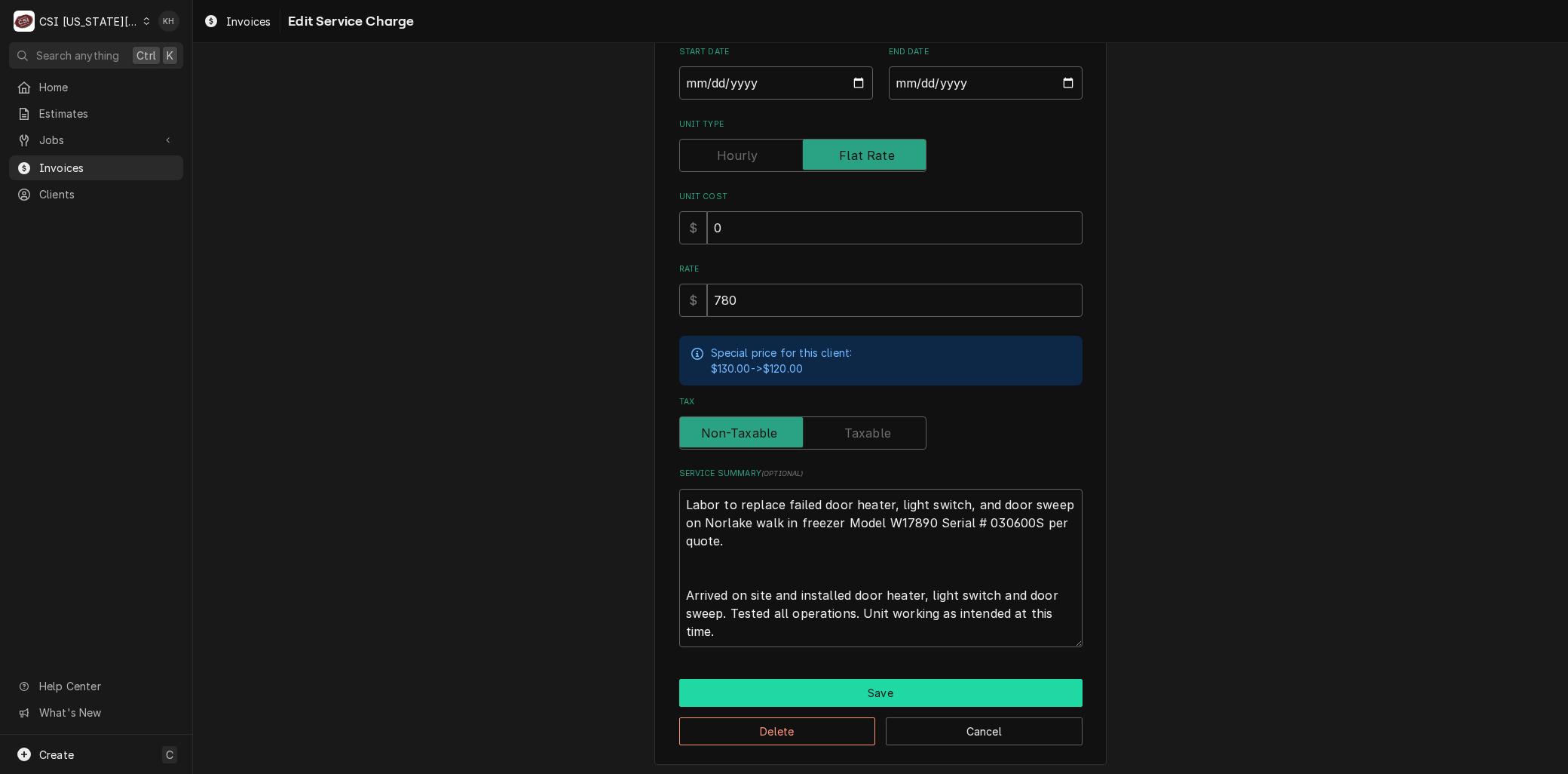
click at [935, 689] on button "Save" at bounding box center [881, 692] width 403 height 28
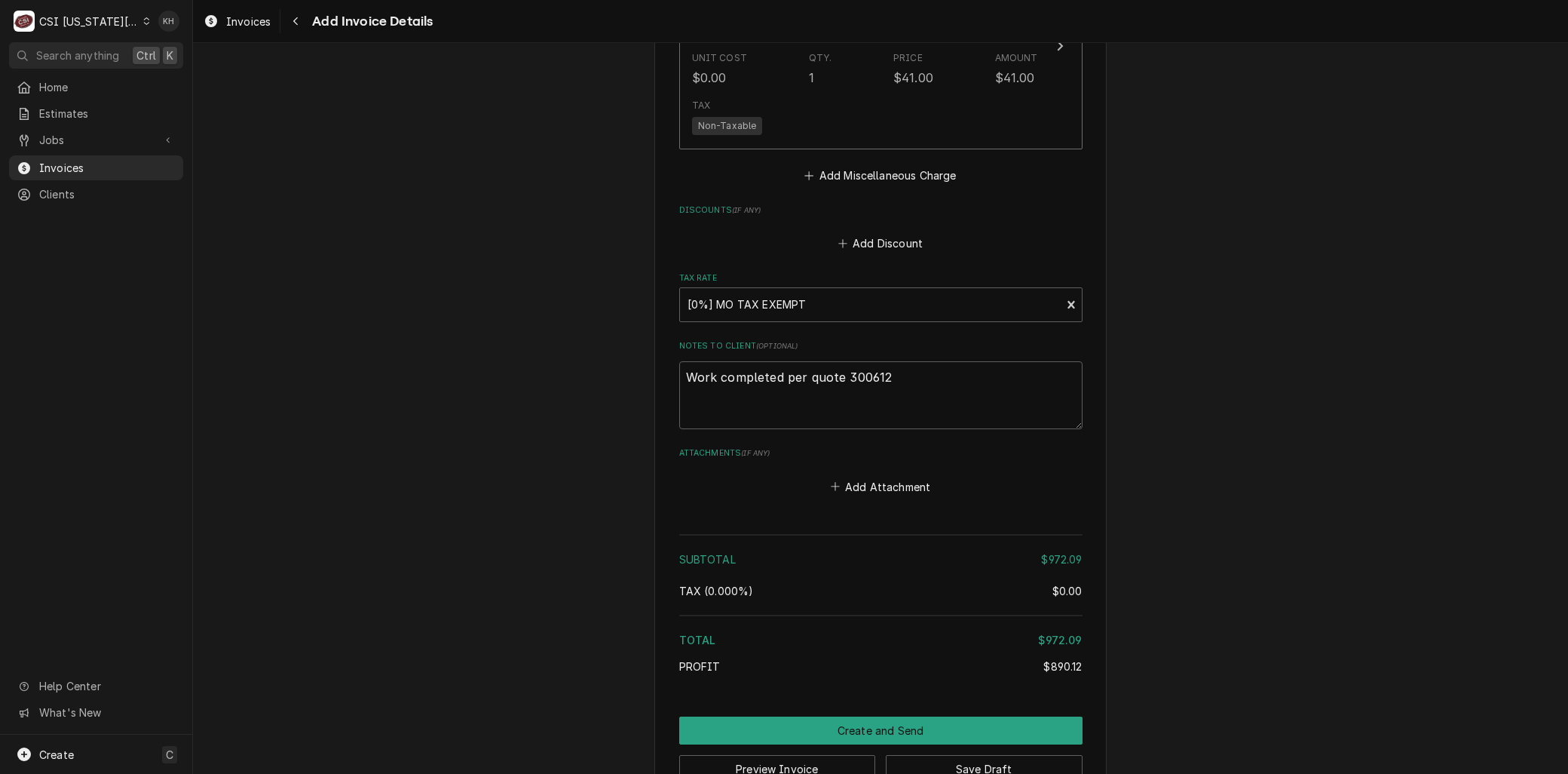
scroll to position [3497, 0]
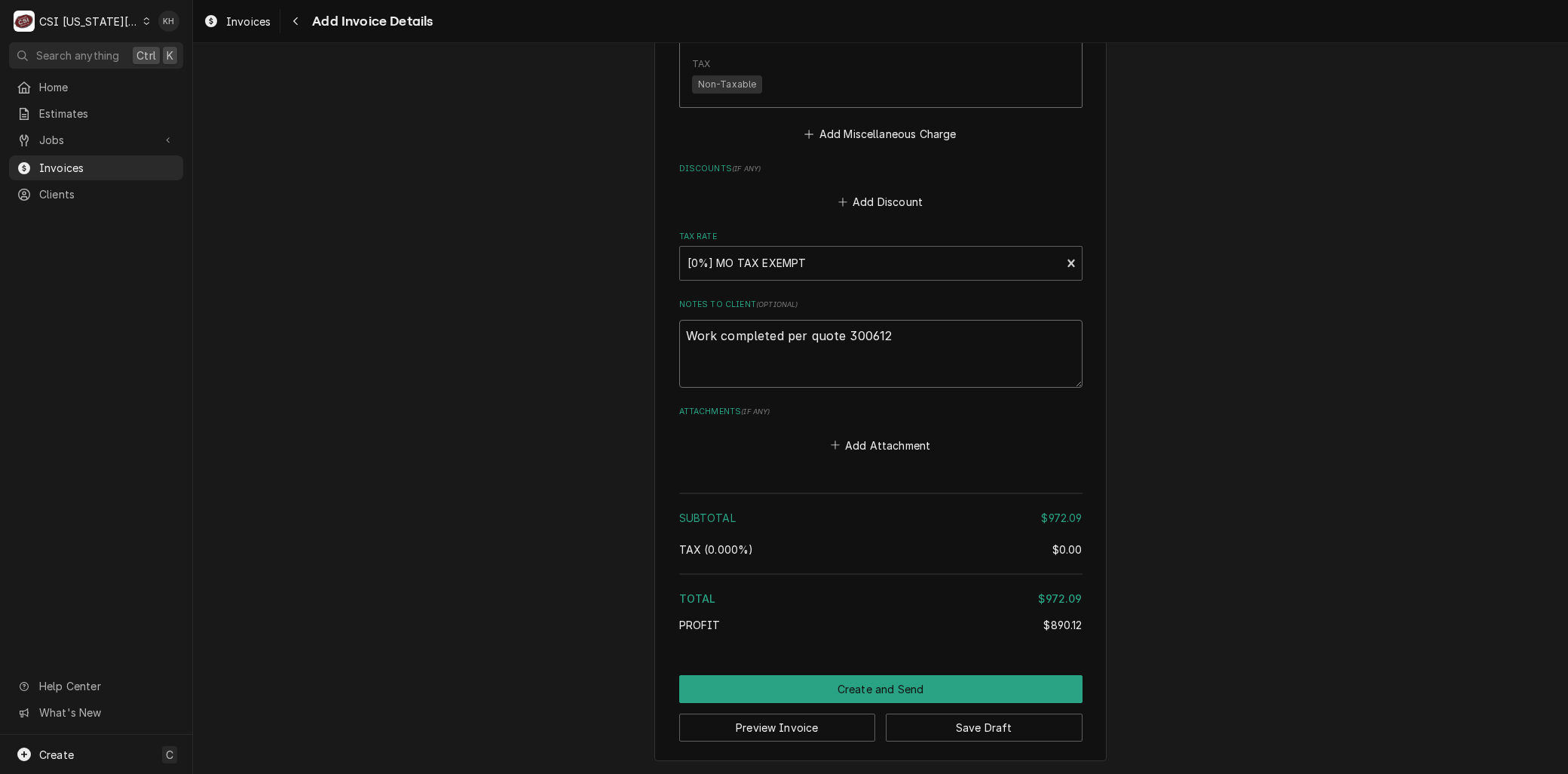
drag, startPoint x: 888, startPoint y: 332, endPoint x: 400, endPoint y: 295, distance: 489.4
click at [870, 684] on button "Create and Send" at bounding box center [881, 688] width 403 height 28
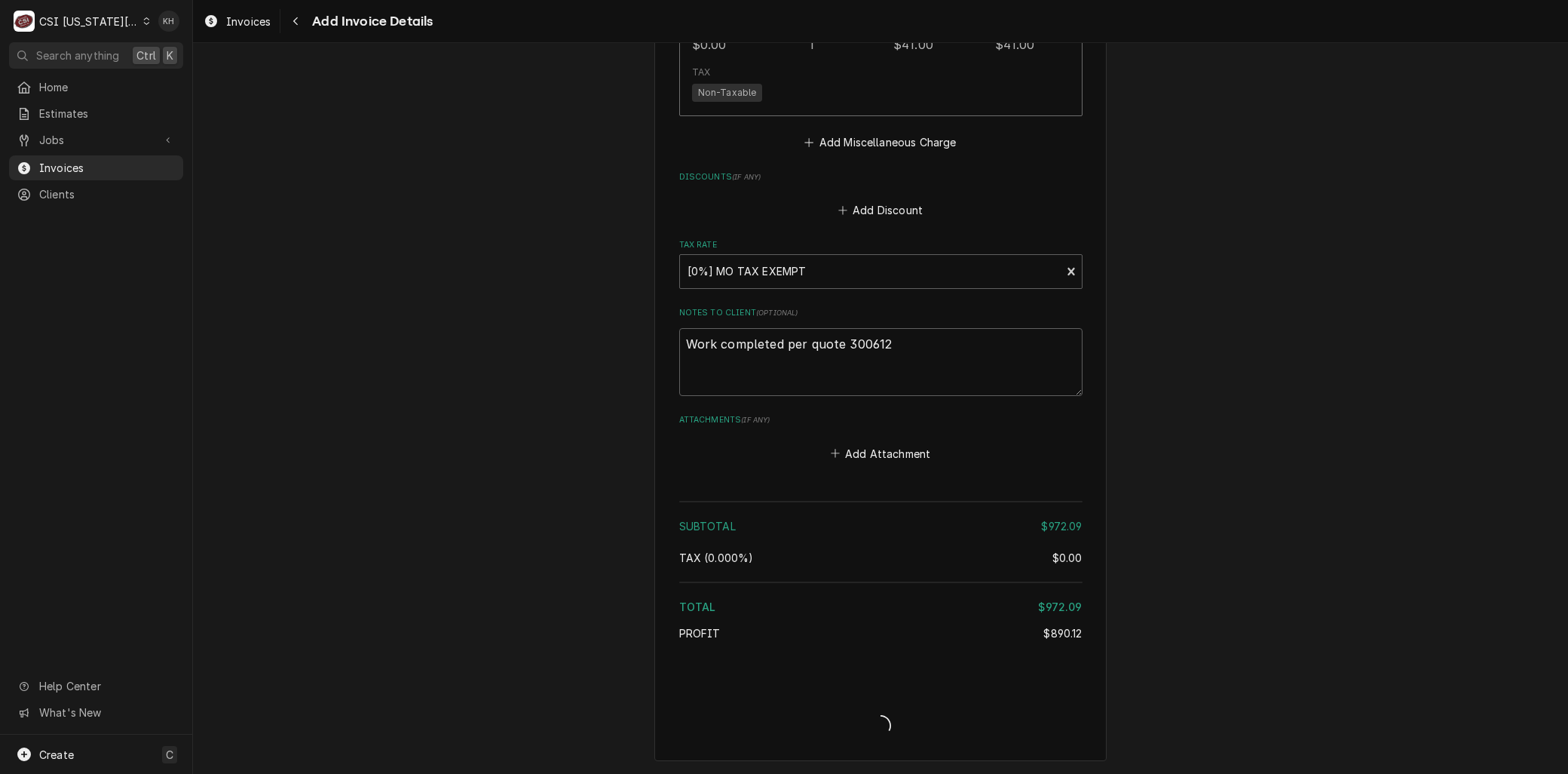
scroll to position [3490, 0]
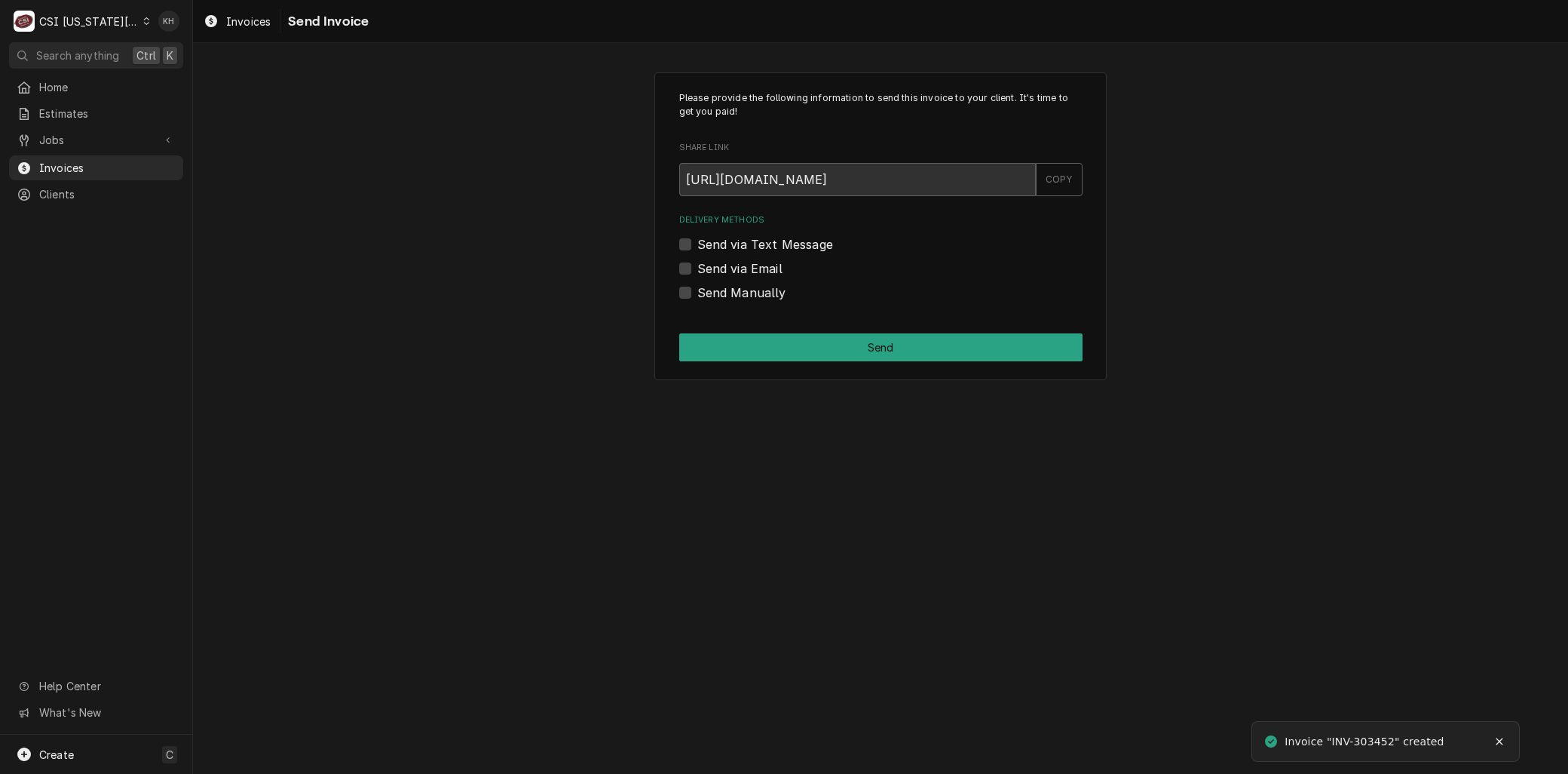
click at [739, 263] on label "Send via Email" at bounding box center [740, 268] width 86 height 18
click at [739, 263] on input "Send via Email" at bounding box center [899, 275] width 403 height 33
checkbox input "true"
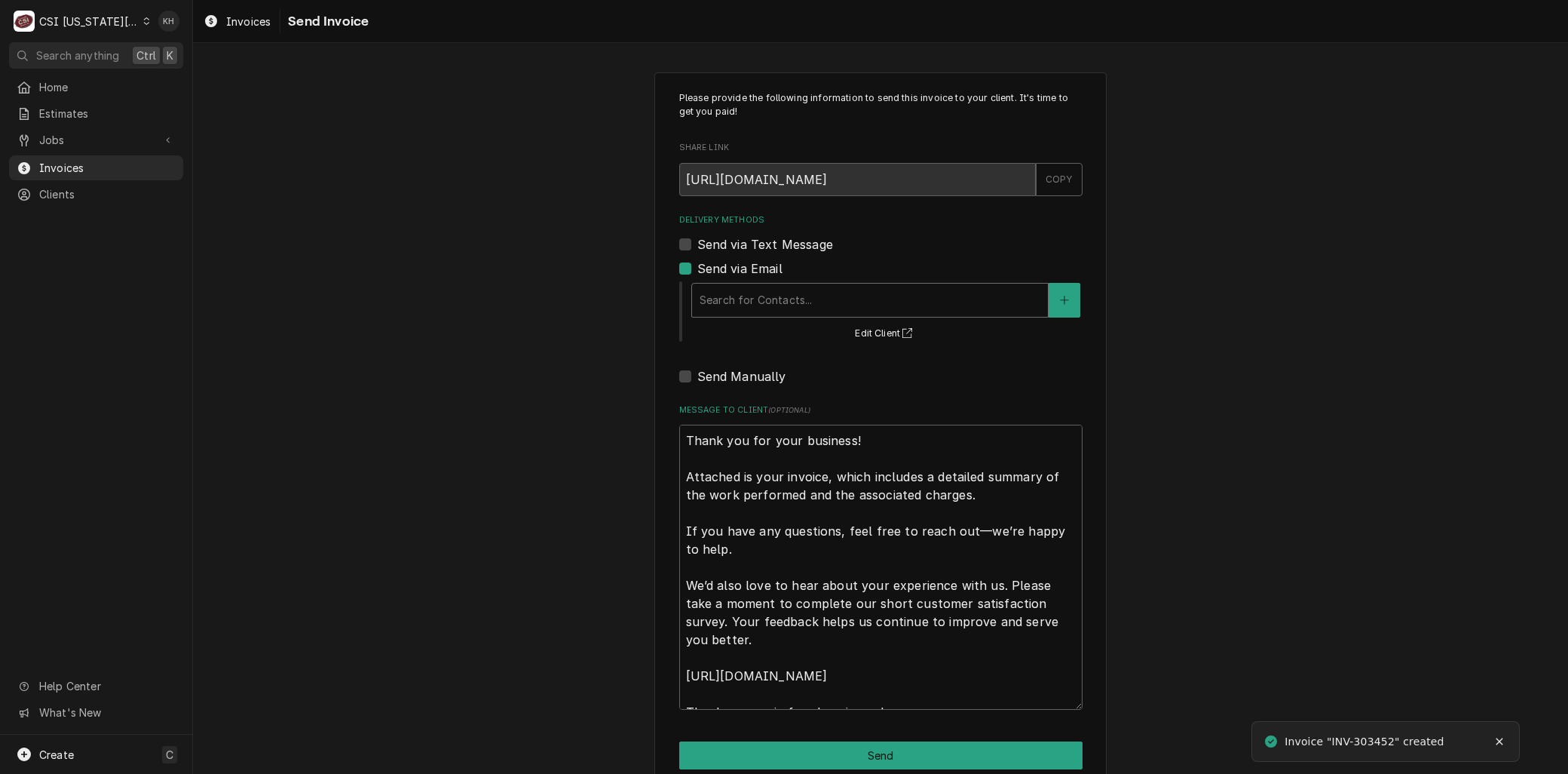
click at [744, 303] on div "Delivery Methods" at bounding box center [870, 300] width 341 height 27
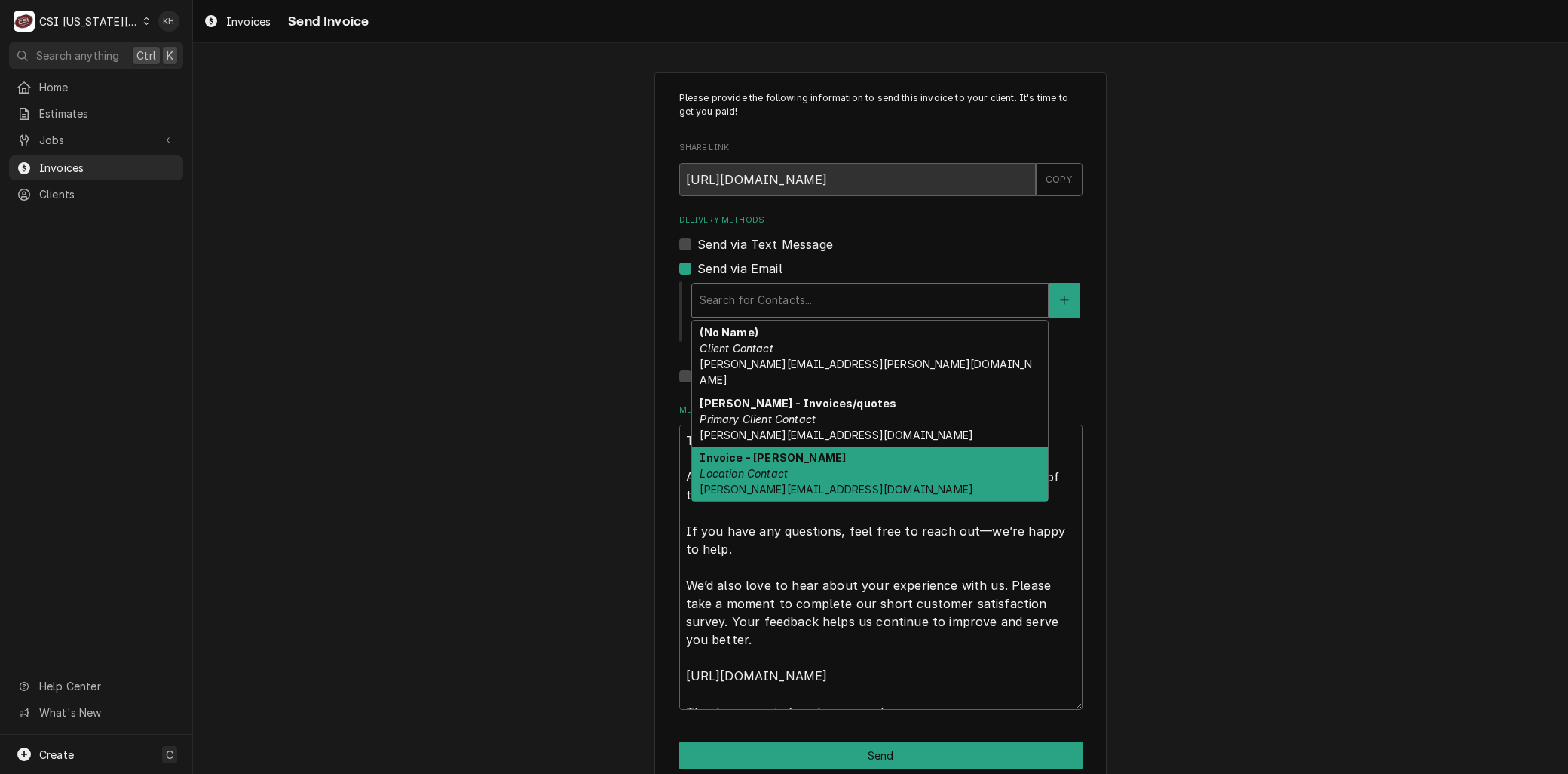
click at [753, 451] on strong "Invoice - Hannah" at bounding box center [773, 456] width 146 height 13
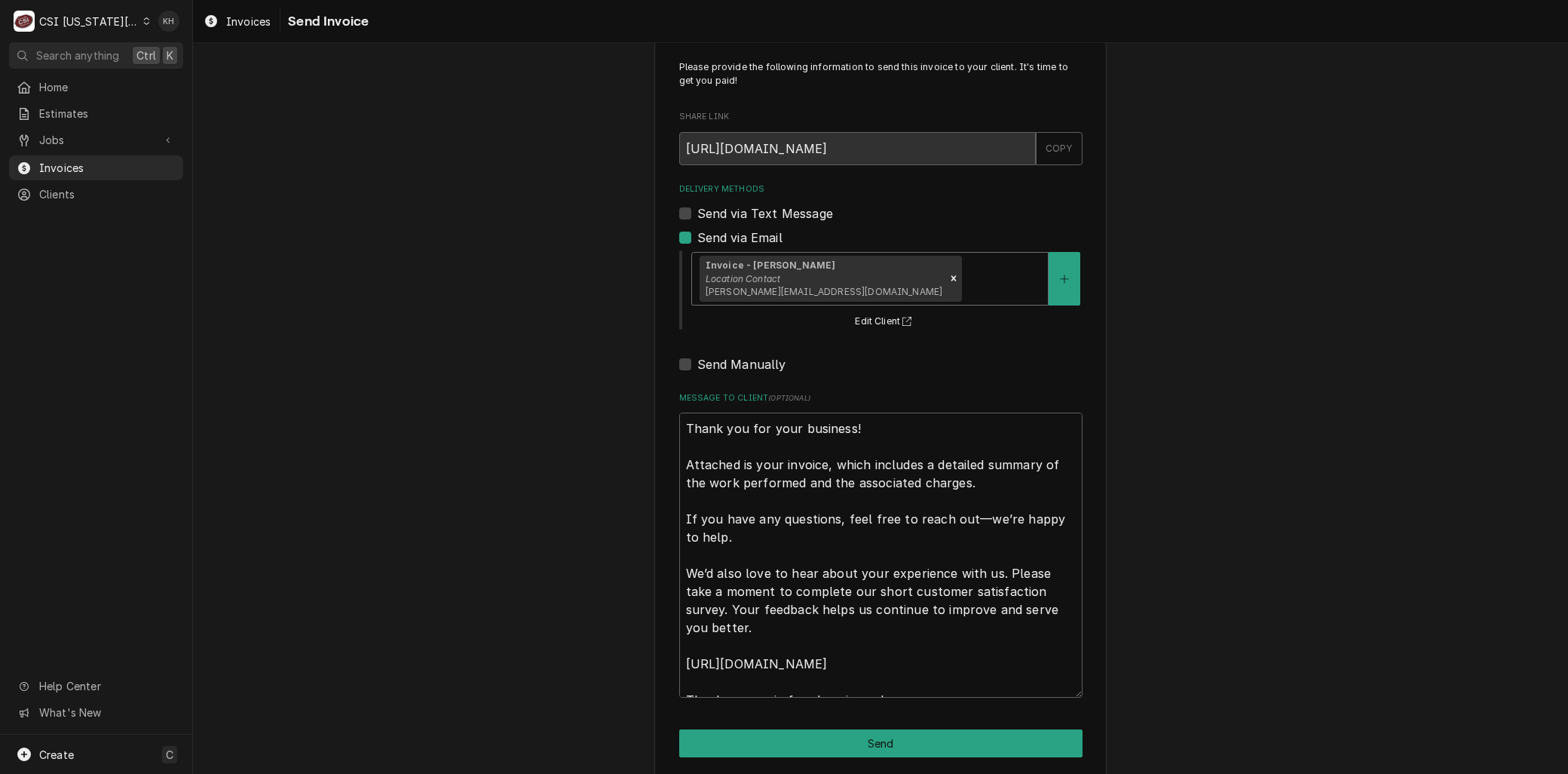
scroll to position [46, 0]
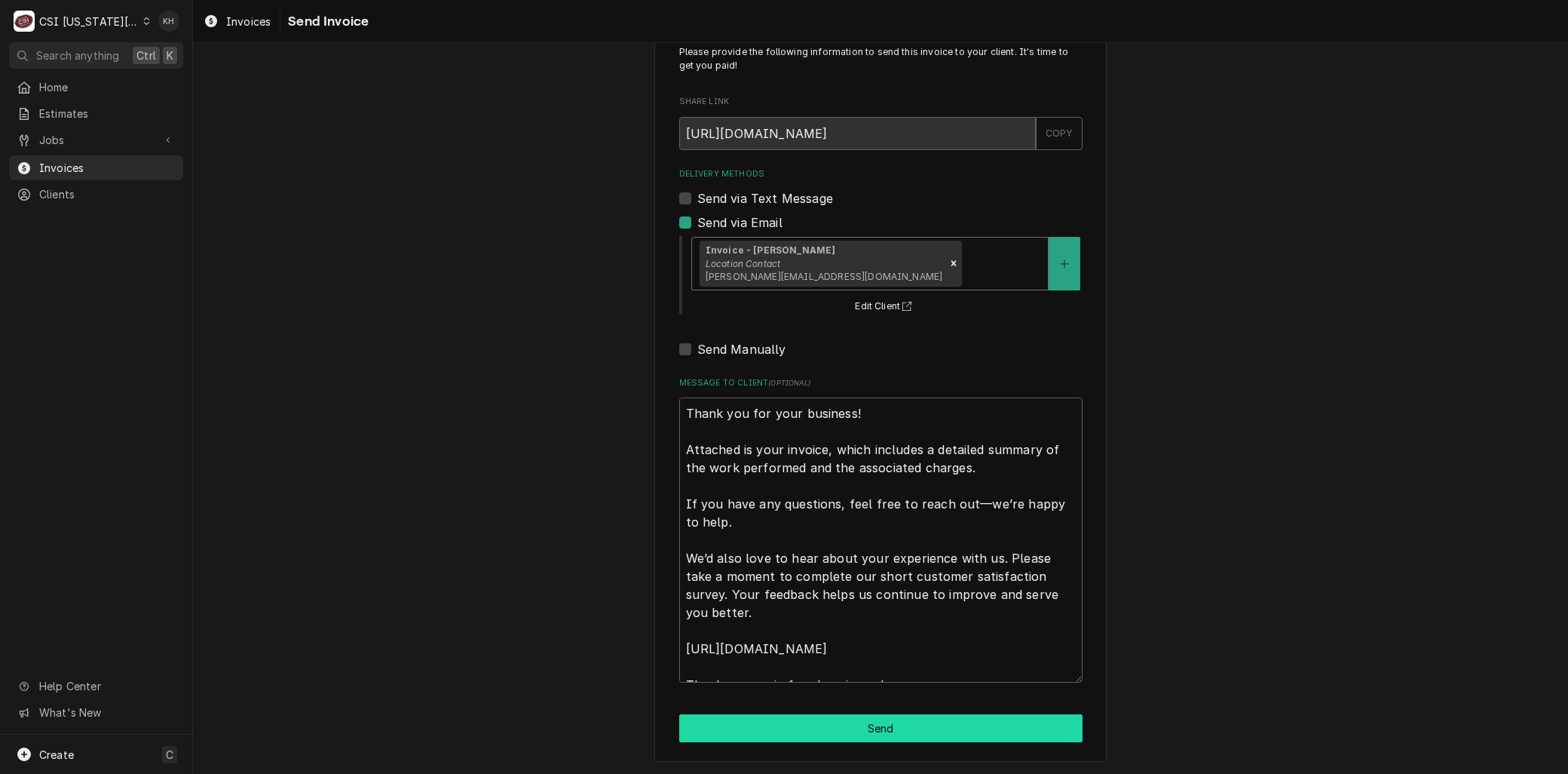
click at [759, 740] on button "Send" at bounding box center [881, 728] width 403 height 28
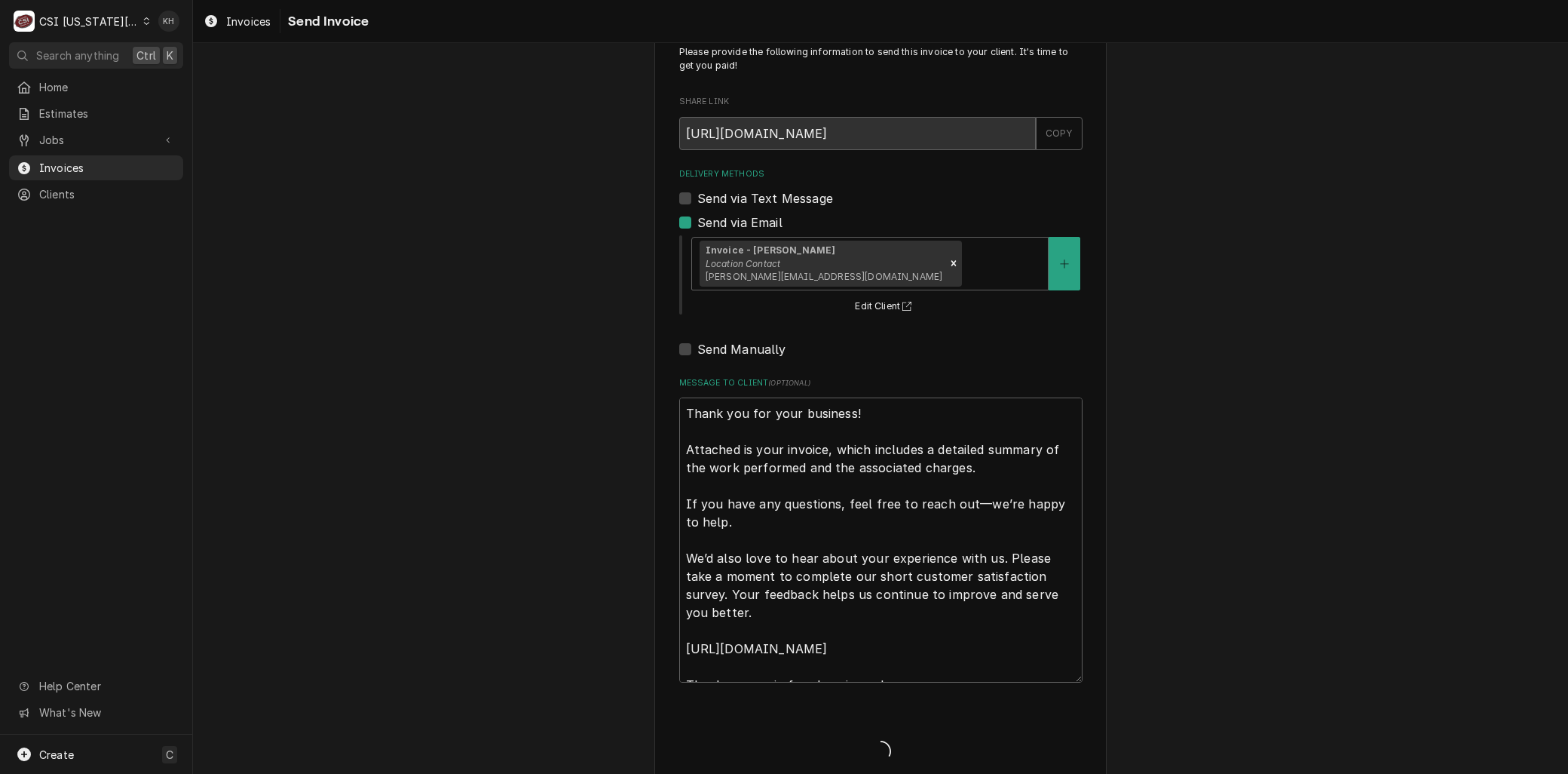
type textarea "x"
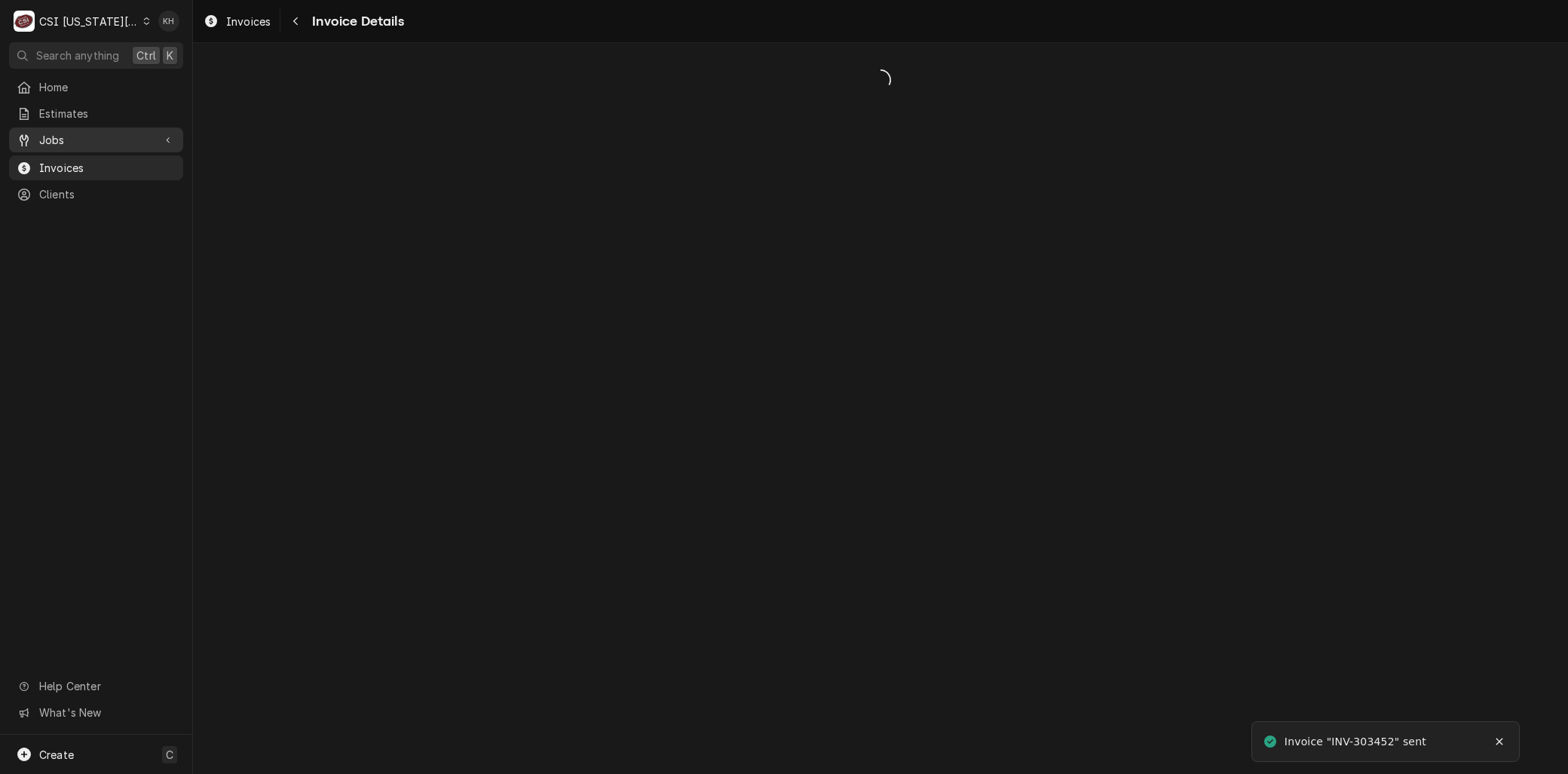
click at [73, 132] on span "Jobs" at bounding box center [96, 140] width 114 height 15
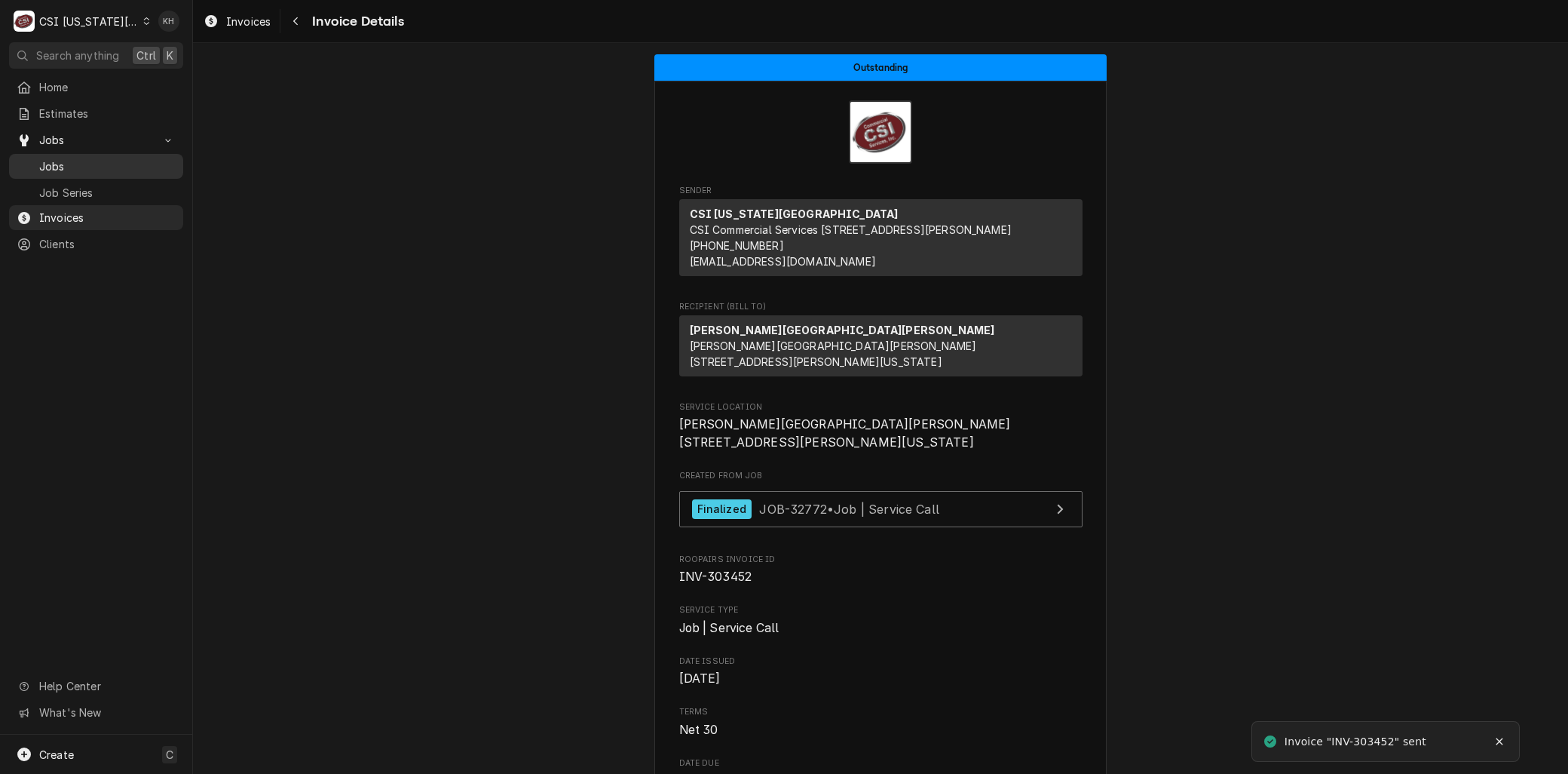
click at [75, 159] on span "Jobs" at bounding box center [108, 167] width 137 height 15
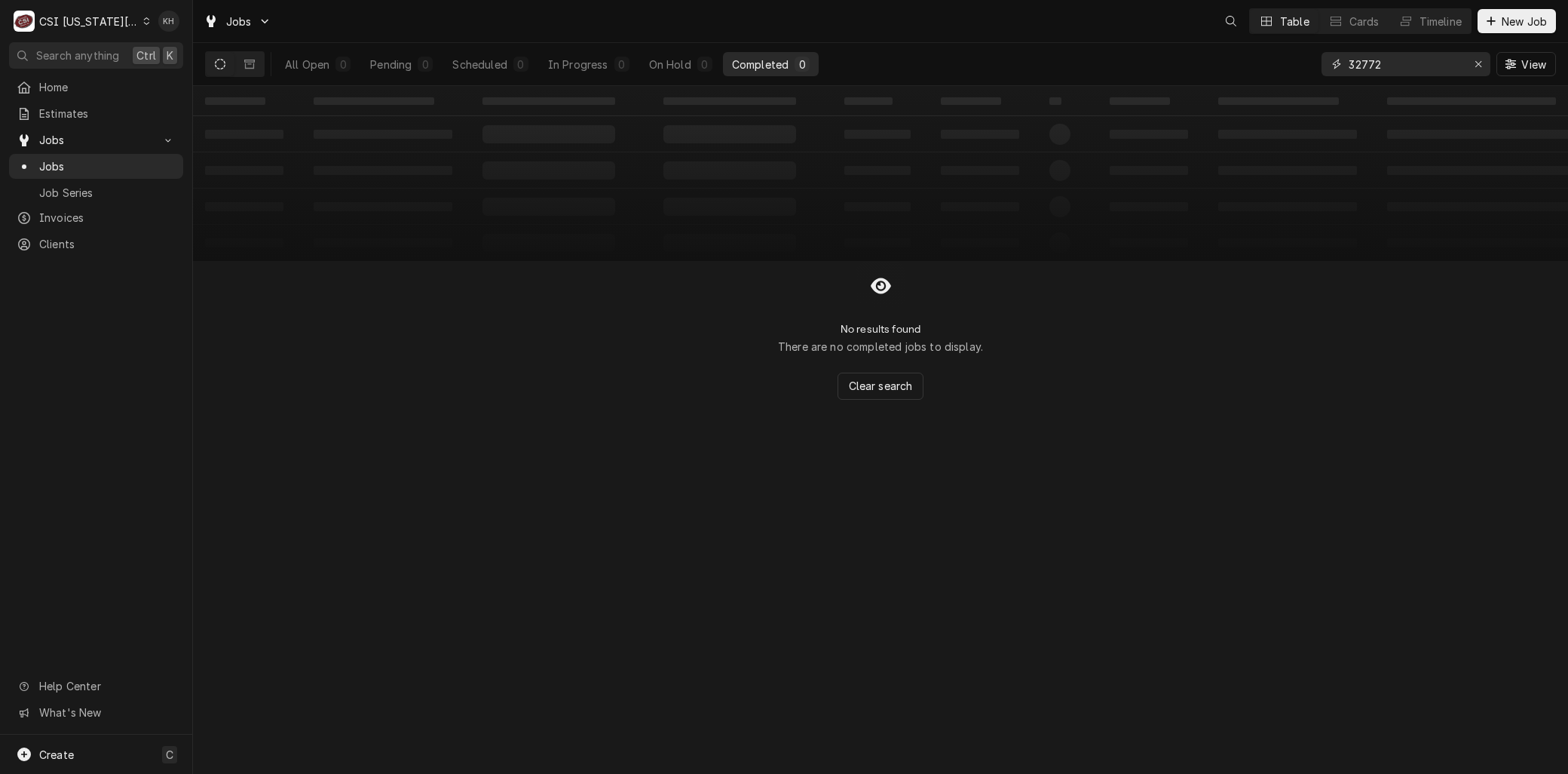
drag, startPoint x: 1318, startPoint y: 72, endPoint x: 1297, endPoint y: 66, distance: 21.8
click at [1298, 68] on div "All Open 0 Pending 0 Scheduled 0 In Progress 0 On Hold 0 Completed 0 32772 View" at bounding box center [881, 64] width 1351 height 42
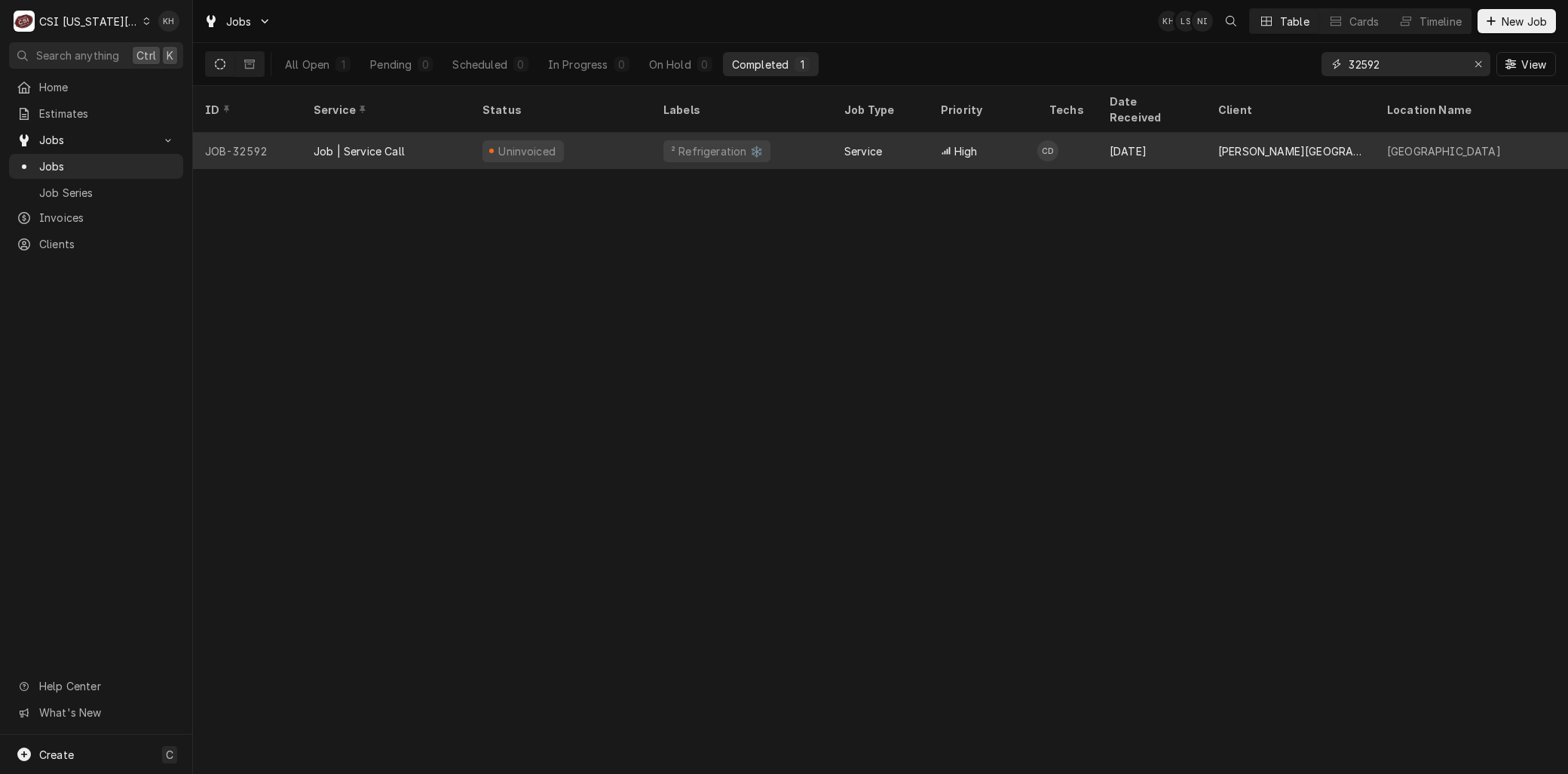
type input "32592"
click at [372, 143] on div "Job | Service Call" at bounding box center [359, 151] width 91 height 15
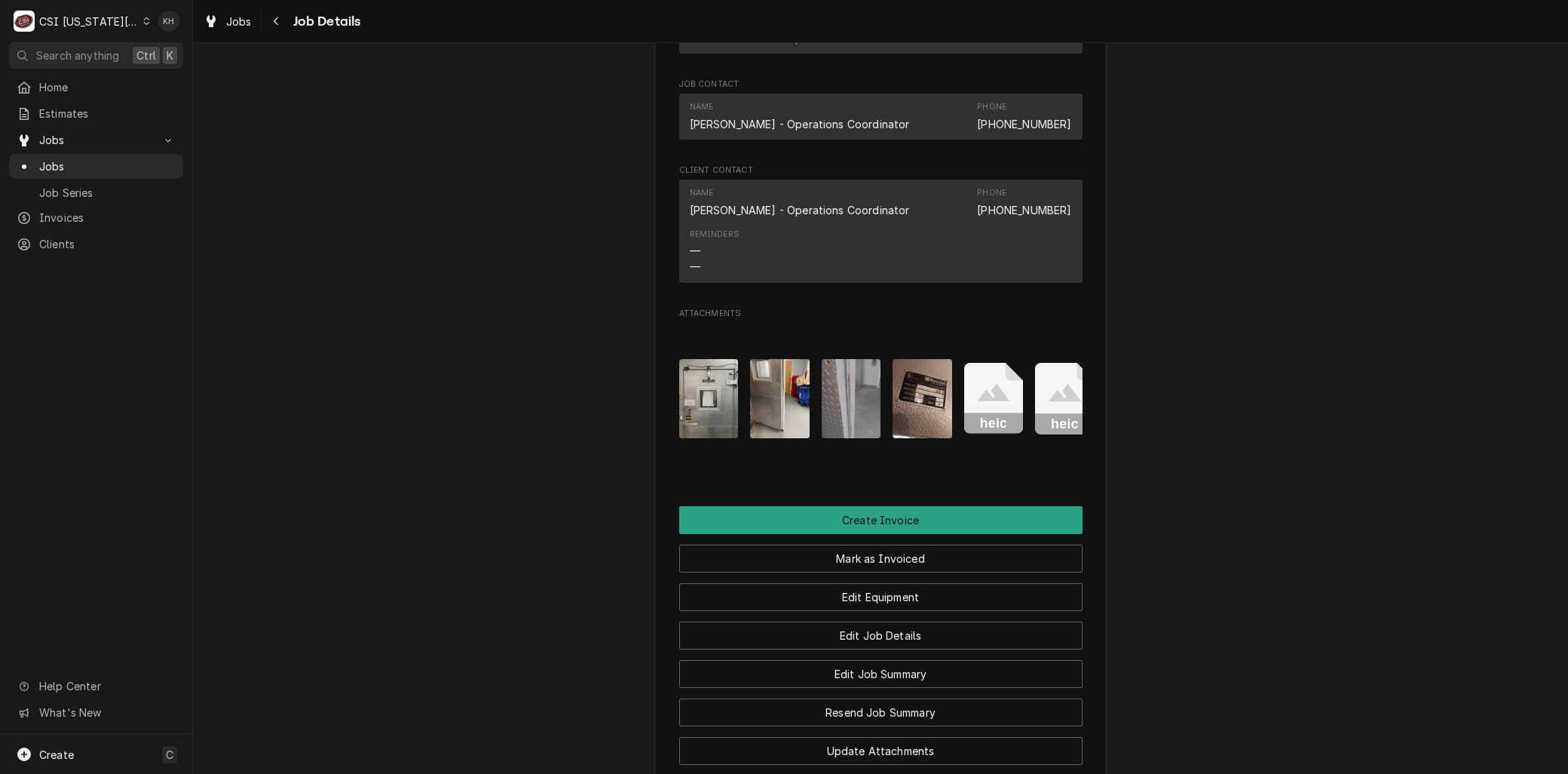
scroll to position [1592, 0]
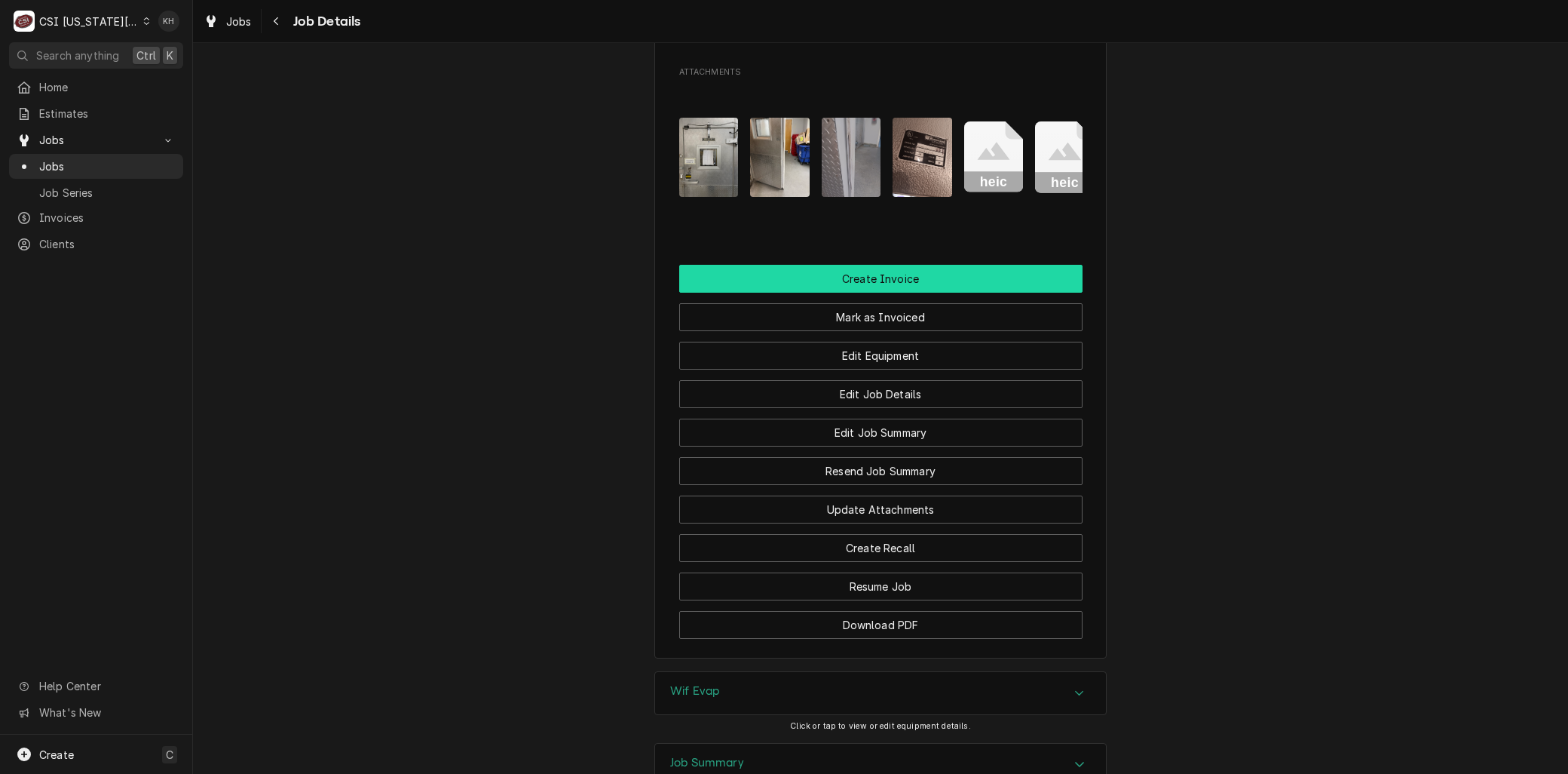
click at [865, 293] on button "Create Invoice" at bounding box center [881, 278] width 403 height 28
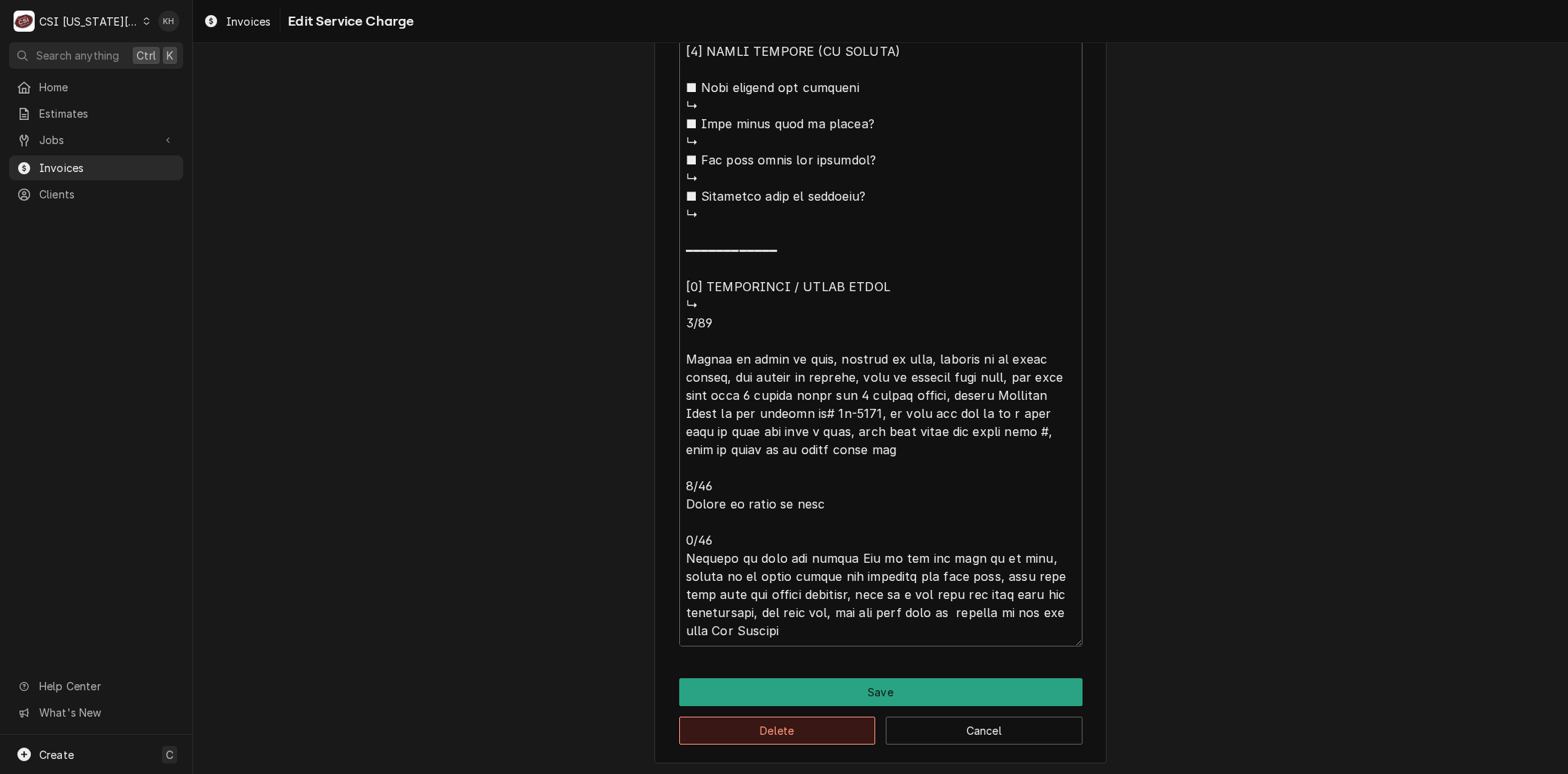
click at [778, 730] on button "Delete" at bounding box center [778, 730] width 196 height 28
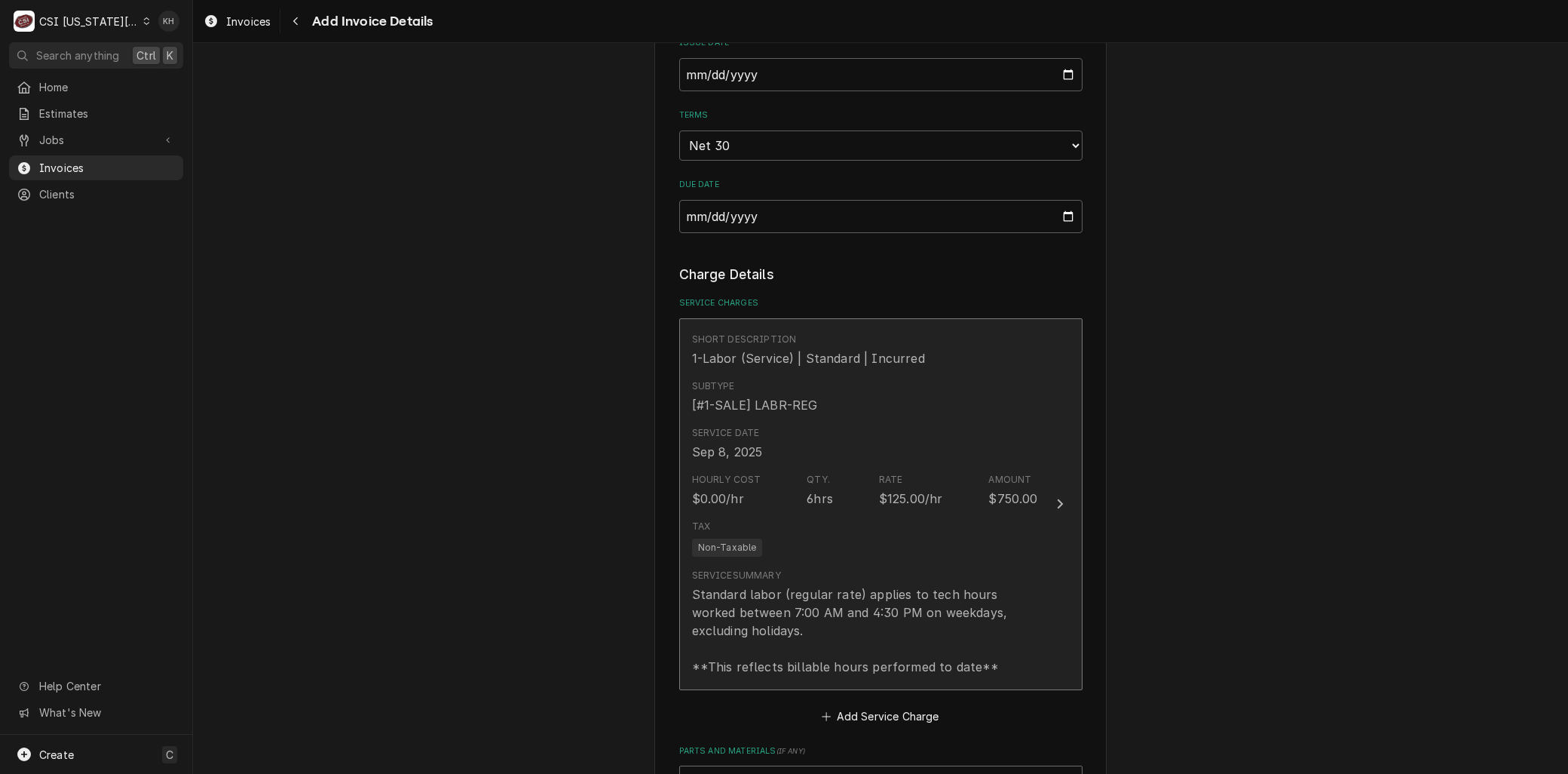
click at [826, 629] on div "Standard labor (regular rate) applies to tech hours worked between 7:00 AM and …" at bounding box center [865, 631] width 347 height 90
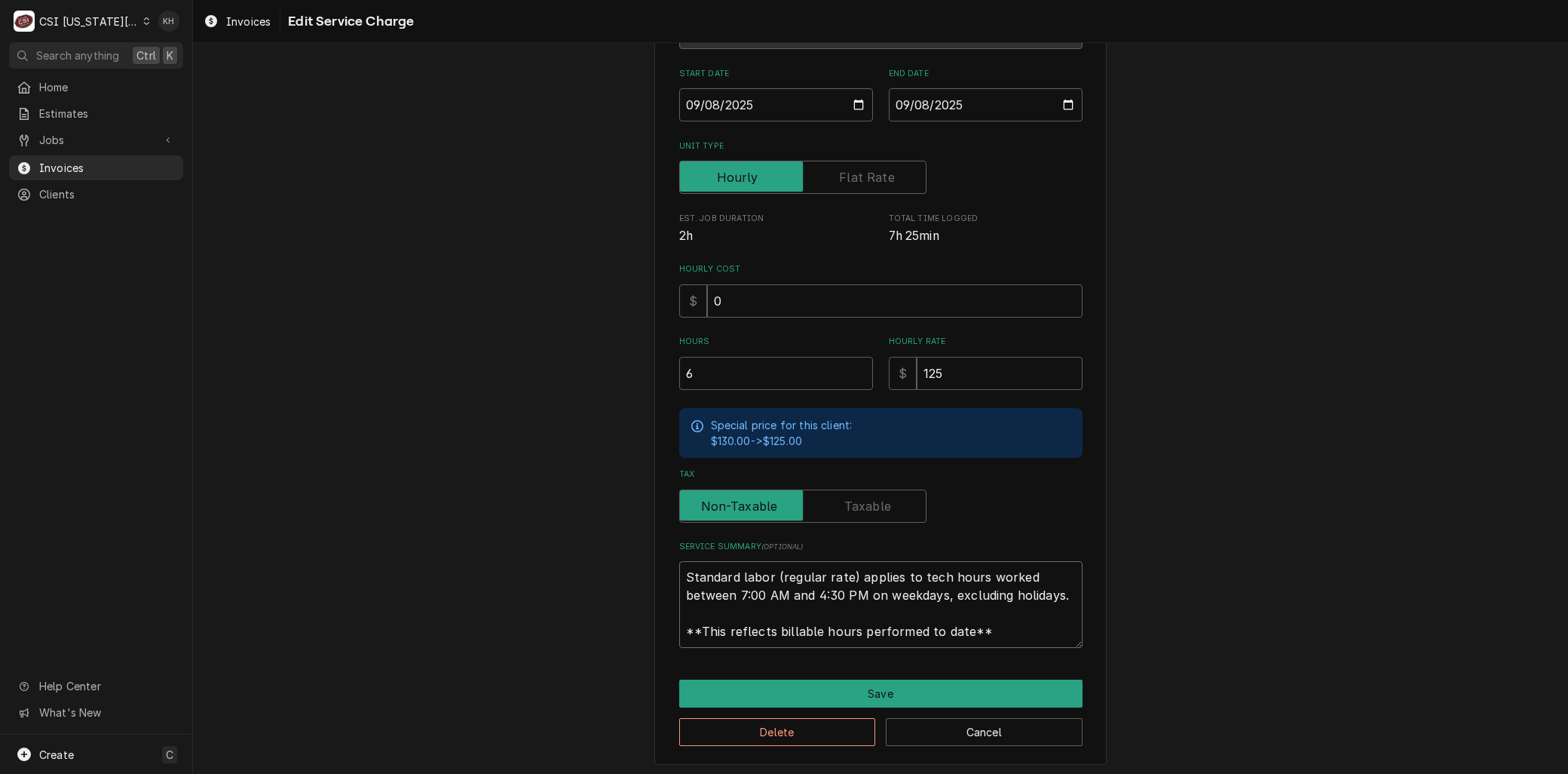
drag, startPoint x: 747, startPoint y: 571, endPoint x: 627, endPoint y: 486, distance: 147.1
click at [618, 488] on div "Use the fields below to edit this service charge Short Description 1-Labor (Ser…" at bounding box center [881, 320] width 1375 height 917
paste textarea "⚠️ 𝗙𝗢𝗥𝗠 𝗜𝗡𝗦𝗧𝗥𝗨𝗖𝗧𝗜𝗢𝗡𝗦 ⚠️ ✪ 𝗖𝗼𝗺𝗽𝗹𝗲𝘁𝗲 𝗮𝗹𝗹 𝗿𝗲𝗹𝗲𝘃𝗮𝗻𝘁 𝘀𝗲𝗰𝘁𝗶𝗼𝗻𝘀 ✪ 𝗣𝗿𝗼𝘃𝗶𝗱𝗲 𝗱𝗲𝘁𝗮𝗶𝗹𝗲𝗱 𝗮𝗻𝘀…"
type textarea "x"
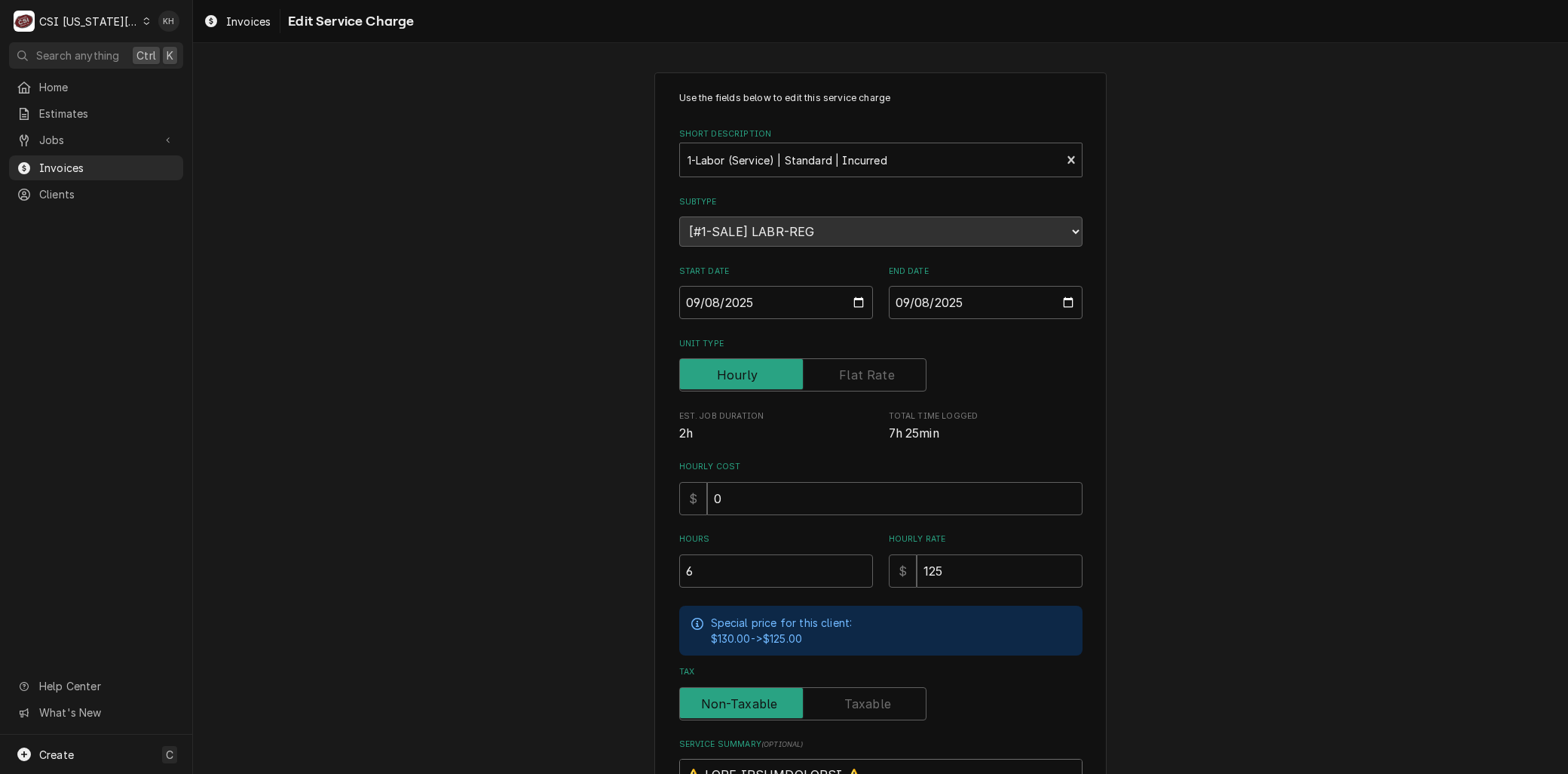
type textarea "⚠️ 𝗙𝗢𝗥𝗠 𝗜𝗡𝗦𝗧𝗥𝗨𝗖𝗧𝗜𝗢𝗡𝗦 ⚠️ ✪ 𝗖𝗼𝗺𝗽𝗹𝗲𝘁𝗲 𝗮𝗹𝗹 𝗿𝗲𝗹𝗲𝘃𝗮𝗻𝘁 𝘀𝗲𝗰𝘁𝗶𝗼𝗻𝘀 ✪ 𝗣𝗿𝗼𝘃𝗶𝗱𝗲 𝗱𝗲𝘁𝗮𝗶𝗹𝗲𝗱 𝗮𝗻𝘀…"
click at [1059, 296] on input "2025-09-08" at bounding box center [986, 302] width 193 height 33
type input "2025-09-22"
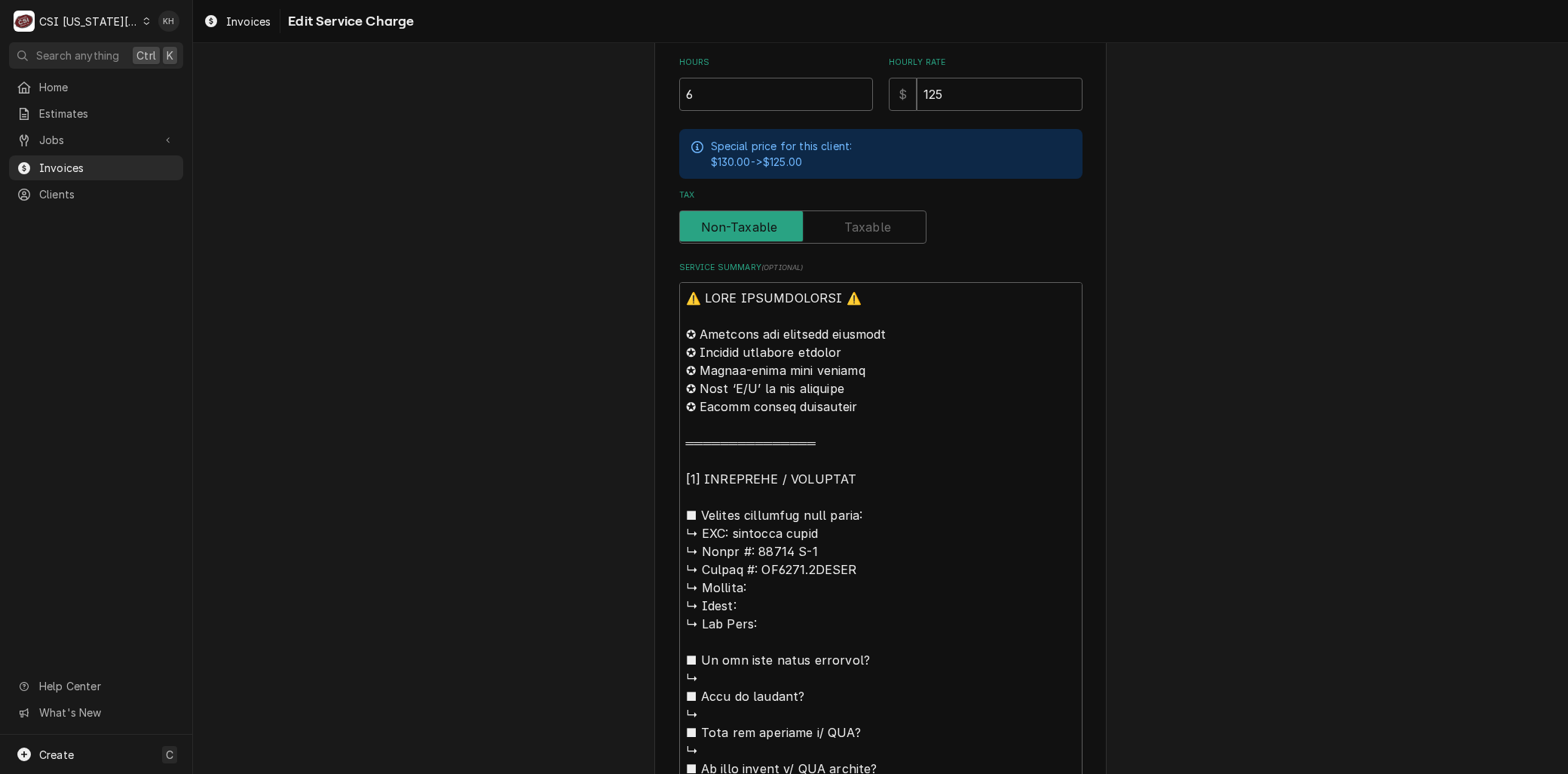
scroll to position [503, 0]
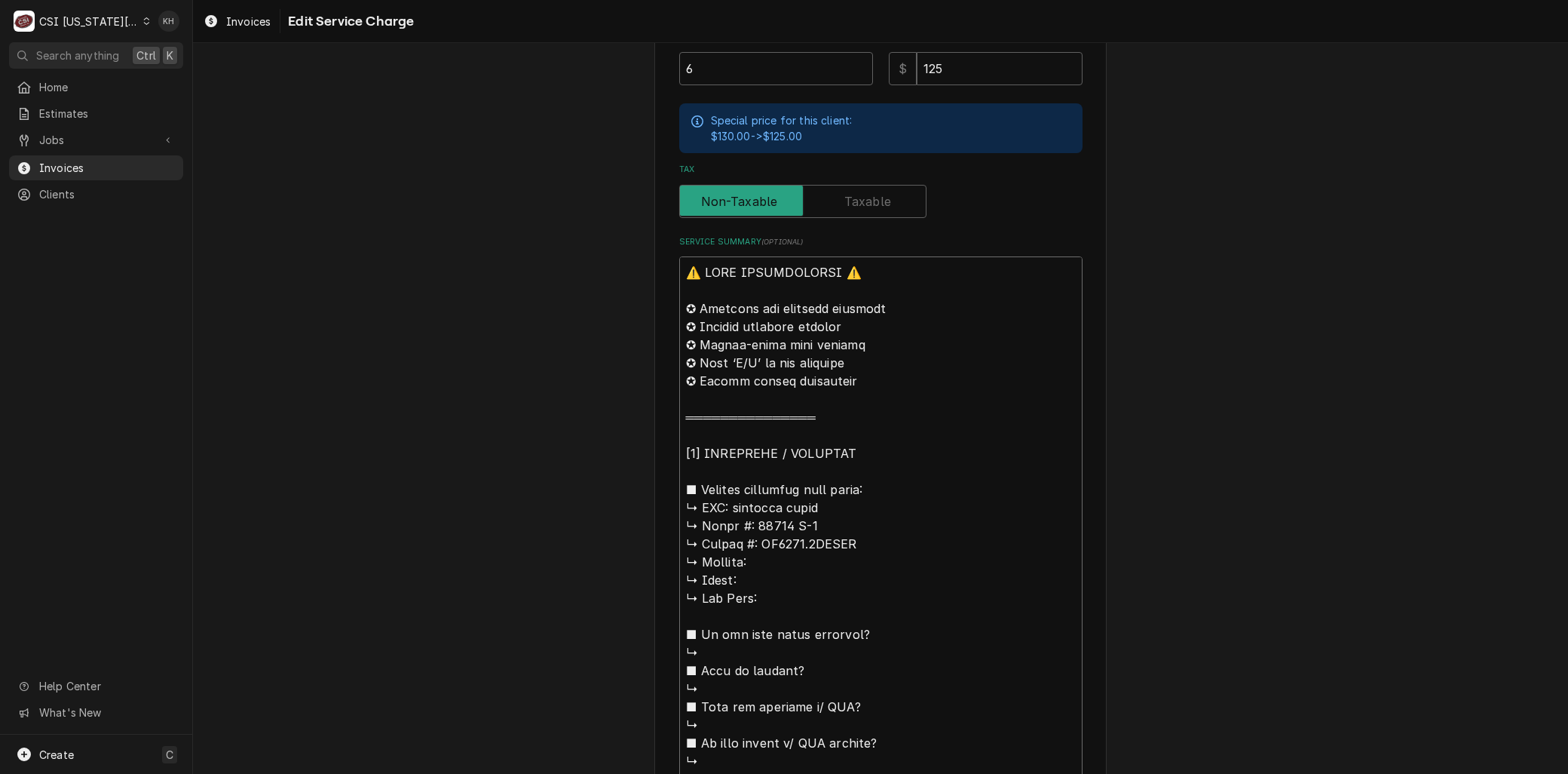
drag, startPoint x: 730, startPoint y: 503, endPoint x: 547, endPoint y: 217, distance: 339.5
type textarea "x"
type textarea "Bmerican panel ↳ 𝗠𝗼𝗱𝗲𝗹 #: 28368 D-2 ↳ 𝗦𝗲𝗿𝗶𝗮𝗹 #: FW3477.1LTWNL ↳ 𝗩𝗼𝗹𝘁𝗮𝗴𝗲: ↳ 𝗣𝗵𝗮𝘀…"
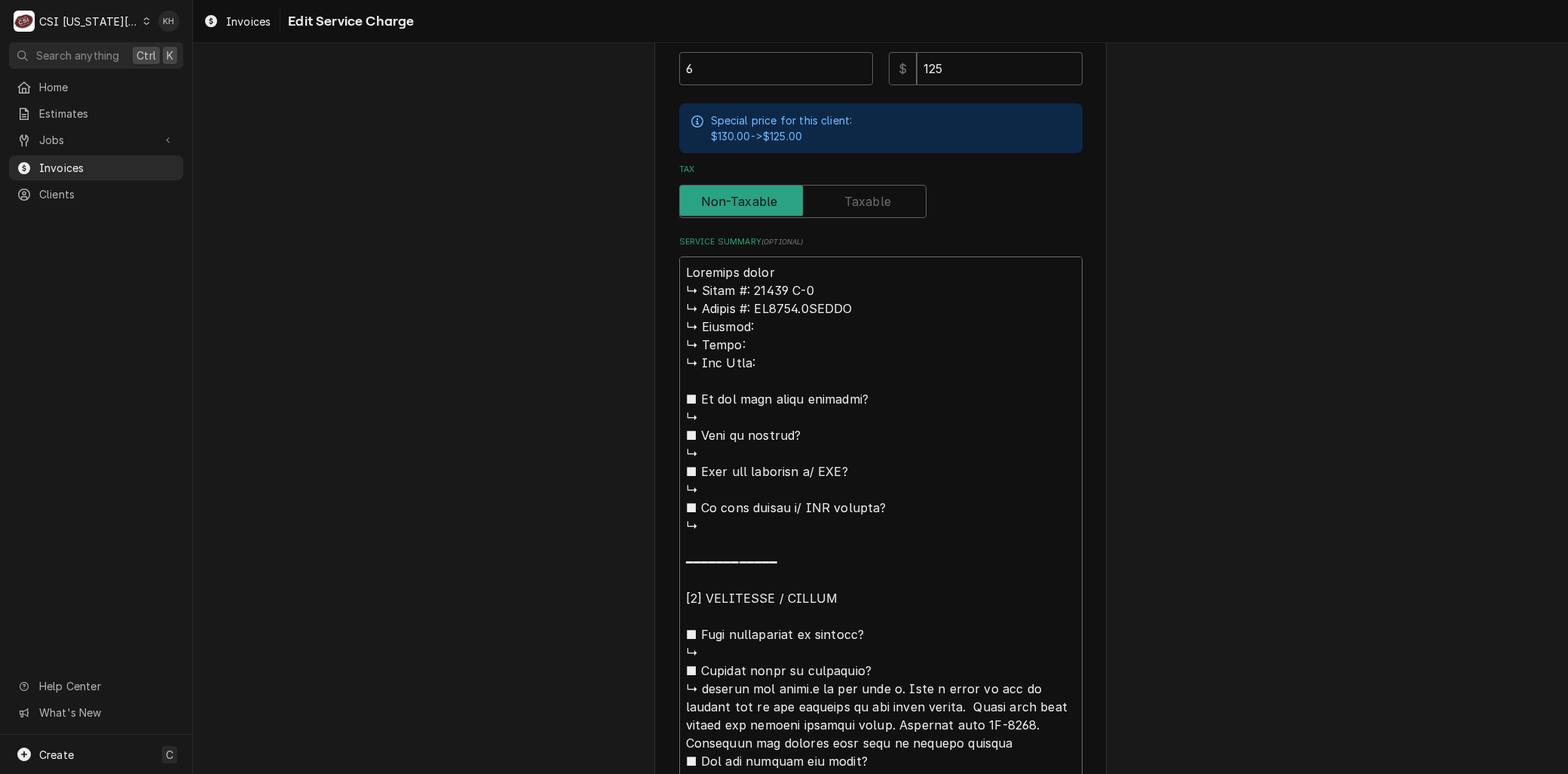
type textarea "x"
type textarea "Brmerican panel ↳ 𝗠𝗼𝗱𝗲𝗹 #: 28368 D-2 ↳ 𝗦𝗲𝗿𝗶𝗮𝗹 #: FW3477.1LTWNL ↳ 𝗩𝗼𝗹𝘁𝗮𝗴𝗲: ↳ 𝗣𝗵𝗮…"
type textarea "x"
type textarea "Bramerican panel ↳ 𝗠𝗼𝗱𝗲𝗹 #: 28368 D-2 ↳ 𝗦𝗲𝗿𝗶𝗮𝗹 #: FW3477.1LTWNL ↳ 𝗩𝗼𝗹𝘁𝗮𝗴𝗲: ↳ 𝗣𝗵…"
type textarea "x"
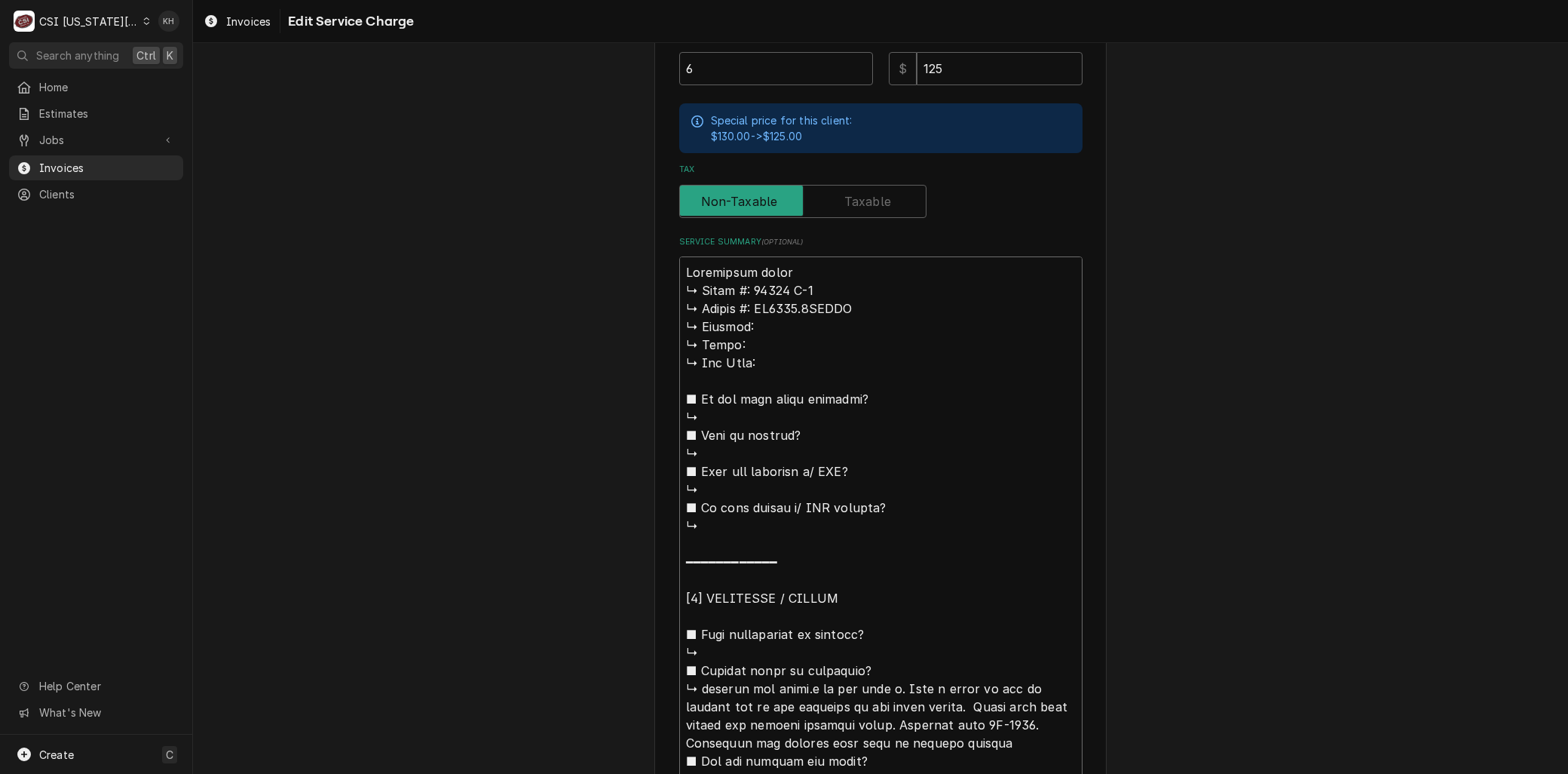
type textarea "Branmerican panel ↳ 𝗠𝗼𝗱𝗲𝗹 #: 28368 D-2 ↳ 𝗦𝗲𝗿𝗶𝗮𝗹 #: FW3477.1LTWNL ↳ 𝗩𝗼𝗹𝘁𝗮𝗴𝗲: ↳ 𝗣…"
type textarea "x"
type textarea "Brandmerican panel ↳ 𝗠𝗼𝗱𝗲𝗹 #: 28368 D-2 ↳ 𝗦𝗲𝗿𝗶𝗮𝗹 #: FW3477.1LTWNL ↳ 𝗩𝗼𝗹𝘁𝗮𝗴𝗲: ↳ …"
type textarea "x"
type textarea "Brand:merican panel ↳ 𝗠𝗼𝗱𝗲𝗹 #: 28368 D-2 ↳ 𝗦𝗲𝗿𝗶𝗮𝗹 #: FW3477.1LTWNL ↳ 𝗩𝗼𝗹𝘁𝗮𝗴𝗲: ↳…"
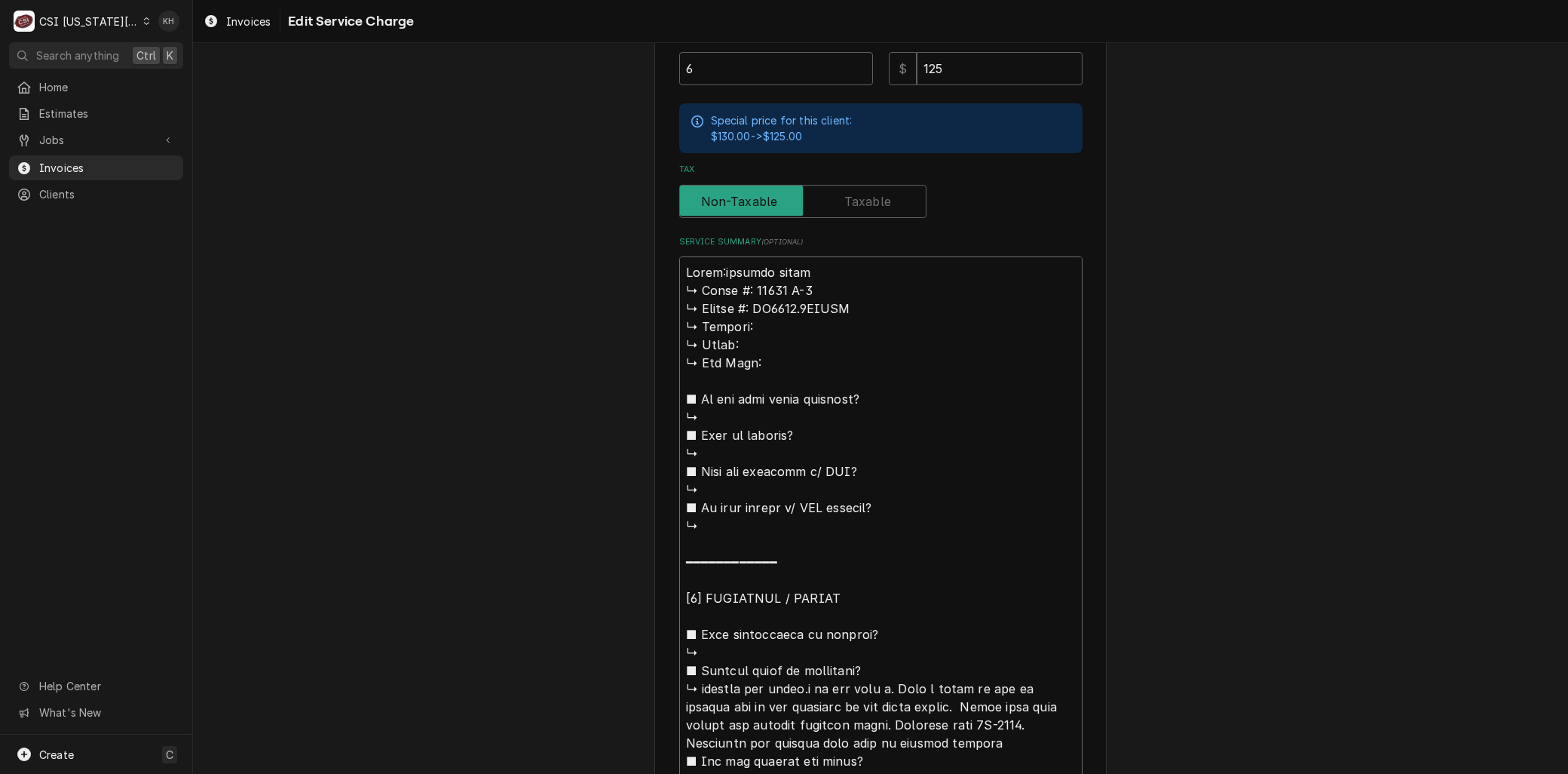
type textarea "x"
type textarea "Brand: merican panel ↳ 𝗠𝗼𝗱𝗲𝗹 #: 28368 D-2 ↳ 𝗦𝗲𝗿𝗶𝗮𝗹 #: FW3477.1LTWNL ↳ 𝗩𝗼𝗹𝘁𝗮𝗴𝗲: …"
type textarea "x"
type textarea "Brand: American panel ↳ 𝗠𝗼𝗱𝗲𝗹 #: 28368 D-2 ↳ 𝗦𝗲𝗿𝗶𝗮𝗹 #: FW3477.1LTWNL ↳ 𝗩𝗼𝗹𝘁𝗮𝗴𝗲:…"
type textarea "x"
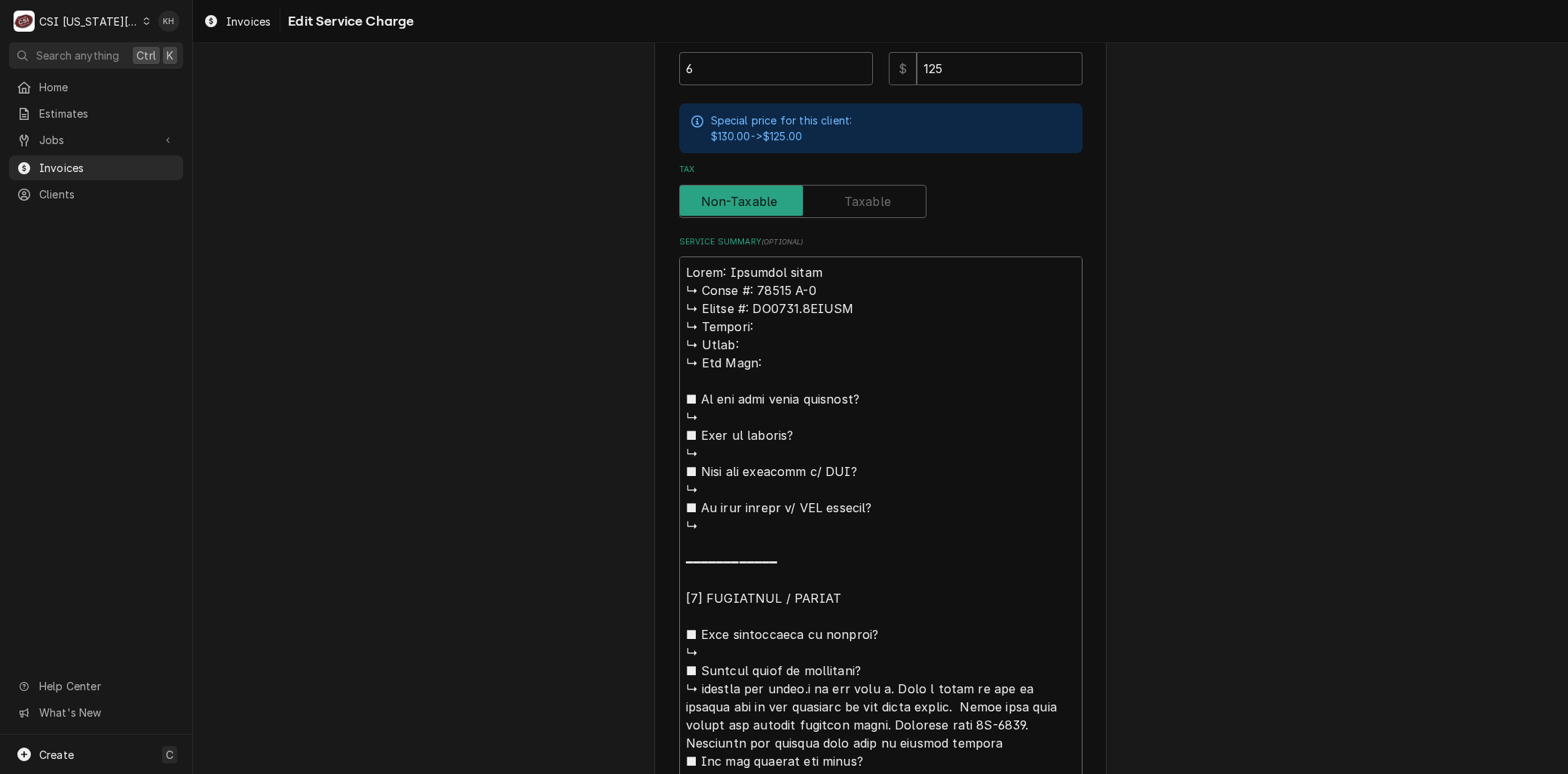
type textarea "Brand: American panel 𝗠𝗼𝗱𝗲𝗹 #: 28368 D-2 ↳ 𝗦𝗲𝗿𝗶𝗮𝗹 #: FW3477.1LTWNL ↳ 𝗩𝗼𝗹𝘁𝗮𝗴𝗲: ↳…"
type textarea "x"
type textarea "Brand: American panel 𝗠𝗼𝗱𝗲𝗹 #: 28368 D-2 ↳ 𝗦𝗲𝗿𝗶𝗮𝗹 #: FW3477.1LTWNL ↳ 𝗩𝗼𝗹𝘁𝗮𝗴𝗲: ↳…"
type textarea "x"
type textarea "Brand: American panel 𝗼𝗱𝗲𝗹 #: 28368 D-2 ↳ 𝗦𝗲𝗿𝗶𝗮𝗹 #: FW3477.1LTWNL ↳ 𝗩𝗼𝗹𝘁𝗮𝗴𝗲: ↳ …"
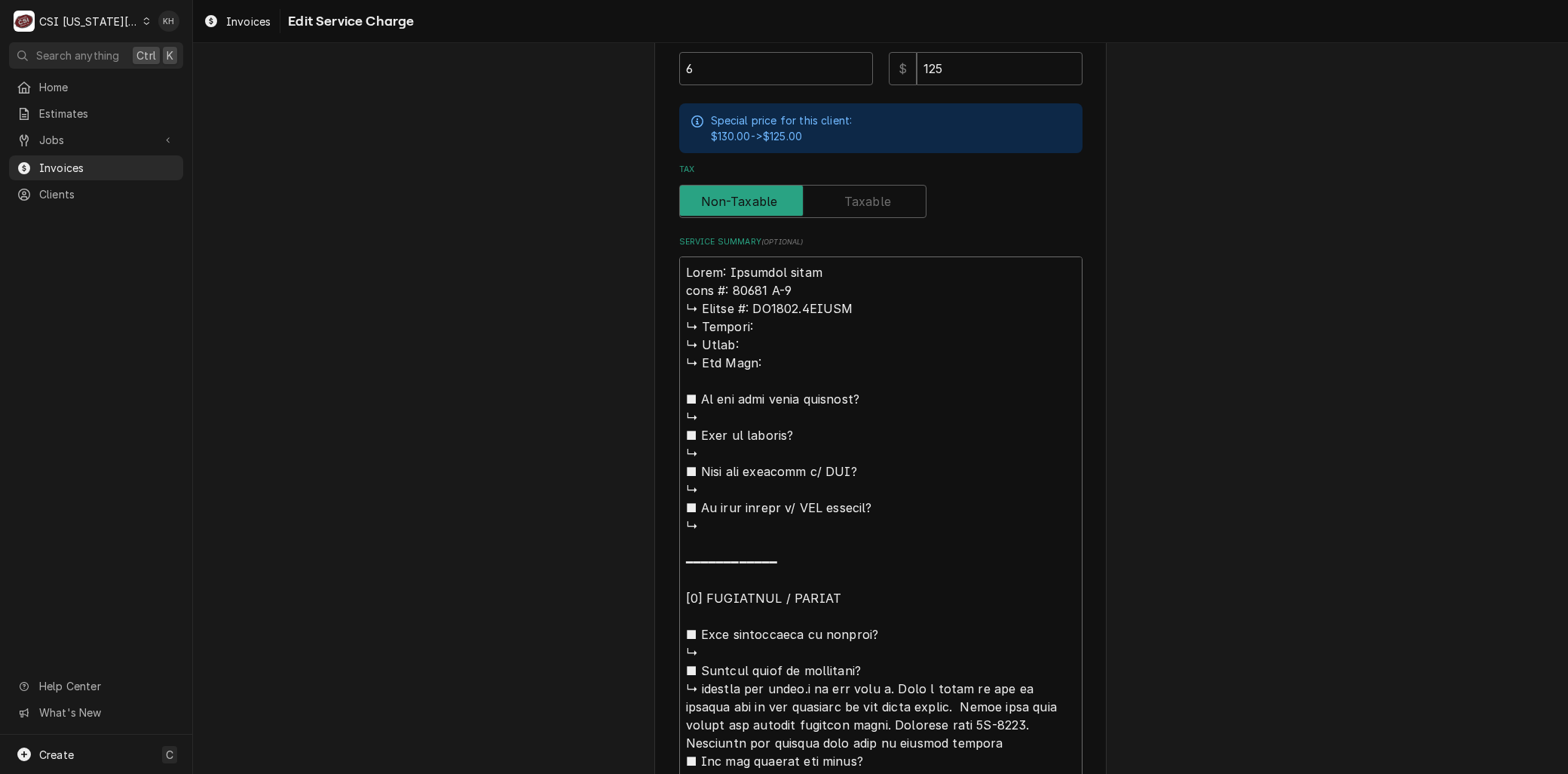
type textarea "x"
type textarea "Brand: American panel 𝗱𝗲𝗹 #: 28368 D-2 ↳ 𝗦𝗲𝗿𝗶𝗮𝗹 #: FW3477.1LTWNL ↳ 𝗩𝗼𝗹𝘁𝗮𝗴𝗲: ↳ 𝗣…"
type textarea "x"
type textarea "Brand: American panel 𝗲𝗹 #: 28368 D-2 ↳ 𝗦𝗲𝗿𝗶𝗮𝗹 #: FW3477.1LTWNL ↳ 𝗩𝗼𝗹𝘁𝗮𝗴𝗲: ↳ 𝗣𝗵…"
type textarea "x"
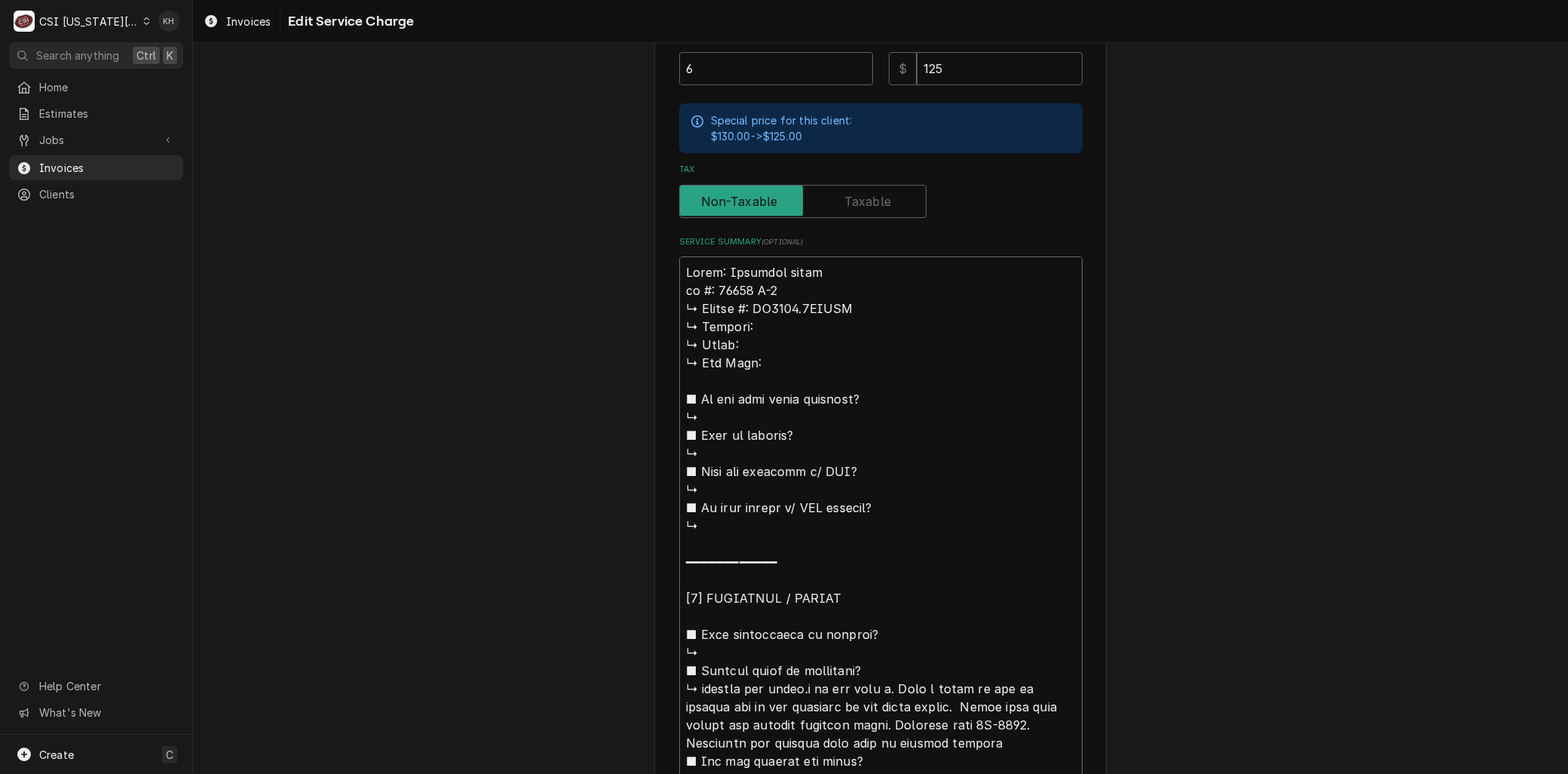
type textarea "Brand: American panel 𝗹 #: 28368 D-2 ↳ 𝗦𝗲𝗿𝗶𝗮𝗹 #: FW3477.1LTWNL ↳ 𝗩𝗼𝗹𝘁𝗮𝗴𝗲: ↳ 𝗣𝗵𝗮…"
type textarea "x"
type textarea "Brand: American panel #: 28368 D-2 ↳ 𝗦𝗲𝗿𝗶𝗮𝗹 #: FW3477.1LTWNL ↳ 𝗩𝗼𝗹𝘁𝗮𝗴𝗲: ↳ 𝗣𝗵𝗮𝘀𝗲…"
type textarea "x"
type textarea "Brand: American panel #: 28368 D-2 ↳ 𝗦𝗲𝗿𝗶𝗮𝗹 #: FW3477.1LTWNL ↳ 𝗩𝗼𝗹𝘁𝗮𝗴𝗲: ↳ 𝗣𝗵𝗮𝘀𝗲…"
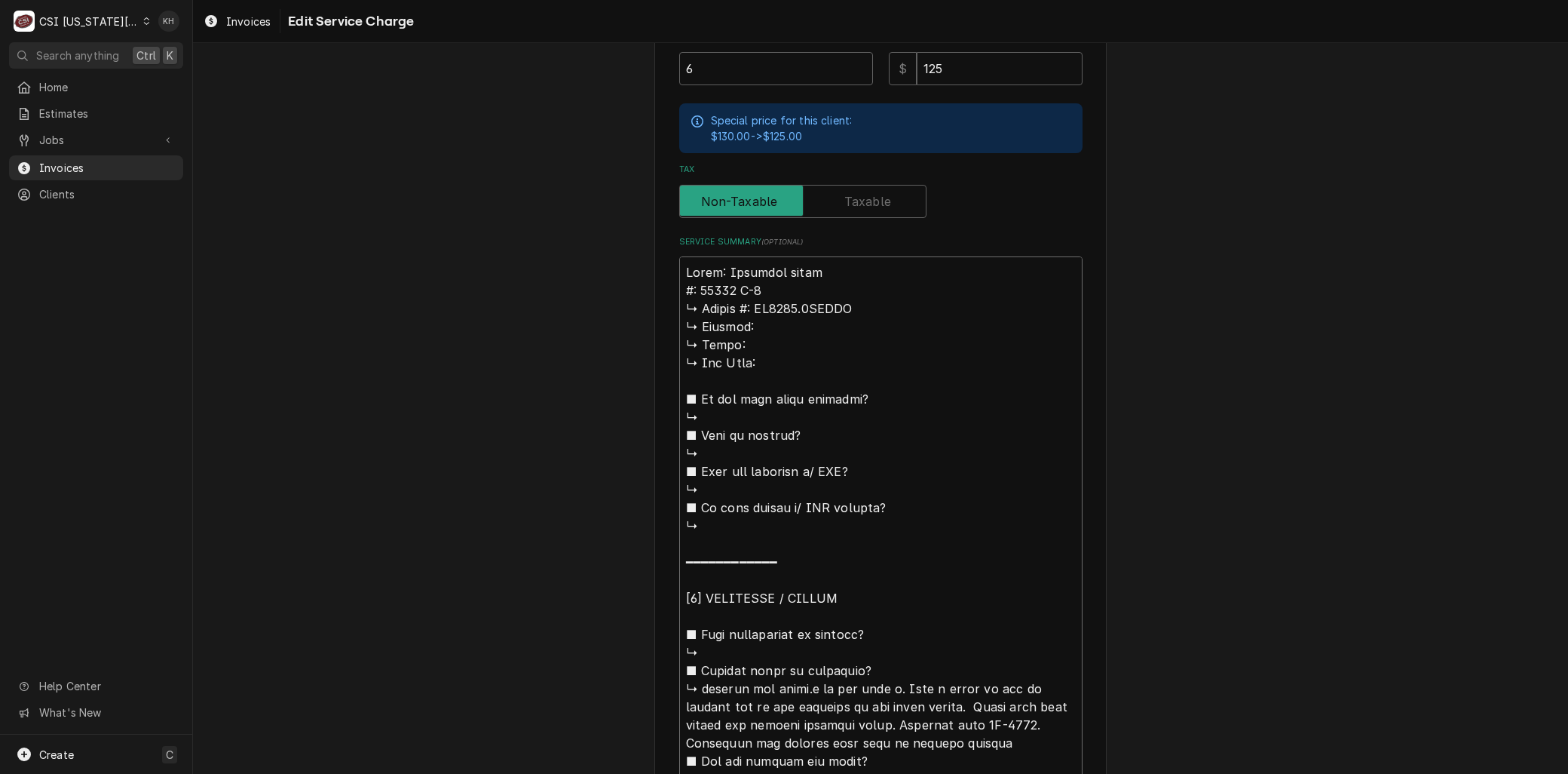
type textarea "x"
type textarea "Brand: American panel : 28368 D-2 ↳ 𝗦𝗲𝗿𝗶𝗮𝗹 #: FW3477.1LTWNL ↳ 𝗩𝗼𝗹𝘁𝗮𝗴𝗲: ↳ 𝗣𝗵𝗮𝘀𝗲:…"
type textarea "x"
type textarea "Brand: American panel M: 28368 D-2 ↳ 𝗦𝗲𝗿𝗶𝗮𝗹 #: FW3477.1LTWNL ↳ 𝗩𝗼𝗹𝘁𝗮𝗴𝗲: ↳ 𝗣𝗵𝗮𝘀𝗲…"
type textarea "x"
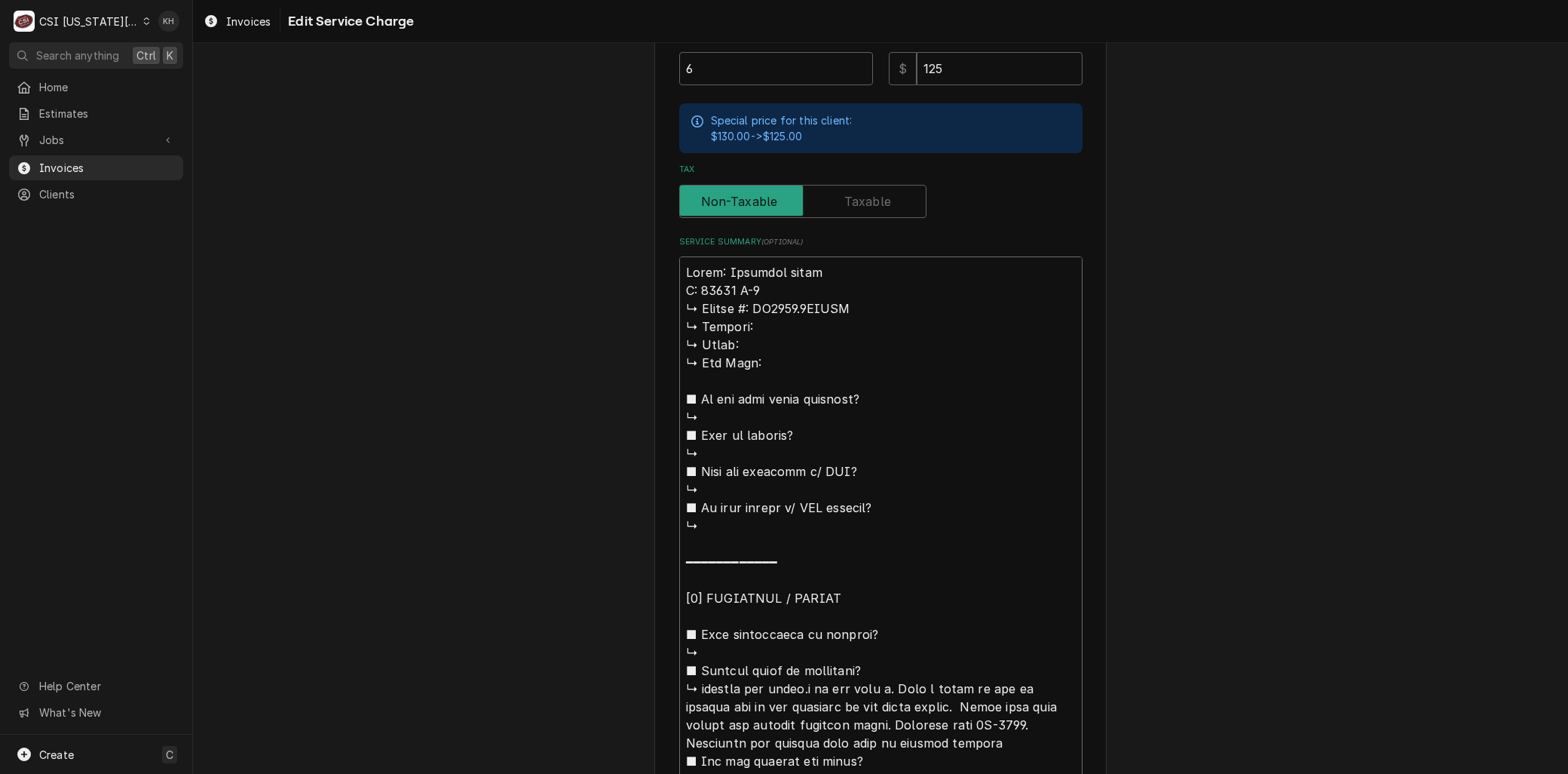
type textarea "Brand: American panel Mo: 28368 D-2 ↳ 𝗦𝗲𝗿𝗶𝗮𝗹 #: FW3477.1LTWNL ↳ 𝗩𝗼𝗹𝘁𝗮𝗴𝗲: ↳ 𝗣𝗵𝗮𝘀…"
type textarea "x"
type textarea "Brand: American panel Mod: 28368 D-2 ↳ 𝗦𝗲𝗿𝗶𝗮𝗹 #: FW3477.1LTWNL ↳ 𝗩𝗼𝗹𝘁𝗮𝗴𝗲: ↳ 𝗣𝗵𝗮…"
type textarea "x"
type textarea "Brand: American panel Mode: 28368 D-2 ↳ 𝗦𝗲𝗿𝗶𝗮𝗹 #: FW3477.1LTWNL ↳ 𝗩𝗼𝗹𝘁𝗮𝗴𝗲: ↳ 𝗣𝗵…"
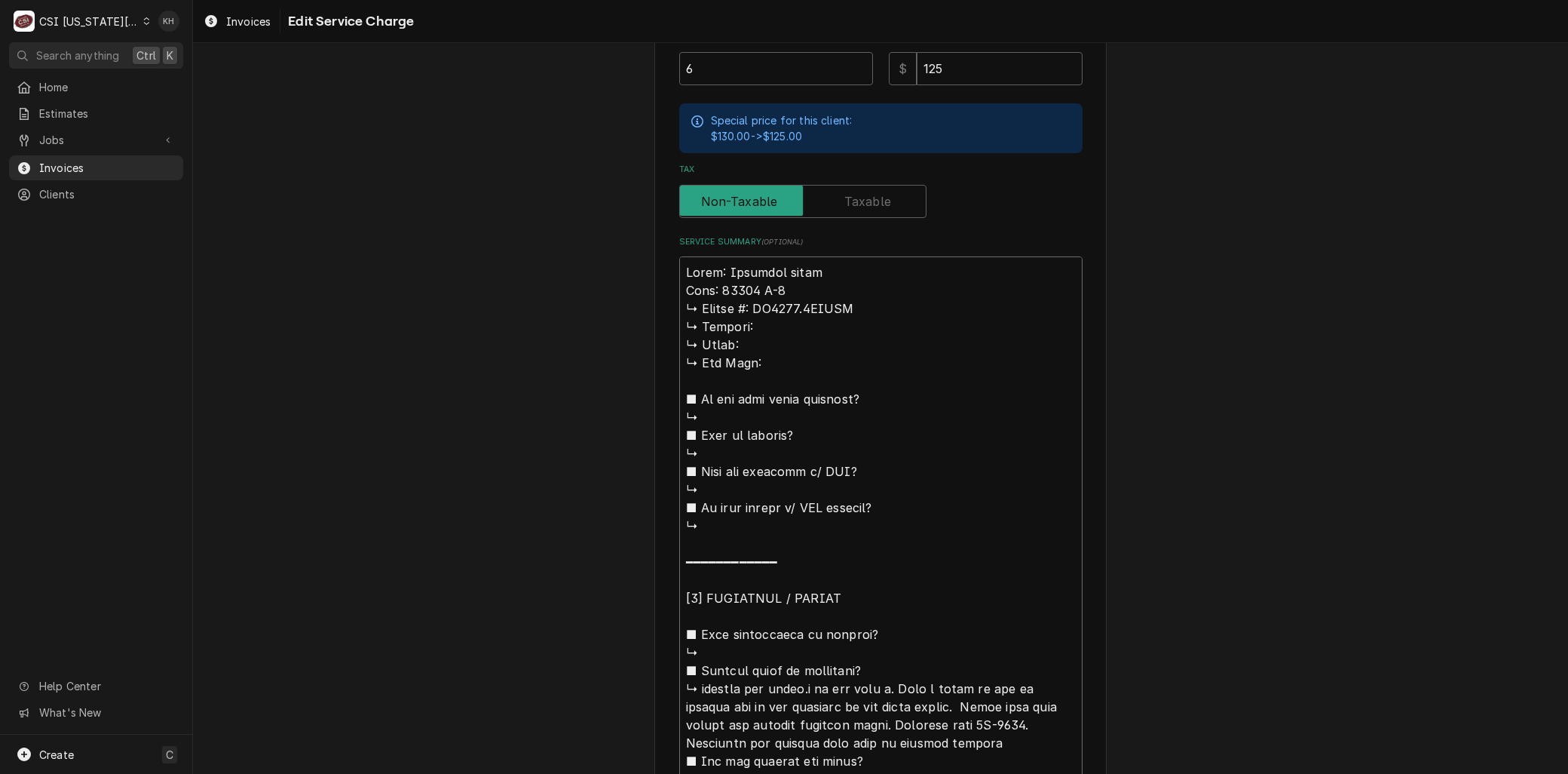
type textarea "x"
type textarea "Brand: American panel Model: 28368 D-2 ↳ 𝗦𝗲𝗿𝗶𝗮𝗹 #: FW3477.1LTWNL ↳ 𝗩𝗼𝗹𝘁𝗮𝗴𝗲: ↳ 𝗣…"
type textarea "x"
type textarea "Brand: American panel Model: 28368 D-2 𝗦𝗲𝗿𝗶𝗮𝗹 #: FW3477.1LTWNL ↳ 𝗩𝗼𝗹𝘁𝗮𝗴𝗲: ↳ 𝗣𝗵𝗮…"
type textarea "x"
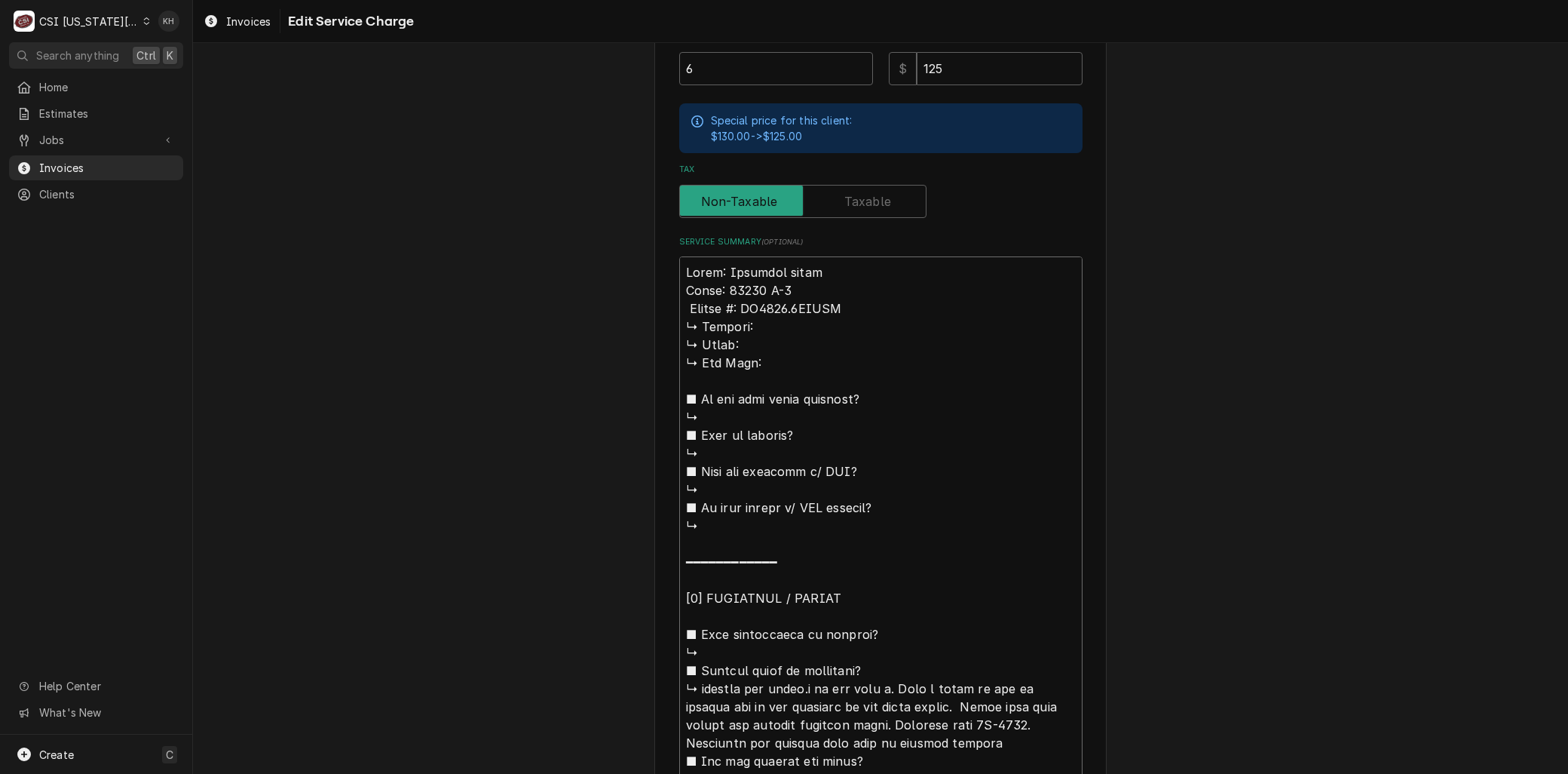
type textarea "Brand: American panel Model: 28368 D-2 𝗦𝗲𝗿𝗶𝗮𝗹 #: FW3477.1LTWNL ↳ 𝗩𝗼𝗹𝘁𝗮𝗴𝗲: ↳ 𝗣𝗵𝗮…"
type textarea "x"
type textarea "Brand: American panel Model: 28368 D-2 𝗲𝗿𝗶𝗮𝗹 #: FW3477.1LTWNL ↳ 𝗩𝗼𝗹𝘁𝗮𝗴𝗲: ↳ 𝗣𝗵𝗮𝘀…"
type textarea "x"
type textarea "Brand: American panel Model: 28368 D-2 𝗿𝗶𝗮𝗹 #: FW3477.1LTWNL ↳ 𝗩𝗼𝗹𝘁𝗮𝗴𝗲: ↳ 𝗣𝗵𝗮𝘀𝗲…"
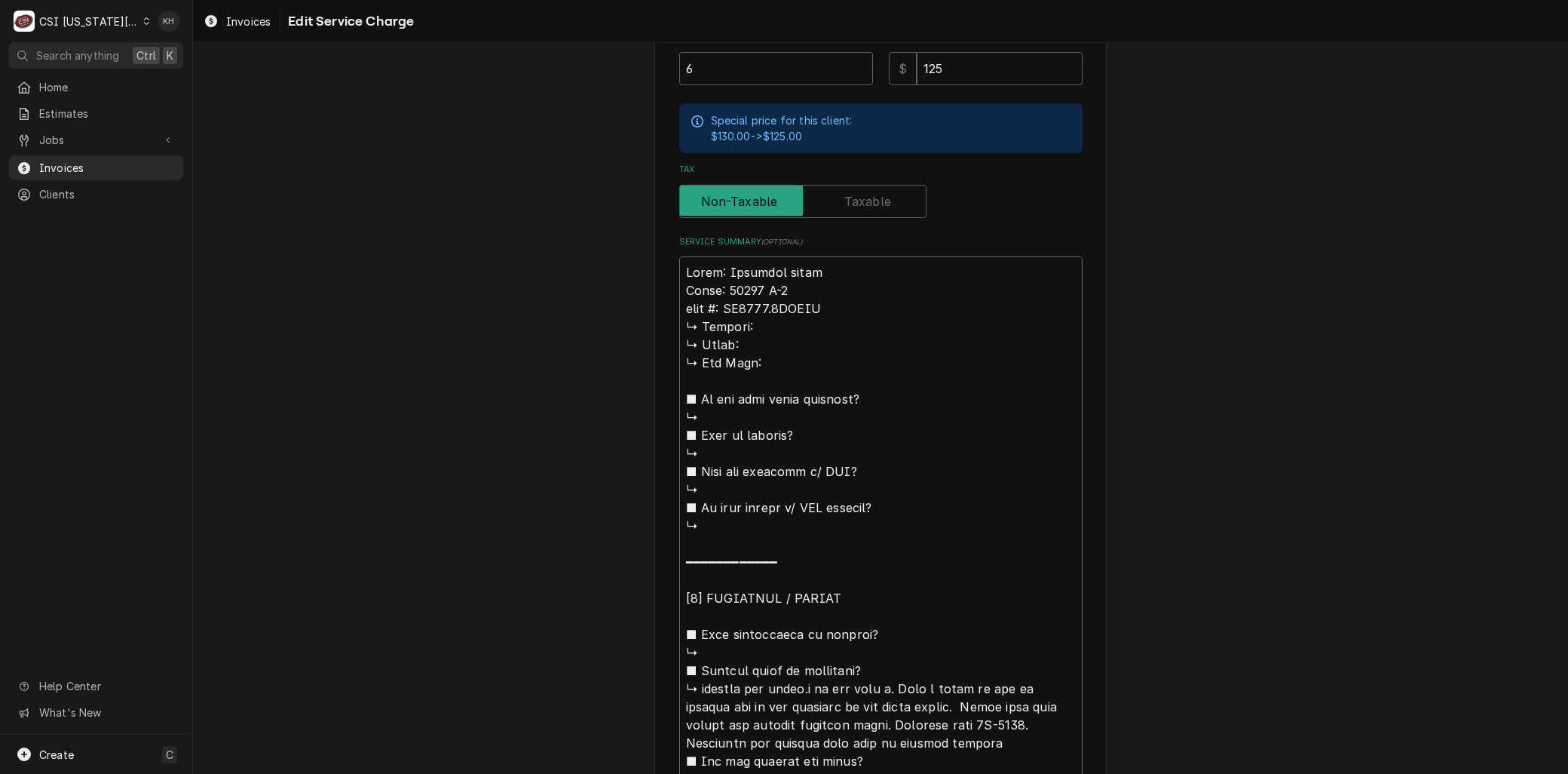
type textarea "x"
type textarea "Brand: American panel Model: 28368 D-2 𝗶𝗮𝗹 #: FW3477.1LTWNL ↳ 𝗩𝗼𝗹𝘁𝗮𝗴𝗲: ↳ 𝗣𝗵𝗮𝘀𝗲:…"
type textarea "x"
type textarea "Brand: American panel Model: 28368 D-2 𝗮𝗹 #: FW3477.1LTWNL ↳ 𝗩𝗼𝗹𝘁𝗮𝗴𝗲: ↳ 𝗣𝗵𝗮𝘀𝗲: …"
type textarea "x"
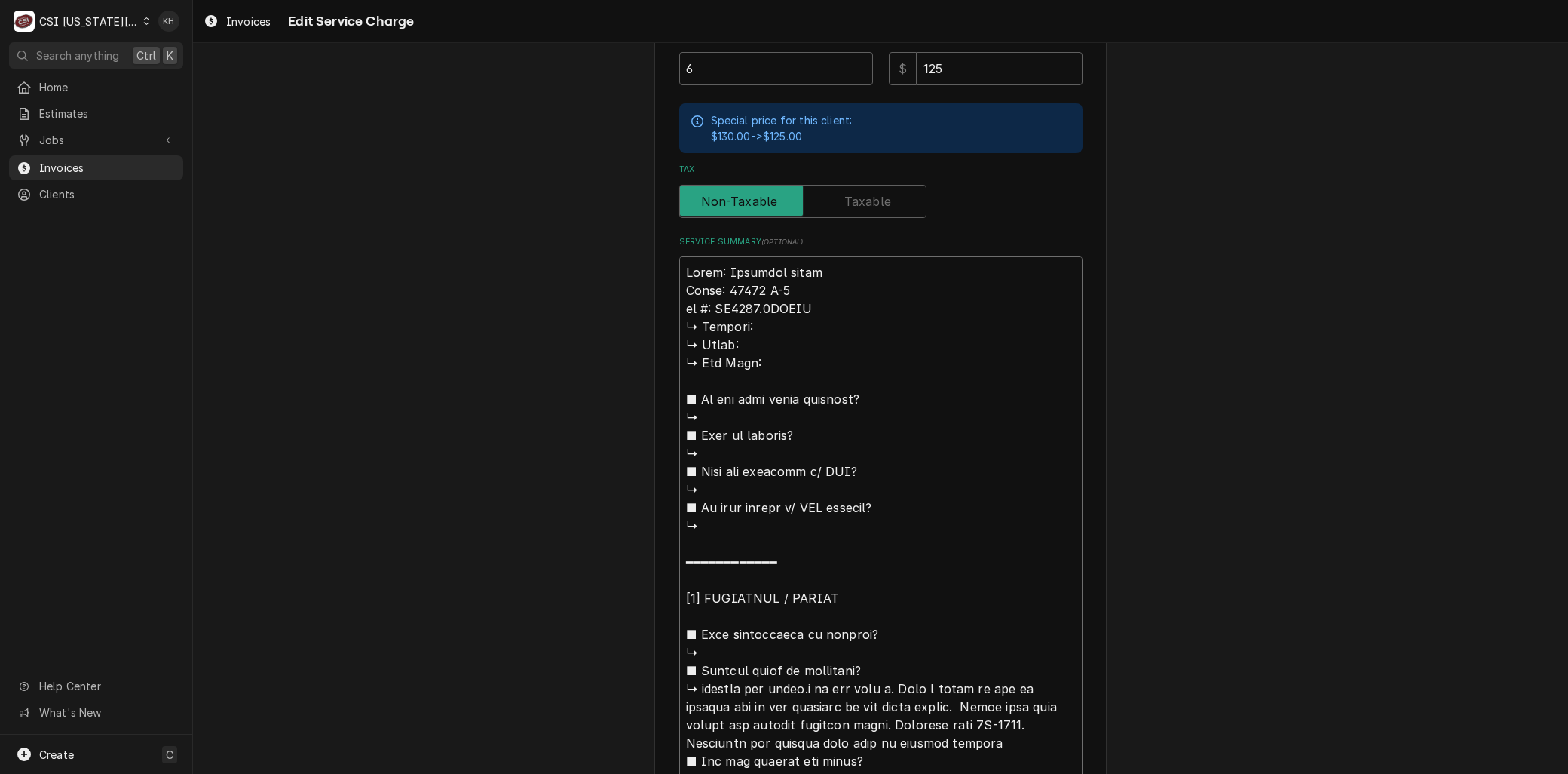
type textarea "Brand: American panel Model: 28368 D-2 𝗹 #: FW3477.1LTWNL ↳ 𝗩𝗼𝗹𝘁𝗮𝗴𝗲: ↳ 𝗣𝗵𝗮𝘀𝗲: ↳…"
type textarea "x"
type textarea "Brand: American panel Model: 28368 D-2 #: FW3477.1LTWNL ↳ 𝗩𝗼𝗹𝘁𝗮𝗴𝗲: ↳ 𝗣𝗵𝗮𝘀𝗲: ↳ 𝗚…"
type textarea "x"
type textarea "Brand: American panel Model: 28368 D-2 #: FW3477.1LTWNL ↳ 𝗩𝗼𝗹𝘁𝗮𝗴𝗲: ↳ 𝗣𝗵𝗮𝘀𝗲: ↳ 𝗚…"
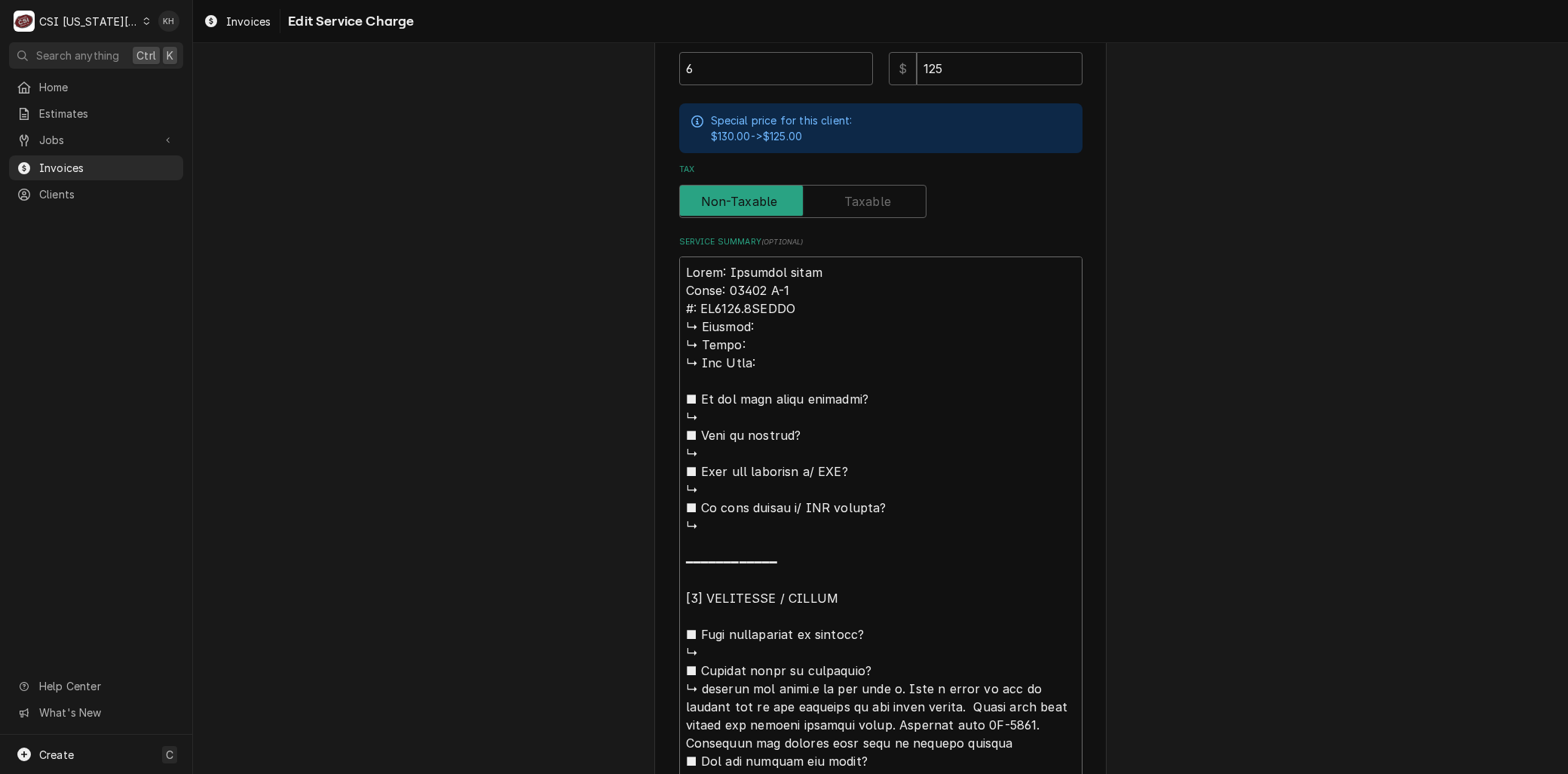
type textarea "x"
type textarea "Brand: American panel Model: 28368 D-2 : FW3477.1LTWNL ↳ 𝗩𝗼𝗹𝘁𝗮𝗴𝗲: ↳ 𝗣𝗵𝗮𝘀𝗲: ↳ 𝗚𝗮…"
type textarea "x"
type textarea "Brand: American panel Model: 28368 D-2 S: FW3477.1LTWNL ↳ 𝗩𝗼𝗹𝘁𝗮𝗴𝗲: ↳ 𝗣𝗵𝗮𝘀𝗲: ↳ 𝗚…"
type textarea "x"
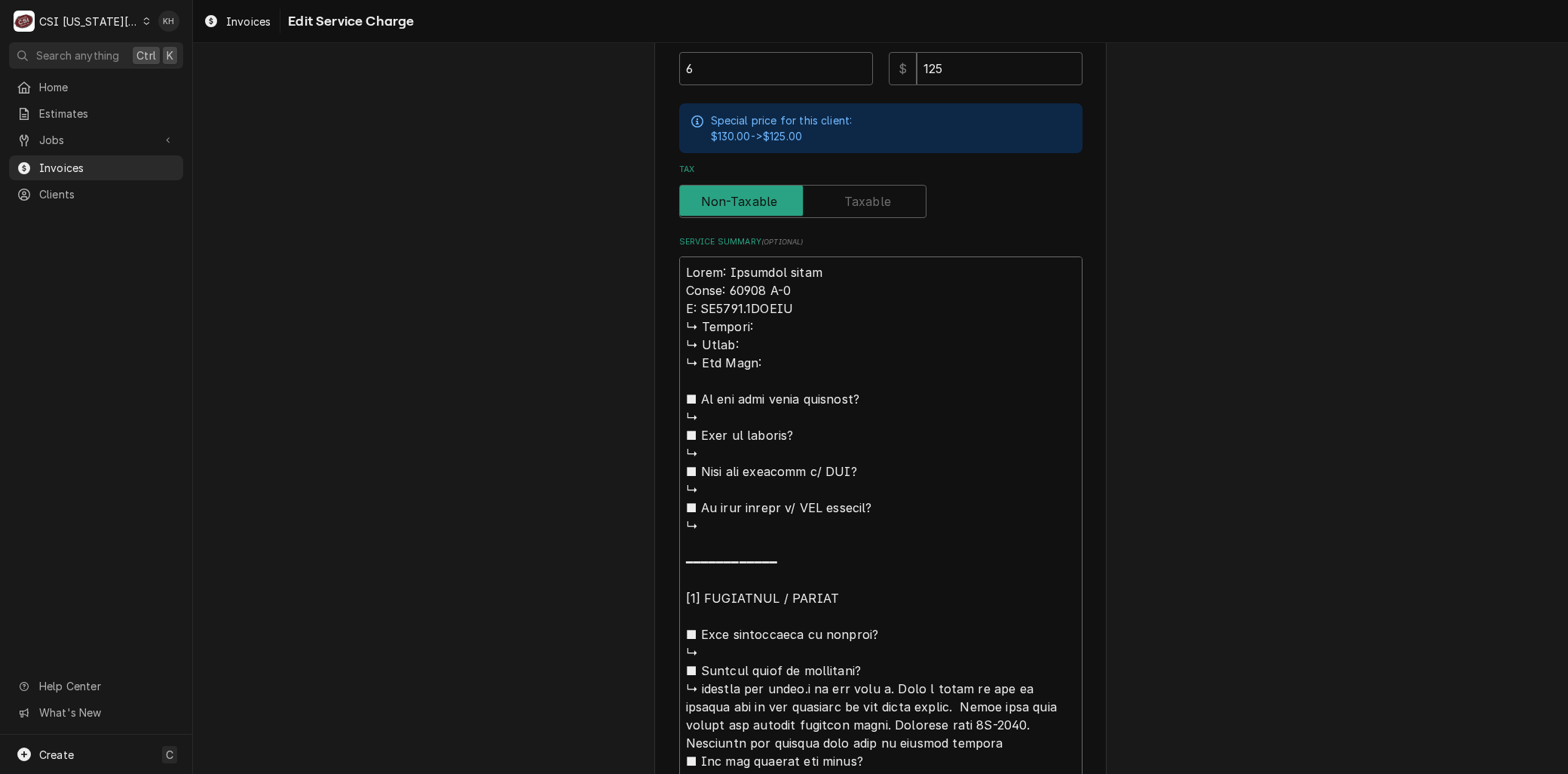
type textarea "Brand: American panel Model: 28368 D-2 Se: FW3477.1LTWNL ↳ 𝗩𝗼𝗹𝘁𝗮𝗴𝗲: ↳ 𝗣𝗵𝗮𝘀𝗲: ↳ …"
type textarea "x"
type textarea "Brand: American panel Model: 28368 D-2 Ser: FW3477.1LTWNL ↳ 𝗩𝗼𝗹𝘁𝗮𝗴𝗲: ↳ 𝗣𝗵𝗮𝘀𝗲: ↳…"
type textarea "x"
type textarea "Brand: American panel Model: 28368 D-2 Seri: FW3477.1LTWNL ↳ 𝗩𝗼𝗹𝘁𝗮𝗴𝗲: ↳ 𝗣𝗵𝗮𝘀𝗲: …"
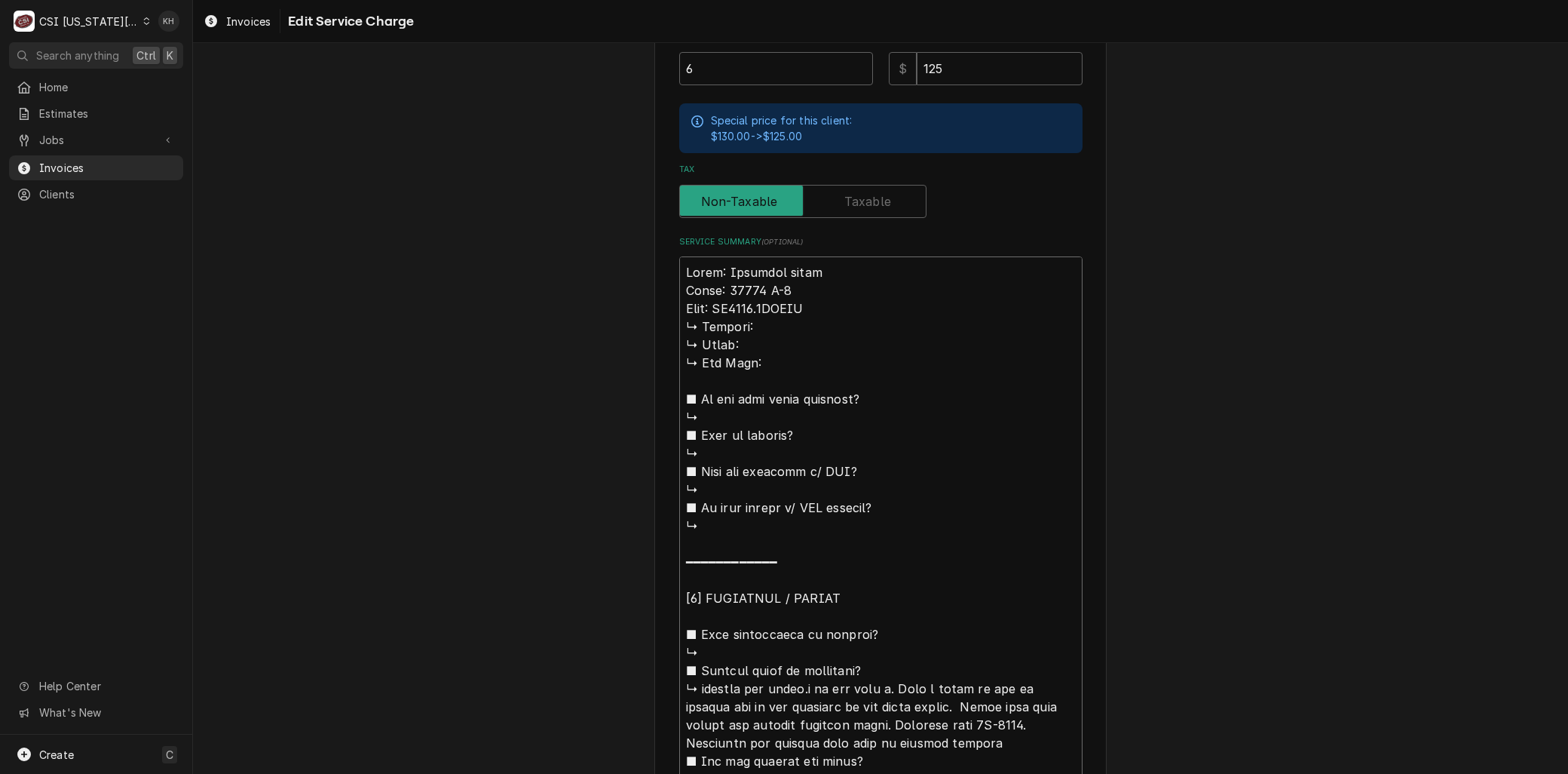
type textarea "x"
type textarea "Brand: American panel Model: 28368 D-2 Seria: FW3477.1LTWNL ↳ 𝗩𝗼𝗹𝘁𝗮𝗴𝗲: ↳ 𝗣𝗵𝗮𝘀𝗲:…"
type textarea "x"
type textarea "Brand: American panel Model: 28368 D-2 Serial: FW3477.1LTWNL ↳ 𝗩𝗼𝗹𝘁𝗮𝗴𝗲: ↳ 𝗣𝗵𝗮𝘀𝗲…"
drag, startPoint x: 1025, startPoint y: 702, endPoint x: 627, endPoint y: 314, distance: 555.8
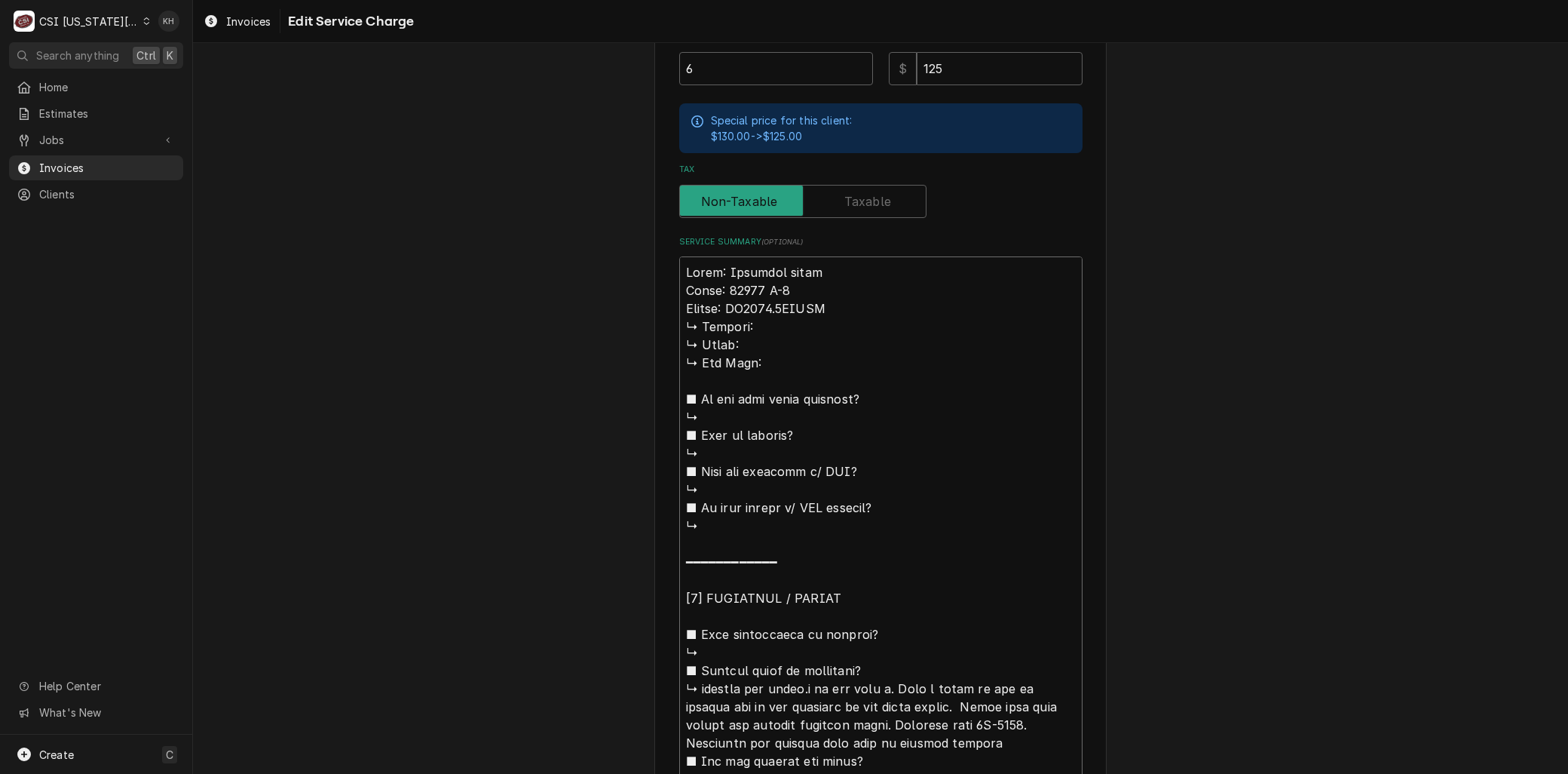
click at [627, 314] on div "Use the fields below to edit this service charge Short Description 1-Labor (Ser…" at bounding box center [881, 684] width 1375 height 2256
type textarea "x"
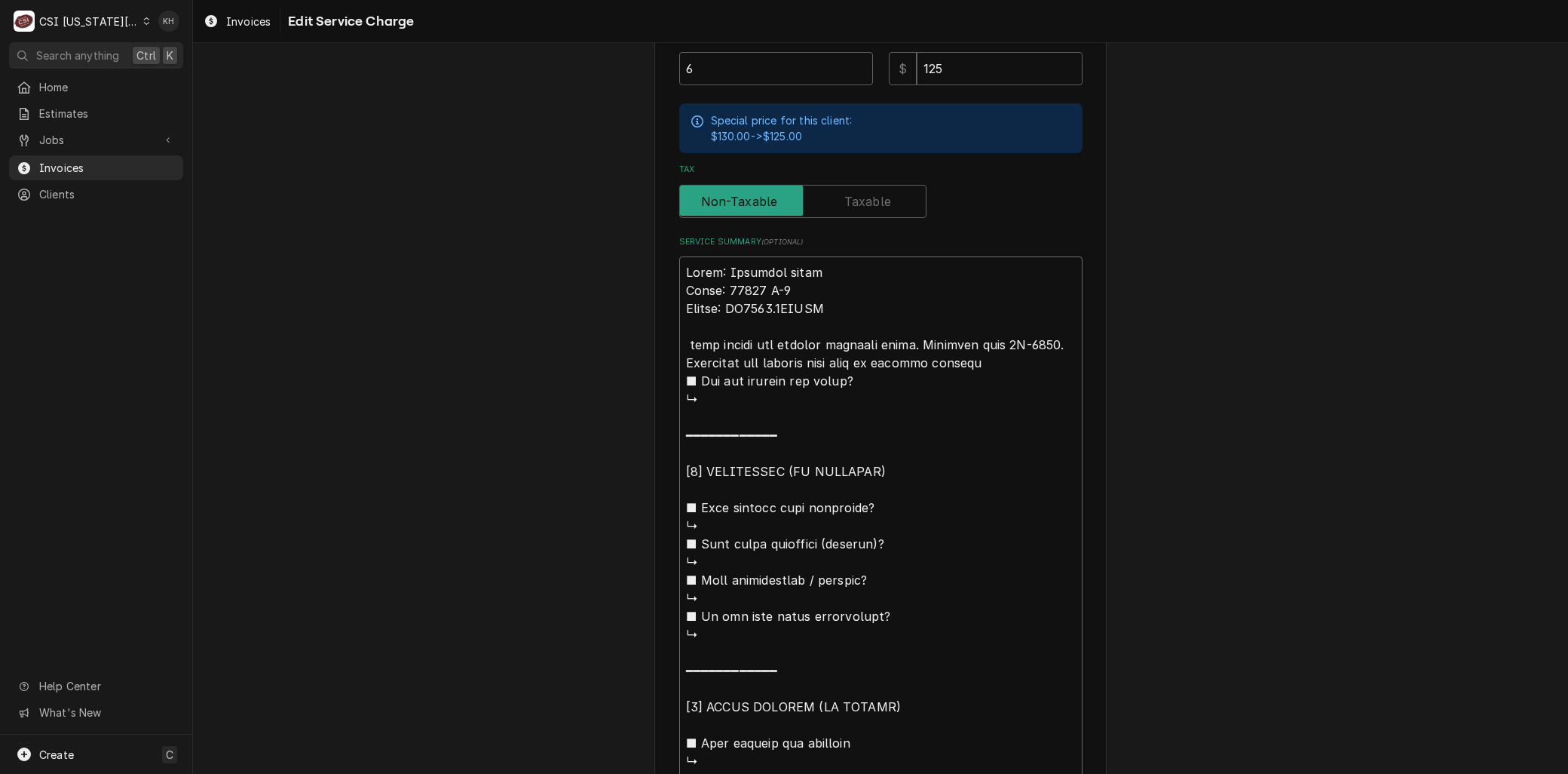
type textarea "Brand: American panel Model: 28368 D-2 Serial: FW3477.1LTWNL seal ripped and mi…"
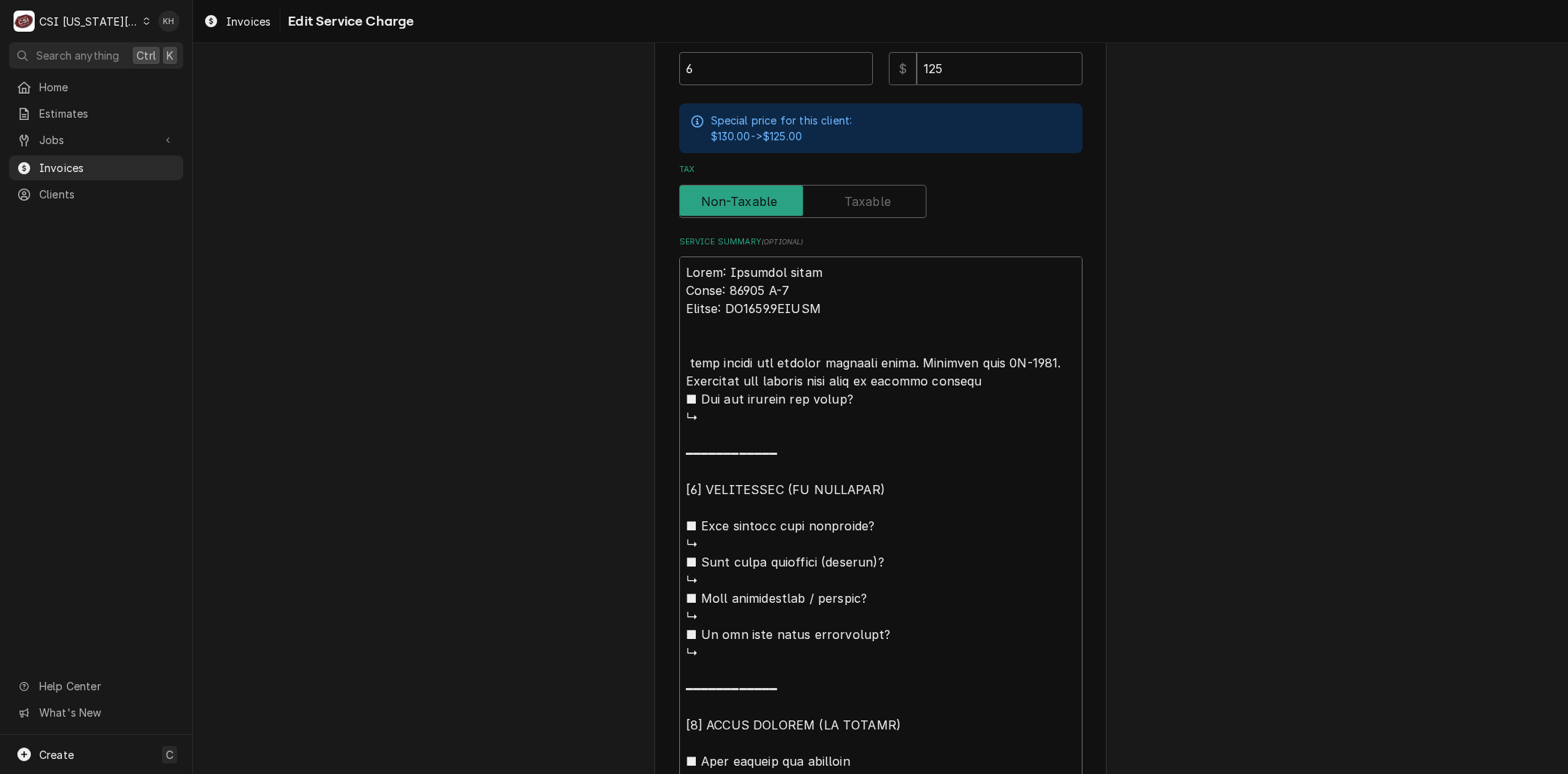
type textarea "x"
type textarea "Brand: American panel Model: 28368 D-2 Serial: FW3477.1LTWNL A seal ripped and …"
type textarea "x"
type textarea "Brand: American panel Model: 28368 D-2 Serial: FW3477.1LTWNL Ar seal ripped and…"
type textarea "x"
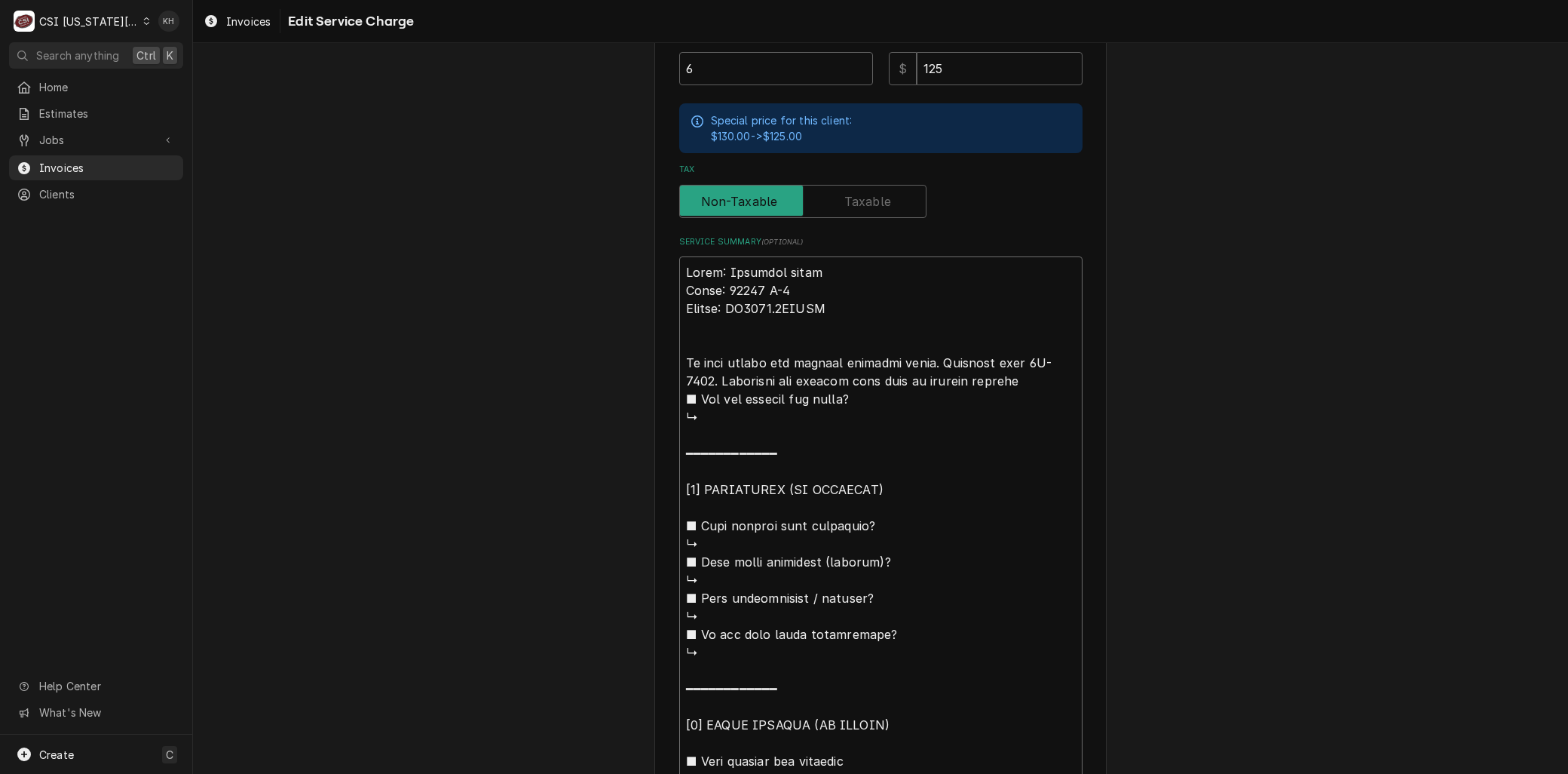
type textarea "Brand: American panel Model: 28368 D-2 Serial: FW3477.1LTWNL Arr seal ripped an…"
type textarea "x"
type textarea "Brand: American panel Model: 28368 D-2 Serial: FW3477.1LTWNL Arri seal ripped a…"
type textarea "x"
type textarea "Brand: American panel Model: 28368 D-2 Serial: FW3477.1LTWNL Arriv seal ripped …"
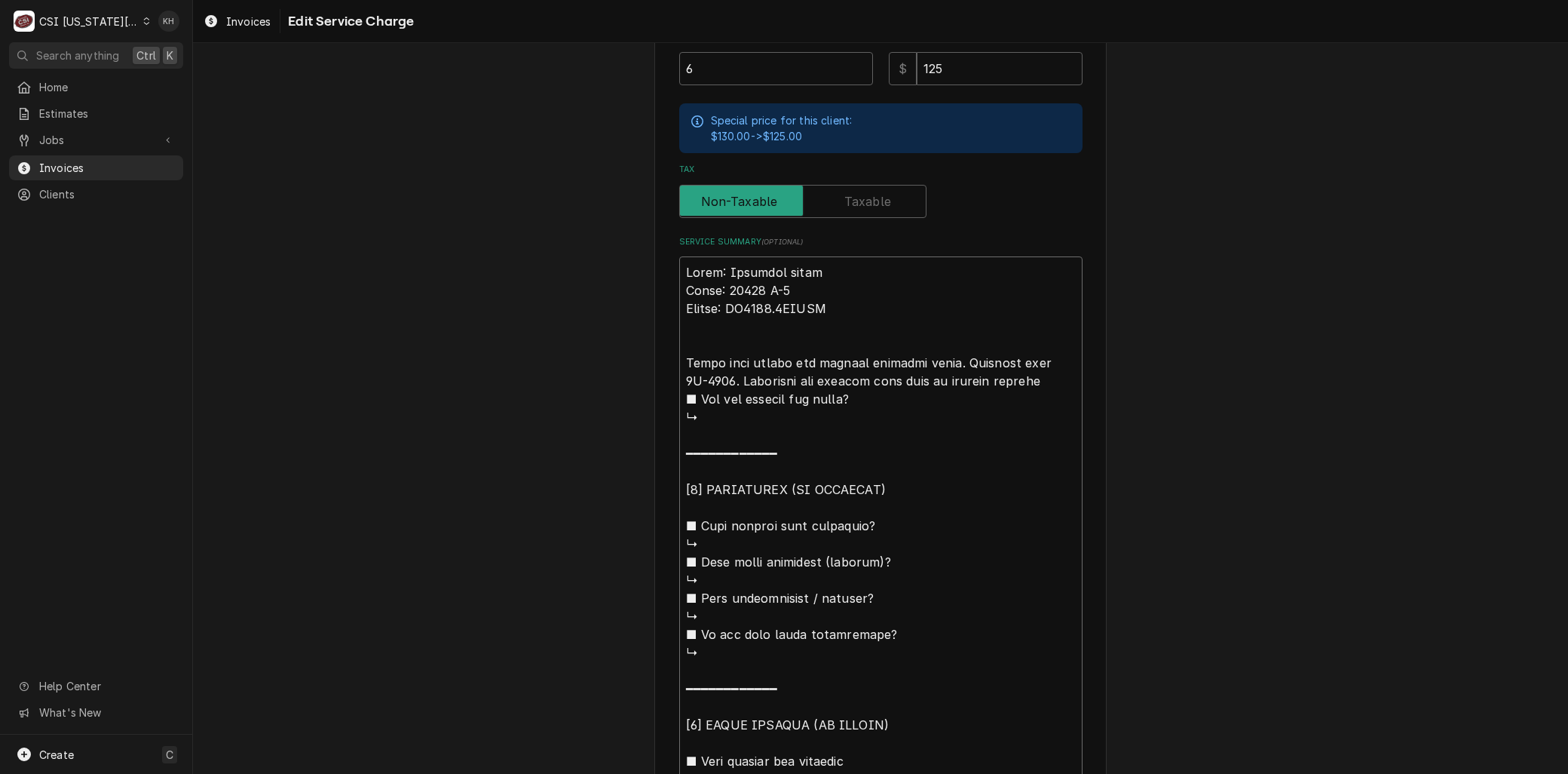
type textarea "x"
type textarea "Brand: American panel Model: 28368 D-2 Serial: FW3477.1LTWNL Arrive seal ripped…"
type textarea "x"
type textarea "Brand: American panel Model: 28368 D-2 Serial: FW3477.1LTWNL Arrived seal rippe…"
type textarea "x"
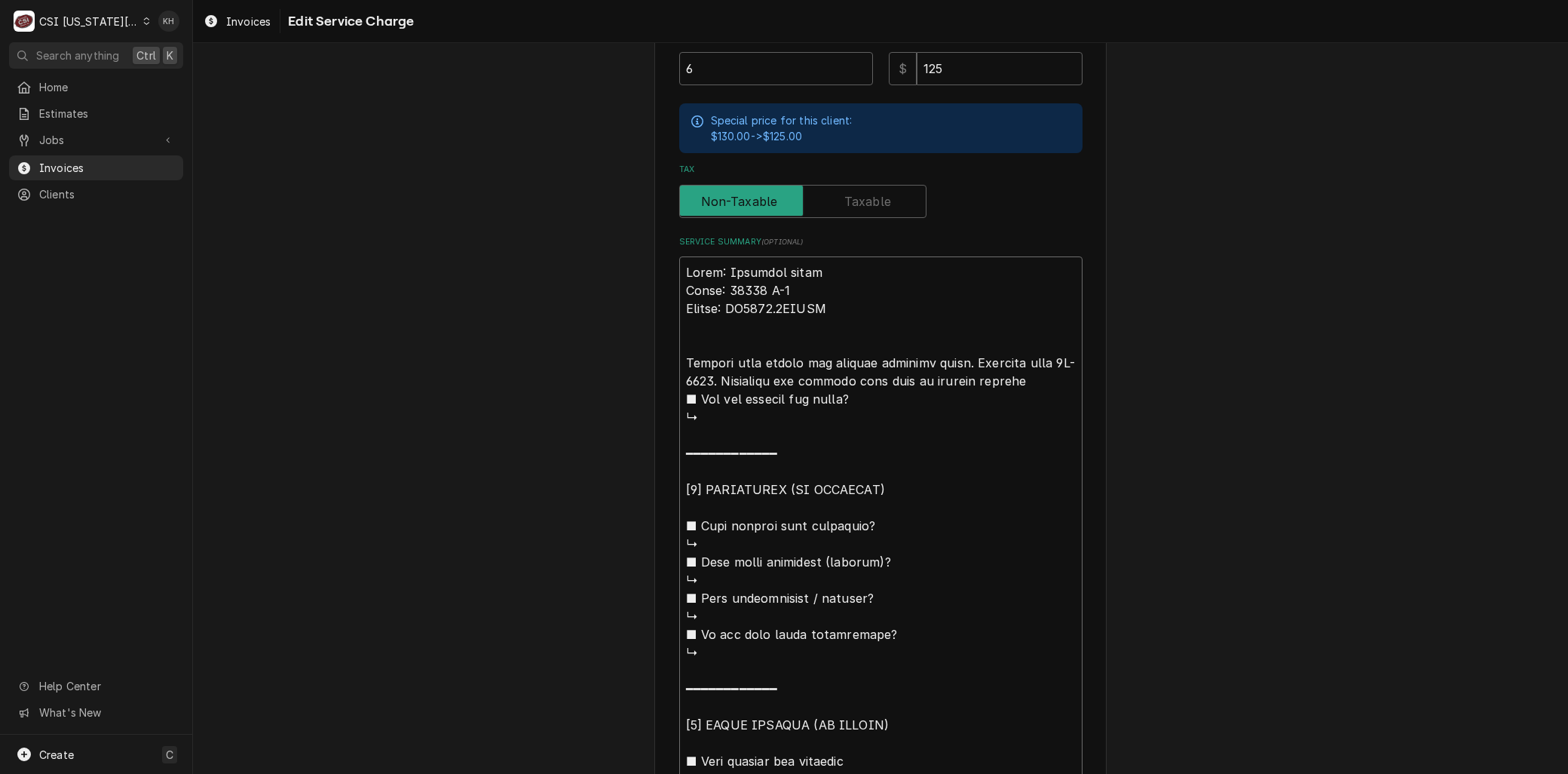
type textarea "Brand: American panel Model: 28368 D-2 Serial: FW3477.1LTWNL Arrived seal rippe…"
type textarea "x"
type textarea "Brand: American panel Model: 28368 D-2 Serial: FW3477.1LTWNL Arrived o seal rip…"
type textarea "x"
type textarea "Brand: American panel Model: 28368 D-2 Serial: FW3477.1LTWNL Arrived on seal ri…"
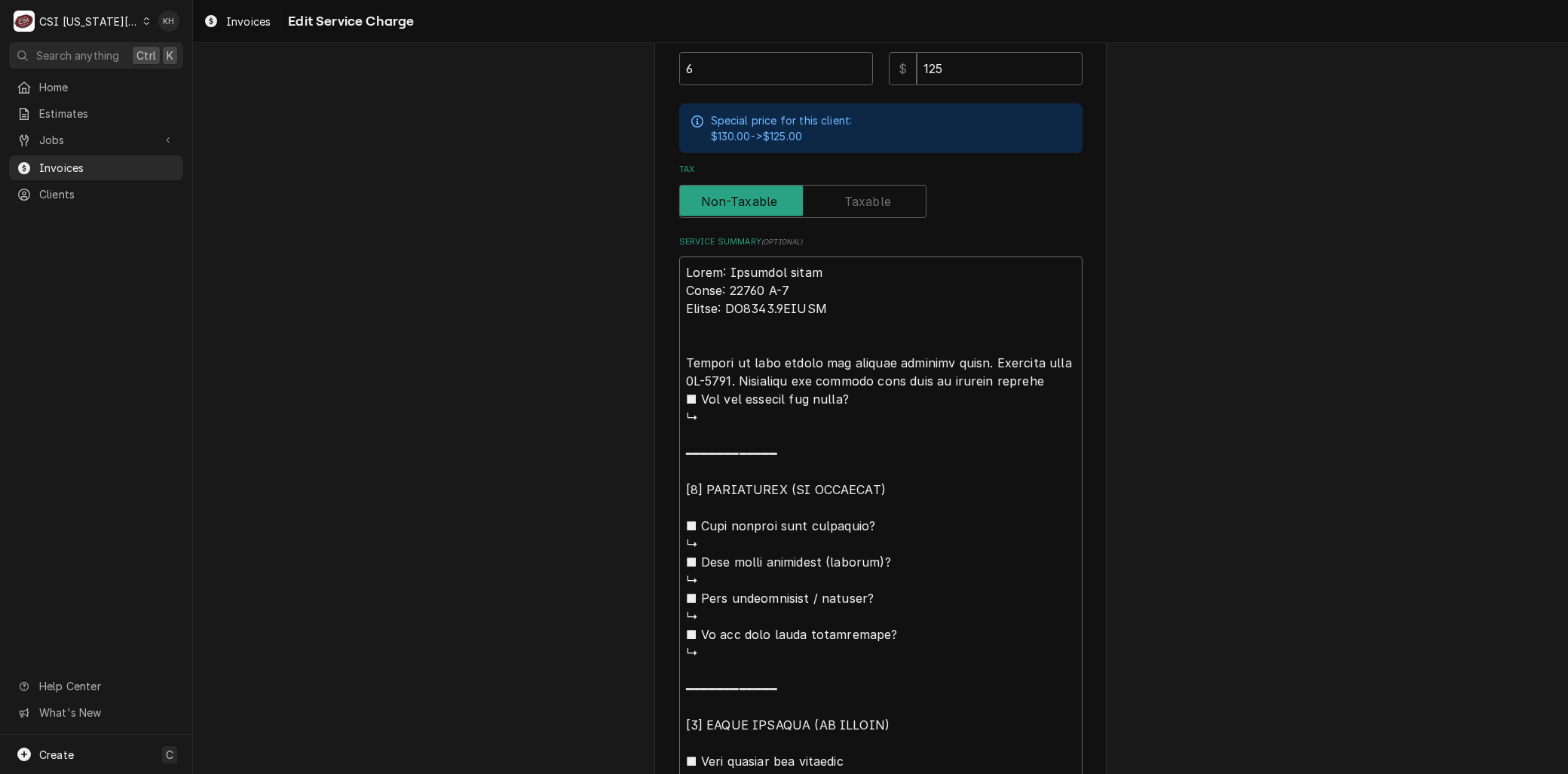
type textarea "x"
type textarea "Brand: American panel Model: 28368 D-2 Serial: FW3477.1LTWNL Arrived on seal ri…"
type textarea "x"
type textarea "Brand: American panel Model: 28368 D-2 Serial: FW3477.1LTWNL Arrived on s seal …"
type textarea "x"
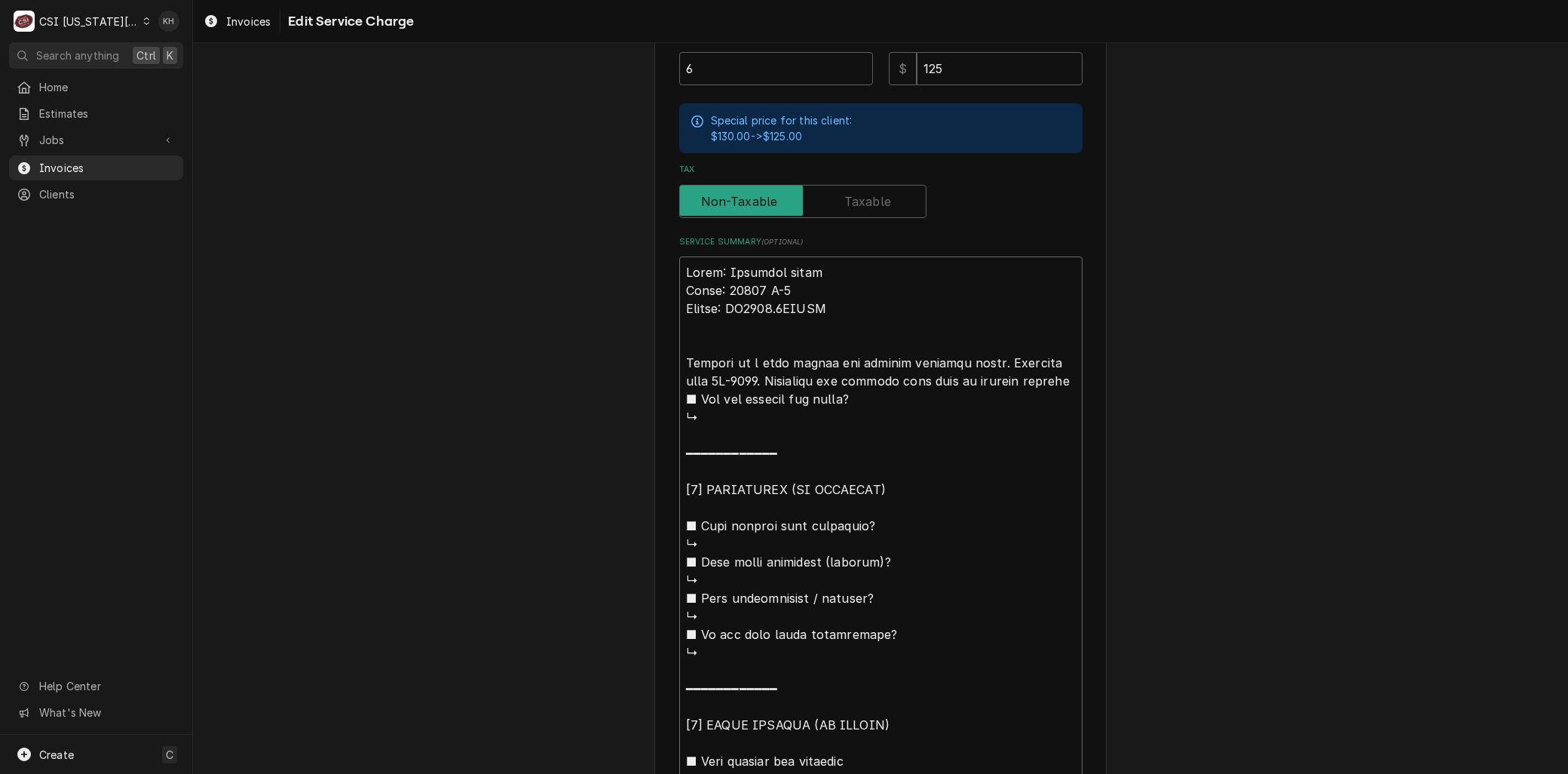
type textarea "Brand: American panel Model: 28368 D-2 Serial: FW3477.1LTWNL Arrived on st seal…"
type textarea "x"
type textarea "Brand: American panel Model: 28368 D-2 Serial: FW3477.1LTWNL Arrived on sti sea…"
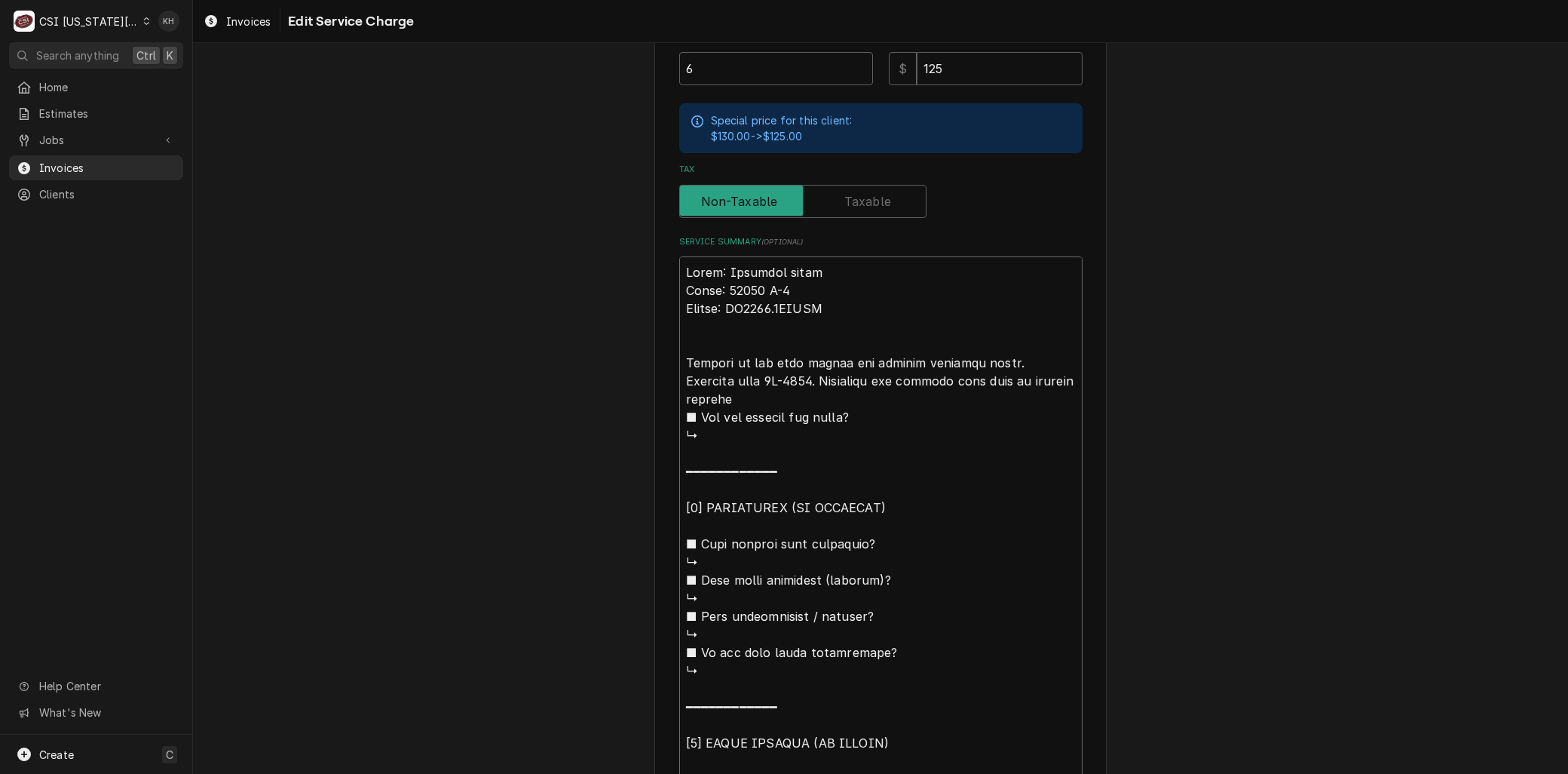
type textarea "x"
type textarea "Brand: American panel Model: 28368 D-2 Serial: FW3477.1LTWNL Arrived on stie se…"
type textarea "x"
type textarea "Brand: American panel Model: 28368 D-2 Serial: FW3477.1LTWNL Arrived on stie se…"
type textarea "x"
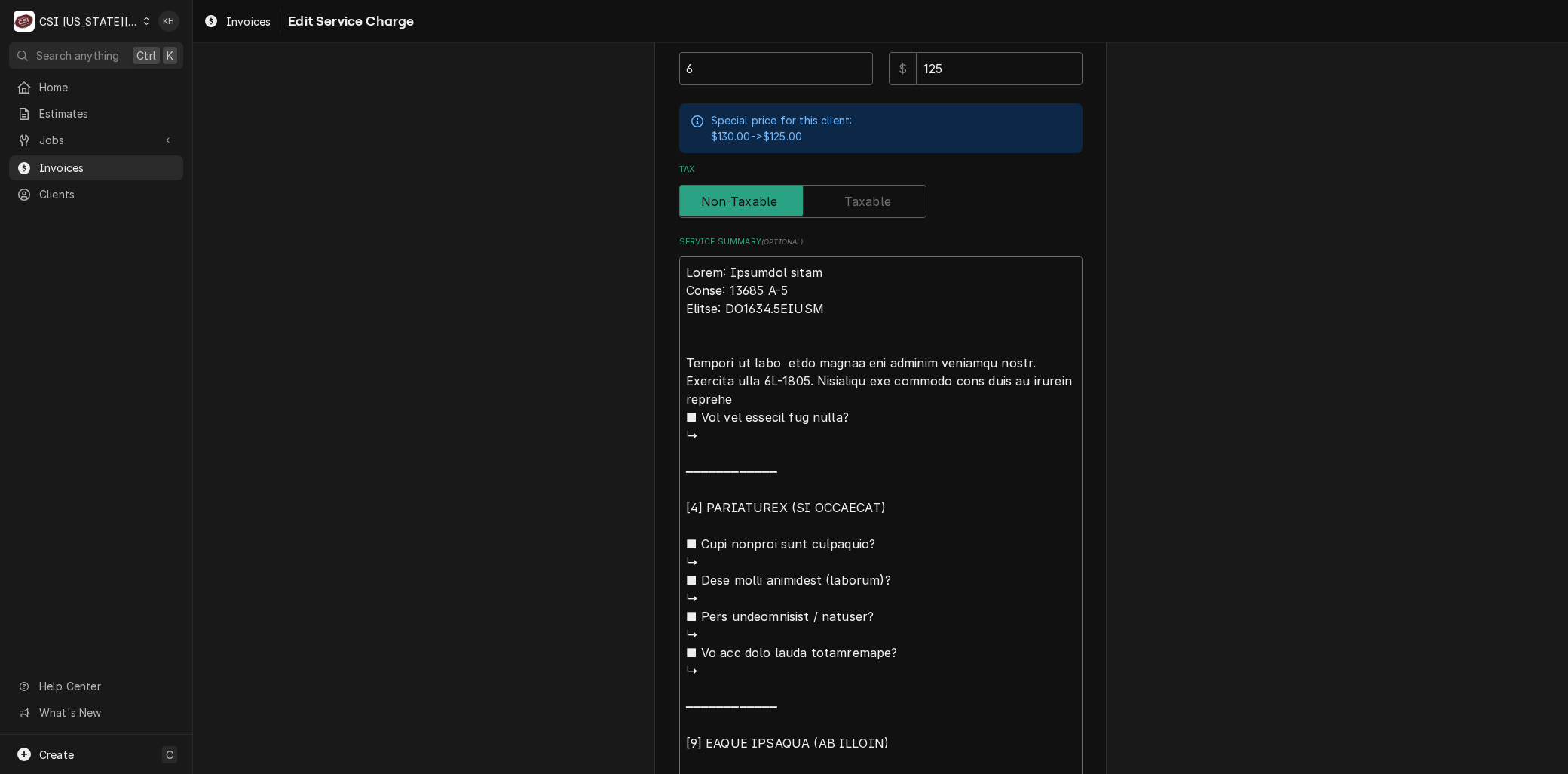
type textarea "Brand: American panel Model: 28368 D-2 Serial: FW3477.1LTWNL Arrived on stie a …"
type textarea "x"
type textarea "Brand: American panel Model: 28368 D-2 Serial: FW3477.1LTWNL Arrived on stie an…"
type textarea "x"
type textarea "Brand: American panel Model: 28368 D-2 Serial: FW3477.1LTWNL Arrived on stie a …"
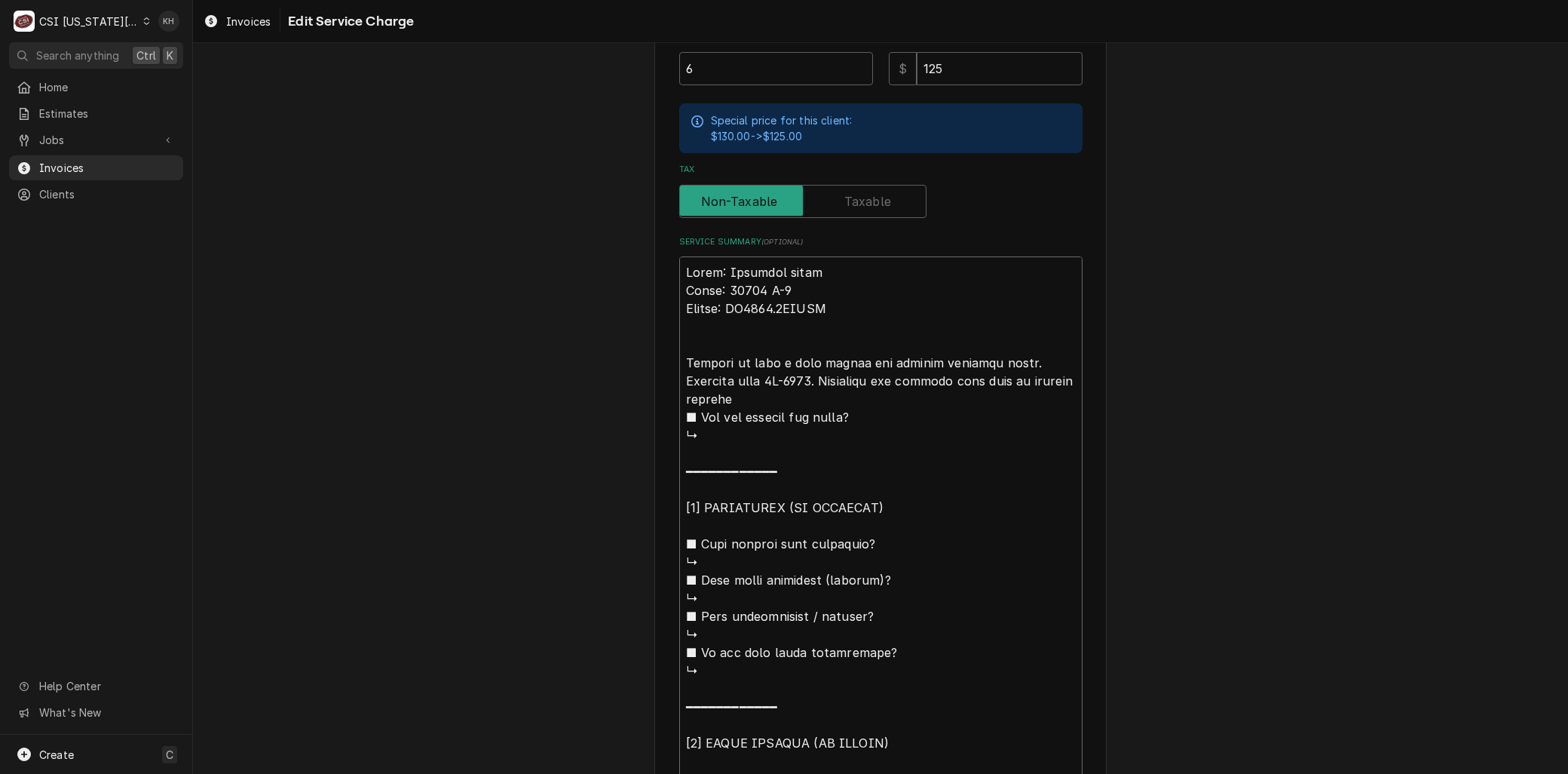
type textarea "x"
type textarea "Brand: American panel Model: 28368 D-2 Serial: FW3477.1LTWNL Arrived on stie se…"
type textarea "x"
type textarea "Brand: American panel Model: 28368 D-2 Serial: FW3477.1LTWNL Arrived on stie se…"
type textarea "x"
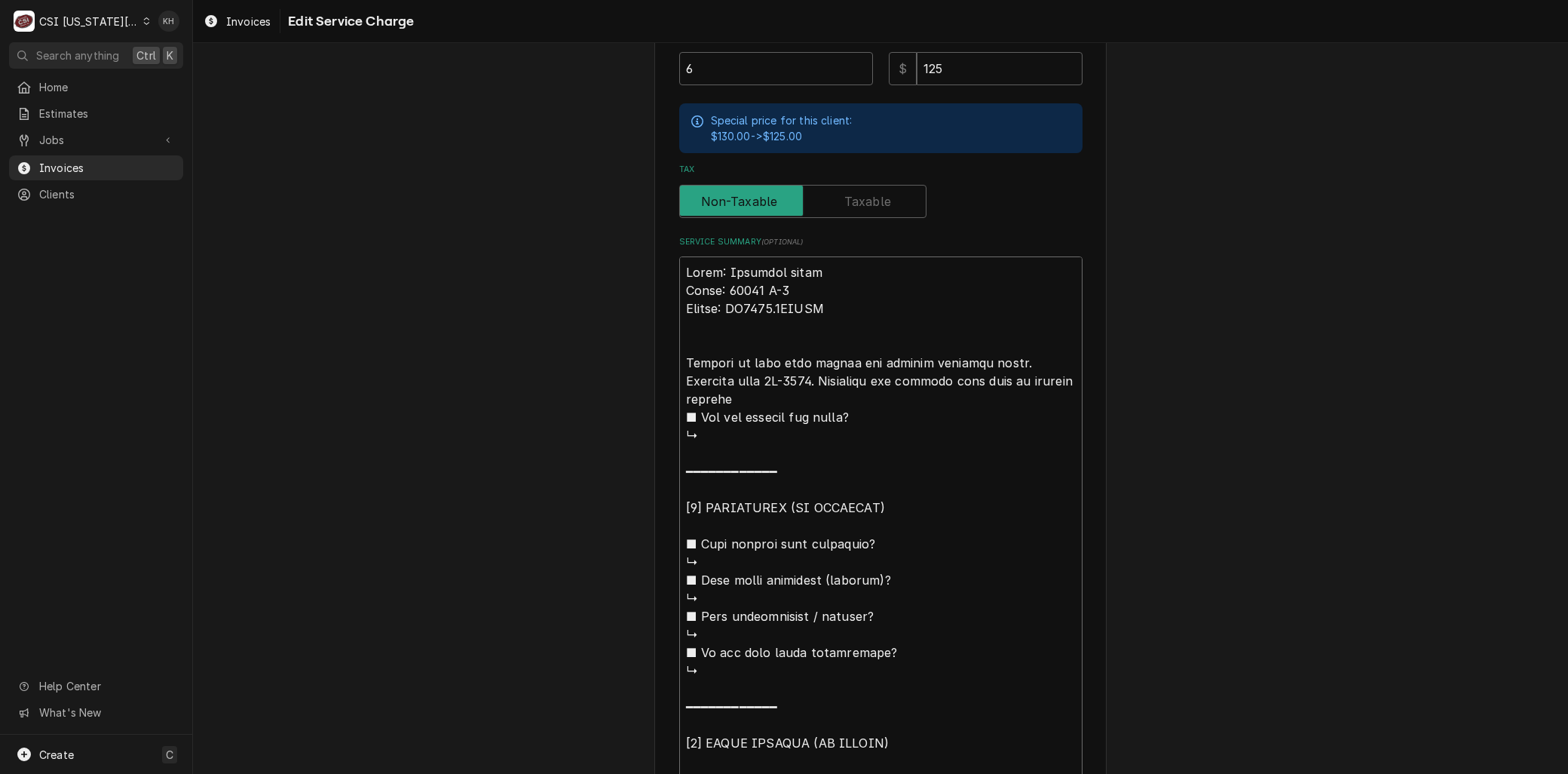
type textarea "Brand: American panel Model: 28368 D-2 Serial: FW3477.1LTWNL Arrived on sti sea…"
type textarea "x"
type textarea "Brand: American panel Model: 28368 D-2 Serial: FW3477.1LTWNL Arrived on st seal…"
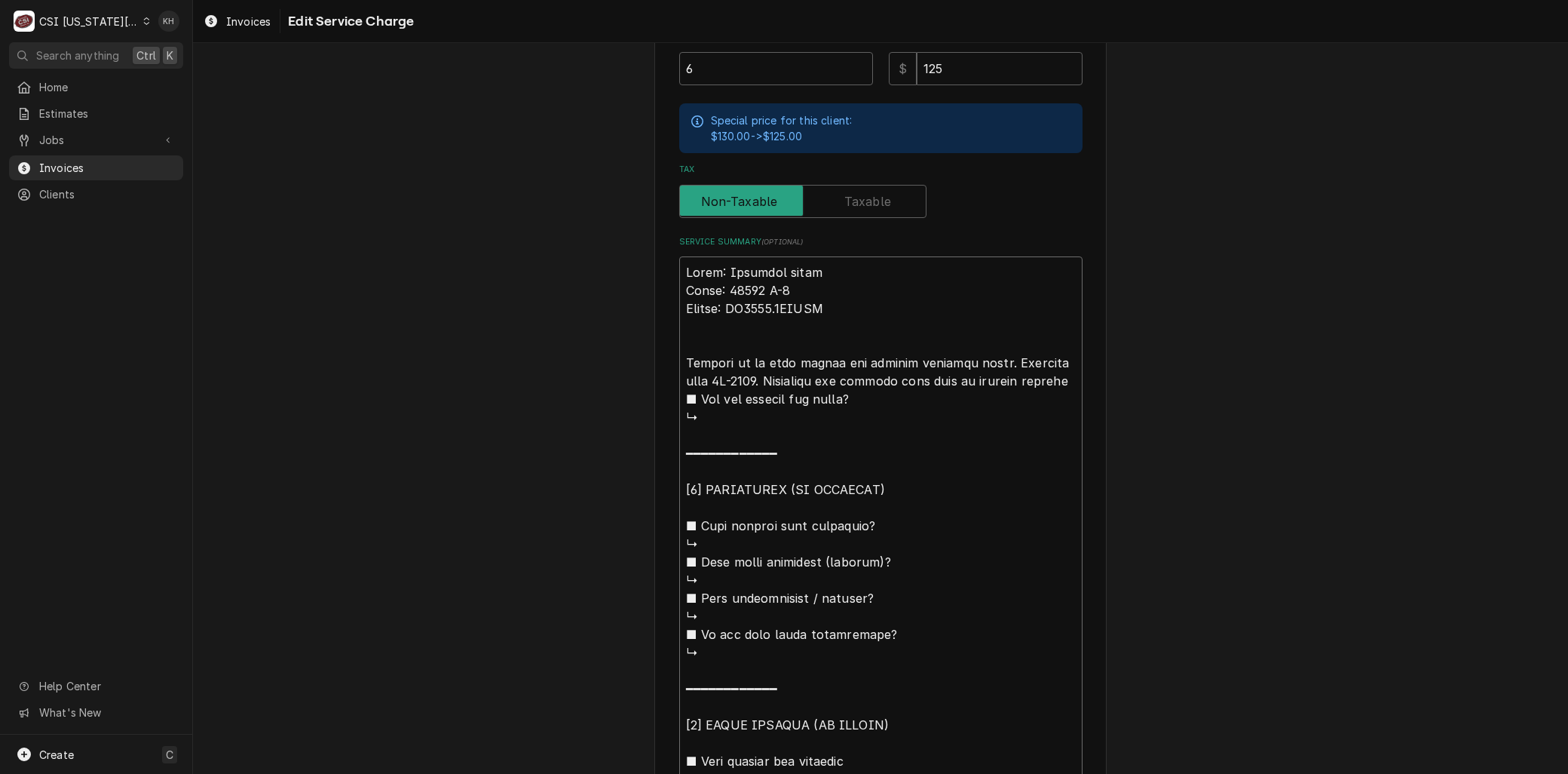
type textarea "x"
type textarea "Brand: American panel Model: 28368 D-2 Serial: FW3477.1LTWNL Arrived on s seal …"
type textarea "x"
type textarea "Brand: American panel Model: 28368 D-2 Serial: FW3477.1LTWNL Arrived on si seal…"
type textarea "x"
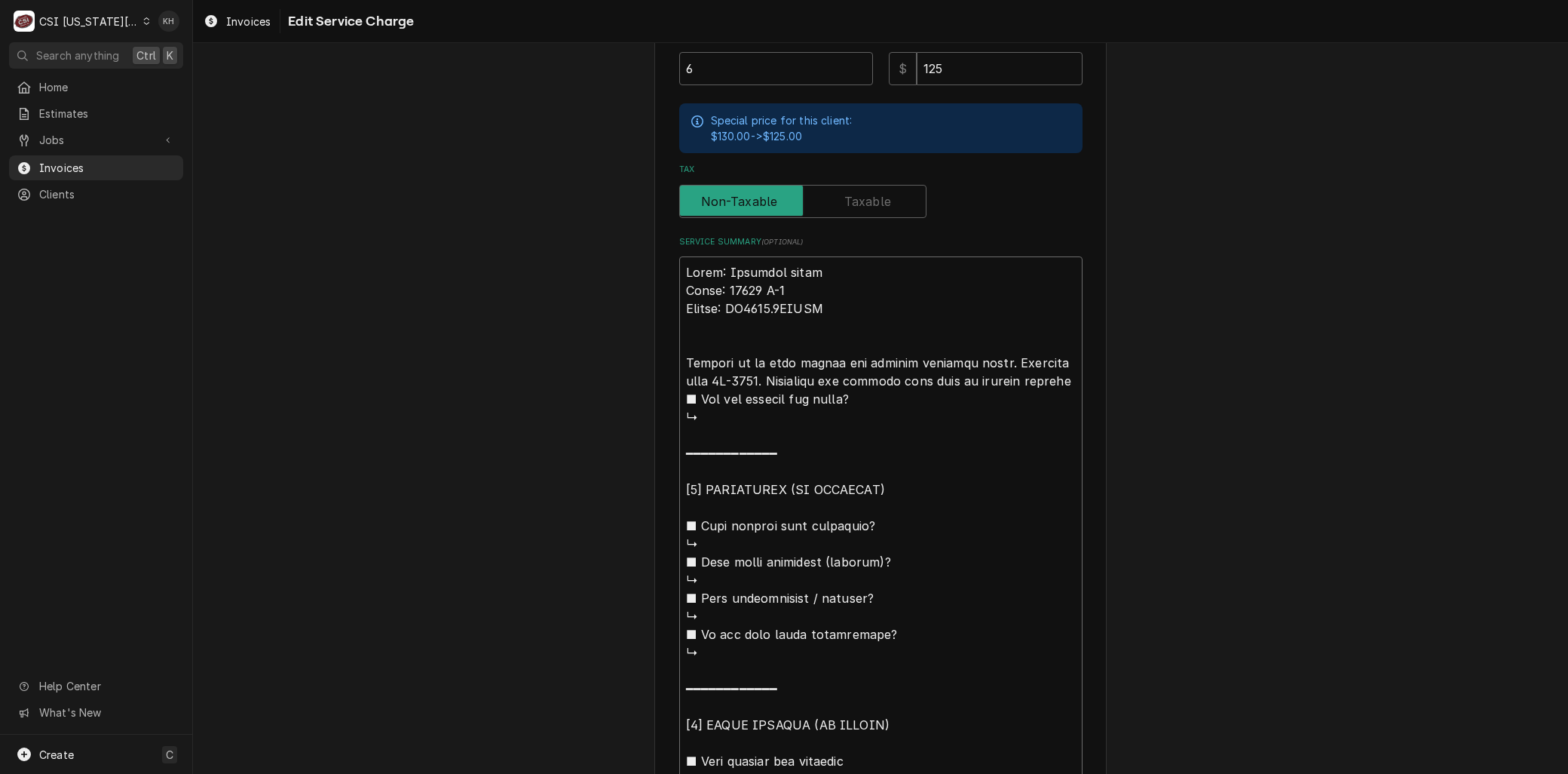
type textarea "Brand: American panel Model: 28368 D-2 Serial: FW3477.1LTWNL Arrived on sit sea…"
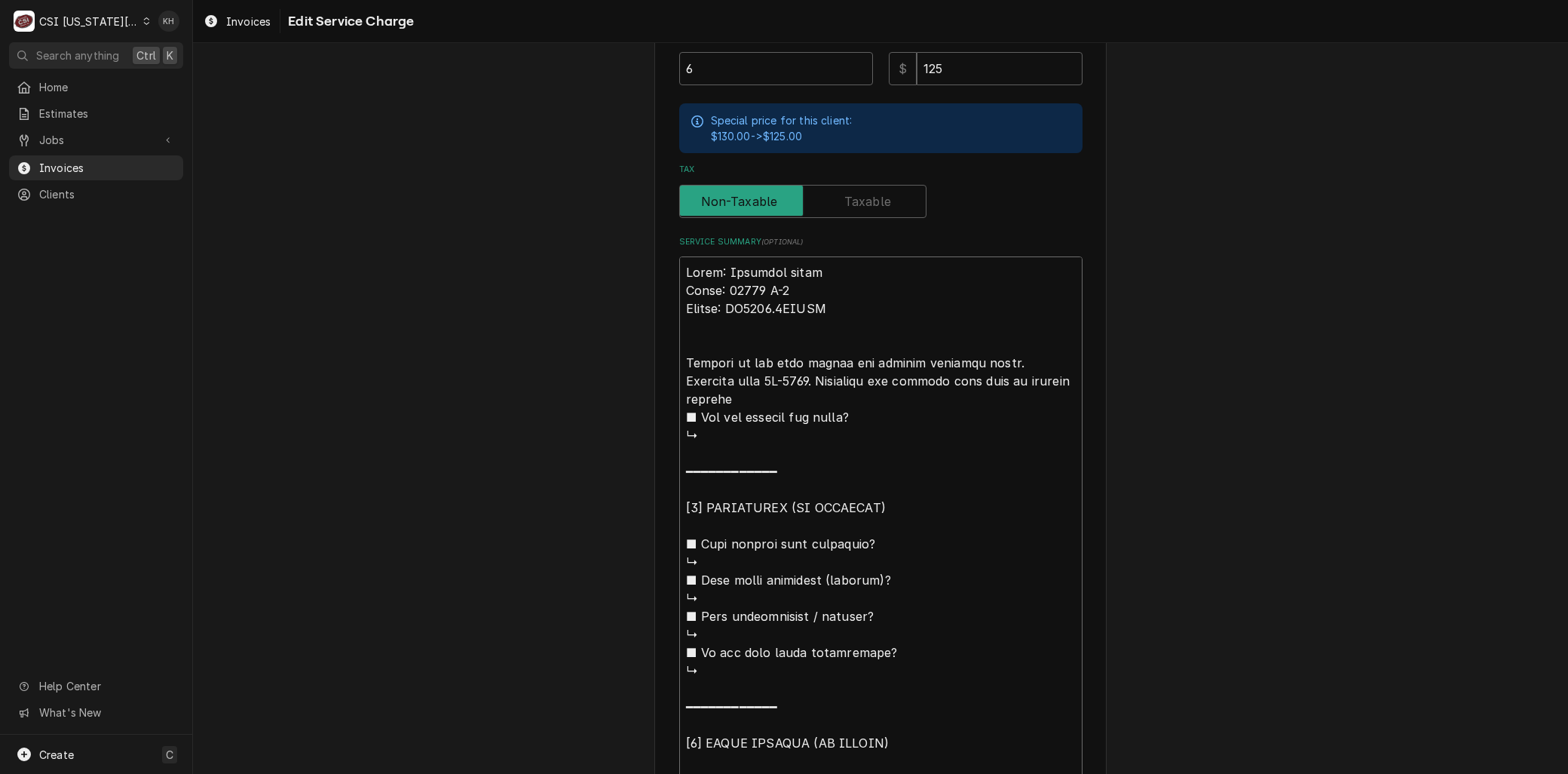
type textarea "x"
type textarea "Brand: American panel Model: 28368 D-2 Serial: FW3477.1LTWNL Arrived on site se…"
type textarea "x"
type textarea "Brand: American panel Model: 28368 D-2 Serial: FW3477.1LTWNL Arrived on site a …"
type textarea "x"
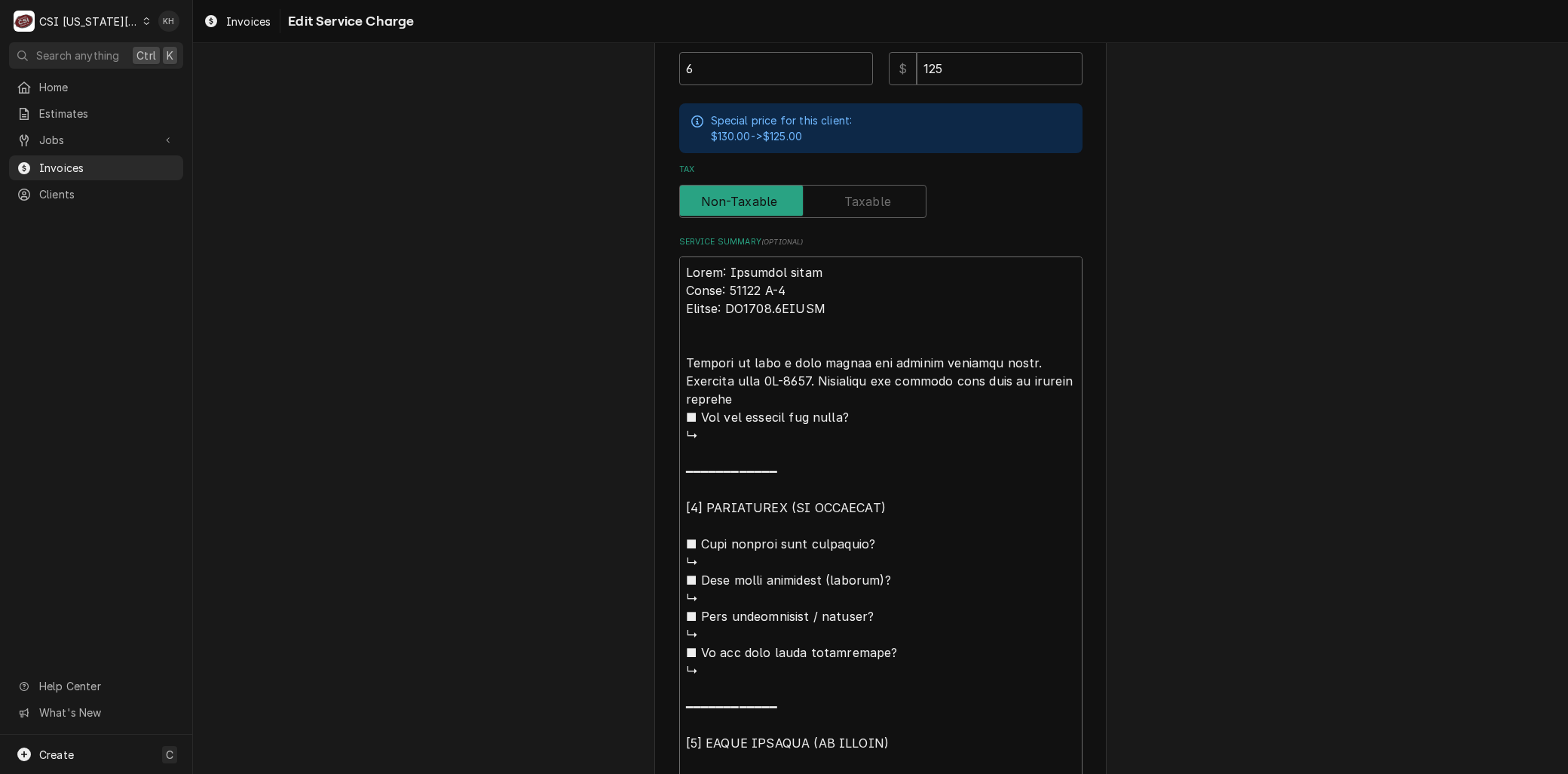
type textarea "Brand: American panel Model: 28368 D-2 Serial: FW3477.1LTWNL Arrived on site an…"
type textarea "x"
type textarea "Brand: American panel Model: 28368 D-2 Serial: FW3477.1LTWNL Arrived on site an…"
type textarea "x"
type textarea "Brand: American panel Model: 28368 D-2 Serial: FW3477.1LTWNL Arrived on site an…"
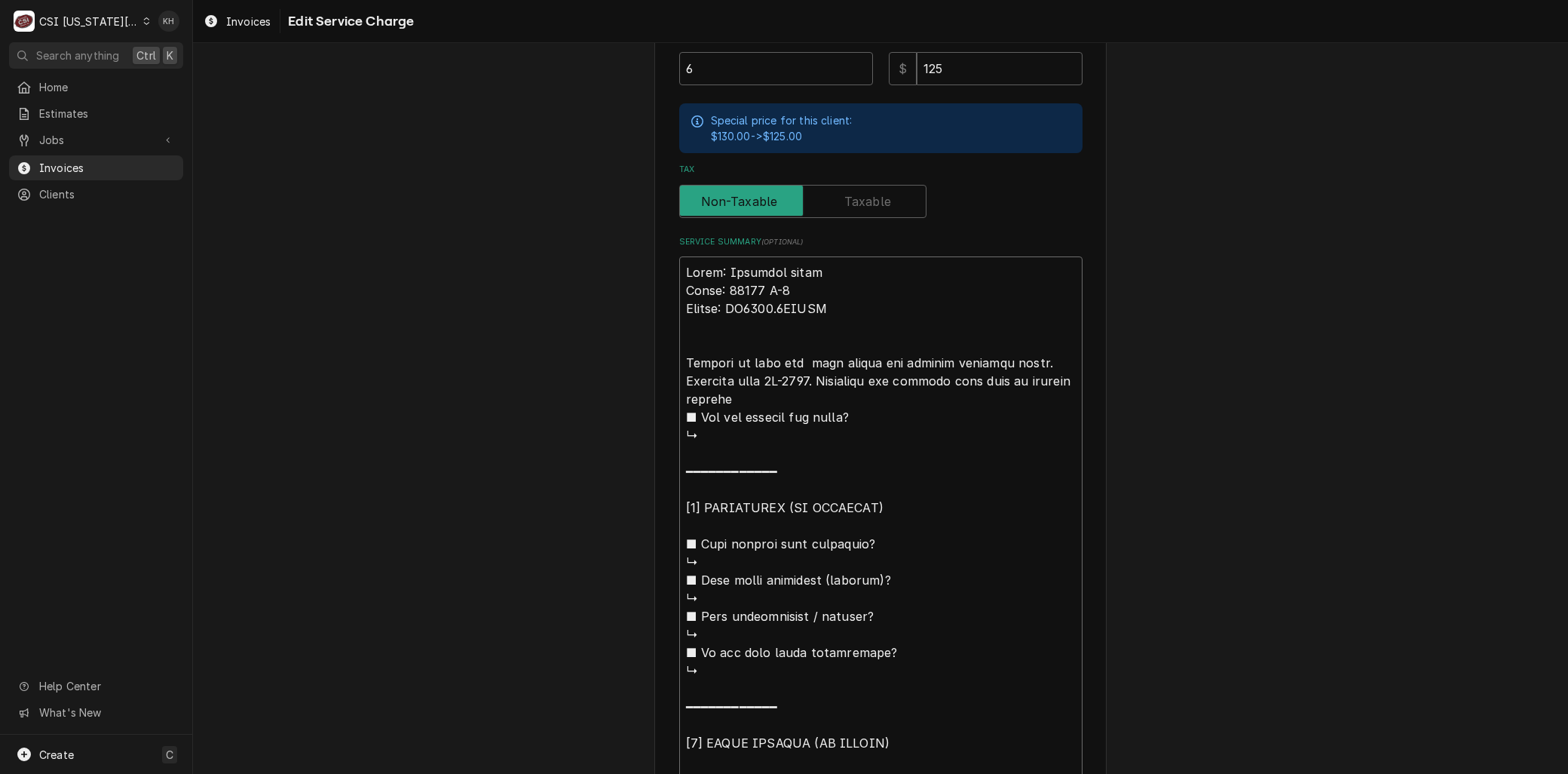
type textarea "x"
type textarea "Brand: American panel Model: 28368 D-2 Serial: FW3477.1LTWNL Arrived on site an…"
type textarea "x"
type textarea "Brand: American panel Model: 28368 D-2 Serial: FW3477.1LTWNL Arrived on site an…"
type textarea "x"
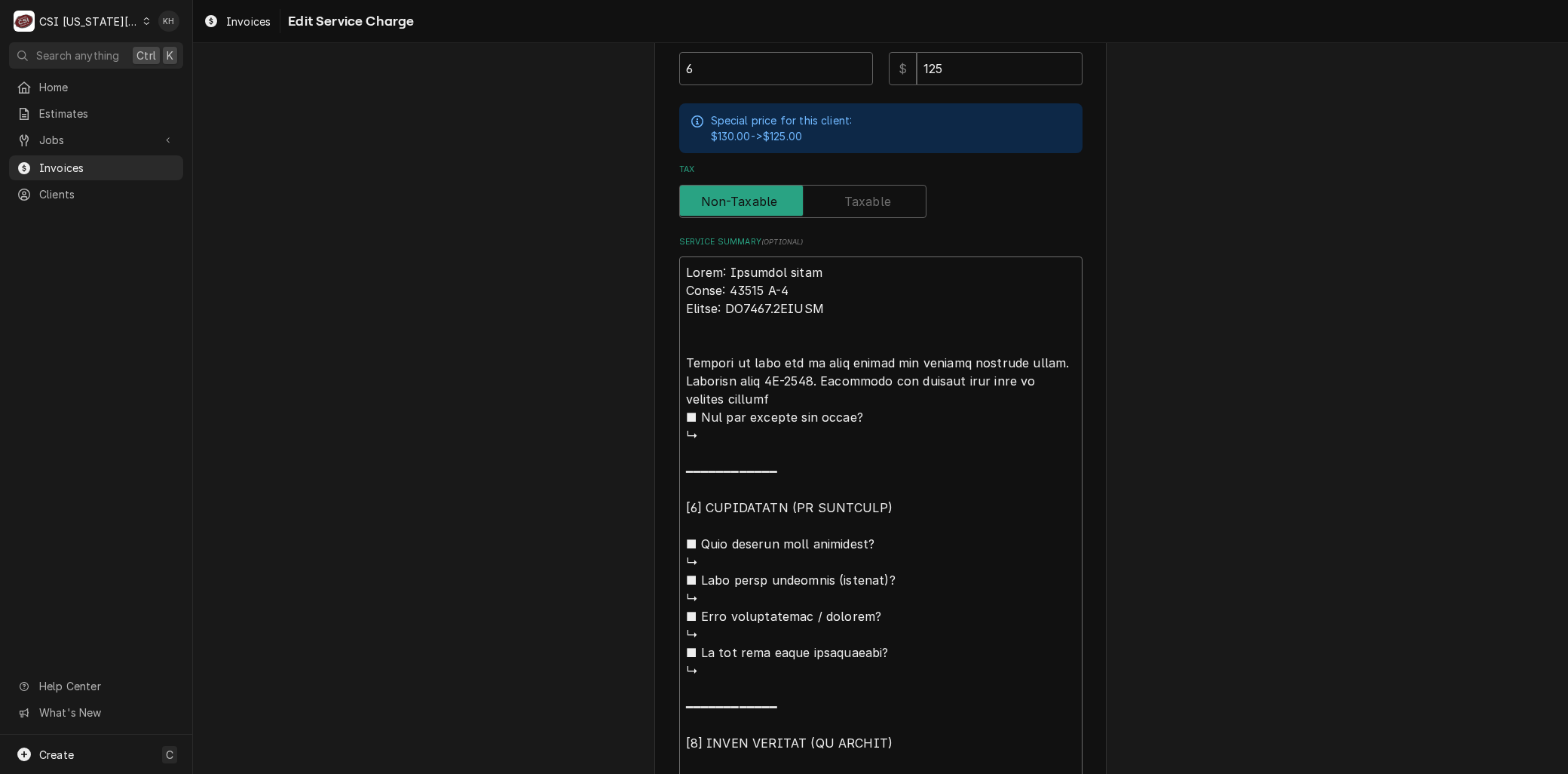
type textarea "Brand: American panel Model: 28368 D-2 Serial: FW3477.1LTWNL Arrived on site an…"
type textarea "x"
type textarea "Brand: American panel Model: 28368 D-2 Serial: FW3477.1LTWNL Arrived on site an…"
type textarea "x"
type textarea "Brand: American panel Model: 28368 D-2 Serial: FW3477.1LTWNL Arrived on site an…"
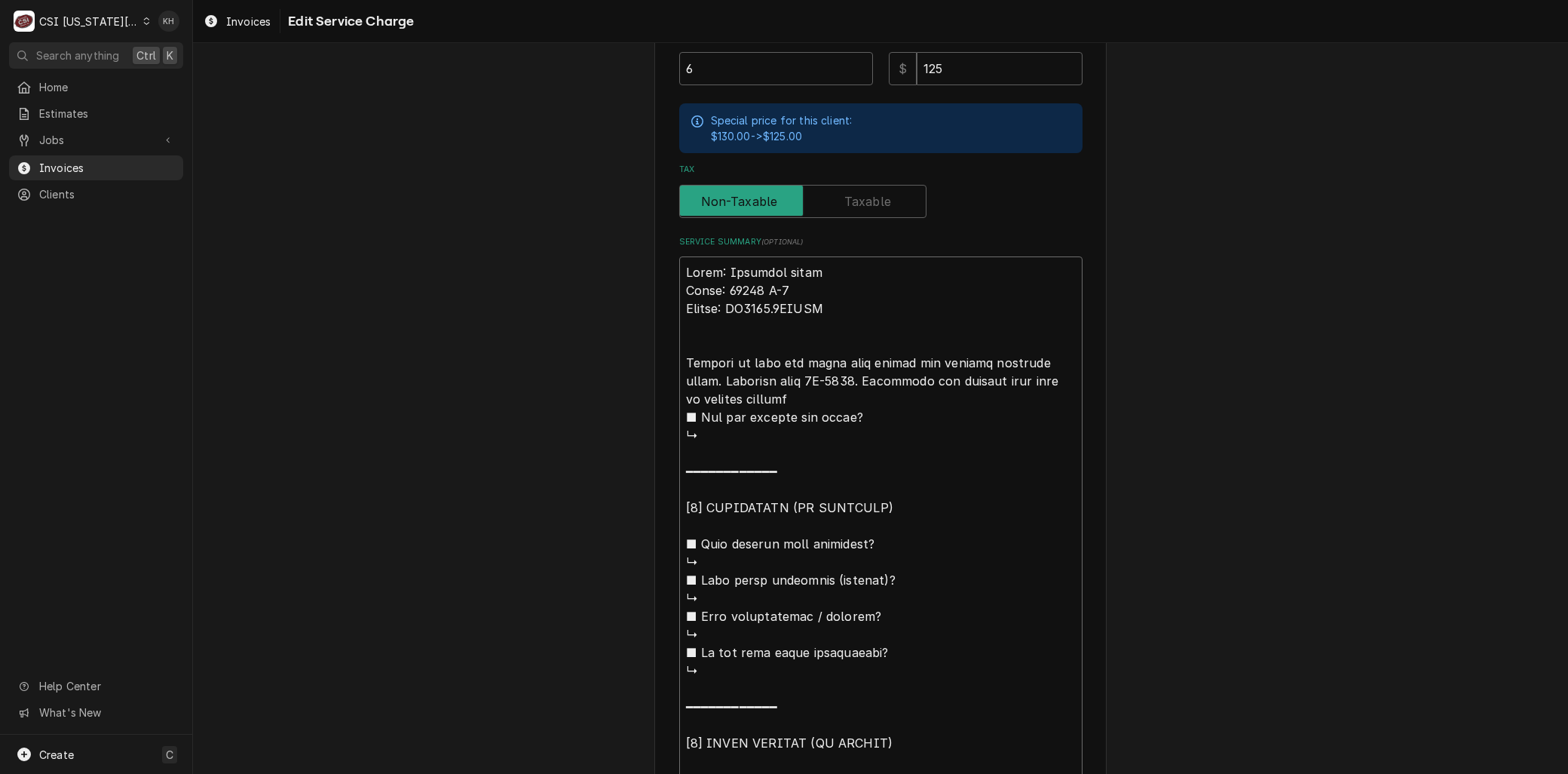
type textarea "x"
type textarea "Brand: American panel Model: 28368 D-2 Serial: FW3477.1LTWNL Arrived on site an…"
type textarea "x"
type textarea "Brand: American panel Model: 28368 D-2 Serial: FW3477.1LTWNL Arrived on site an…"
type textarea "x"
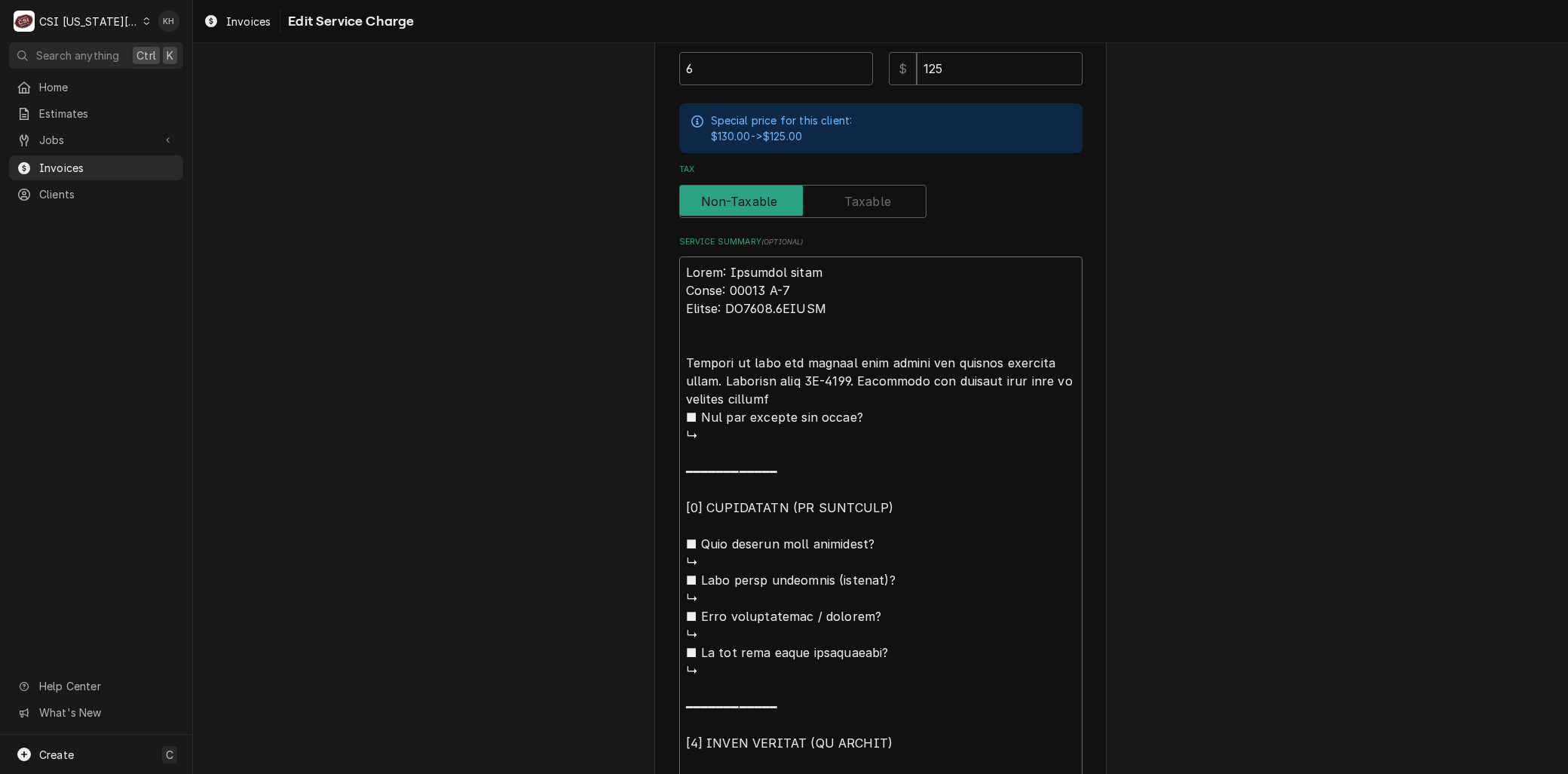
type textarea "Brand: American panel Model: 28368 D-2 Serial: FW3477.1LTWNL Arrived on site an…"
type textarea "x"
type textarea "Brand: American panel Model: 28368 D-2 Serial: FW3477.1LTWNL Arrived on site an…"
type textarea "x"
type textarea "Brand: American panel Model: 28368 D-2 Serial: FW3477.1LTWNL Arrived on site an…"
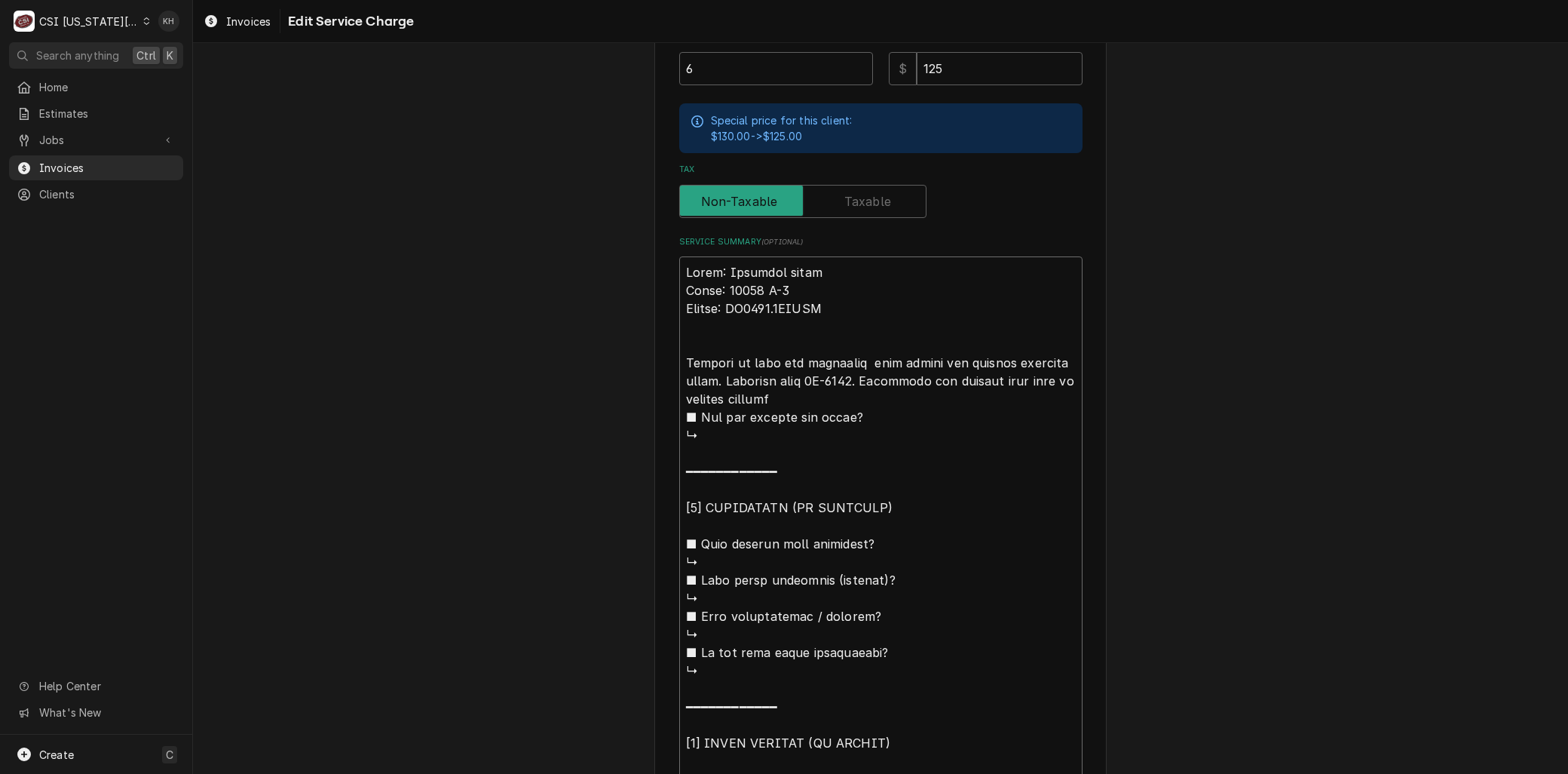
type textarea "x"
type textarea "Brand: American panel Model: 28368 D-2 Serial: FW3477.1LTWNL Arrived on site an…"
type textarea "x"
type textarea "Brand: American panel Model: 28368 D-2 Serial: FW3477.1LTWNL Arrived on site an…"
type textarea "x"
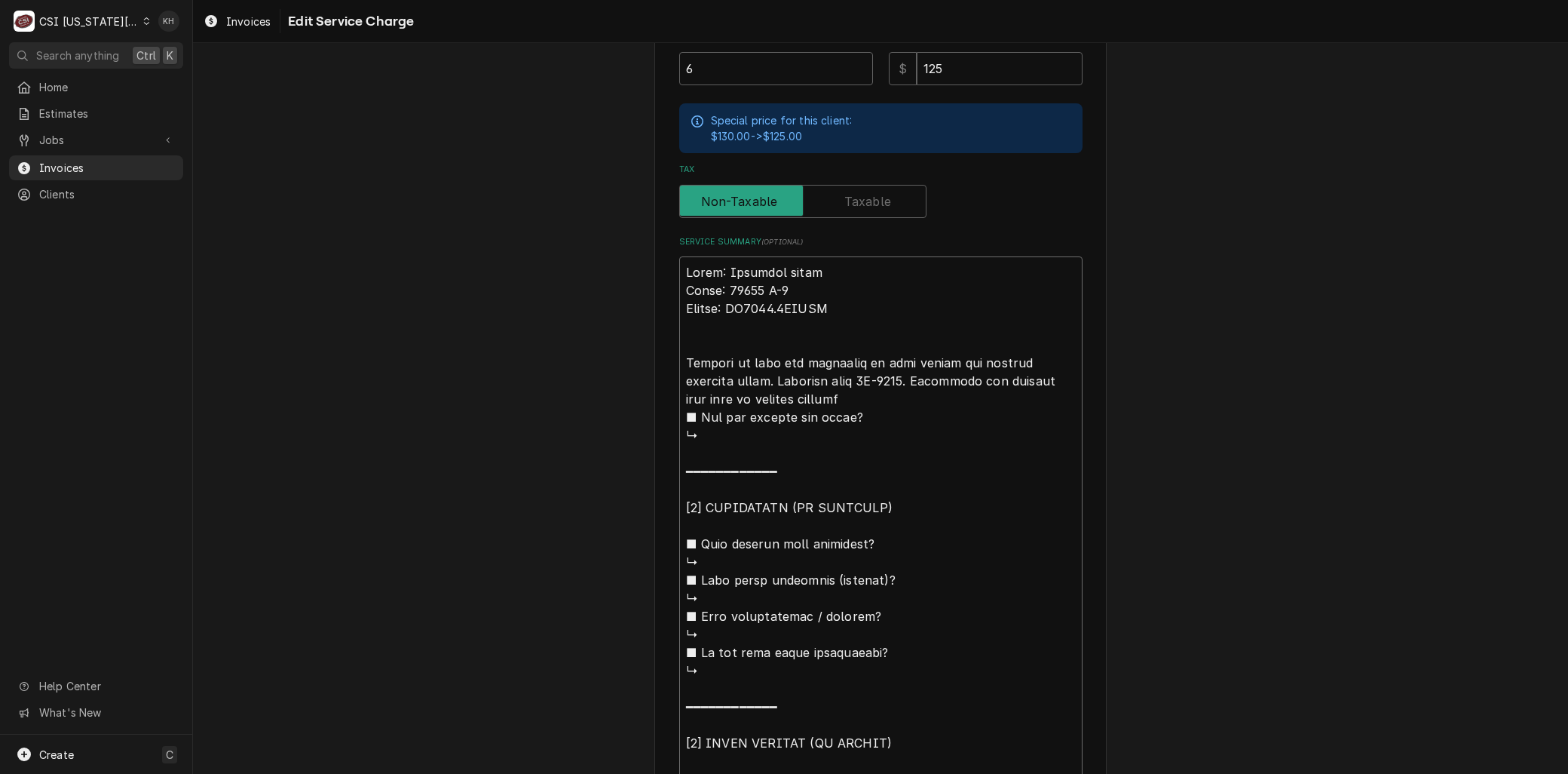
type textarea "Brand: American panel Model: 28368 D-2 Serial: FW3477.1LTWNL Arrived on site an…"
type textarea "x"
type textarea "Brand: American panel Model: 28368 D-2 Serial: FW3477.1LTWNL Arrived on site an…"
type textarea "x"
type textarea "Brand: American panel Model: 28368 D-2 Serial: FW3477.1LTWNL Arrived on site an…"
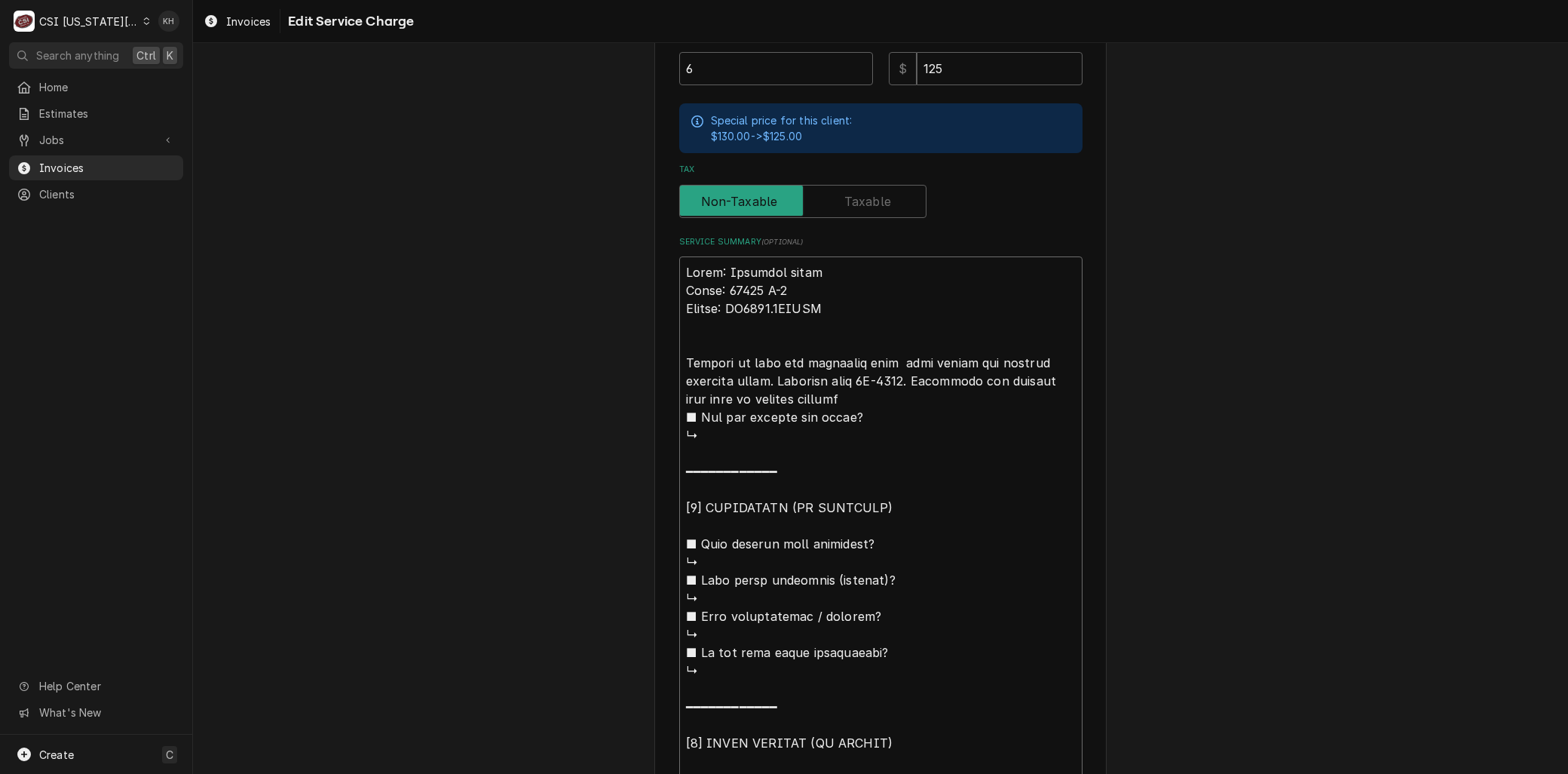
type textarea "x"
type textarea "Brand: American panel Model: 28368 D-2 Serial: FW3477.1LTWNL Arrived on site an…"
type textarea "x"
type textarea "Brand: American panel Model: 28368 D-2 Serial: FW3477.1LTWNL Arrived on site an…"
type textarea "x"
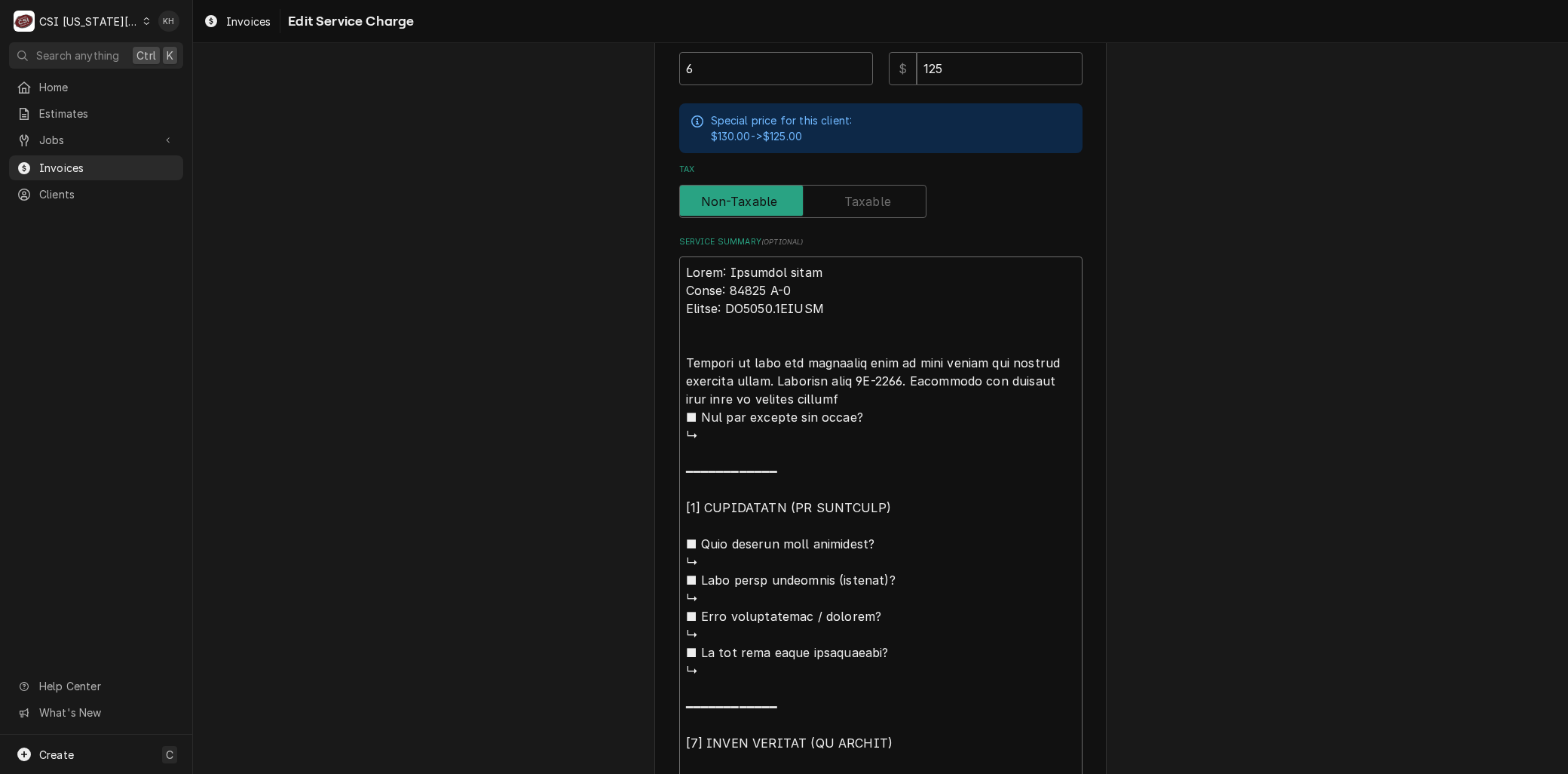
type textarea "Brand: American panel Model: 28368 D-2 Serial: FW3477.1LTWNL Arrived on site an…"
type textarea "x"
type textarea "Brand: American panel Model: 28368 D-2 Serial: FW3477.1LTWNL Arrived on site an…"
type textarea "x"
type textarea "Brand: American panel Model: 28368 D-2 Serial: FW3477.1LTWNL Arrived on site an…"
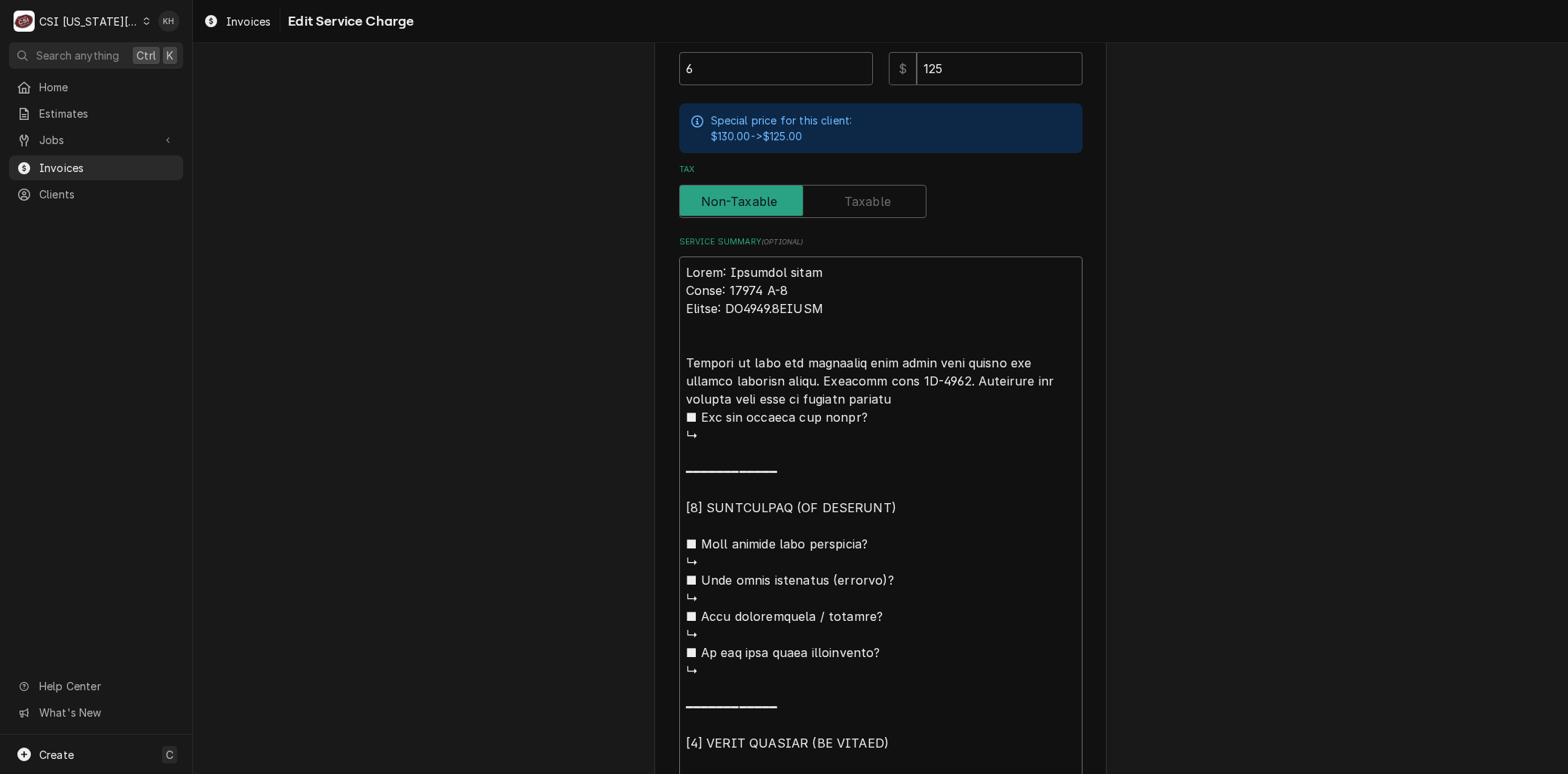
type textarea "x"
type textarea "Brand: American panel Model: 28368 D-2 Serial: FW3477.1LTWNL Arrived on site an…"
type textarea "x"
type textarea "Brand: American panel Model: 28368 D-2 Serial: FW3477.1LTWNL Arrived on site an…"
type textarea "x"
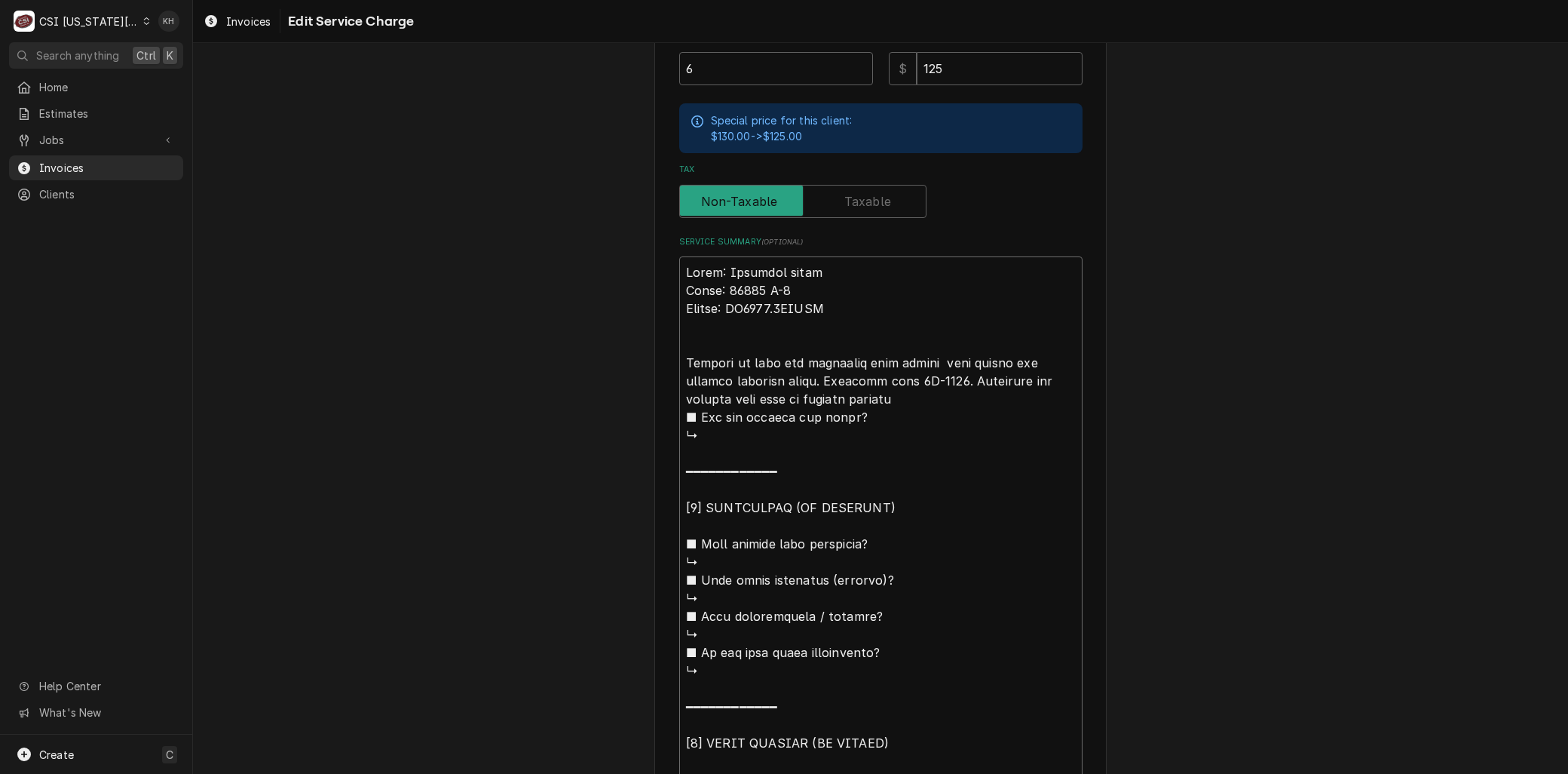
type textarea "Brand: American panel Model: 28368 D-2 Serial: FW3477.1LTWNL Arrived on site an…"
type textarea "x"
type textarea "Brand: American panel Model: 28368 D-2 Serial: FW3477.1LTWNL Arrived on site an…"
type textarea "x"
type textarea "Brand: American panel Model: 28368 D-2 Serial: FW3477.1LTWNL Arrived on site an…"
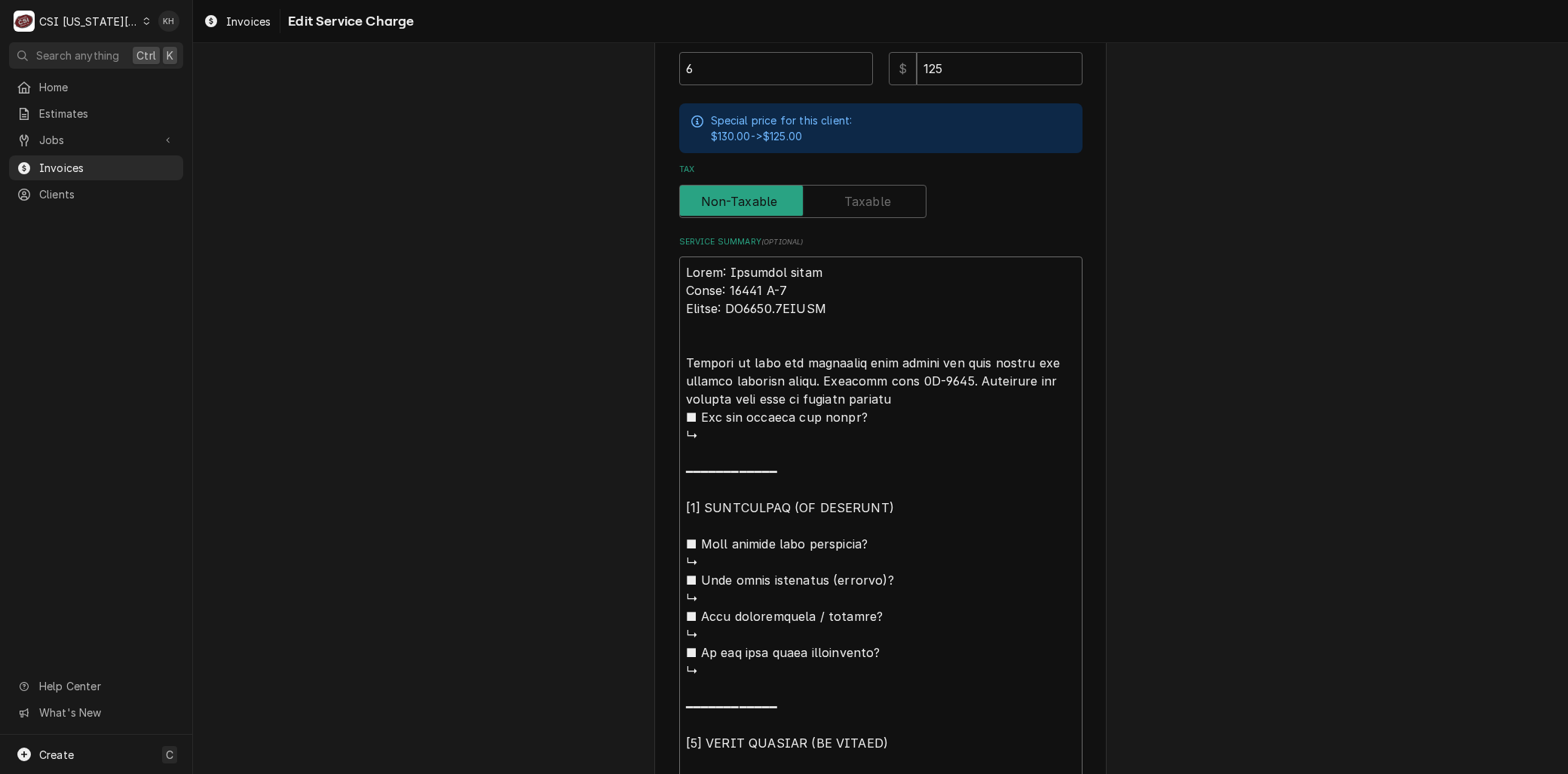
type textarea "x"
type textarea "Brand: American panel Model: 28368 D-2 Serial: FW3477.1LTWNL Arrived on site an…"
type textarea "x"
type textarea "Brand: American panel Model: 28368 D-2 Serial: FW3477.1LTWNL Arrived on site an…"
type textarea "x"
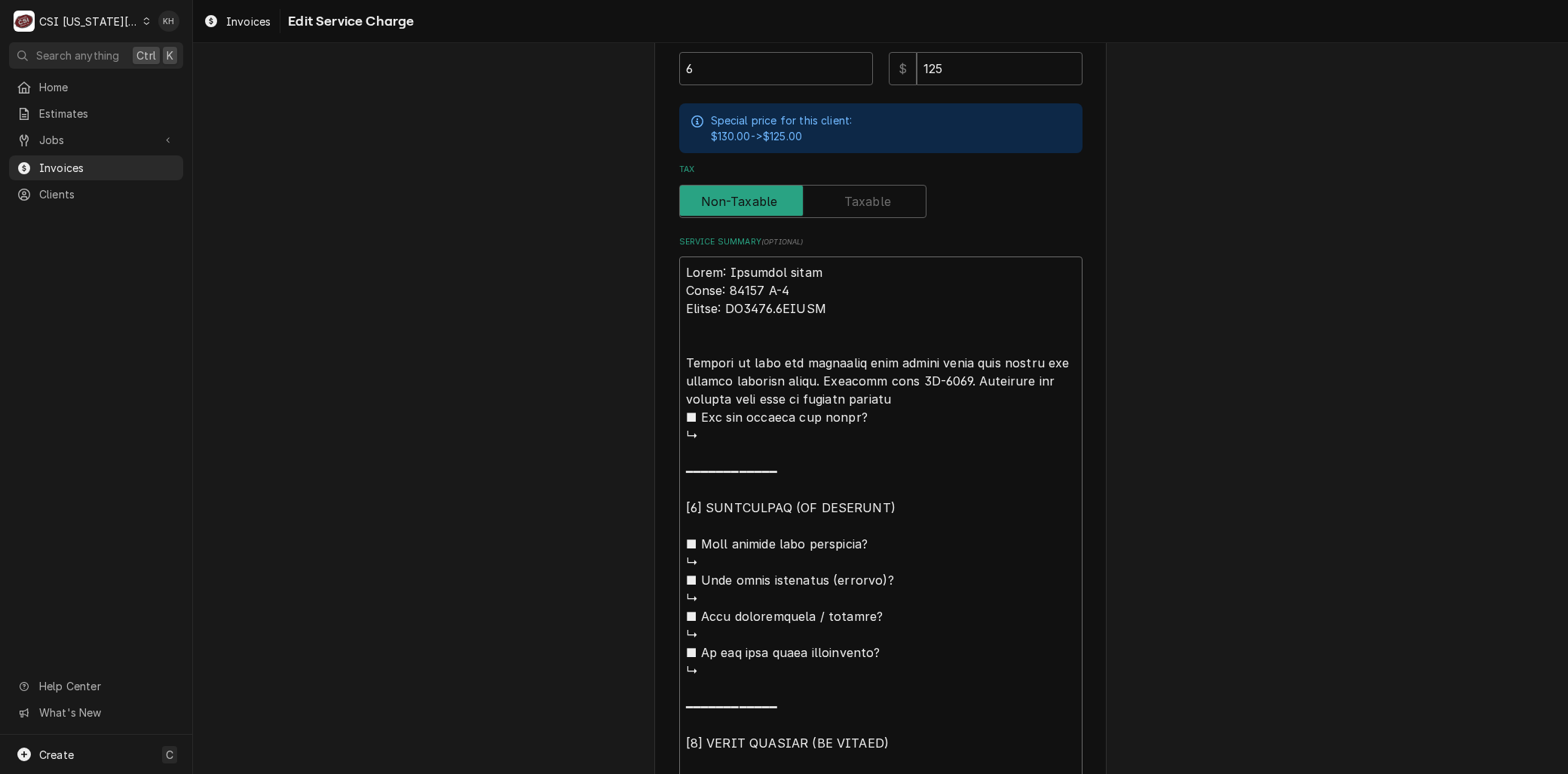
type textarea "Brand: American panel Model: 28368 D-2 Serial: FW3477.1LTWNL Arrived on site an…"
type textarea "x"
drag, startPoint x: 890, startPoint y: 374, endPoint x: 1001, endPoint y: 394, distance: 112.8
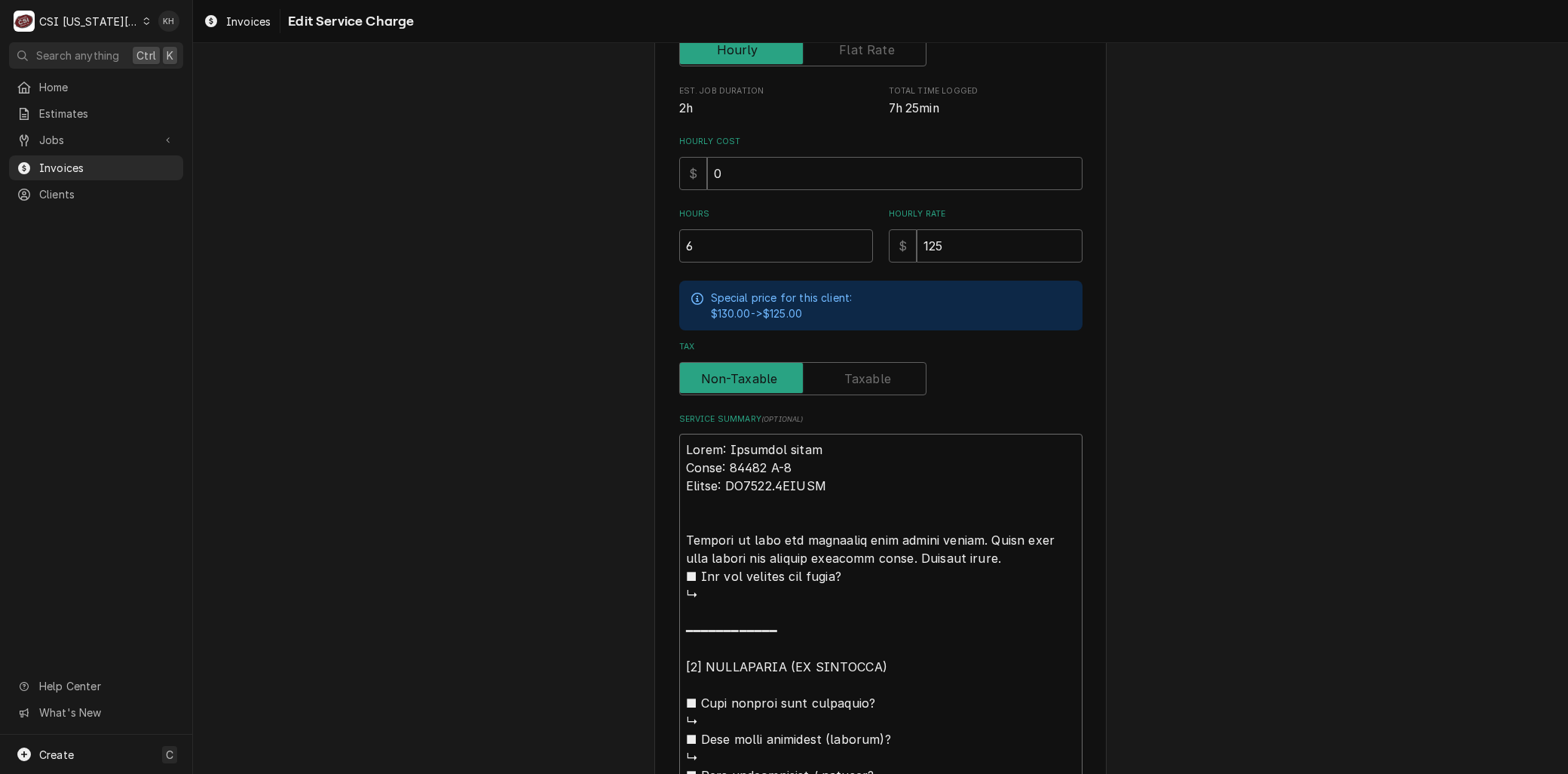
scroll to position [335, 0]
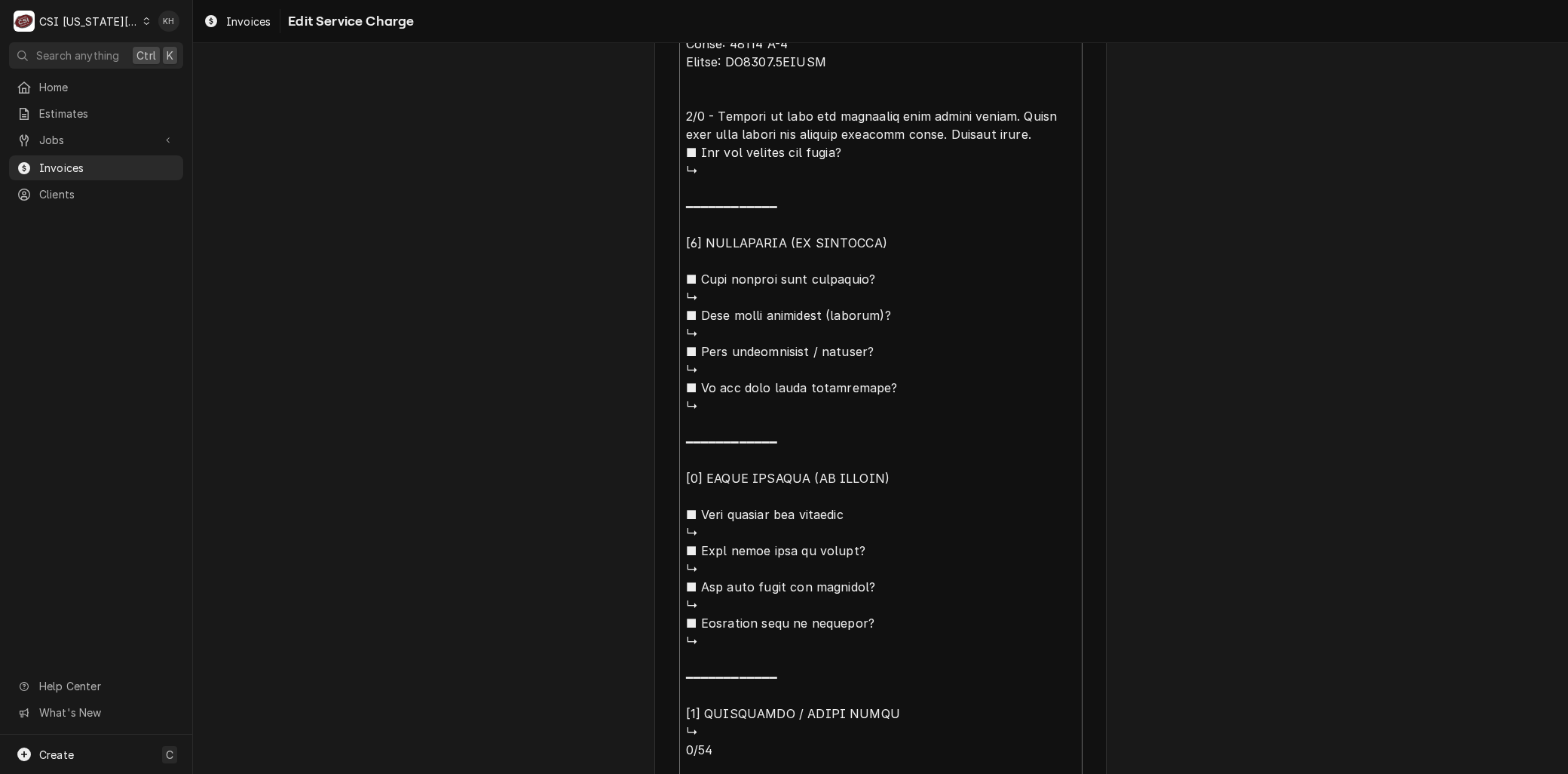
scroll to position [996, 0]
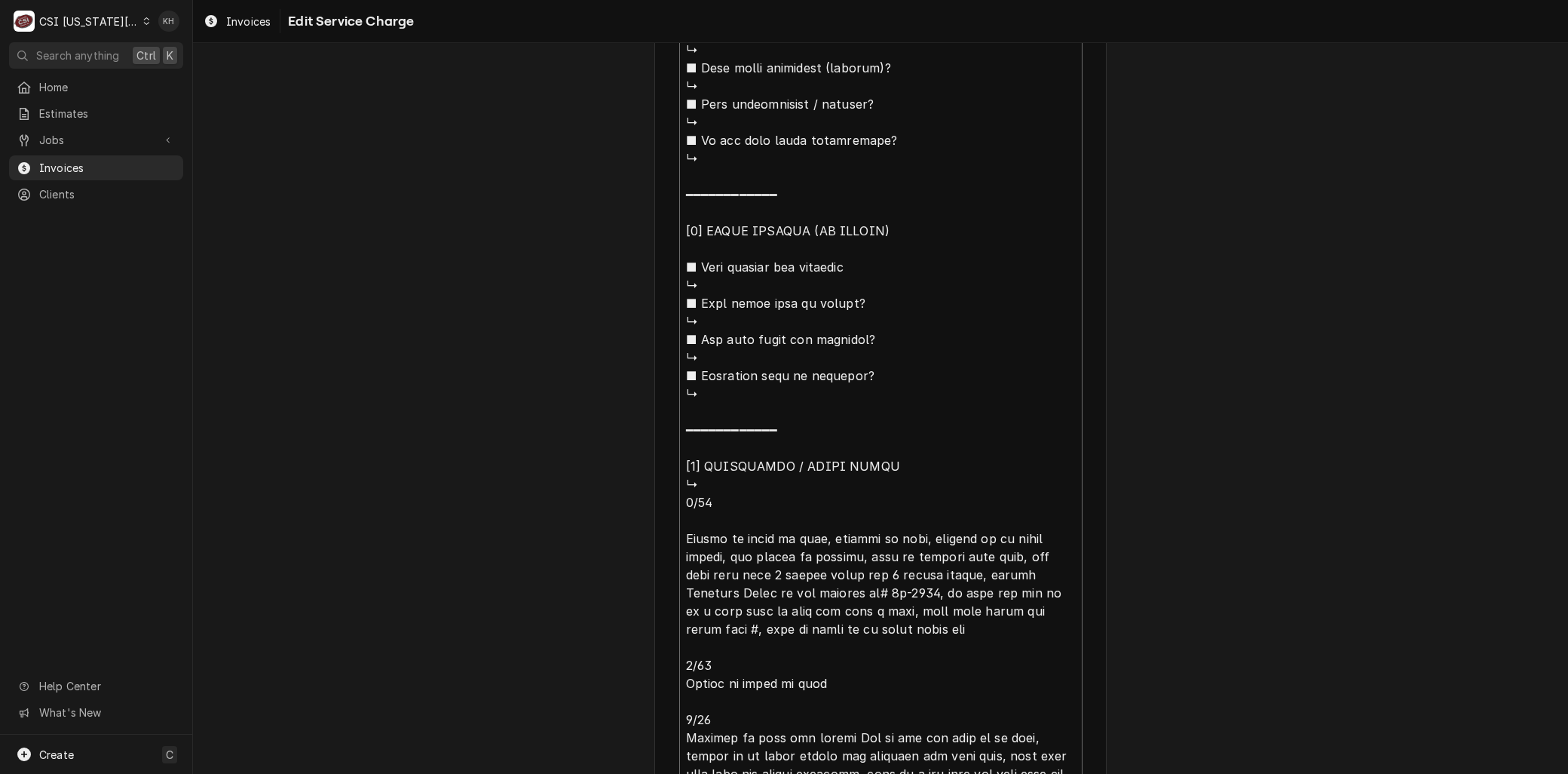
drag, startPoint x: 1036, startPoint y: 546, endPoint x: 869, endPoint y: 503, distance: 172.4
click at [869, 503] on textarea "Service Summary ( optional )" at bounding box center [881, 294] width 403 height 1064
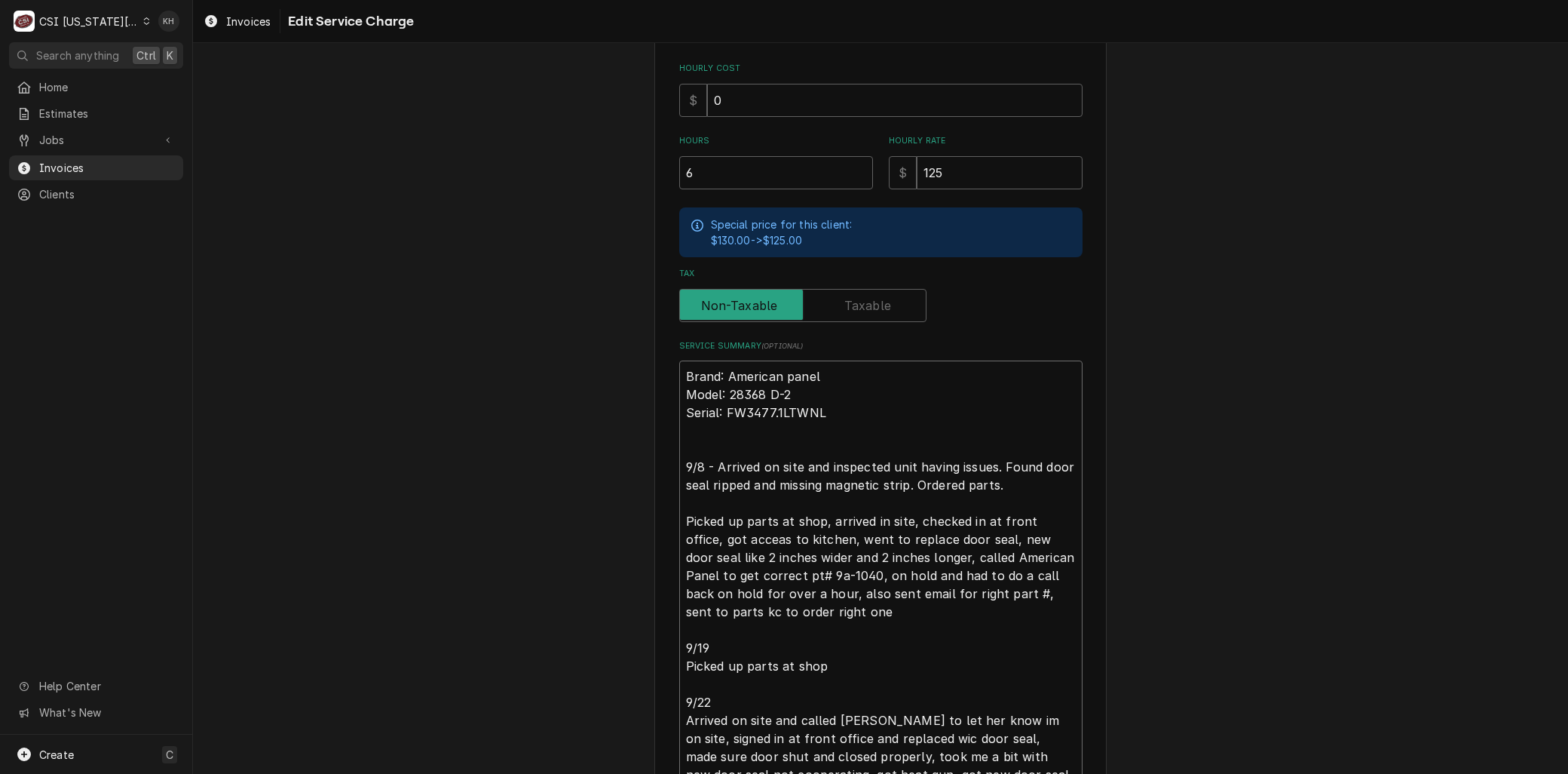
scroll to position [380, 0]
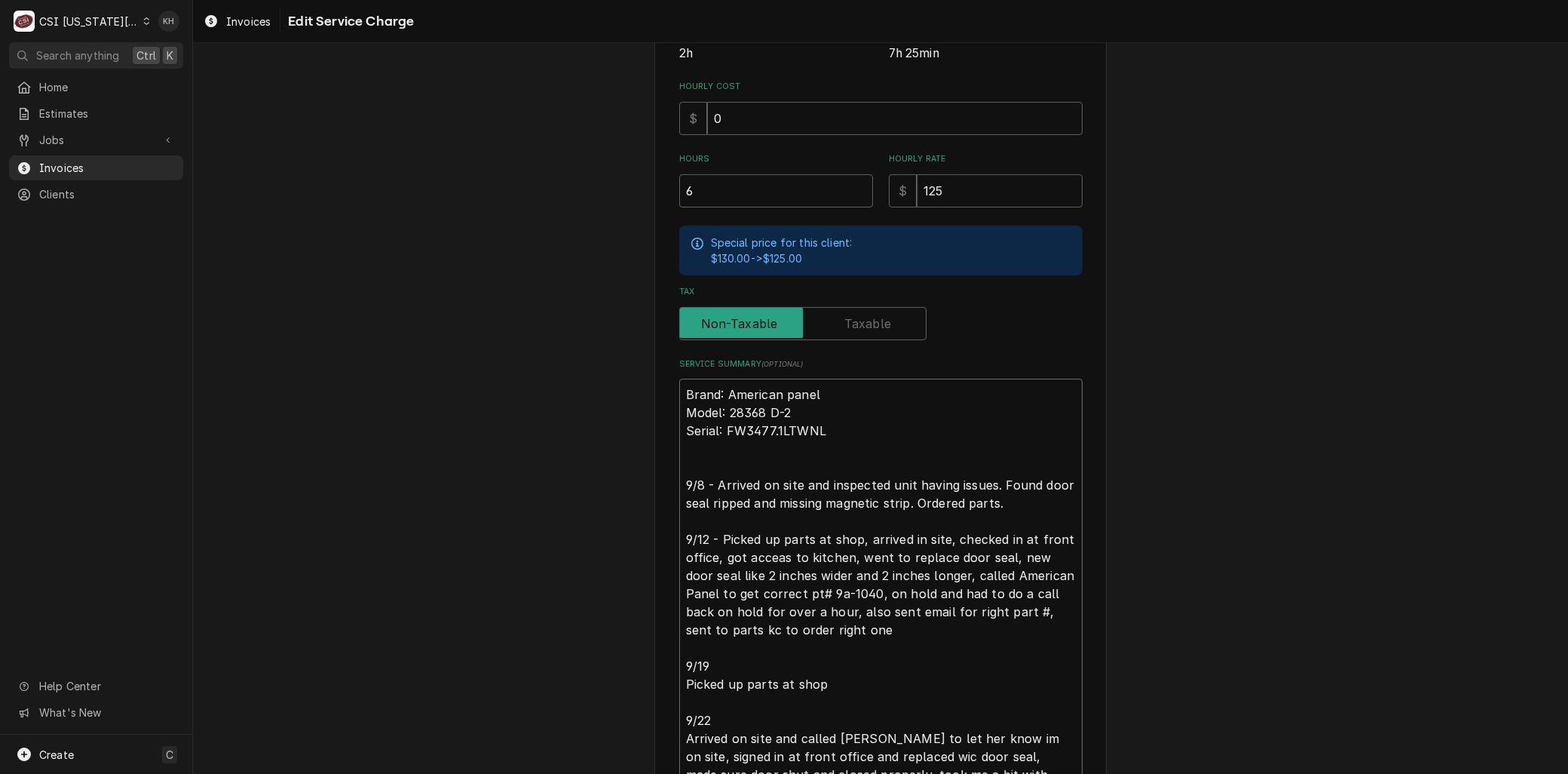
drag, startPoint x: 806, startPoint y: 534, endPoint x: 858, endPoint y: 551, distance: 54.7
click at [858, 551] on textarea "Brand: American panel Model: 28368 D-2 Serial: FW3477.1LTWNL 9/8 - Arrived on s…" at bounding box center [881, 602] width 403 height 448
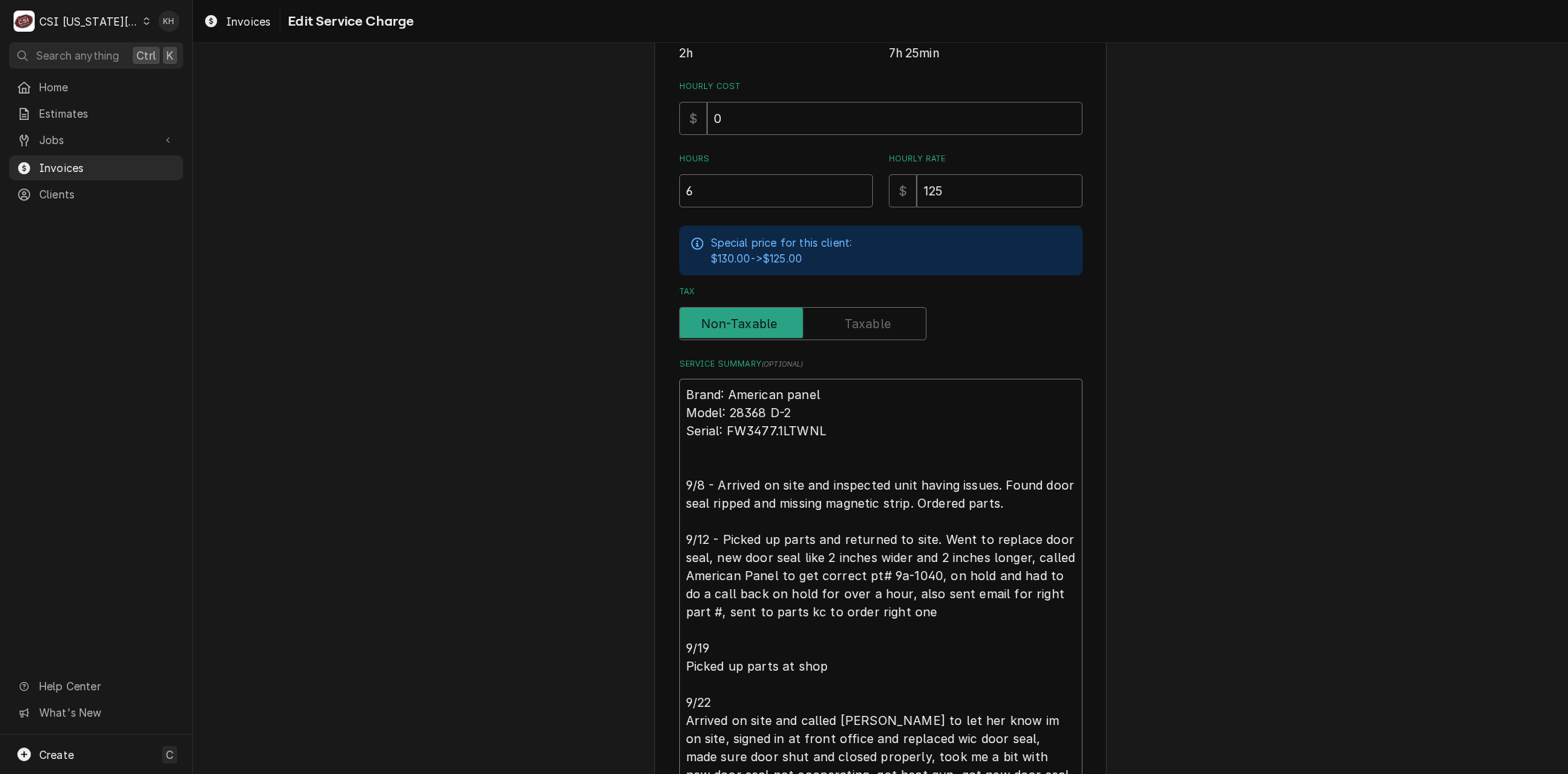
drag, startPoint x: 1026, startPoint y: 554, endPoint x: 981, endPoint y: 606, distance: 68.8
click at [981, 606] on textarea "Brand: American panel Model: 28368 D-2 Serial: FW3477.1LTWNL 9/8 - Arrived on s…" at bounding box center [881, 593] width 403 height 430
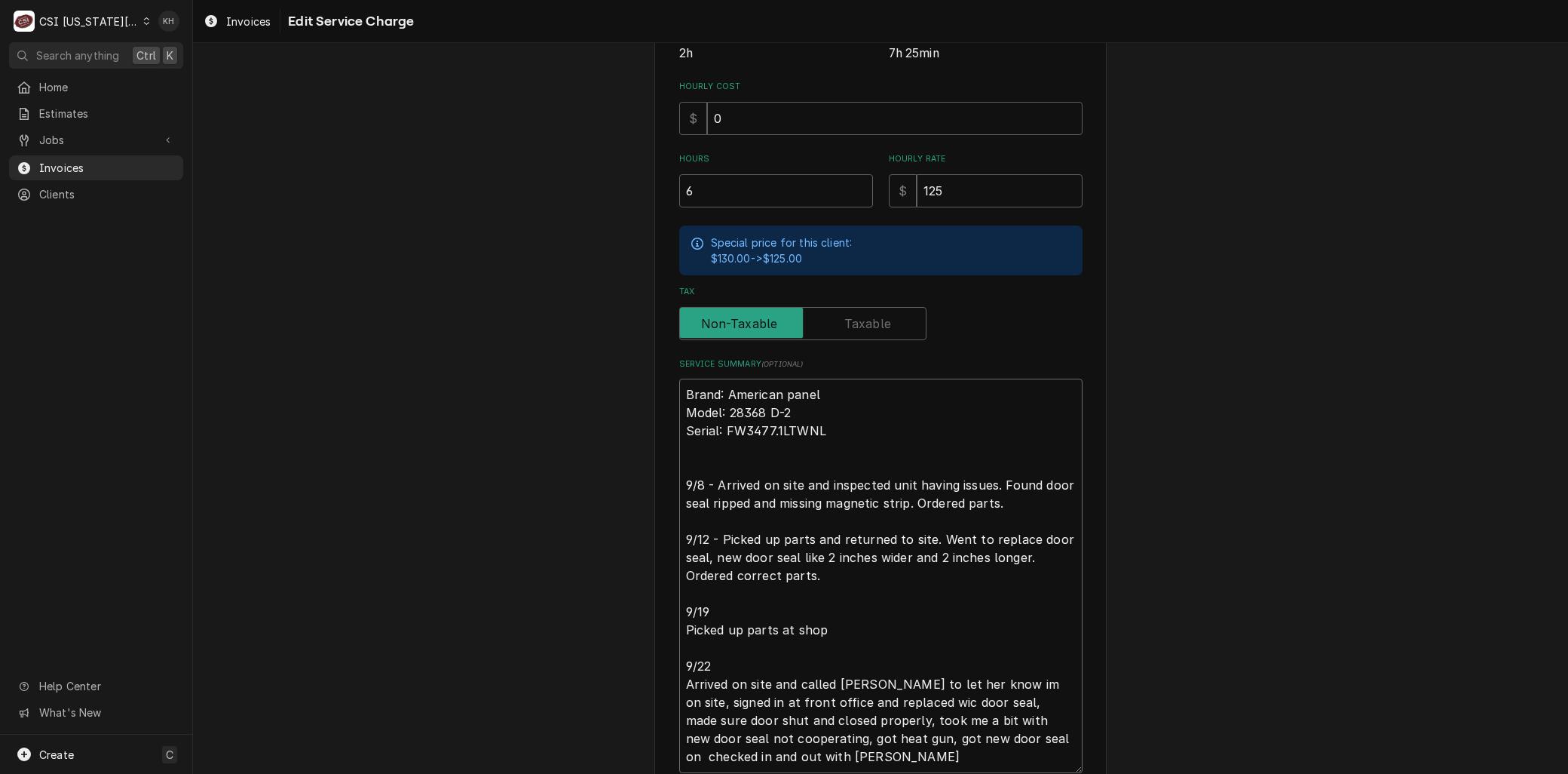
click at [732, 606] on textarea "Brand: American panel Model: 28368 D-2 Serial: FW3477.1LTWNL 9/8 - Arrived on s…" at bounding box center [881, 575] width 403 height 394
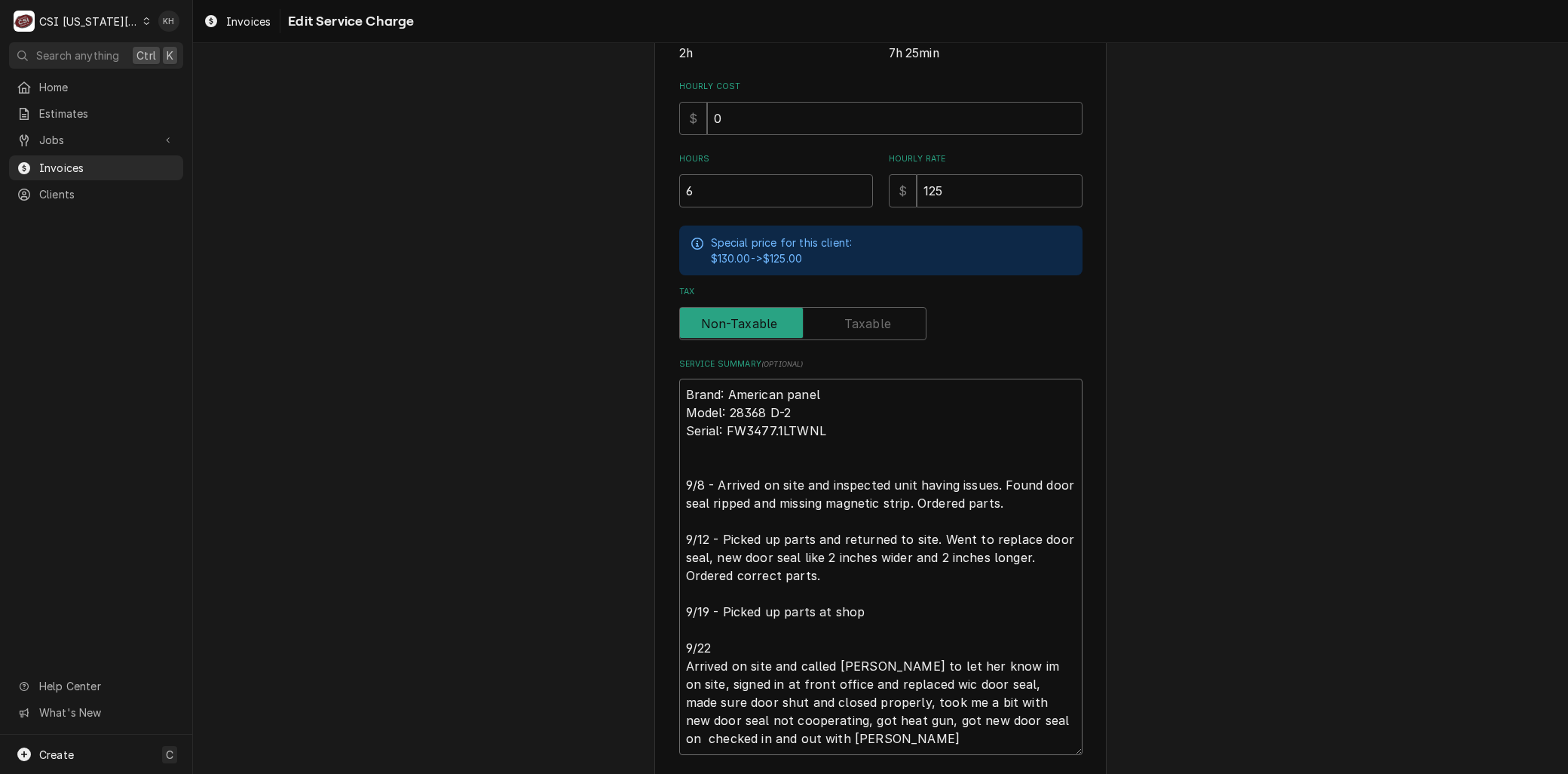
drag, startPoint x: 809, startPoint y: 611, endPoint x: 855, endPoint y: 611, distance: 46.0
click at [855, 611] on textarea "Brand: American panel Model: 28368 D-2 Serial: FW3477.1LTWNL 9/8 - Arrived on s…" at bounding box center [881, 566] width 403 height 375
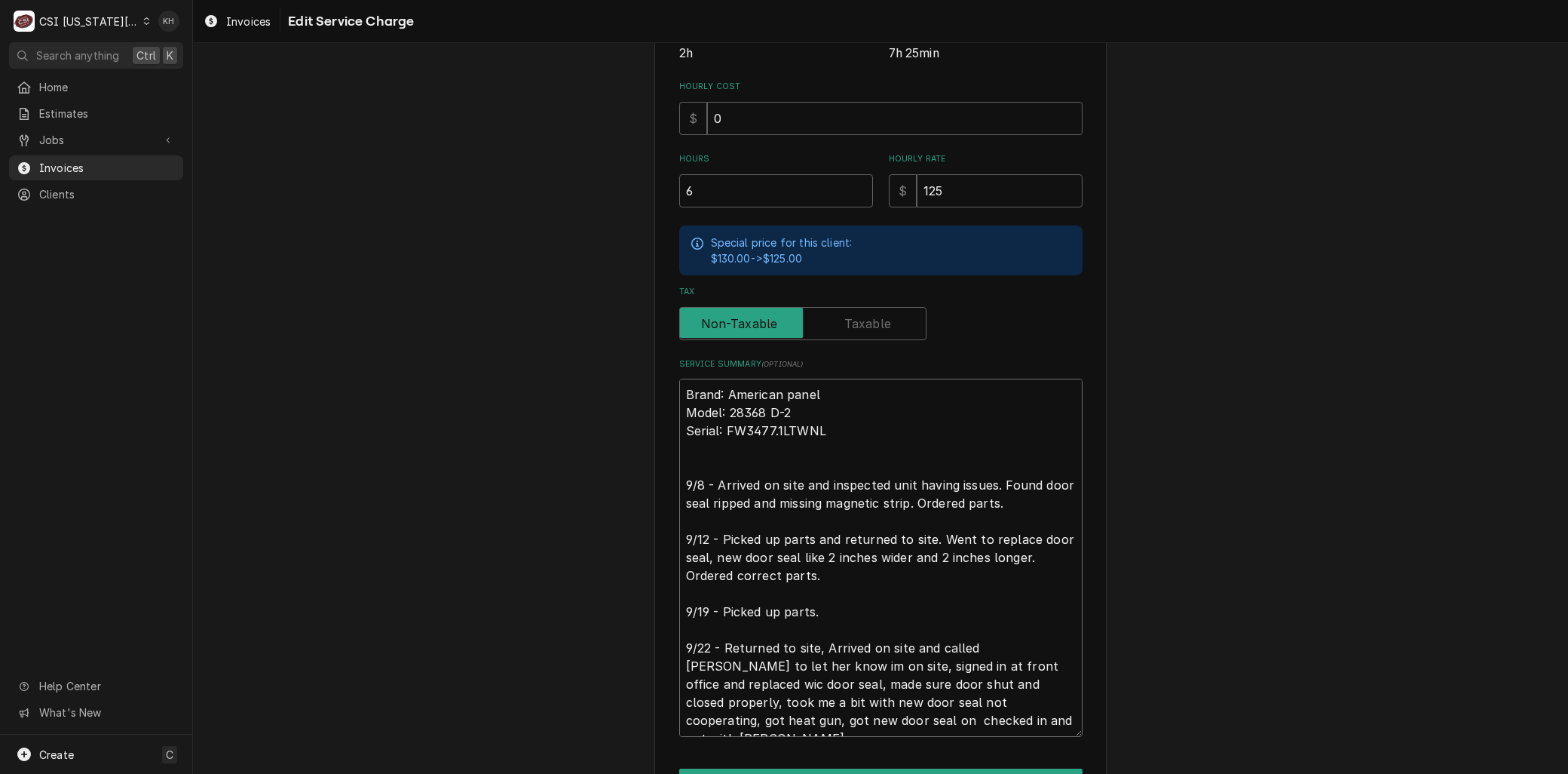
drag, startPoint x: 946, startPoint y: 664, endPoint x: 819, endPoint y: 643, distance: 128.7
click at [819, 643] on textarea "Brand: American panel Model: 28368 D-2 Serial: FW3477.1LTWNL 9/8 - Arrived on s…" at bounding box center [881, 556] width 403 height 357
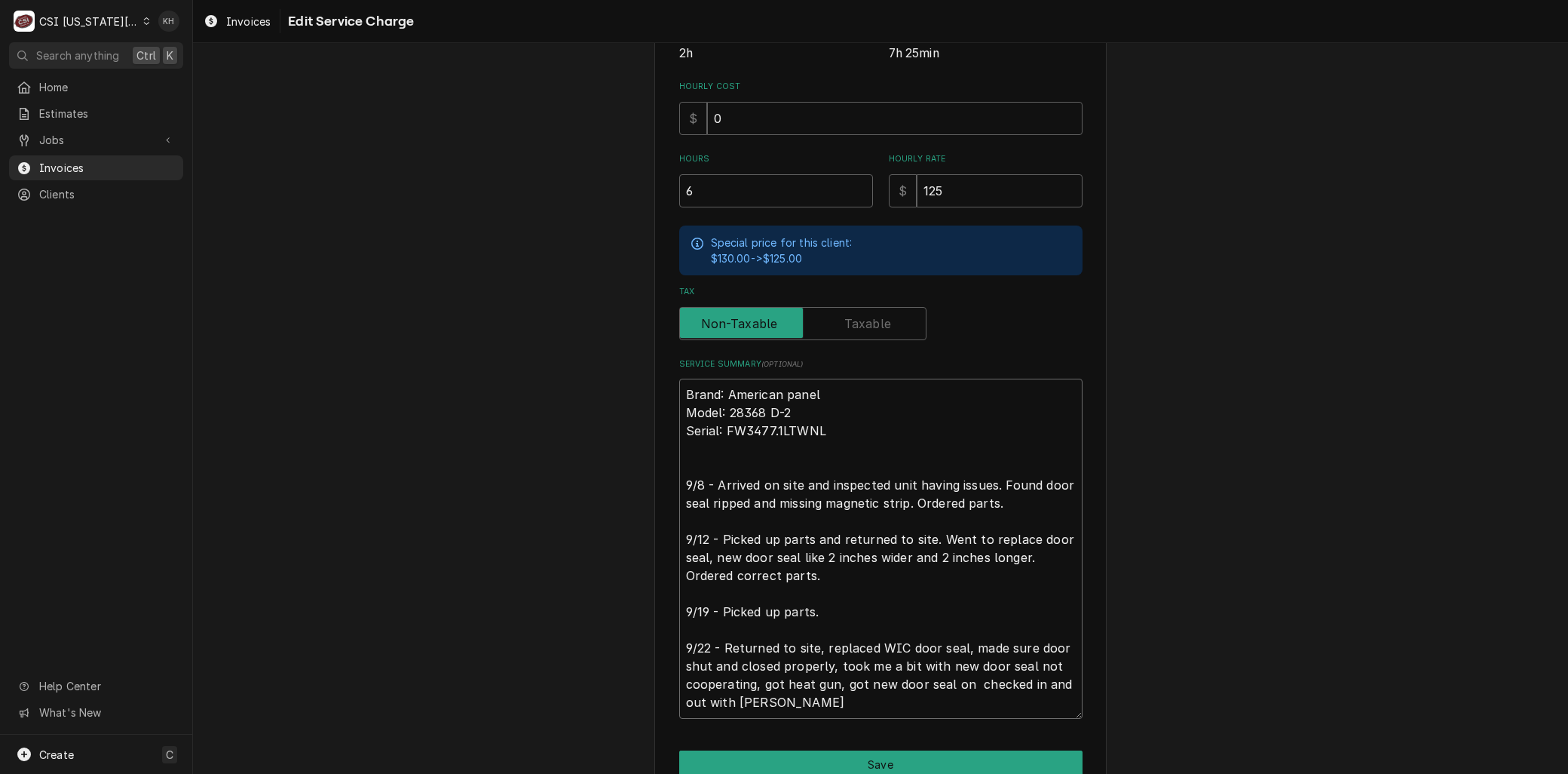
drag, startPoint x: 823, startPoint y: 662, endPoint x: 951, endPoint y: 707, distance: 135.7
click at [951, 707] on textarea "Brand: American panel Model: 28368 D-2 Serial: FW3477.1LTWNL 9/8 - Arrived on s…" at bounding box center [881, 548] width 403 height 340
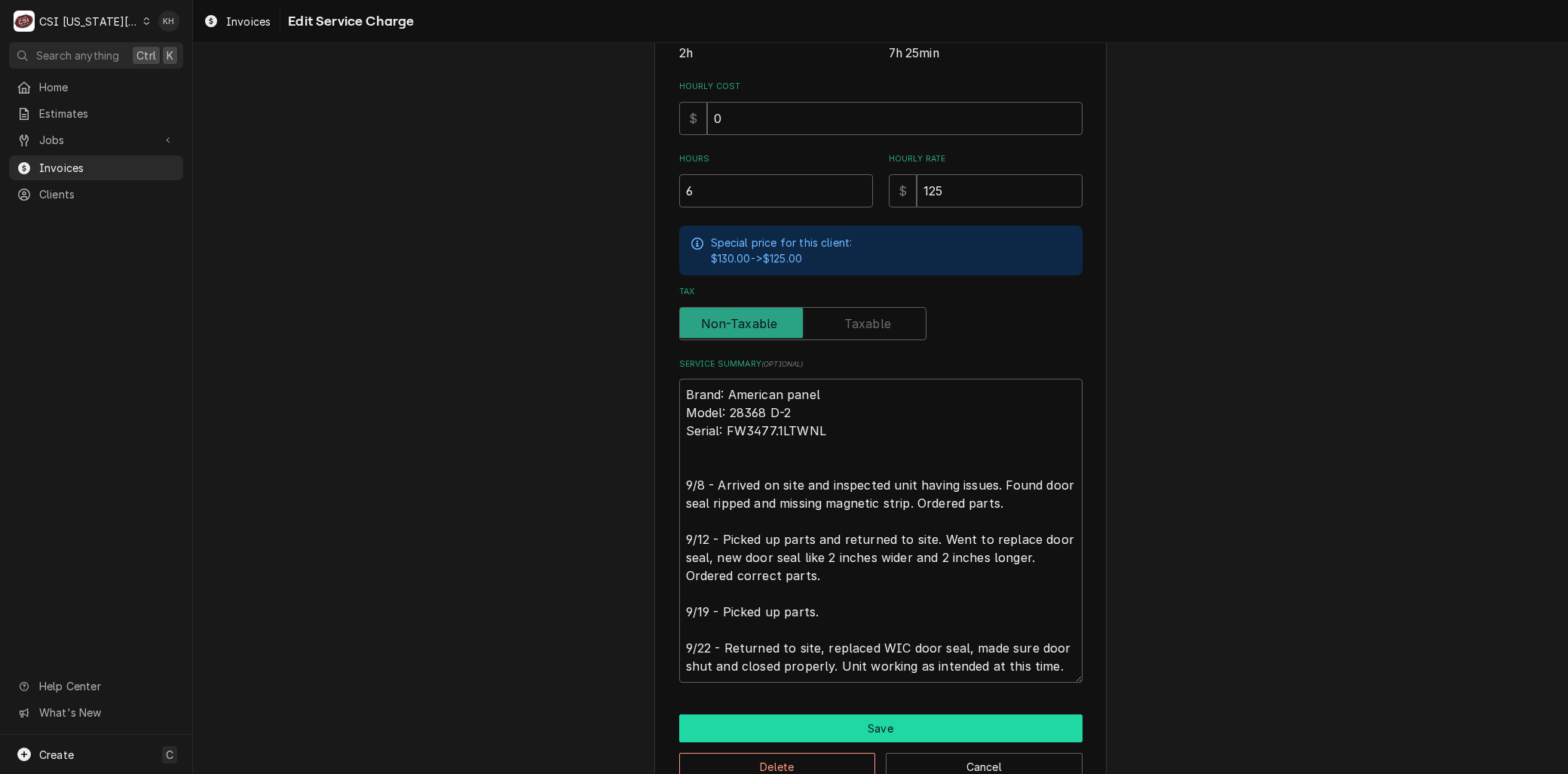
click at [894, 730] on button "Save" at bounding box center [881, 728] width 403 height 28
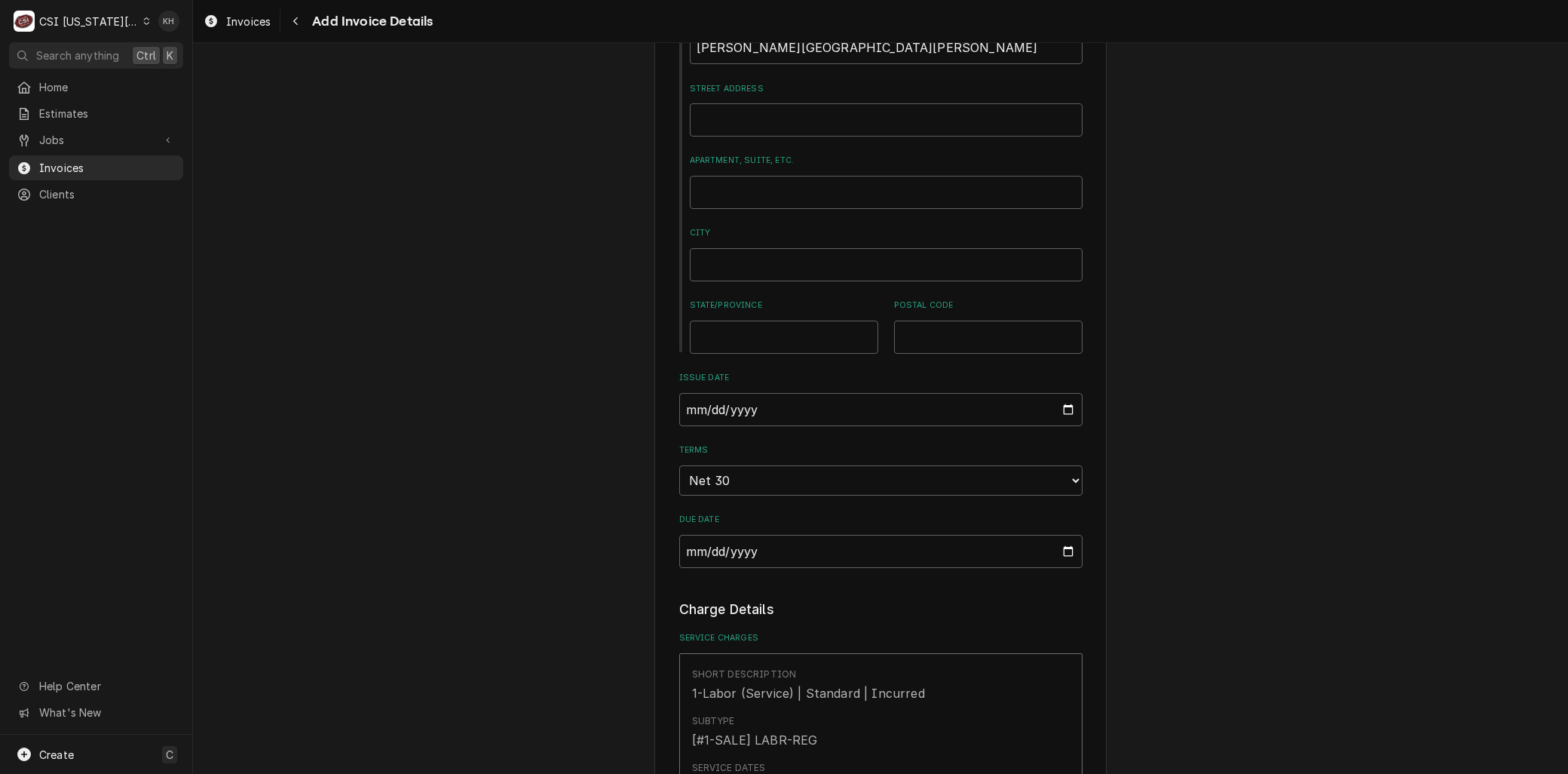
scroll to position [1490, 0]
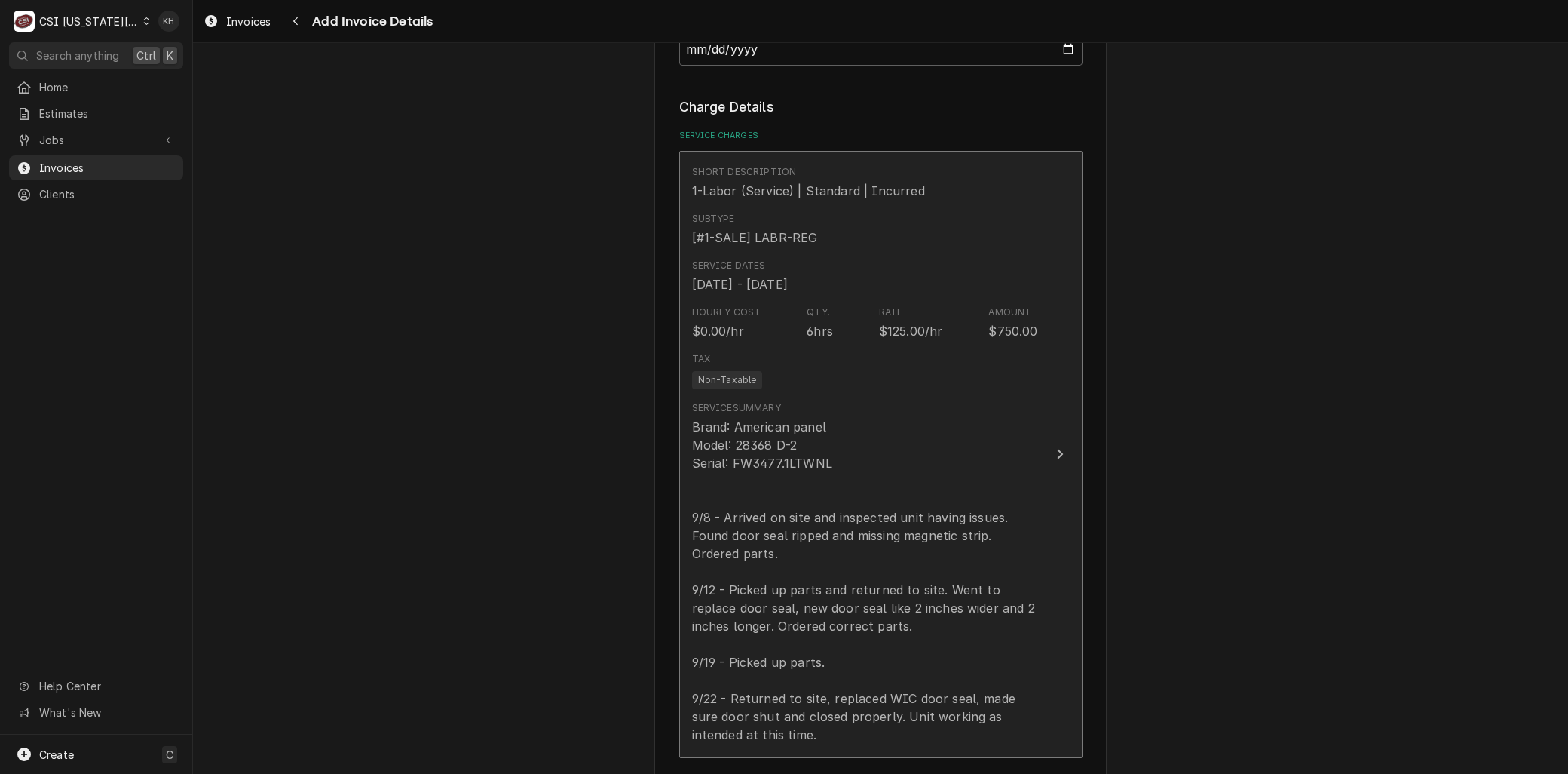
click at [811, 425] on div "Brand: American panel Model: 28368 D-2 Serial: FW3477.1LTWNL 9/8 - Arrived on s…" at bounding box center [865, 580] width 347 height 325
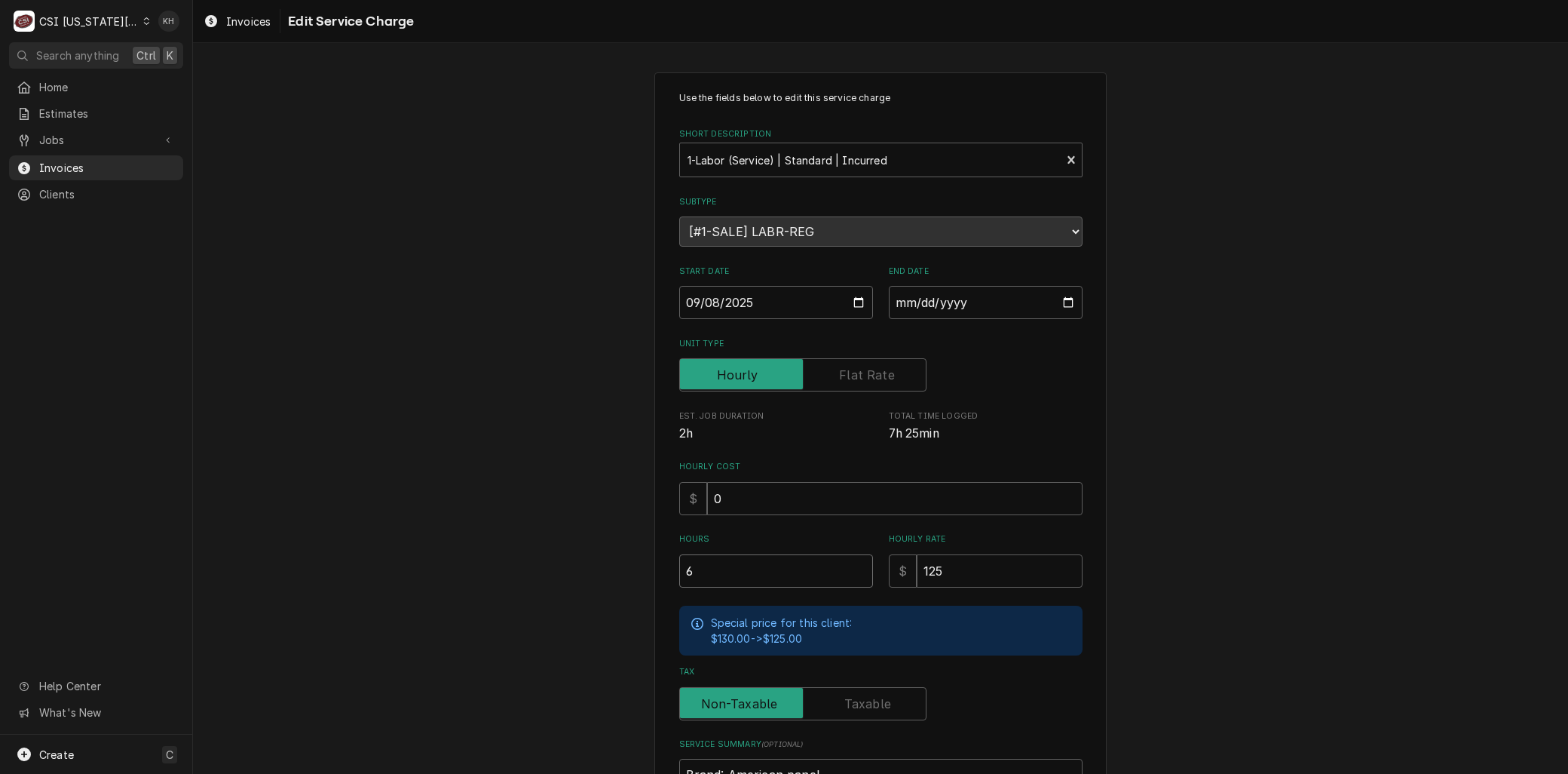
click at [717, 563] on input "6" at bounding box center [776, 571] width 193 height 33
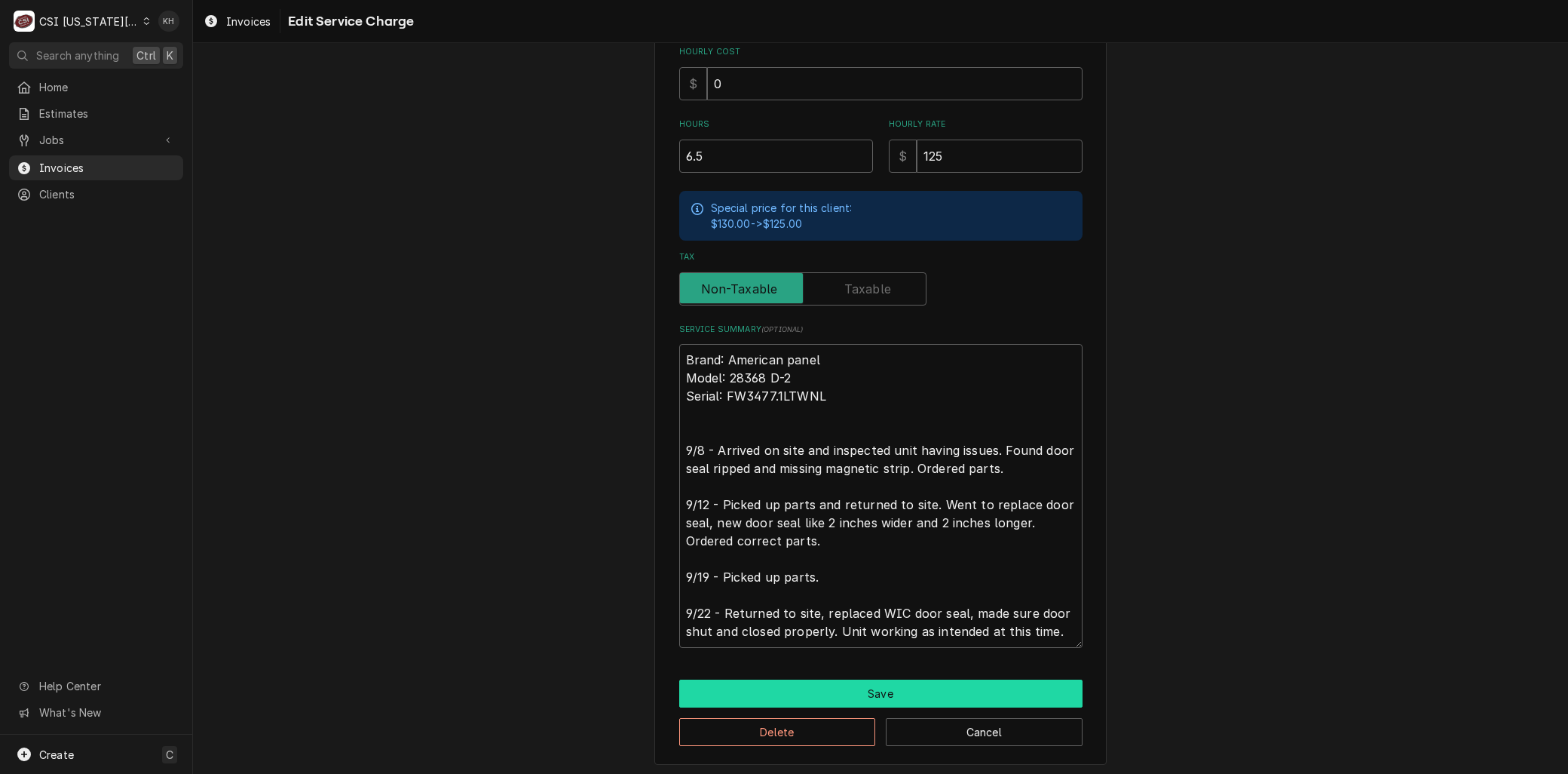
click at [844, 687] on button "Save" at bounding box center [881, 693] width 403 height 28
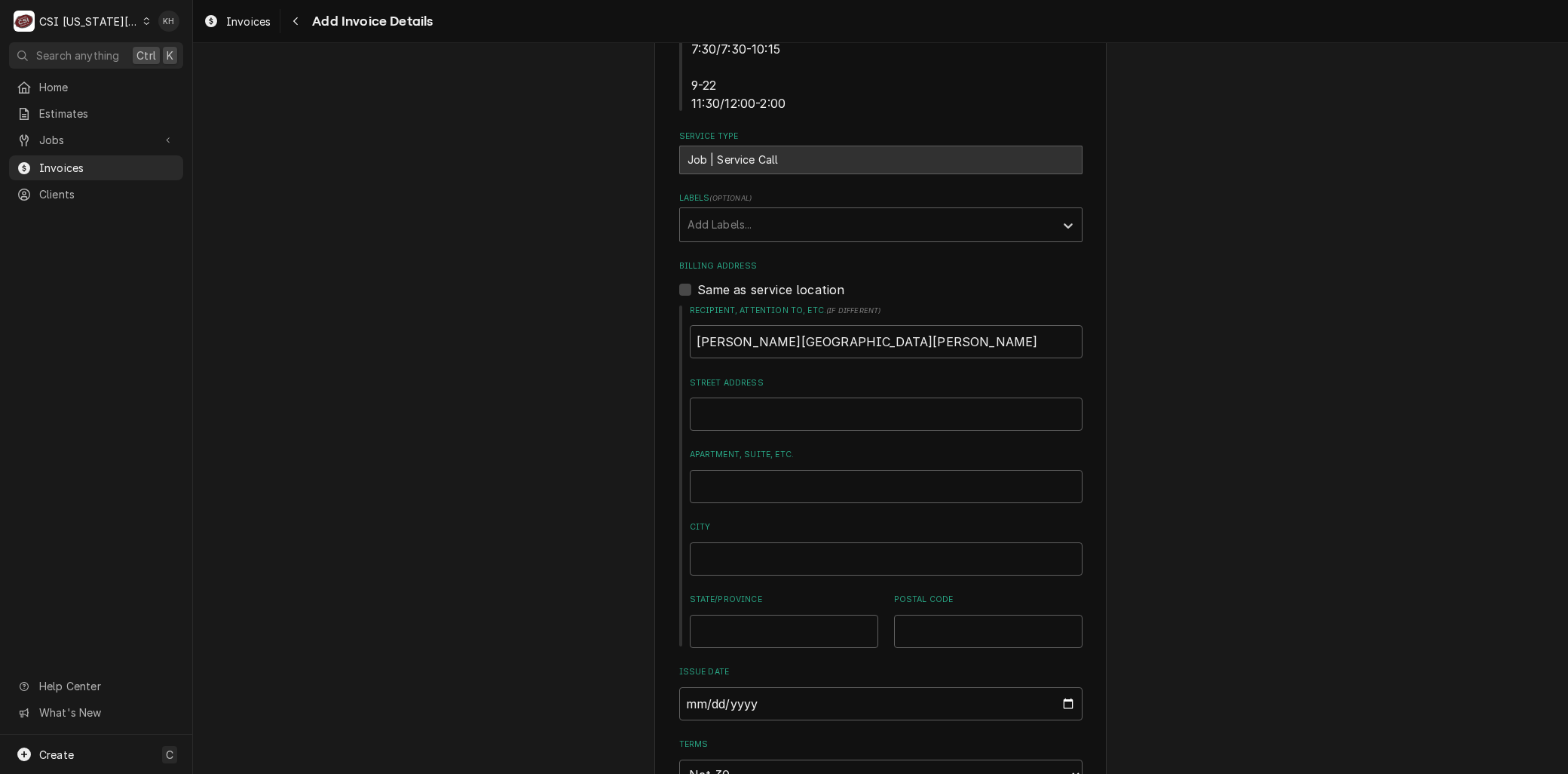
scroll to position [468, 0]
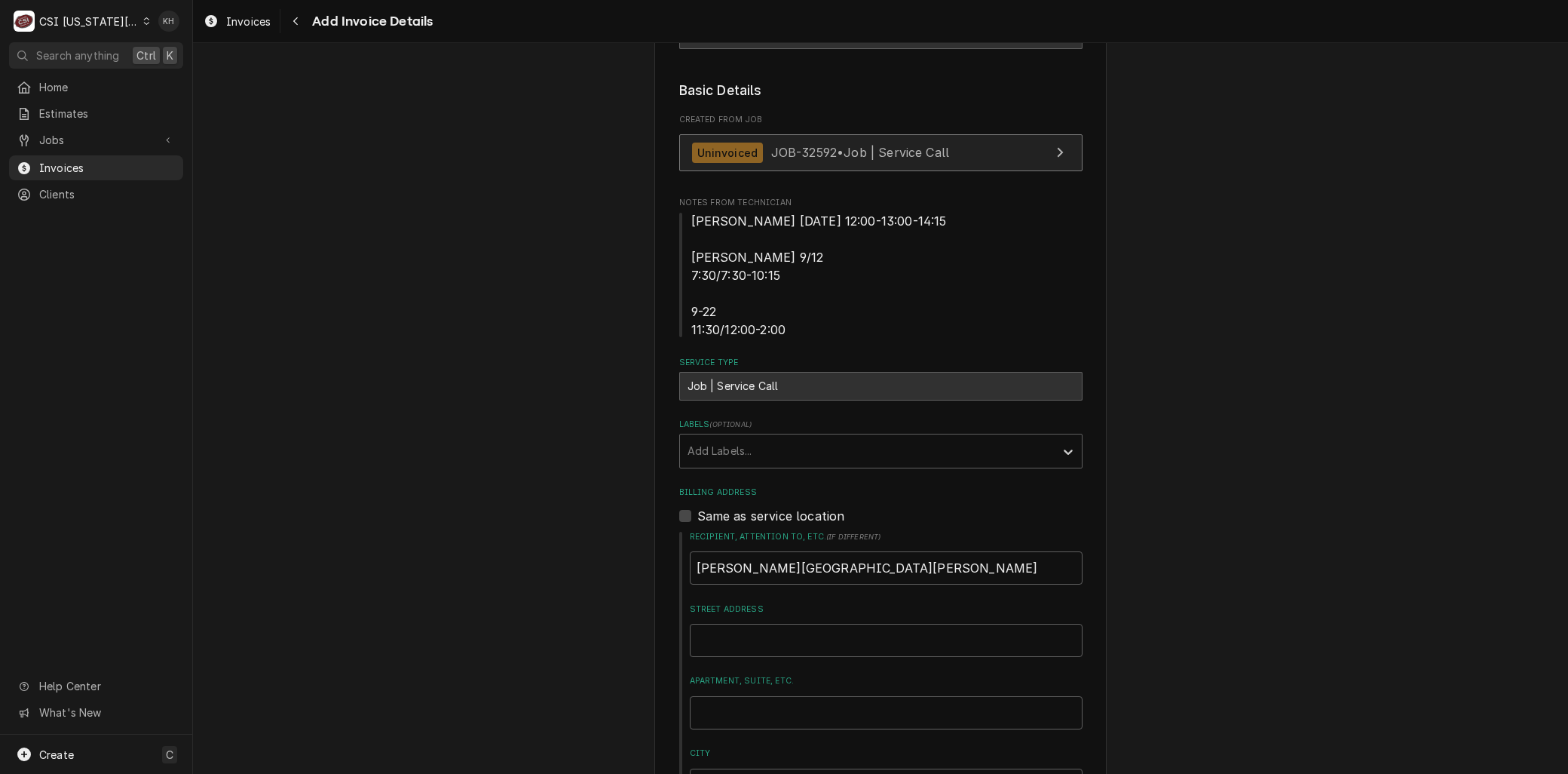
click at [801, 148] on span "JOB-32592 • Job | Service Call" at bounding box center [861, 152] width 179 height 15
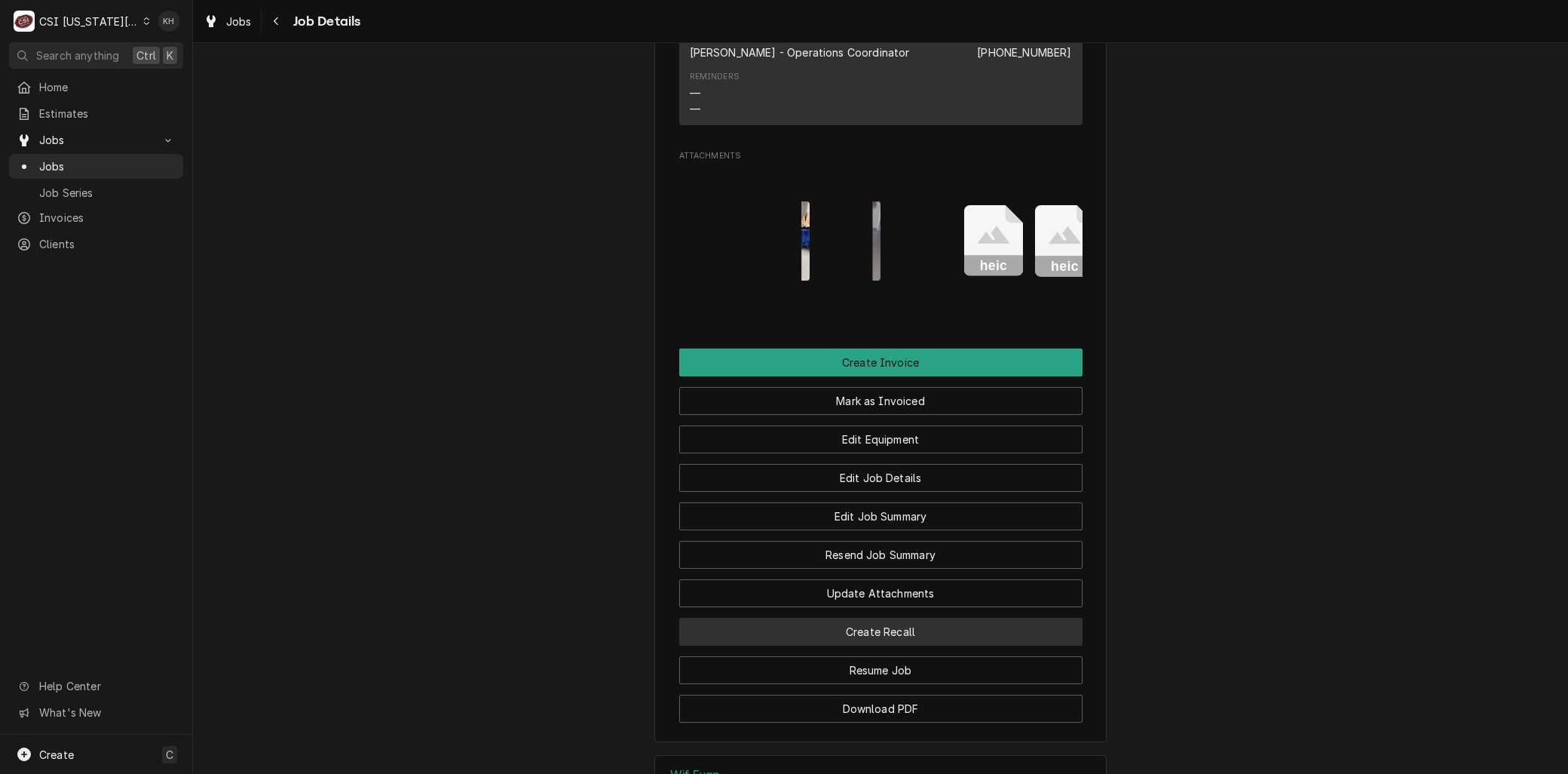
scroll to position [1756, 0]
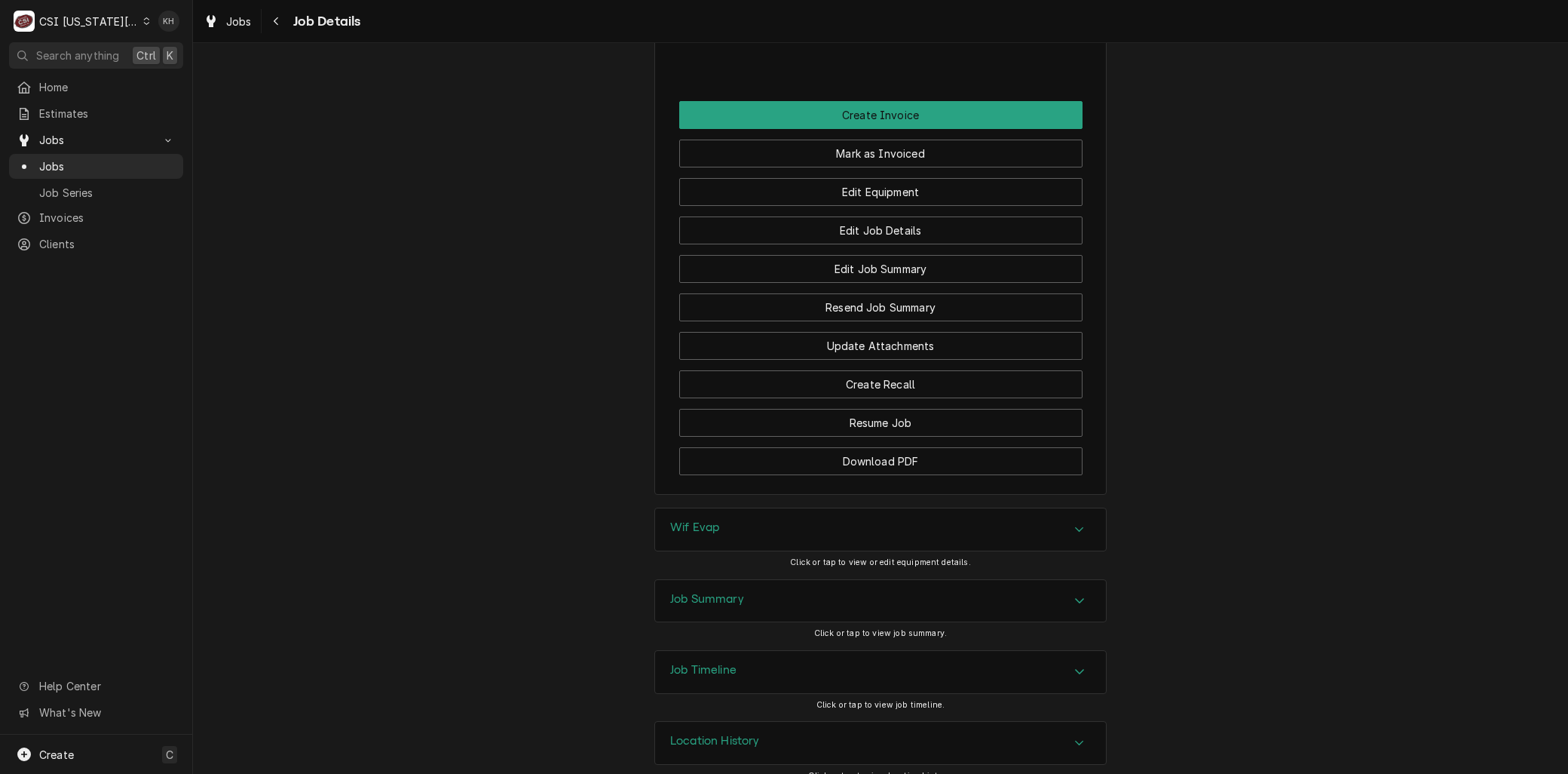
click at [725, 592] on h3 "Job Summary" at bounding box center [707, 599] width 74 height 14
click at [719, 592] on h3 "Job Summary" at bounding box center [707, 599] width 74 height 14
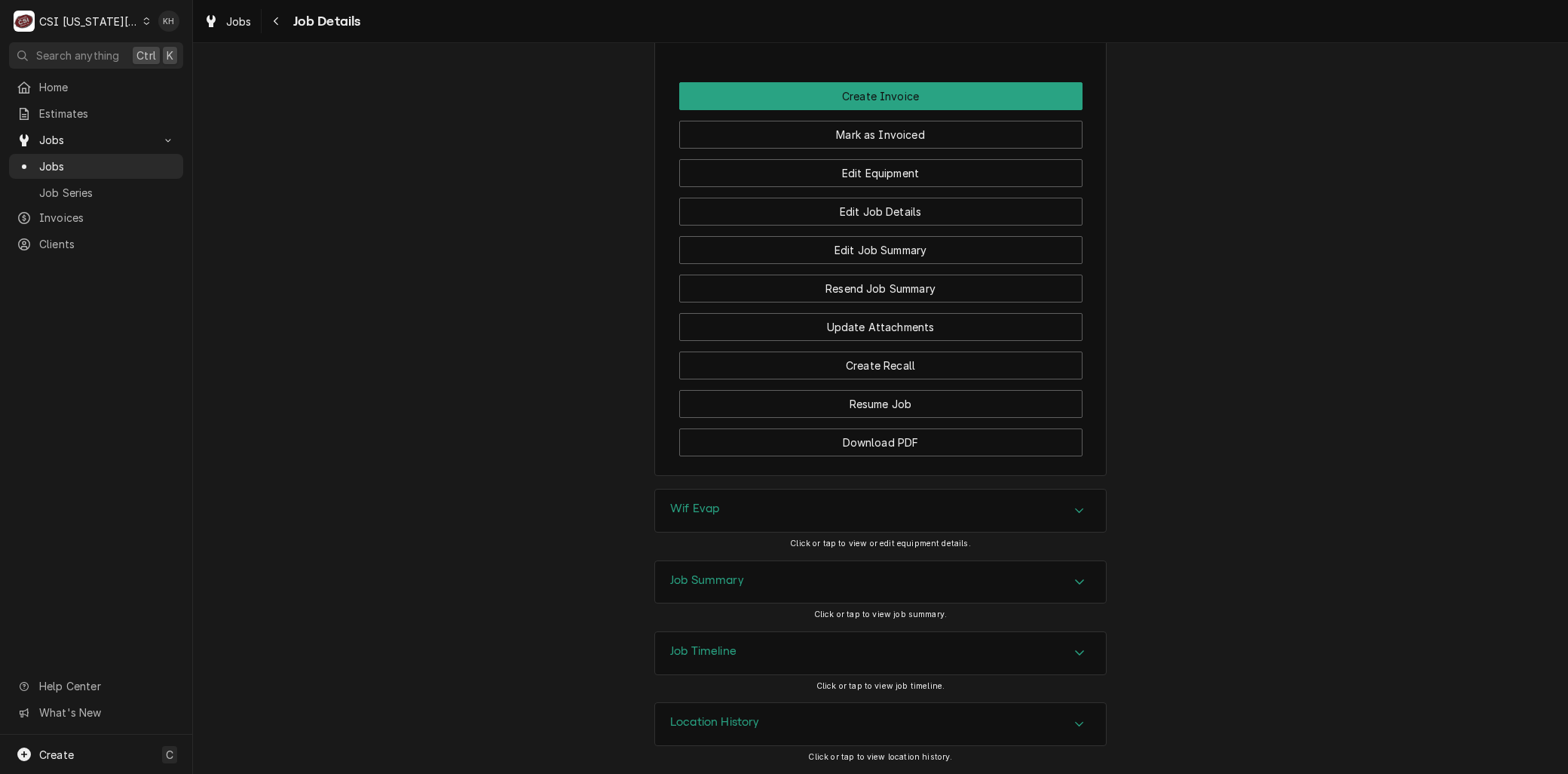
scroll to position [1805, 0]
click at [743, 638] on div "Job Timeline" at bounding box center [881, 653] width 450 height 42
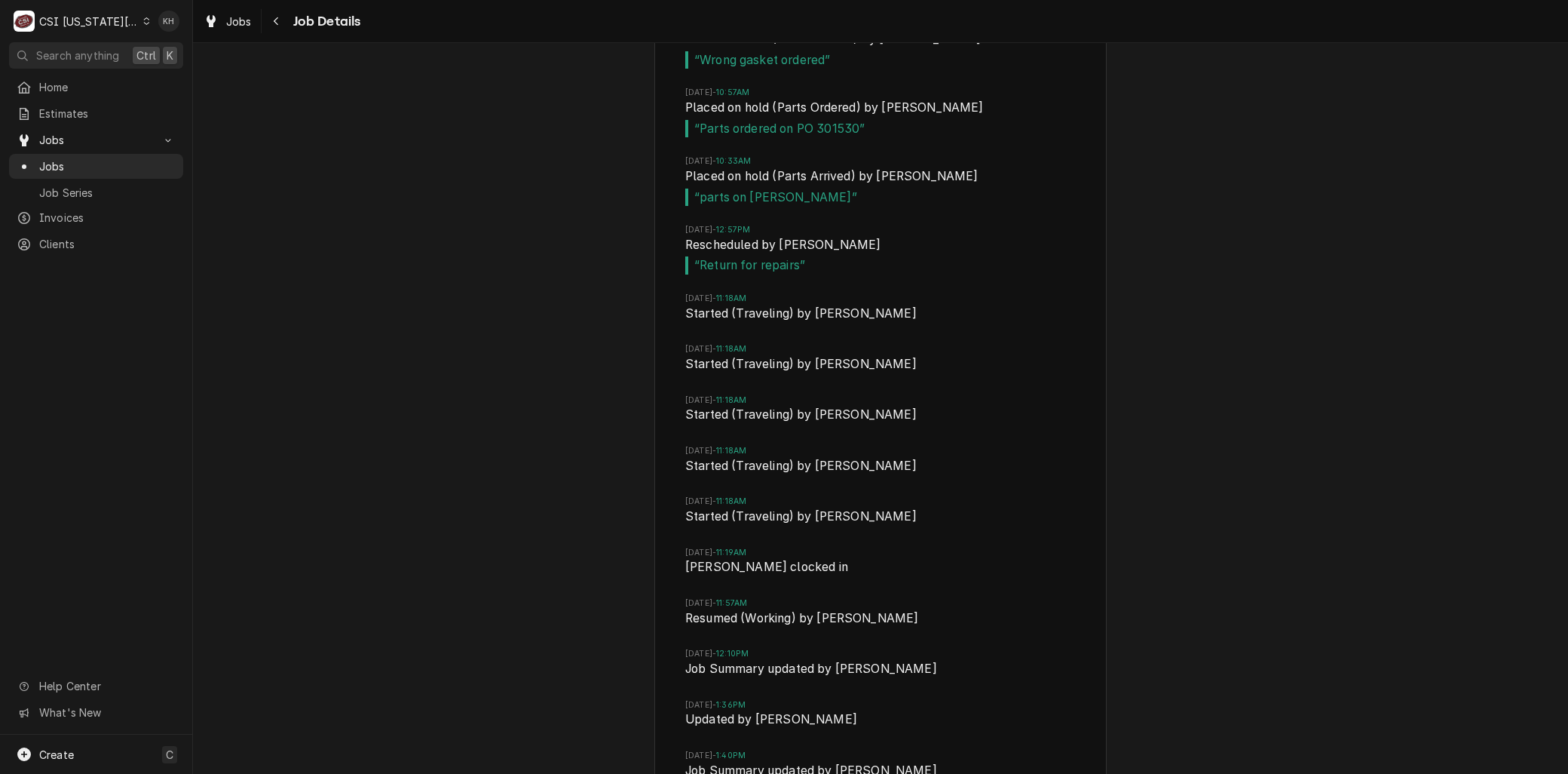
scroll to position [3733, 0]
